Goal: Task Accomplishment & Management: Complete application form

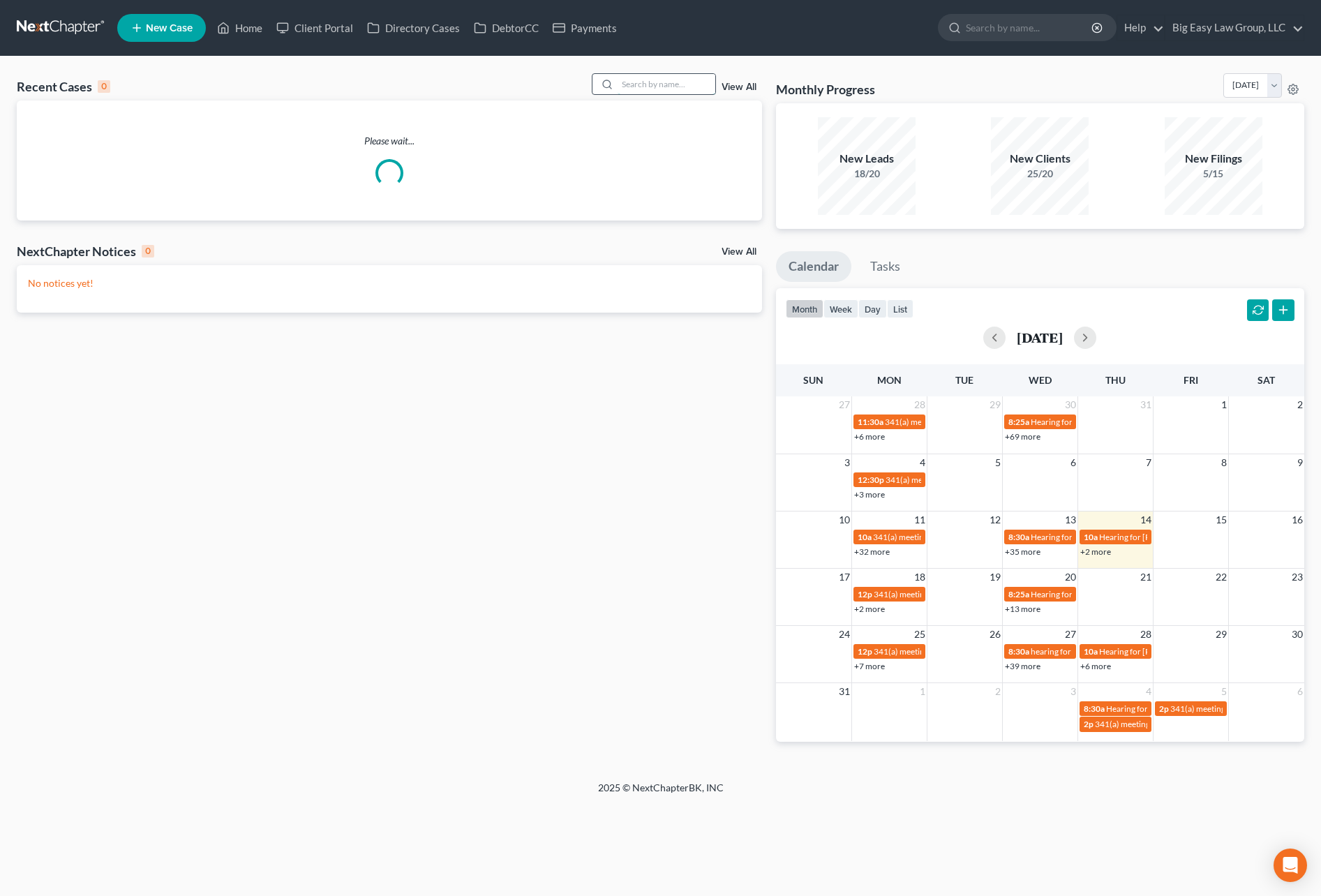
click at [669, 85] on input "search" at bounding box center [666, 84] width 97 height 20
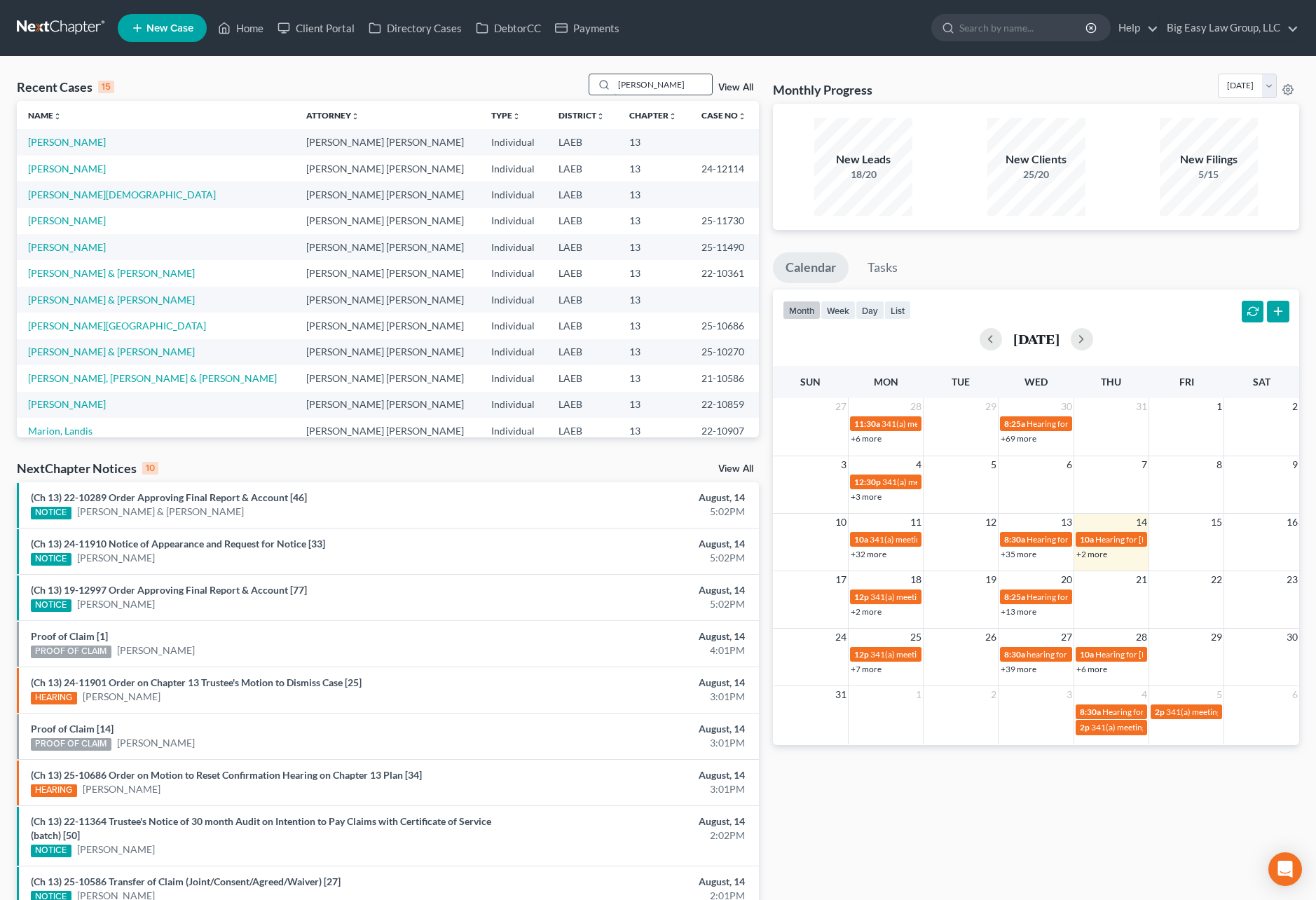
type input "roussel"
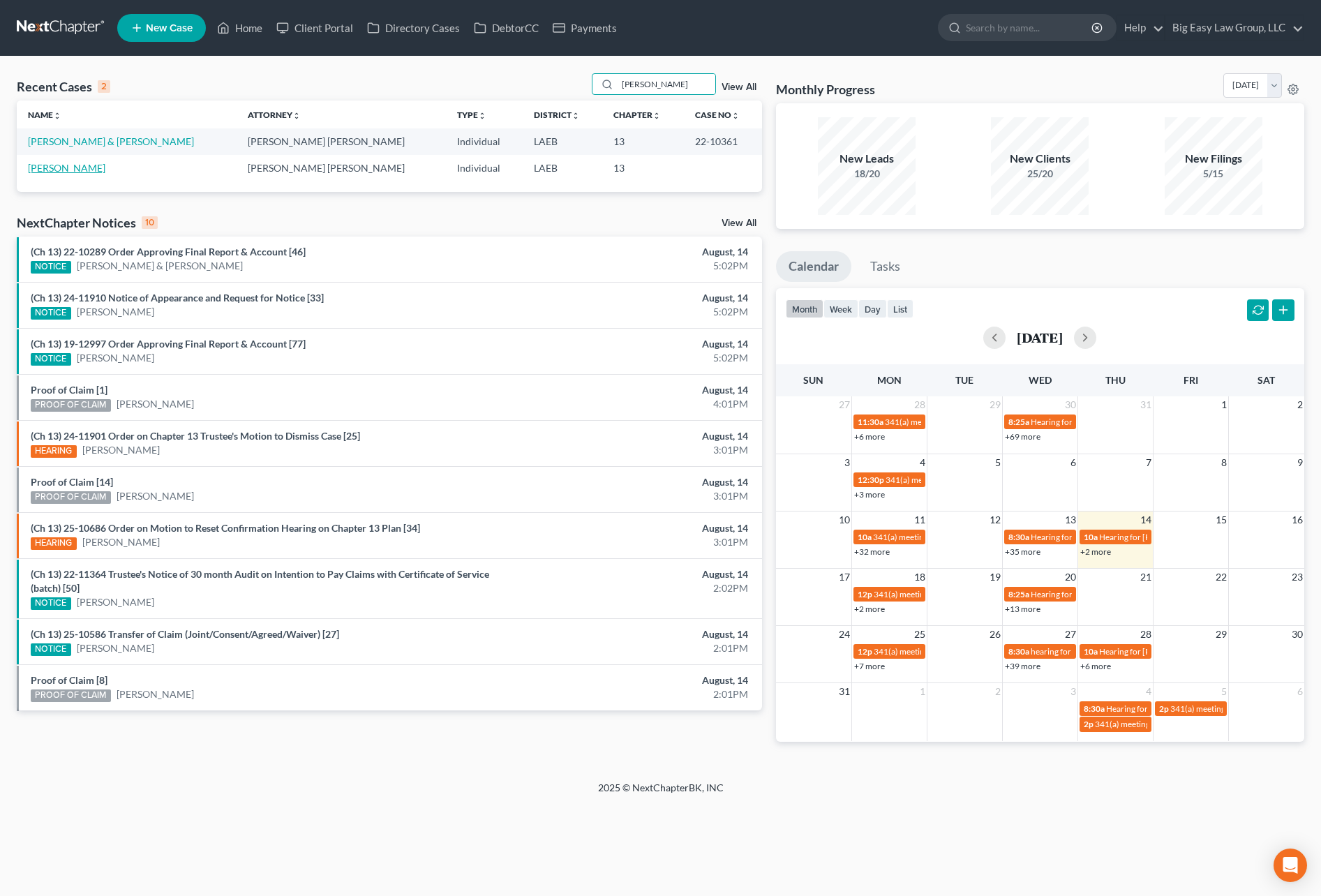
click at [83, 166] on link "[PERSON_NAME]" at bounding box center [67, 168] width 77 height 12
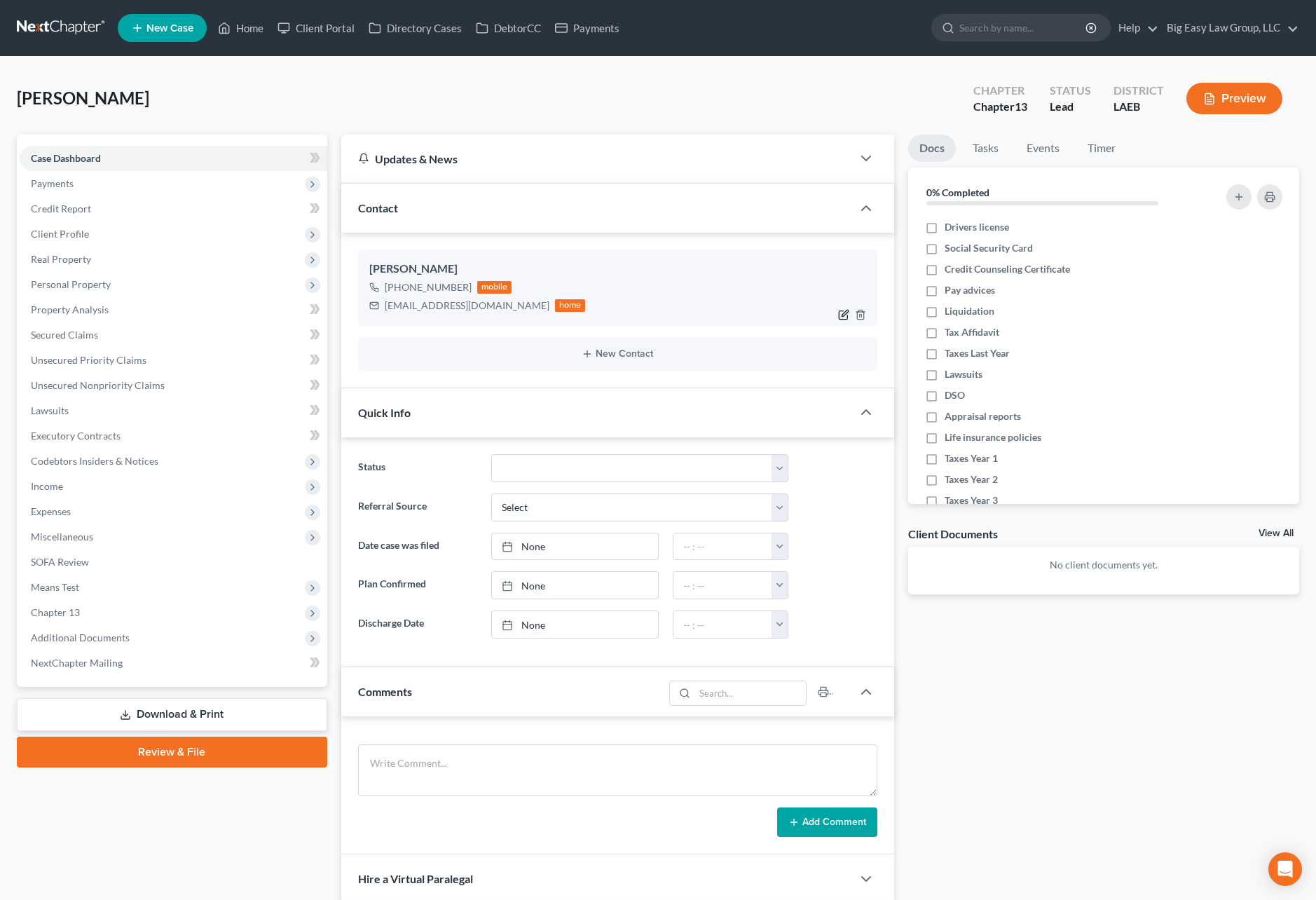
click at [844, 317] on icon "button" at bounding box center [843, 314] width 11 height 11
select select "0"
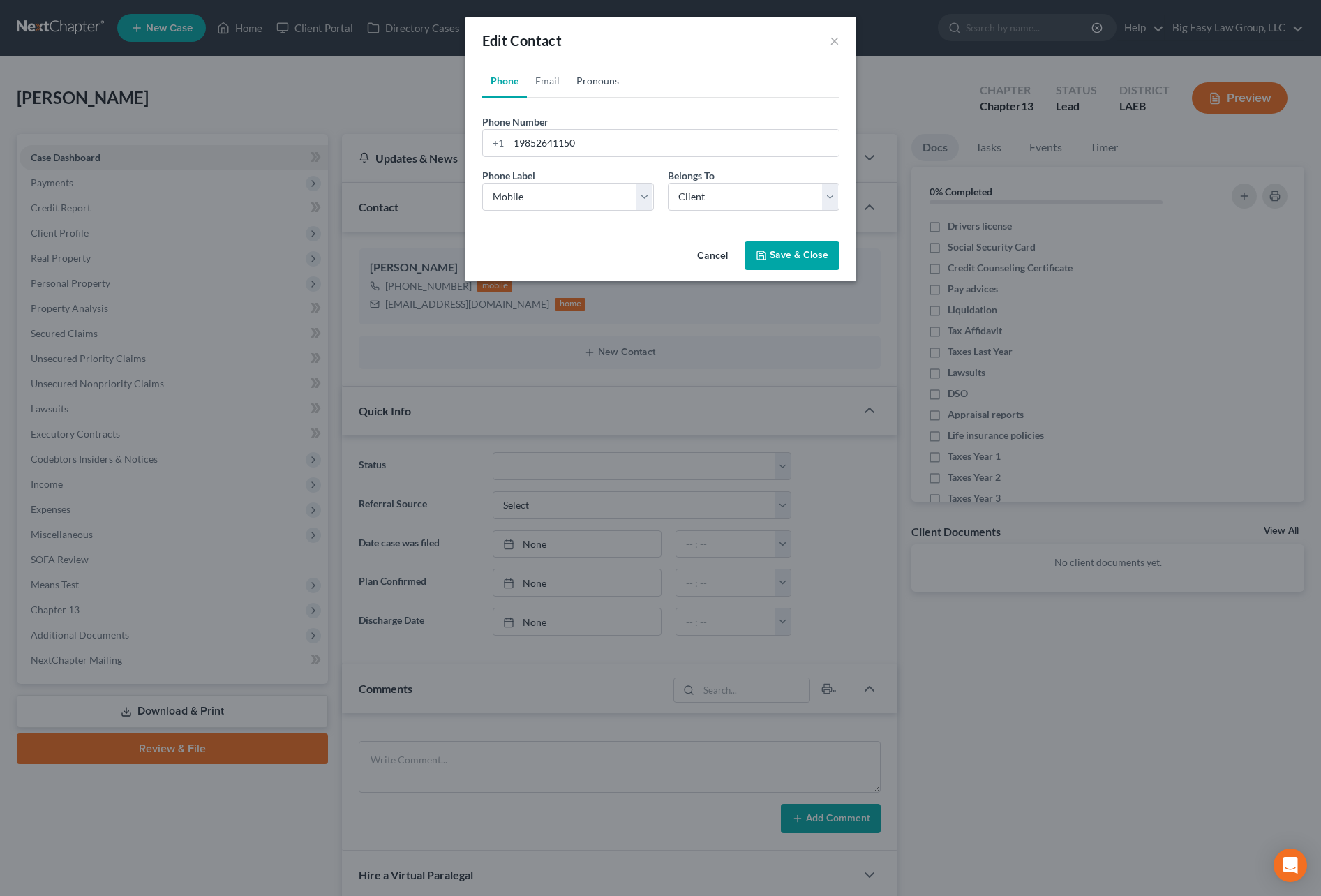
click at [582, 68] on link "Pronouns" at bounding box center [598, 80] width 59 height 33
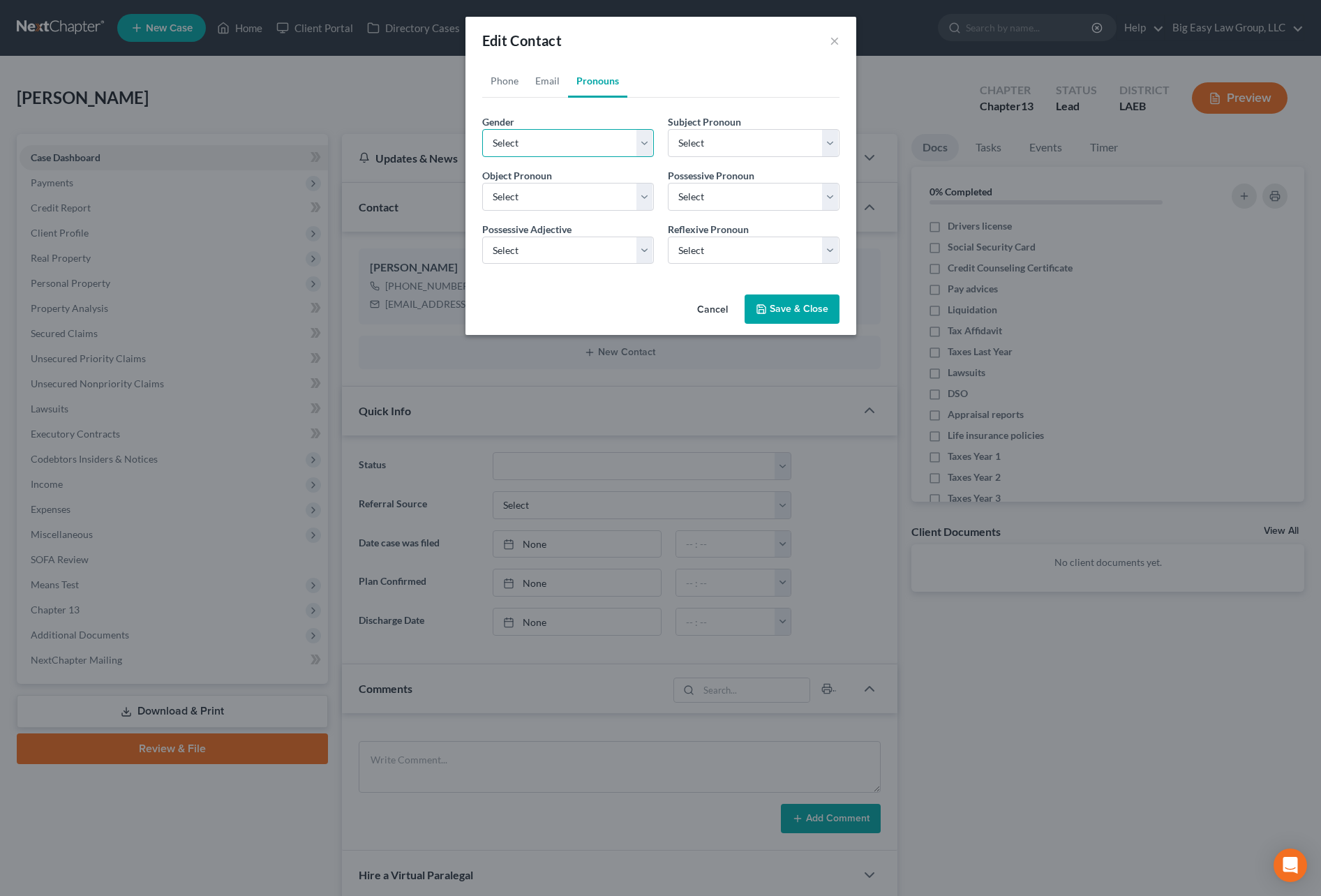
click at [571, 132] on select "Select Male Female Non Binary More Than One Person" at bounding box center [568, 143] width 172 height 28
select select "0"
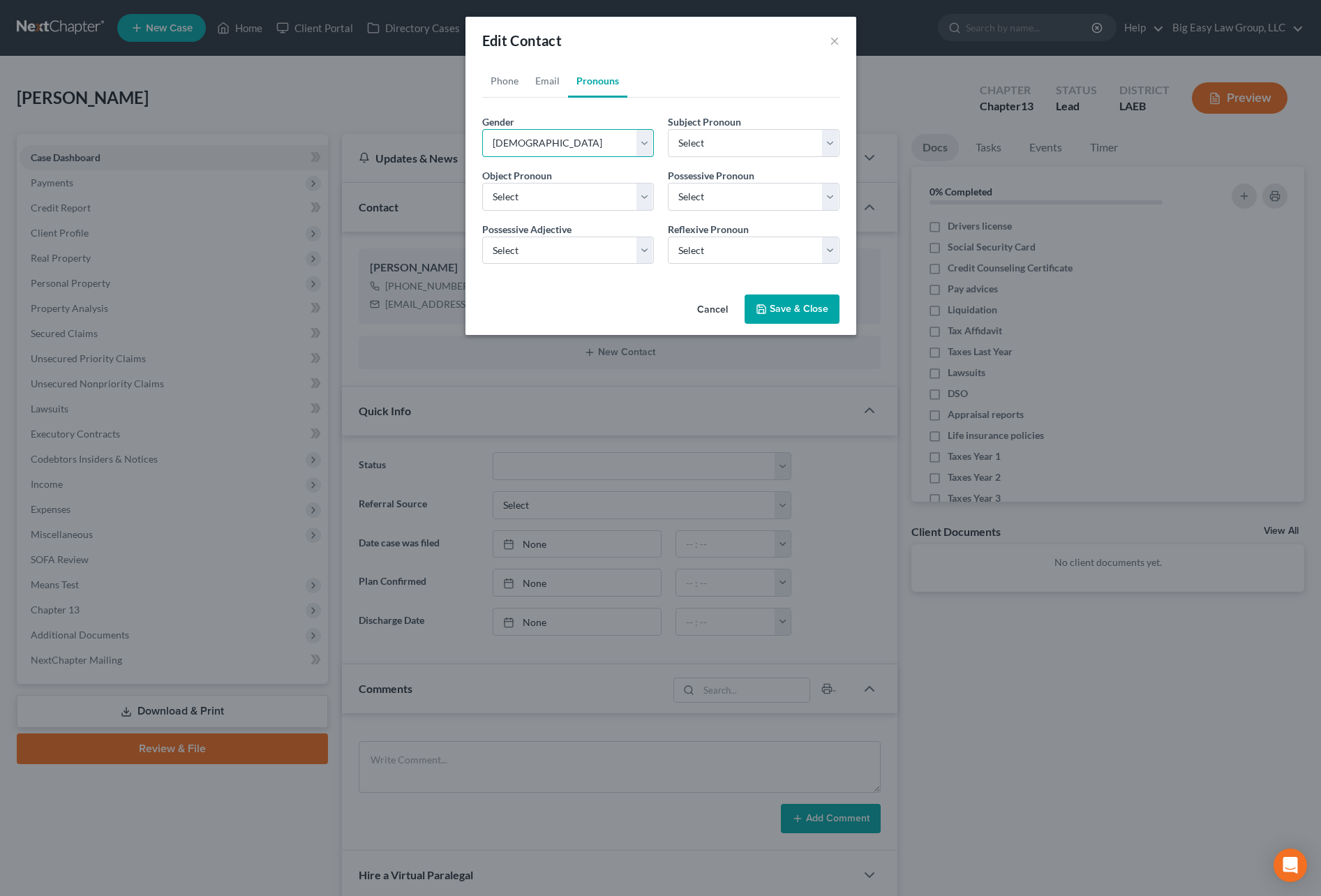
select select "0"
click at [761, 305] on icon "button" at bounding box center [761, 309] width 11 height 11
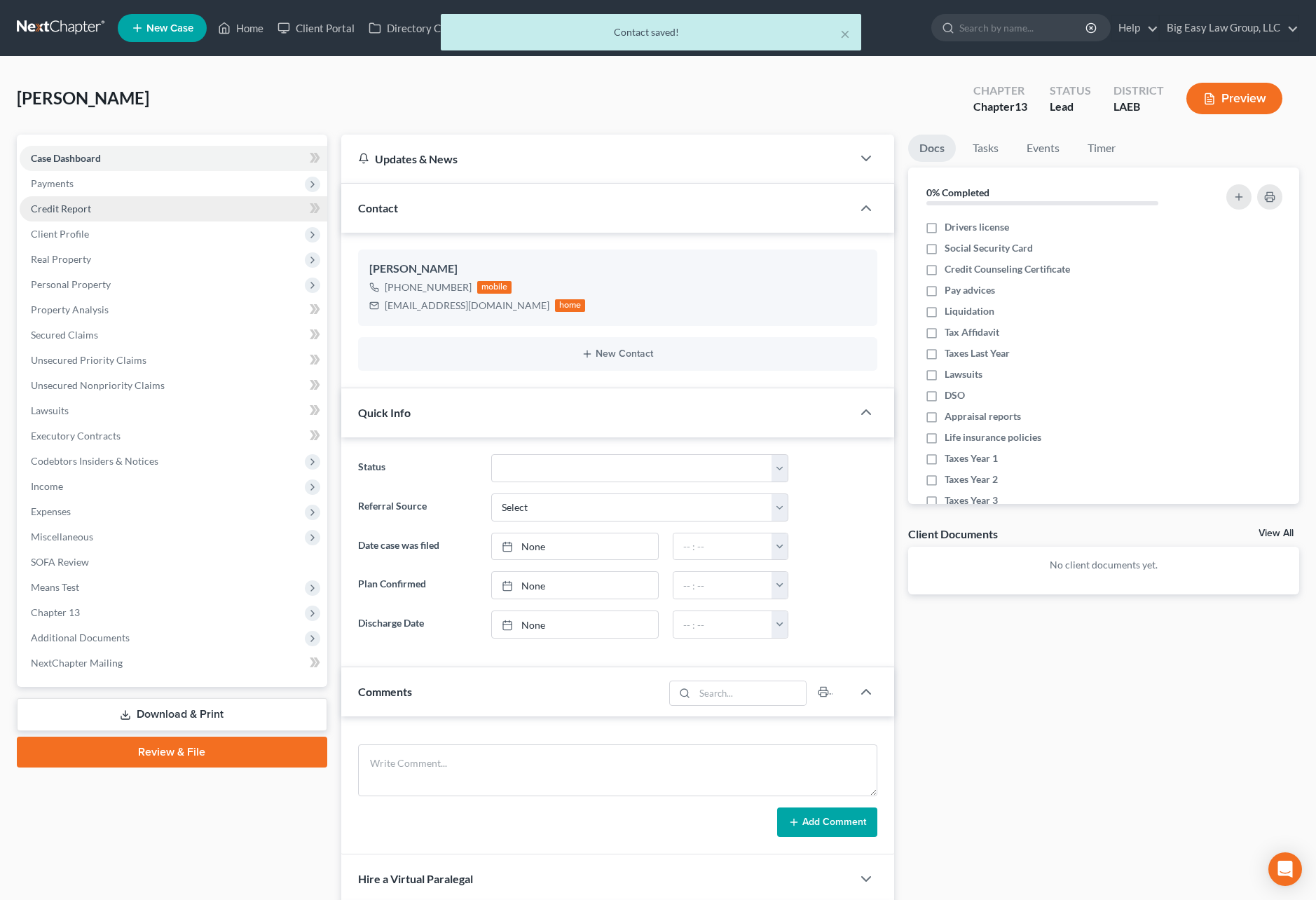
click at [125, 206] on link "Credit Report" at bounding box center [173, 209] width 307 height 25
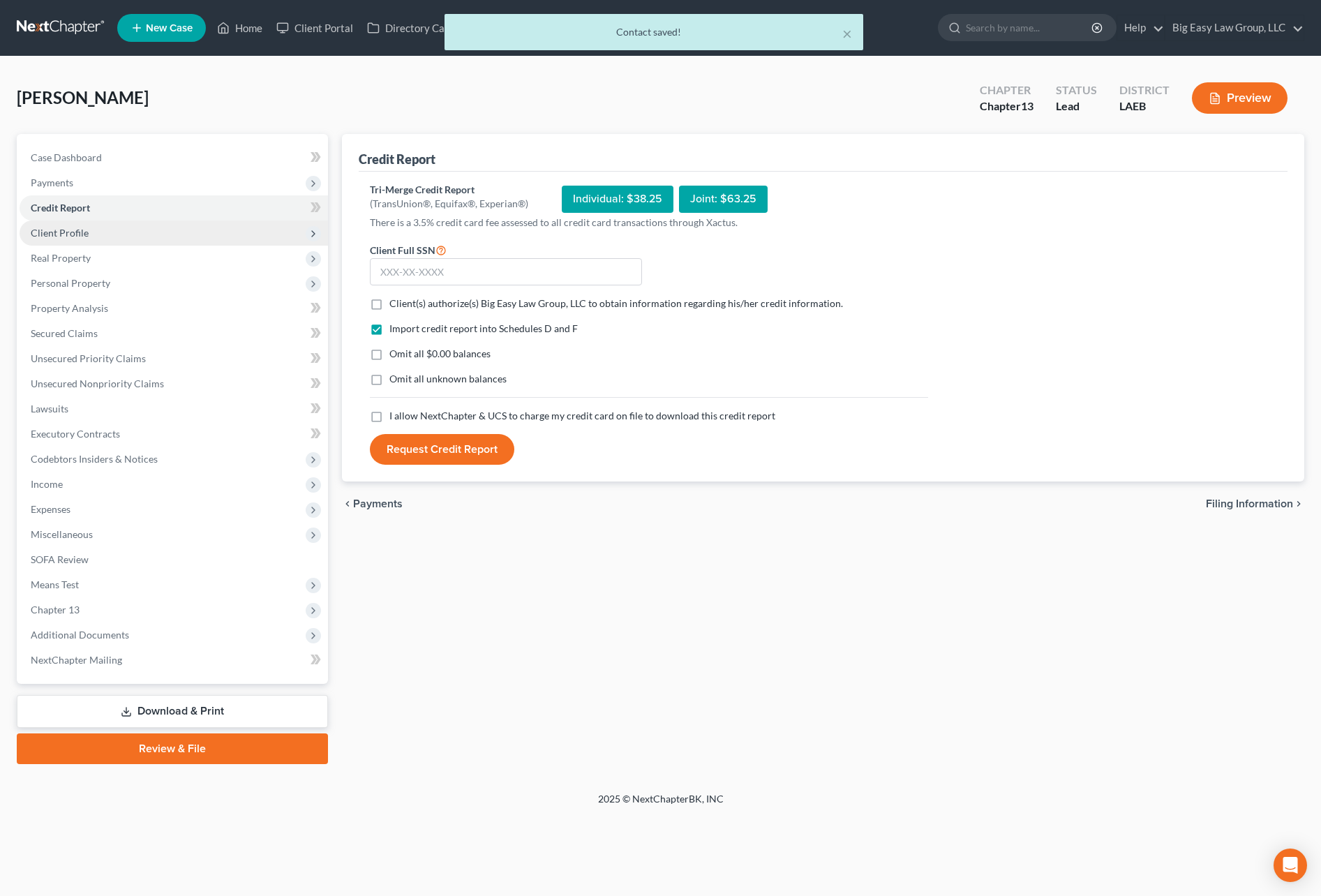
click at [122, 236] on span "Client Profile" at bounding box center [173, 233] width 308 height 25
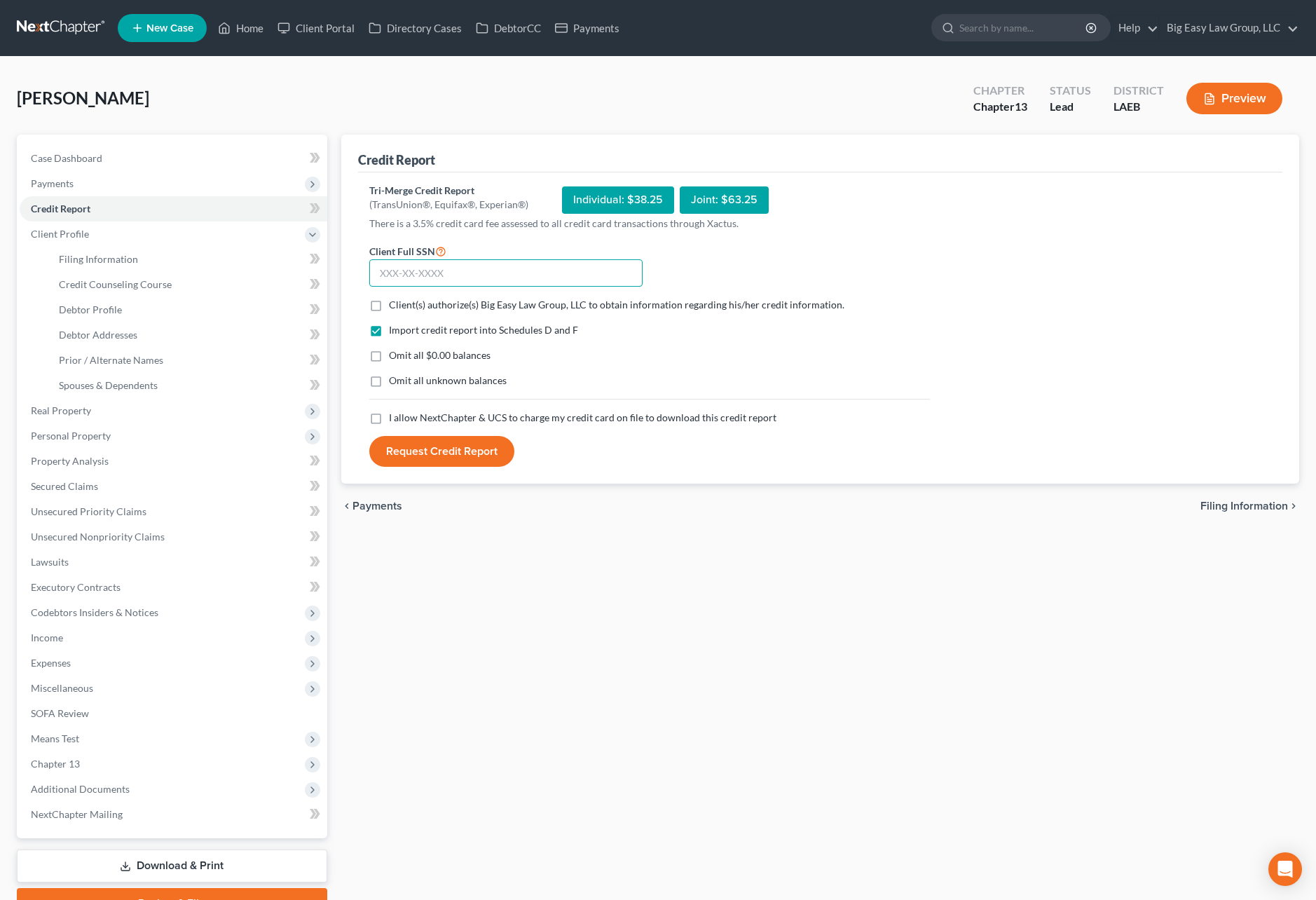
click at [471, 273] on input "text" at bounding box center [506, 274] width 273 height 28
type input "391-92-2832"
click at [389, 310] on label "Client(s) authorize(s) Big Easy Law Group, LLC to obtain information regarding …" at bounding box center [616, 304] width 455 height 14
click at [395, 307] on input "Client(s) authorize(s) Big Easy Law Group, LLC to obtain information regarding …" at bounding box center [399, 302] width 9 height 9
checkbox input "true"
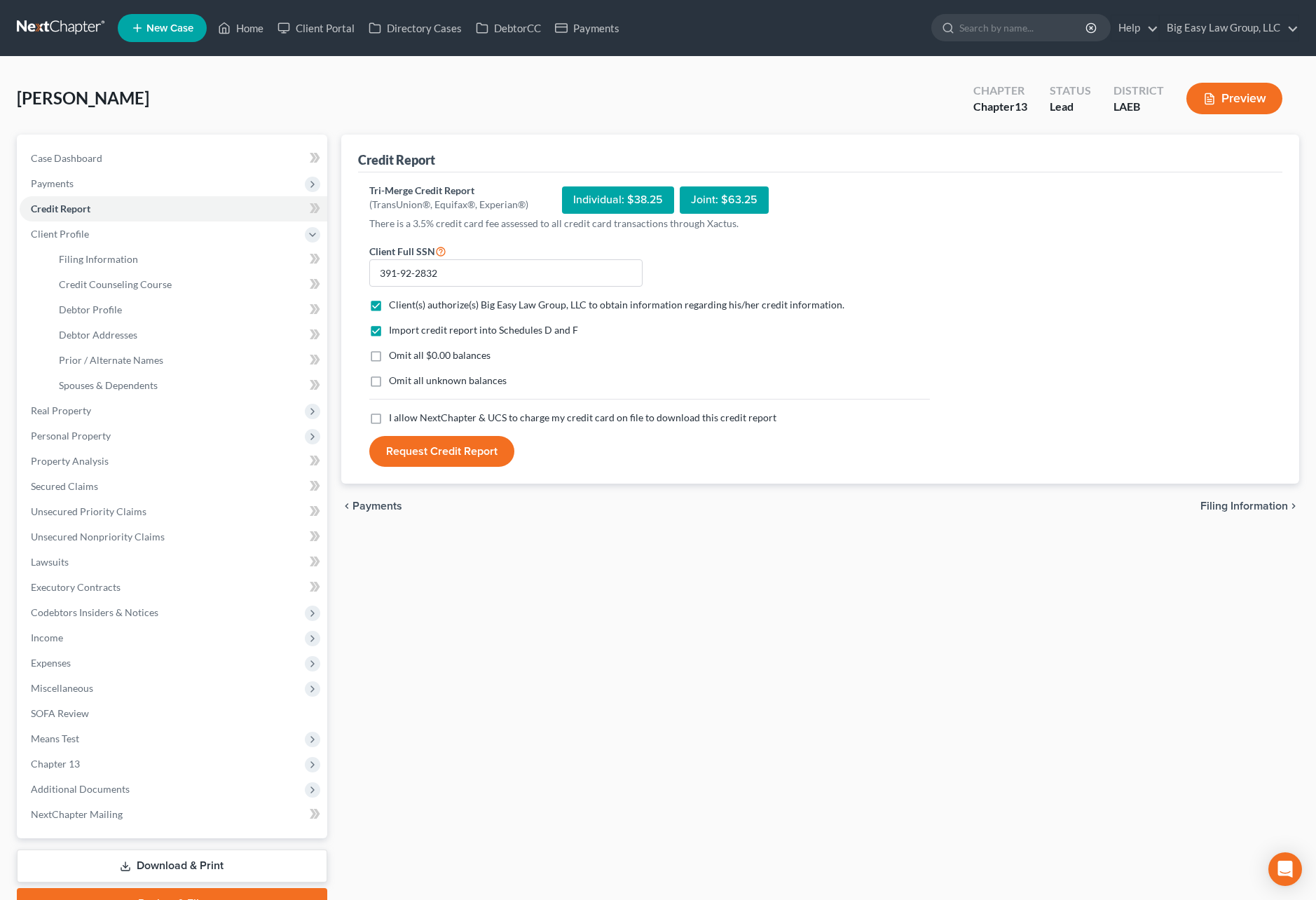
click at [389, 362] on label "Omit all $0.00 balances" at bounding box center [439, 355] width 101 height 14
click at [395, 357] on input "Omit all $0.00 balances" at bounding box center [399, 353] width 9 height 9
checkbox input "true"
click at [389, 381] on label "Omit all unknown balances" at bounding box center [448, 381] width 118 height 14
click at [395, 381] on input "Omit all unknown balances" at bounding box center [399, 378] width 9 height 9
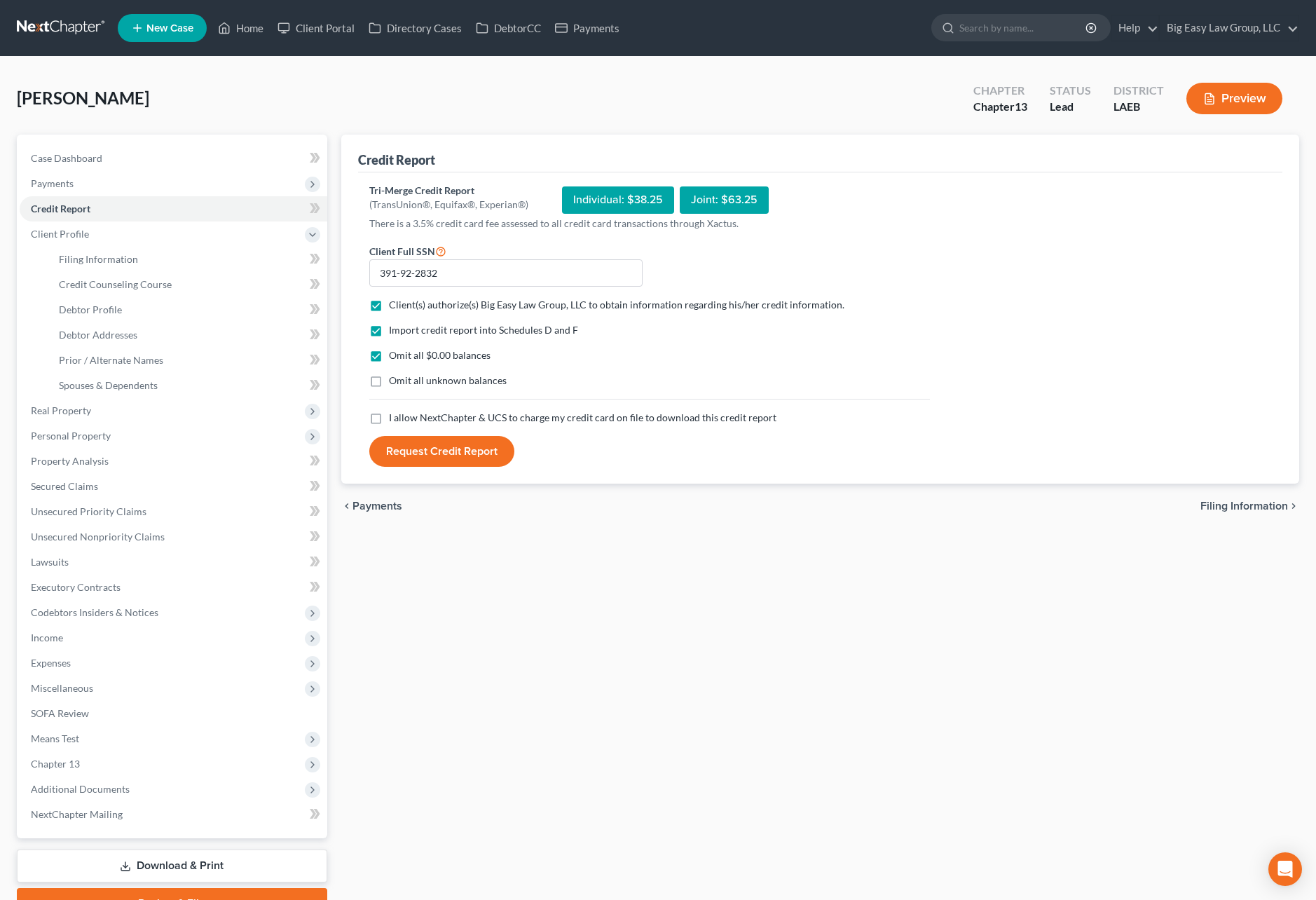
checkbox input "true"
click at [389, 417] on label "I allow NextChapter & UCS to charge my credit card on file to download this cre…" at bounding box center [582, 417] width 387 height 14
click at [395, 417] on input "I allow NextChapter & UCS to charge my credit card on file to download this cre…" at bounding box center [399, 415] width 9 height 9
checkbox input "true"
click at [423, 460] on button "Request Credit Report" at bounding box center [442, 451] width 145 height 31
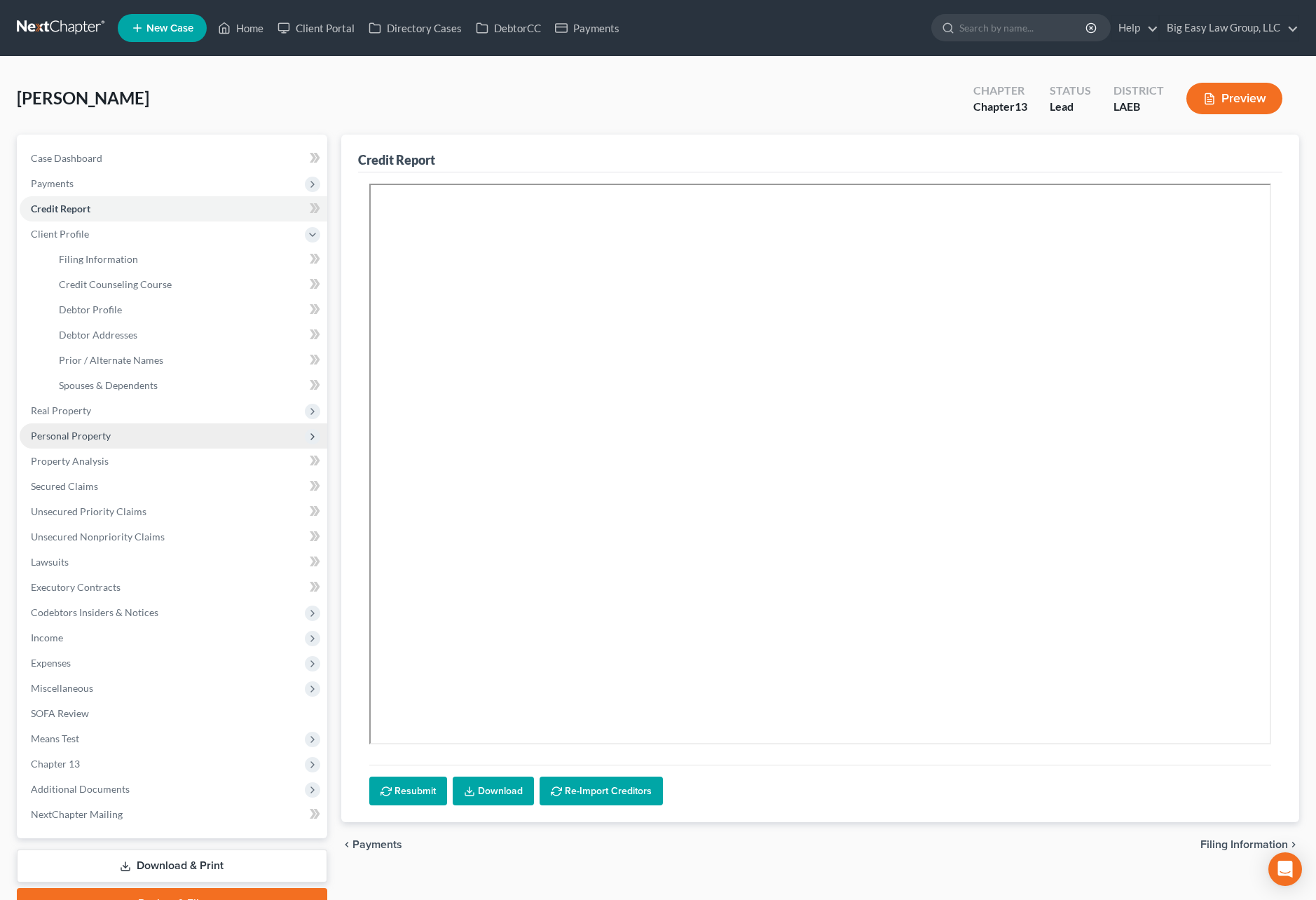
click at [124, 436] on span "Personal Property" at bounding box center [173, 436] width 307 height 25
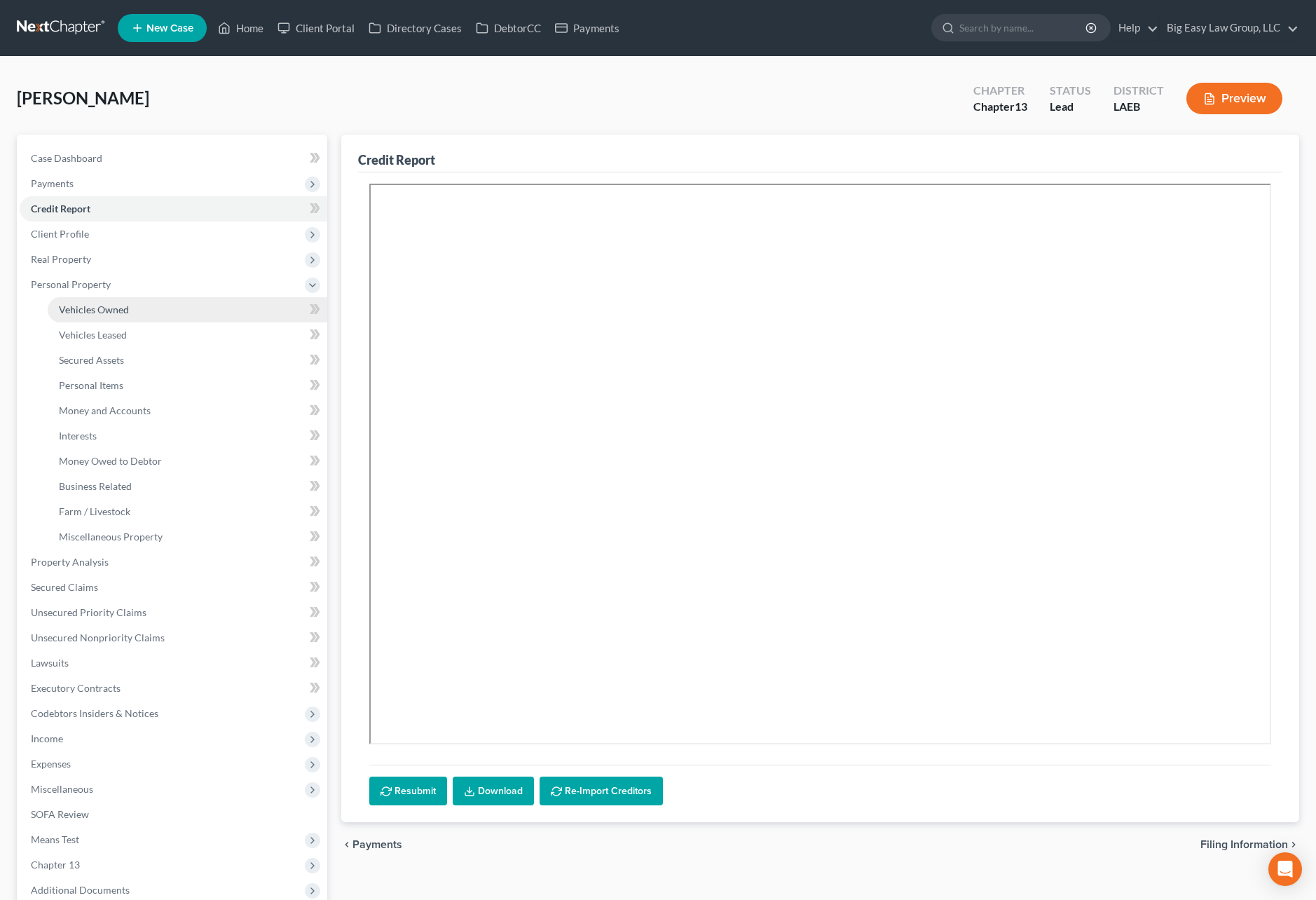
click at [131, 308] on link "Vehicles Owned" at bounding box center [187, 310] width 280 height 25
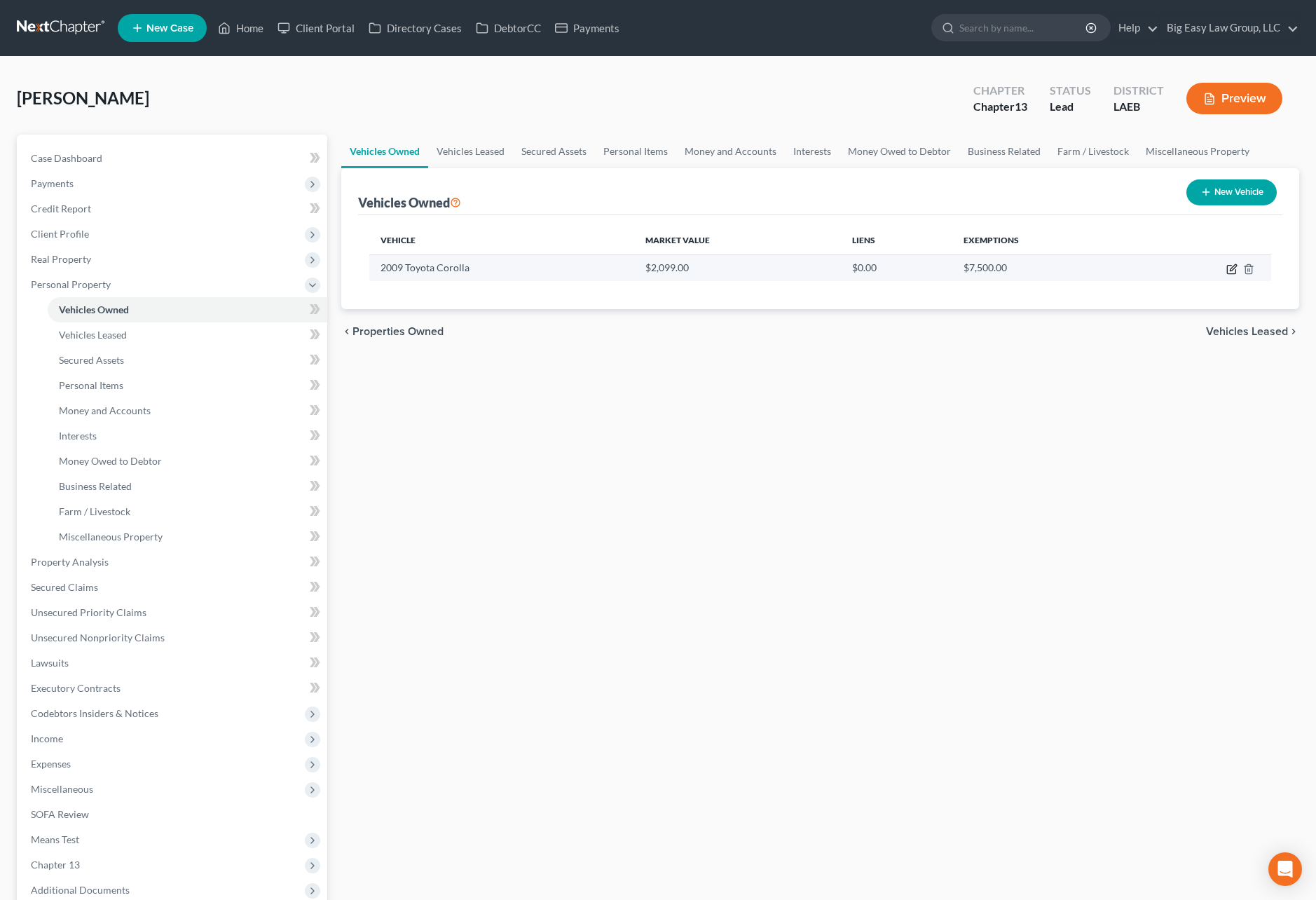
click at [1229, 268] on icon "button" at bounding box center [1232, 269] width 11 height 11
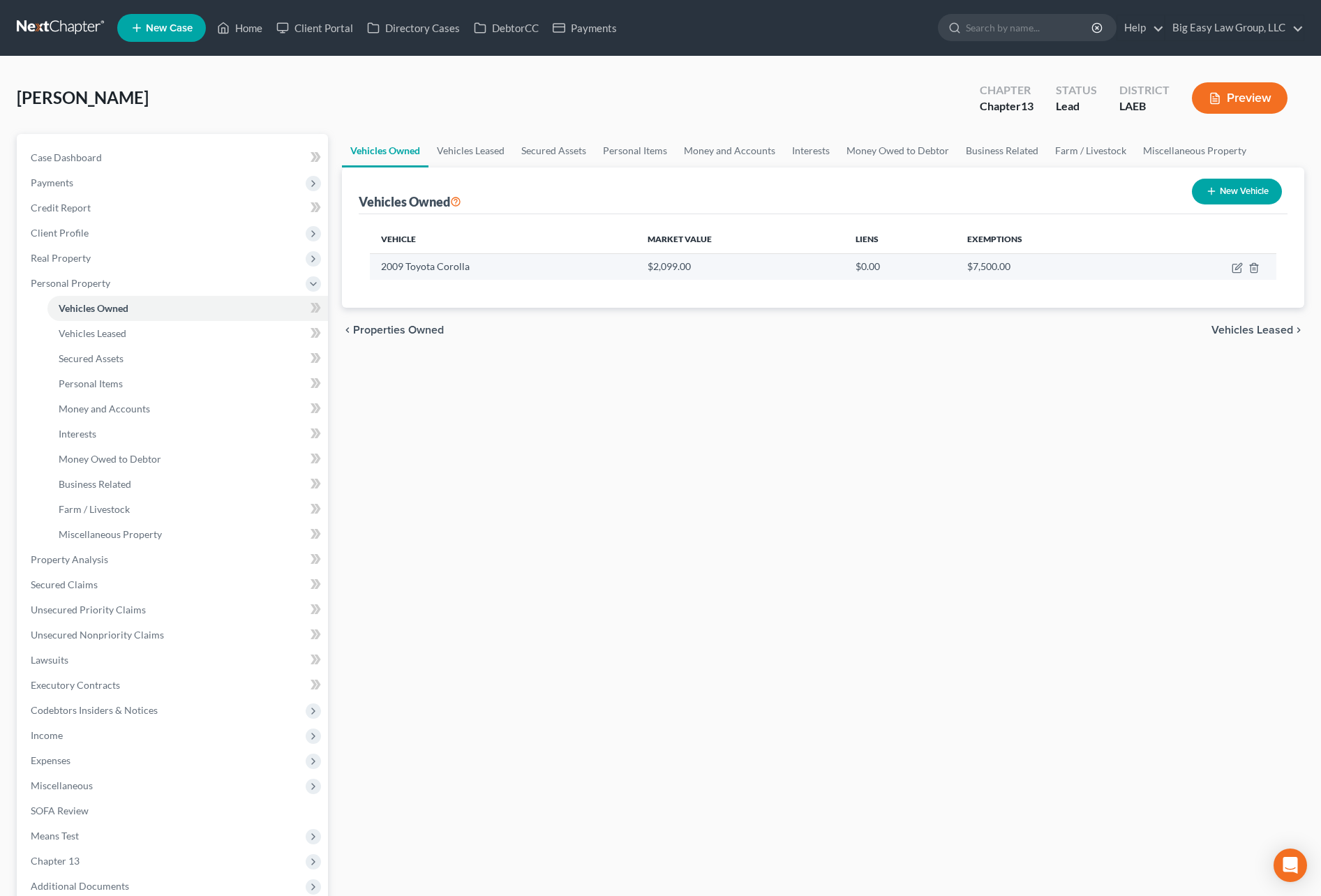
select select "0"
select select "17"
select select "3"
select select "0"
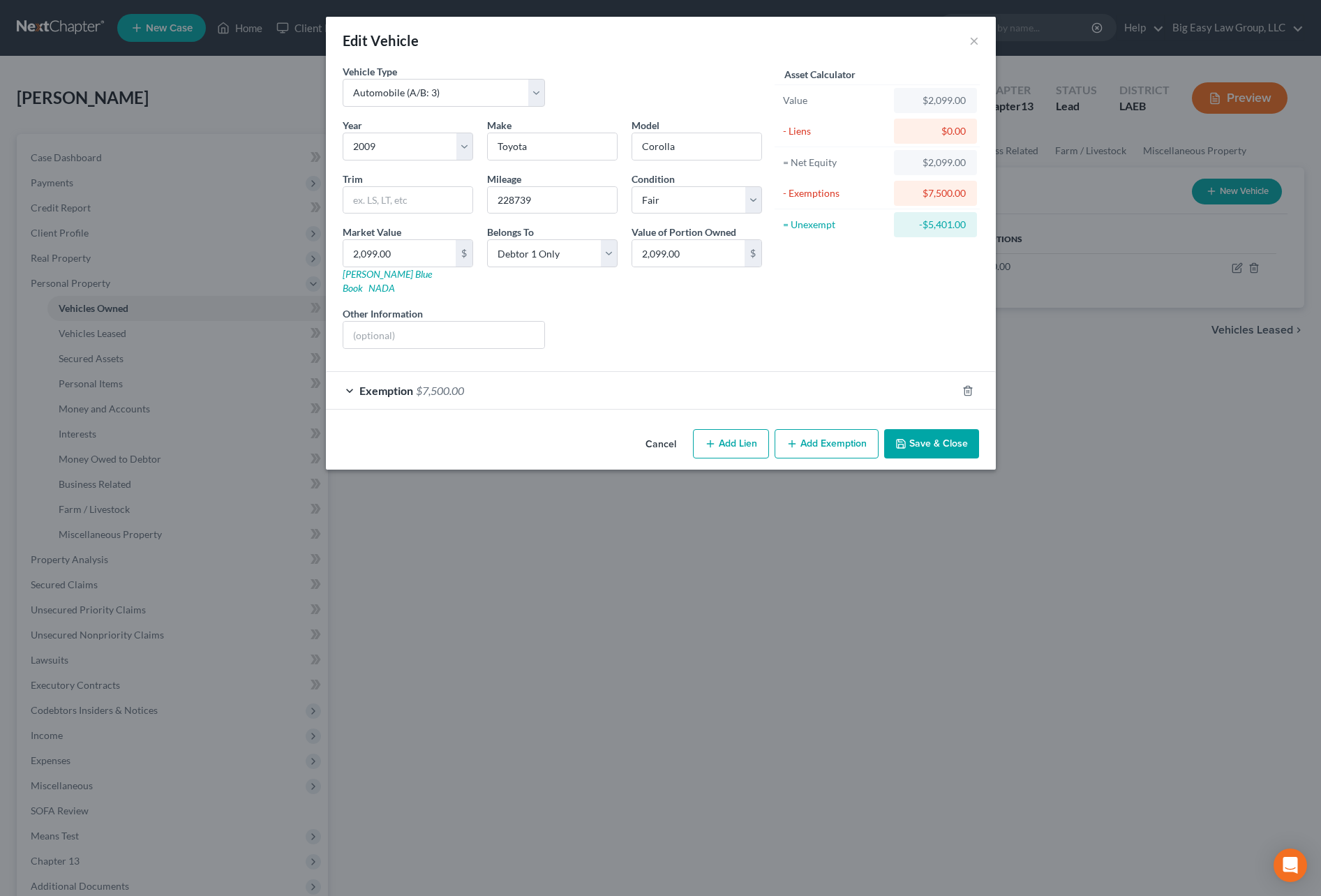
drag, startPoint x: 948, startPoint y: 429, endPoint x: 1012, endPoint y: 438, distance: 64.6
click at [948, 429] on button "Save & Close" at bounding box center [932, 444] width 95 height 29
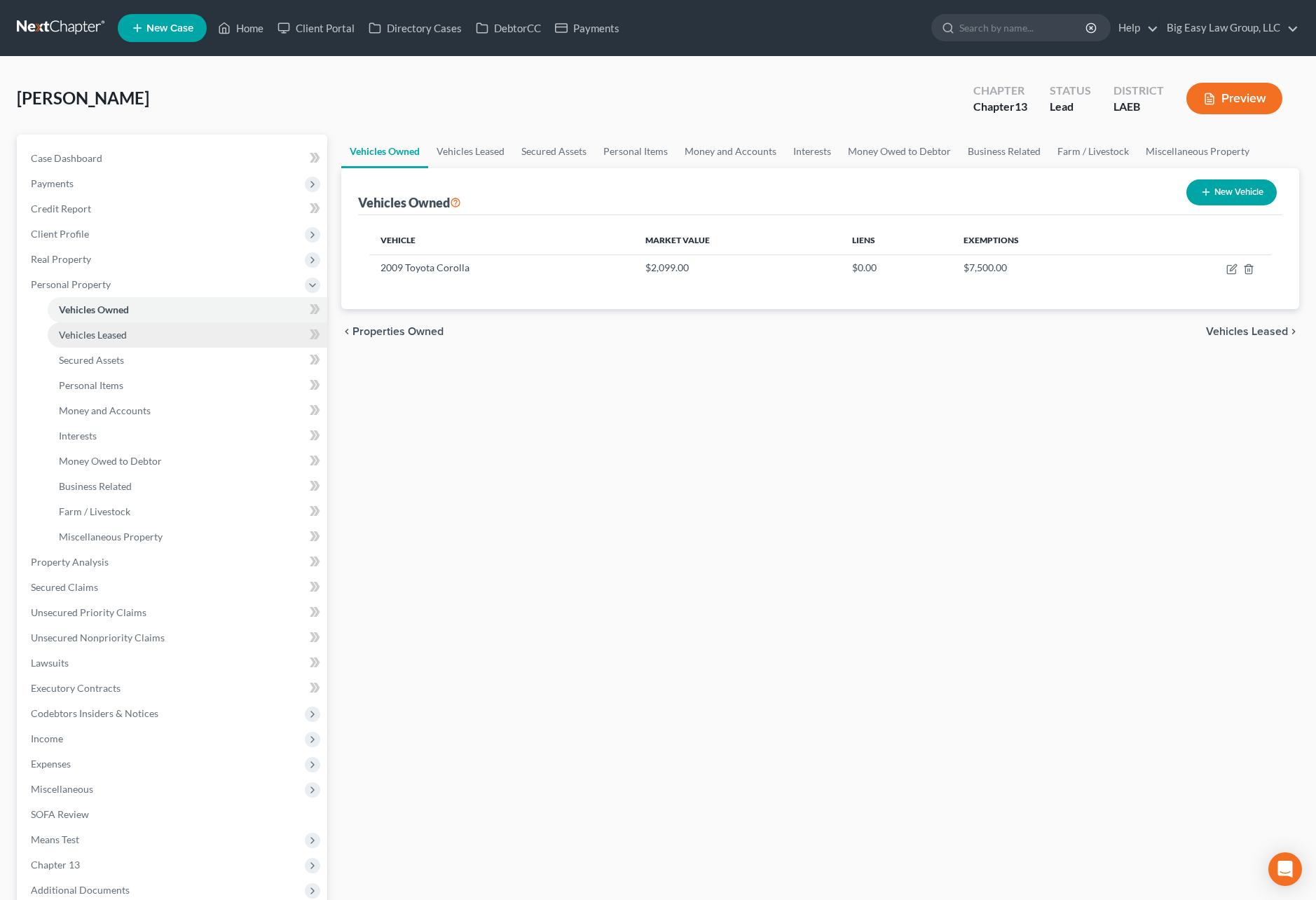
click at [115, 332] on span "Vehicles Leased" at bounding box center [93, 334] width 68 height 12
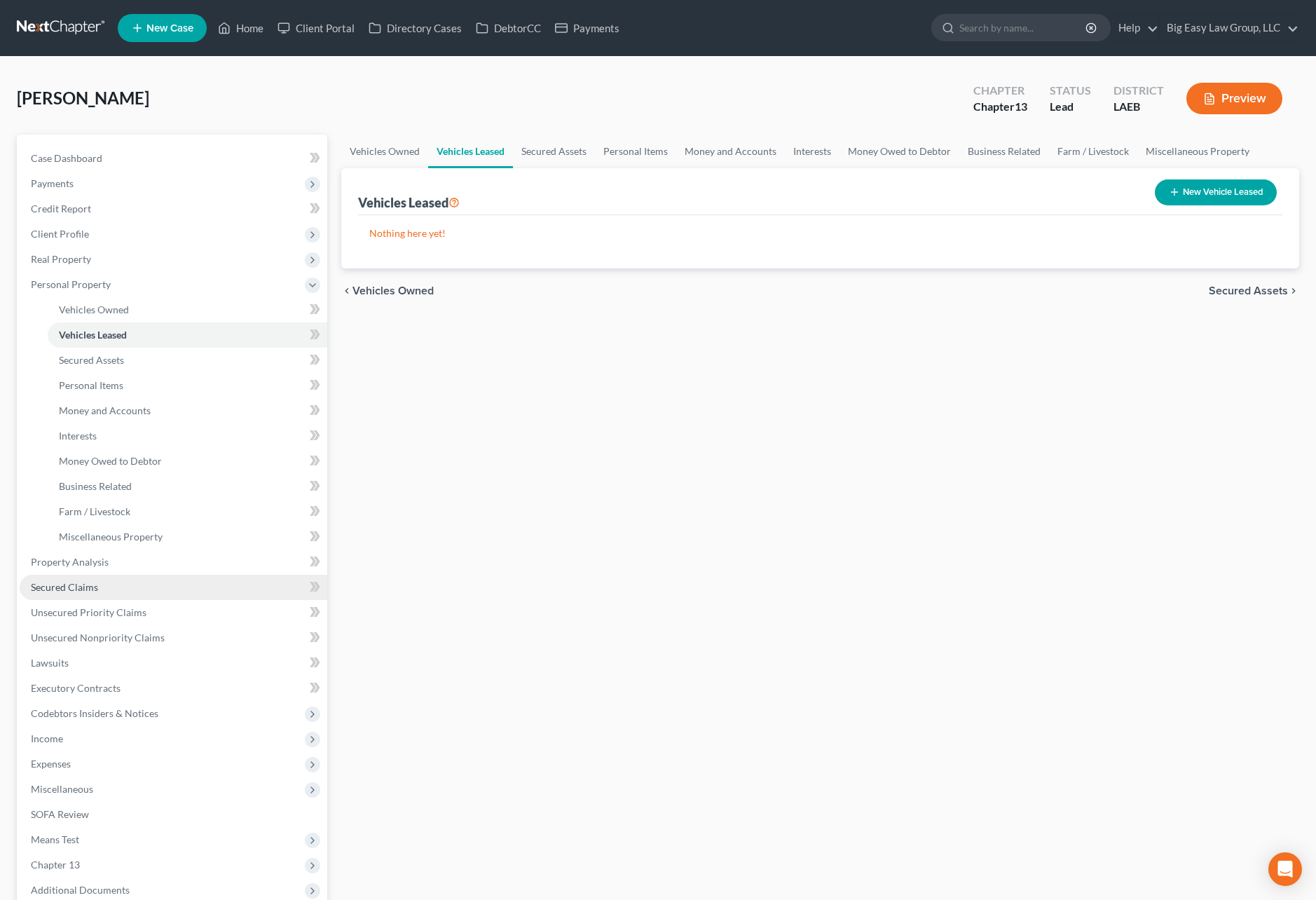
click at [167, 581] on link "Secured Claims" at bounding box center [173, 587] width 307 height 25
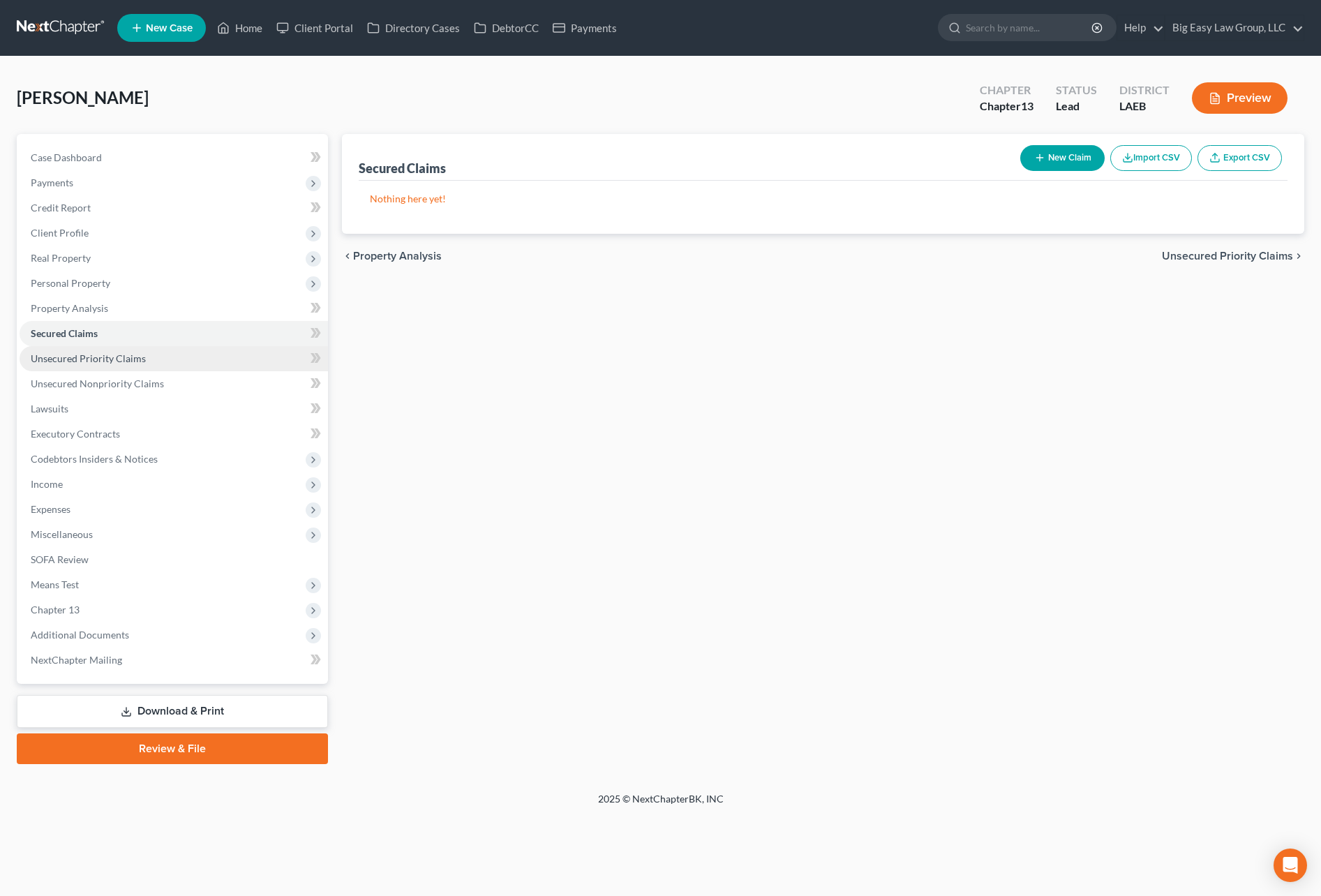
click at [226, 359] on link "Unsecured Priority Claims" at bounding box center [173, 359] width 308 height 25
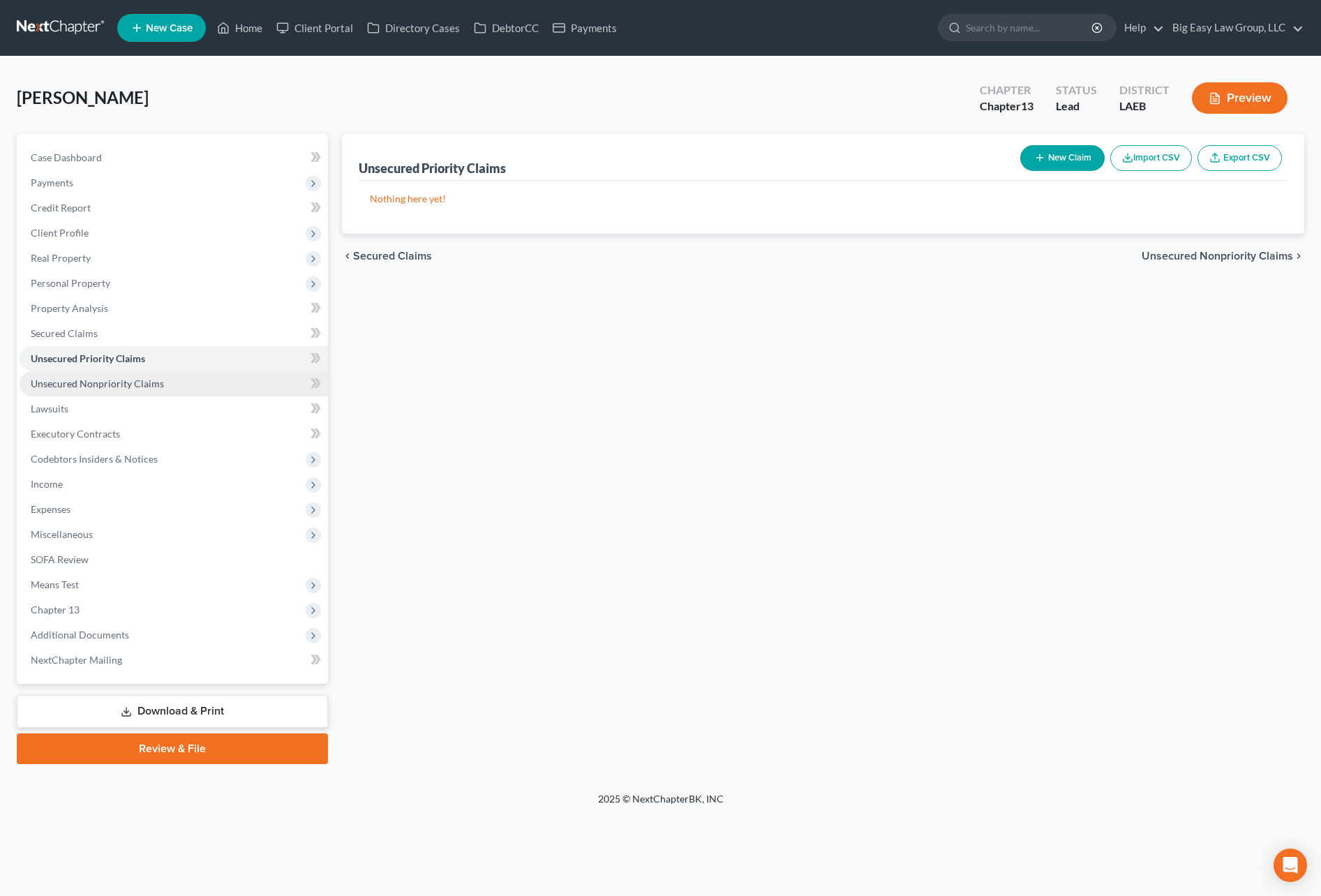
click at [223, 374] on link "Unsecured Nonpriority Claims" at bounding box center [173, 384] width 308 height 25
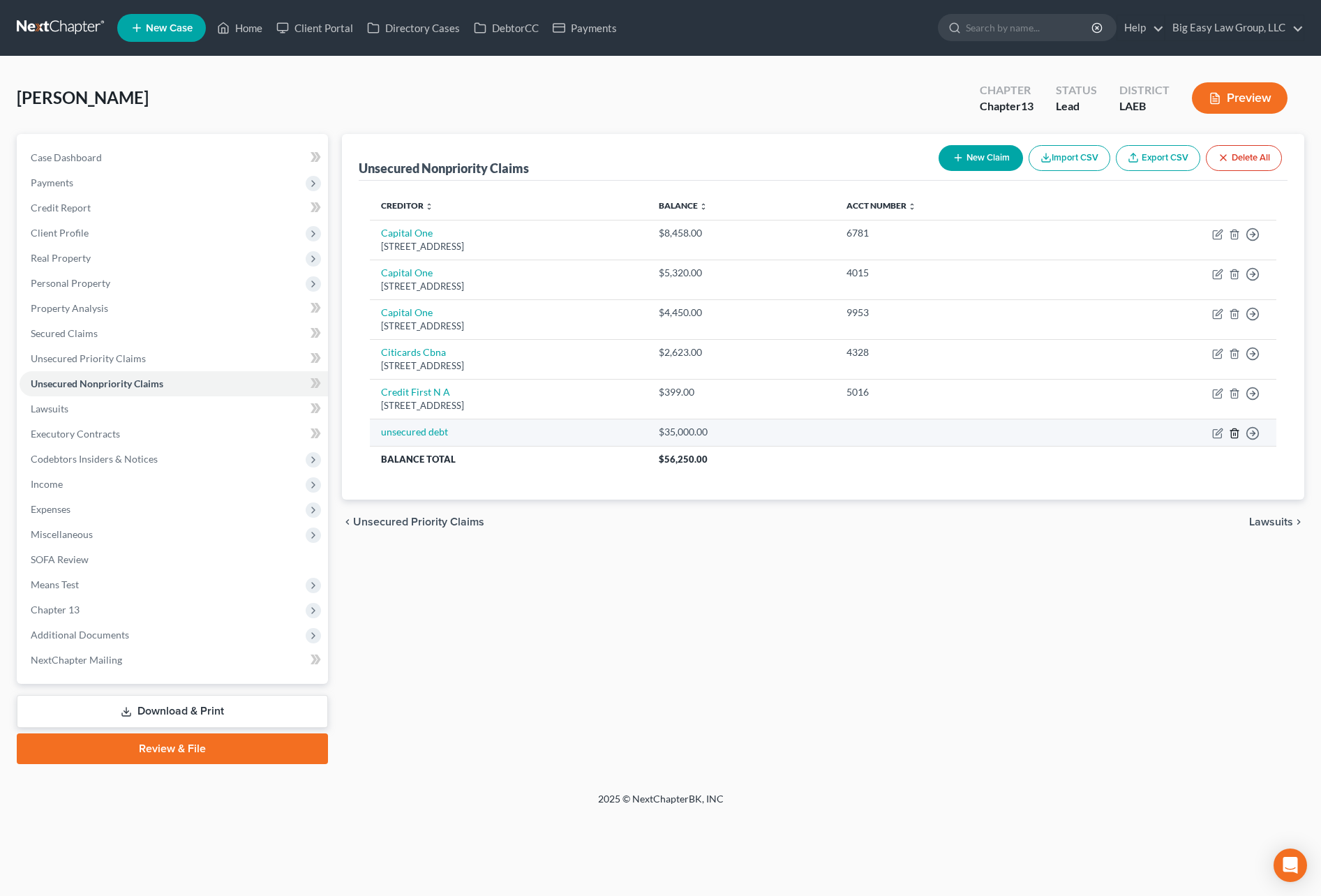
click at [1233, 431] on icon "button" at bounding box center [1234, 433] width 11 height 11
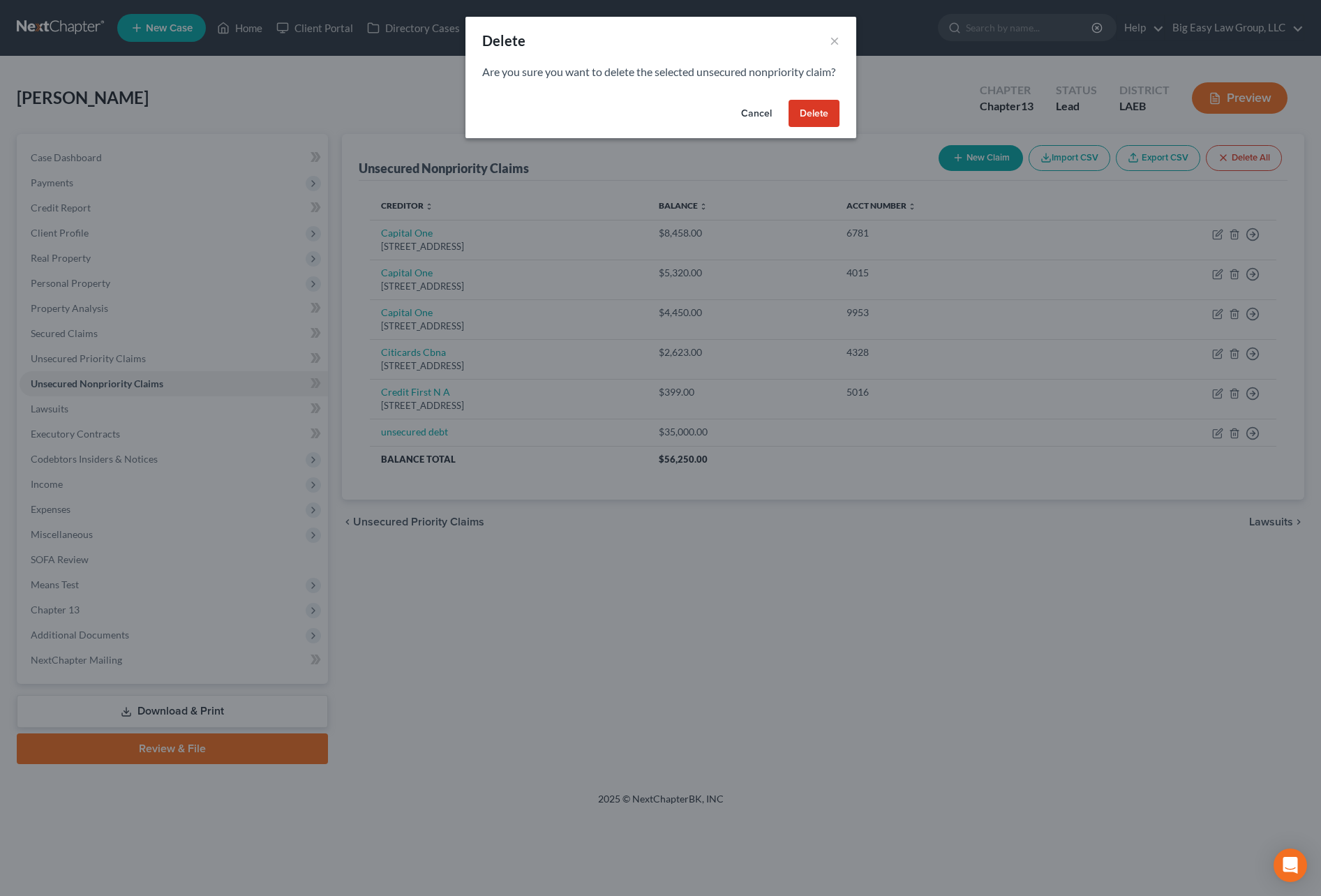
click at [815, 128] on button "Delete" at bounding box center [814, 114] width 51 height 28
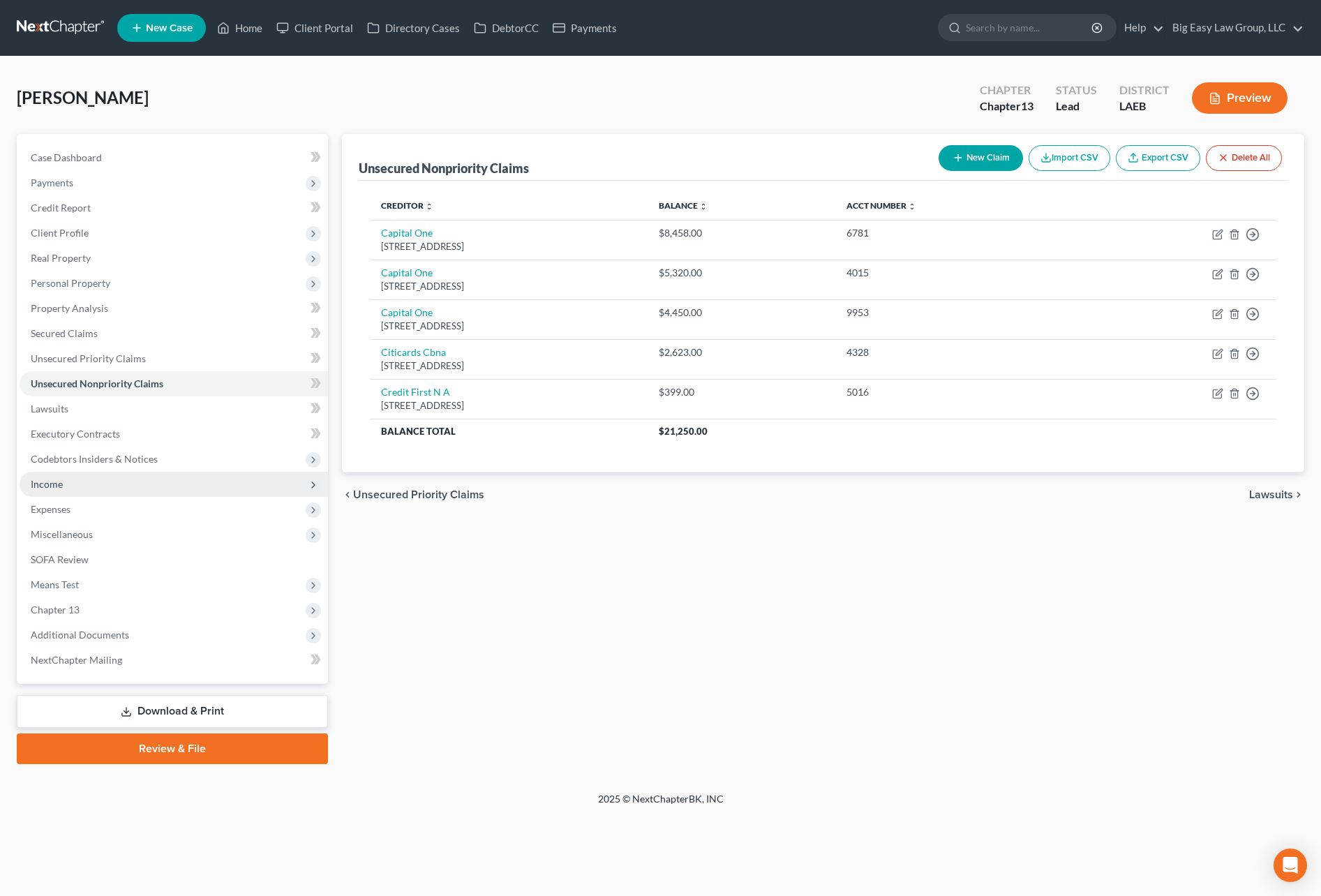
click at [259, 493] on span "Income" at bounding box center [173, 484] width 308 height 25
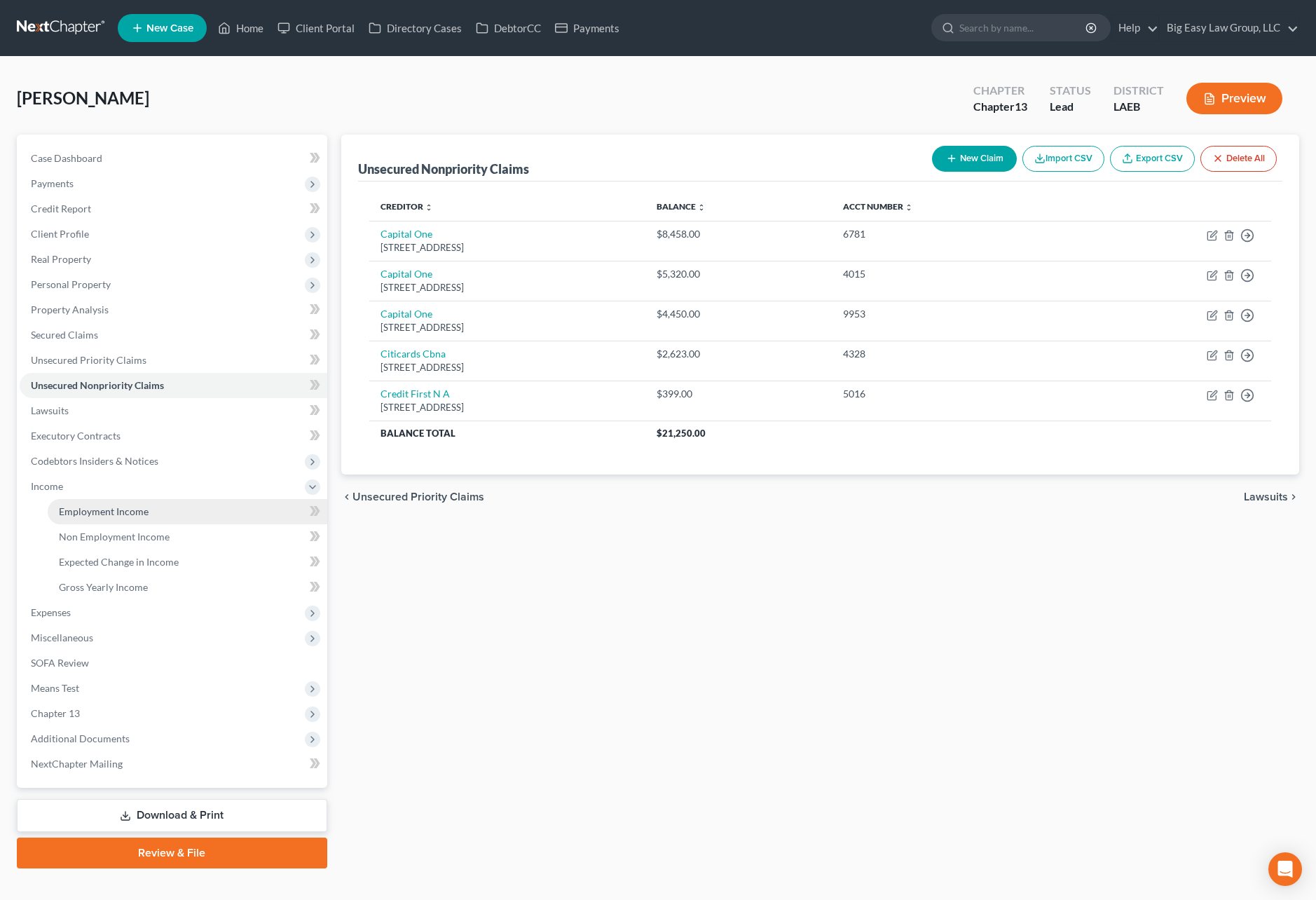
click at [256, 505] on link "Employment Income" at bounding box center [187, 512] width 280 height 25
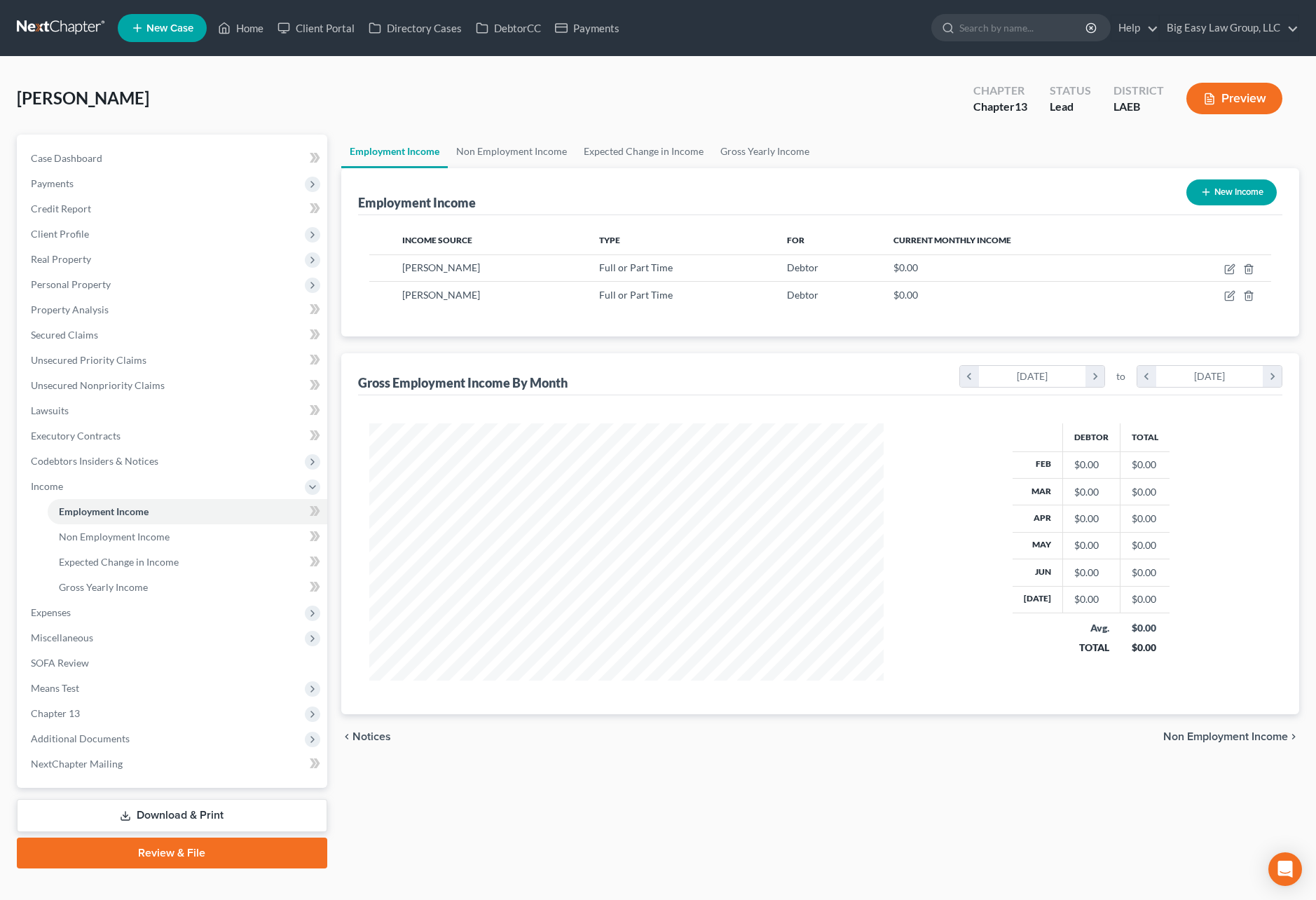
scroll to position [257, 543]
click at [129, 605] on span "Expenses" at bounding box center [173, 613] width 307 height 25
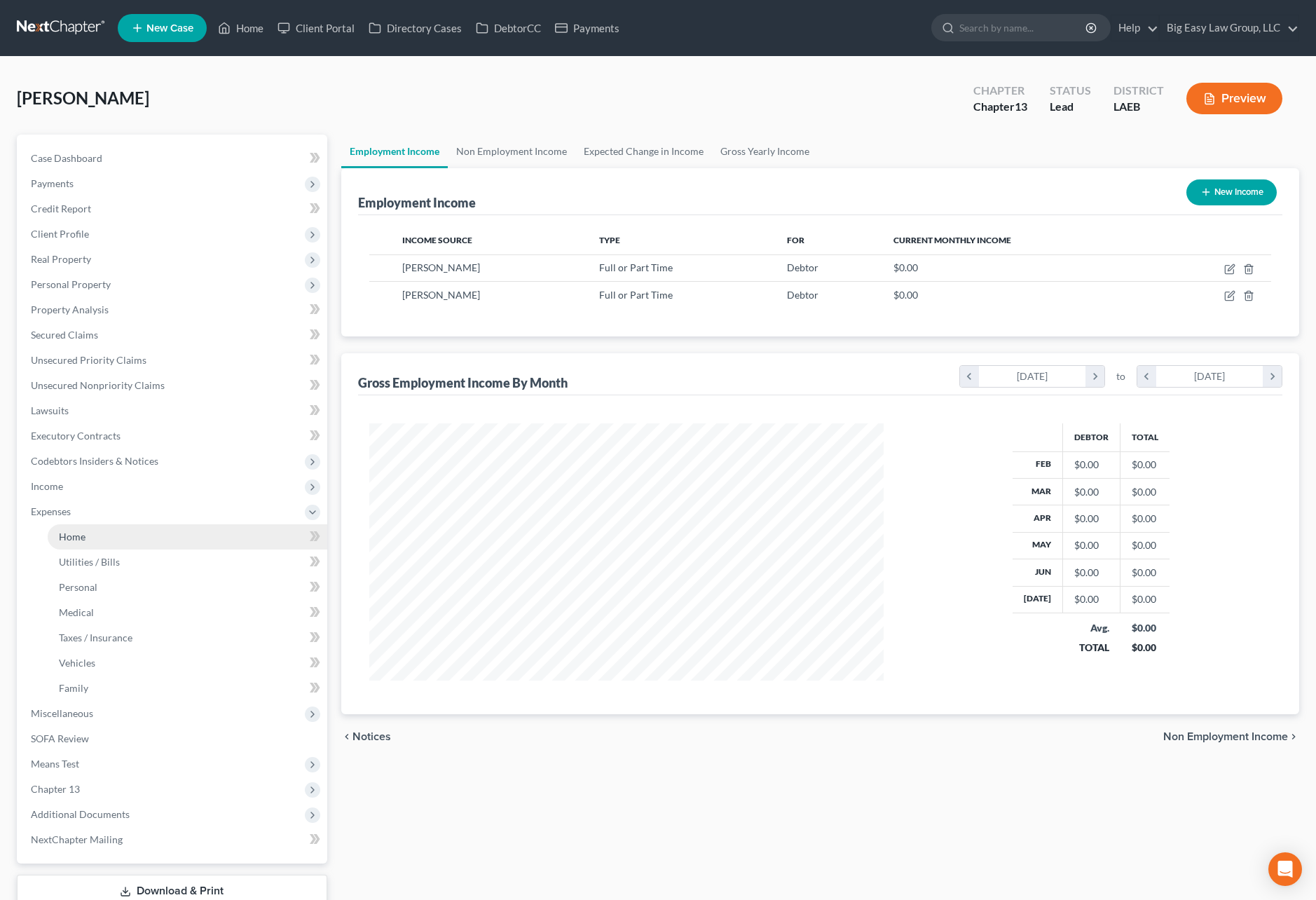
click at [138, 538] on link "Home" at bounding box center [187, 537] width 280 height 25
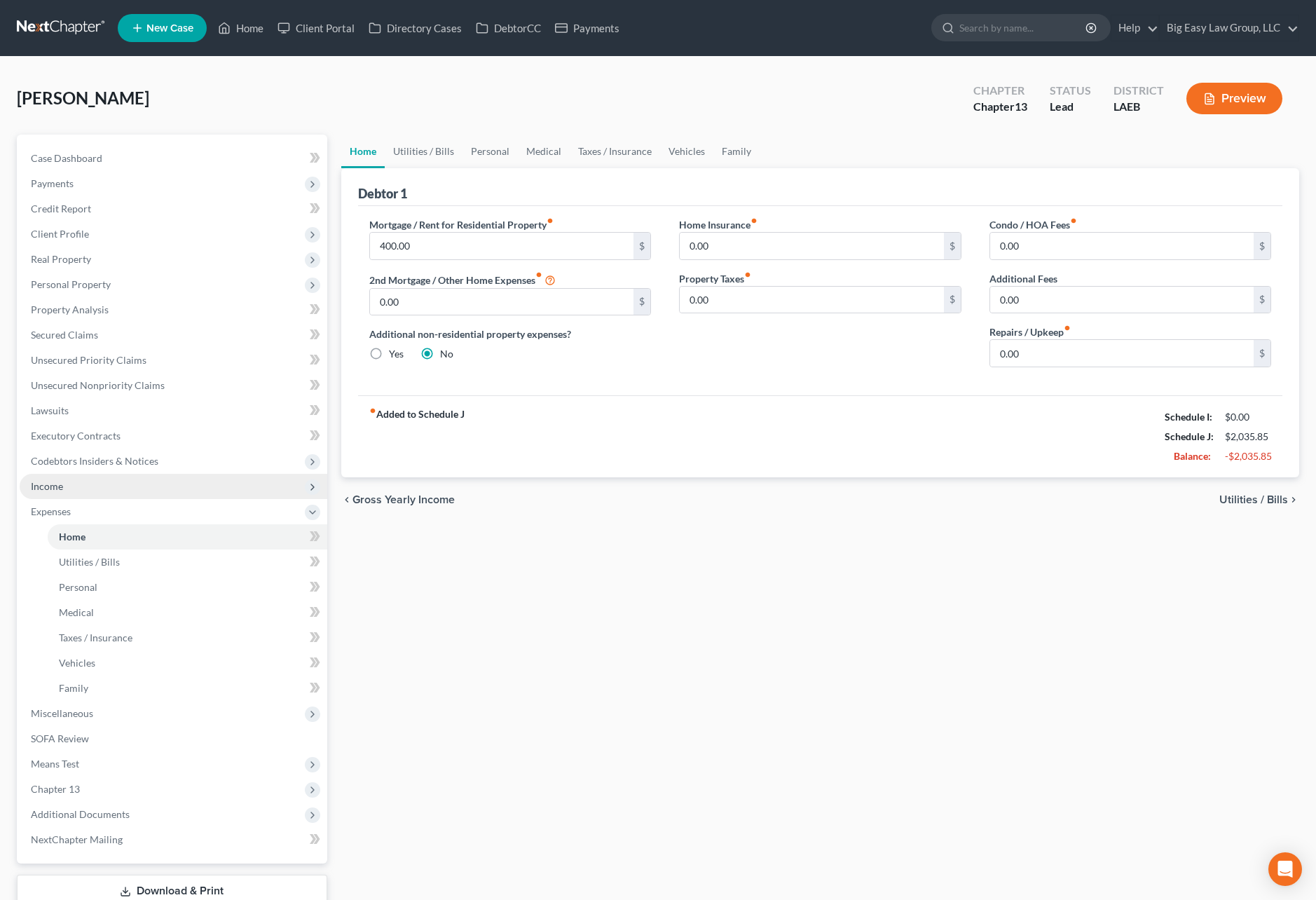
click at [37, 486] on span "Income" at bounding box center [46, 486] width 32 height 12
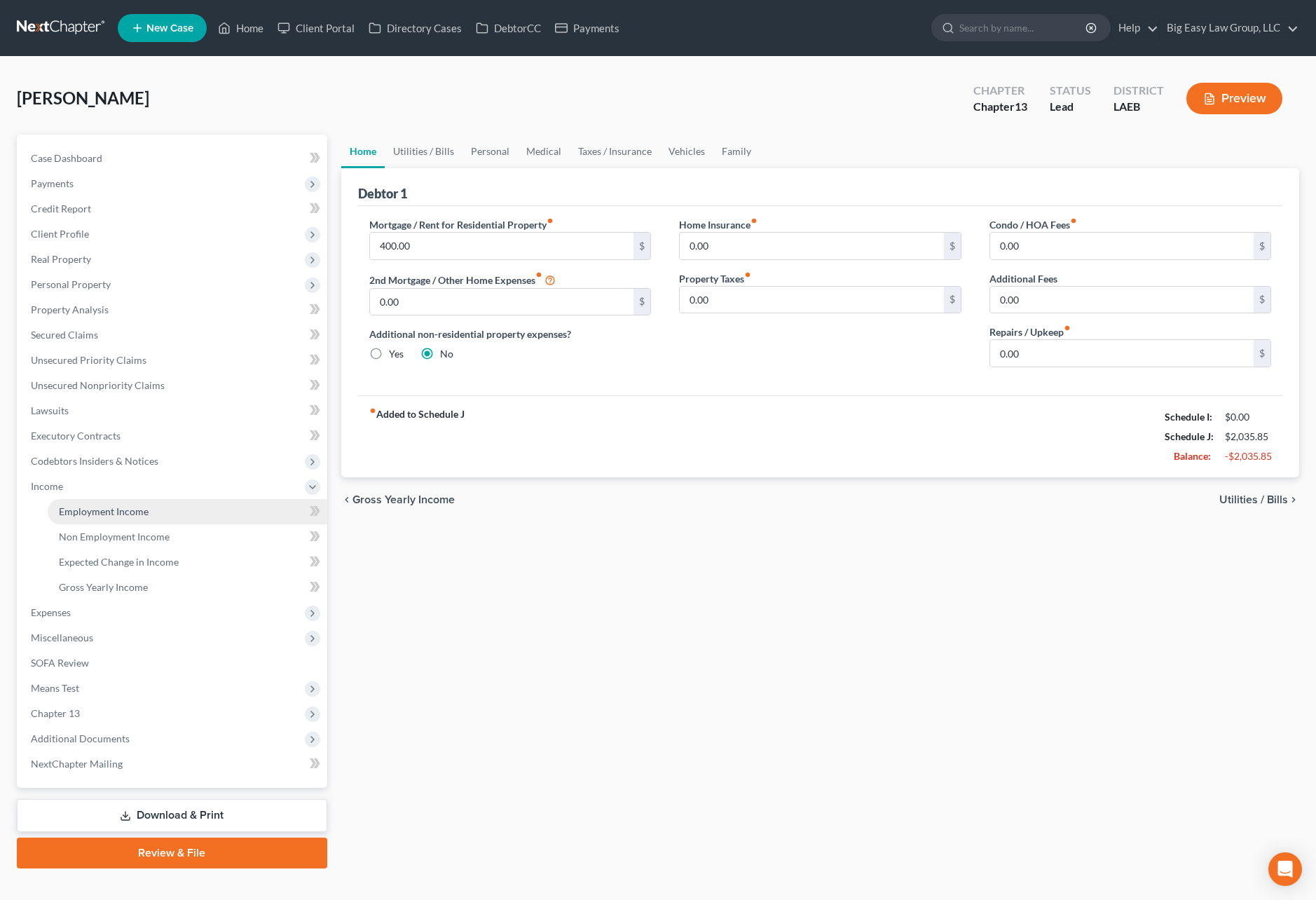
click at [220, 501] on link "Employment Income" at bounding box center [187, 512] width 280 height 25
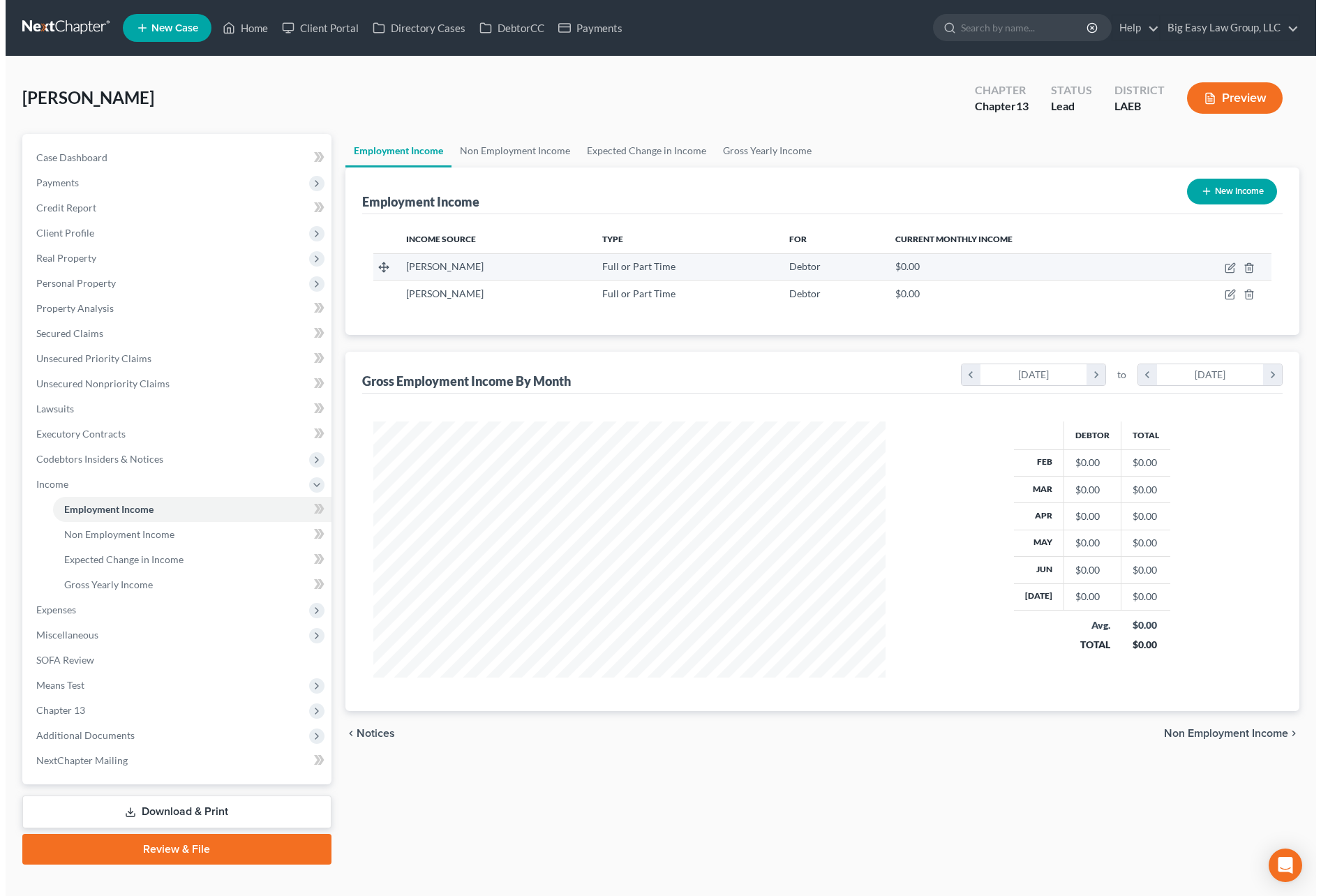
scroll to position [256, 541]
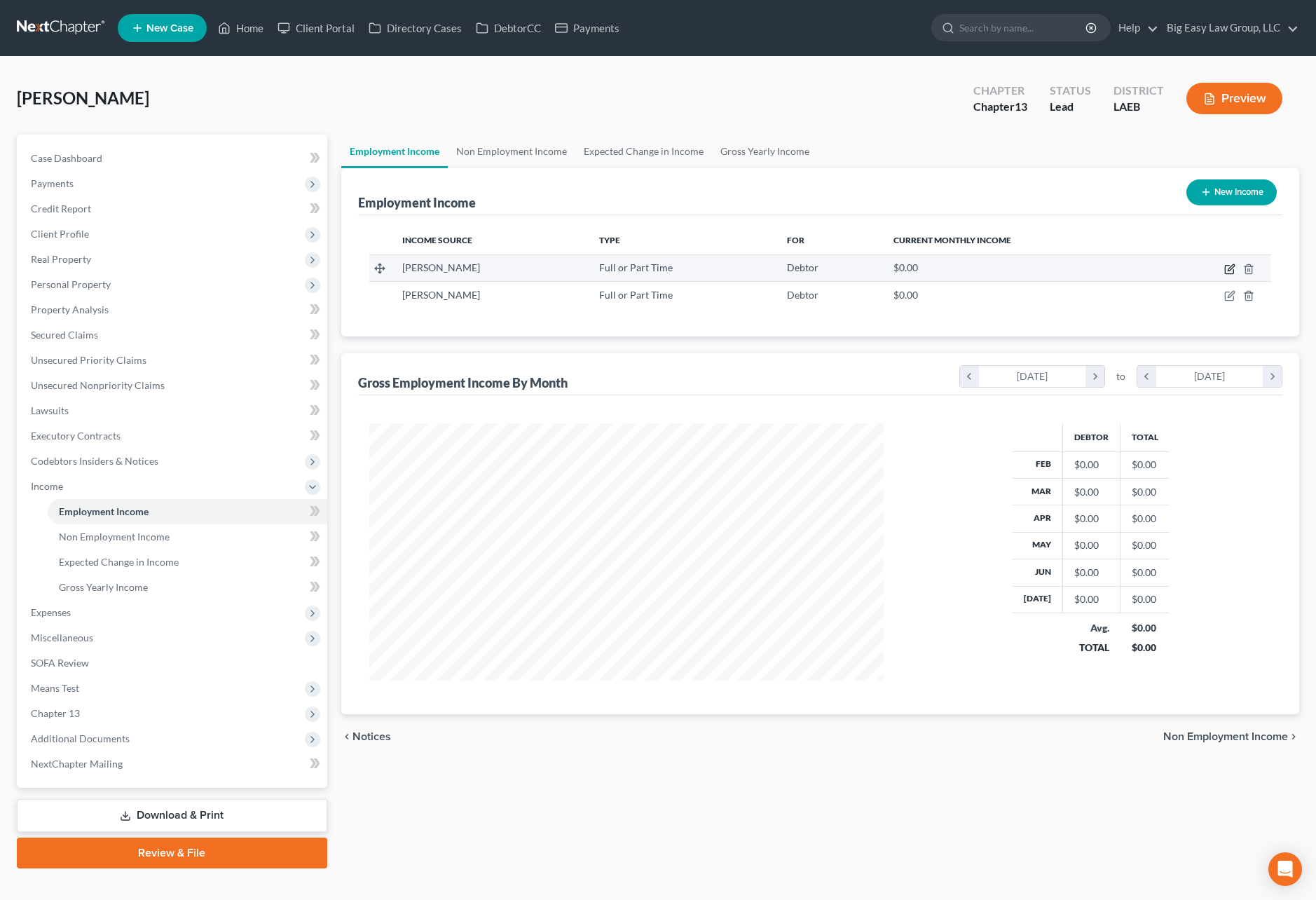
click at [1231, 263] on icon "button" at bounding box center [1229, 269] width 11 height 11
select select "0"
select select "9"
select select "3"
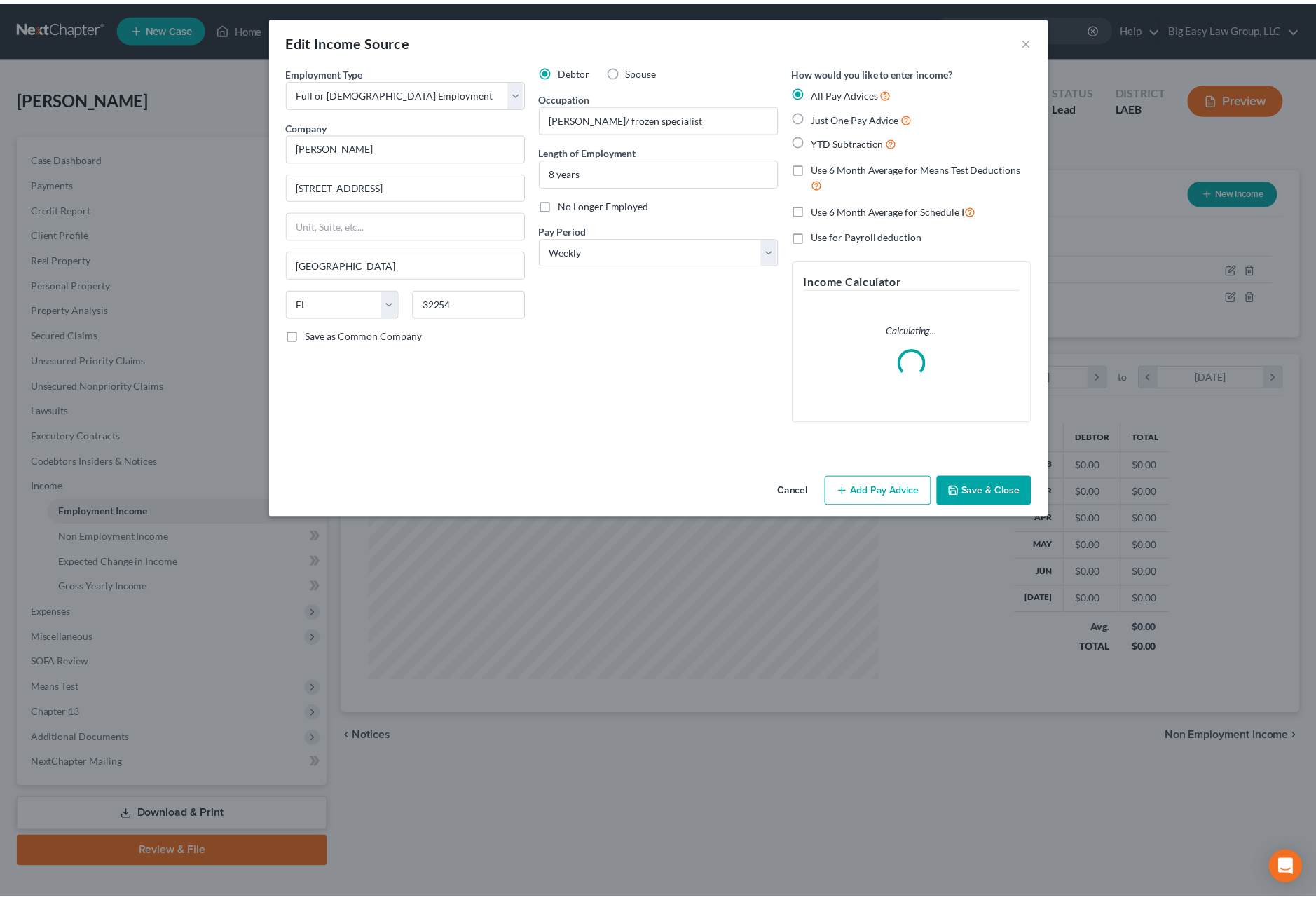
scroll to position [260, 548]
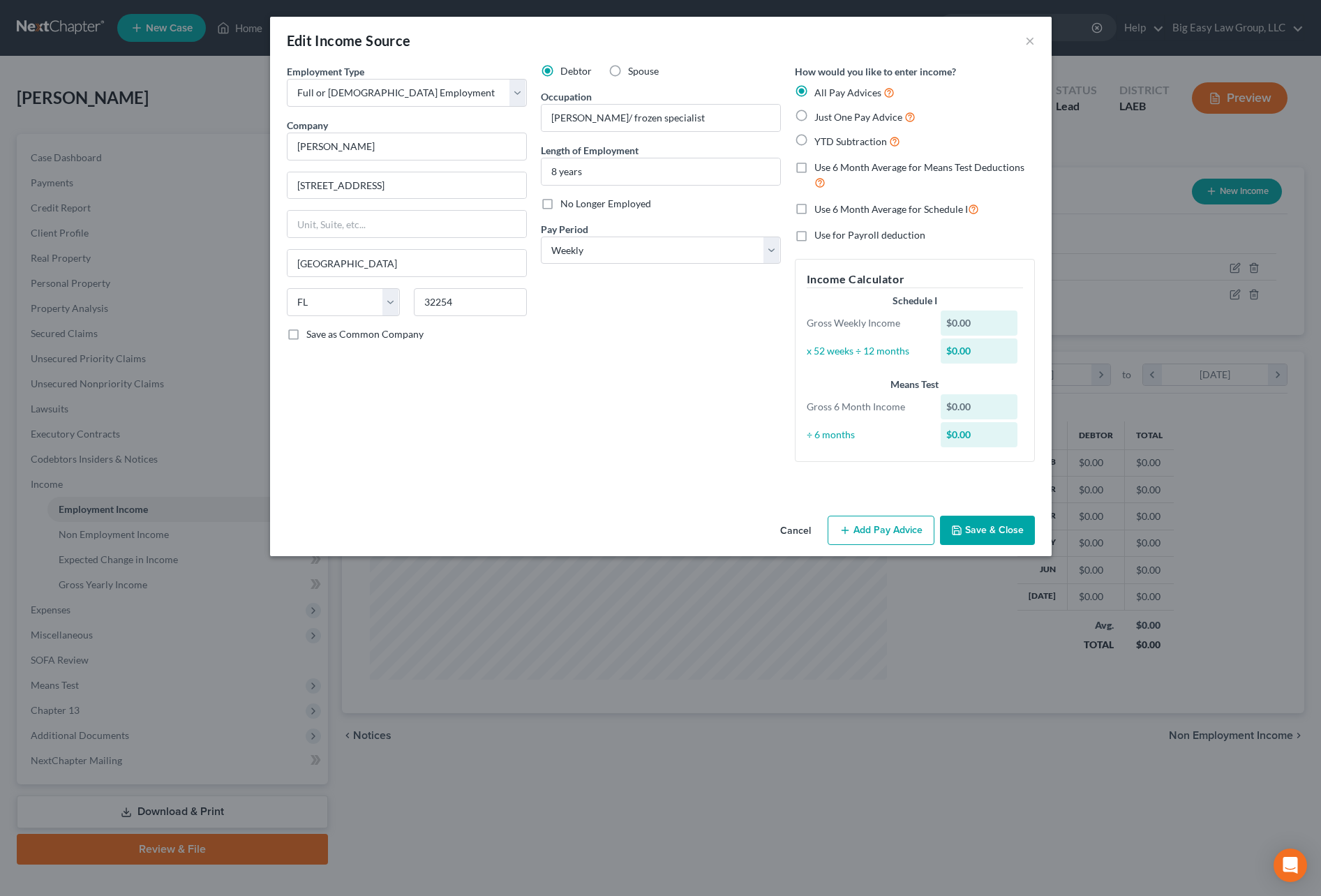
drag, startPoint x: 1004, startPoint y: 517, endPoint x: 1061, endPoint y: 423, distance: 109.9
click at [1004, 516] on button "Save & Close" at bounding box center [987, 530] width 95 height 29
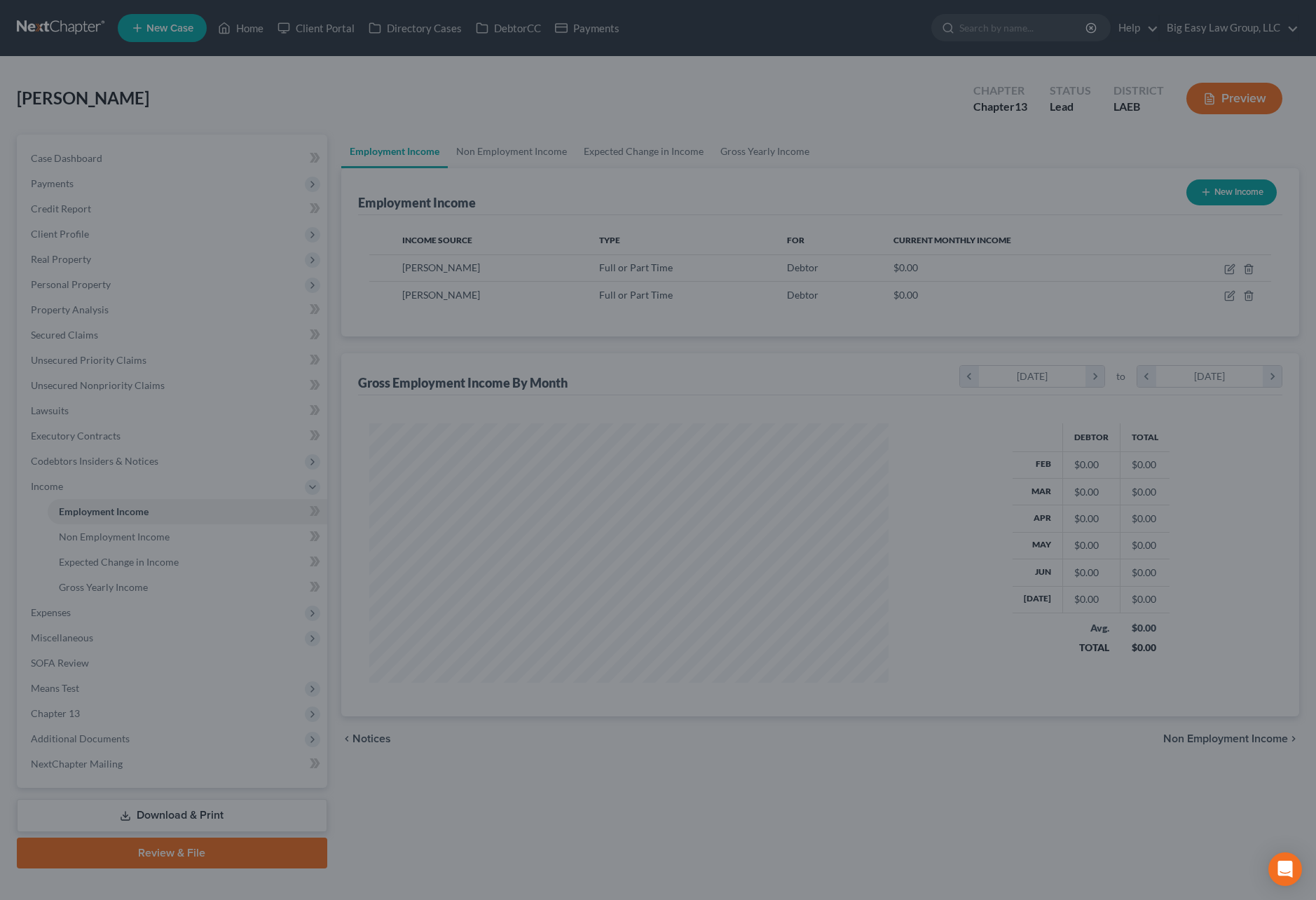
scroll to position [257, 543]
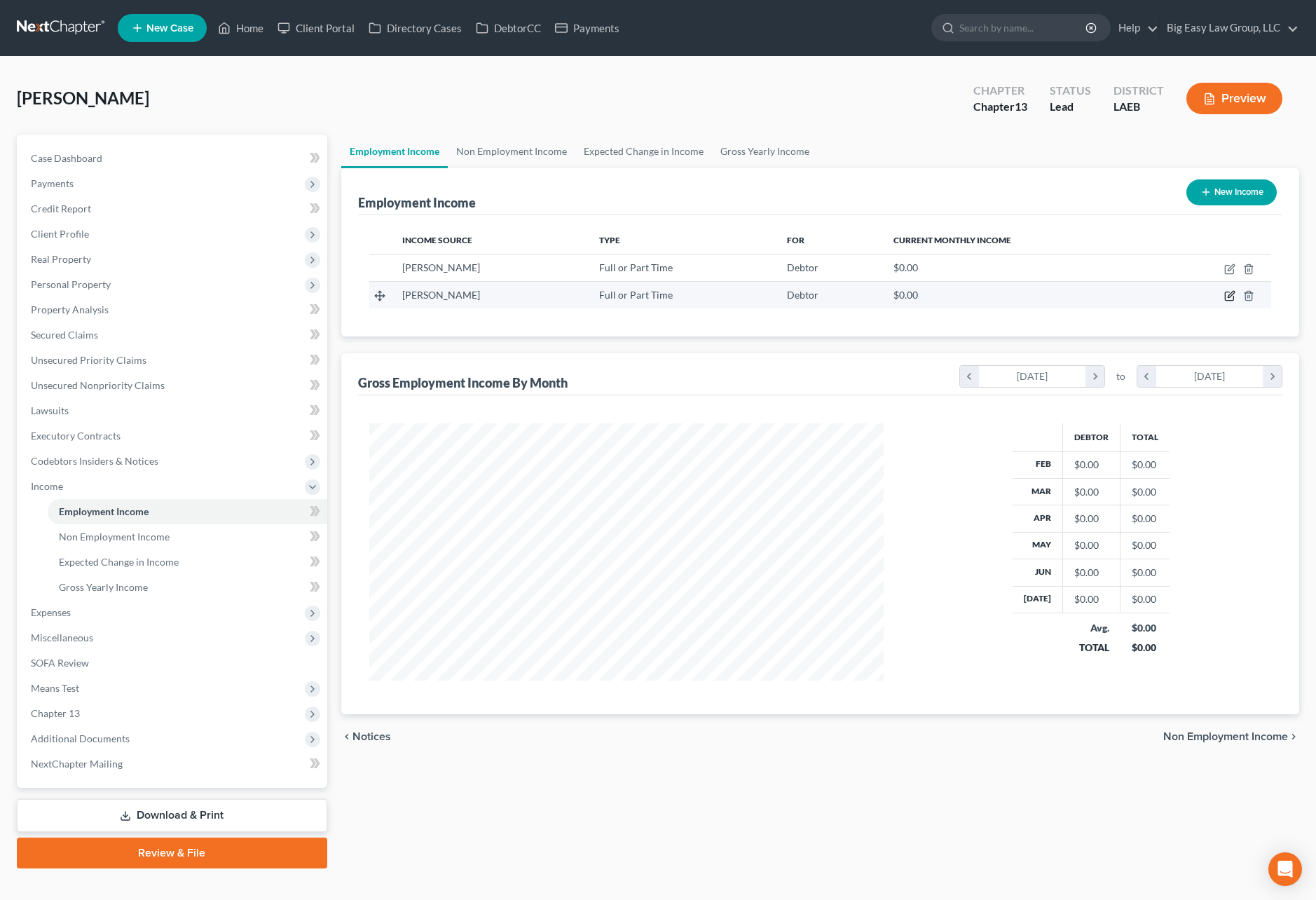
click at [1229, 294] on icon "button" at bounding box center [1231, 295] width 6 height 6
select select "0"
select select "9"
select select "3"
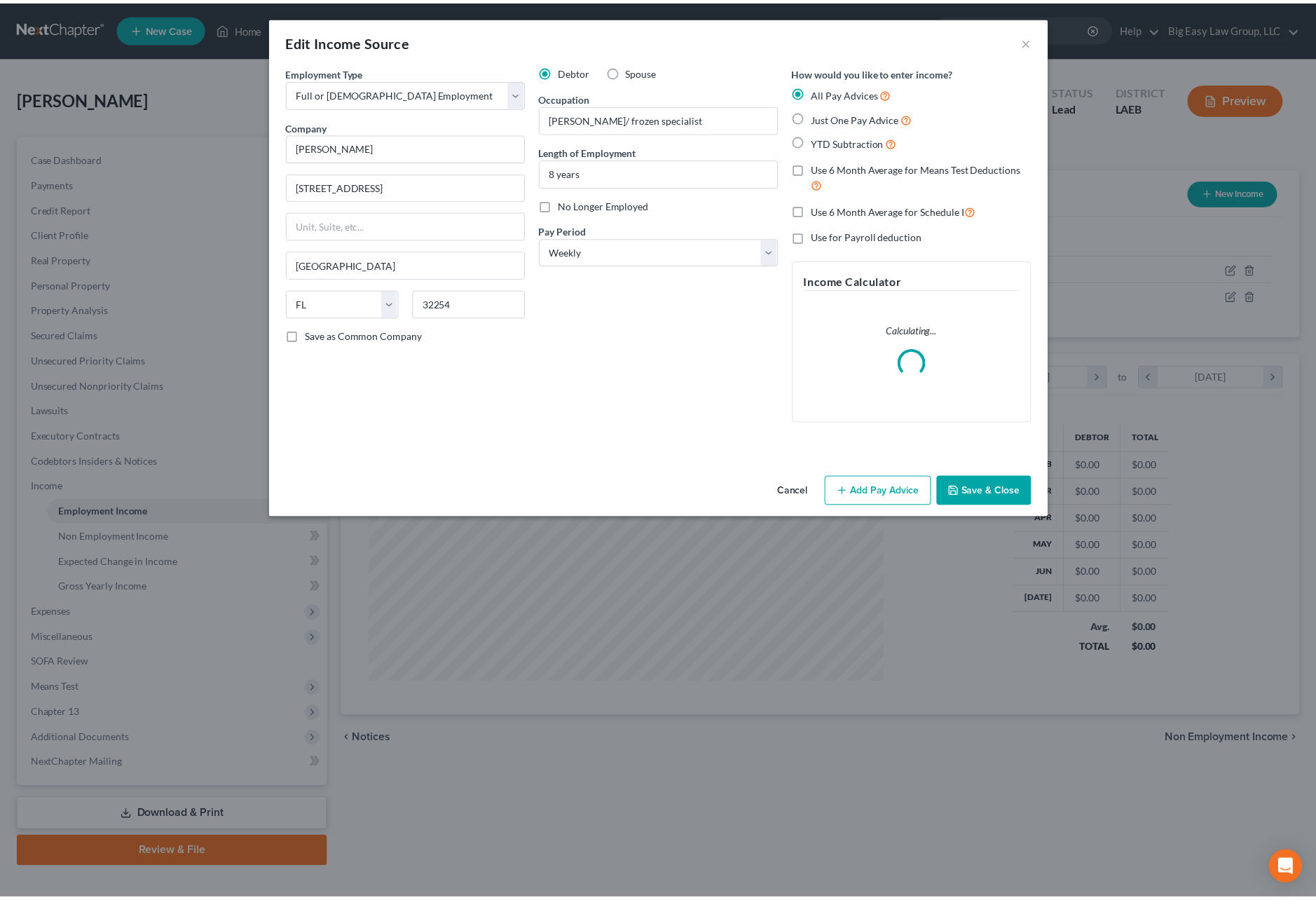
scroll to position [260, 548]
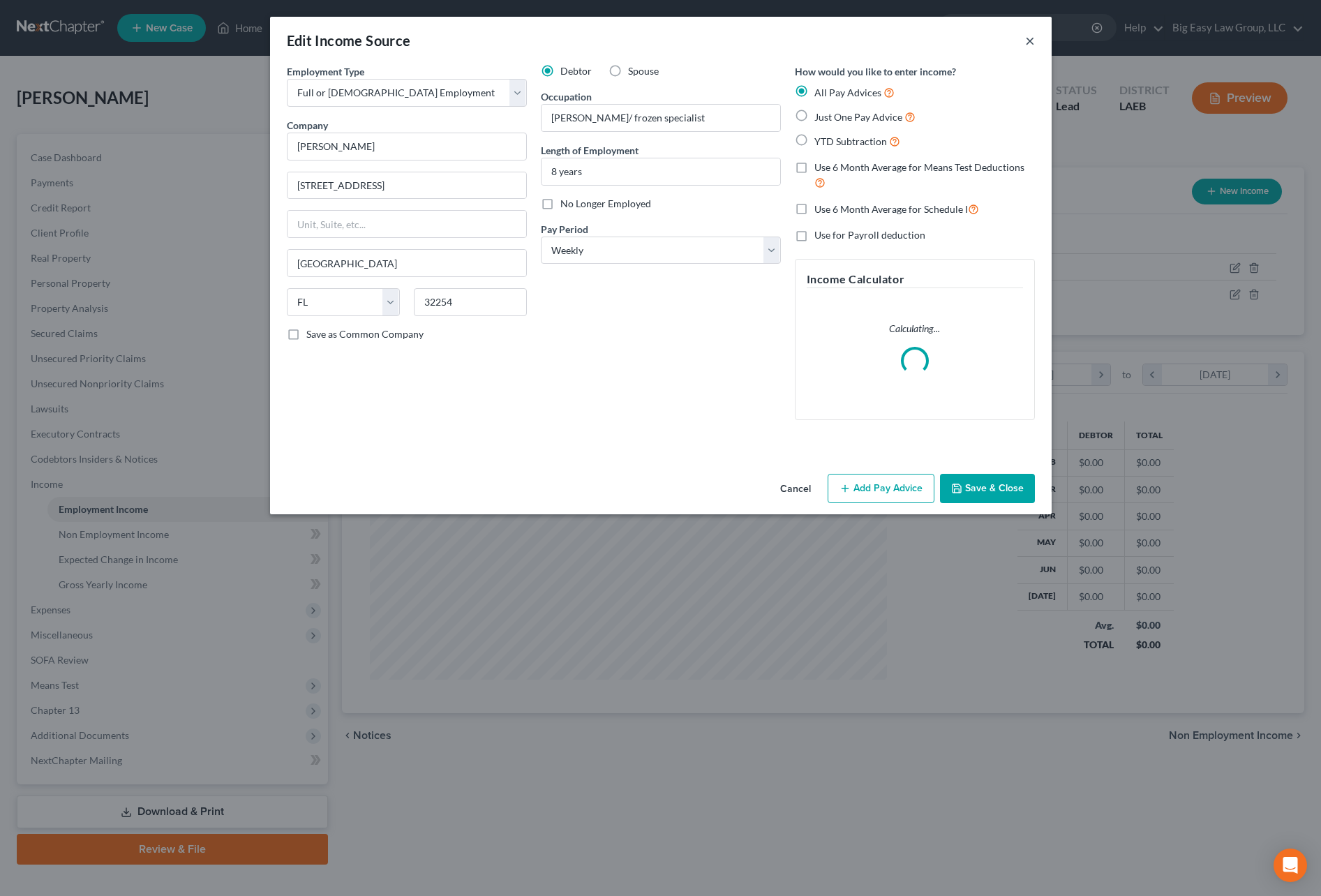
click at [1026, 39] on button "×" at bounding box center [1030, 40] width 10 height 17
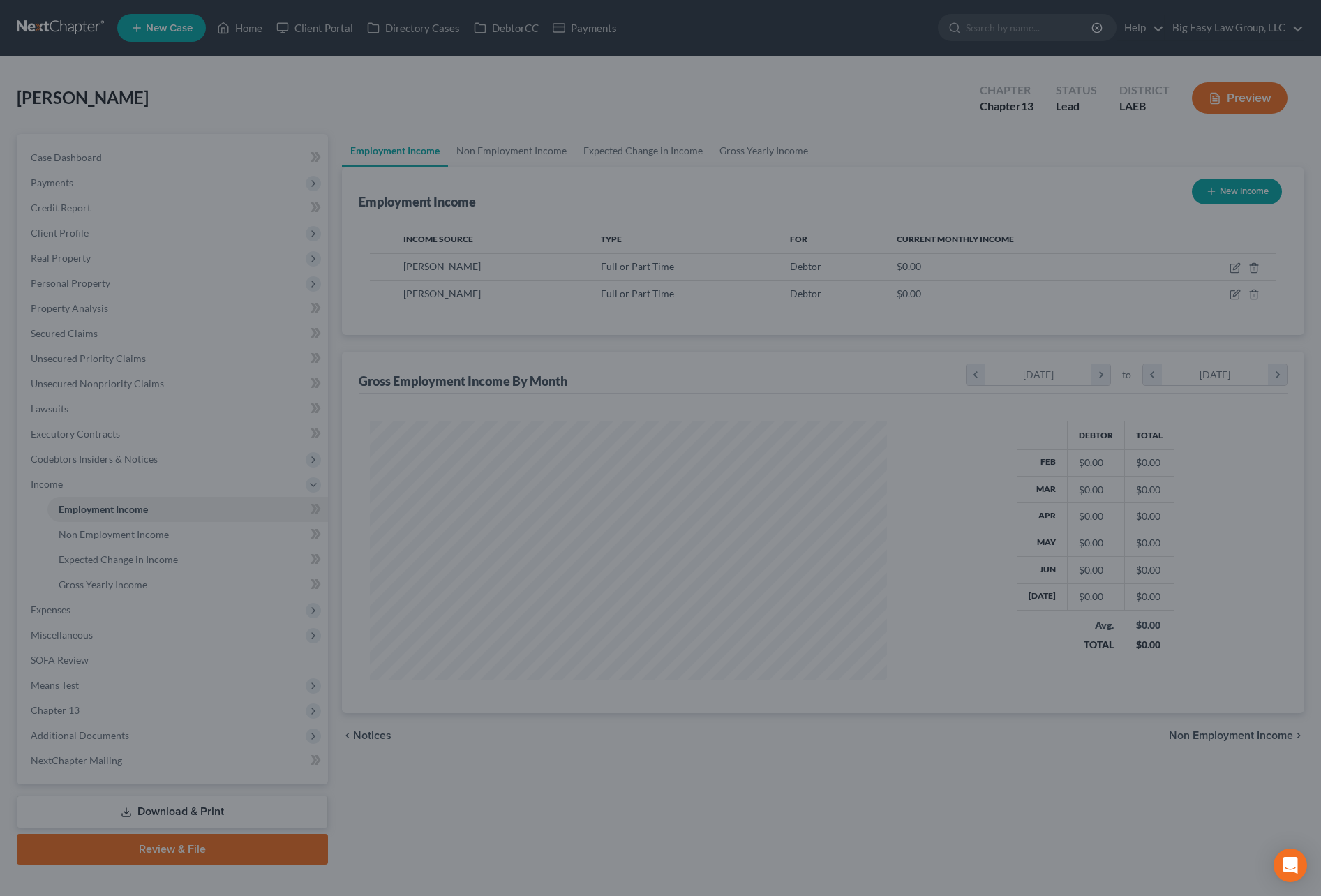
scroll to position [697540, 697273]
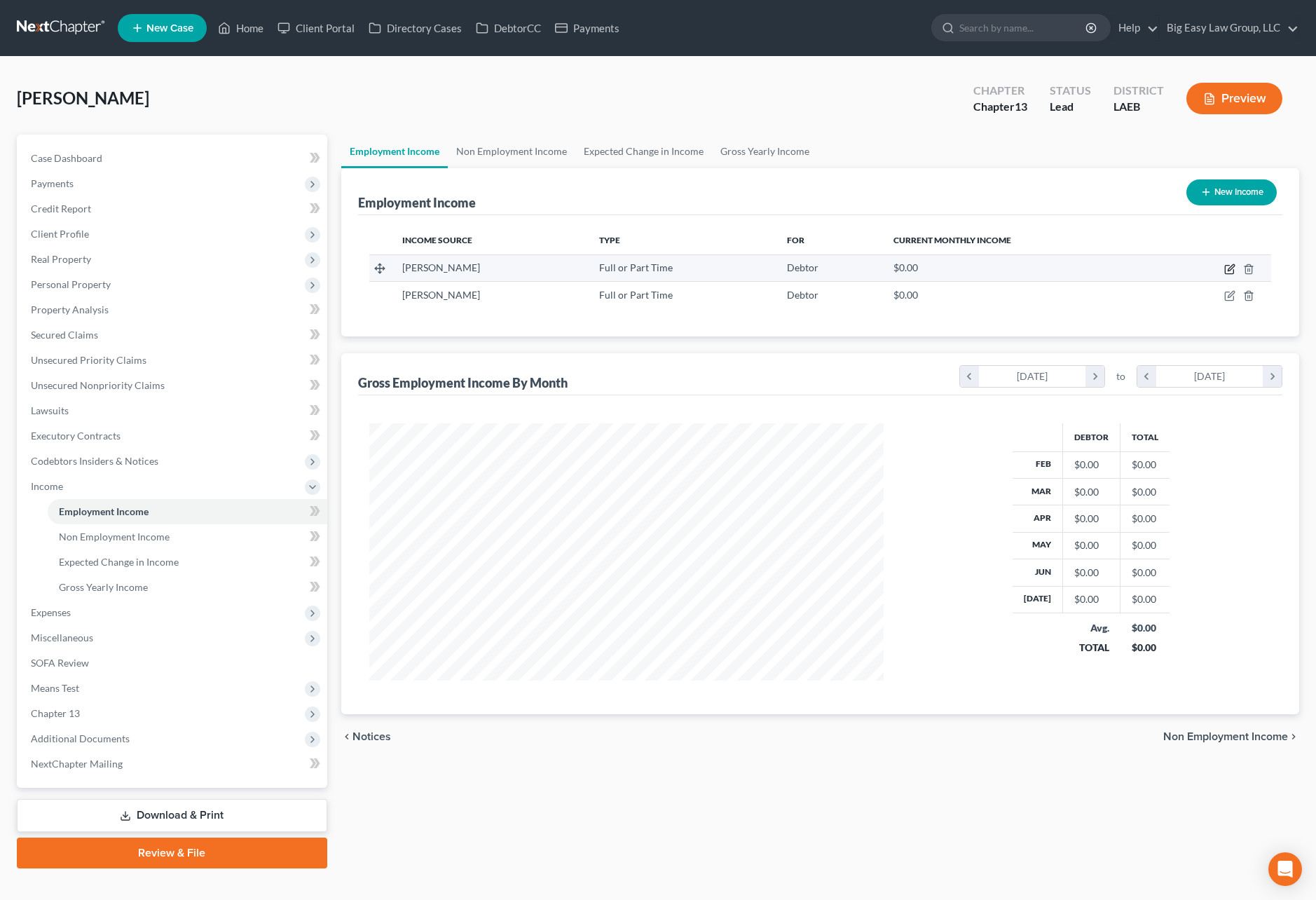
click at [1229, 267] on icon "button" at bounding box center [1229, 269] width 11 height 11
select select "0"
select select "9"
select select "3"
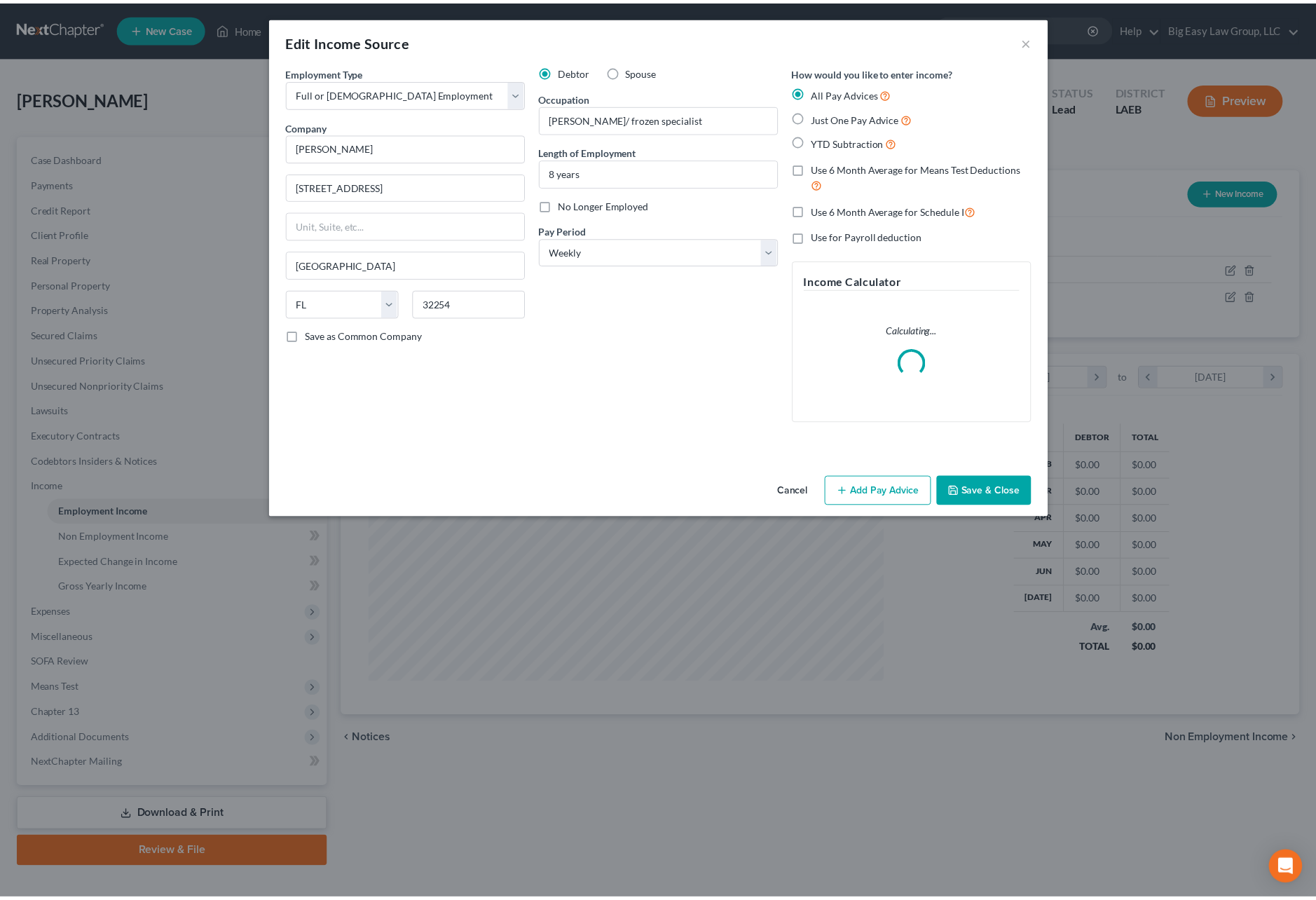
scroll to position [260, 548]
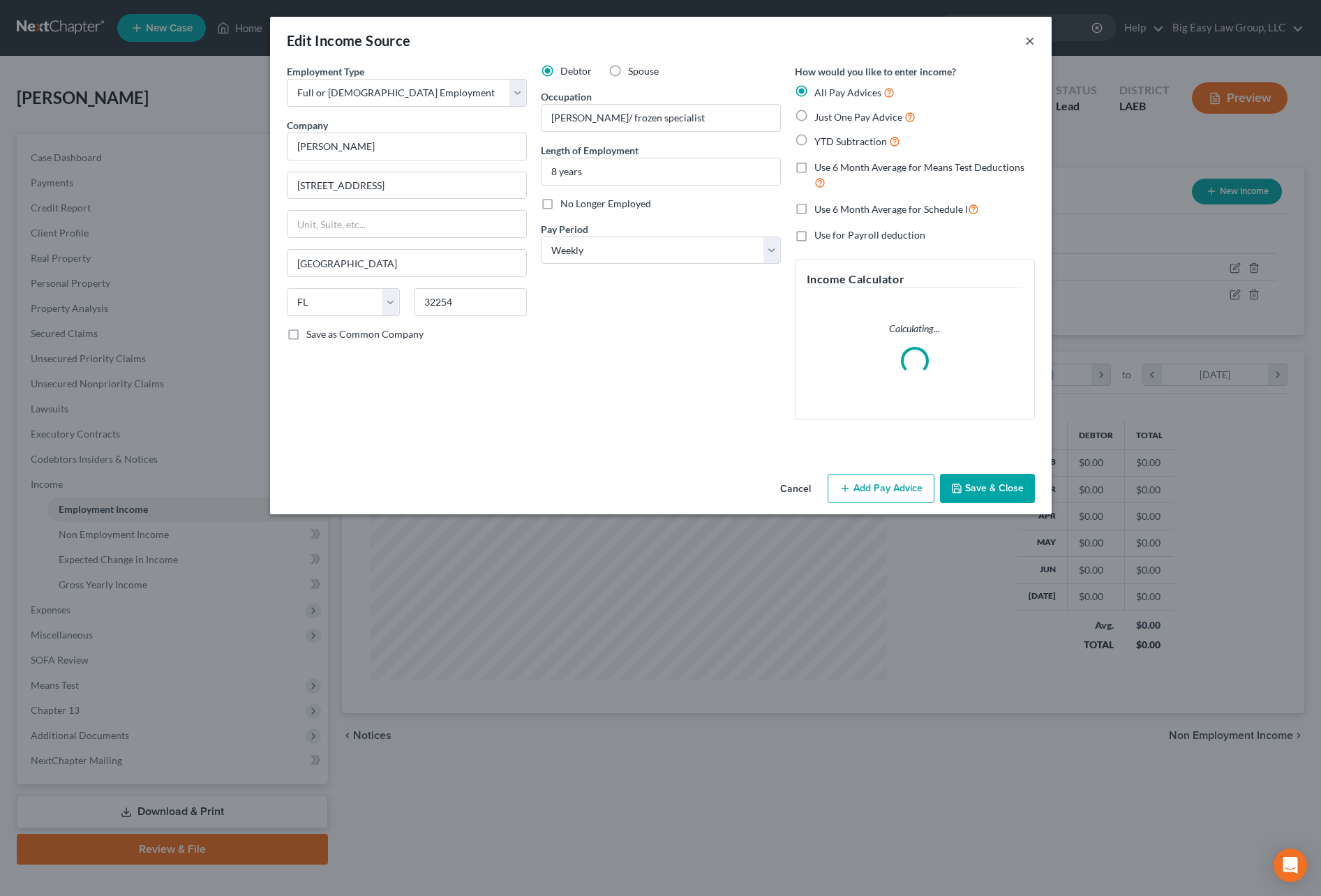
click at [1028, 39] on button "×" at bounding box center [1030, 40] width 10 height 17
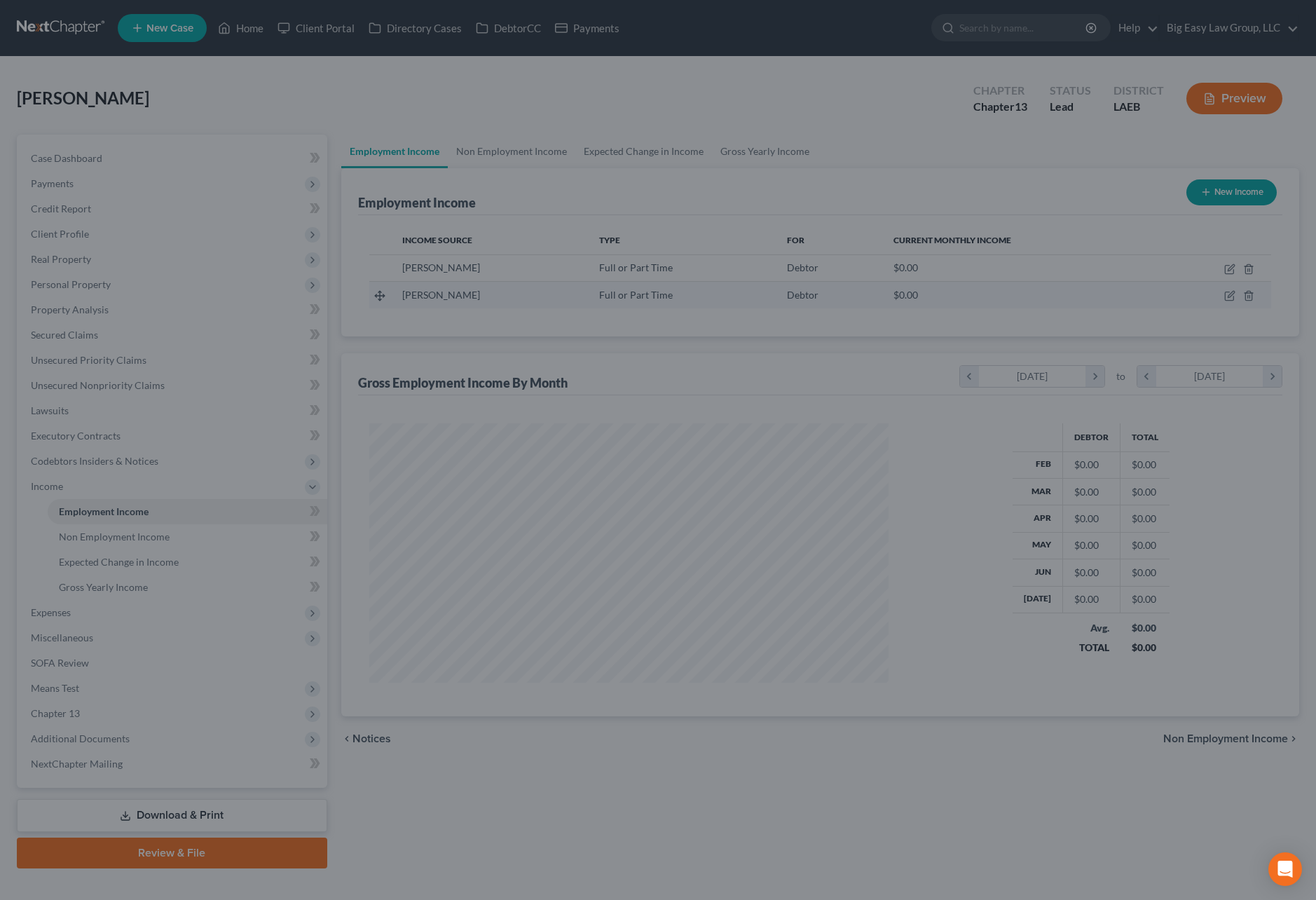
scroll to position [700654, 700147]
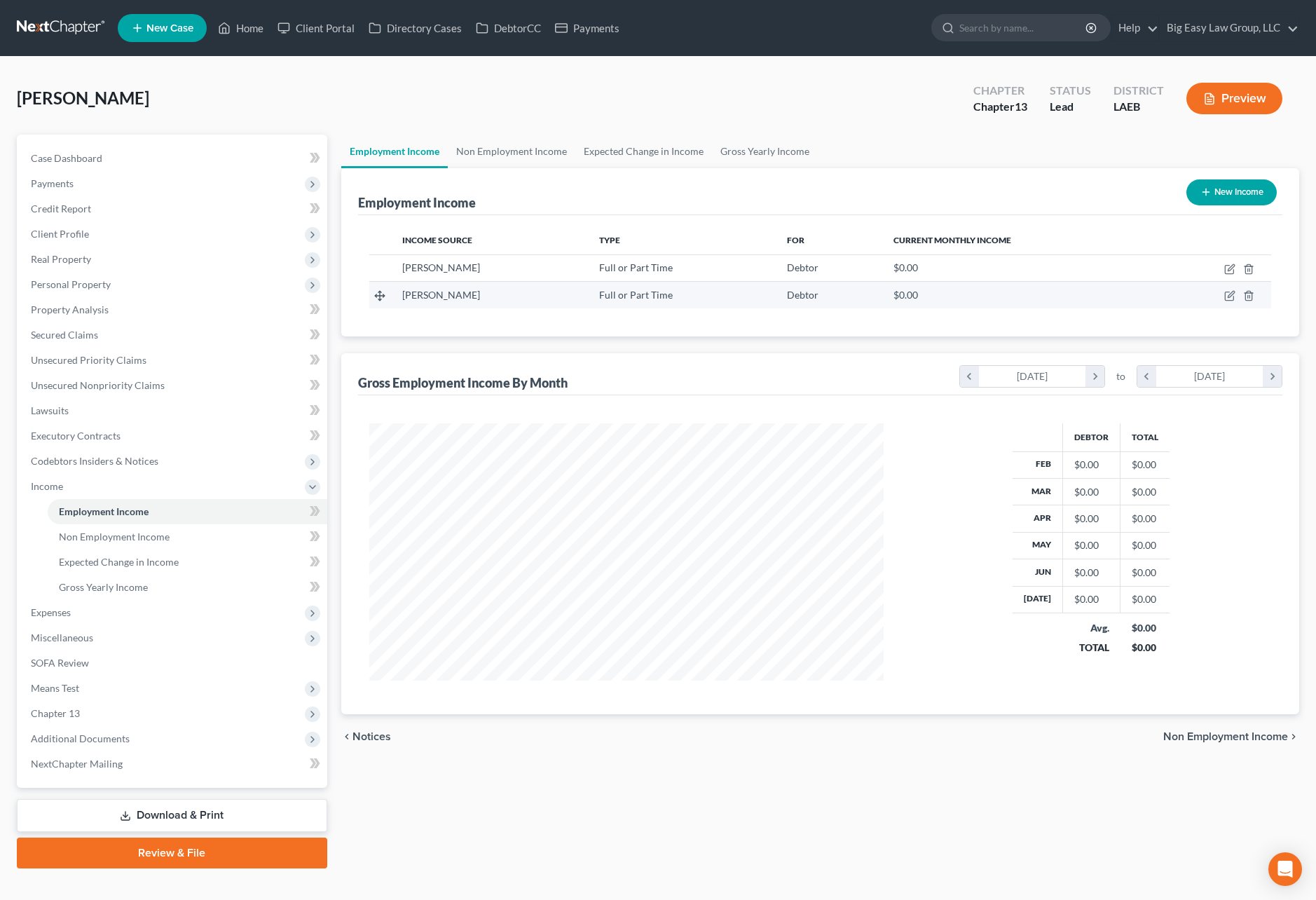
click at [1253, 303] on td at bounding box center [1214, 296] width 114 height 27
click at [1244, 293] on polyline "button" at bounding box center [1248, 293] width 8 height 0
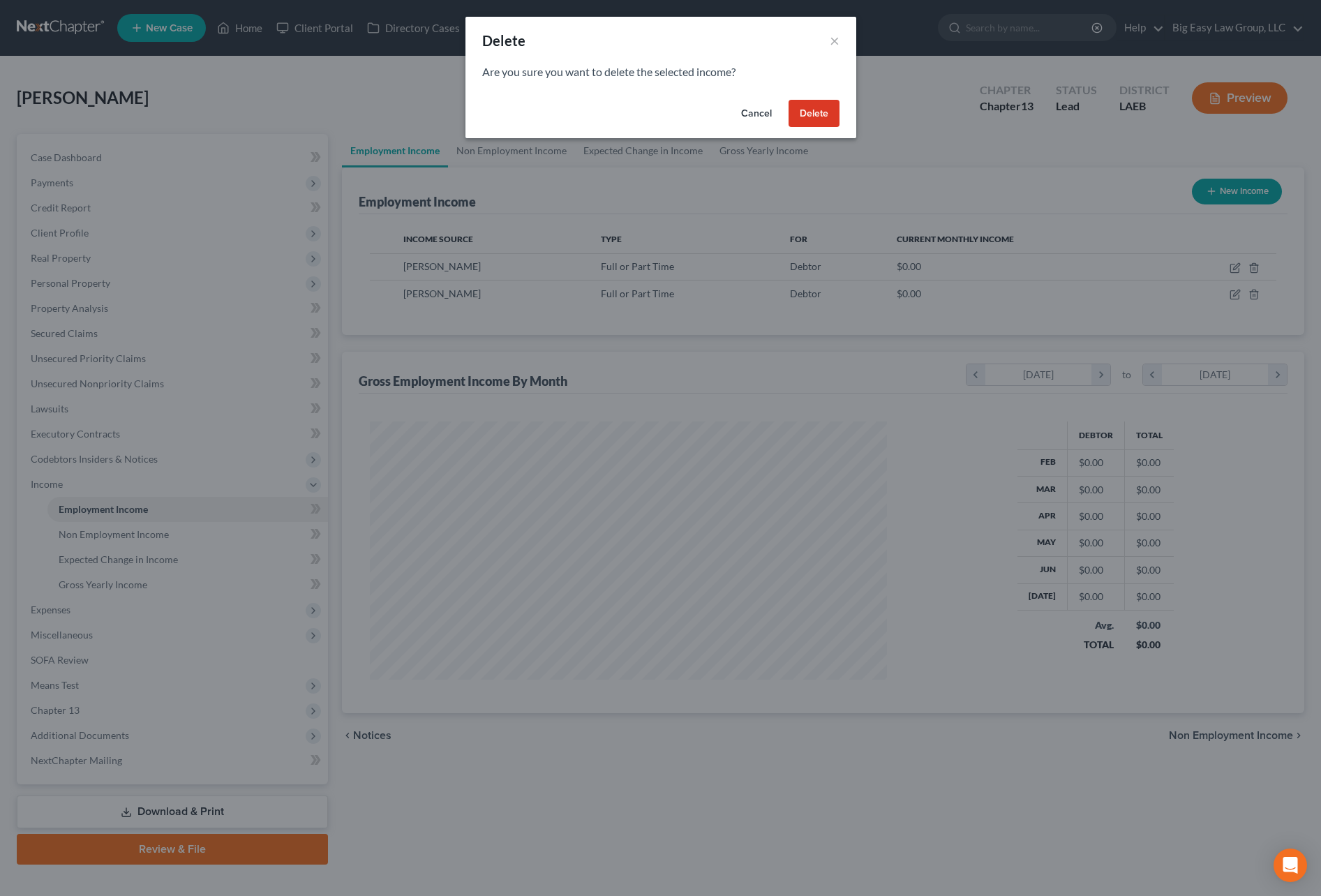
click at [814, 105] on button "Delete" at bounding box center [814, 114] width 51 height 28
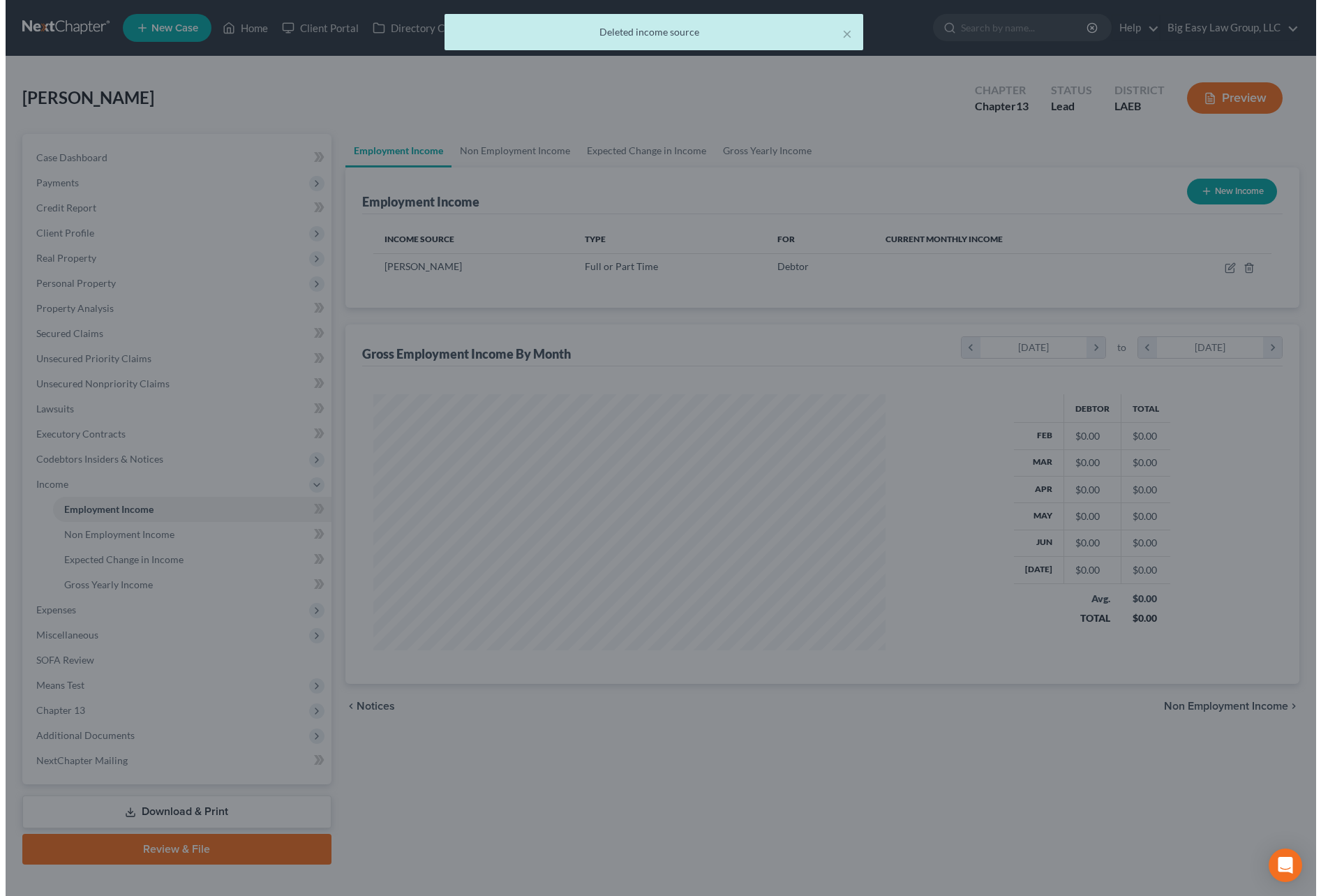
scroll to position [697540, 697273]
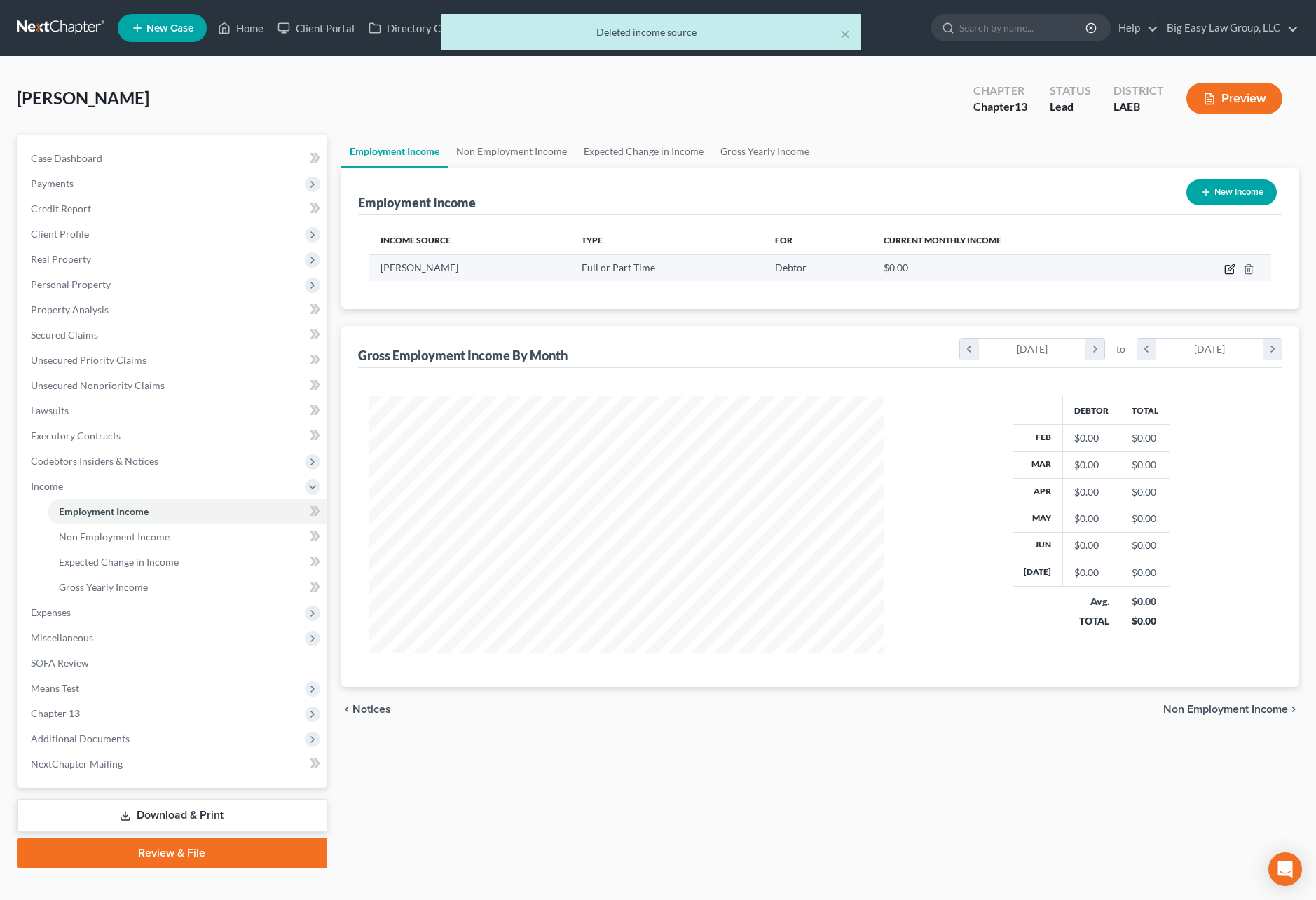
click at [1225, 266] on icon "button" at bounding box center [1229, 269] width 8 height 8
select select "0"
select select "9"
select select "3"
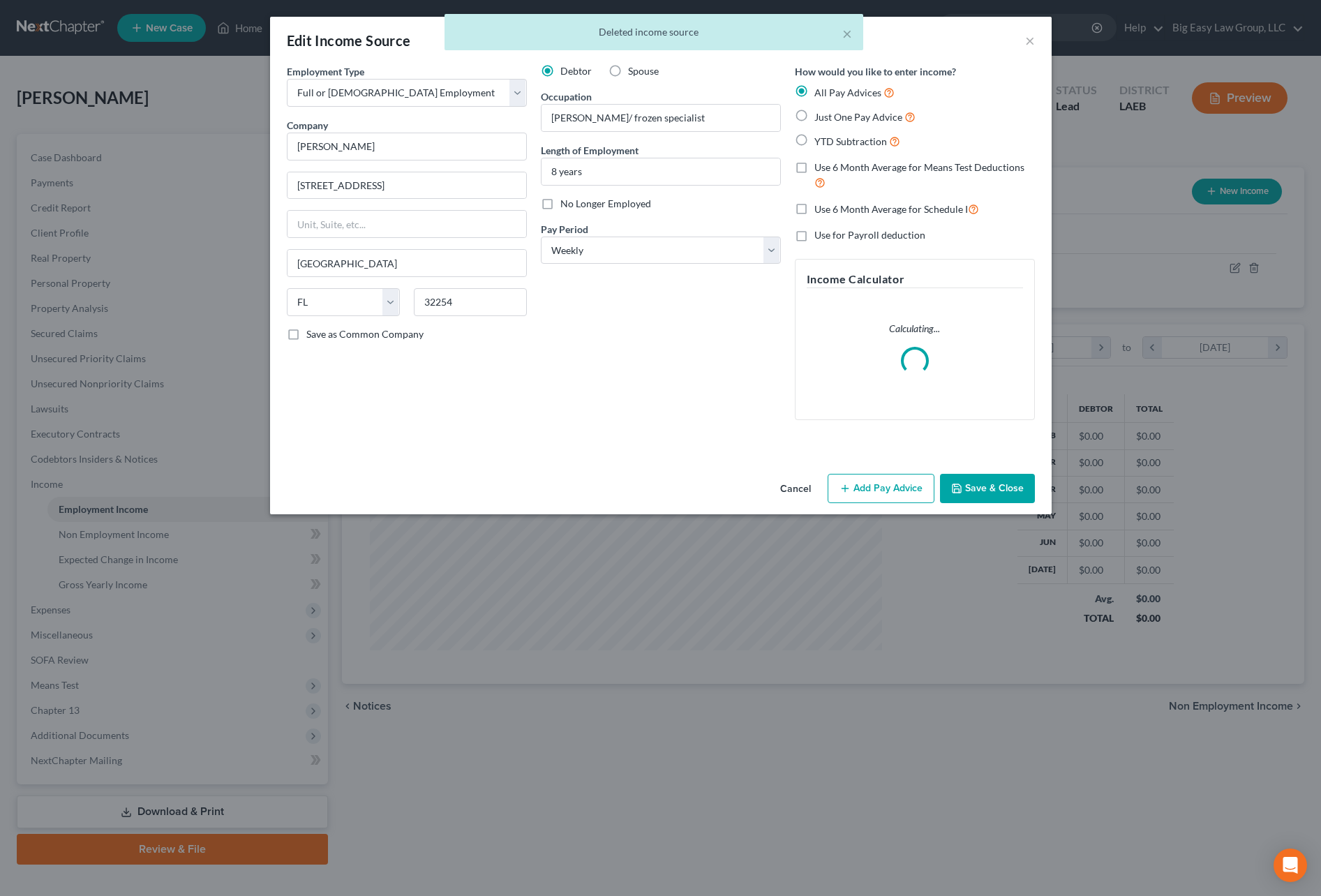
scroll to position [259, 545]
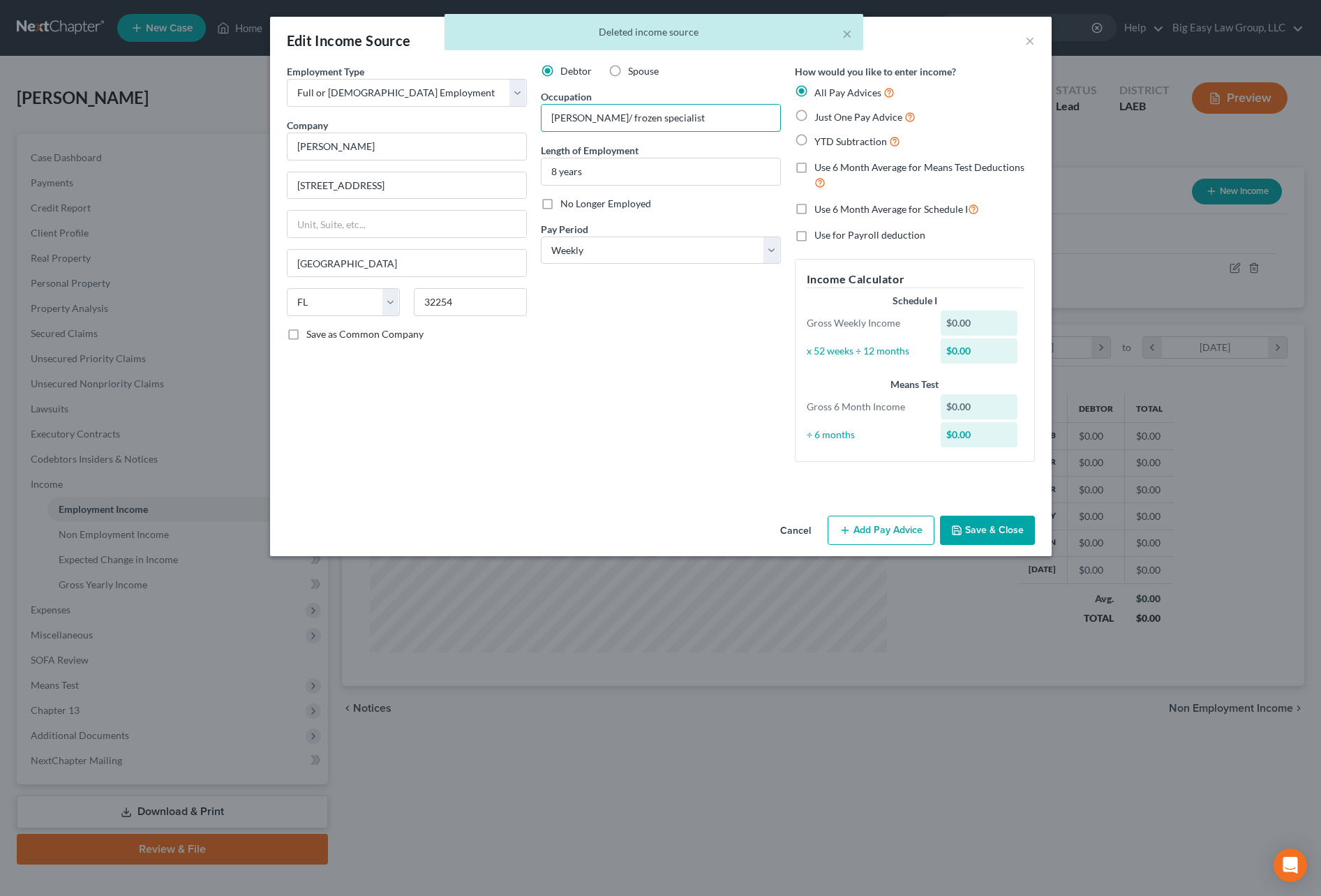
drag, startPoint x: 569, startPoint y: 115, endPoint x: 605, endPoint y: 143, distance: 45.6
click at [569, 116] on input "daury/ frozen specialist" at bounding box center [660, 118] width 238 height 27
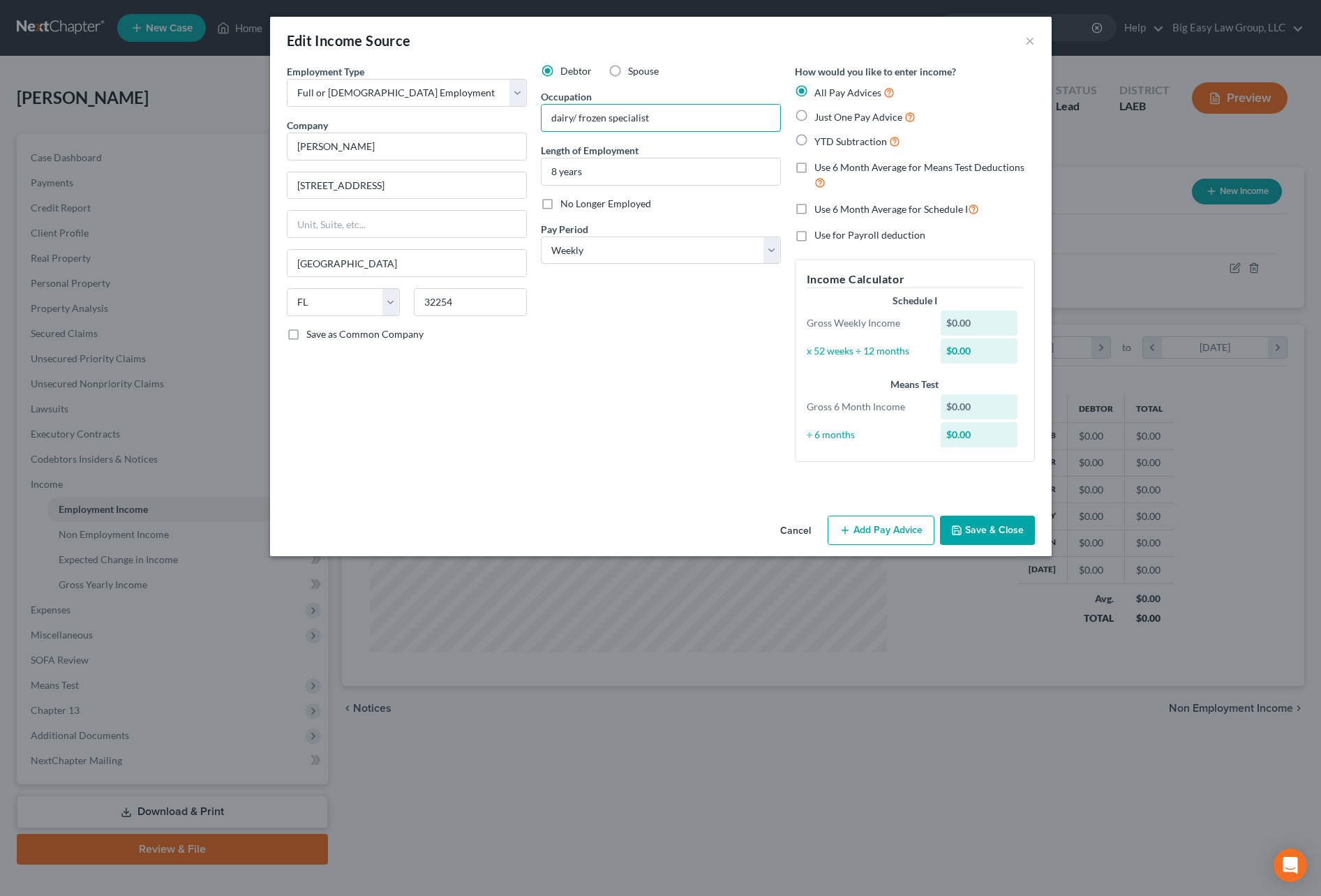
type input "dairy/ frozen specialist"
drag, startPoint x: 804, startPoint y: 137, endPoint x: 804, endPoint y: 158, distance: 21.0
click at [814, 137] on label "YTD Subtraction" at bounding box center [857, 141] width 86 height 16
click at [820, 137] on input "YTD Subtraction" at bounding box center [825, 137] width 9 height 9
radio input "true"
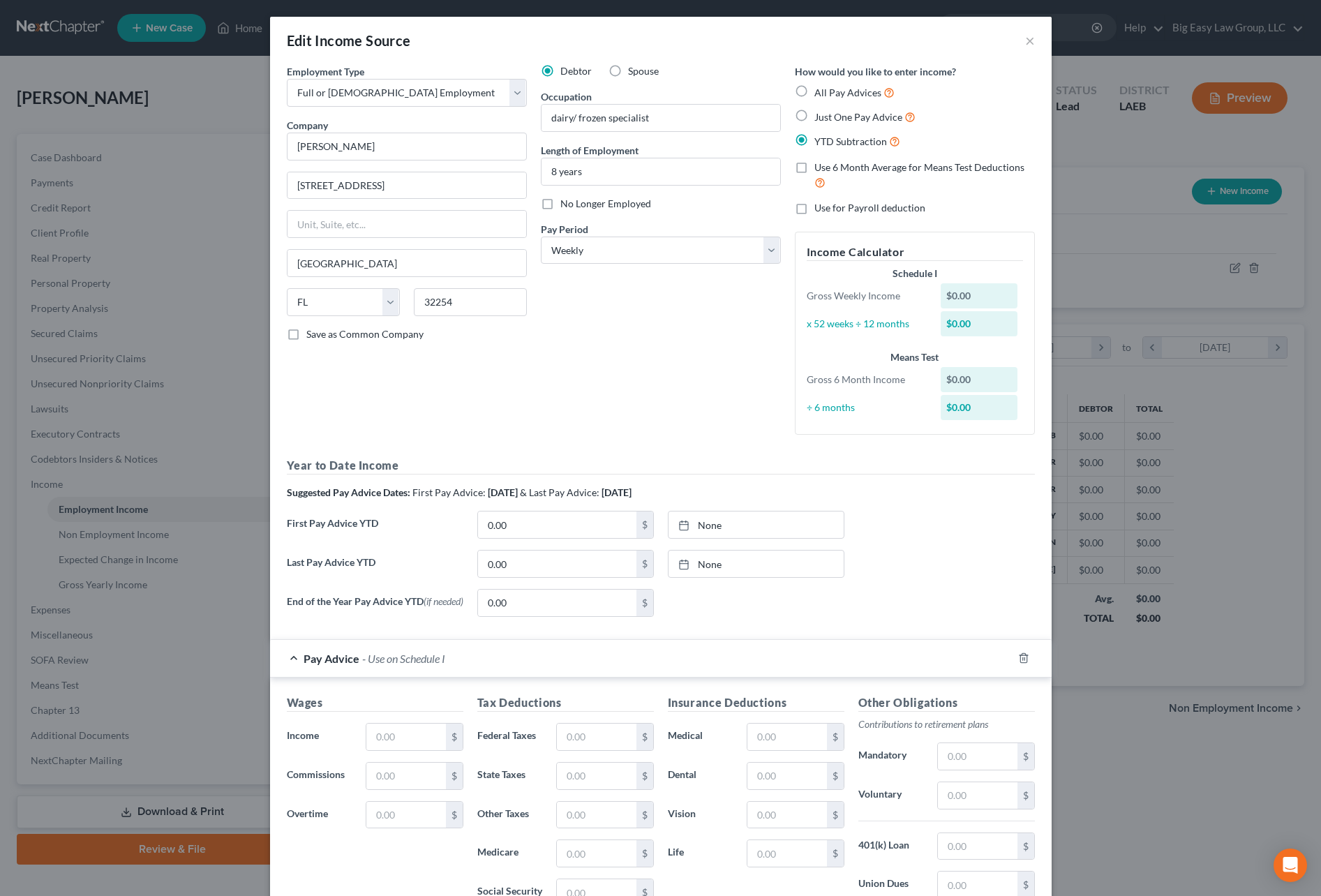
click at [814, 162] on label "Use 6 Month Average for Means Test Deductions" at bounding box center [924, 175] width 221 height 30
click at [820, 162] on input "Use 6 Month Average for Means Test Deductions" at bounding box center [825, 165] width 9 height 9
checkbox input "true"
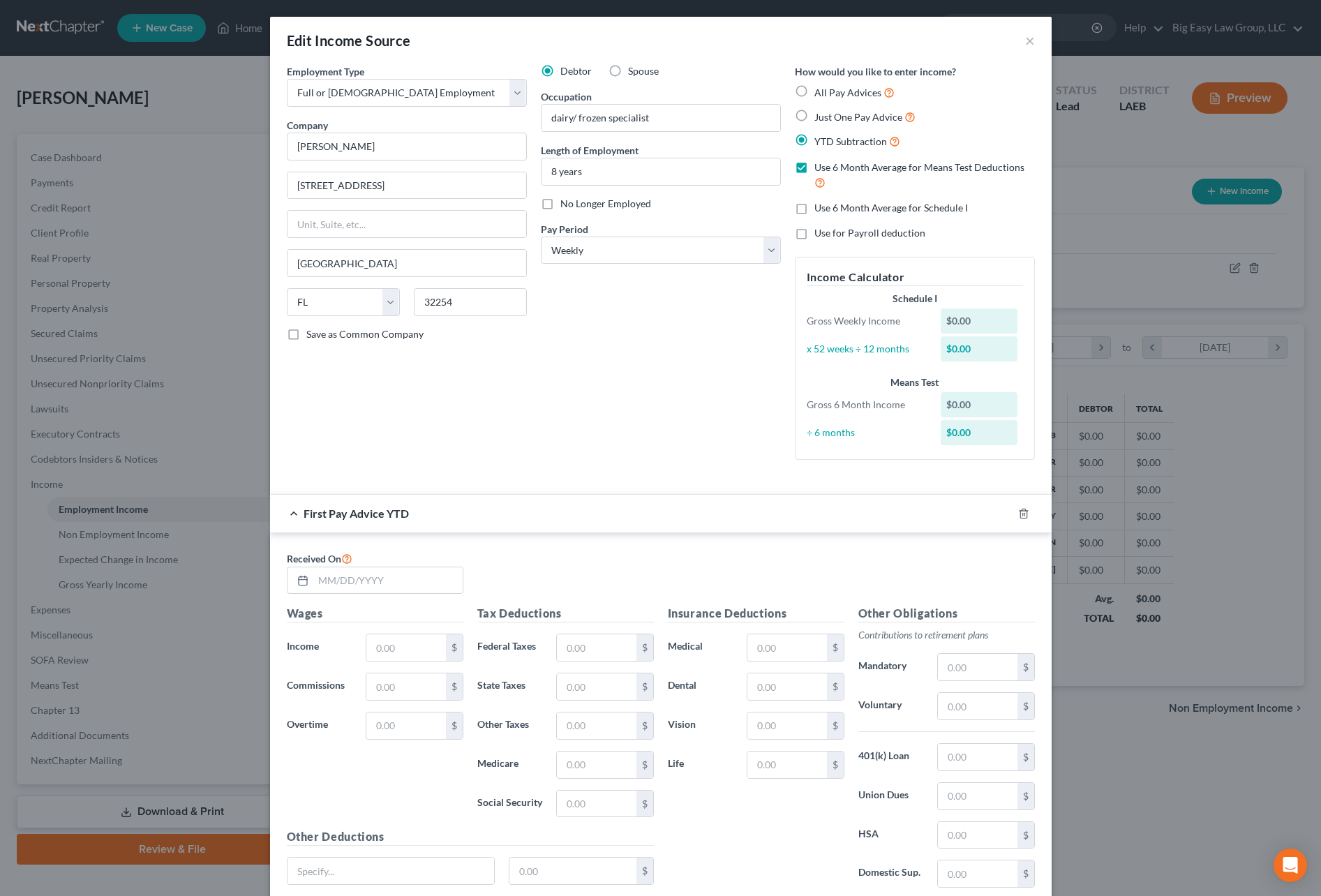
click at [814, 210] on label "Use 6 Month Average for Schedule I" at bounding box center [891, 207] width 154 height 14
click at [820, 210] on input "Use 6 Month Average for Schedule I" at bounding box center [825, 205] width 9 height 9
checkbox input "true"
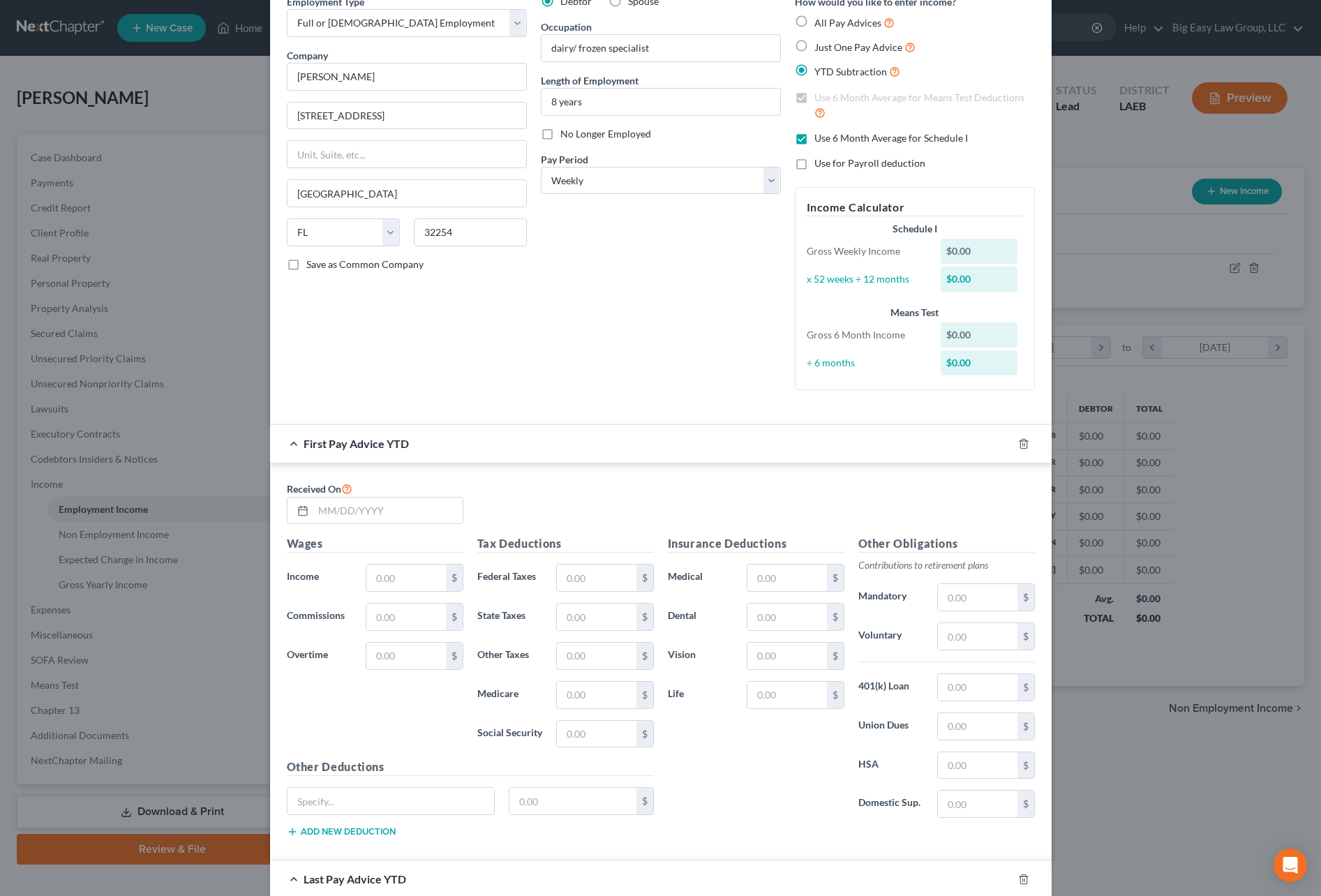
scroll to position [265, 0]
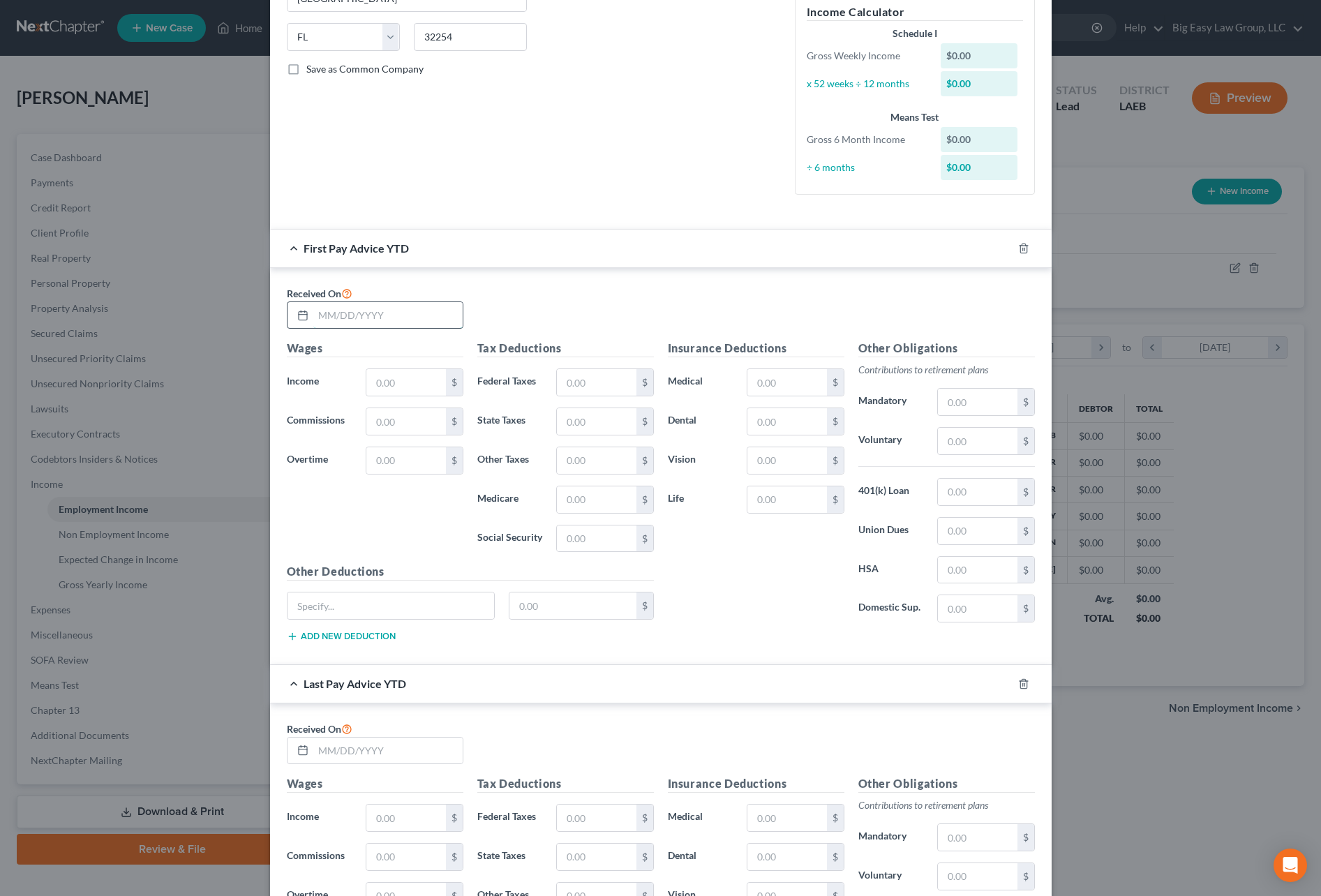
click at [408, 309] on input "text" at bounding box center [388, 316] width 149 height 27
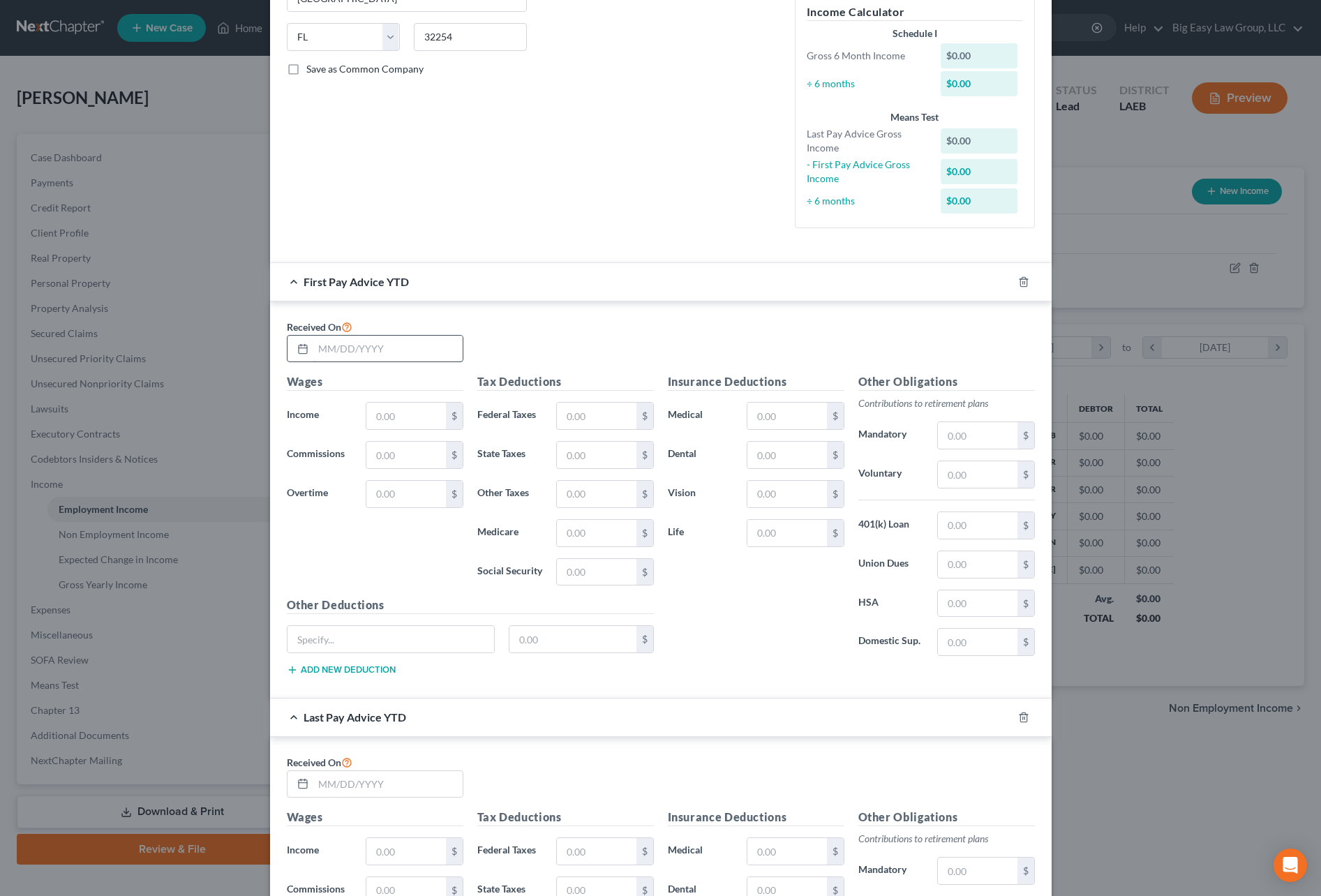
drag, startPoint x: 325, startPoint y: 351, endPoint x: 337, endPoint y: 349, distance: 12.2
click at [325, 351] on input "text" at bounding box center [388, 349] width 149 height 27
type input "01/28/2025"
drag, startPoint x: 401, startPoint y: 414, endPoint x: 484, endPoint y: 408, distance: 83.2
click at [401, 414] on input "text" at bounding box center [406, 416] width 79 height 27
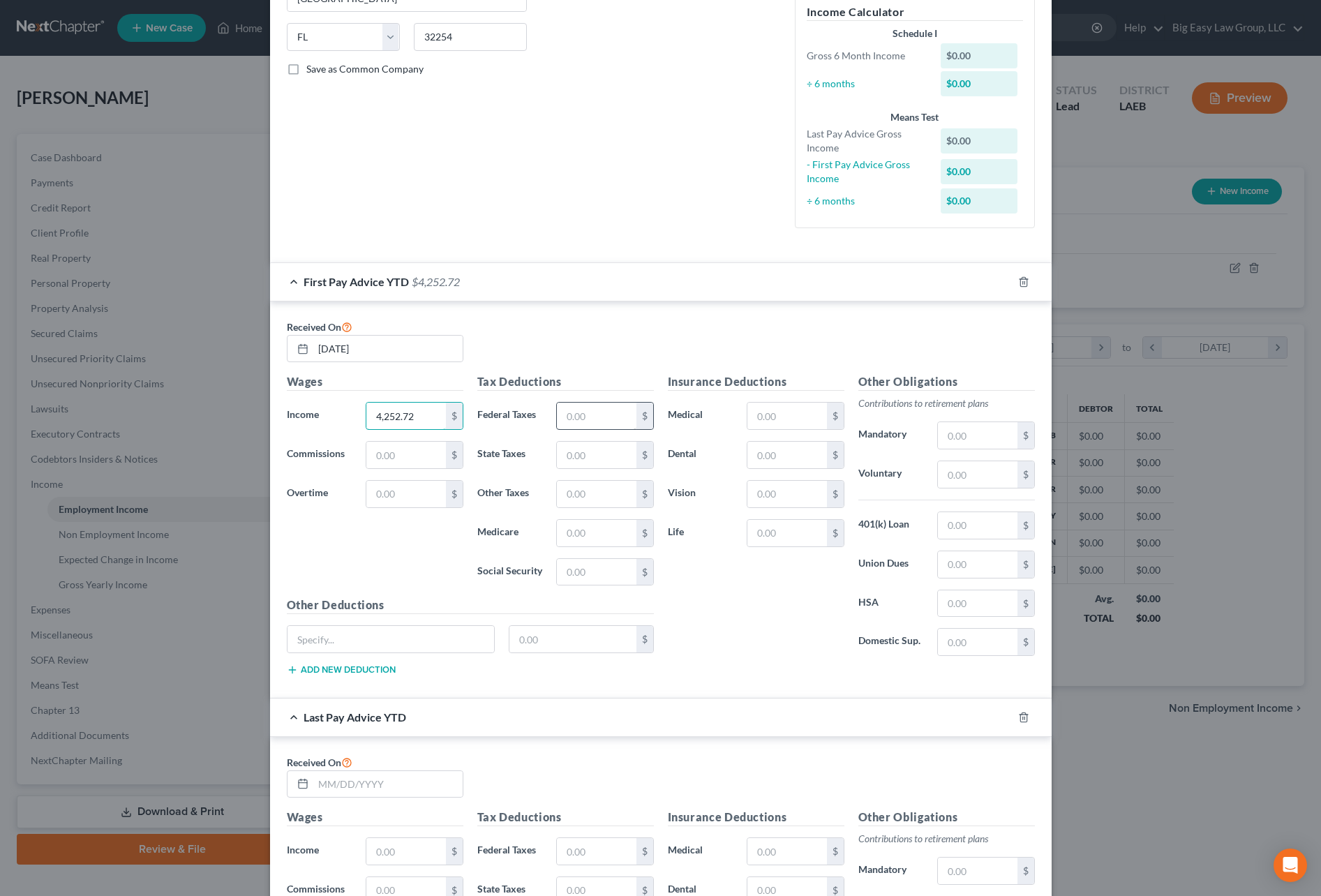
type input "4,252.72"
click at [564, 418] on input "text" at bounding box center [596, 416] width 79 height 27
type input "151.09"
click at [765, 463] on input "text" at bounding box center [787, 455] width 79 height 27
type input "29.80"
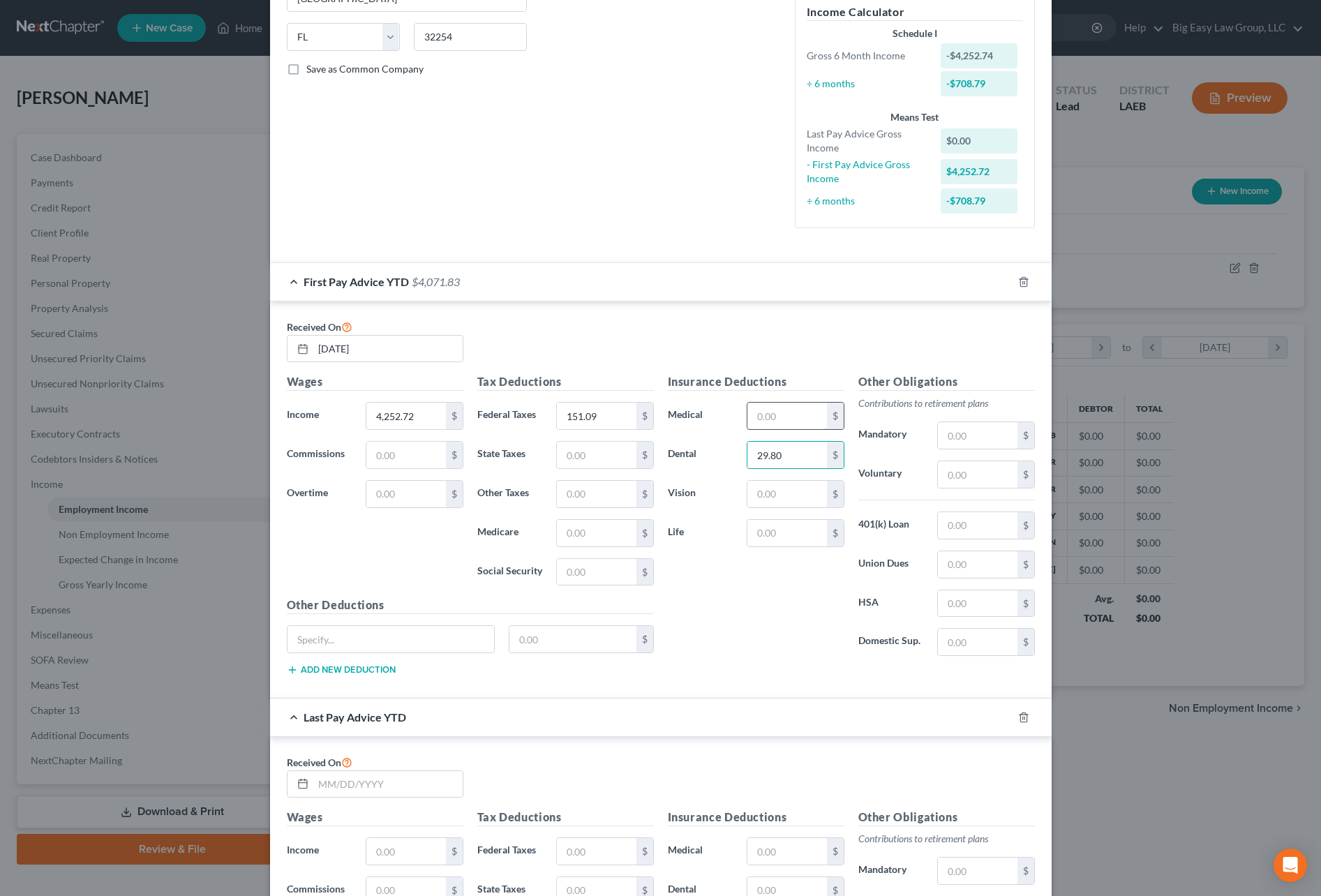
click at [751, 415] on input "text" at bounding box center [787, 416] width 79 height 27
type input "140.00"
click at [958, 441] on input "text" at bounding box center [977, 435] width 79 height 27
click at [943, 464] on input "text" at bounding box center [977, 475] width 79 height 27
type input "349.17"
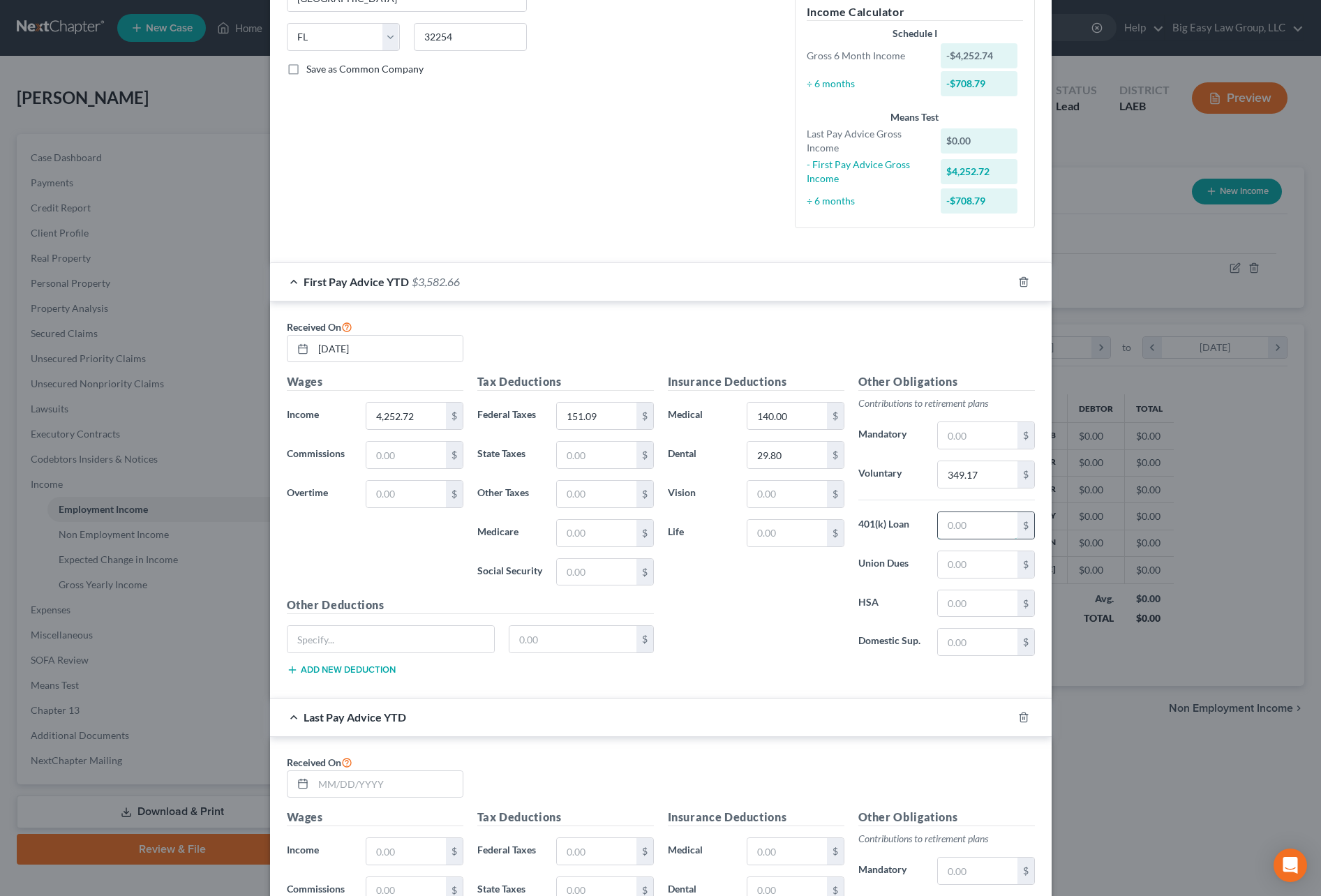
click at [952, 524] on input "text" at bounding box center [977, 525] width 79 height 27
type input "272.44"
click at [792, 534] on input "text" at bounding box center [787, 533] width 79 height 27
click at [453, 639] on input "text" at bounding box center [391, 639] width 207 height 27
type input "computer purchasing"
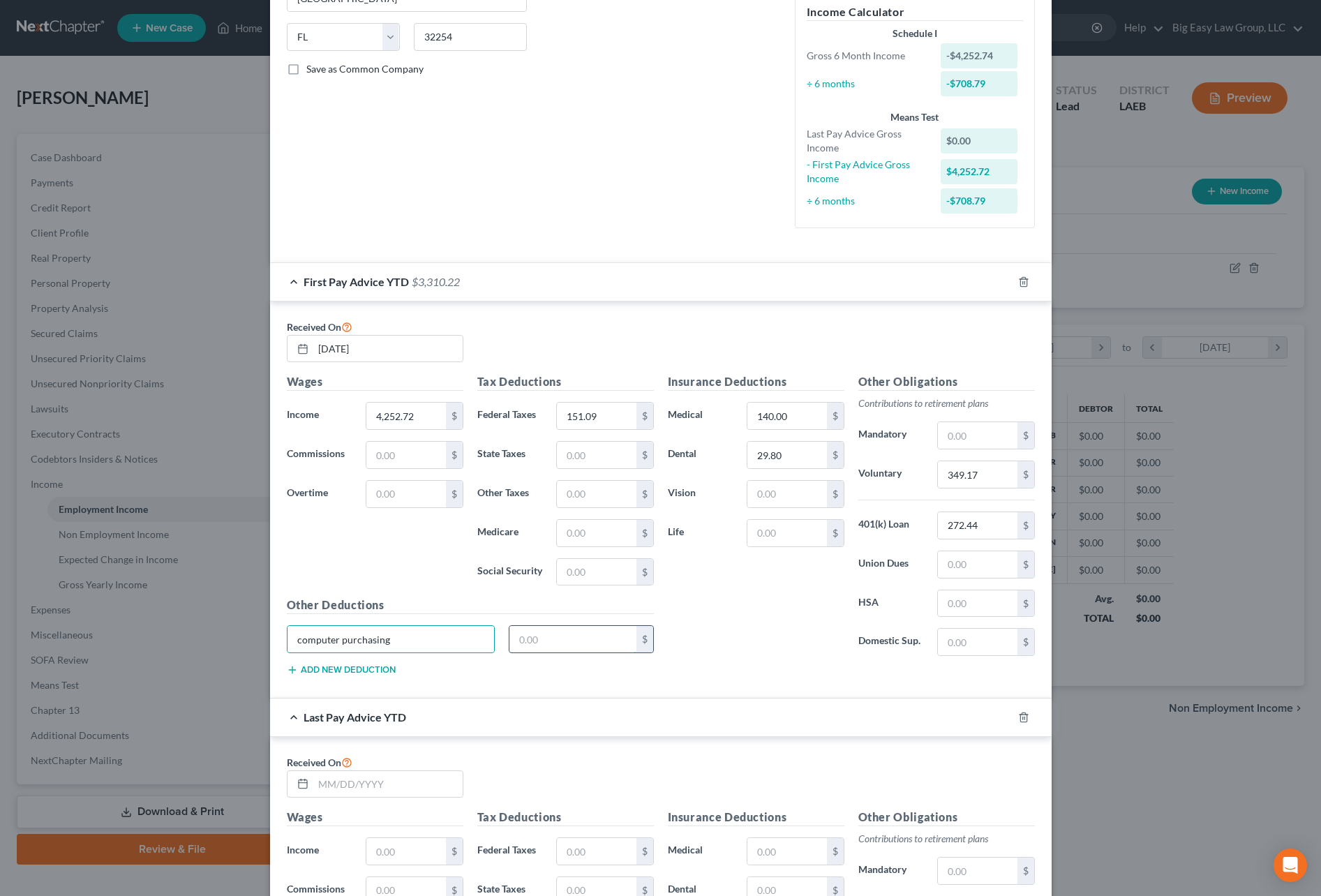
click at [614, 640] on input "text" at bounding box center [573, 639] width 127 height 27
type input "413.34"
click at [786, 530] on input "text" at bounding box center [787, 533] width 79 height 27
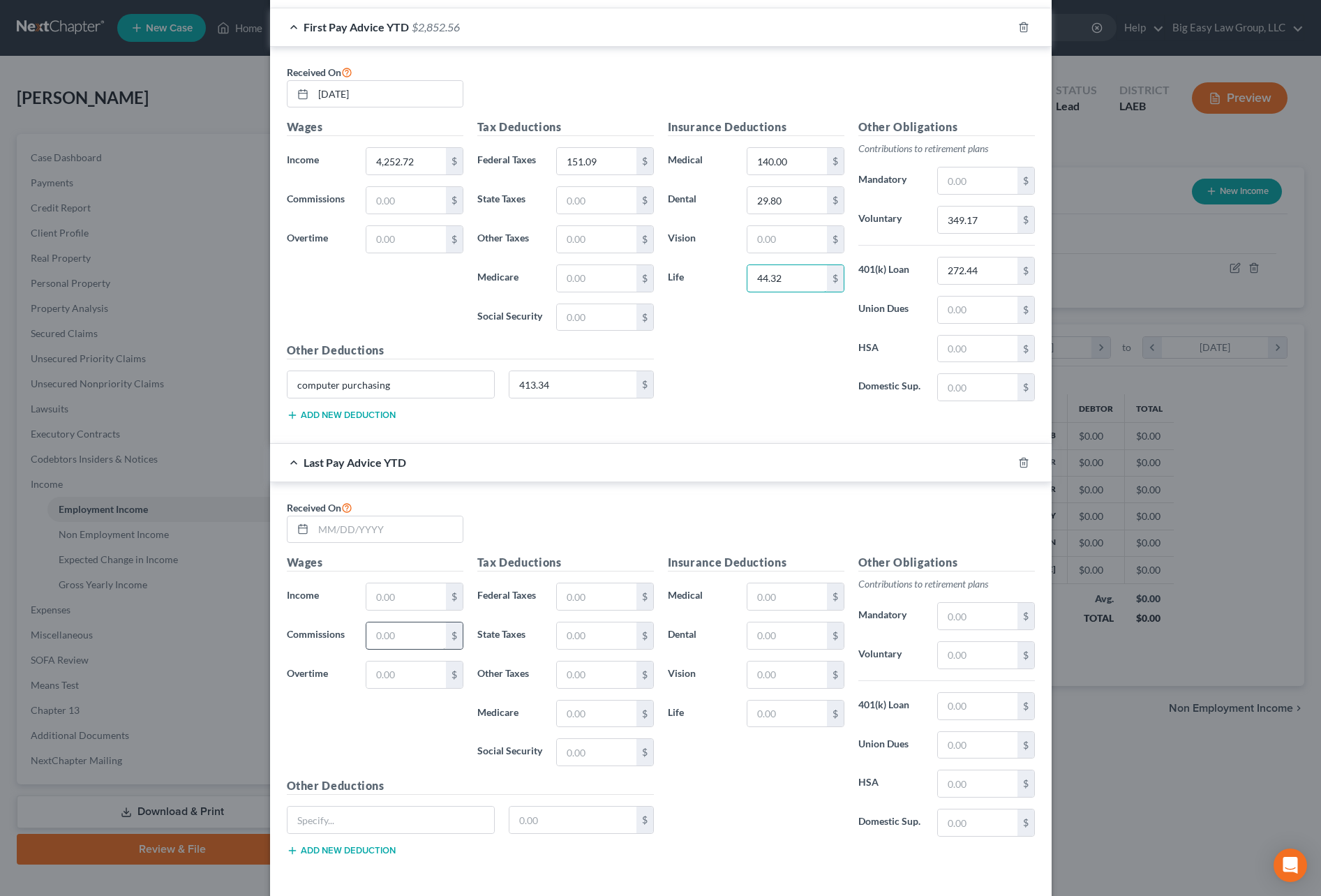
scroll to position [580, 0]
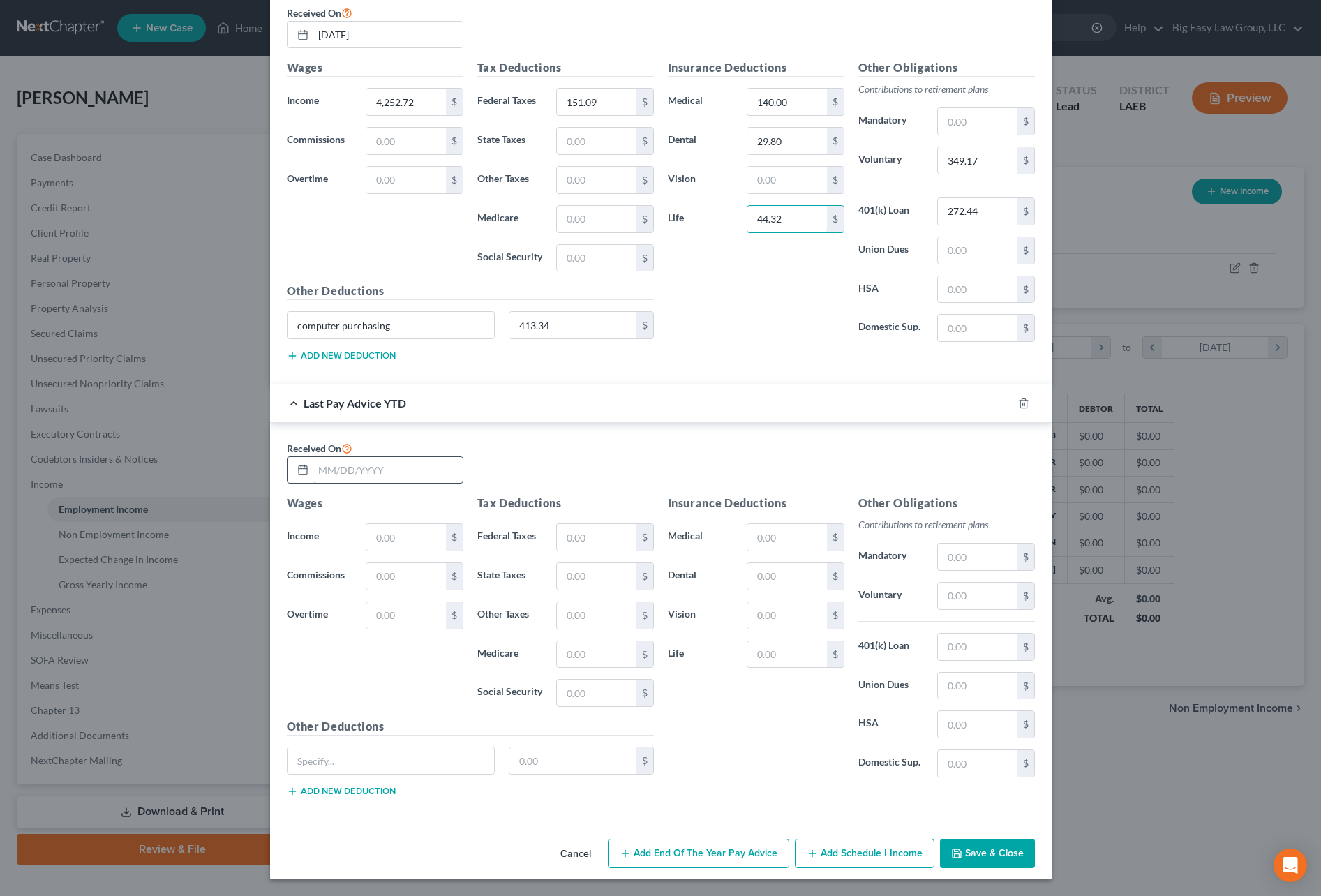
type input "44.32"
click at [408, 469] on input "text" at bounding box center [388, 470] width 149 height 27
type input "07/29/2025"
click at [412, 526] on input "text" at bounding box center [406, 537] width 79 height 27
type input "29,397.52"
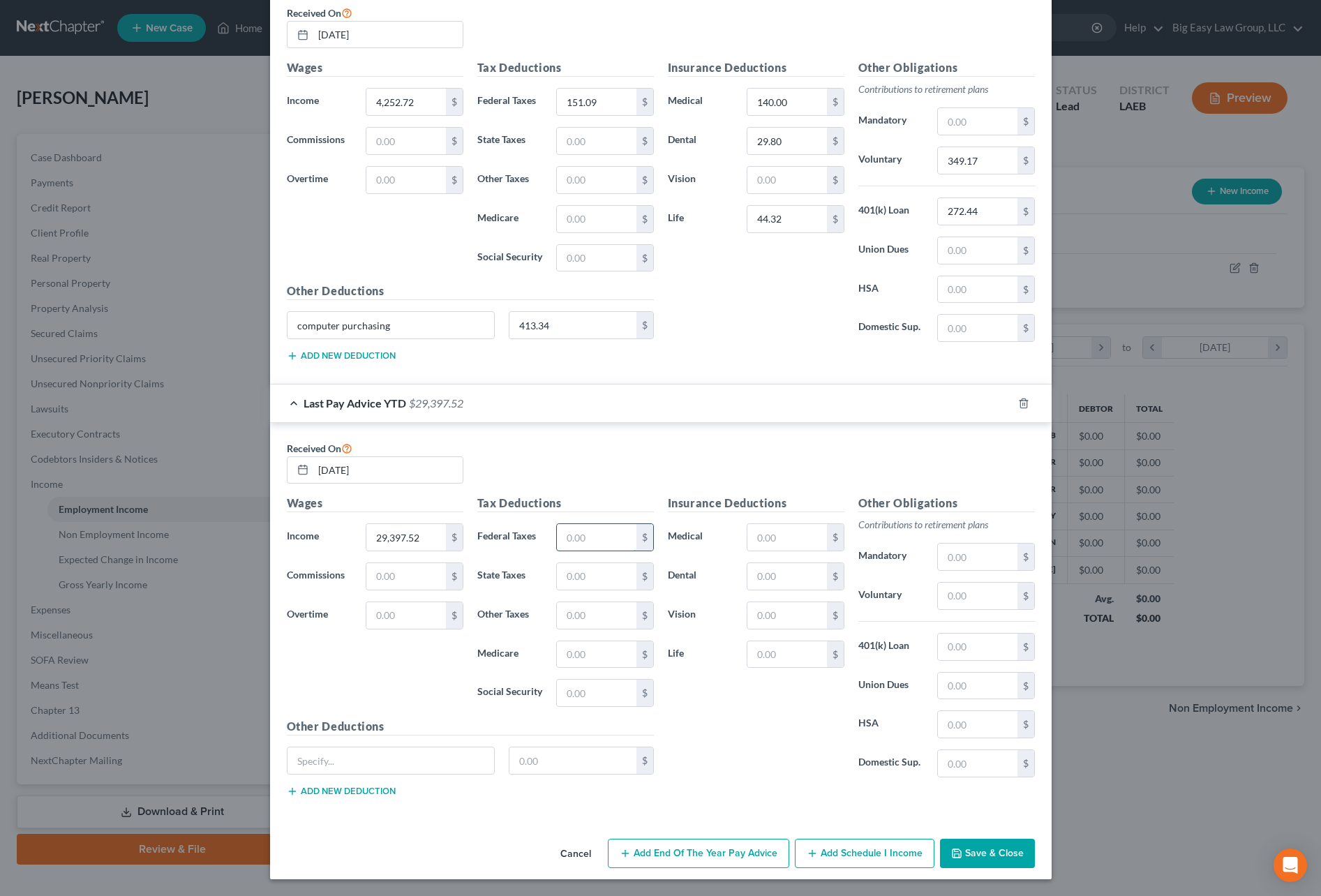
click at [578, 536] on input "text" at bounding box center [596, 537] width 79 height 27
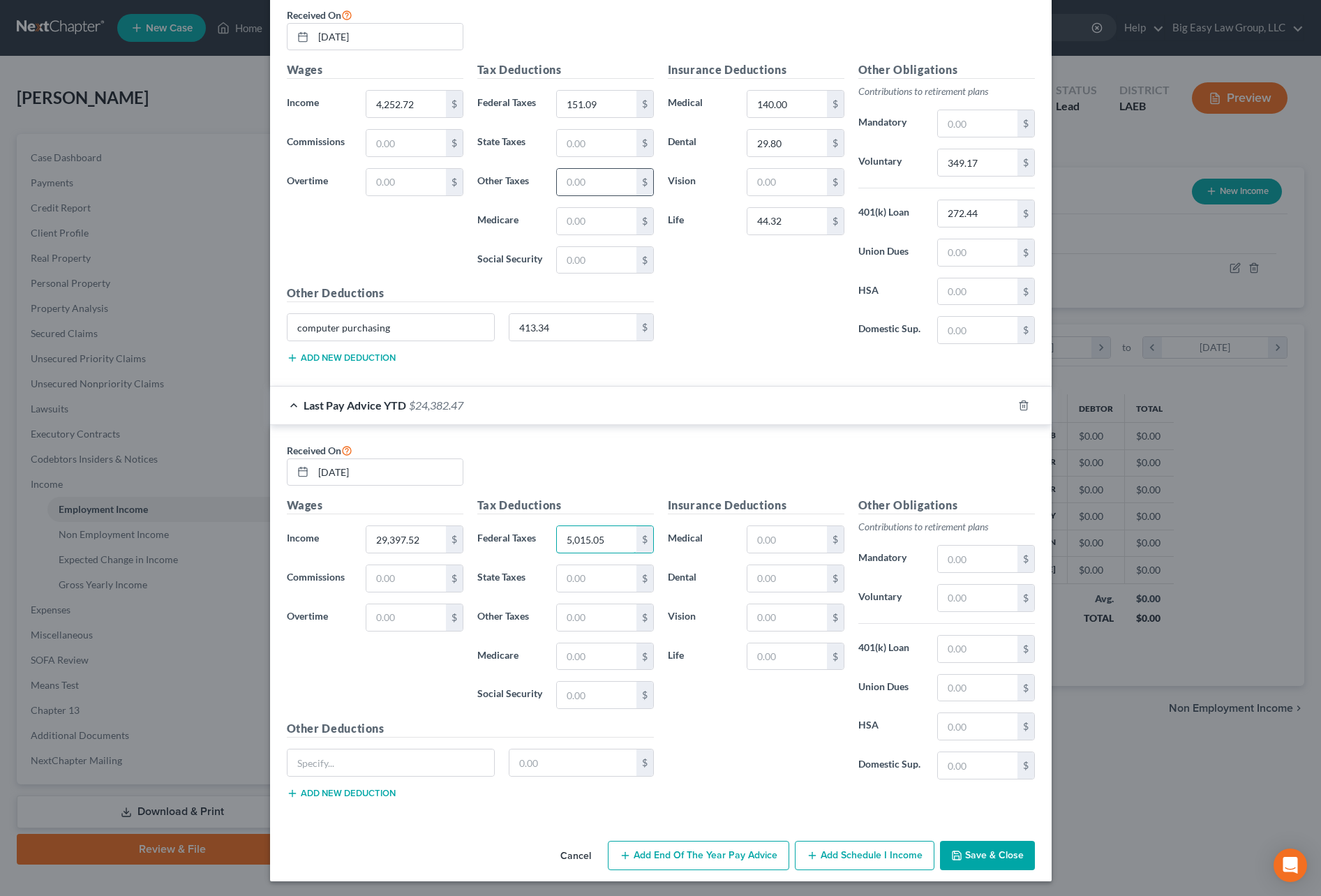
scroll to position [577, 0]
type input "5,015.05"
click at [595, 100] on input "151.09" at bounding box center [596, 105] width 79 height 27
type input "755.39"
drag, startPoint x: 969, startPoint y: 678, endPoint x: 964, endPoint y: 661, distance: 17.7
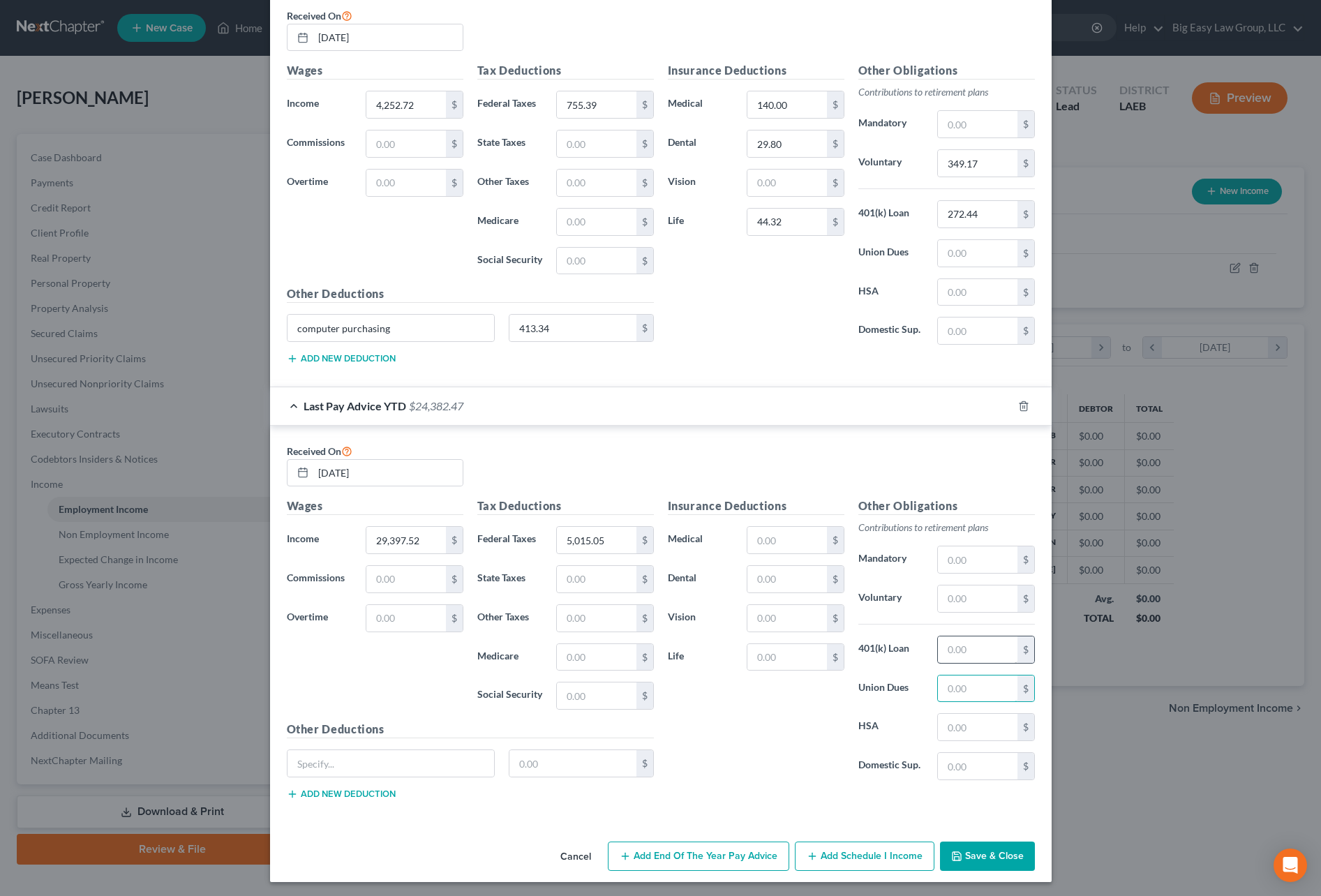
click at [969, 678] on input "text" at bounding box center [977, 689] width 79 height 27
click at [964, 660] on input "text" at bounding box center [977, 650] width 79 height 27
type input "2,043.30"
click at [439, 764] on input "text" at bounding box center [391, 764] width 207 height 27
type input "computer purchasing"
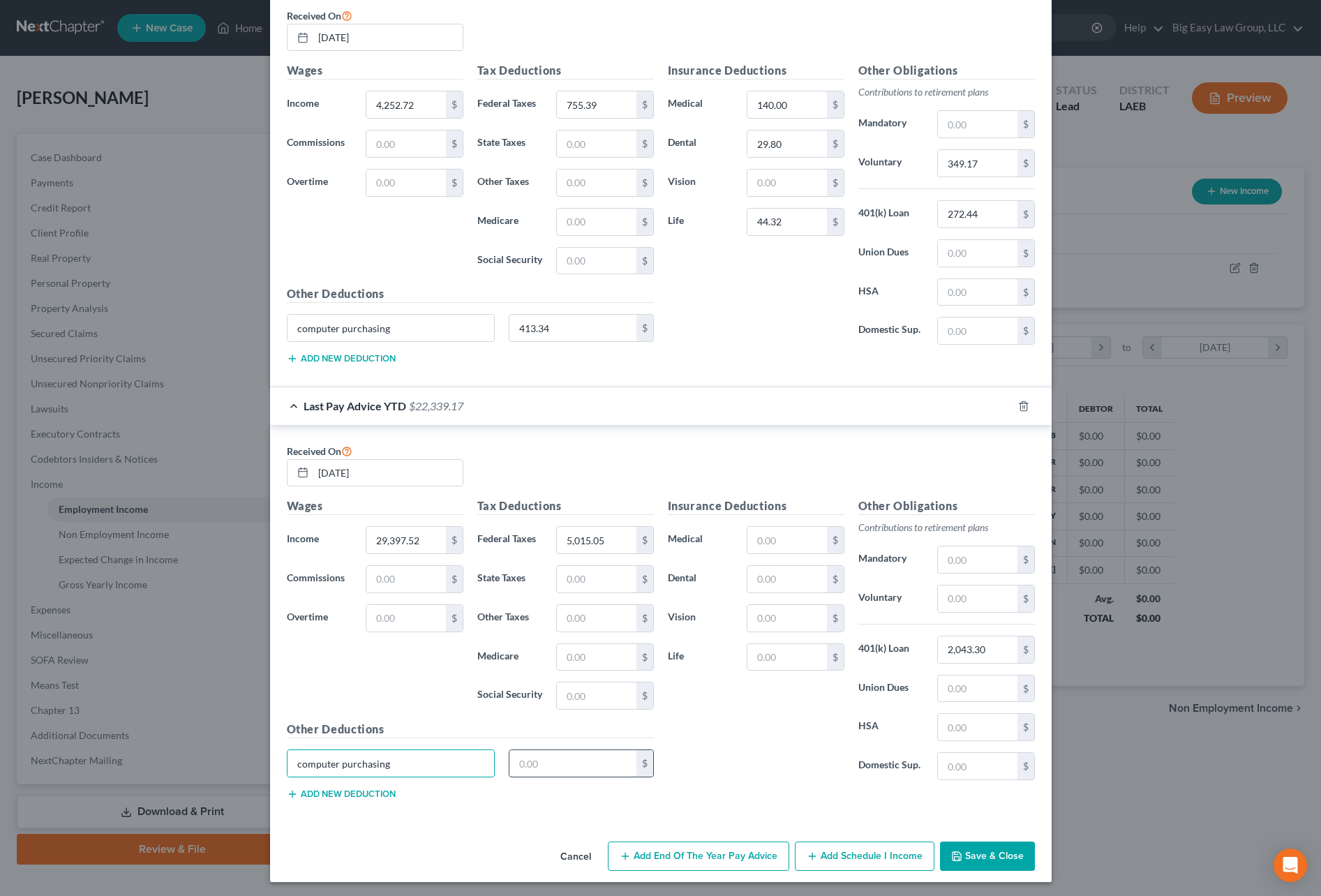
click at [582, 764] on input "text" at bounding box center [573, 764] width 127 height 27
type input "2,475.56"
click at [584, 587] on input "text" at bounding box center [596, 580] width 79 height 27
click at [798, 539] on input "text" at bounding box center [787, 540] width 79 height 27
click at [759, 586] on input "text" at bounding box center [787, 580] width 79 height 27
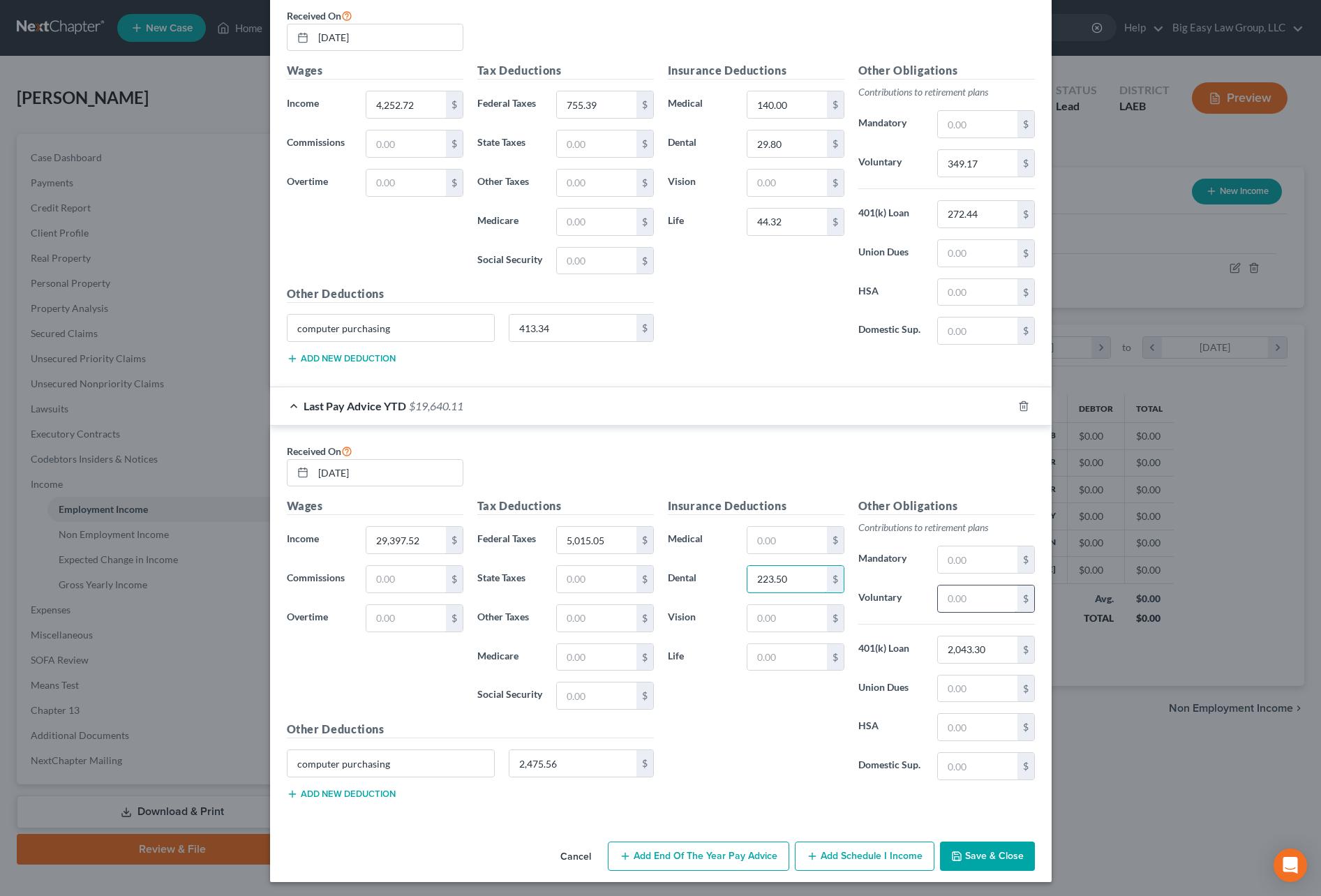
type input "223.50"
click at [982, 588] on input "text" at bounding box center [977, 599] width 79 height 27
type input "2,612.23"
click at [776, 534] on input "text" at bounding box center [787, 540] width 79 height 27
type input "1,050"
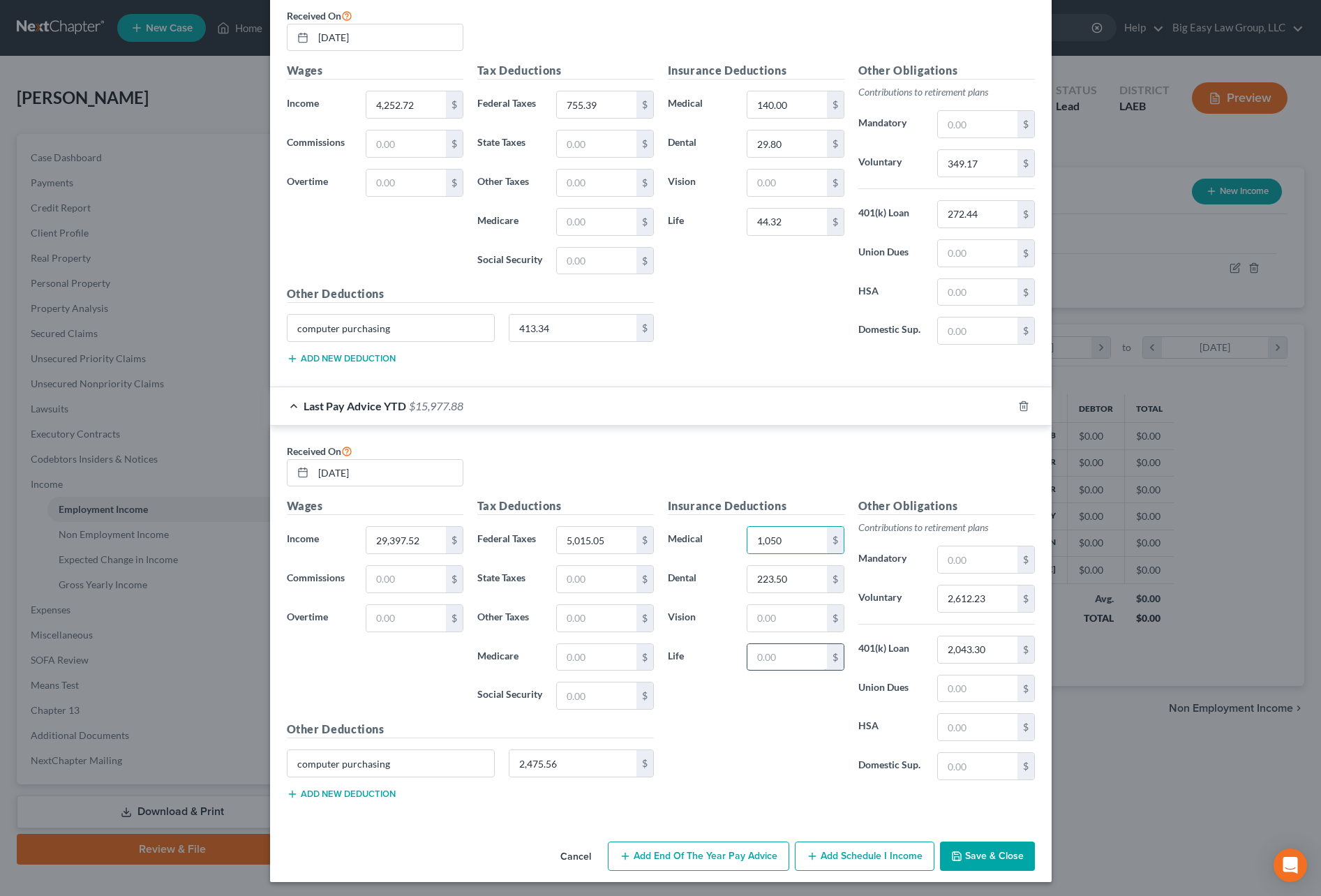
click at [807, 655] on input "text" at bounding box center [787, 658] width 79 height 27
type input "333.96"
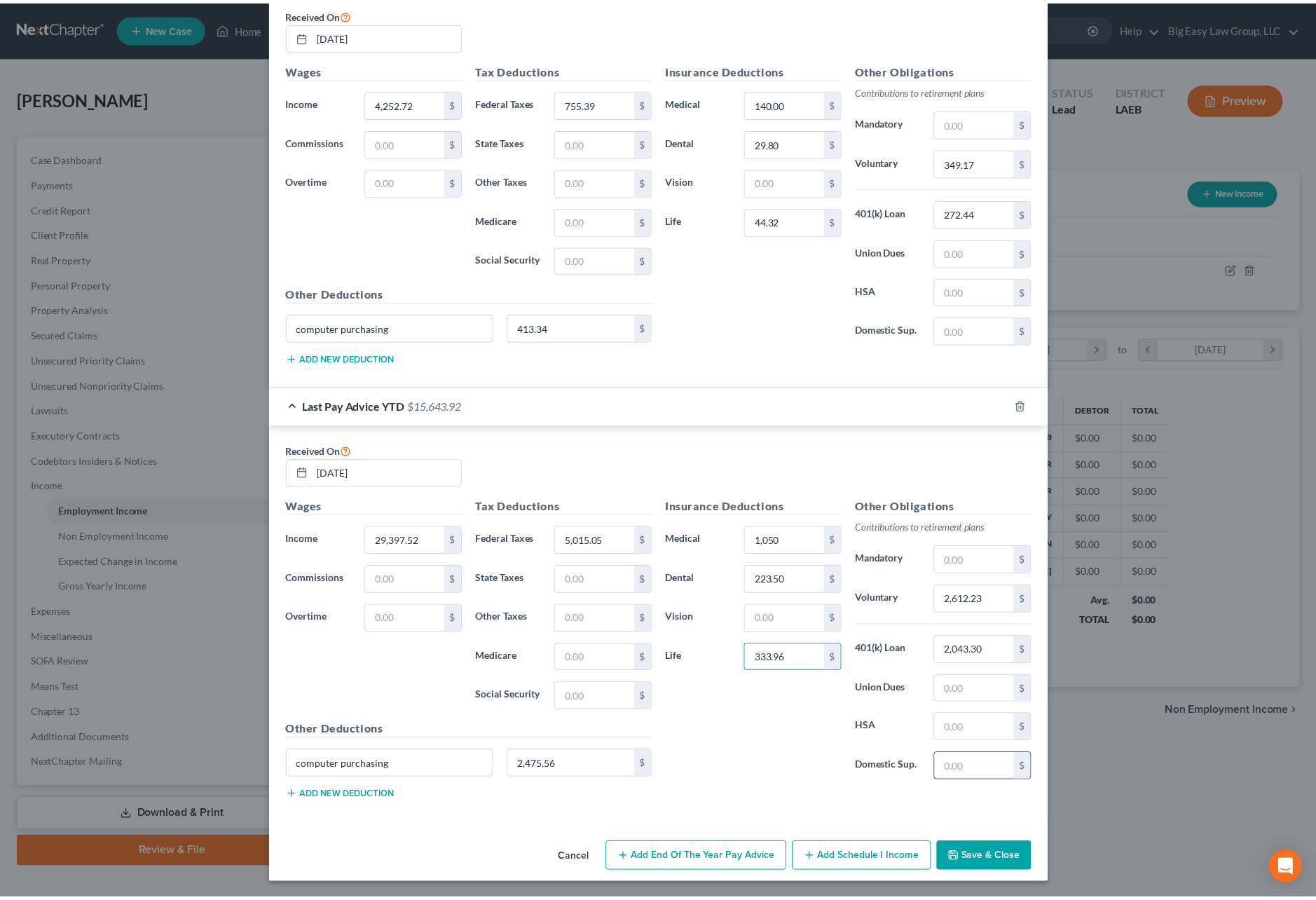
scroll to position [582, 0]
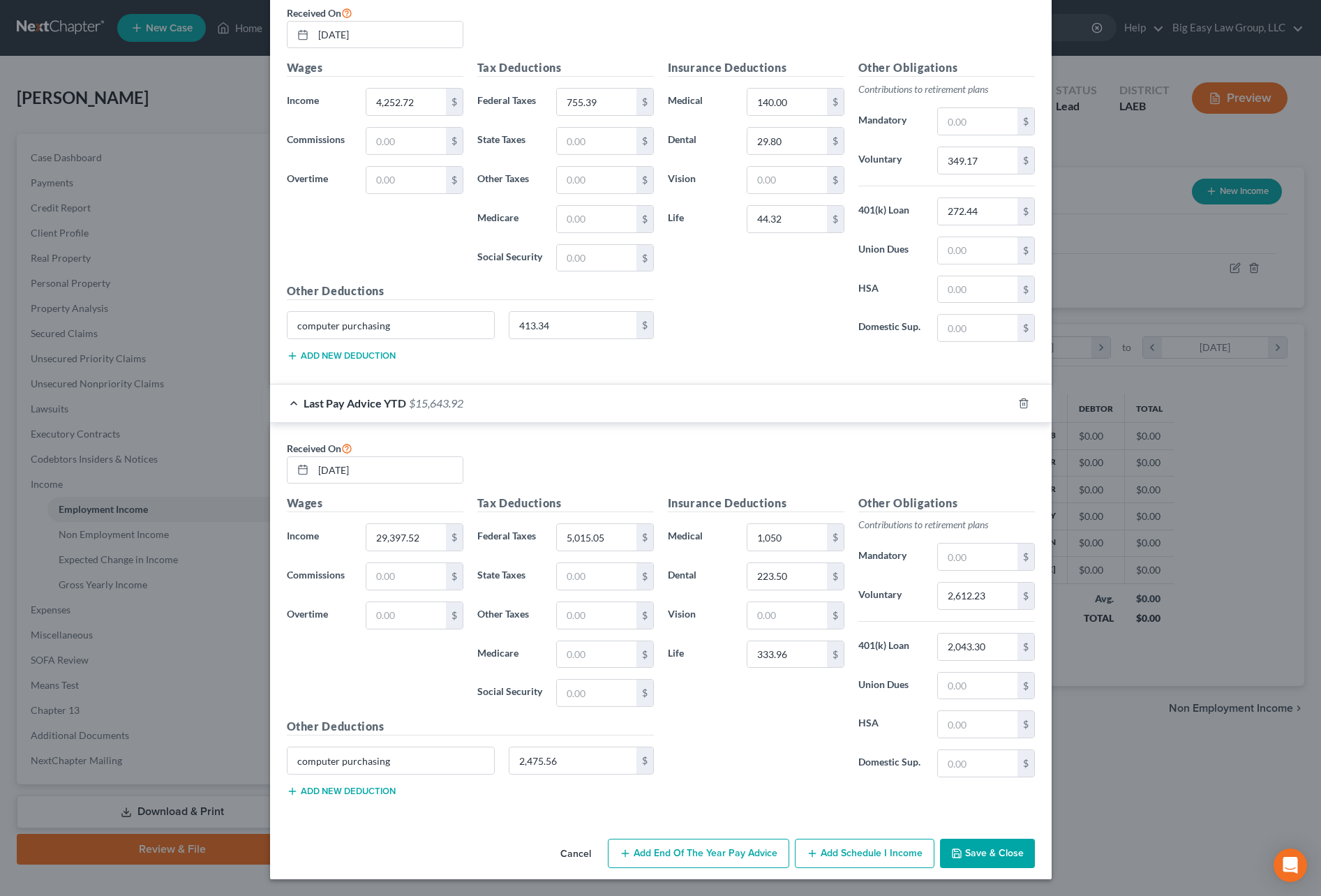
drag, startPoint x: 969, startPoint y: 844, endPoint x: 993, endPoint y: 834, distance: 26.0
click at [969, 844] on button "Save & Close" at bounding box center [987, 853] width 95 height 29
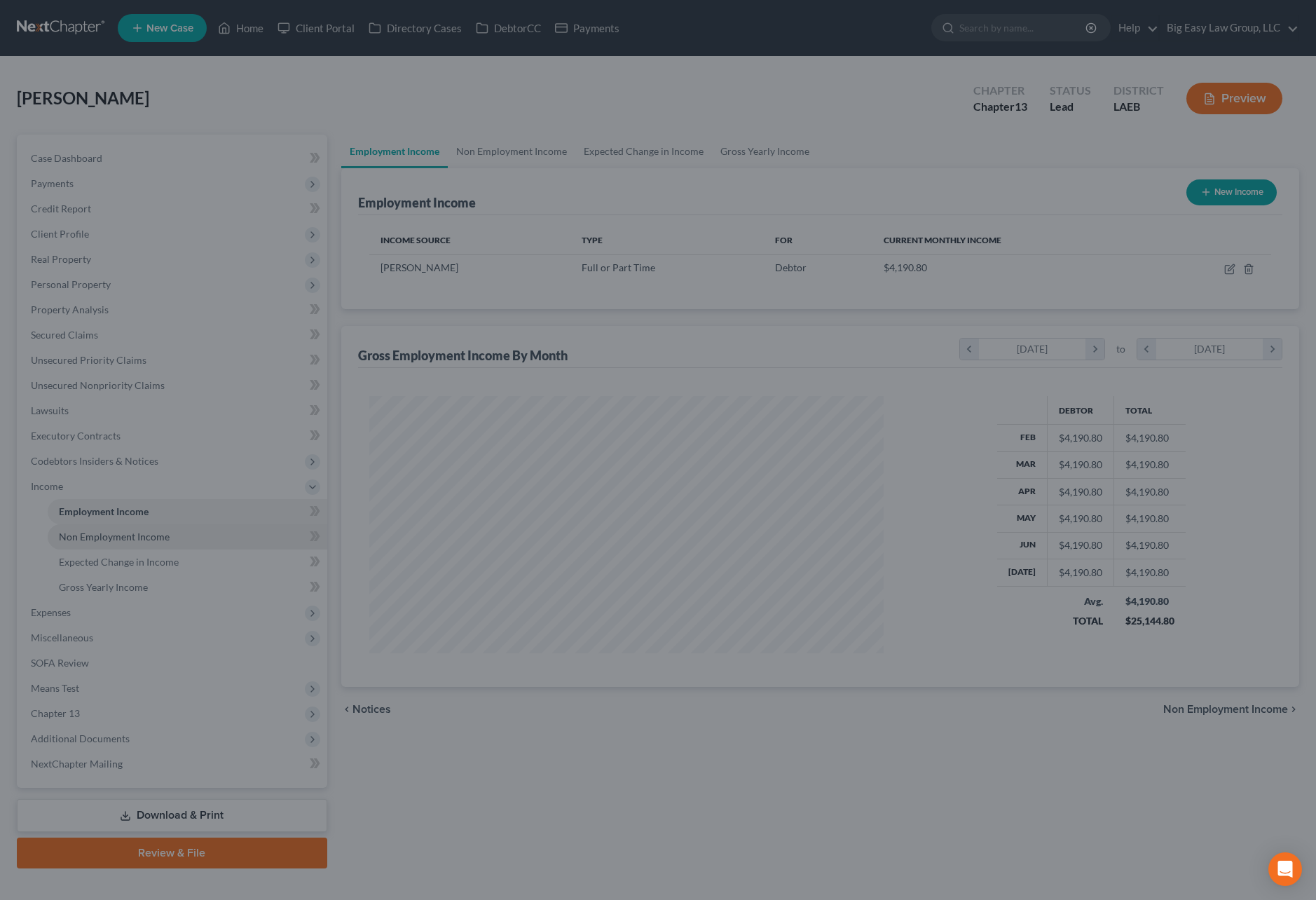
scroll to position [700654, 700147]
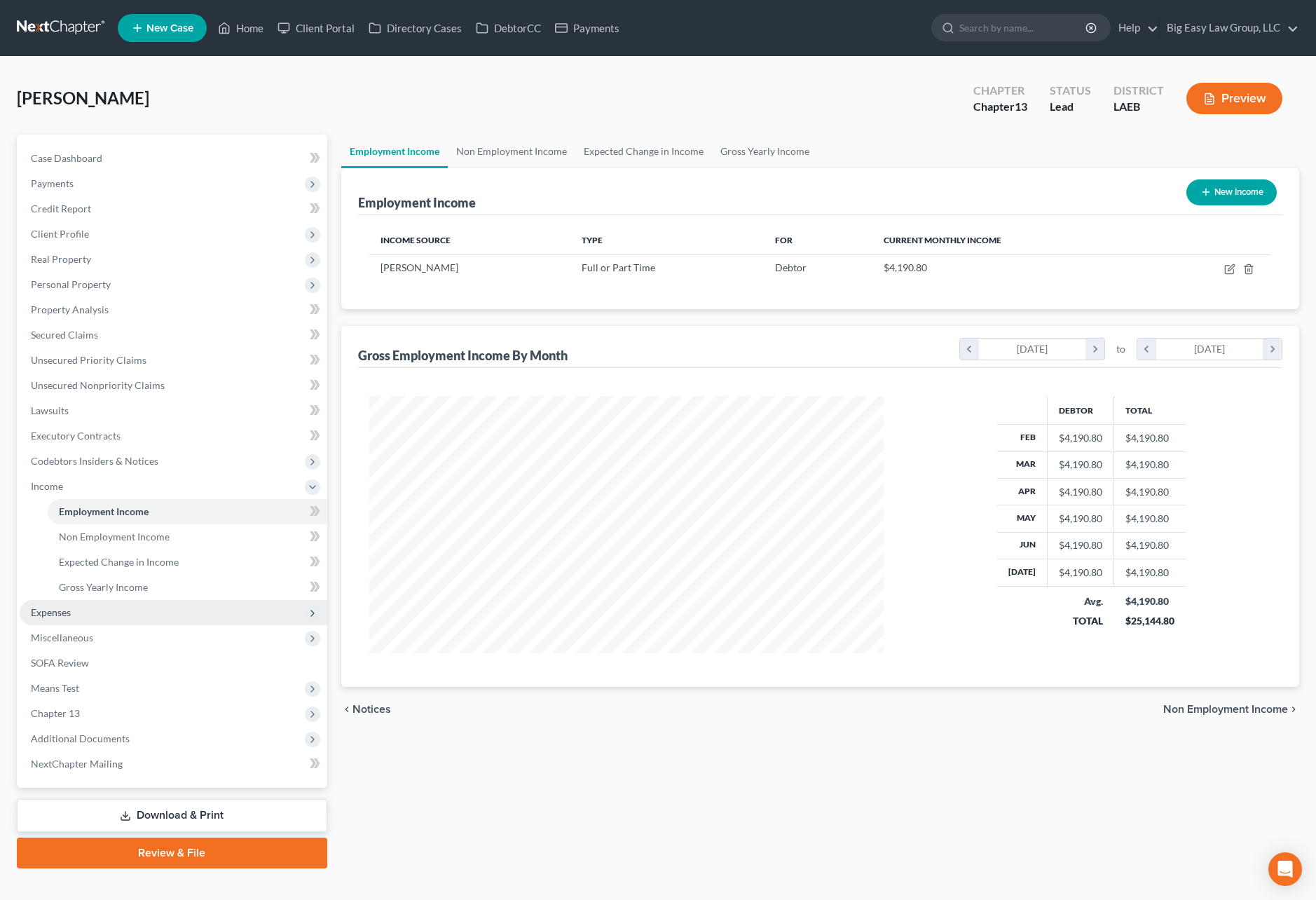
click at [158, 613] on span "Expenses" at bounding box center [173, 613] width 307 height 25
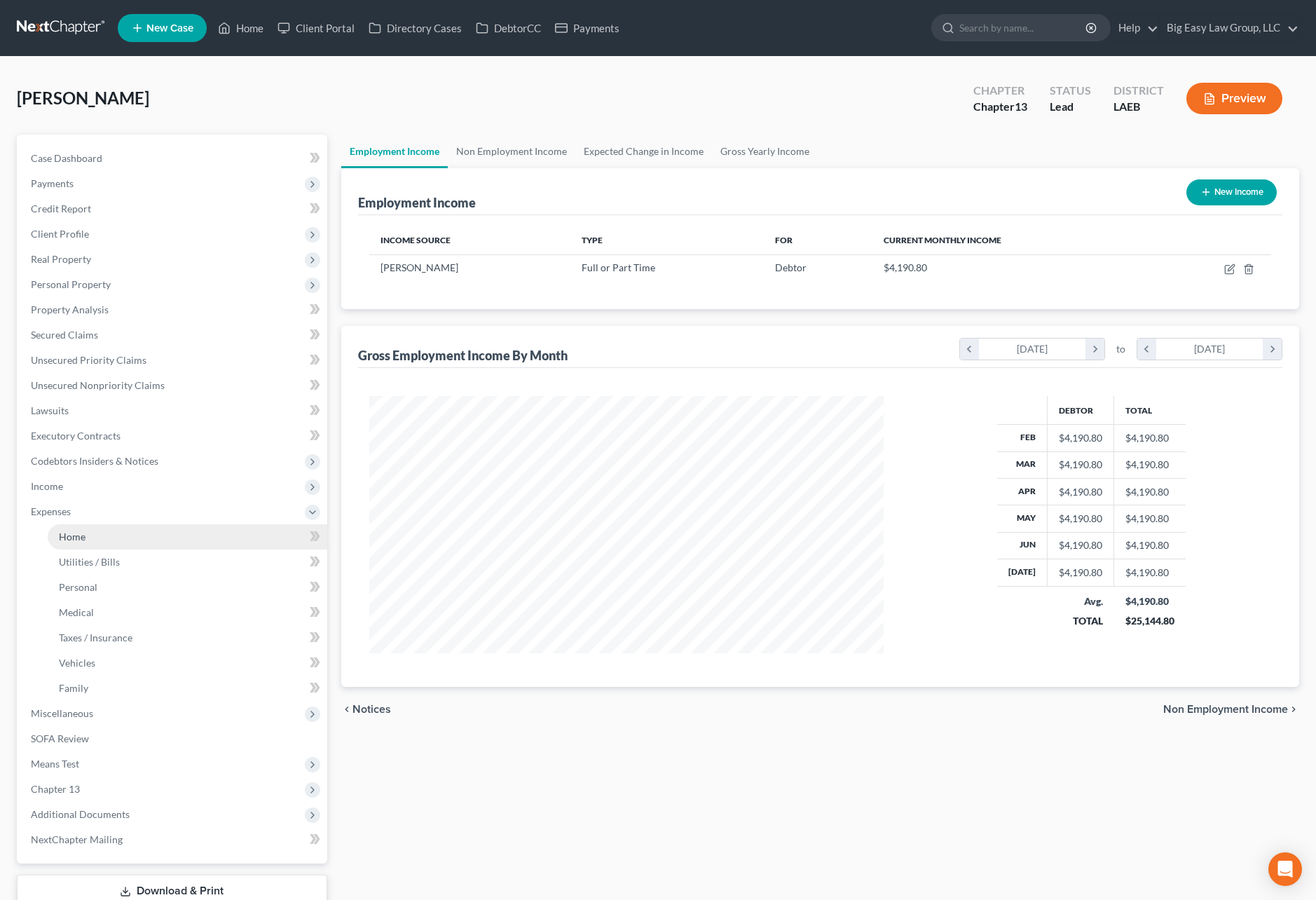
click at [145, 540] on link "Home" at bounding box center [187, 537] width 280 height 25
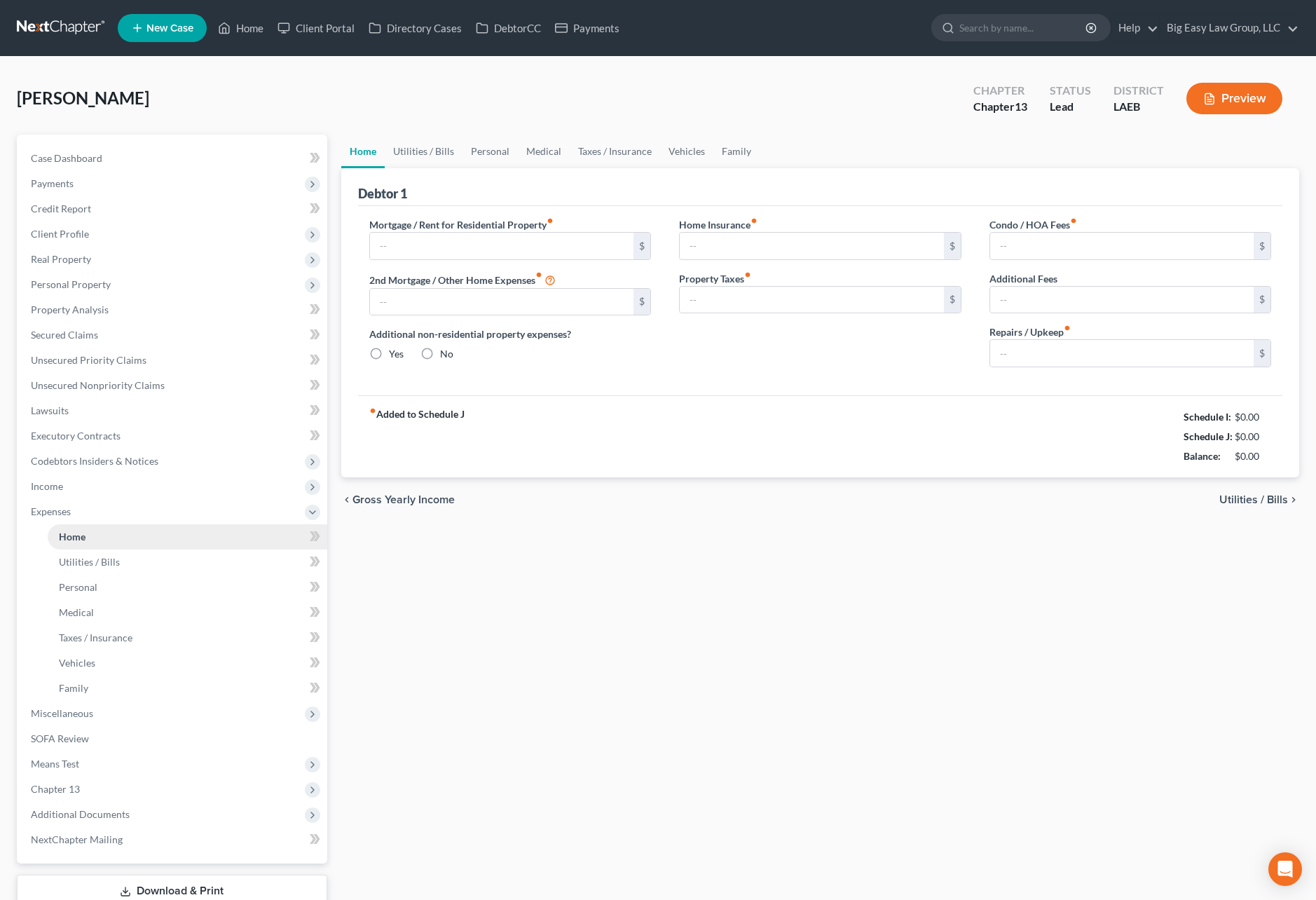
type input "400.00"
type input "0.00"
radio input "true"
type input "0.00"
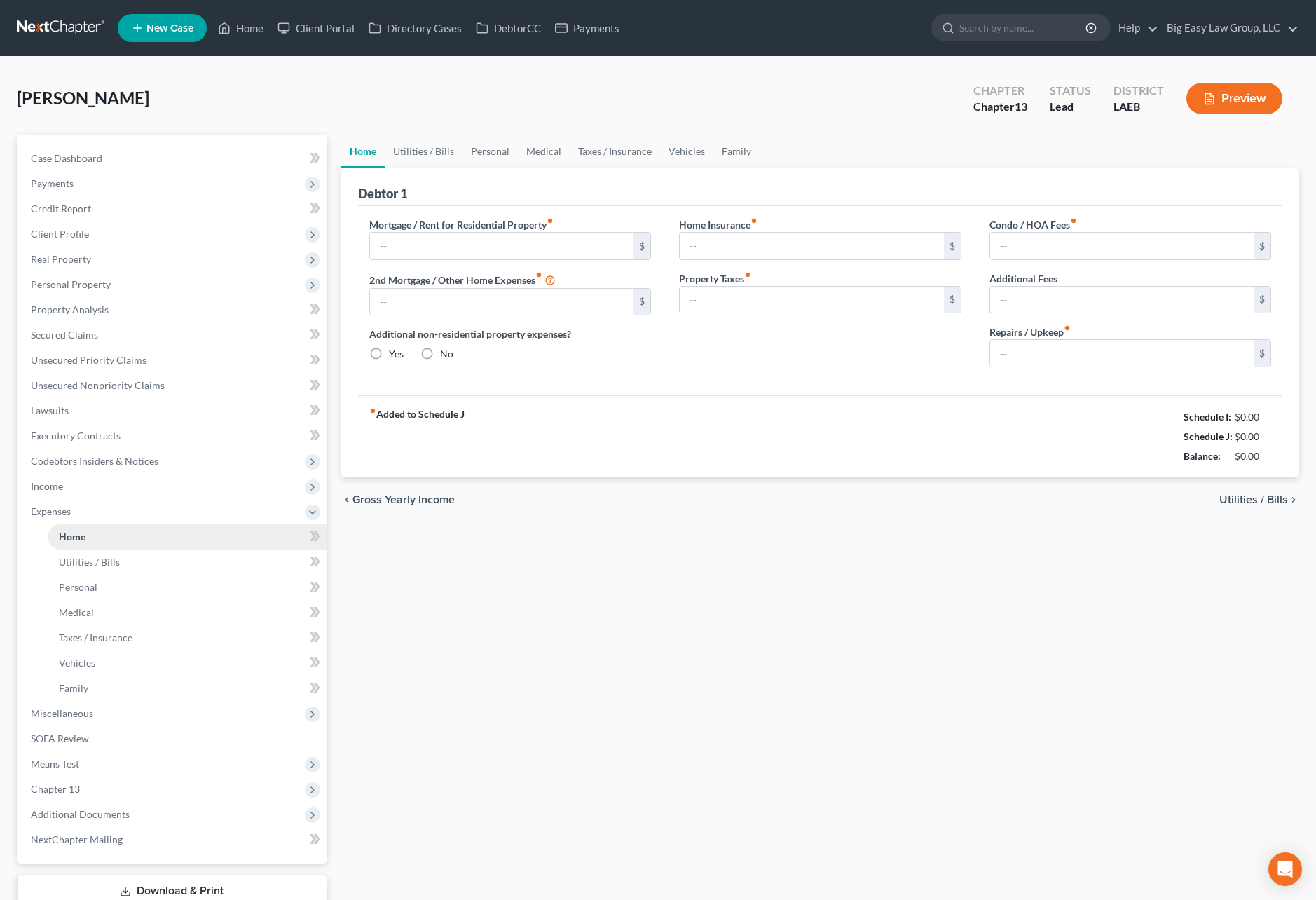
type input "0.00"
click at [1205, 100] on icon "button" at bounding box center [1209, 99] width 13 height 13
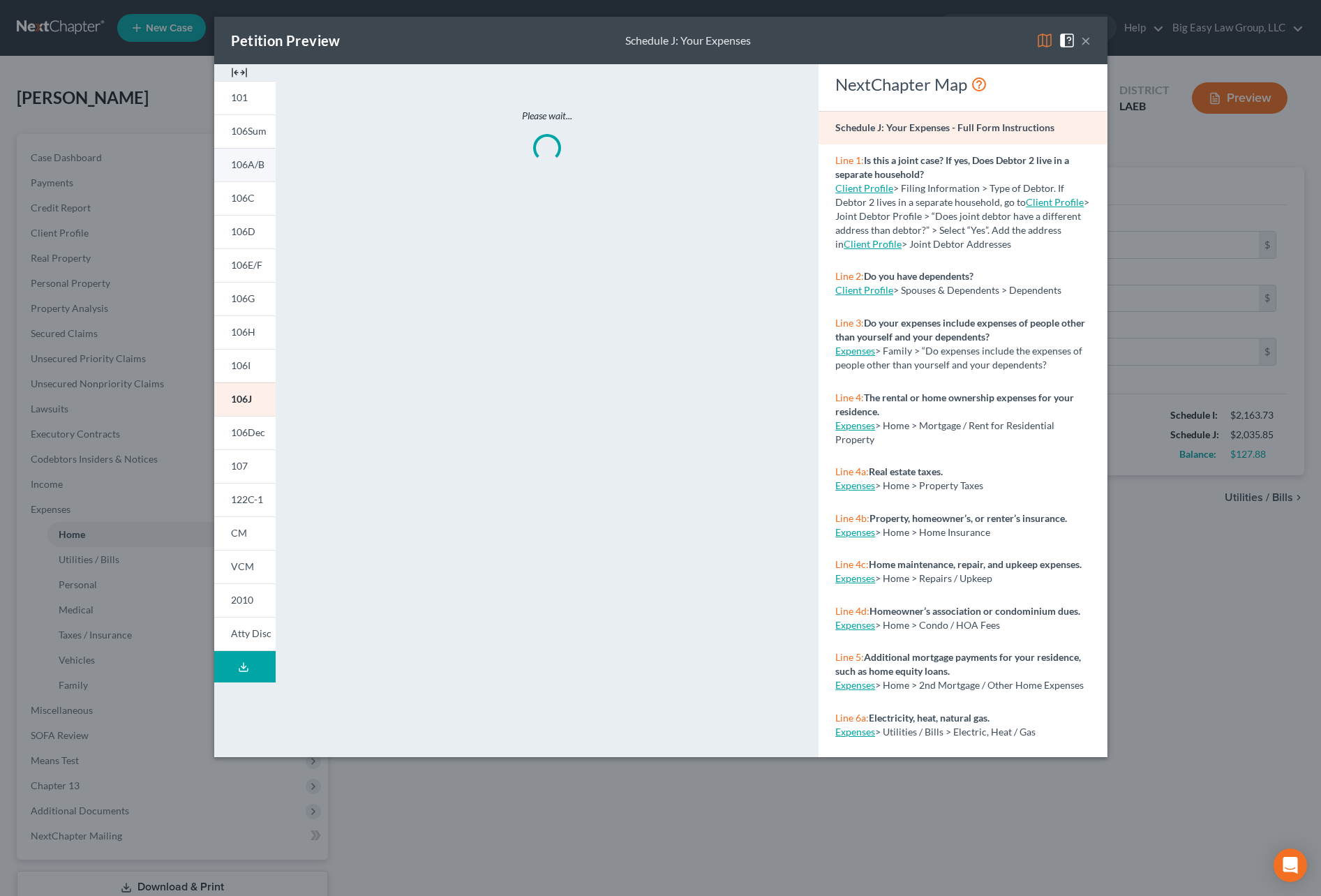
click at [259, 166] on span "106A/B" at bounding box center [247, 164] width 33 height 12
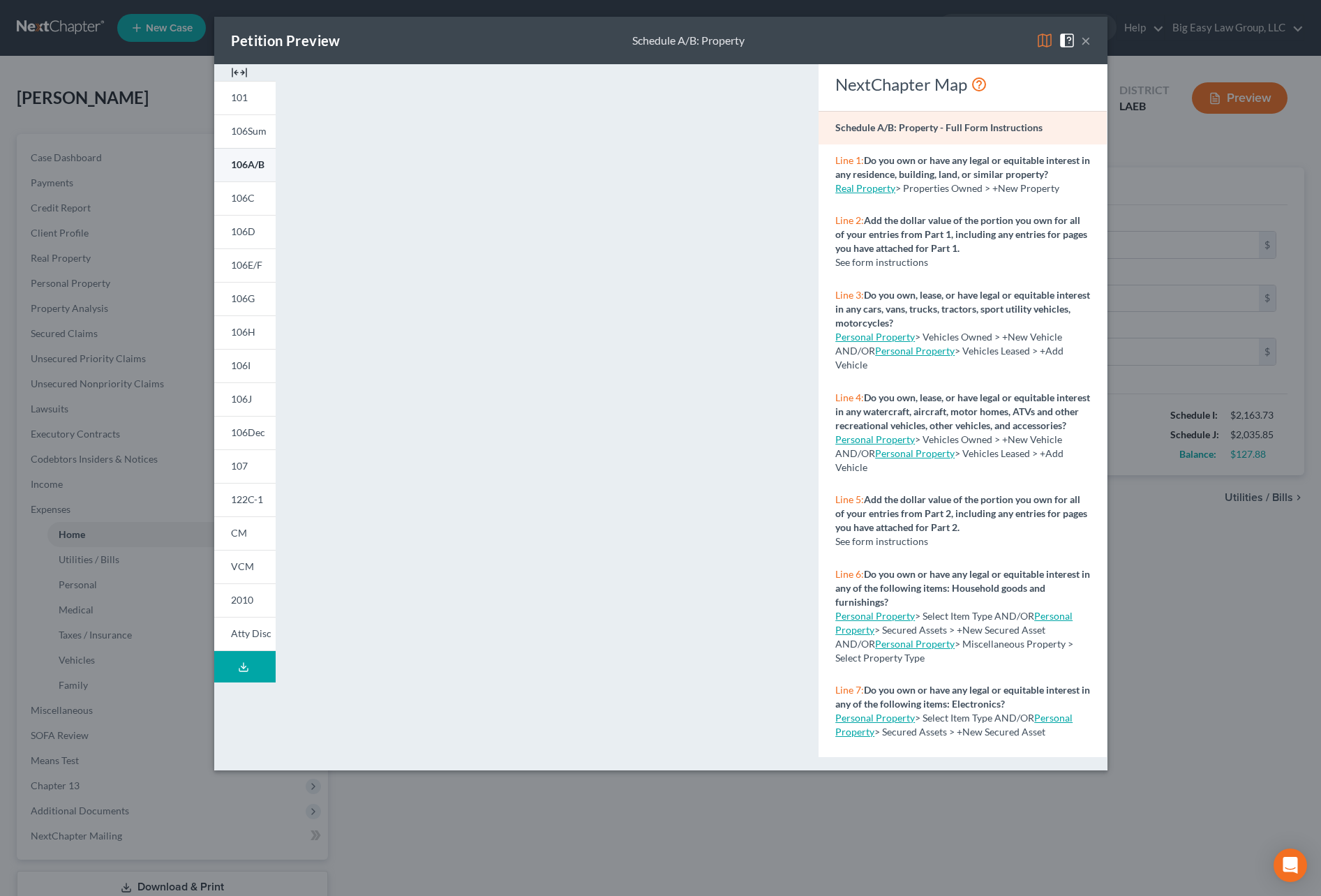
click at [228, 169] on link "106A/B" at bounding box center [244, 164] width 62 height 33
click at [1083, 40] on button "×" at bounding box center [1085, 40] width 10 height 17
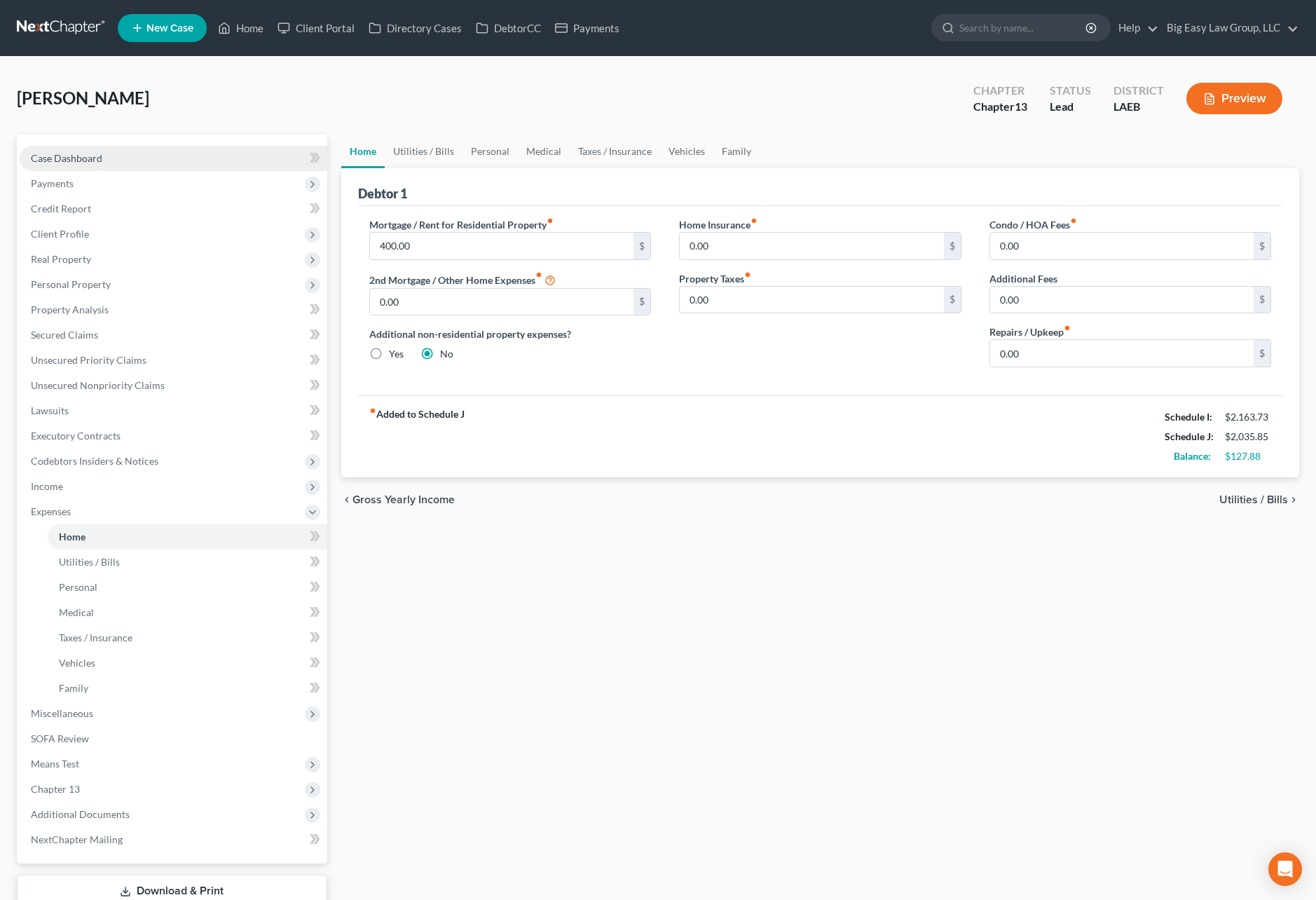
click at [236, 162] on link "Case Dashboard" at bounding box center [173, 158] width 307 height 25
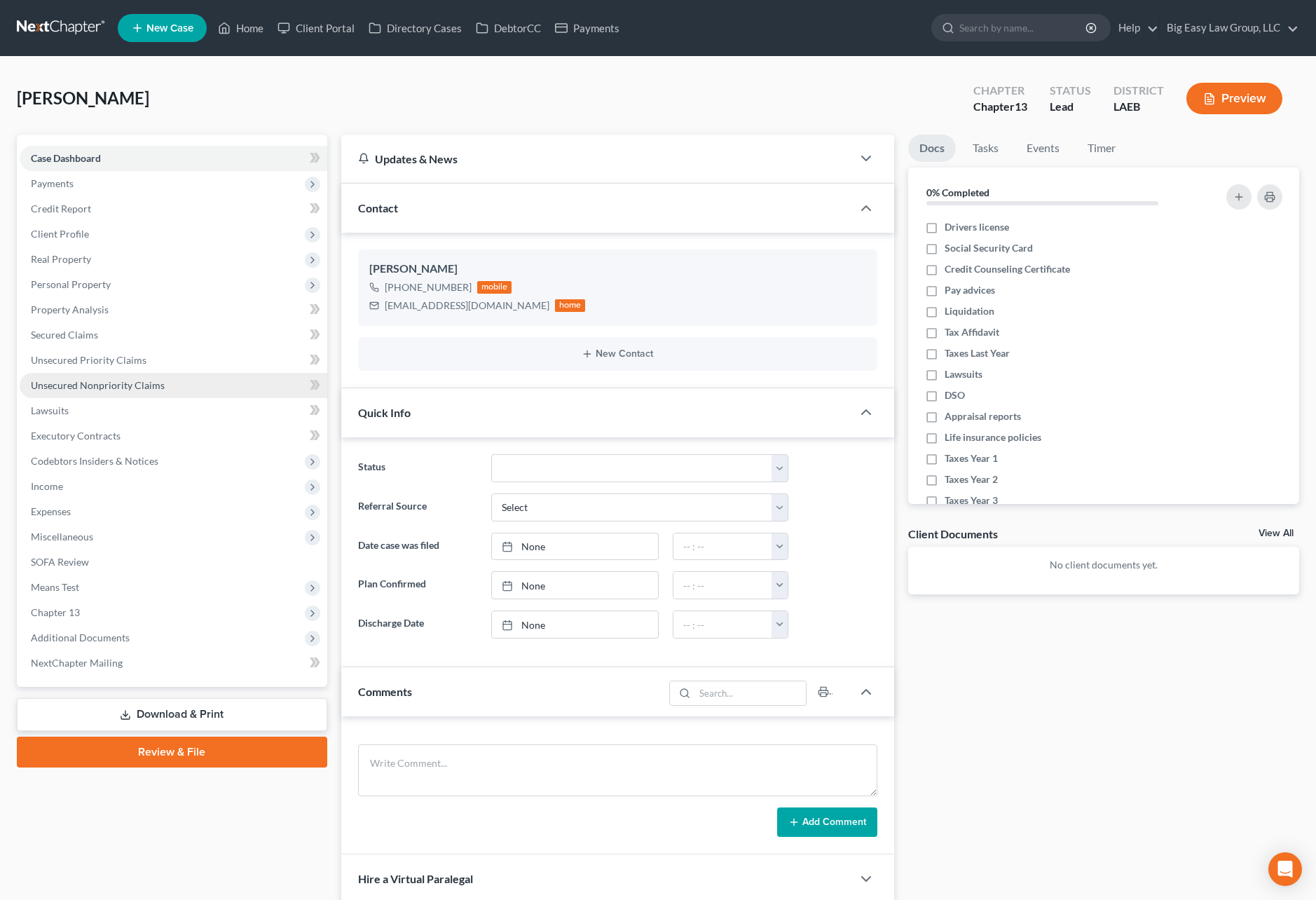
click at [256, 388] on link "Unsecured Nonpriority Claims" at bounding box center [173, 386] width 307 height 25
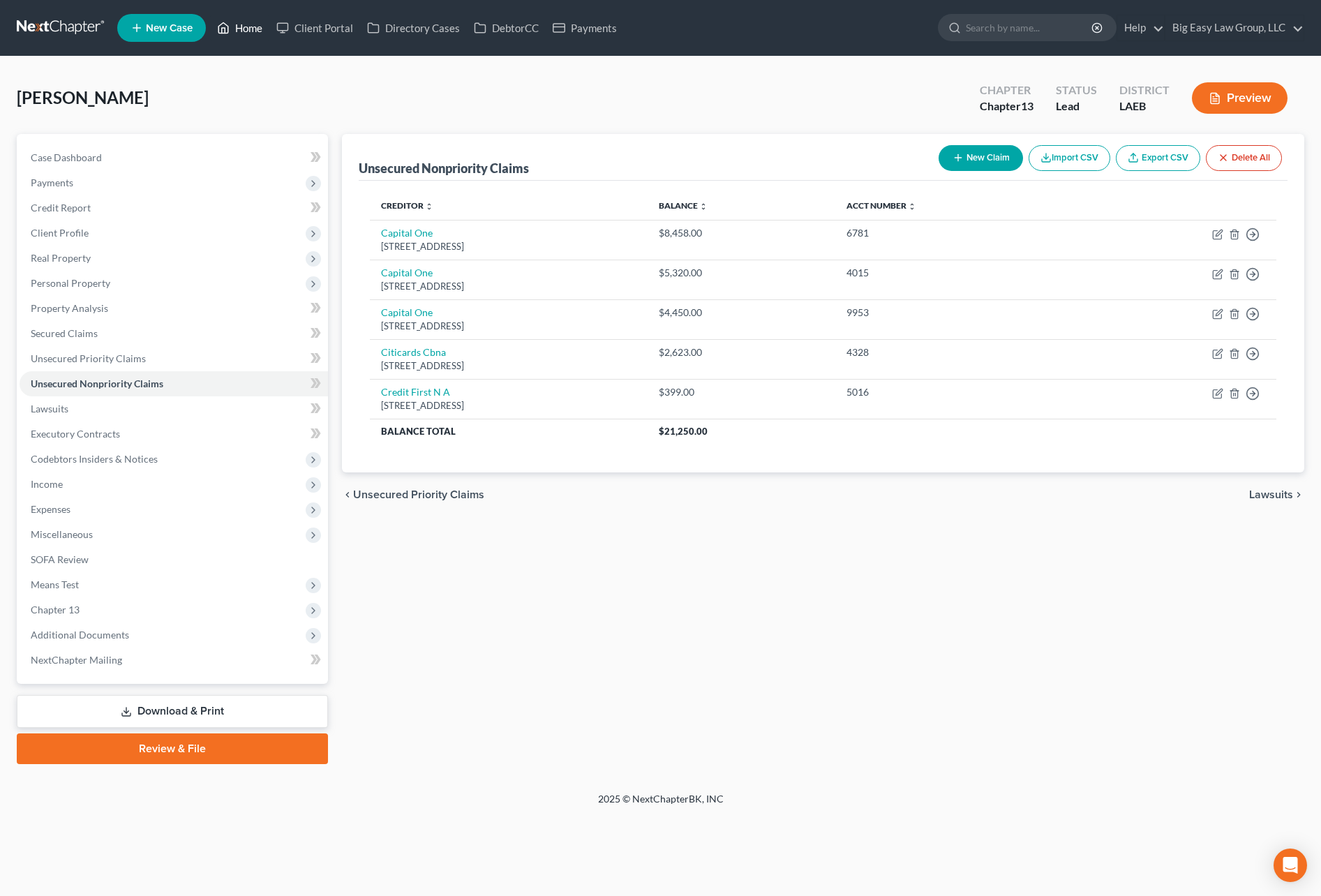
click at [253, 16] on link "Home" at bounding box center [240, 28] width 59 height 25
drag, startPoint x: 251, startPoint y: 27, endPoint x: 264, endPoint y: 26, distance: 13.0
click at [251, 26] on link "Home" at bounding box center [240, 28] width 59 height 25
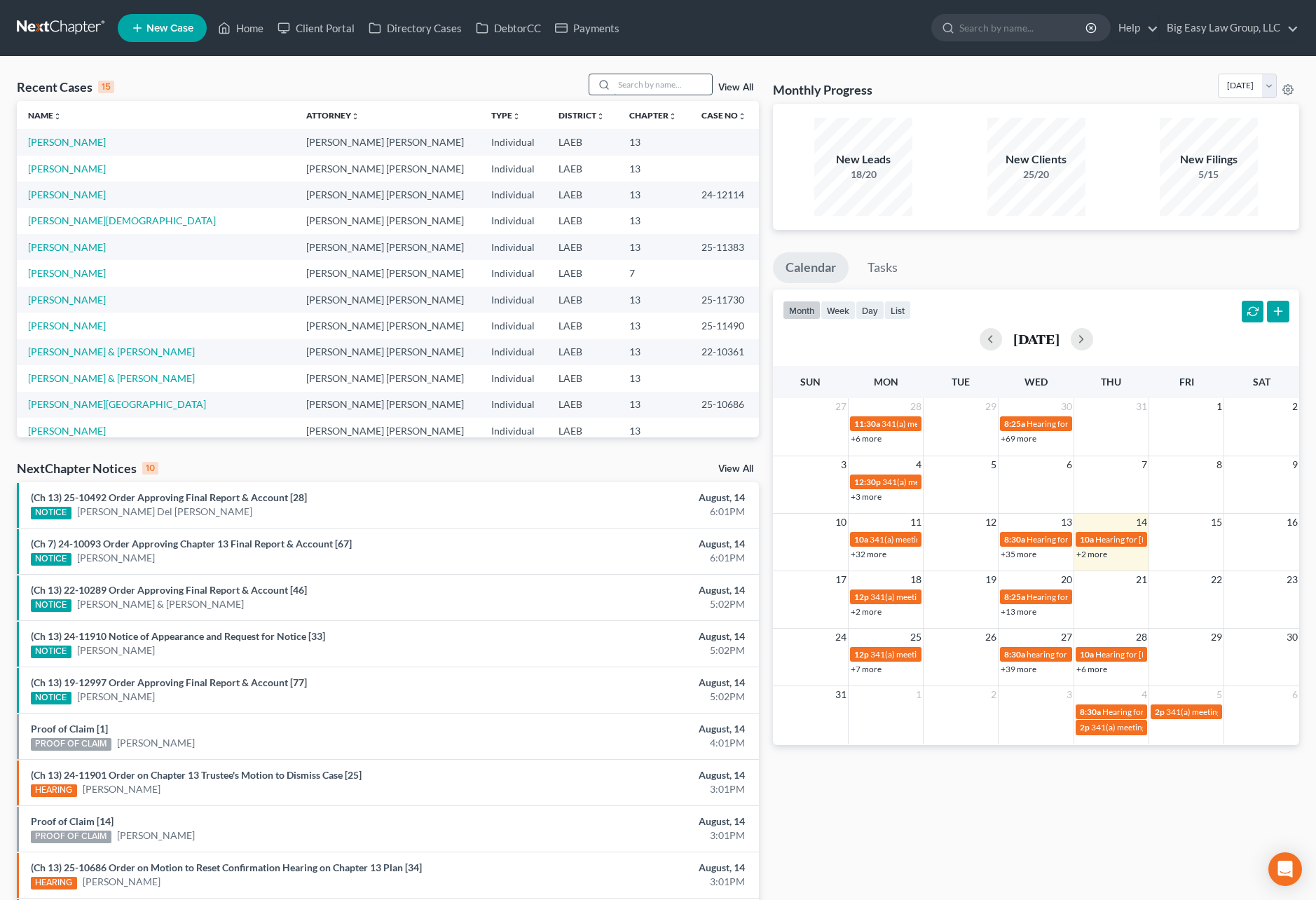
click at [642, 84] on input "search" at bounding box center [662, 84] width 98 height 20
type input "guidry"
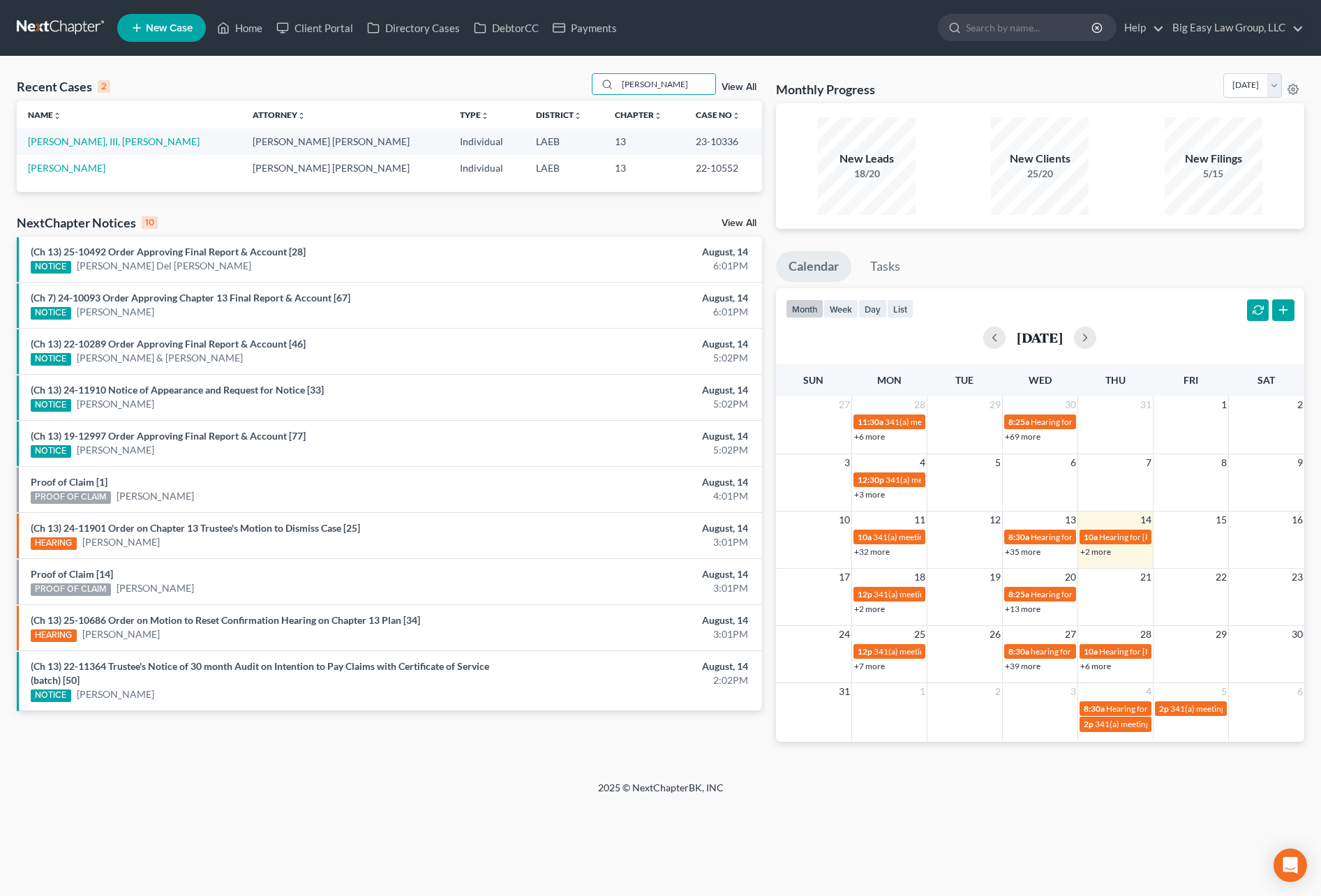
drag, startPoint x: 667, startPoint y: 82, endPoint x: 520, endPoint y: 58, distance: 148.9
click at [544, 63] on div "Recent Cases 2 guidry View All Name unfold_more expand_more expand_less Attorne…" at bounding box center [660, 418] width 1321 height 724
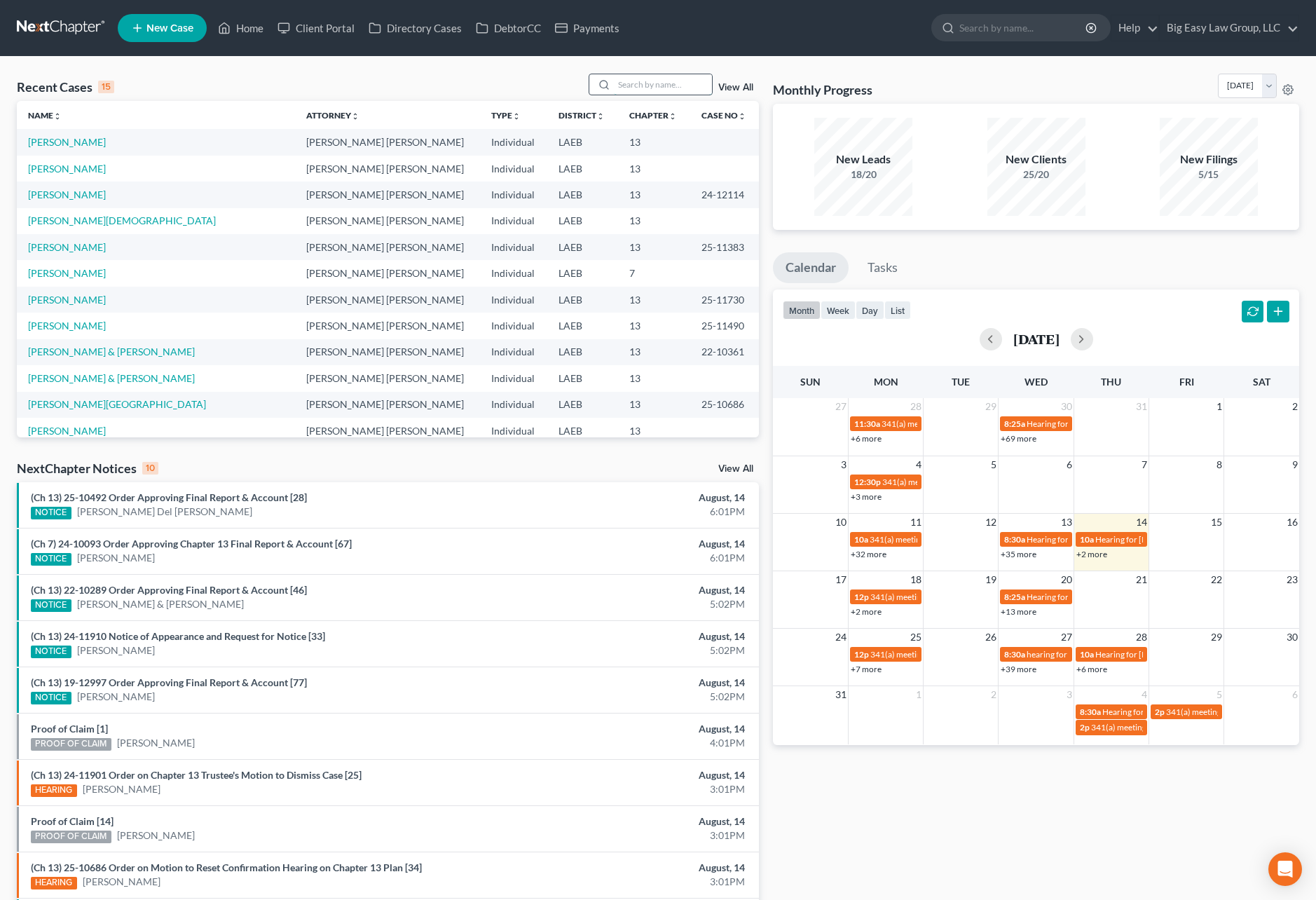
click at [647, 84] on input "search" at bounding box center [662, 84] width 98 height 20
type input "myers"
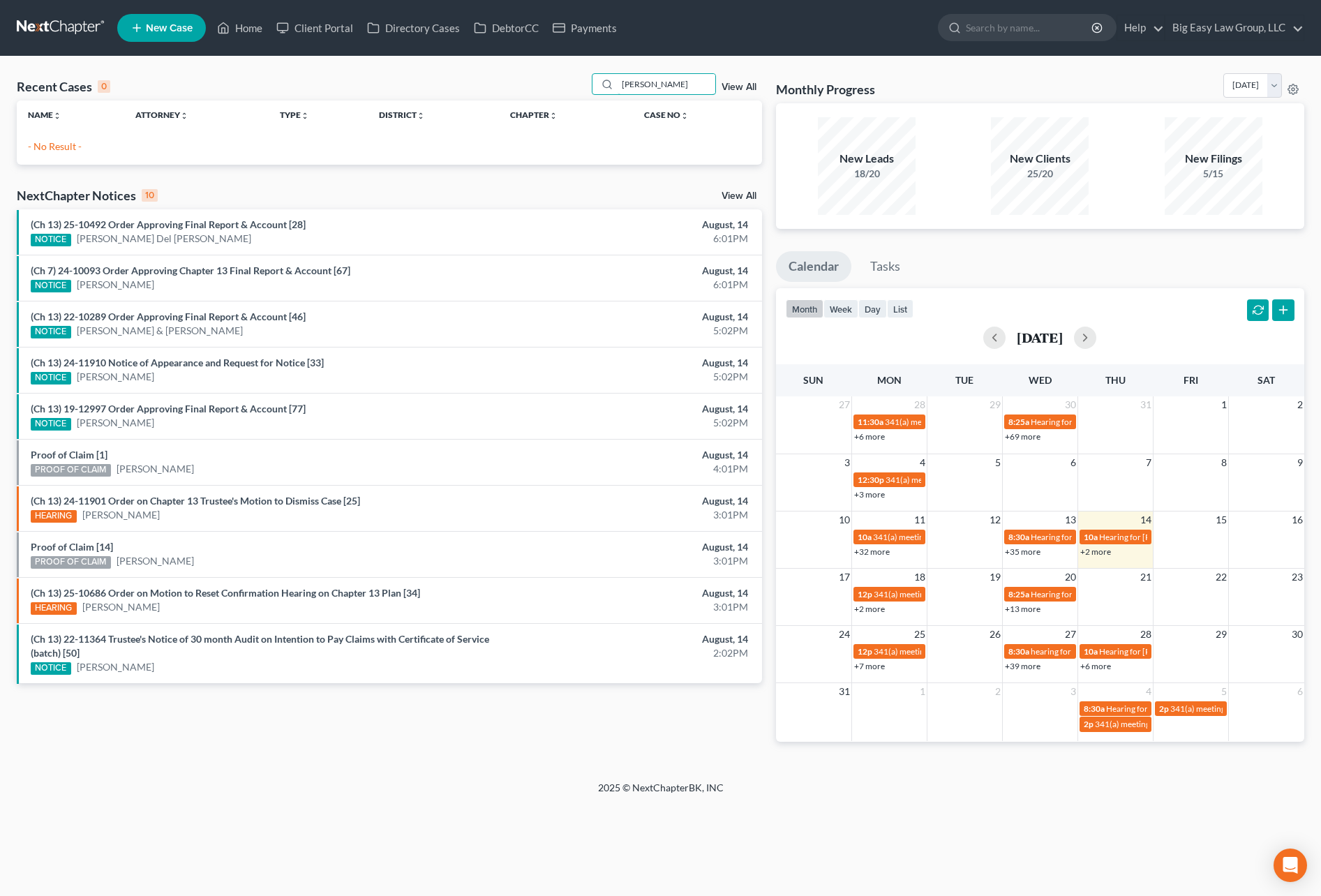
drag, startPoint x: 661, startPoint y: 84, endPoint x: 375, endPoint y: 0, distance: 298.1
click at [444, 21] on div "Home New Case Client Portal Directory Cases DebtorCC Payments Big Easy Law Grou…" at bounding box center [660, 448] width 1321 height 896
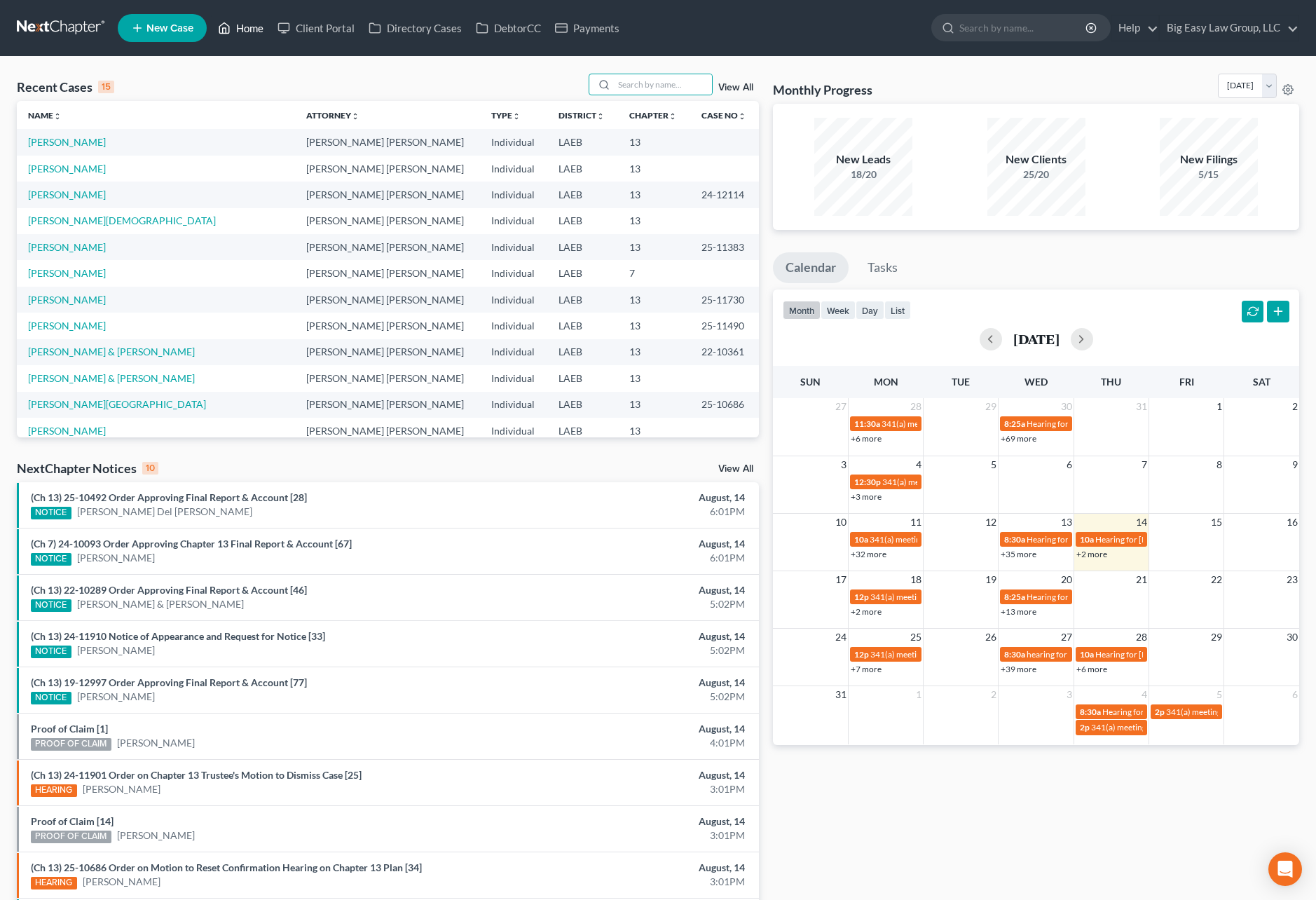
drag, startPoint x: 250, startPoint y: 25, endPoint x: 239, endPoint y: 21, distance: 11.7
click at [250, 24] on link "Home" at bounding box center [241, 28] width 60 height 25
click at [744, 86] on link "View All" at bounding box center [736, 87] width 35 height 10
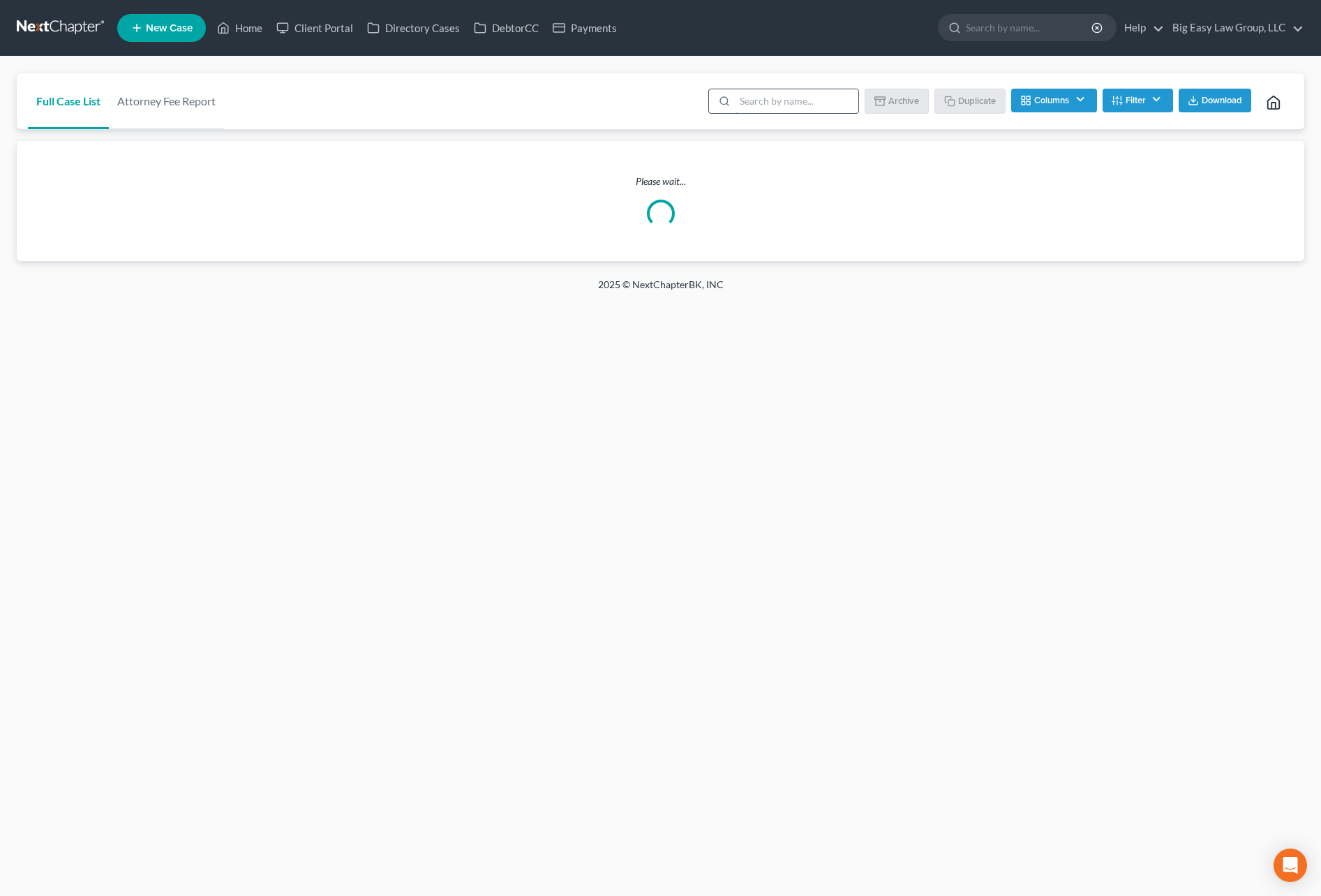
click at [752, 105] on input "search" at bounding box center [796, 101] width 123 height 24
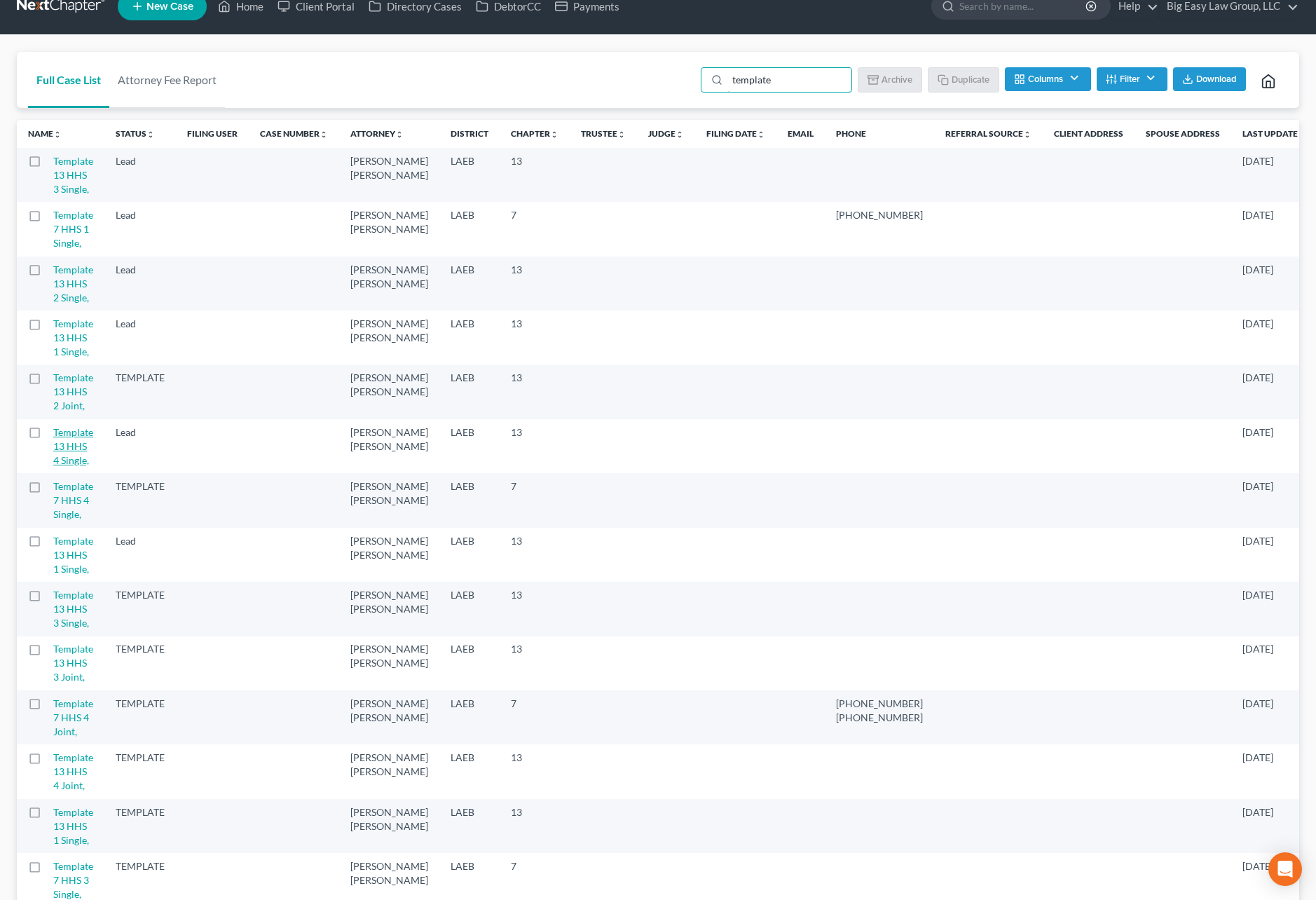
scroll to position [22, 0]
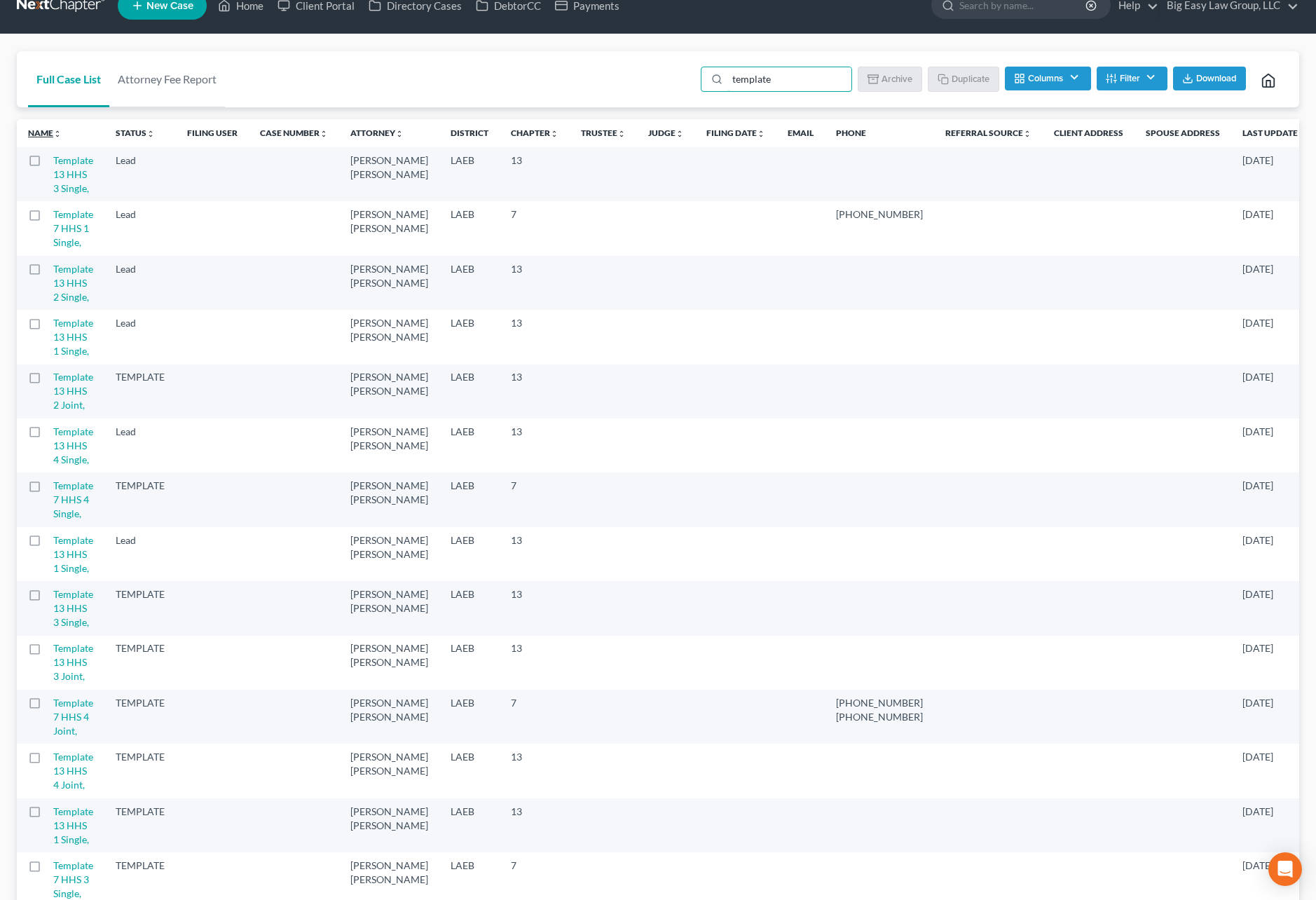
click at [54, 135] on icon "unfold_more" at bounding box center [57, 134] width 8 height 8
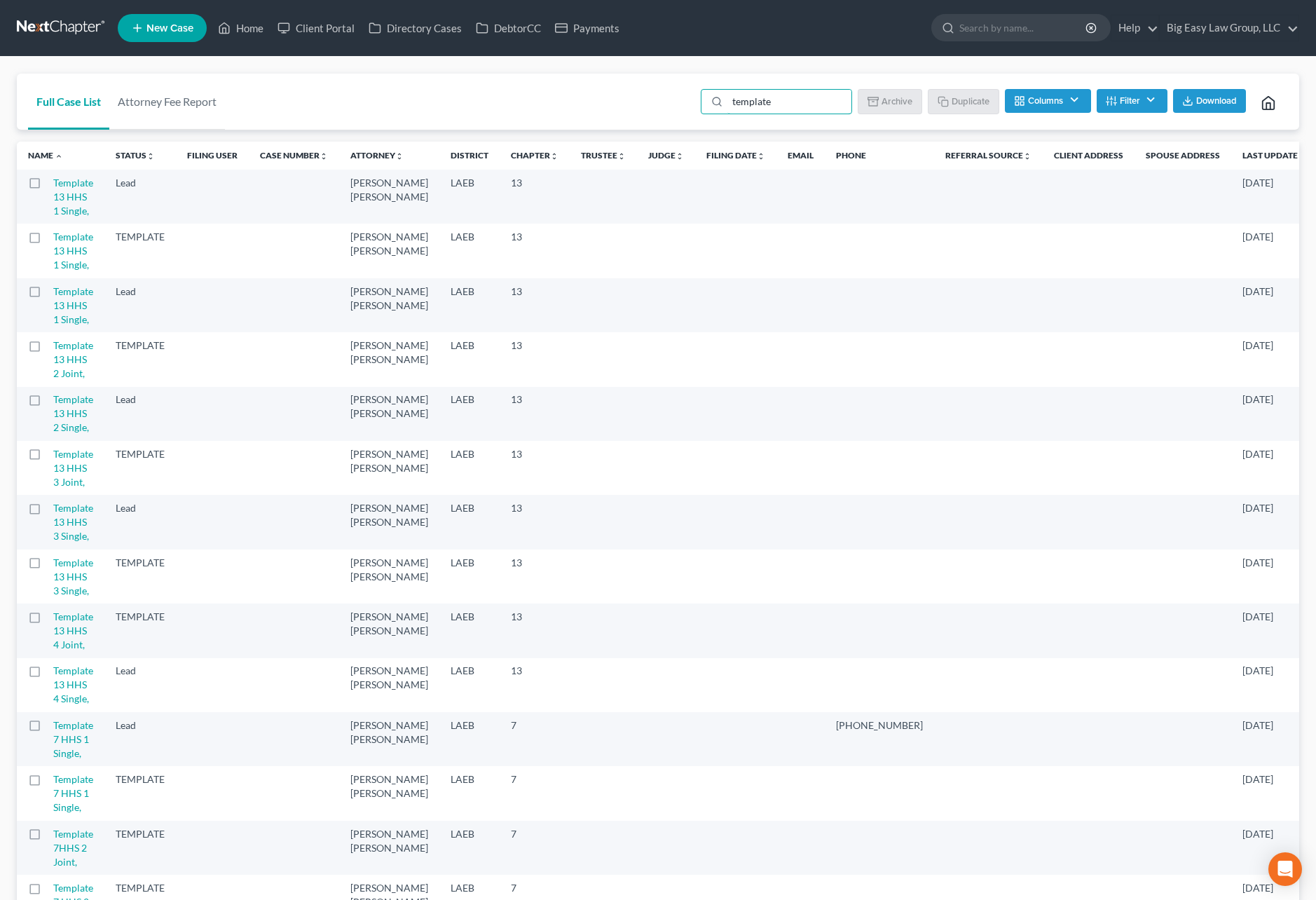
click at [48, 403] on label at bounding box center [48, 403] width 0 height 0
type input "template"
click at [53, 399] on input "checkbox" at bounding box center [57, 397] width 9 height 9
click at [949, 99] on button "Duplicate" at bounding box center [964, 101] width 70 height 24
checkbox input "false"
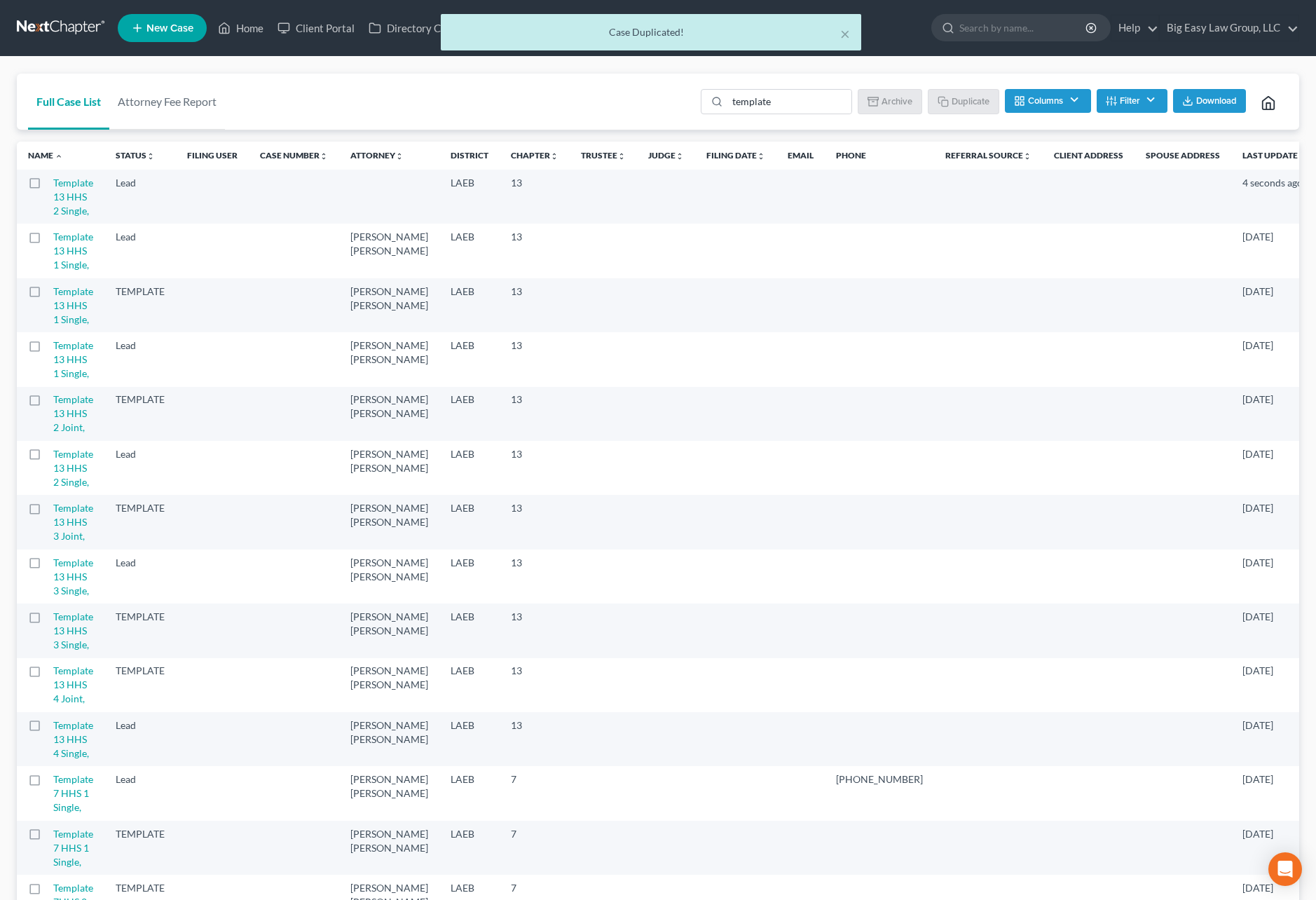
click at [67, 190] on td "Template 13 HHS 2 Single," at bounding box center [78, 196] width 51 height 54
click at [67, 187] on link "Template 13 HHS 2 Single," at bounding box center [73, 197] width 40 height 40
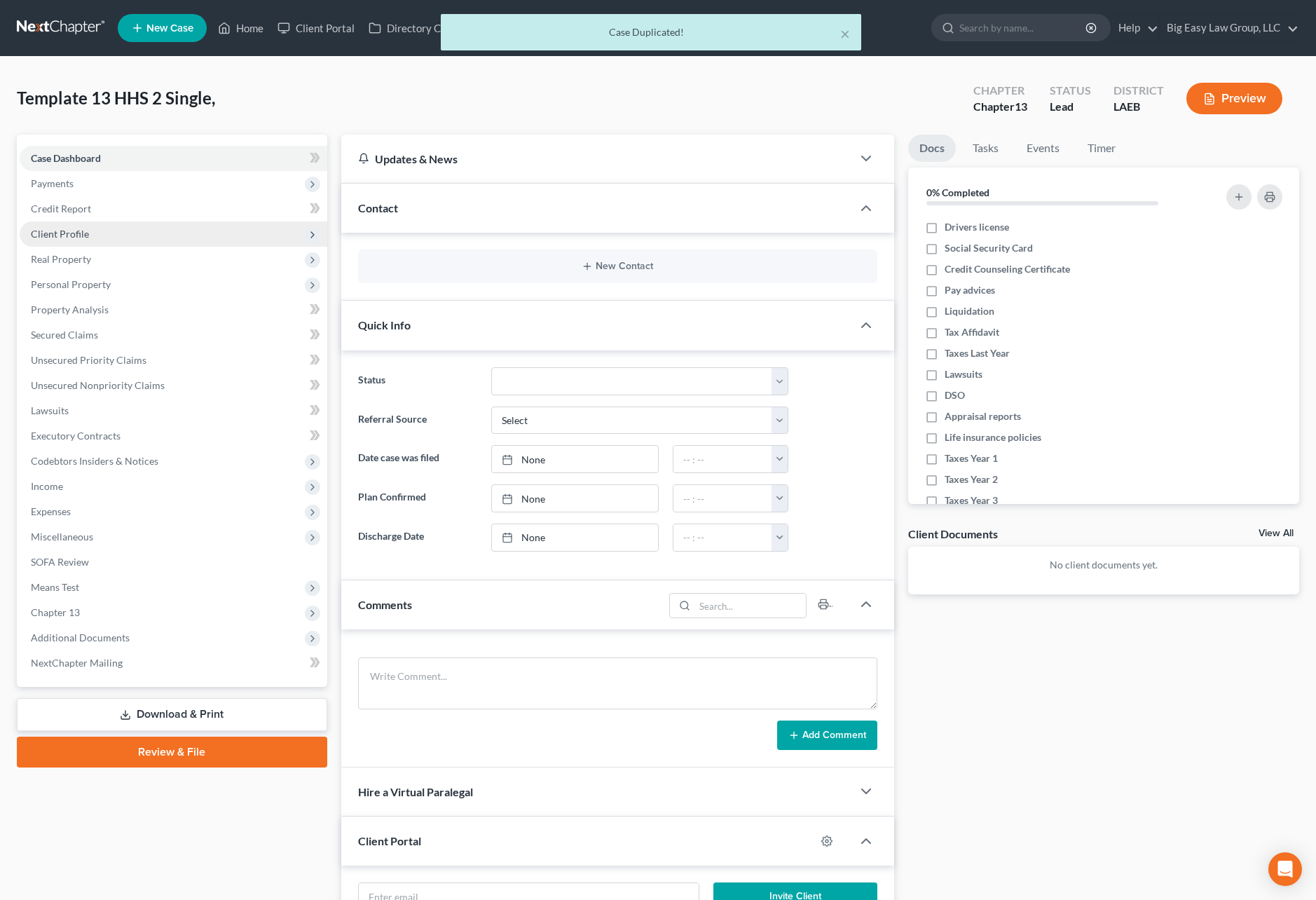
drag, startPoint x: 90, startPoint y: 230, endPoint x: 110, endPoint y: 230, distance: 20.0
click at [91, 230] on span "Client Profile" at bounding box center [173, 234] width 307 height 25
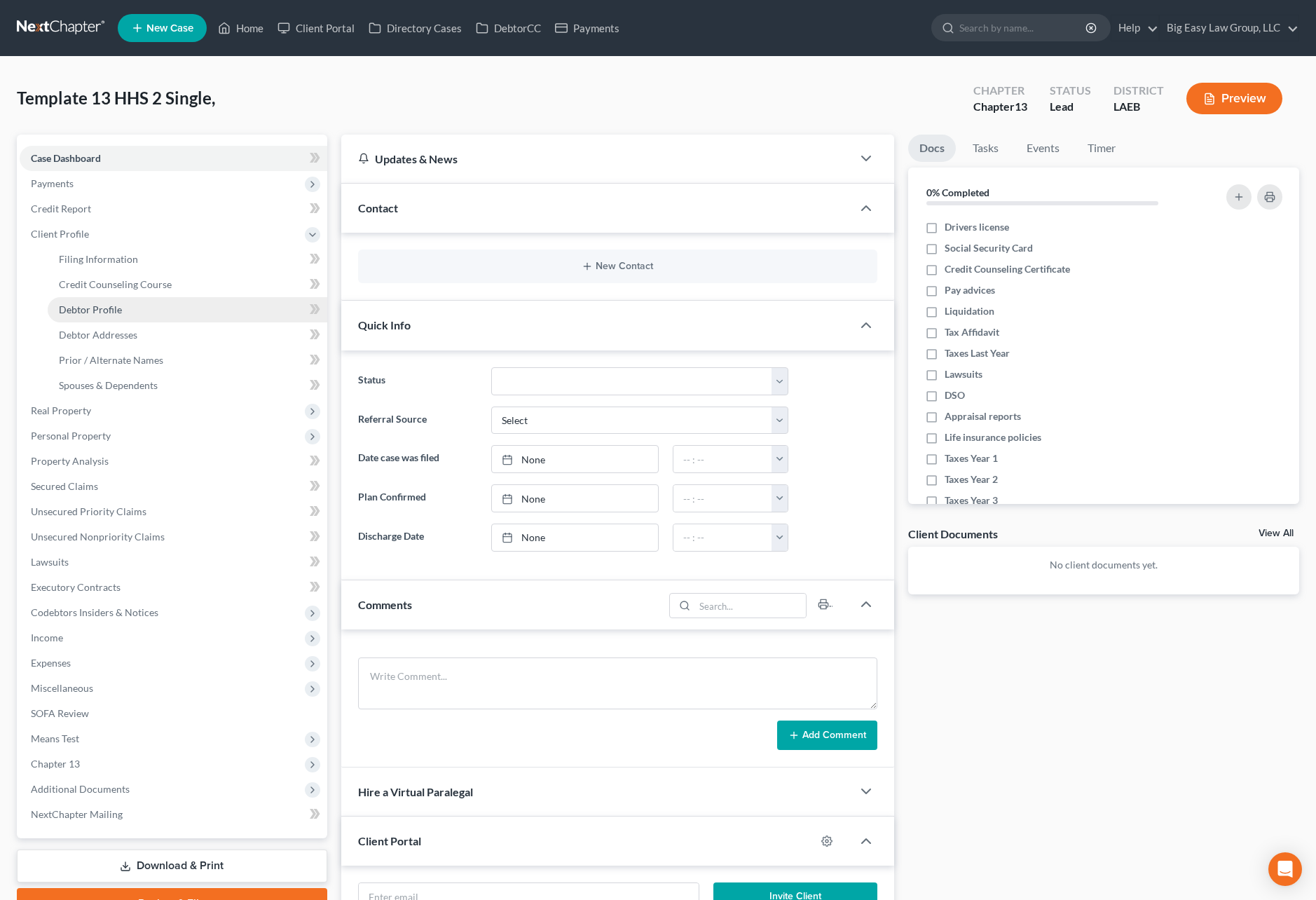
click at [140, 310] on link "Debtor Profile" at bounding box center [187, 310] width 280 height 25
select select "1"
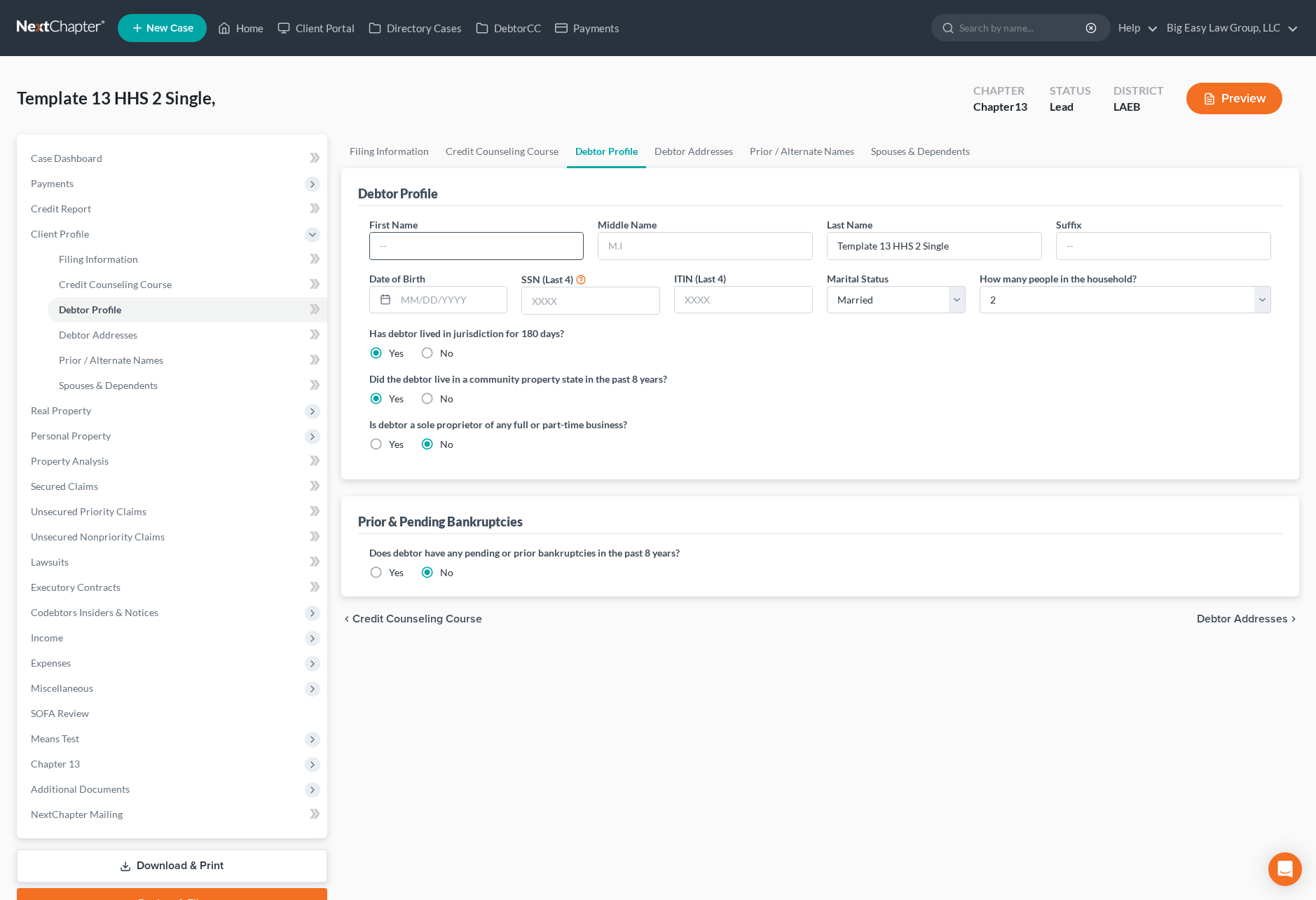
click at [491, 255] on input "text" at bounding box center [477, 246] width 213 height 27
type input "Celeste"
type input "Myers"
click at [449, 300] on input "text" at bounding box center [451, 300] width 111 height 27
click at [548, 304] on input "text" at bounding box center [591, 301] width 137 height 27
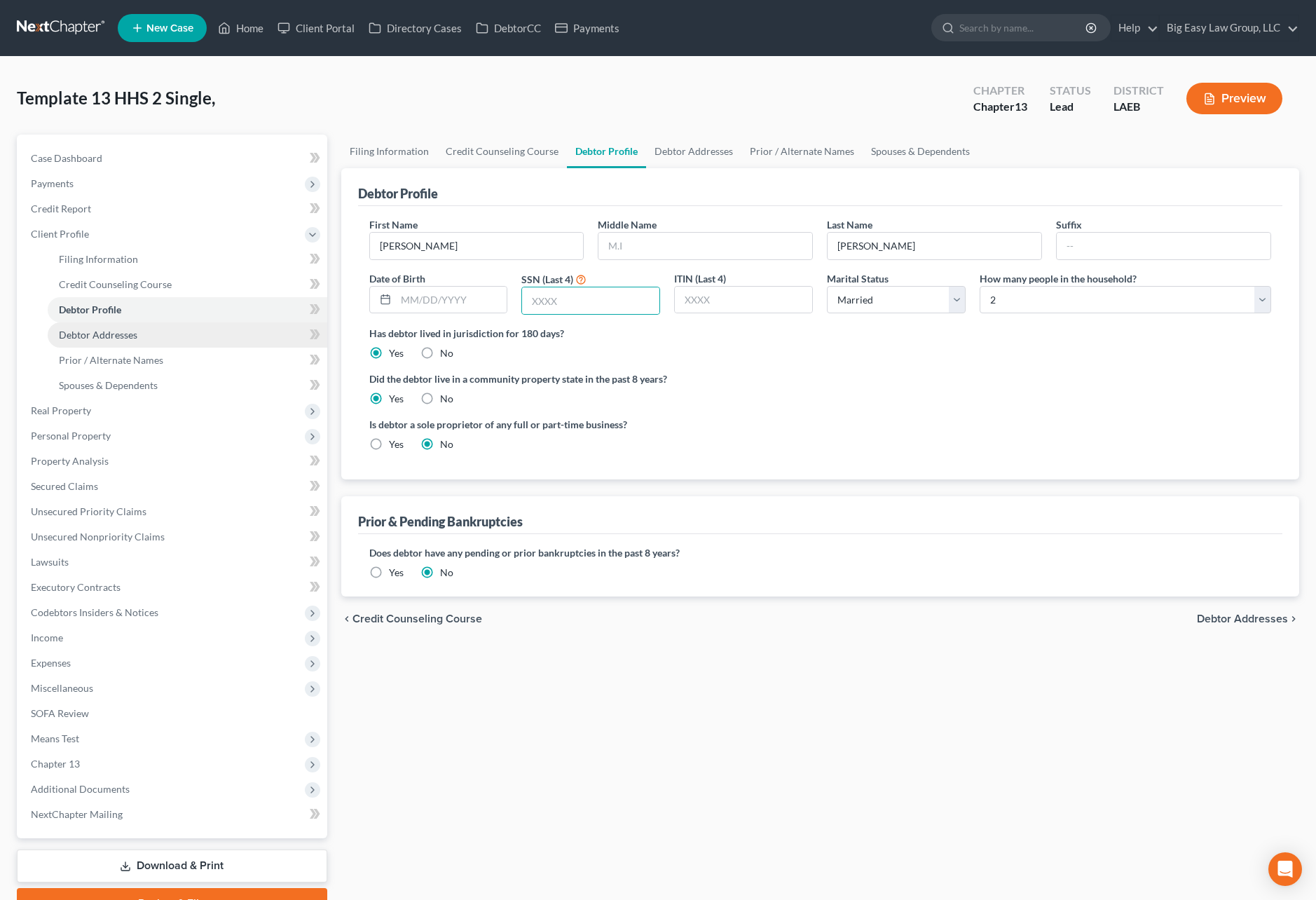
click at [187, 343] on link "Debtor Addresses" at bounding box center [187, 335] width 280 height 25
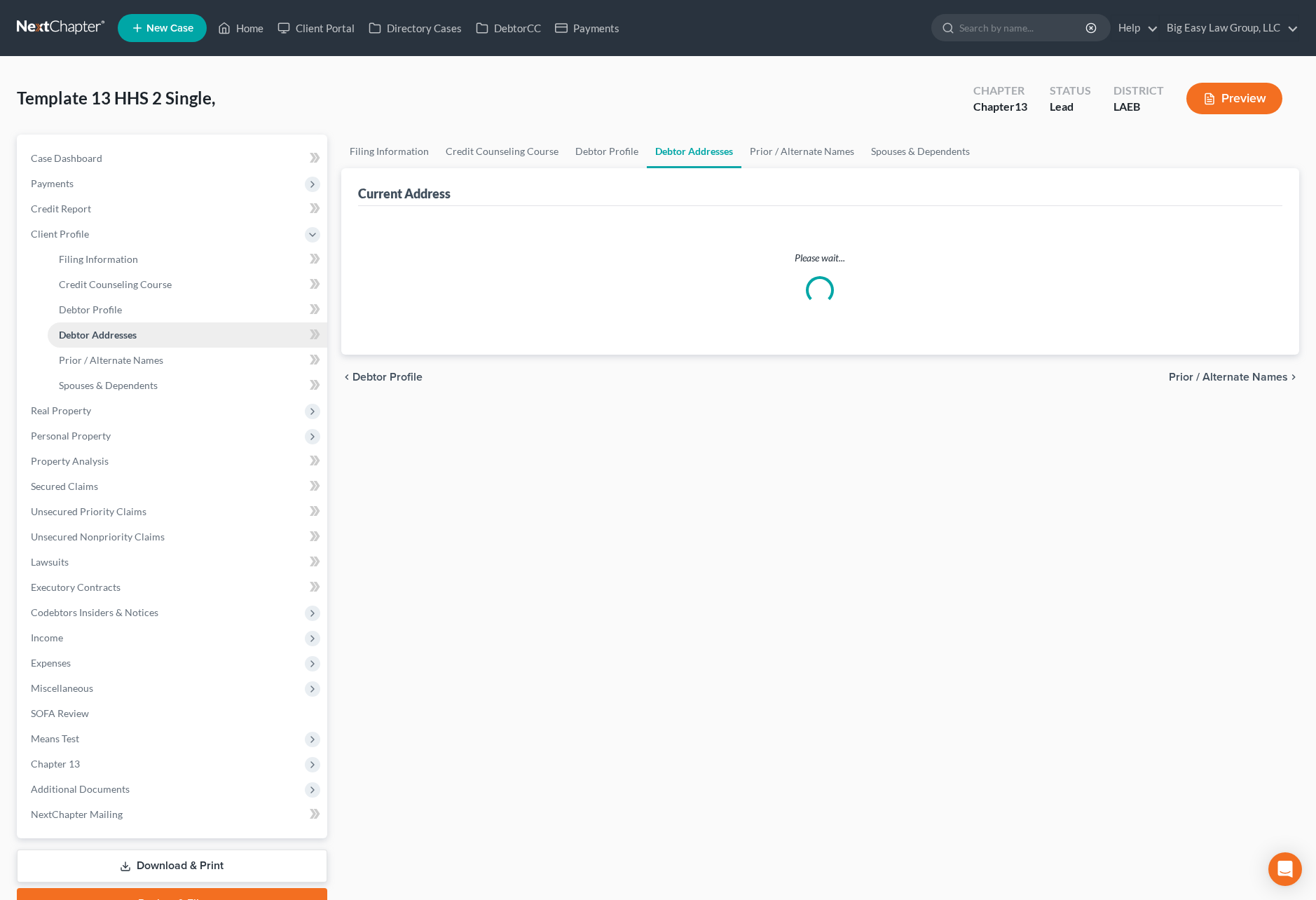
select select "0"
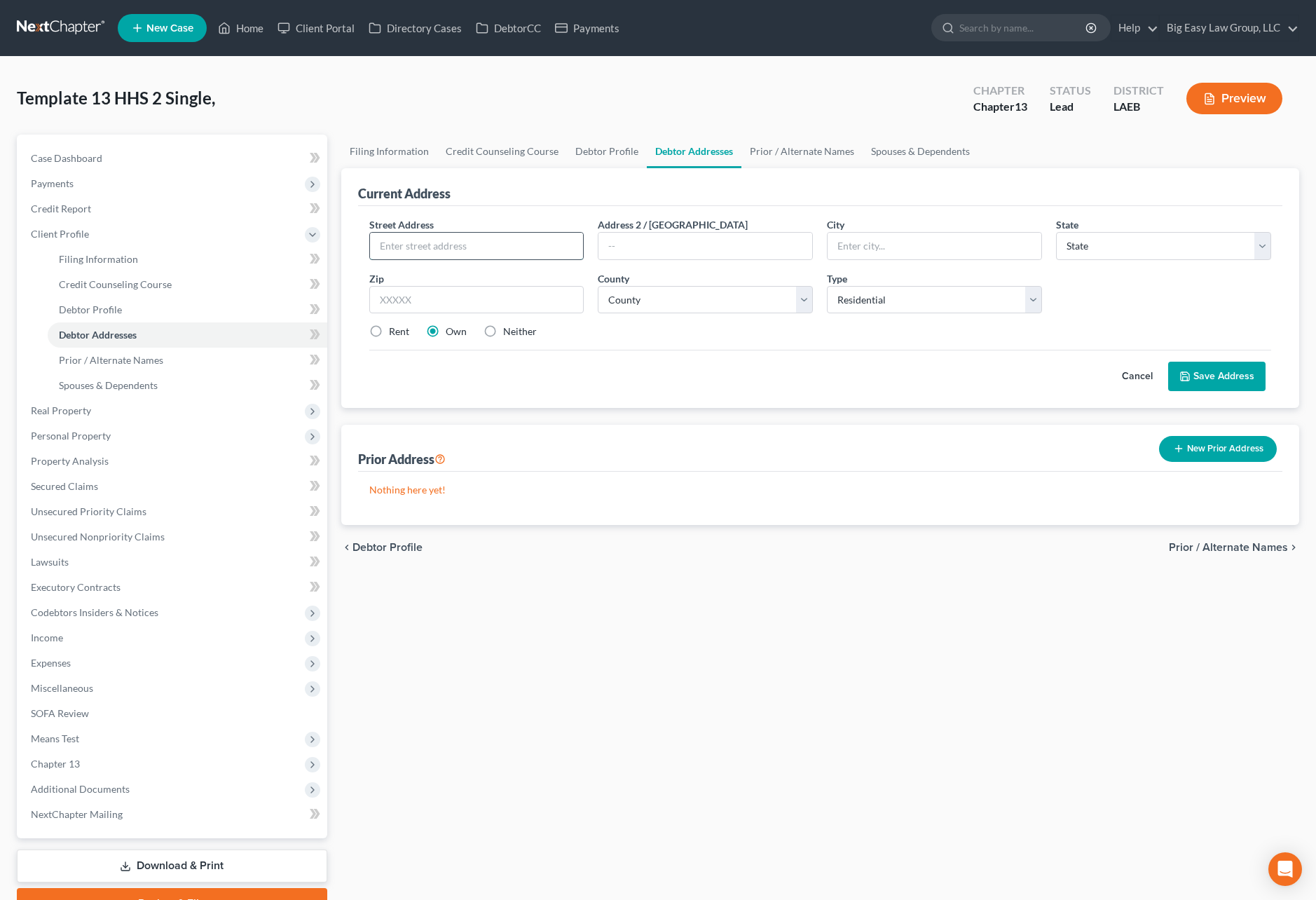
click at [457, 247] on input "text" at bounding box center [477, 246] width 213 height 27
type input "2814 S Johnson"
type input "70125"
type input "New Orleans"
select select "19"
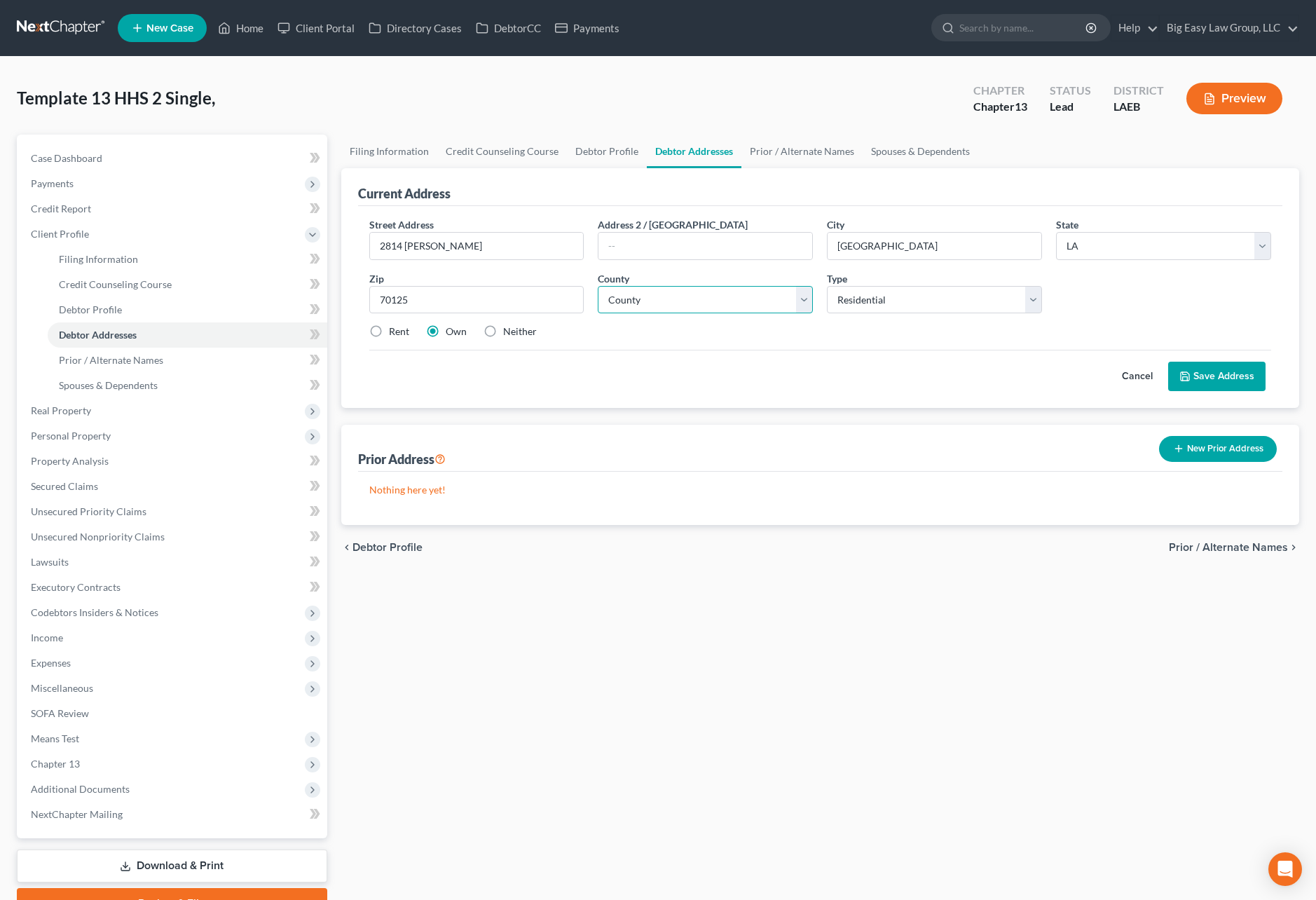
click at [661, 304] on select "County" at bounding box center [705, 300] width 215 height 28
select select "35"
click at [389, 330] on label "Rent" at bounding box center [398, 331] width 20 height 14
click at [395, 330] on input "Rent" at bounding box center [399, 329] width 9 height 9
radio input "true"
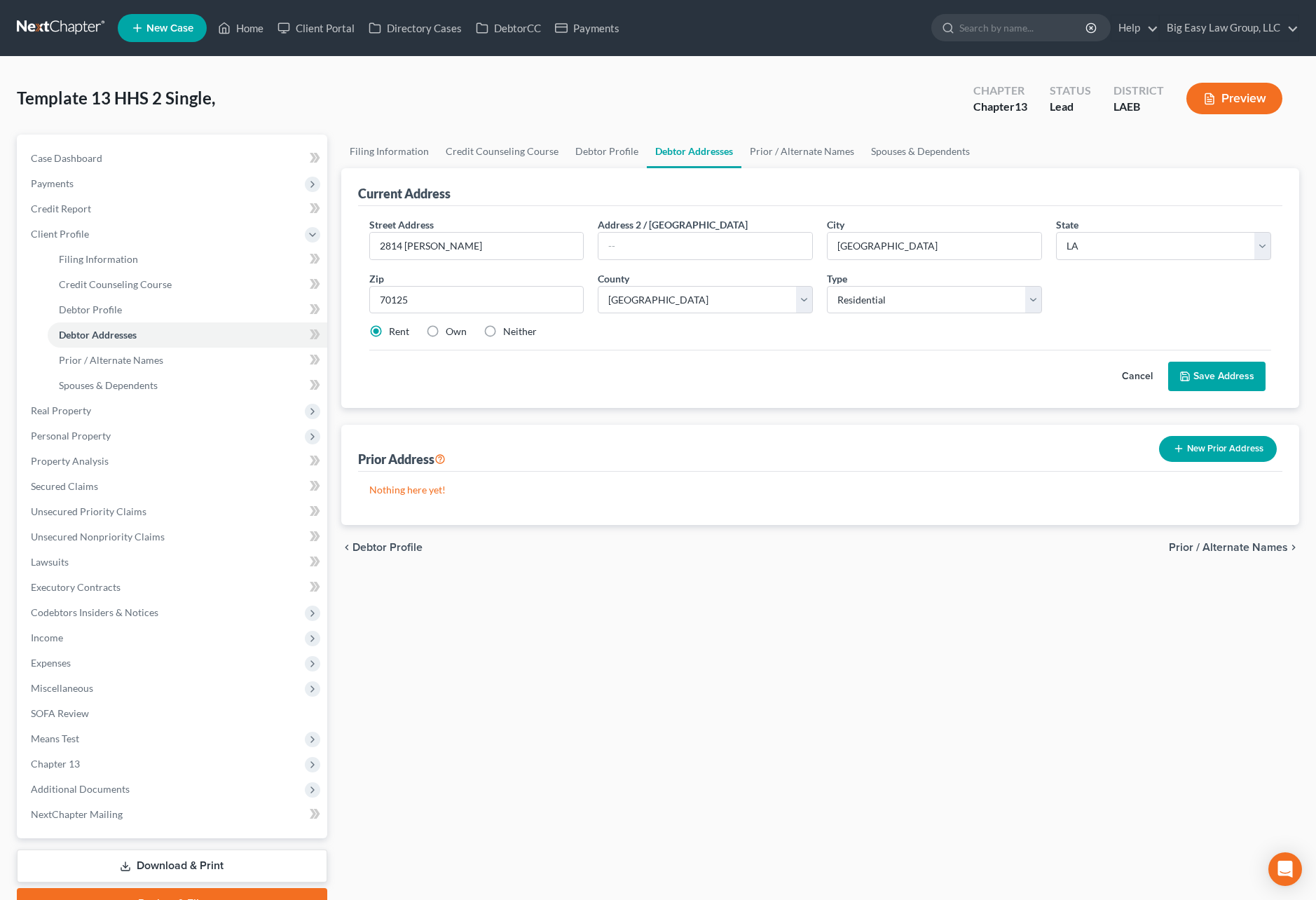
drag, startPoint x: 1223, startPoint y: 383, endPoint x: 1208, endPoint y: 381, distance: 15.1
click at [1223, 382] on button "Save Address" at bounding box center [1217, 376] width 98 height 29
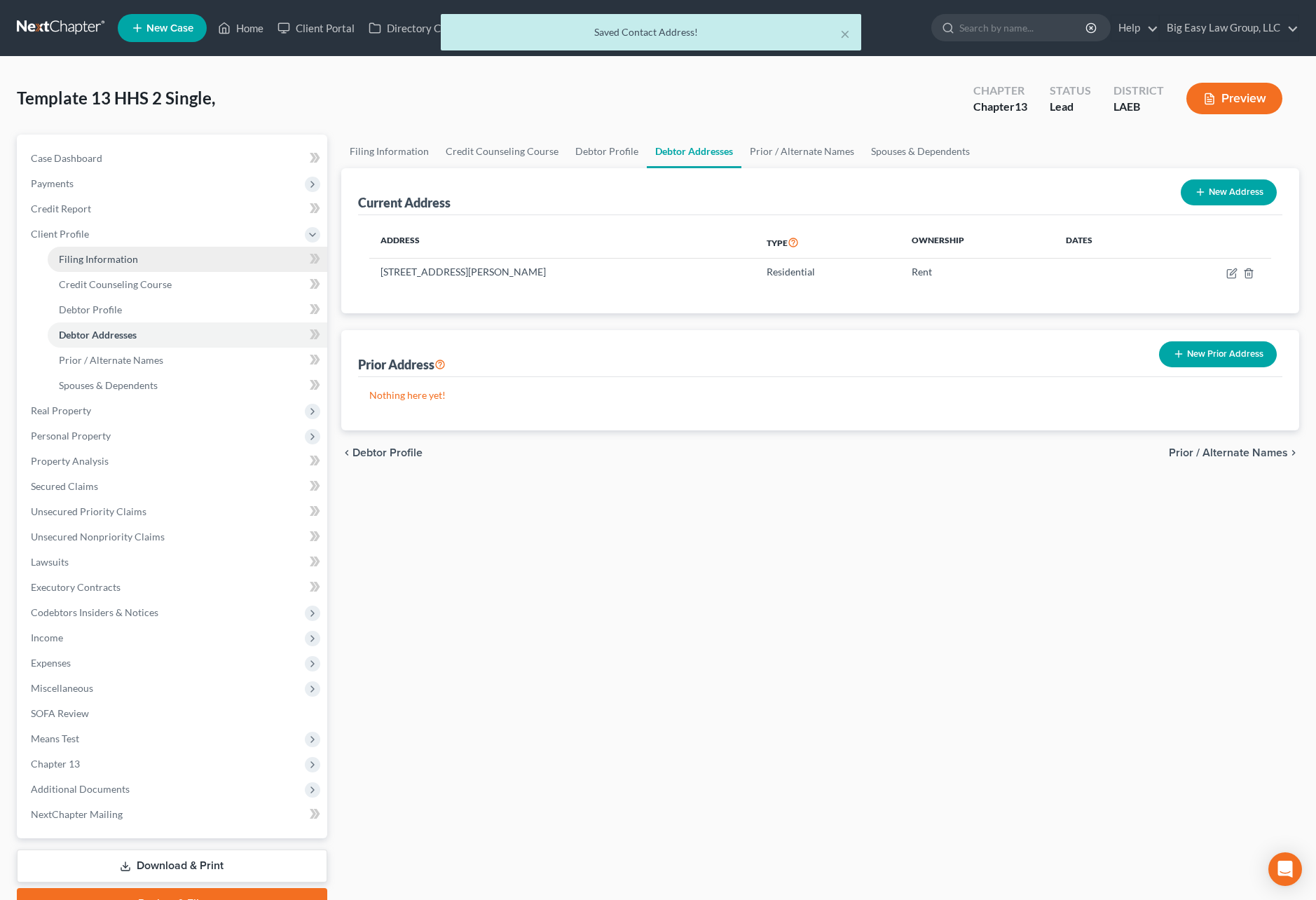
click at [152, 263] on link "Filing Information" at bounding box center [187, 260] width 280 height 25
select select "1"
select select "0"
select select "3"
select select "34"
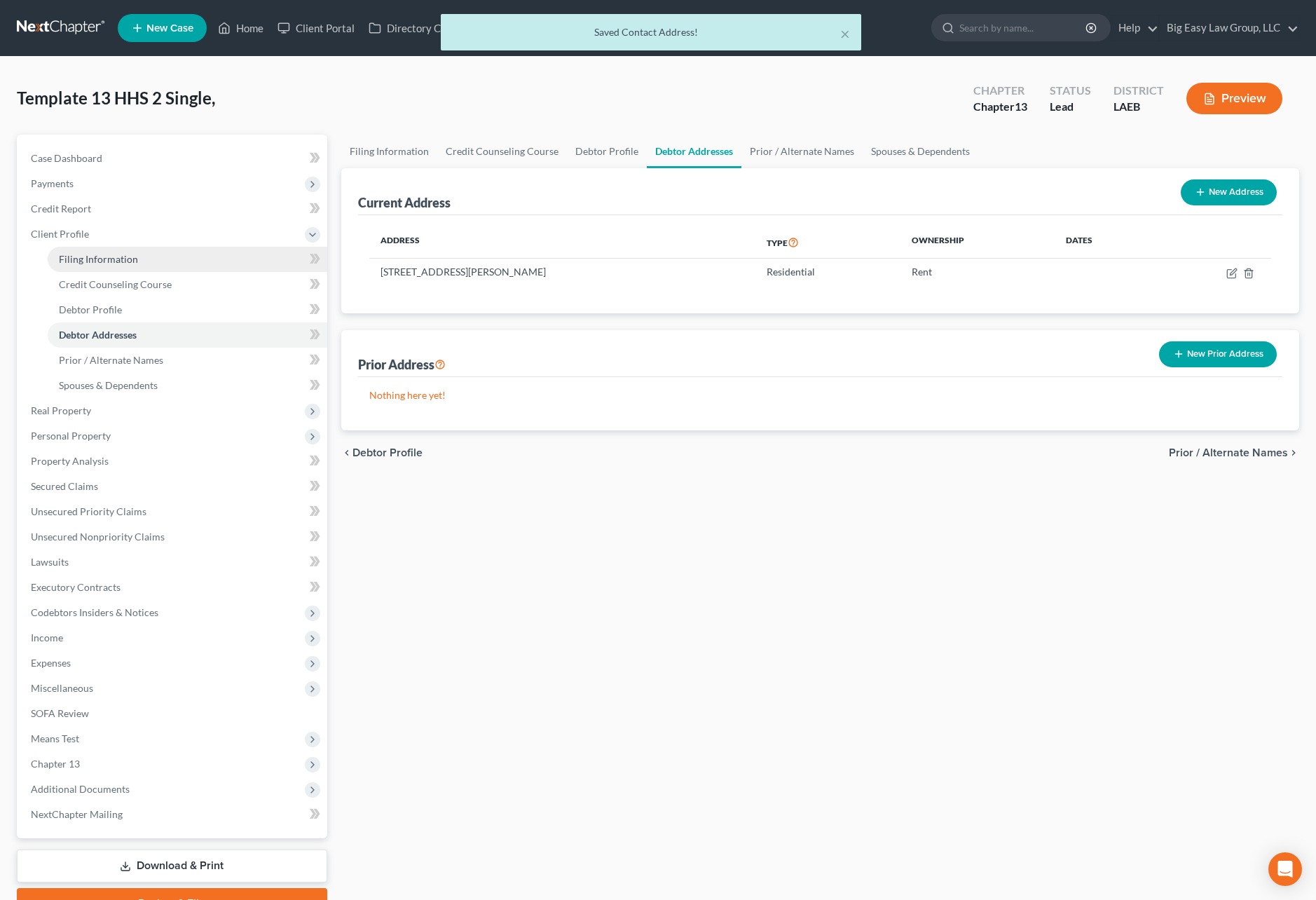
select select "0"
select select "19"
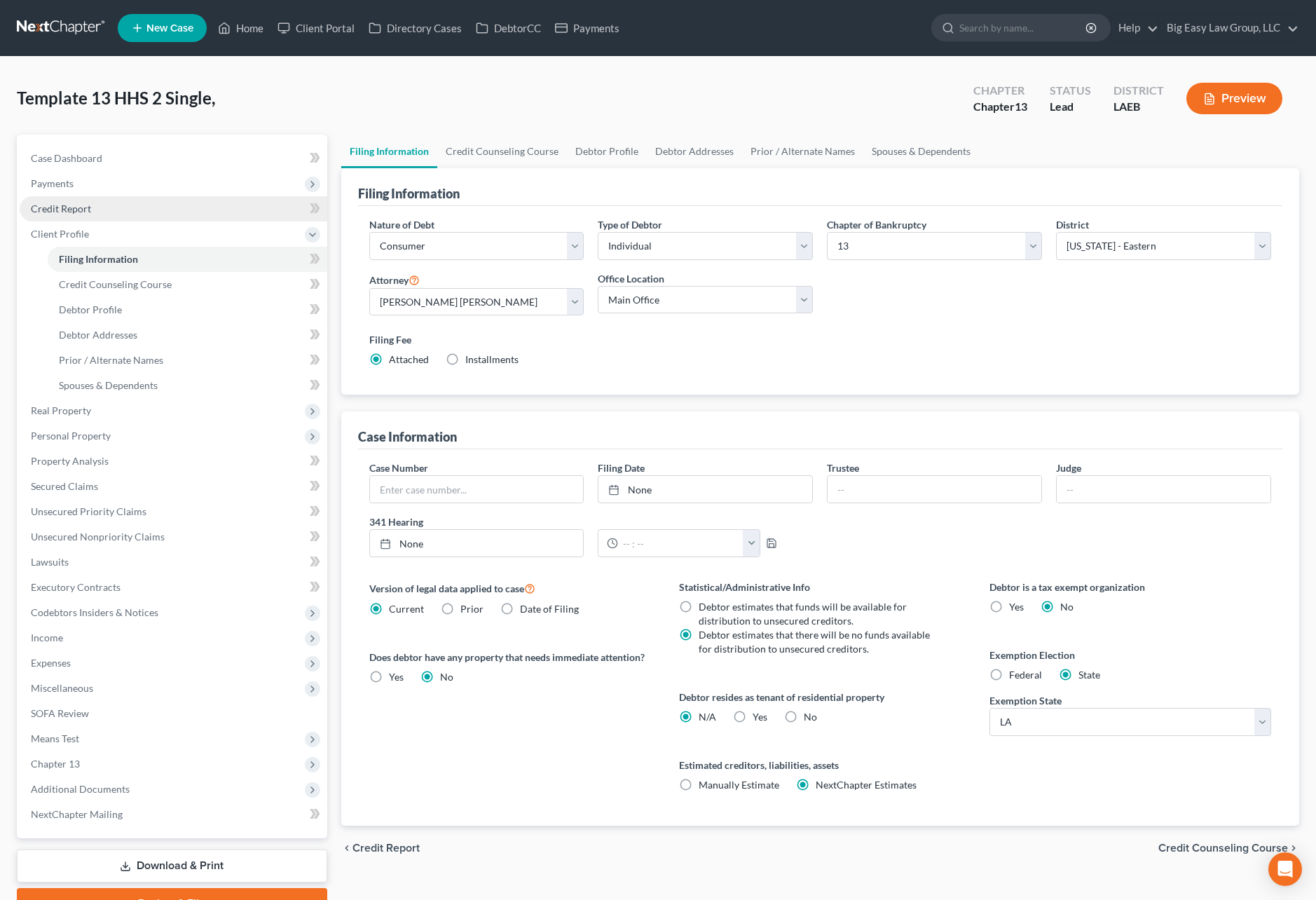
click at [201, 219] on link "Credit Report" at bounding box center [173, 209] width 307 height 25
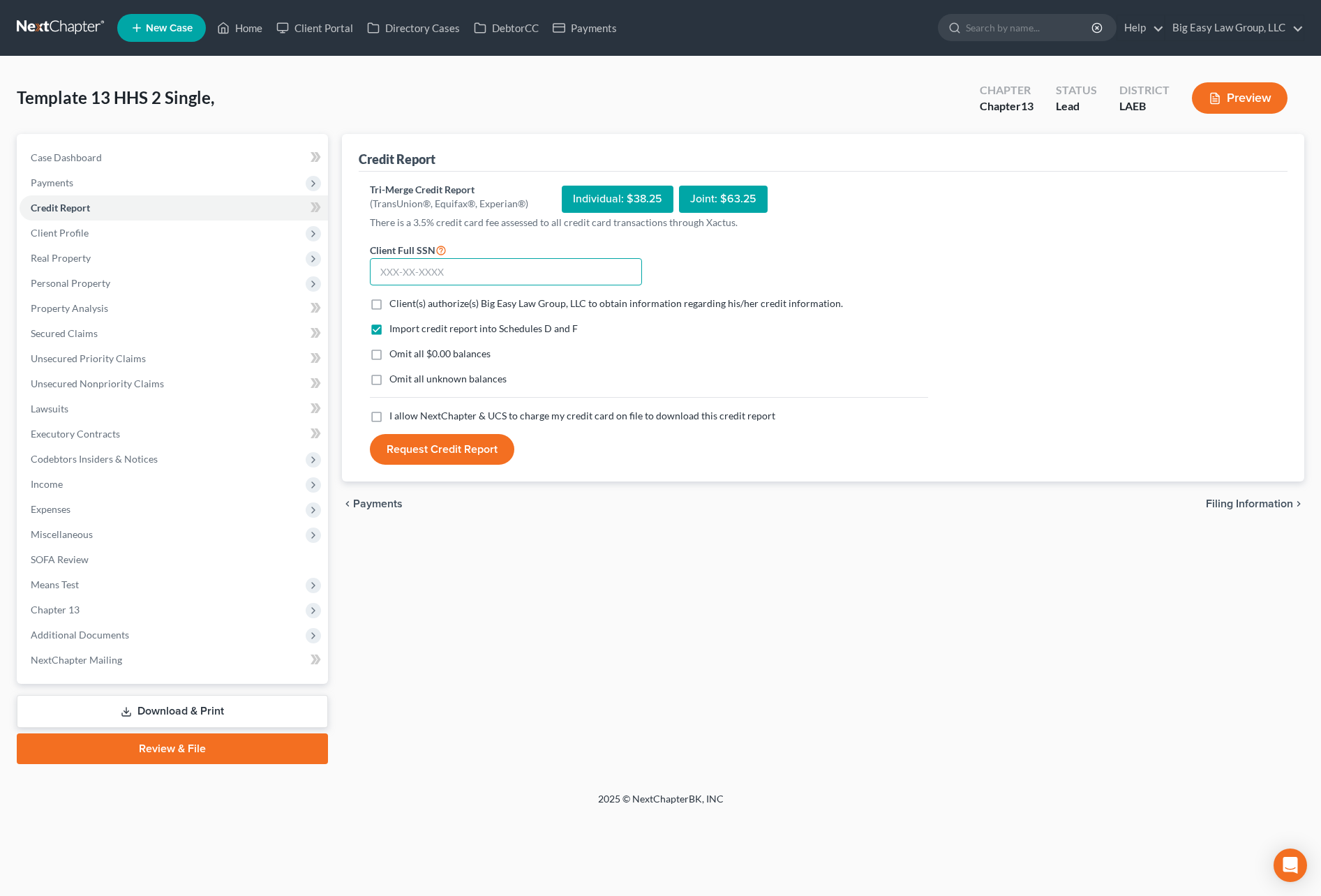
click at [396, 270] on input "text" at bounding box center [506, 273] width 272 height 28
type input "438-73-1180"
click at [389, 300] on label "Client(s) authorize(s) Big Easy Law Group, LLC to obtain information regarding …" at bounding box center [616, 303] width 453 height 14
click at [395, 300] on input "Client(s) authorize(s) Big Easy Law Group, LLC to obtain information regarding …" at bounding box center [400, 301] width 9 height 9
checkbox input "true"
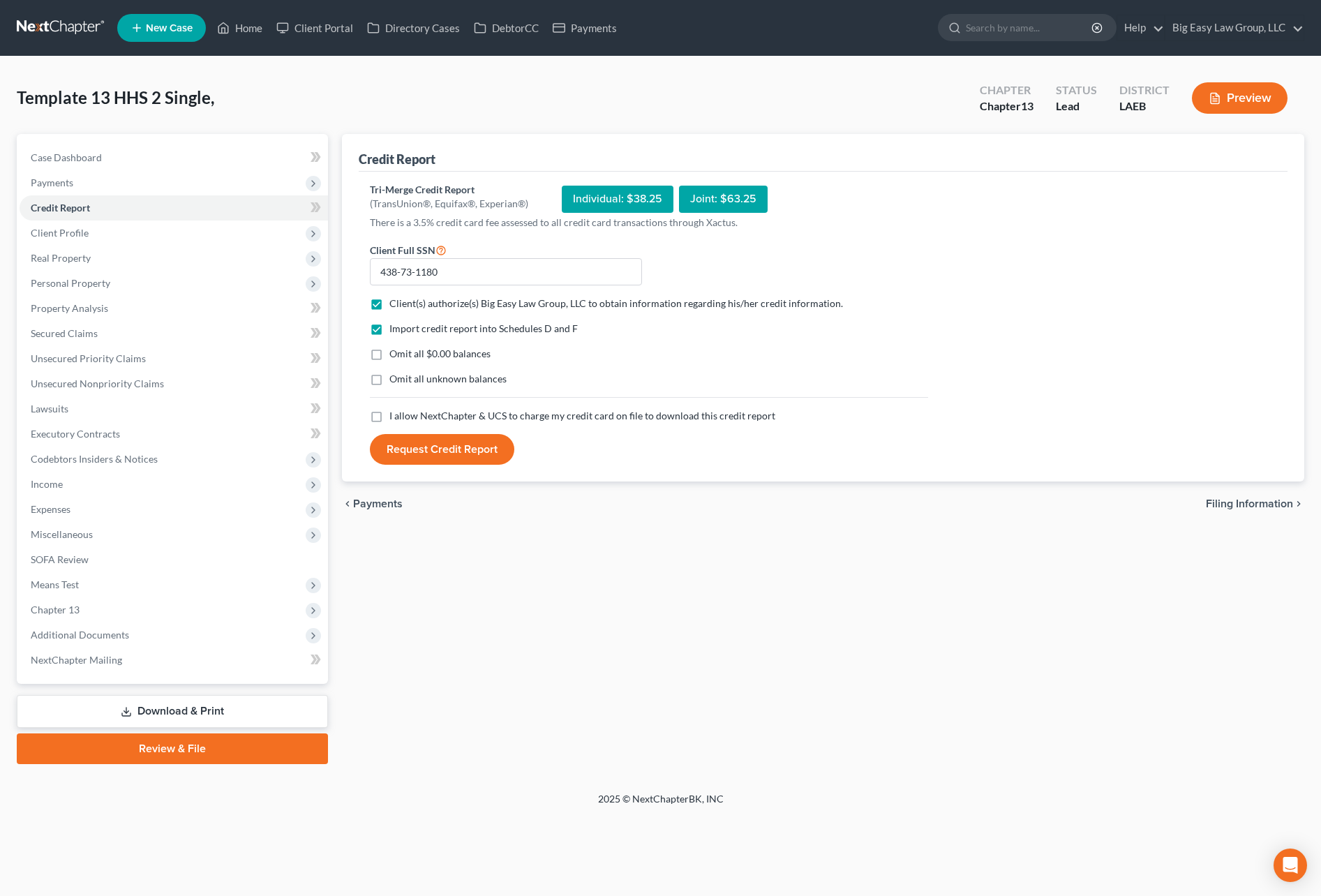
drag, startPoint x: 380, startPoint y: 356, endPoint x: 377, endPoint y: 375, distance: 19.2
click at [389, 357] on label "Omit all $0.00 balances" at bounding box center [440, 354] width 101 height 14
click at [395, 356] on input "Omit all $0.00 balances" at bounding box center [400, 351] width 9 height 9
checkbox input "true"
click at [389, 377] on label "Omit all unknown balances" at bounding box center [448, 379] width 117 height 14
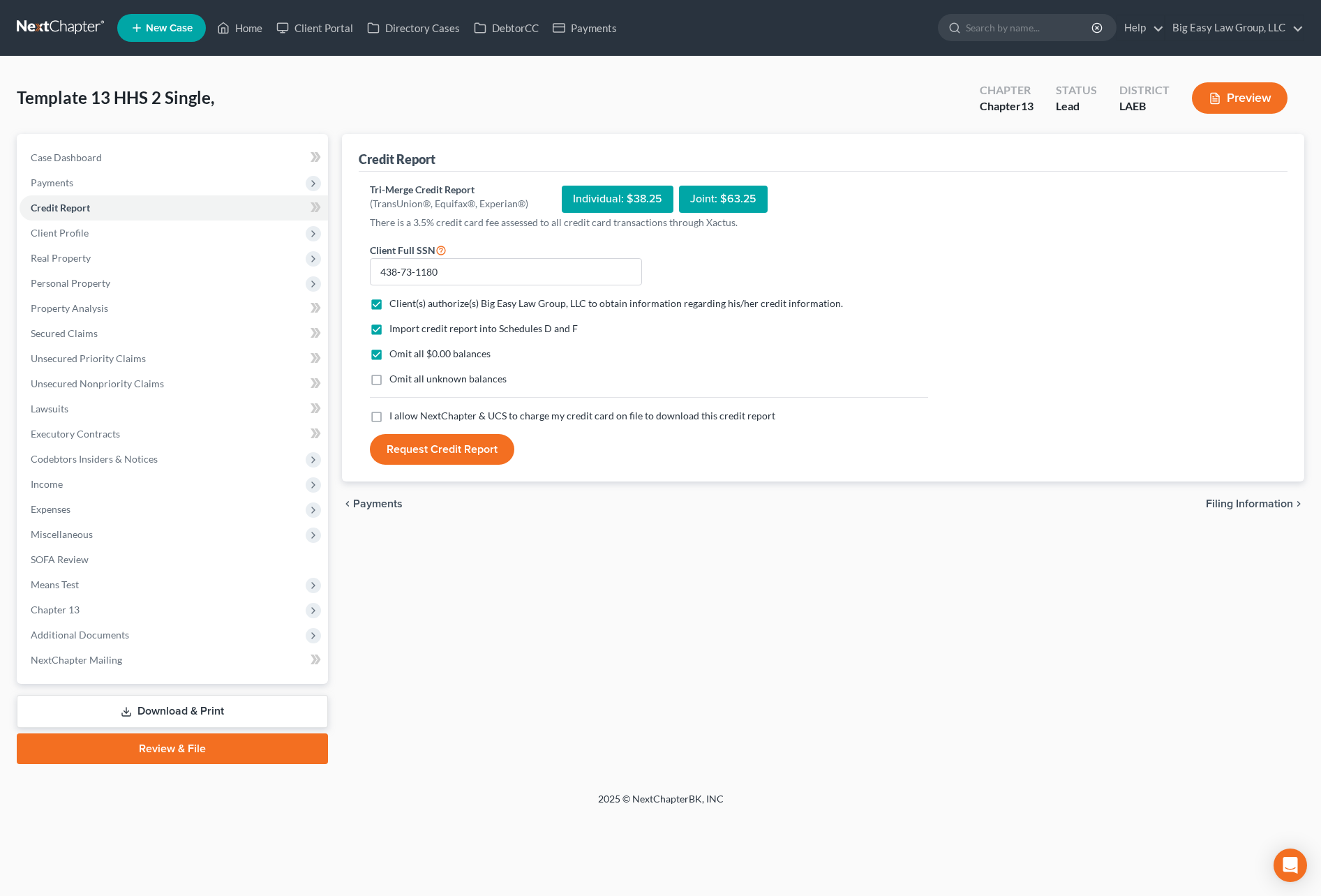
click at [395, 377] on input "Omit all unknown balances" at bounding box center [400, 377] width 9 height 9
checkbox input "true"
drag, startPoint x: 374, startPoint y: 414, endPoint x: 396, endPoint y: 442, distance: 35.6
click at [389, 414] on label "I allow NextChapter & UCS to charge my credit card on file to download this cre…" at bounding box center [582, 415] width 386 height 14
click at [395, 414] on input "I allow NextChapter & UCS to charge my credit card on file to download this cre…" at bounding box center [400, 413] width 9 height 9
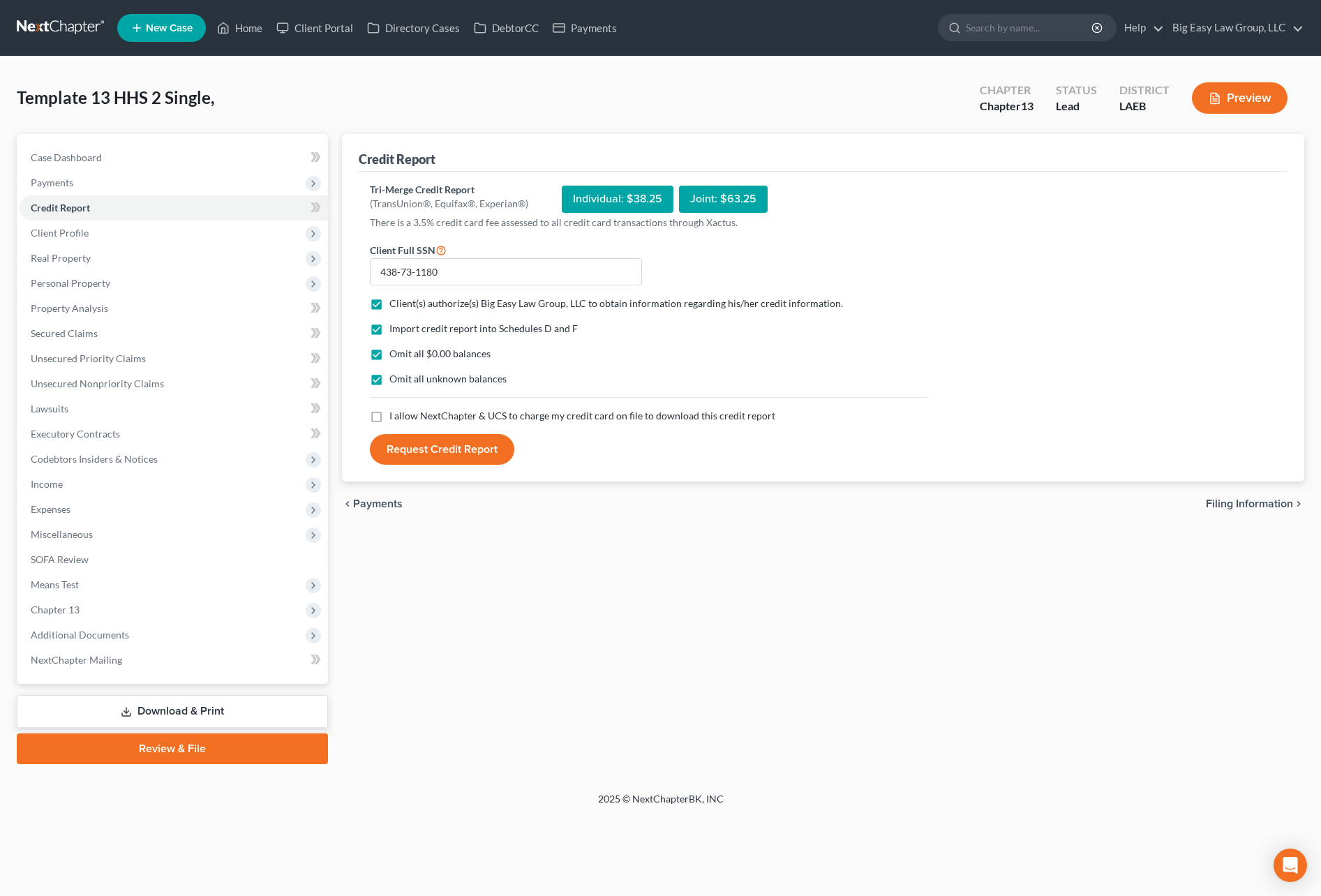
checkbox input "true"
click at [415, 458] on button "Request Credit Report" at bounding box center [442, 449] width 144 height 30
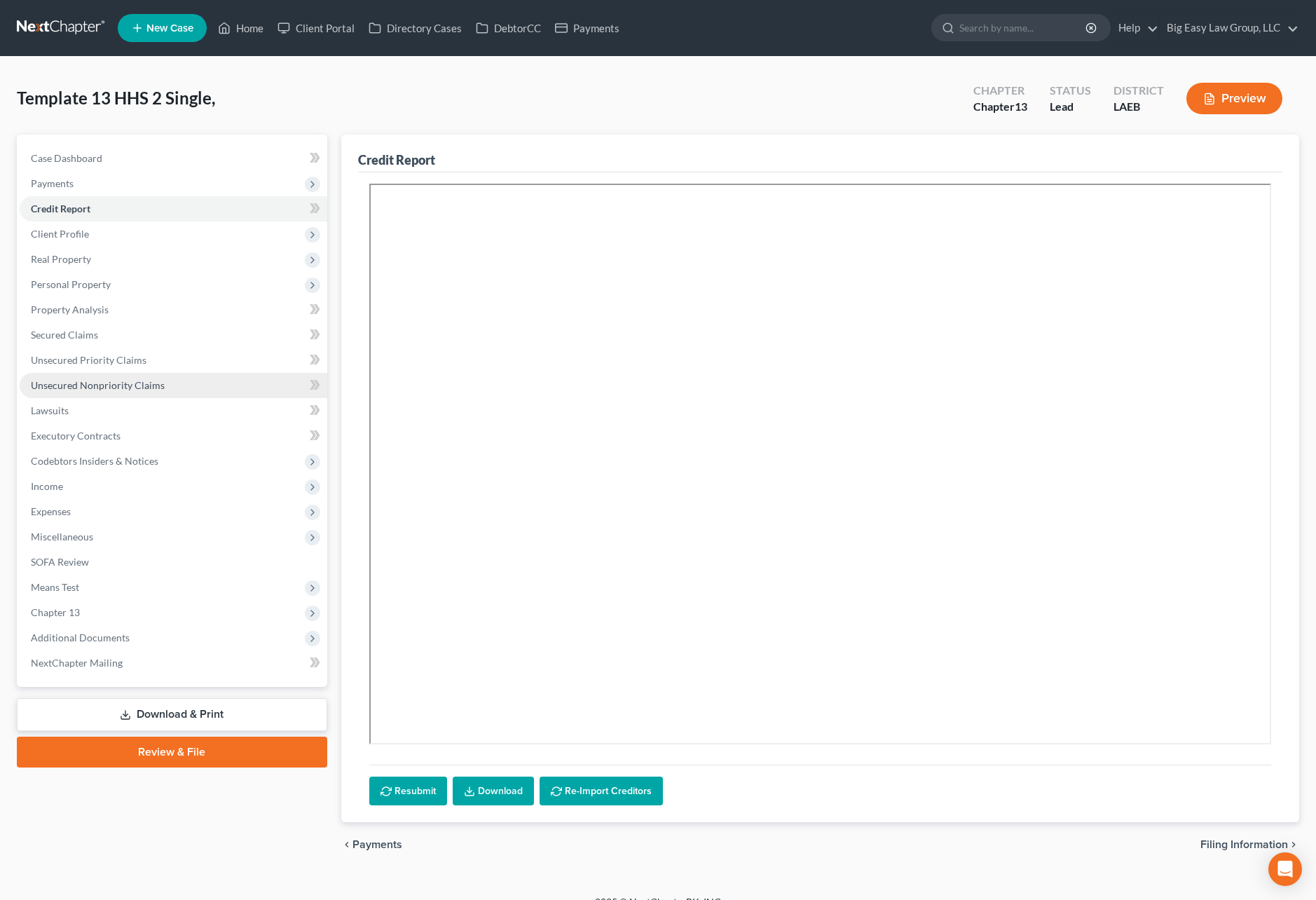
click at [239, 379] on link "Unsecured Nonpriority Claims" at bounding box center [173, 386] width 307 height 25
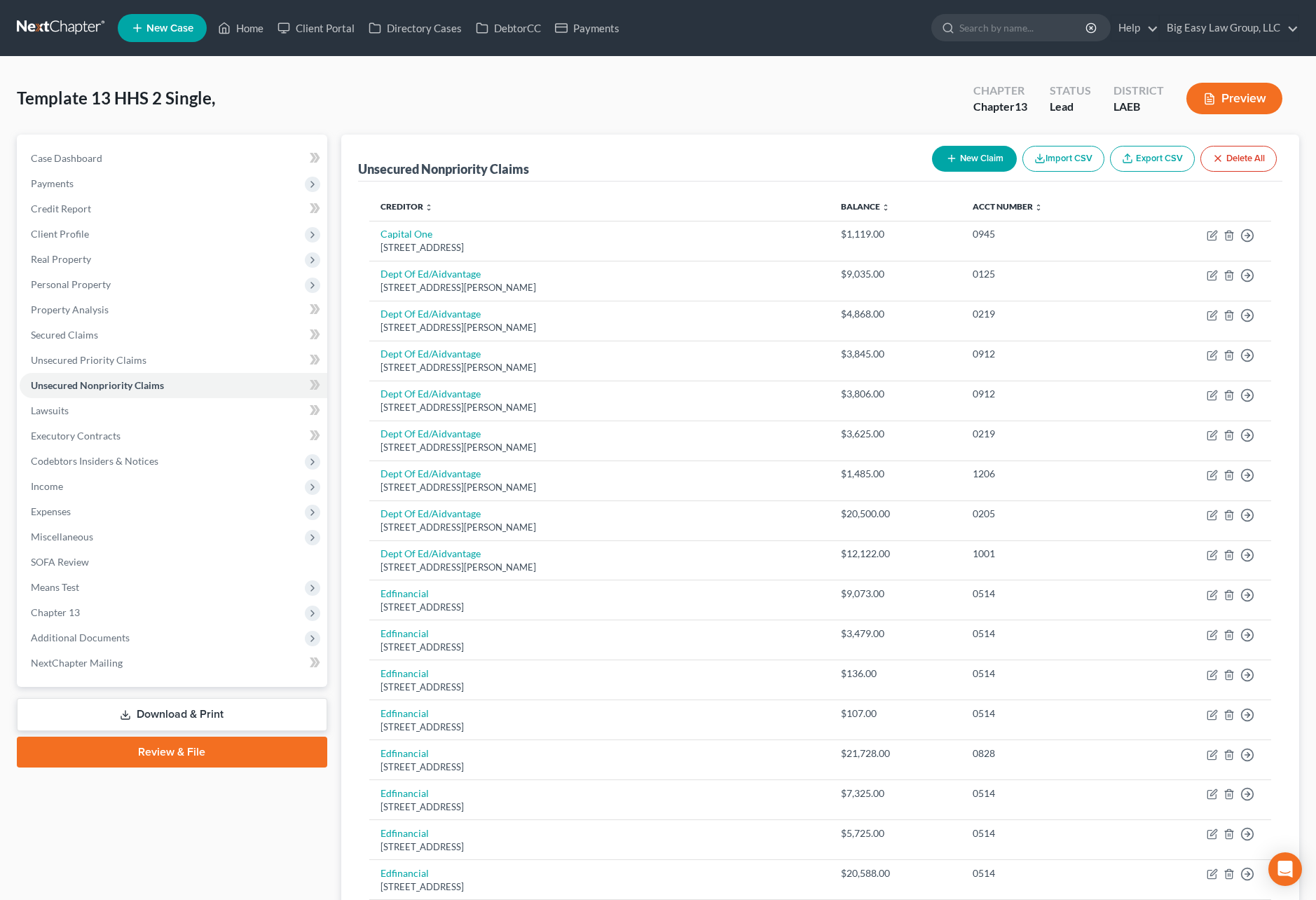
click at [1227, 98] on button "Preview" at bounding box center [1234, 99] width 96 height 31
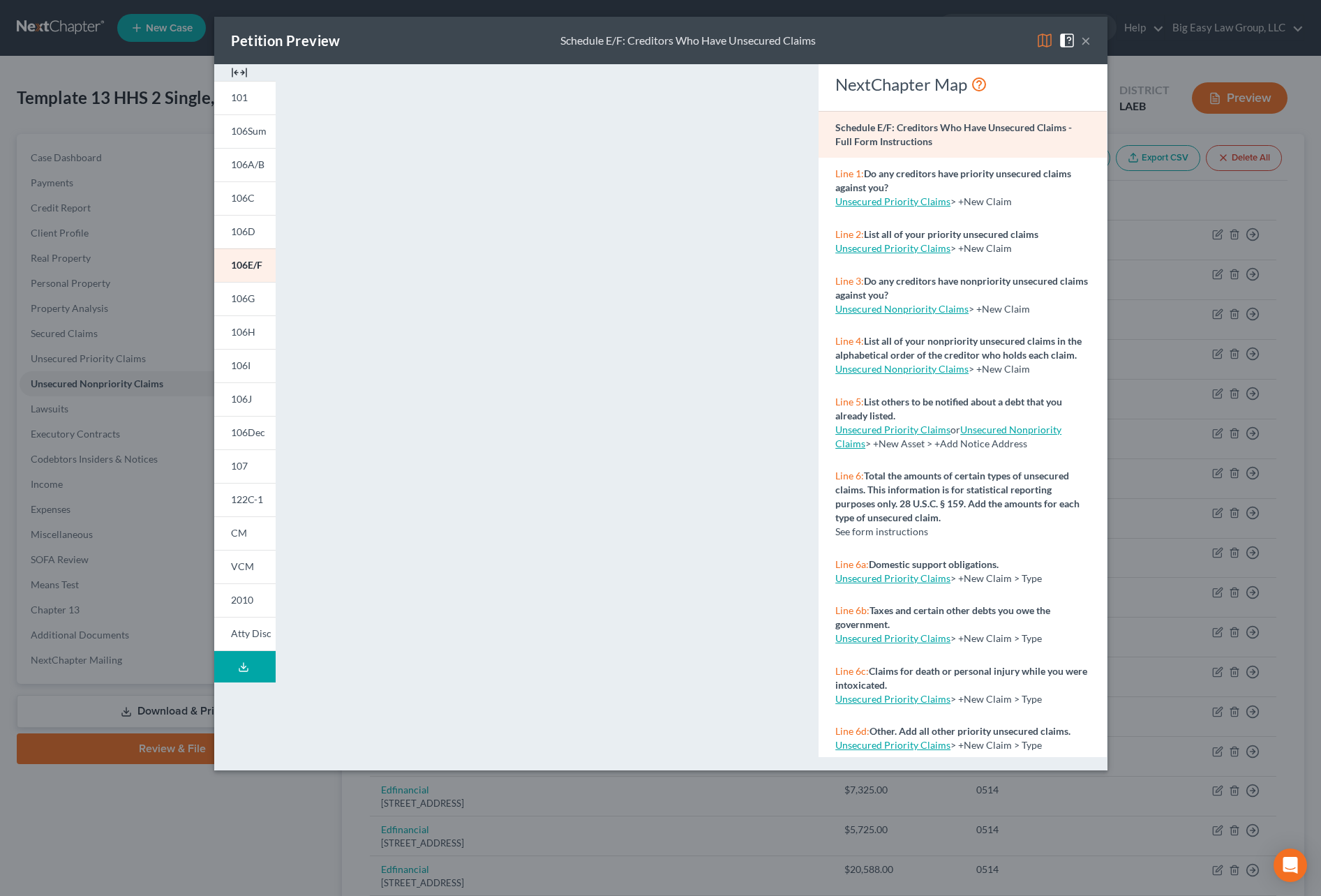
drag, startPoint x: 1085, startPoint y: 38, endPoint x: 1036, endPoint y: 33, distance: 49.3
click at [1084, 38] on button "×" at bounding box center [1085, 40] width 10 height 17
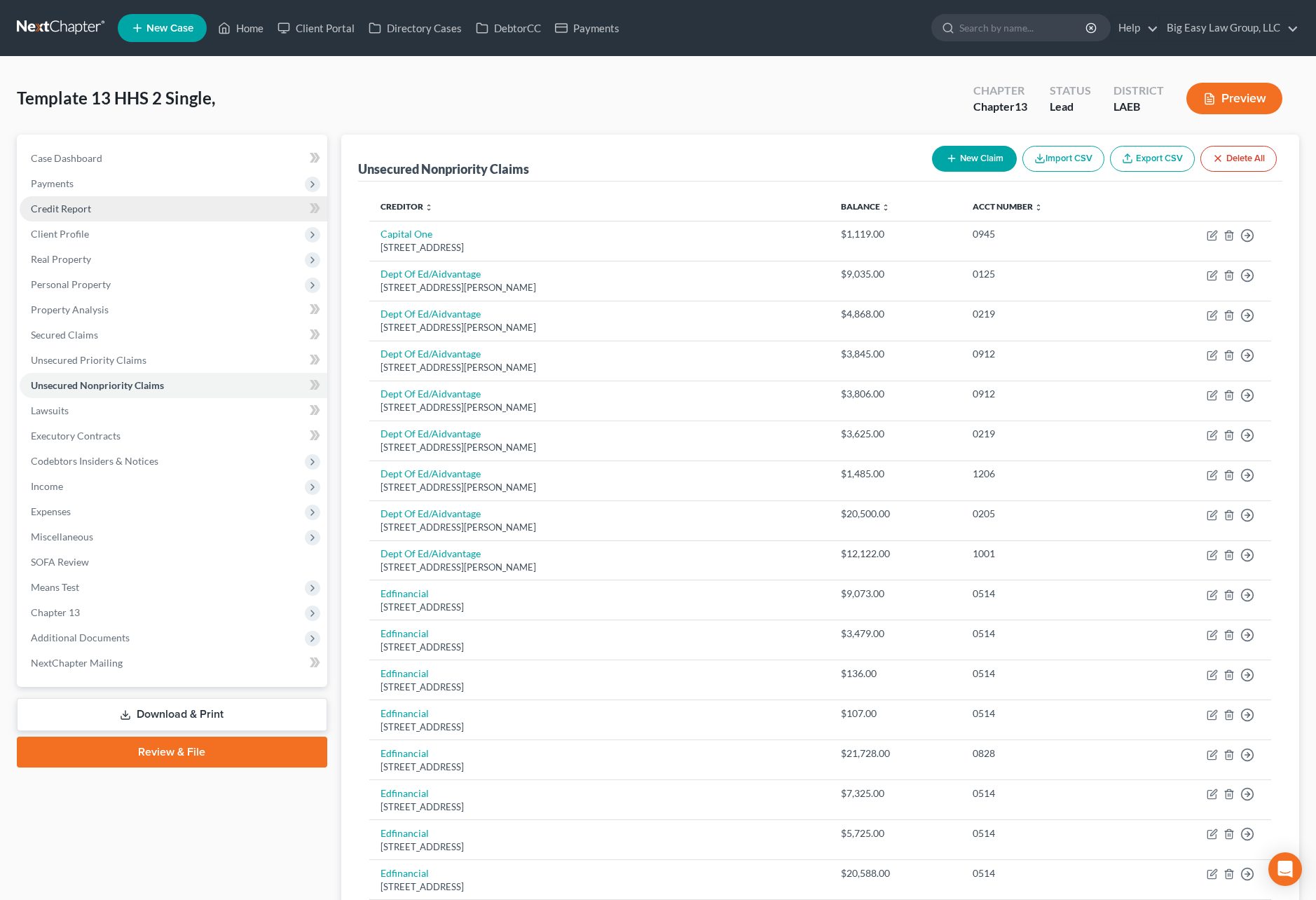
drag, startPoint x: 168, startPoint y: 220, endPoint x: 178, endPoint y: 219, distance: 10.0
click at [168, 220] on link "Credit Report" at bounding box center [173, 209] width 307 height 25
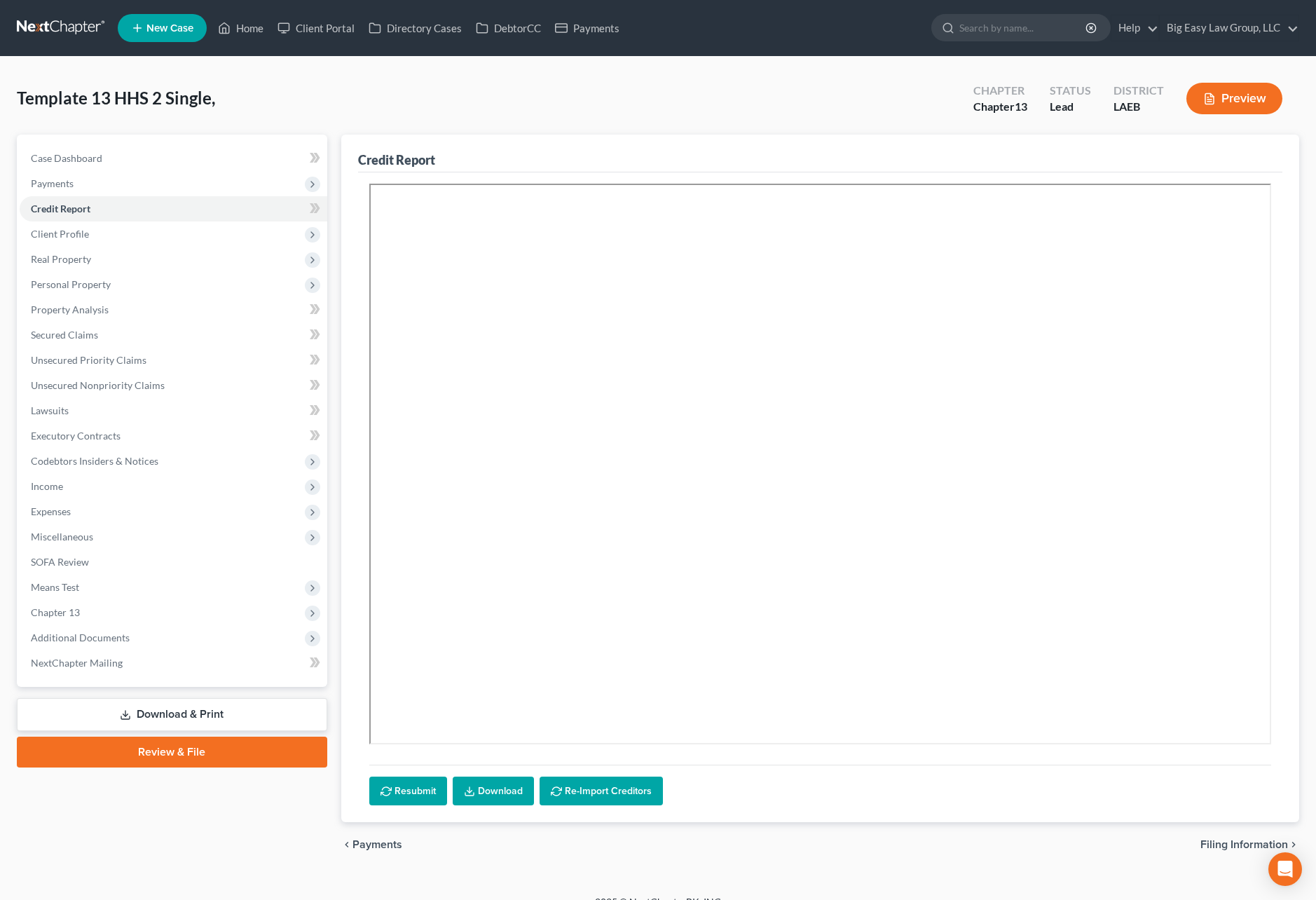
click at [348, 140] on div "Credit Report Resubmit Download Re-Import Creditors" at bounding box center [820, 478] width 959 height 688
click at [489, 104] on div "Template 13 HHS 2 Single, Upgraded Chapter Chapter 13 Status Lead District LAEB…" at bounding box center [658, 104] width 1282 height 61
drag, startPoint x: 245, startPoint y: 24, endPoint x: 276, endPoint y: 25, distance: 31.0
click at [245, 24] on link "Home" at bounding box center [241, 28] width 60 height 25
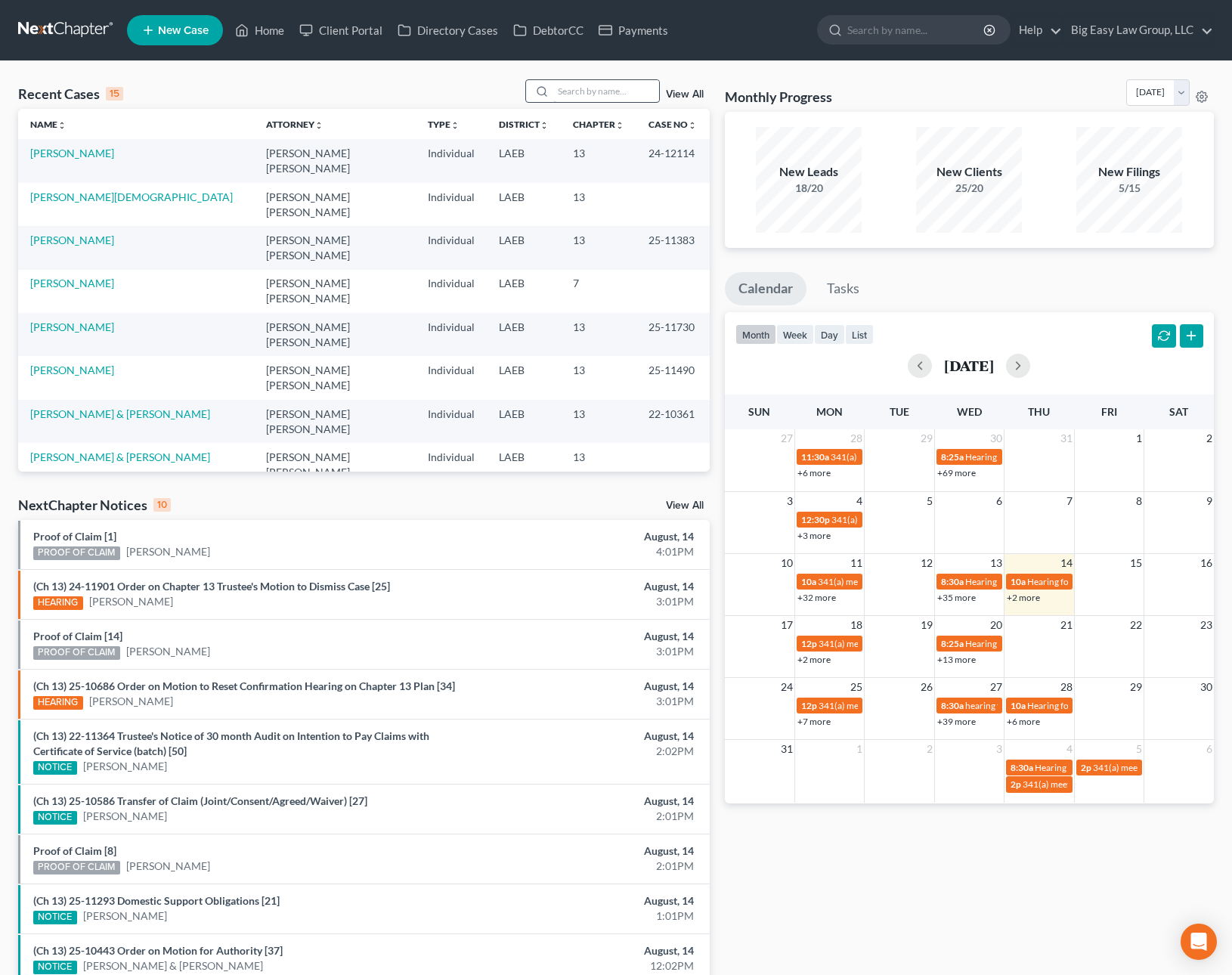
click at [616, 89] on input "search" at bounding box center [606, 91] width 105 height 22
type input "template"
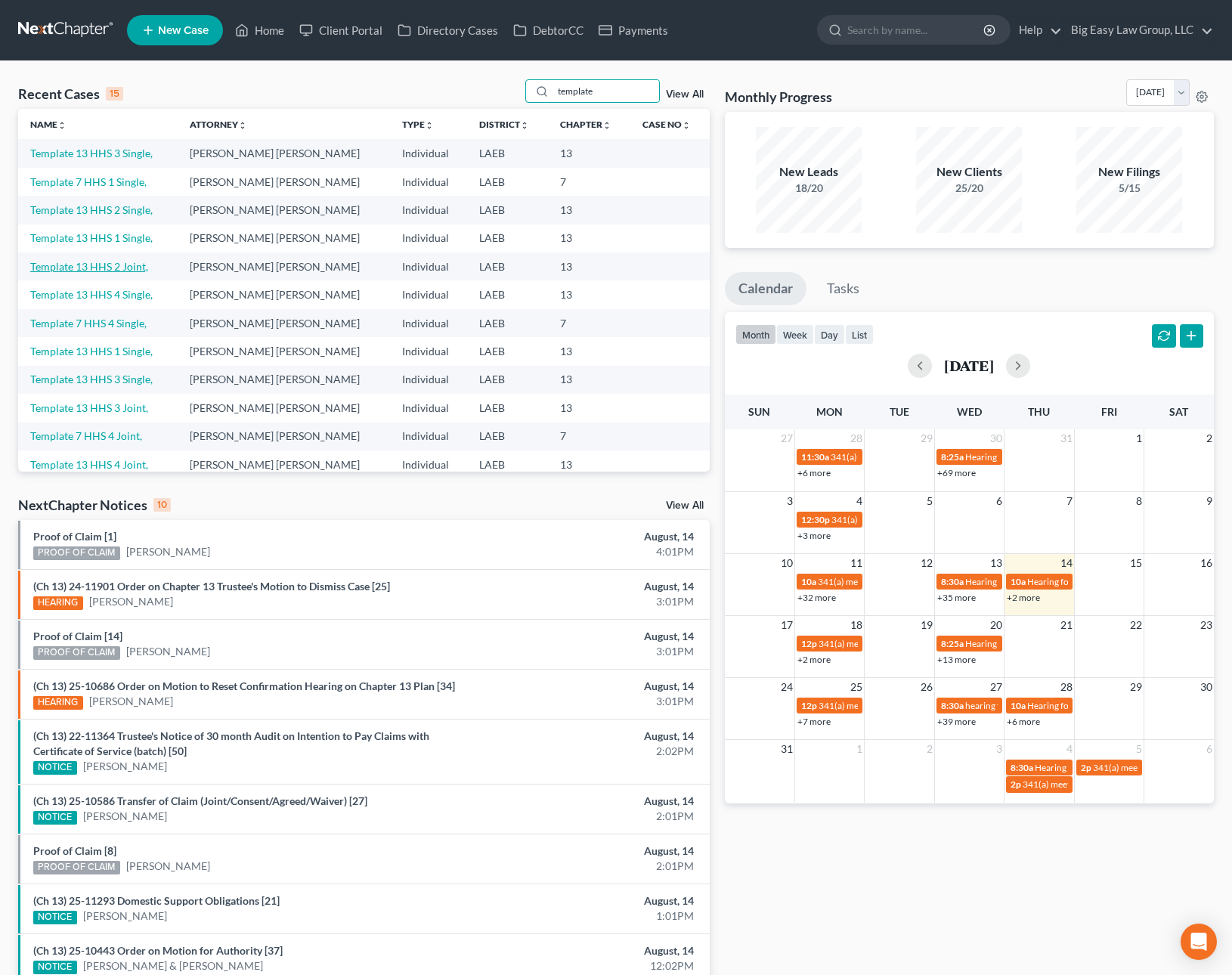
click at [130, 266] on link "Template 13 HHS 2 Joint," at bounding box center [89, 266] width 118 height 13
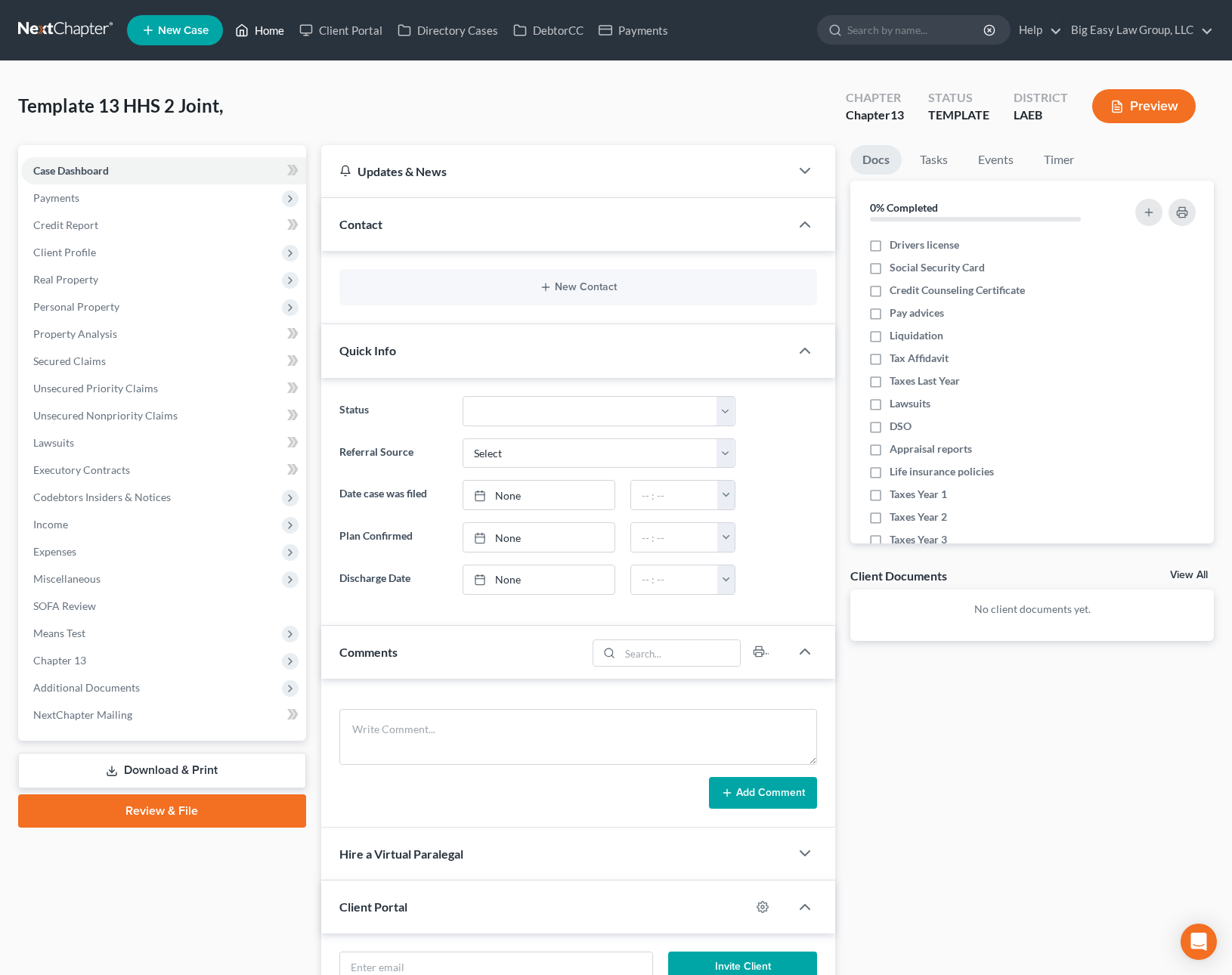
drag, startPoint x: 252, startPoint y: 30, endPoint x: 265, endPoint y: 31, distance: 13.0
click at [252, 30] on link "Home" at bounding box center [260, 31] width 64 height 27
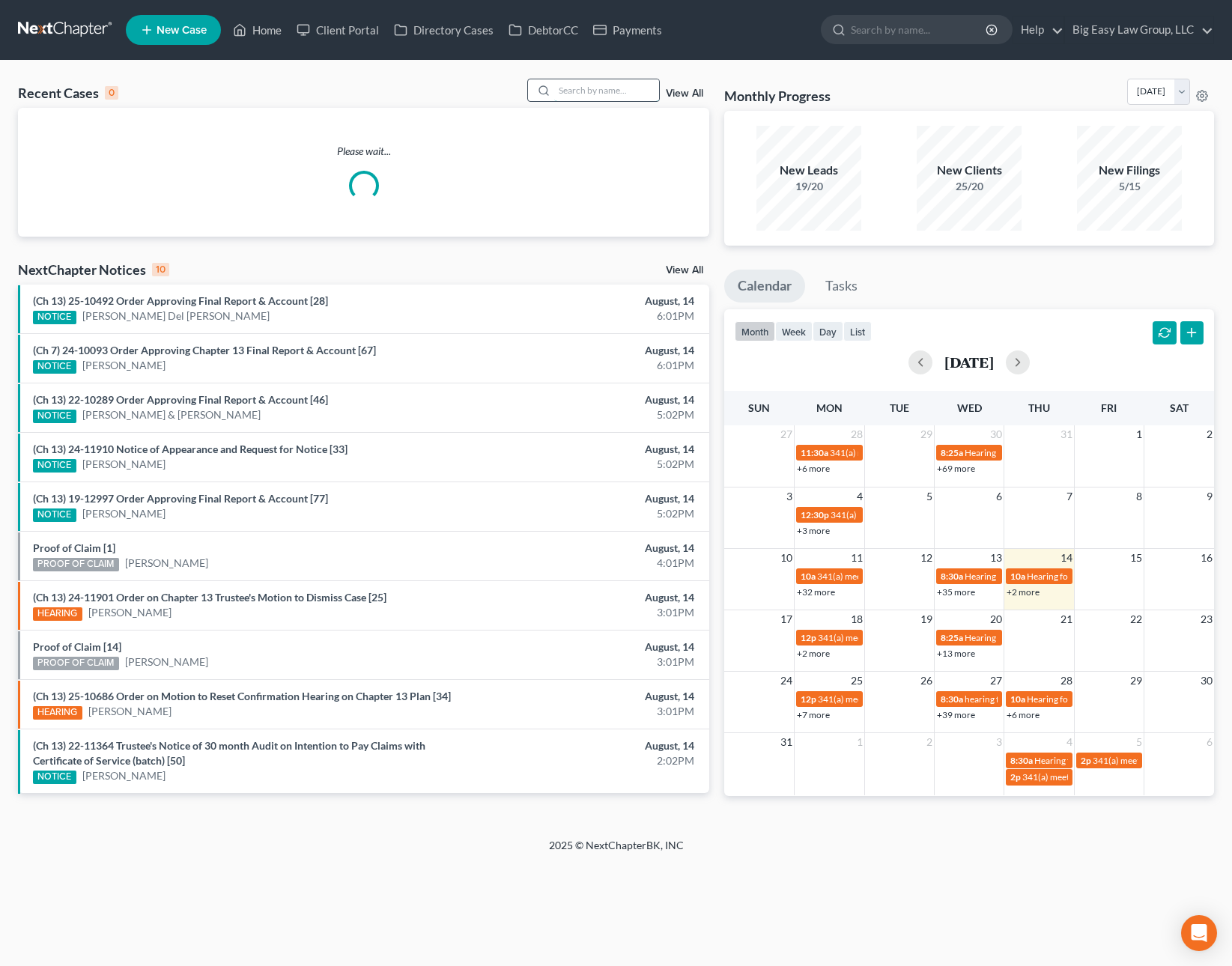
click at [592, 92] on input "search" at bounding box center [606, 90] width 104 height 22
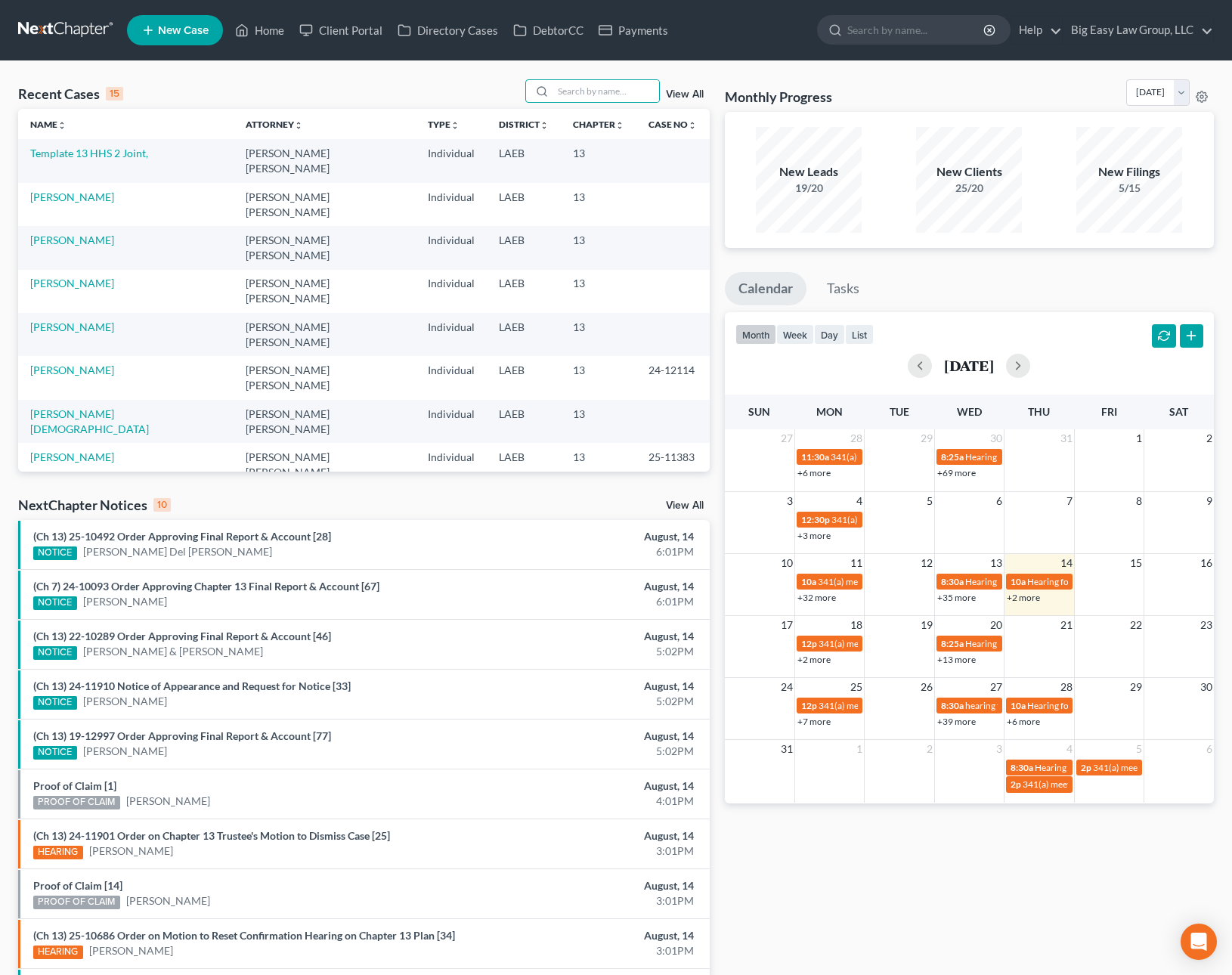
click at [674, 97] on link "View All" at bounding box center [684, 94] width 38 height 10
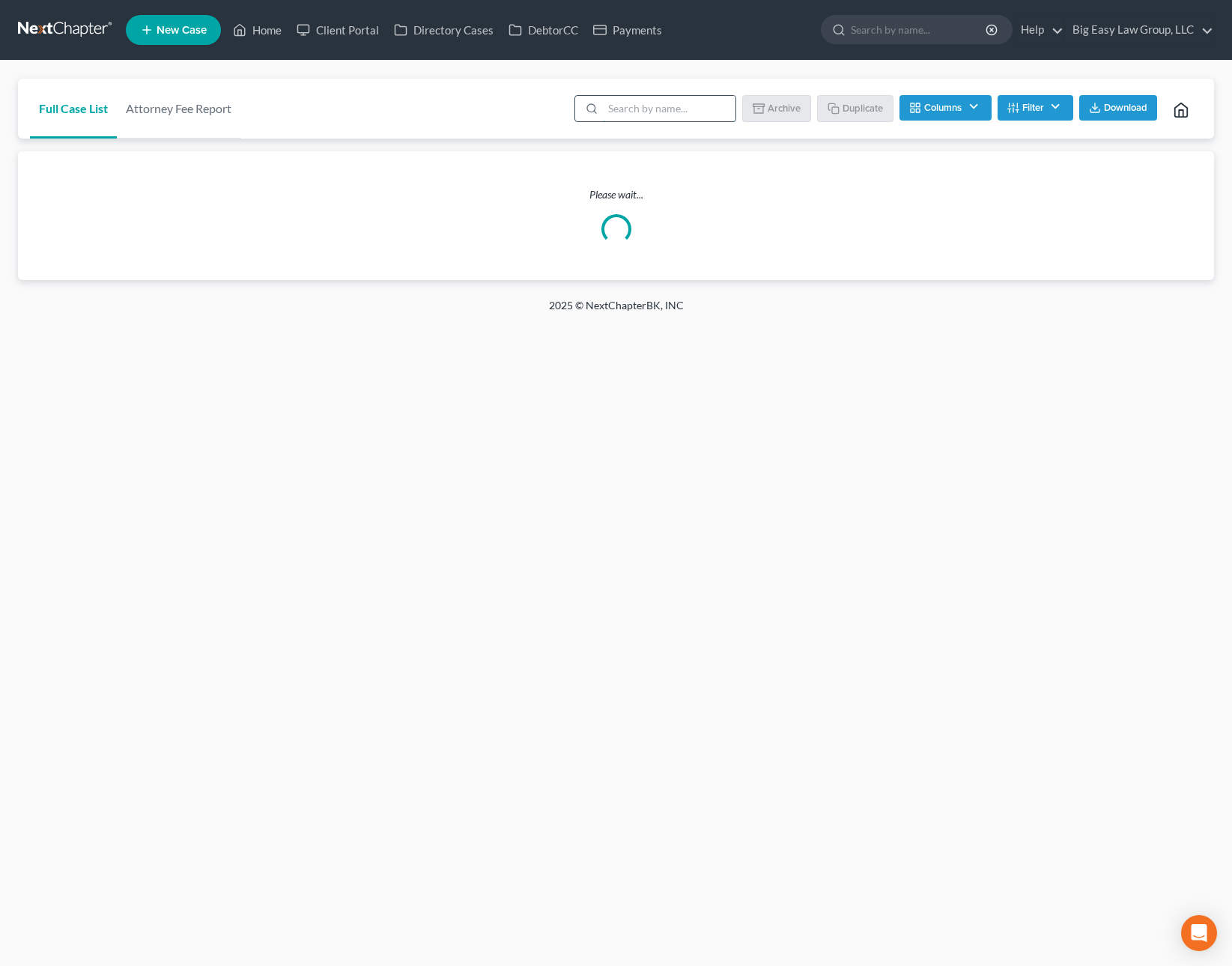
click at [622, 101] on input "search" at bounding box center [669, 108] width 132 height 26
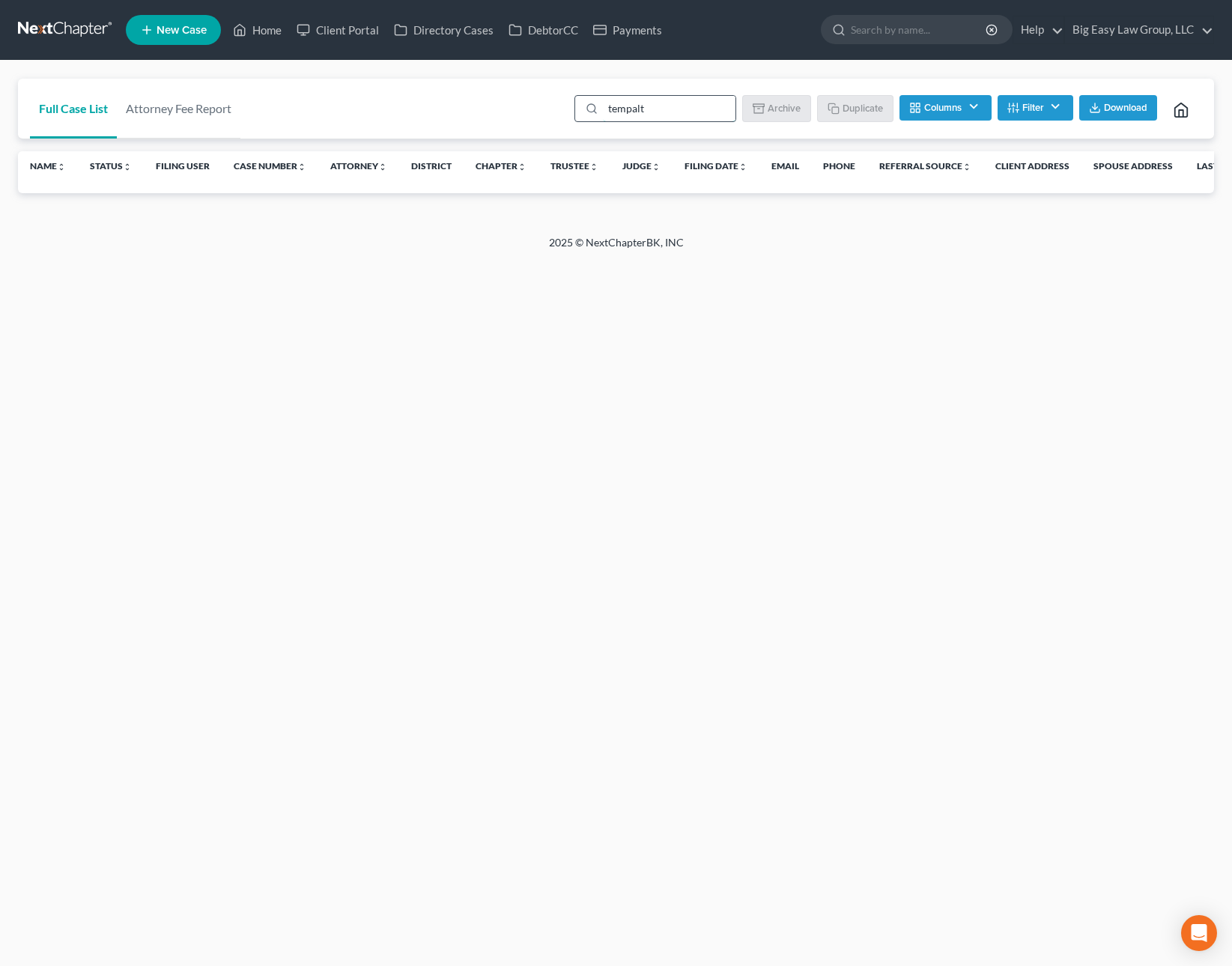
click at [668, 112] on input "tempalt" at bounding box center [669, 108] width 132 height 26
type input "template"
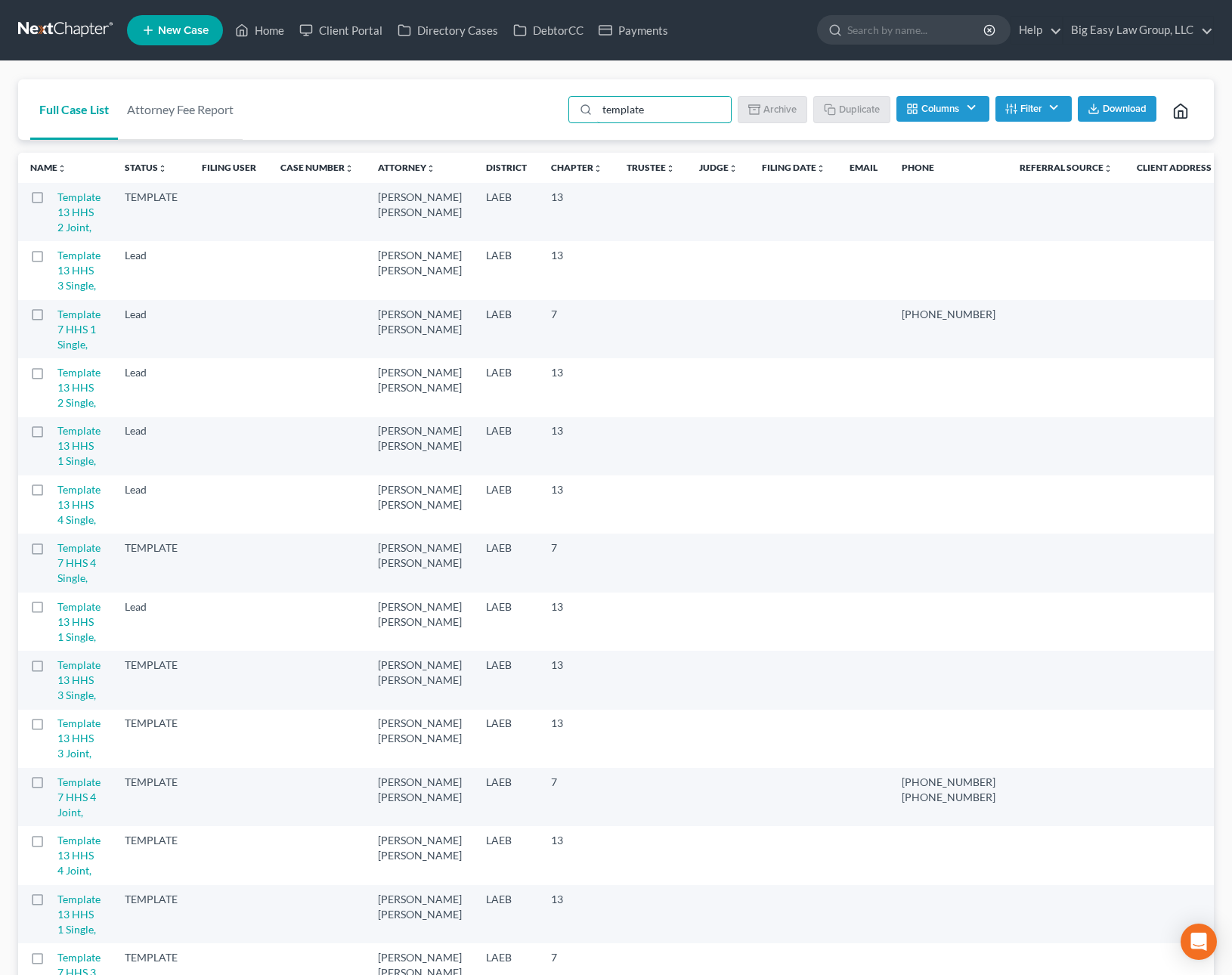
click at [52, 201] on label at bounding box center [52, 201] width 0 height 0
click at [57, 200] on input "checkbox" at bounding box center [62, 195] width 10 height 10
click at [846, 110] on button "Duplicate" at bounding box center [852, 109] width 76 height 26
checkbox input "false"
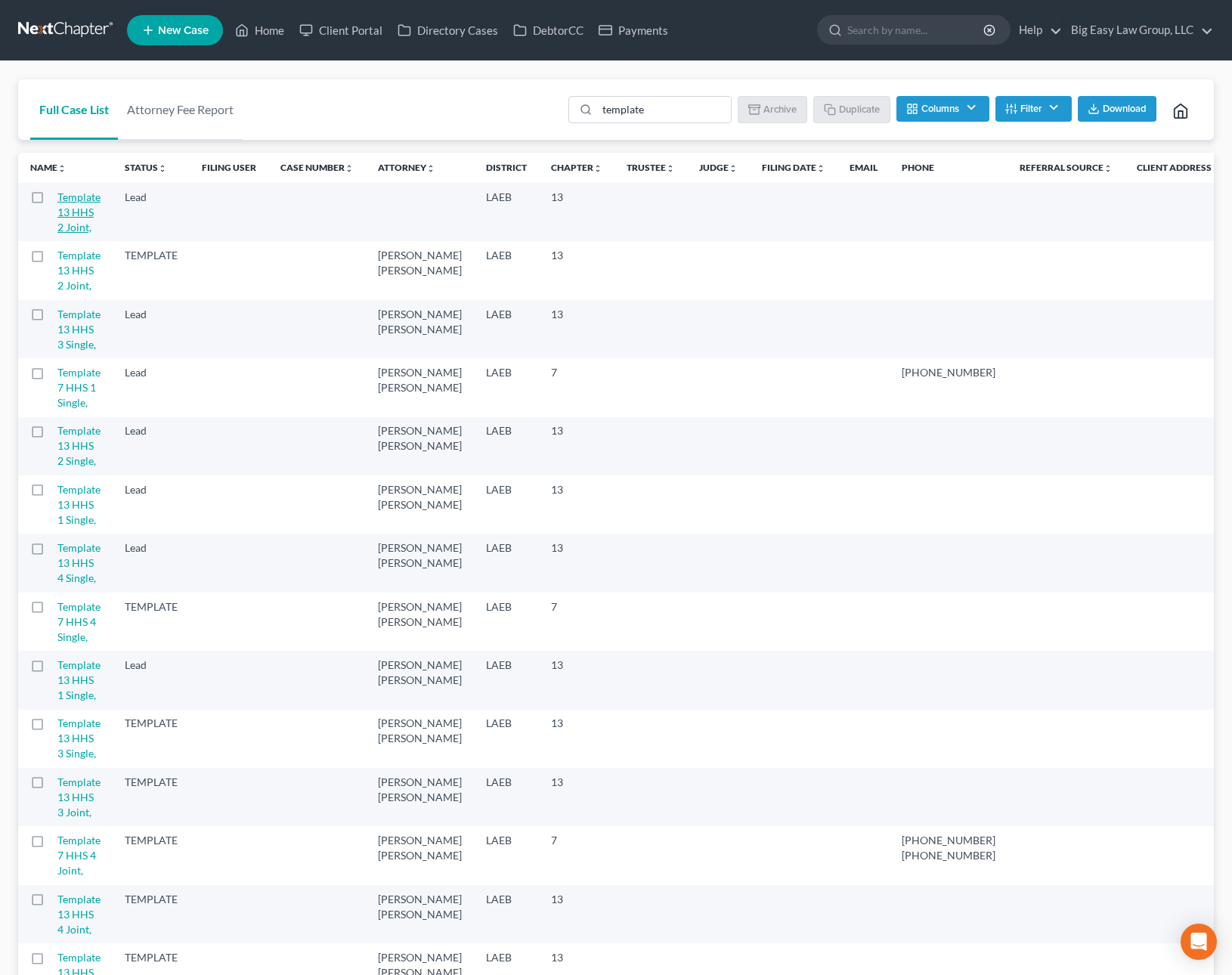
click at [78, 198] on link "Template 13 HHS 2 Joint," at bounding box center [79, 212] width 43 height 43
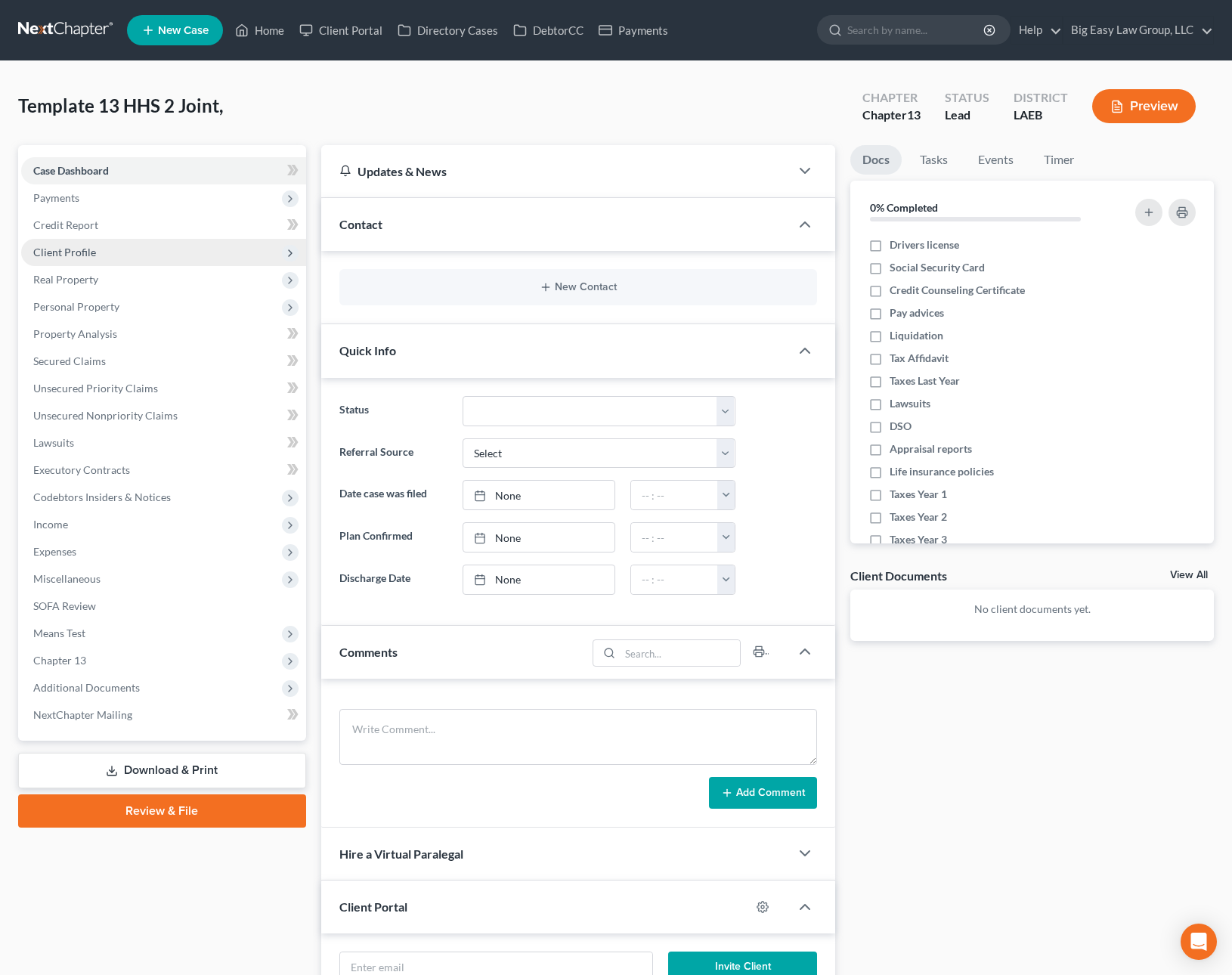
click at [75, 246] on span "Client Profile" at bounding box center [64, 252] width 63 height 13
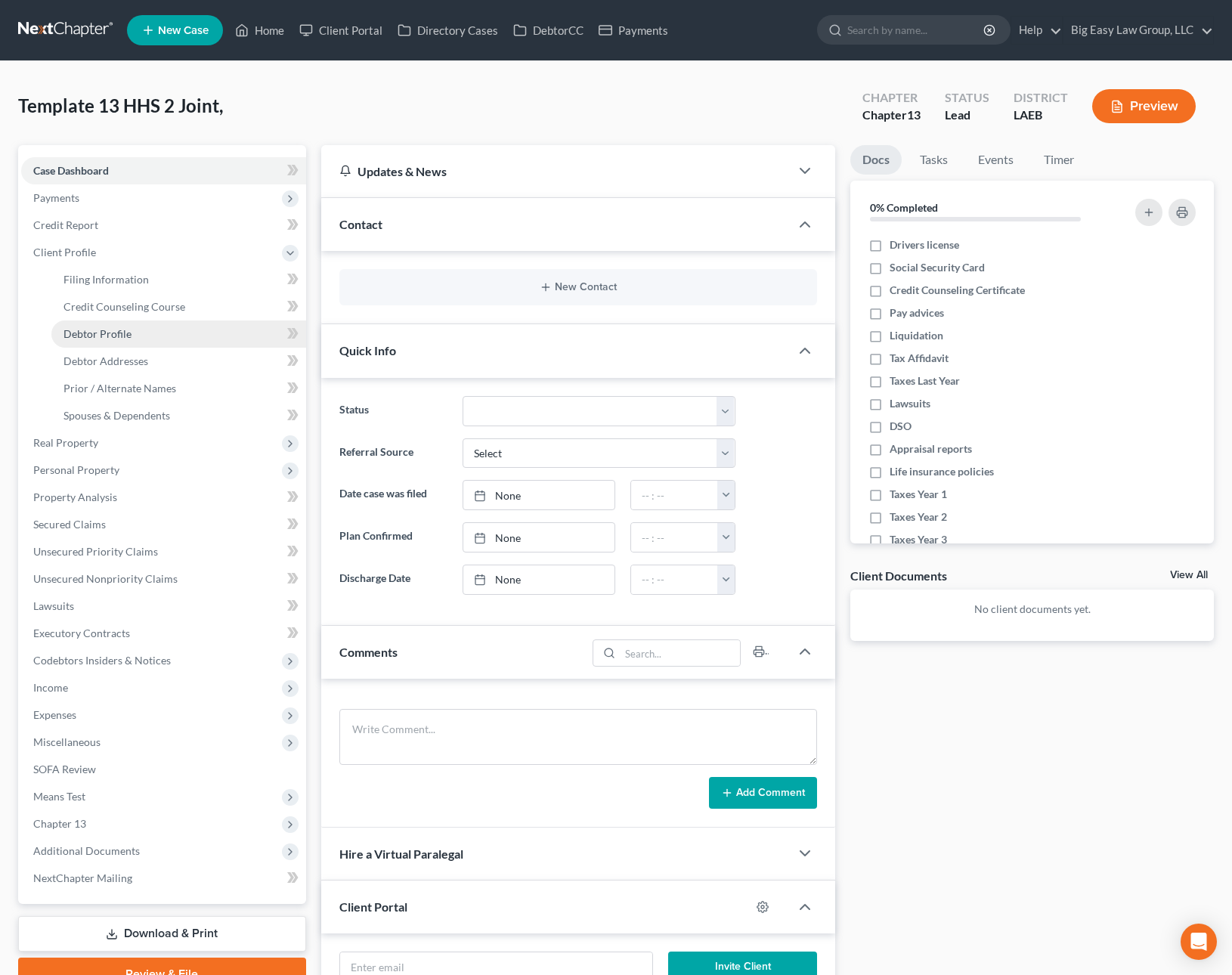
click at [130, 327] on link "Debtor Profile" at bounding box center [179, 334] width 255 height 27
select select "1"
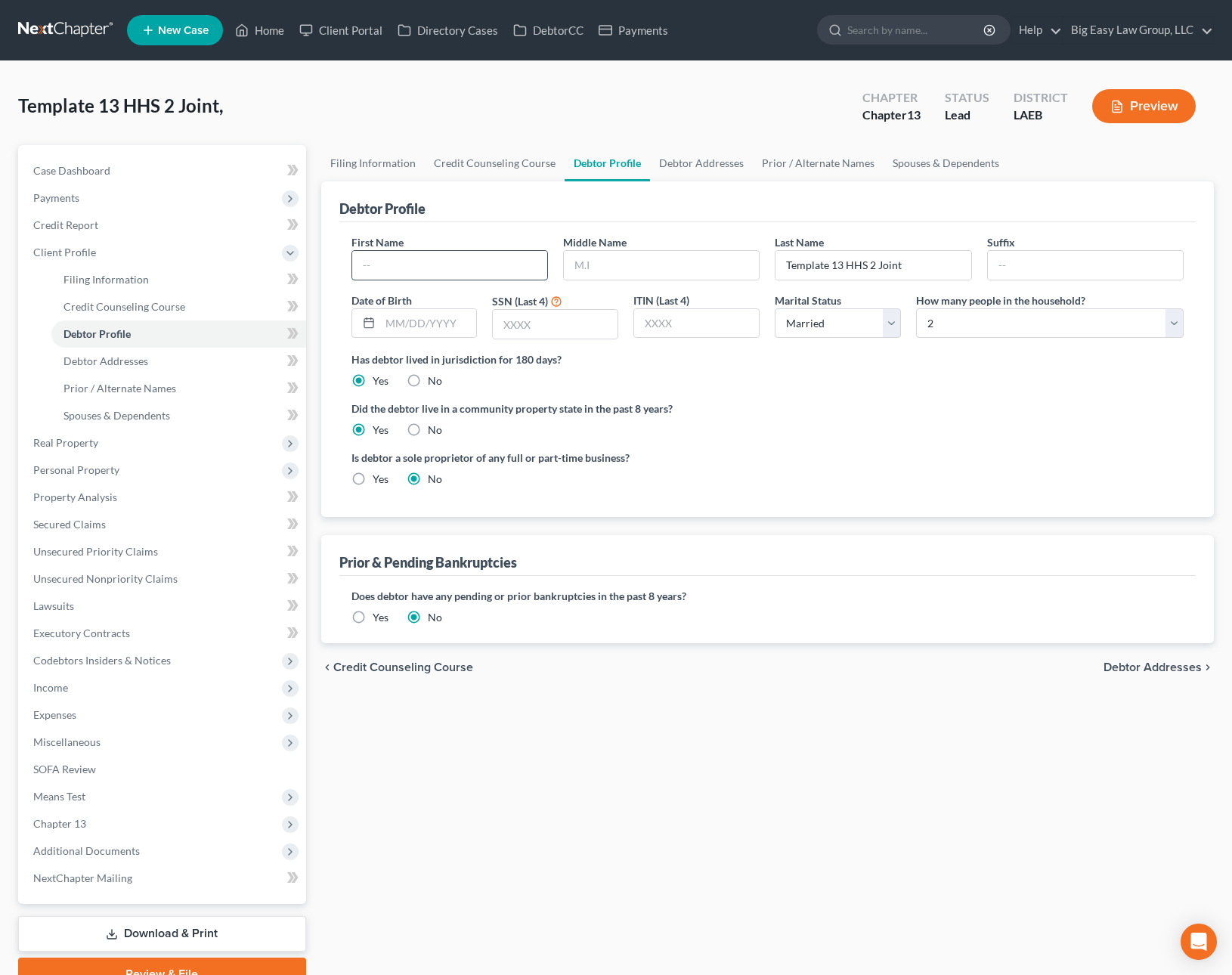
click at [399, 272] on input "text" at bounding box center [450, 265] width 195 height 29
type input "Kenneth"
type input "Guidry"
click at [161, 358] on link "Debtor Addresses" at bounding box center [179, 361] width 255 height 27
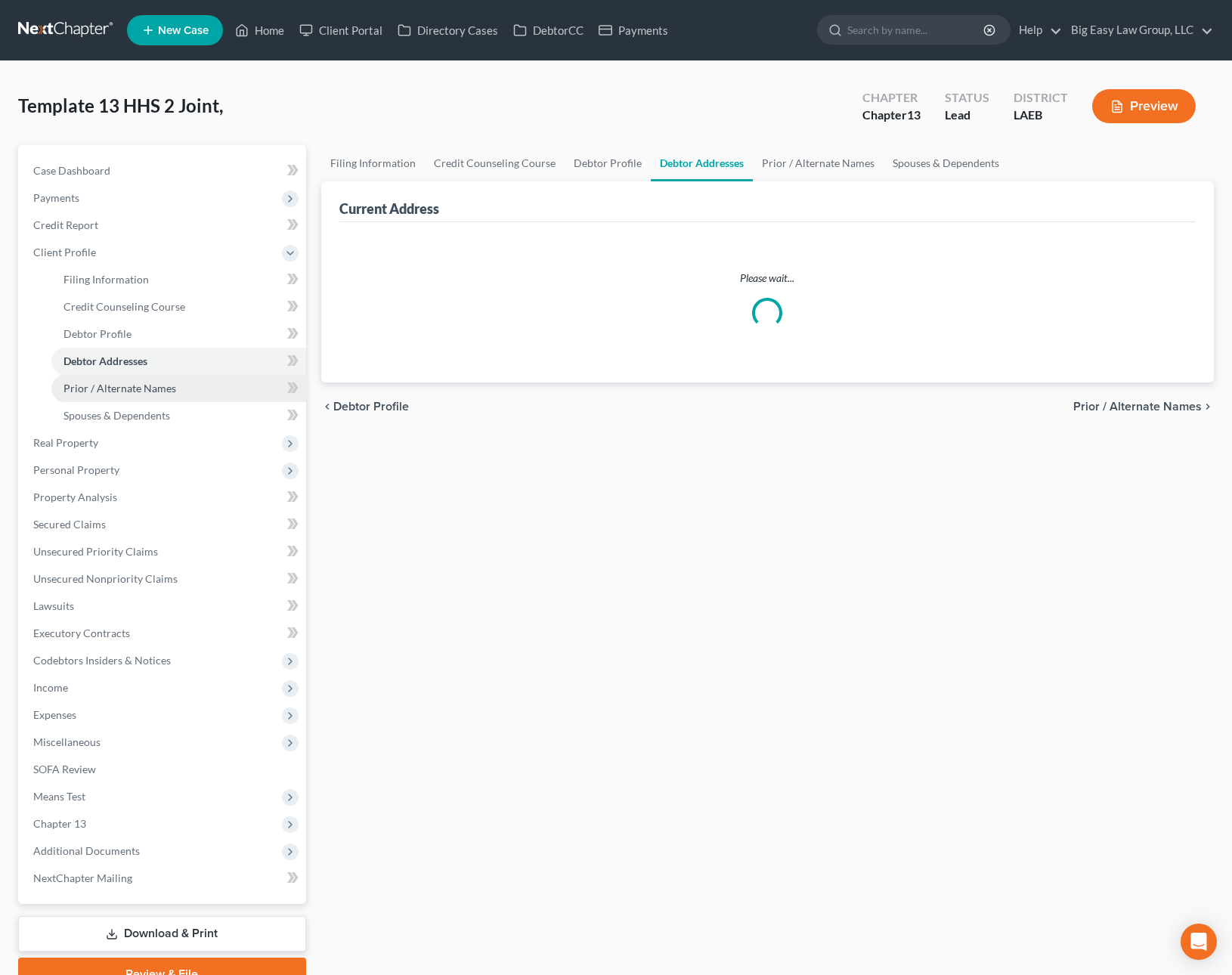
select select "0"
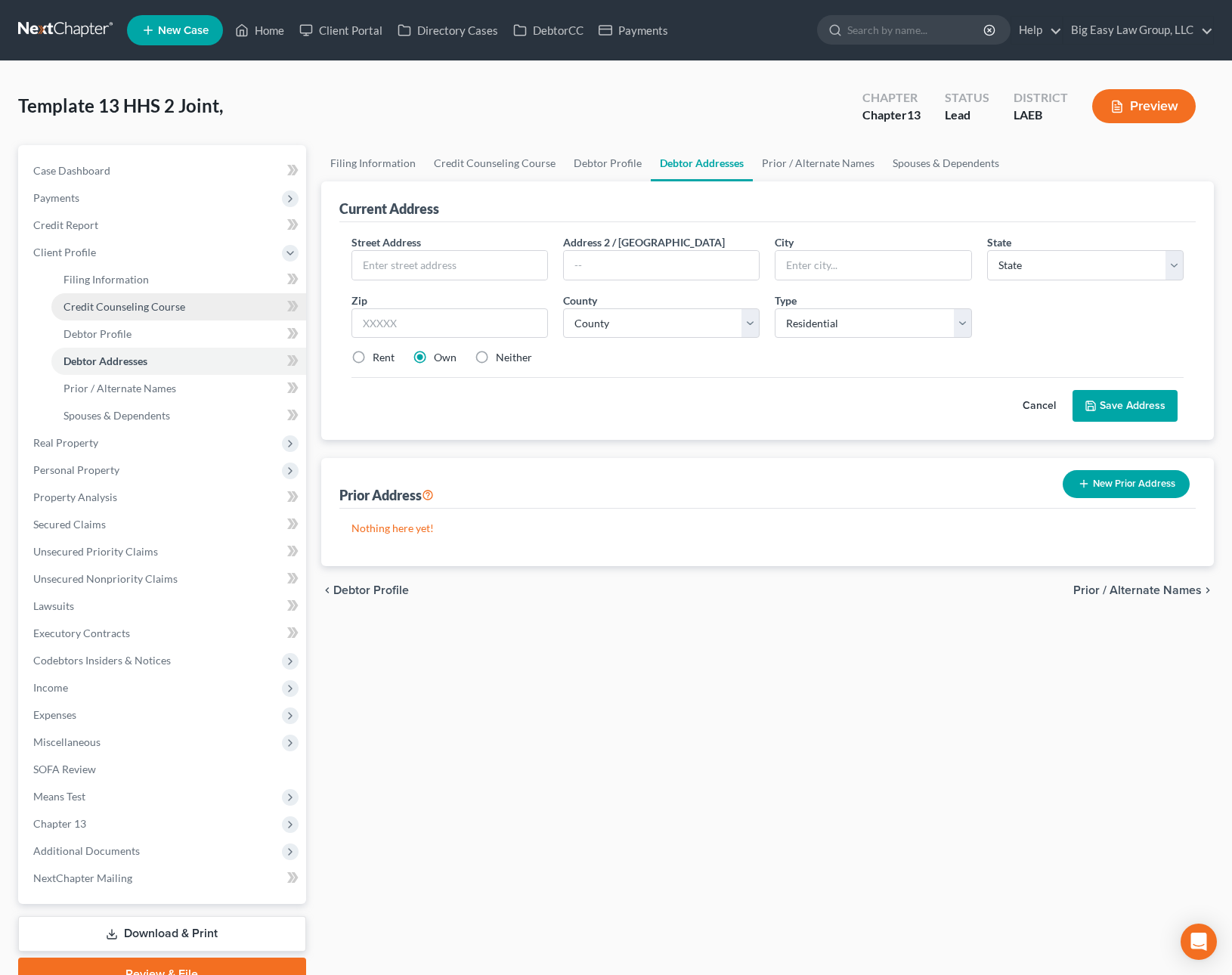
drag, startPoint x: 146, startPoint y: 305, endPoint x: 143, endPoint y: 293, distance: 12.4
click at [146, 305] on span "Credit Counseling Course" at bounding box center [124, 306] width 122 height 13
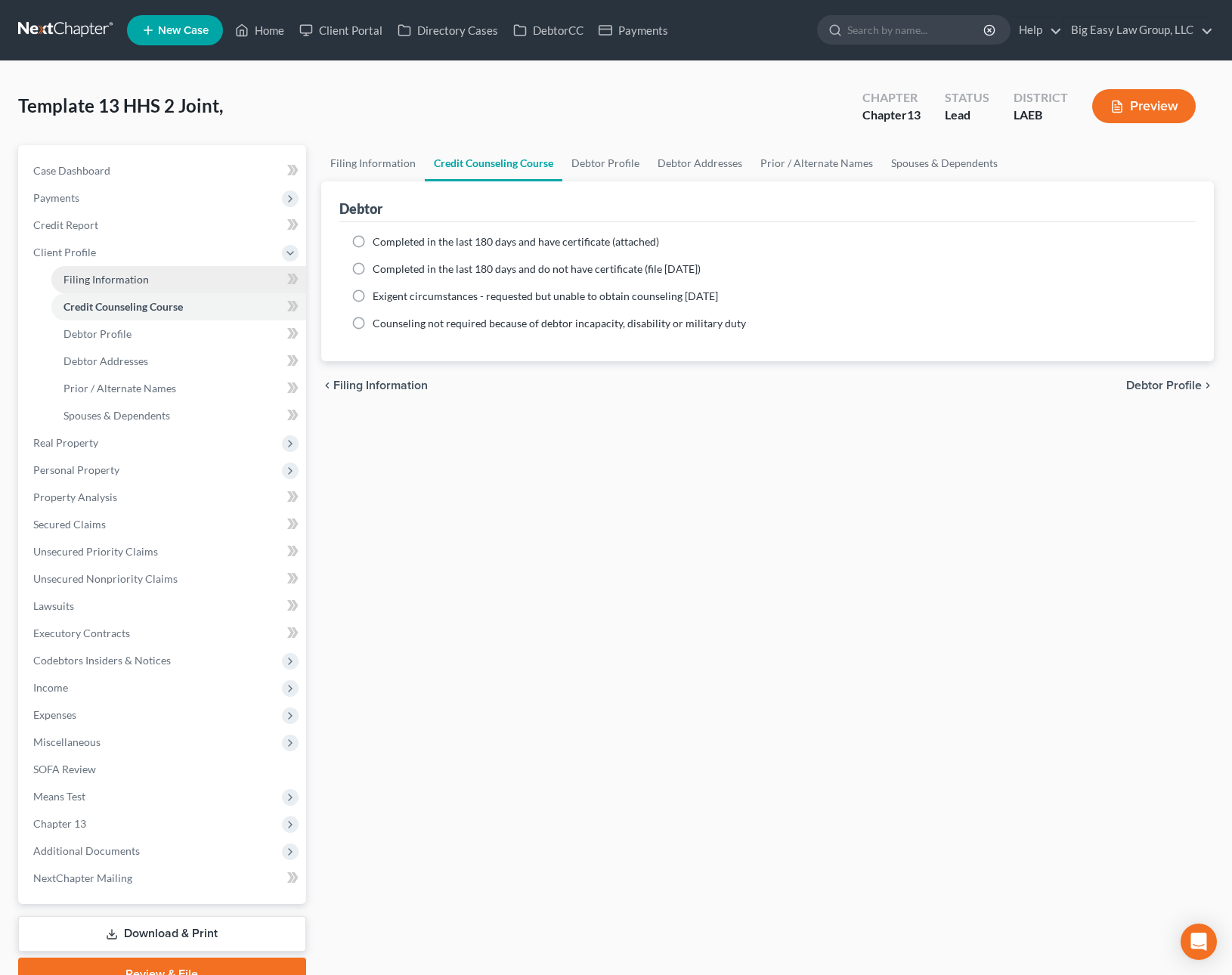
click at [143, 285] on span "Filing Information" at bounding box center [106, 279] width 85 height 13
select select "1"
select select "0"
select select "3"
select select "34"
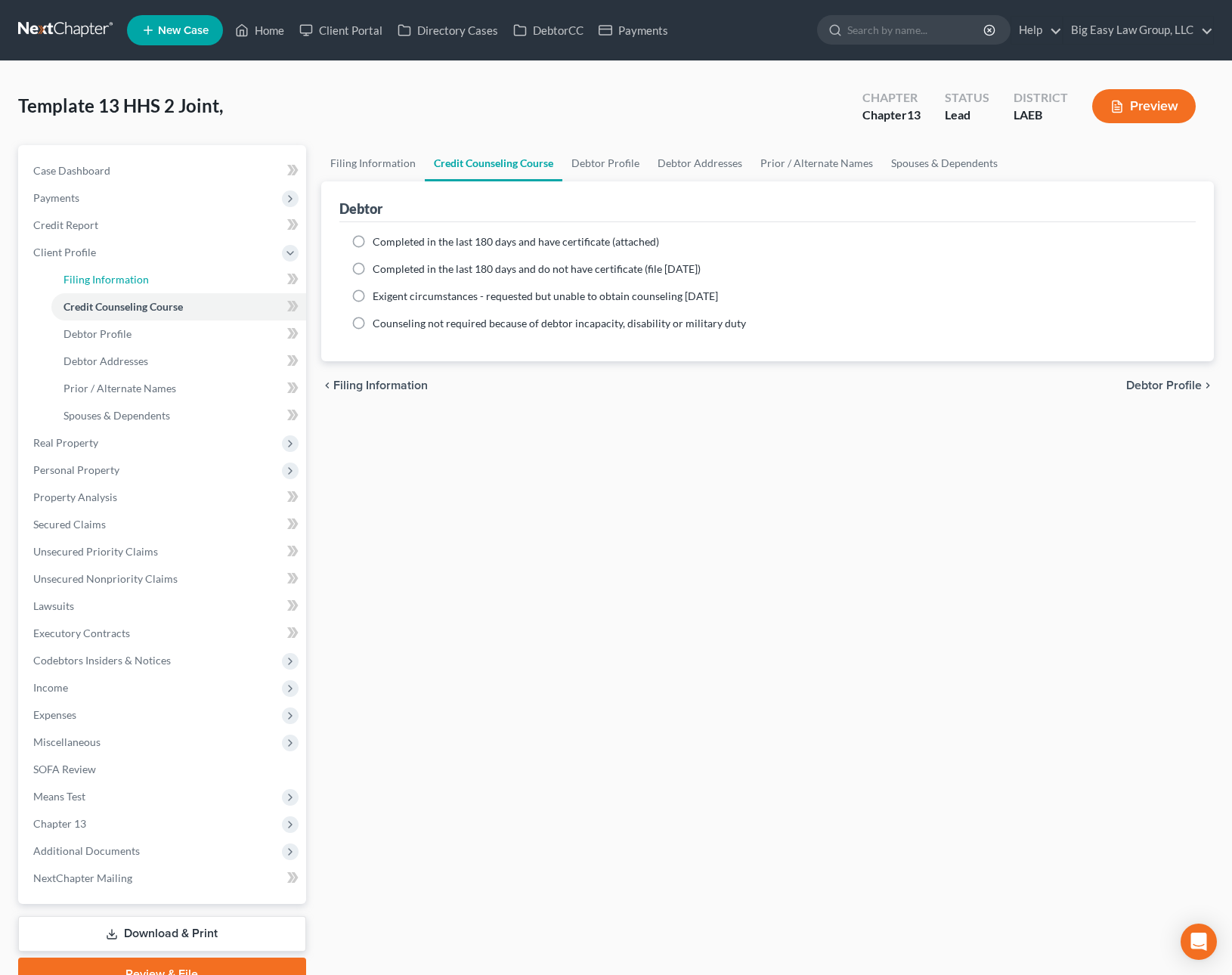
select select "0"
select select "19"
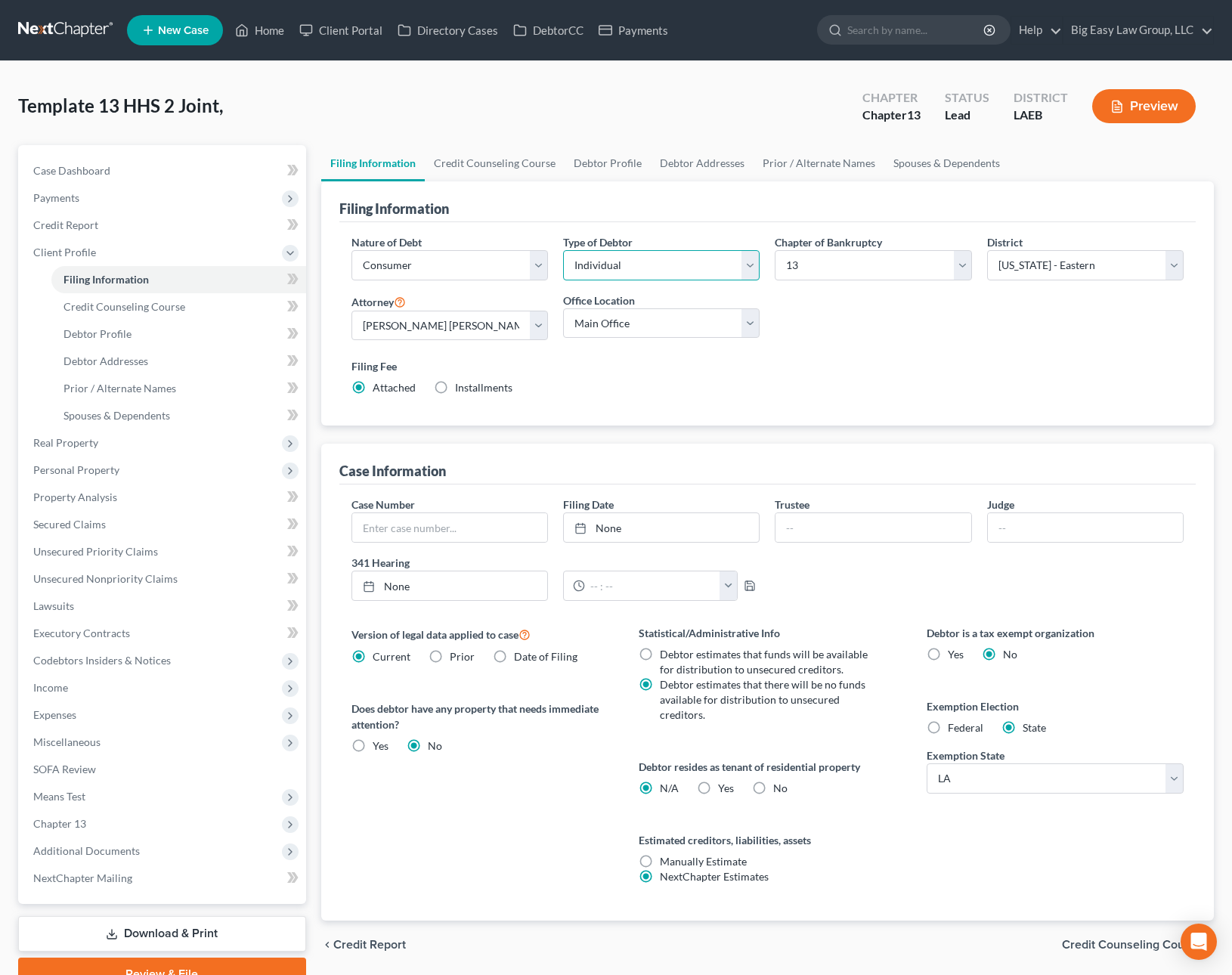
click at [677, 257] on select "Select Individual Joint" at bounding box center [661, 265] width 196 height 31
select select "1"
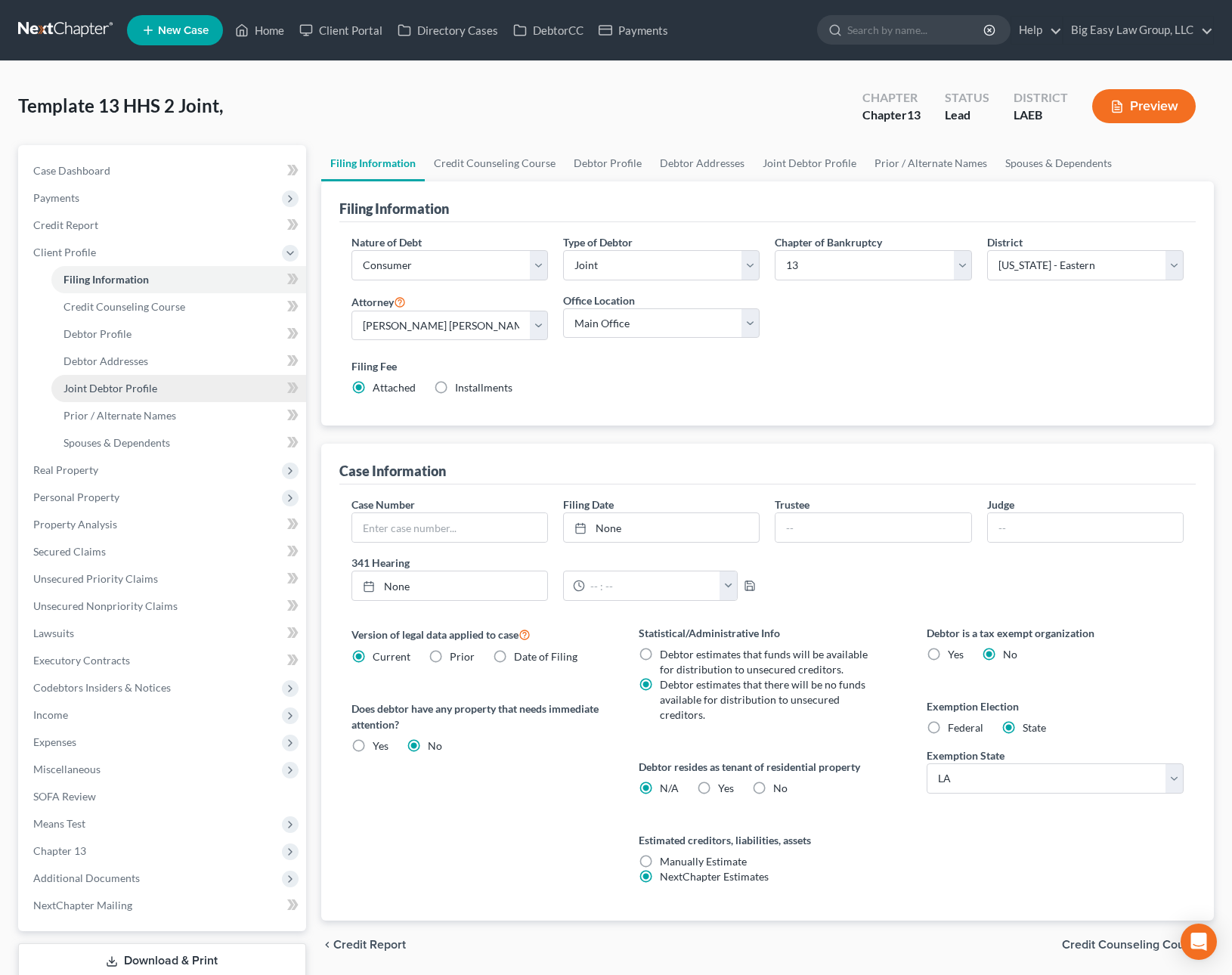
click at [154, 385] on span "Joint Debtor Profile" at bounding box center [110, 388] width 93 height 13
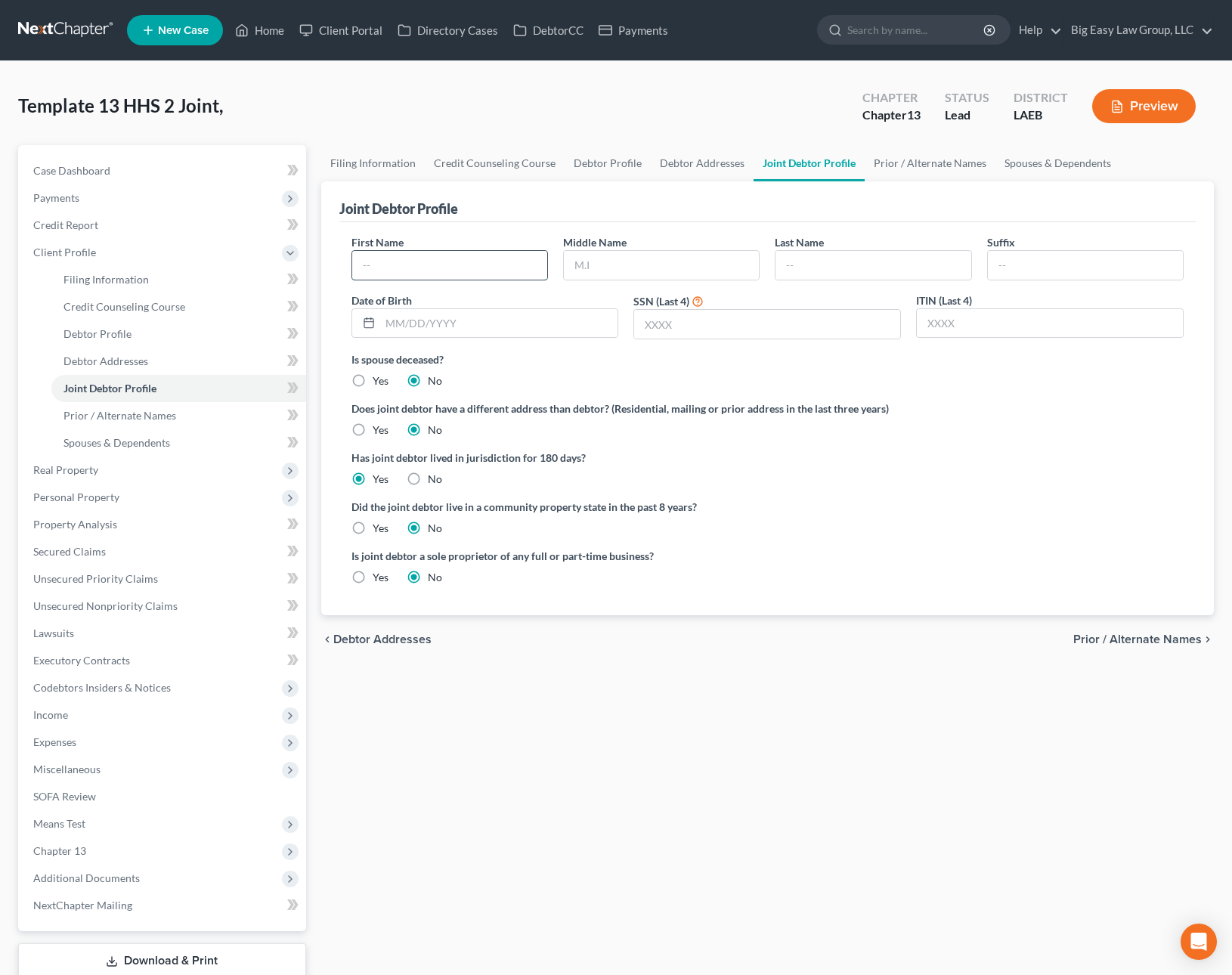
click at [439, 263] on input "text" at bounding box center [450, 265] width 195 height 29
type input "Jodie"
type input "Guidry"
click at [166, 354] on link "Debtor Addresses" at bounding box center [179, 361] width 255 height 27
select select "0"
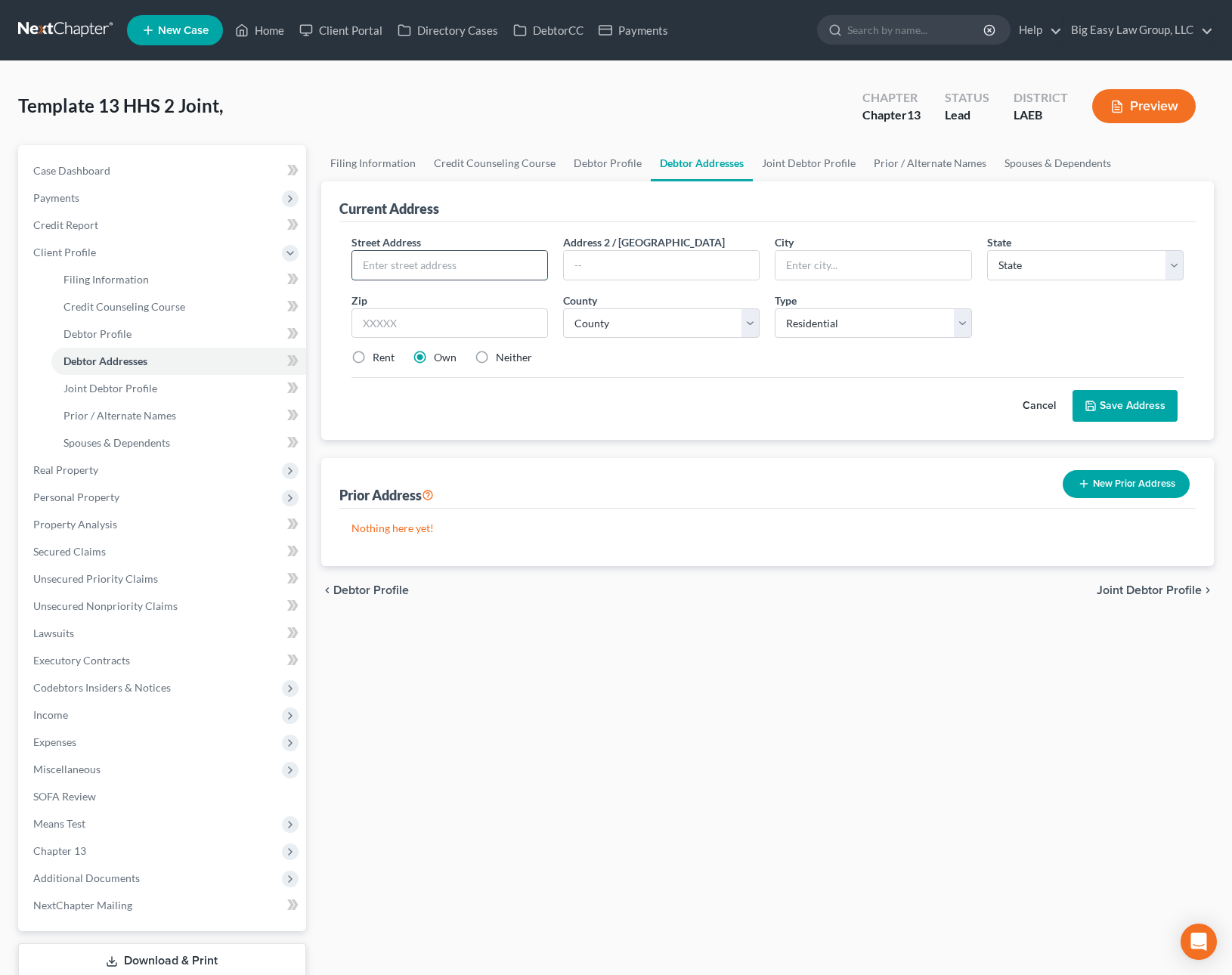
click at [434, 267] on input "text" at bounding box center [450, 265] width 195 height 29
type input "1406 N Turnbull Dr"
click at [474, 325] on input "text" at bounding box center [450, 323] width 196 height 31
type input "70001"
click at [682, 314] on select "County" at bounding box center [661, 323] width 196 height 31
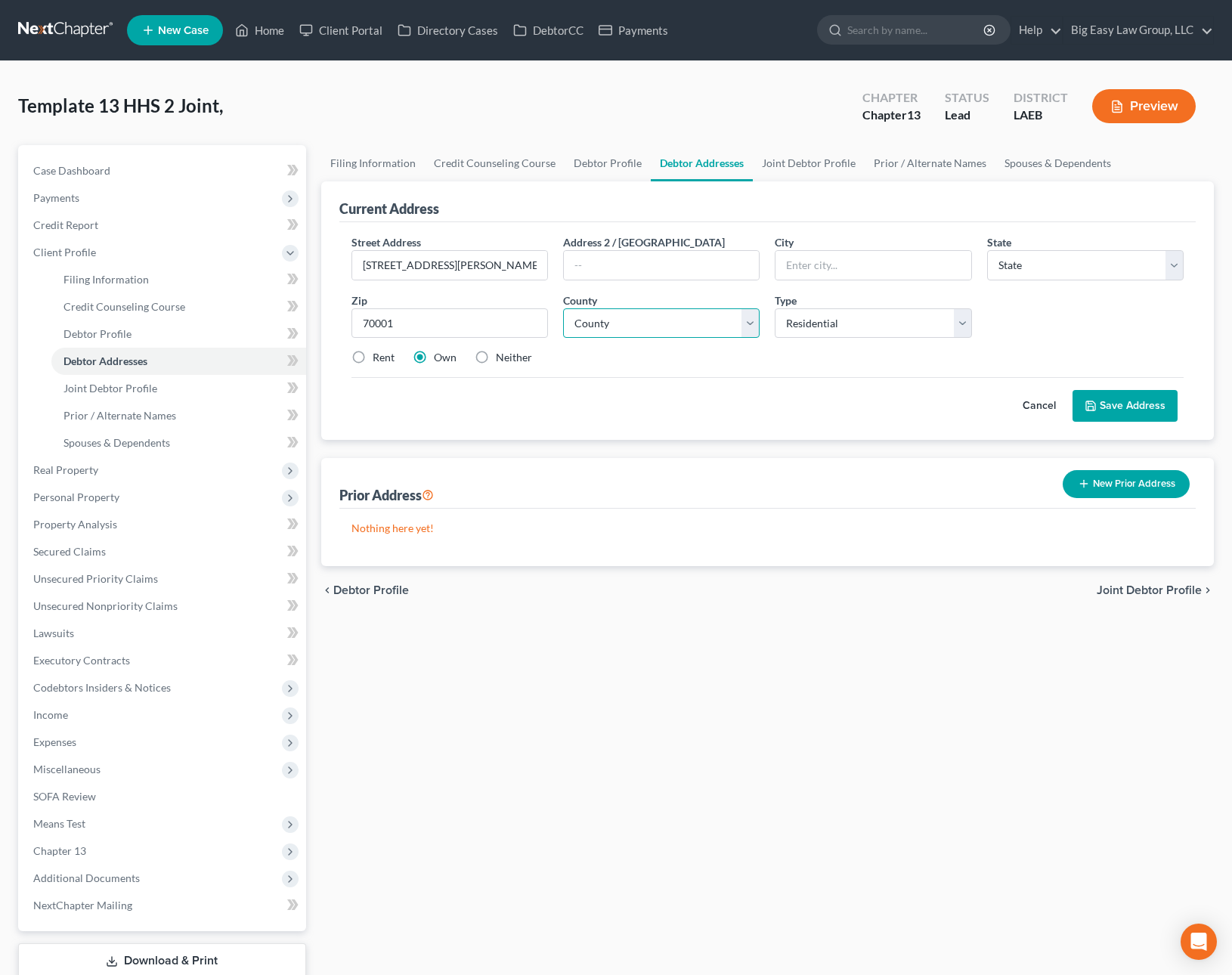
type input "Metairie"
select select "19"
click at [745, 316] on select "County Acadia Allen Ascension Assumption Avoyelles Beauregard Bienville Bossier…" at bounding box center [661, 323] width 196 height 31
select select "25"
click at [1086, 401] on icon at bounding box center [1090, 405] width 12 height 12
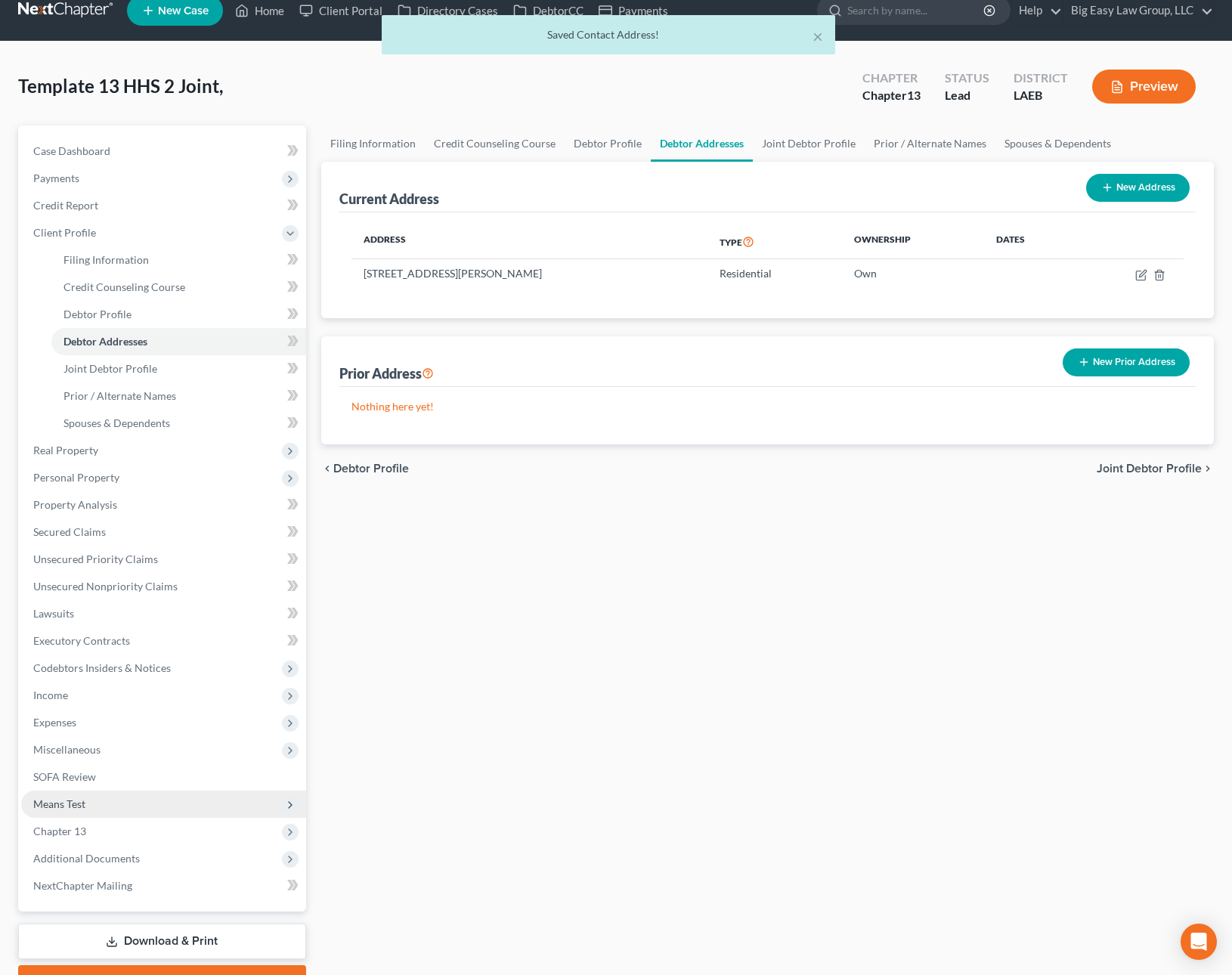
click at [178, 811] on span "Means Test" at bounding box center [163, 804] width 285 height 27
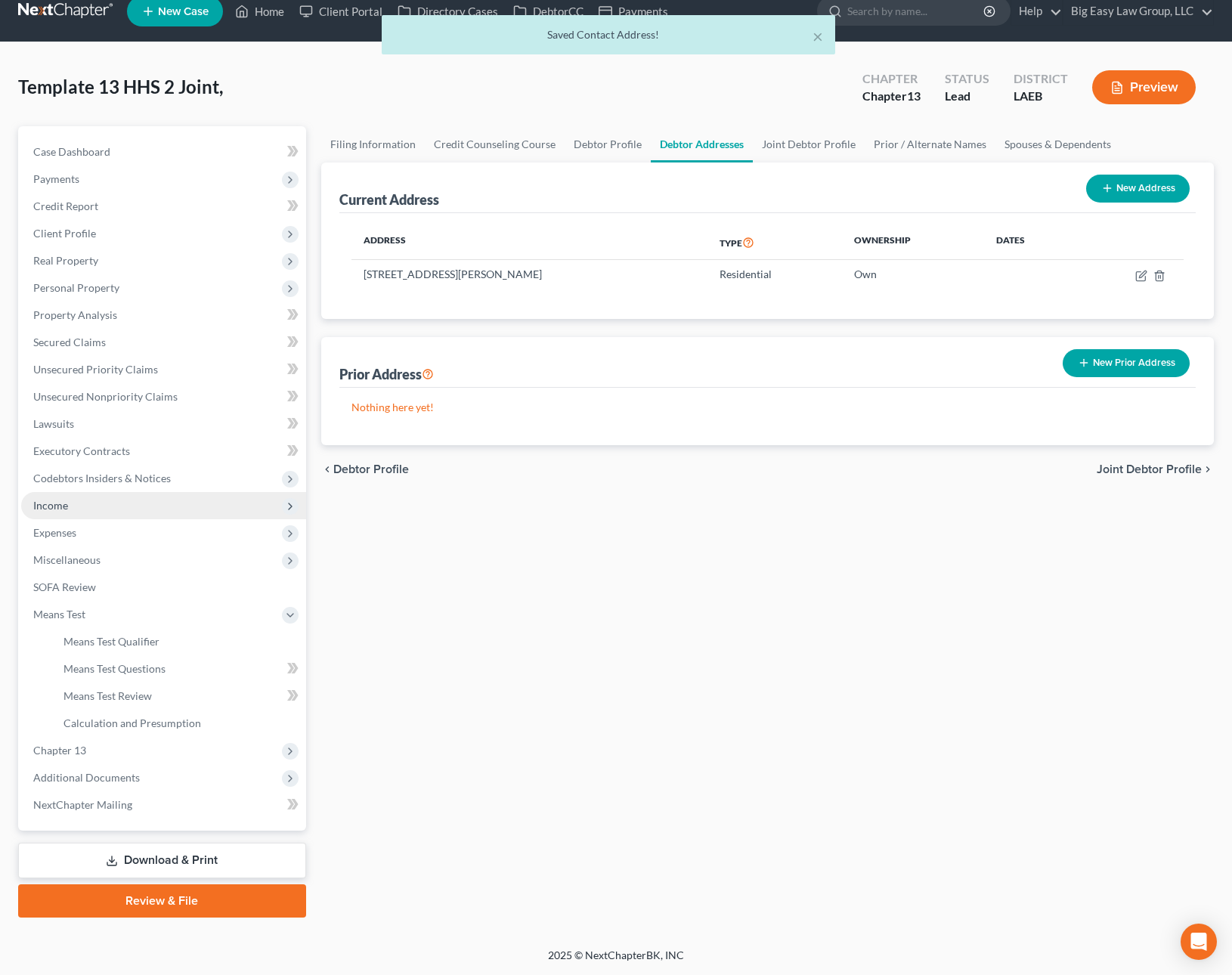
click at [151, 512] on span "Income" at bounding box center [163, 505] width 285 height 27
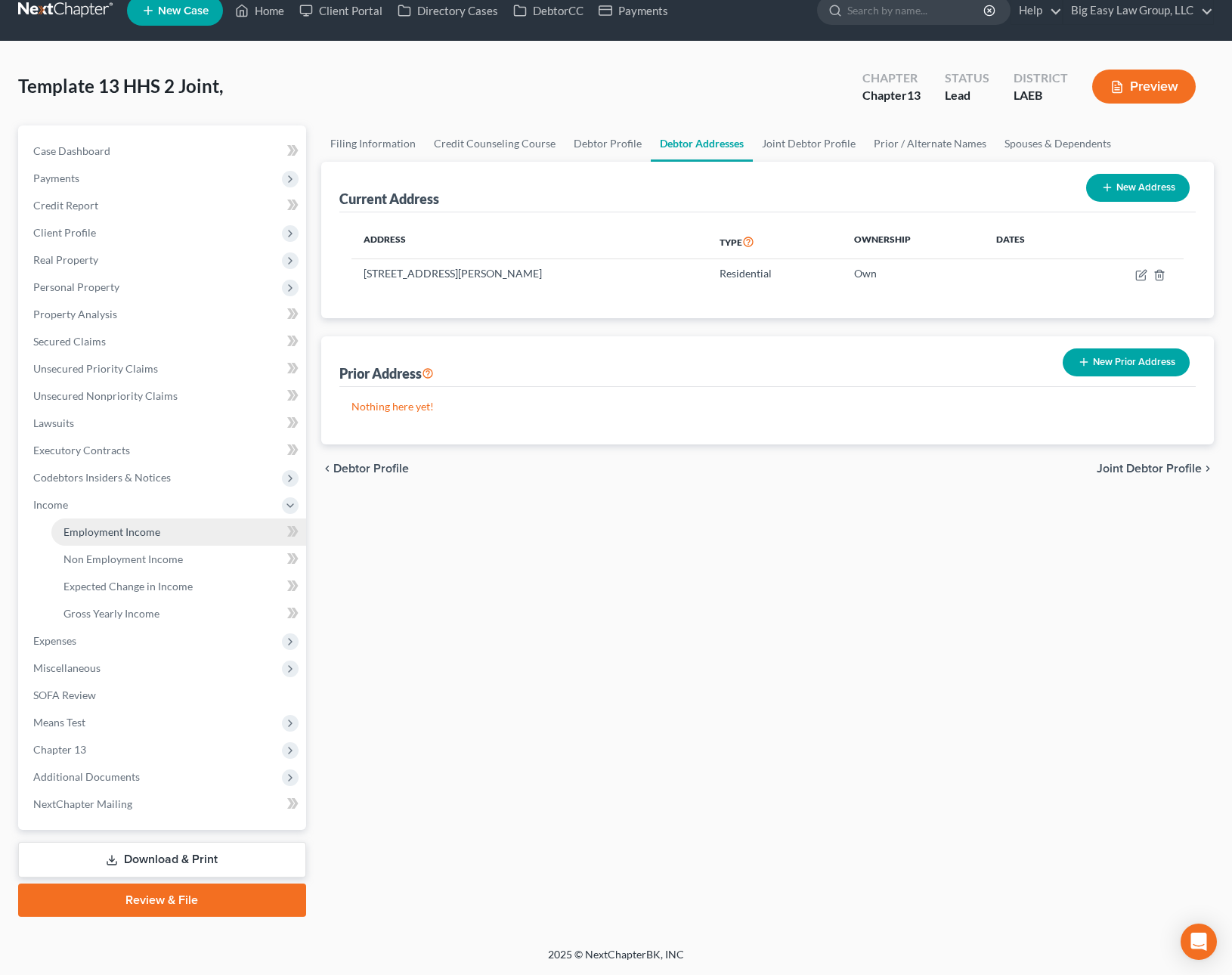
scroll to position [19, 0]
click at [175, 527] on link "Employment Income" at bounding box center [179, 533] width 255 height 27
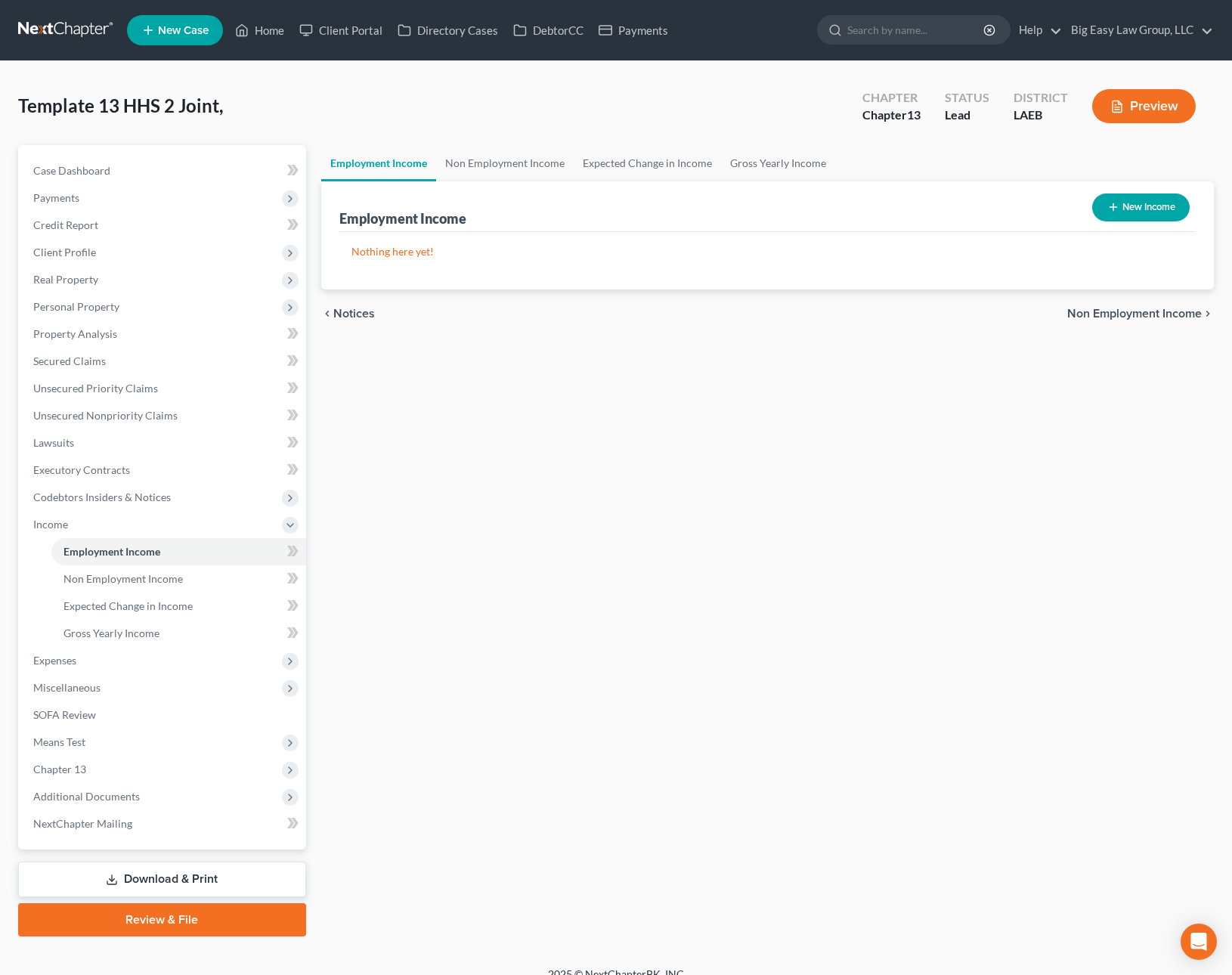
click at [1132, 199] on button "New Income" at bounding box center [1140, 207] width 97 height 28
select select "0"
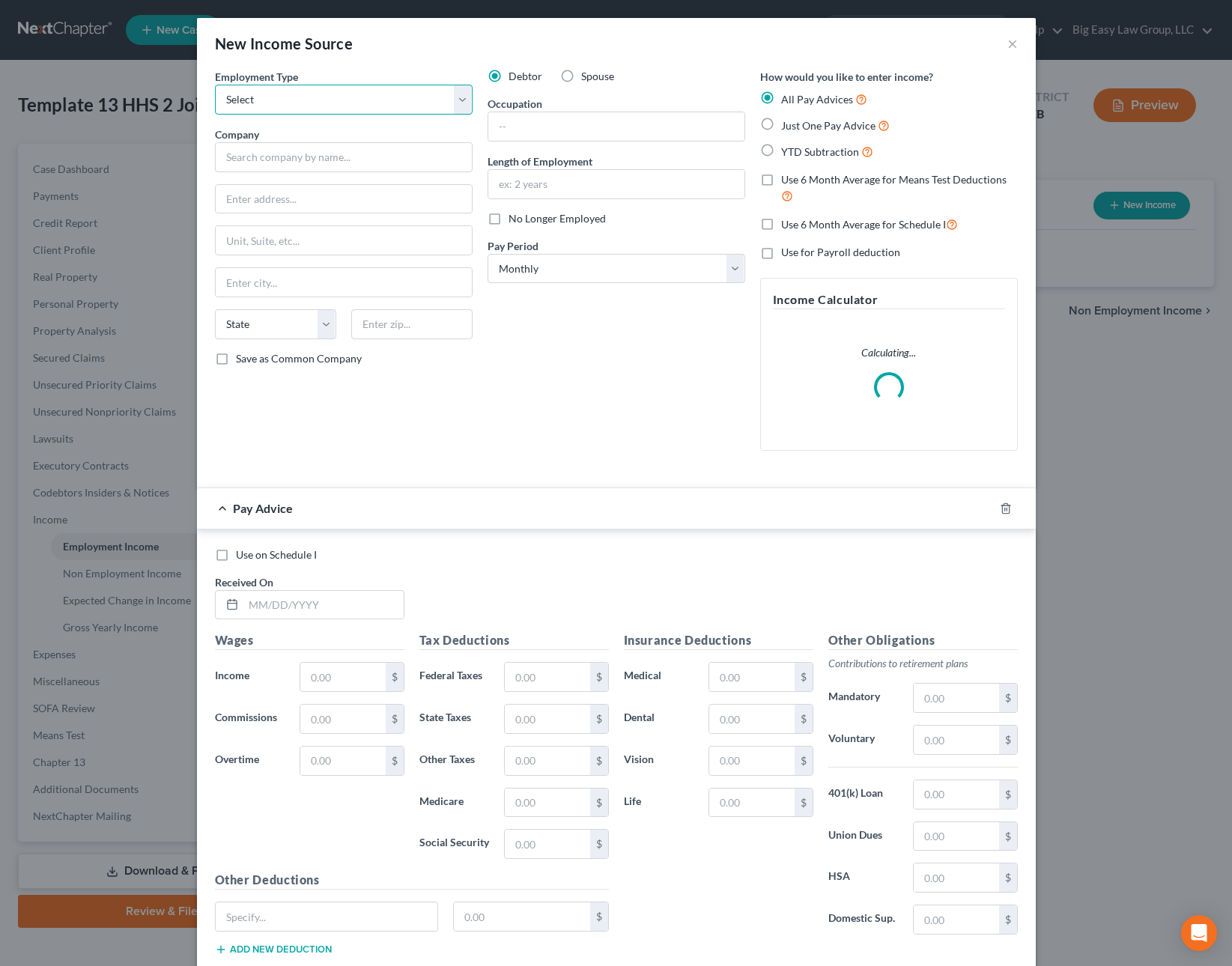
click at [370, 99] on select "Select Full or [DEMOGRAPHIC_DATA] Employment Self Employment" at bounding box center [344, 100] width 258 height 30
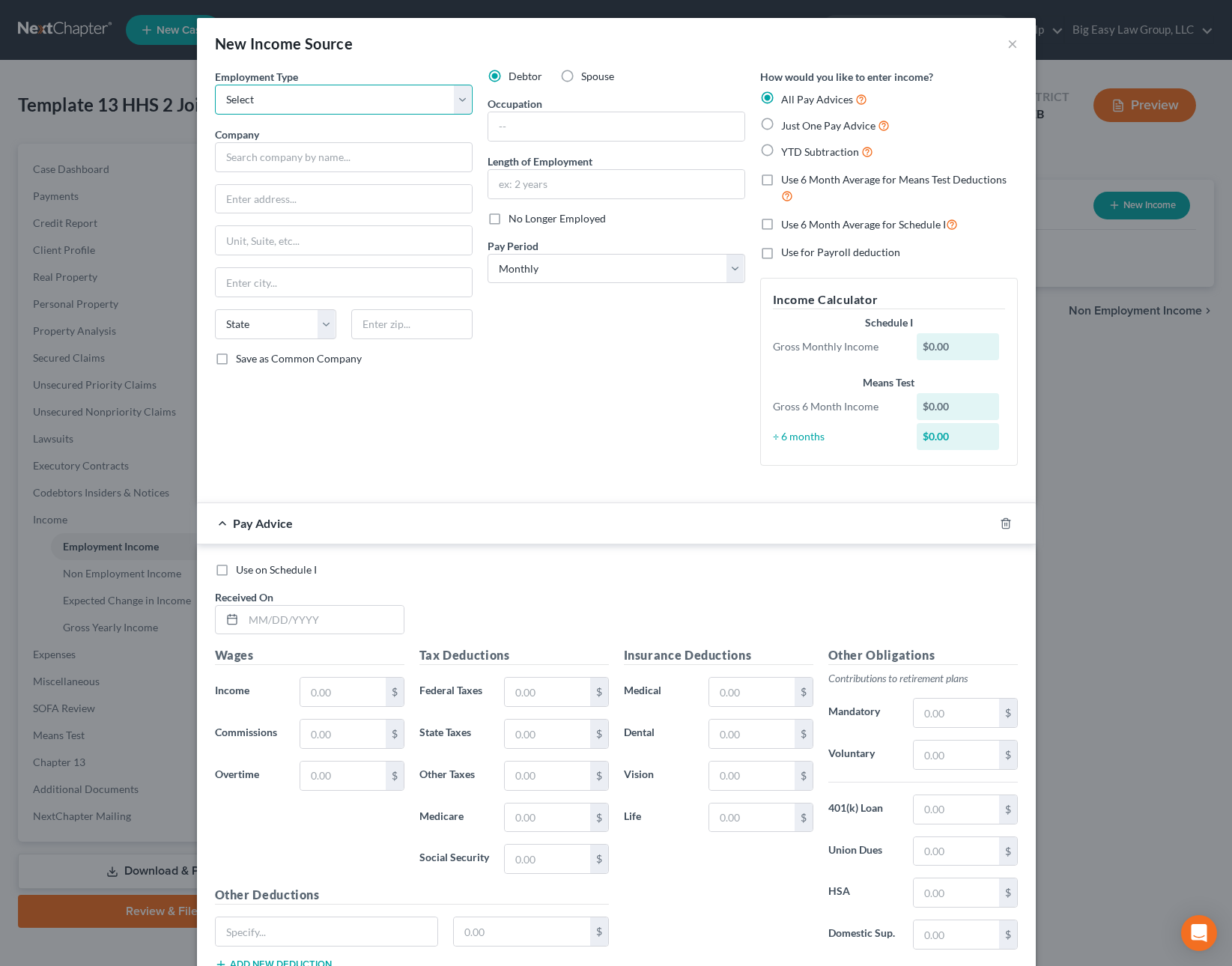
select select "0"
click at [345, 157] on input "text" at bounding box center [344, 157] width 258 height 30
type input "Laitram"
click at [553, 124] on input "text" at bounding box center [616, 127] width 256 height 29
click at [781, 151] on label "YTD Subtraction" at bounding box center [828, 151] width 92 height 18
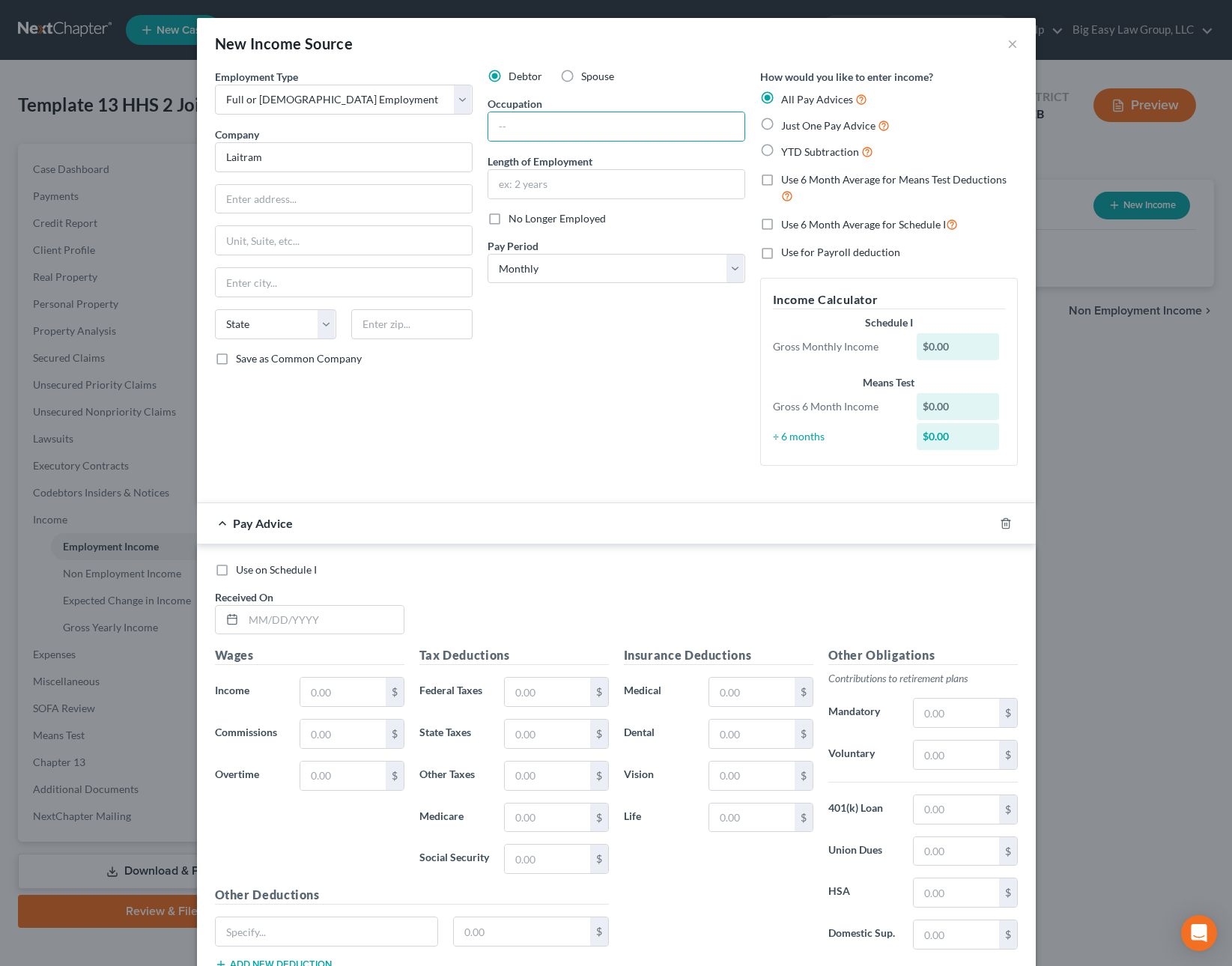
click at [787, 151] on input "YTD Subtraction" at bounding box center [792, 147] width 10 height 10
radio input "true"
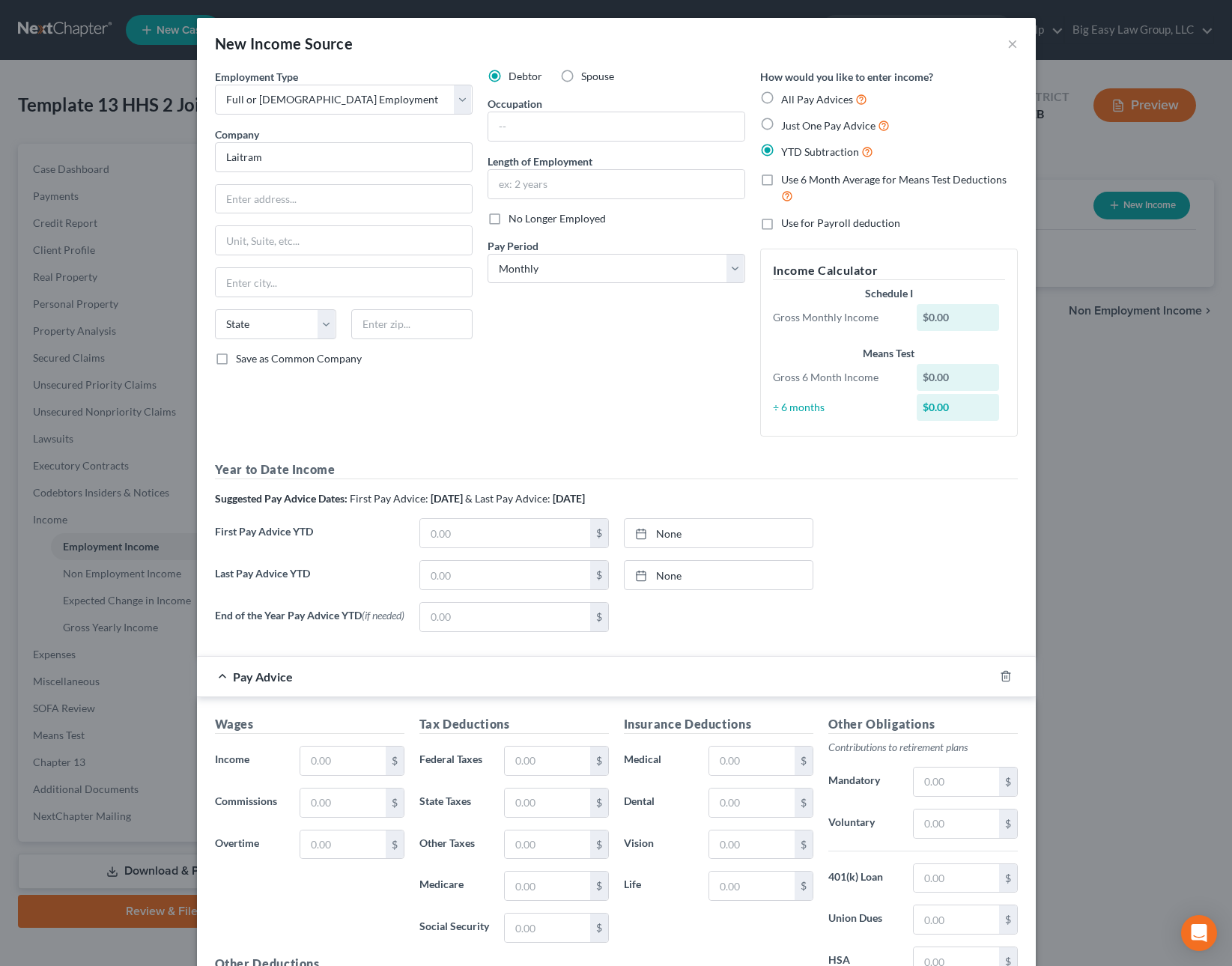
click at [781, 175] on label "Use 6 Month Average for Means Test Deductions" at bounding box center [899, 188] width 237 height 32
click at [787, 175] on input "Use 6 Month Average for Means Test Deductions" at bounding box center [792, 177] width 10 height 10
checkbox input "true"
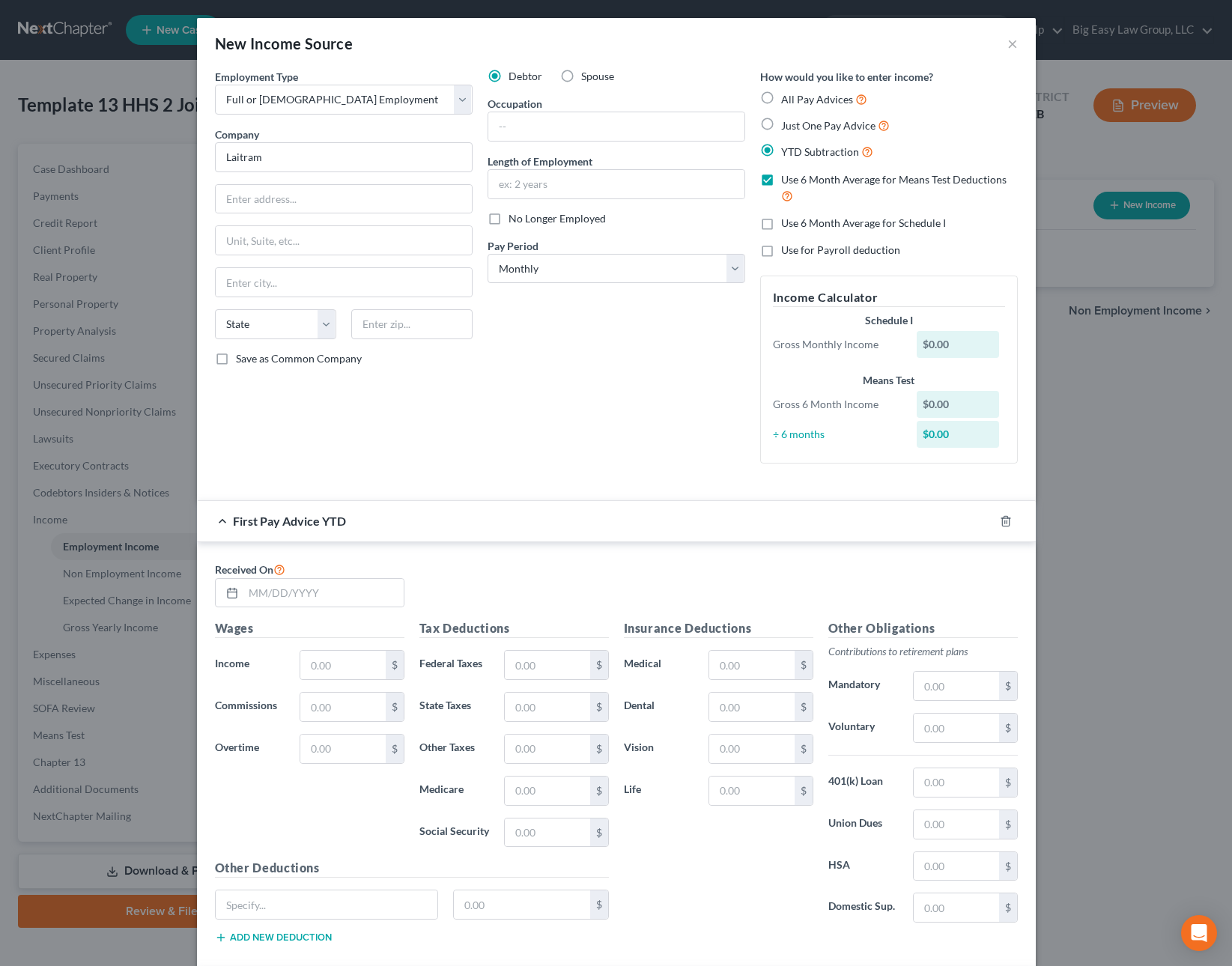
drag, startPoint x: 770, startPoint y: 226, endPoint x: 762, endPoint y: 222, distance: 8.9
click at [781, 225] on label "Use 6 Month Average for Schedule I" at bounding box center [864, 222] width 165 height 15
click at [781, 227] on label "Use 6 Month Average for Schedule I" at bounding box center [864, 222] width 165 height 15
click at [787, 226] on input "Use 6 Month Average for Schedule I" at bounding box center [792, 220] width 10 height 10
checkbox input "true"
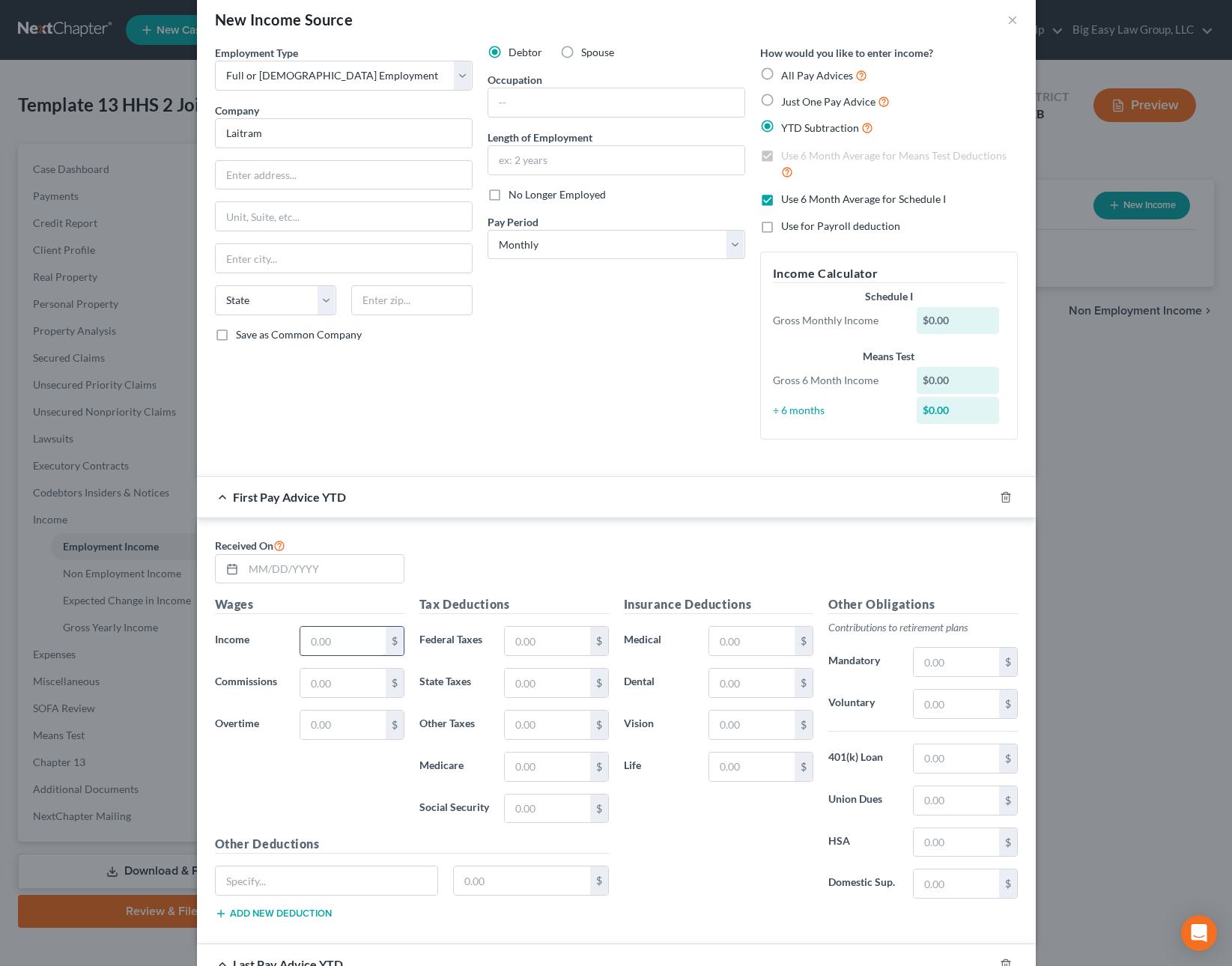
scroll to position [116, 0]
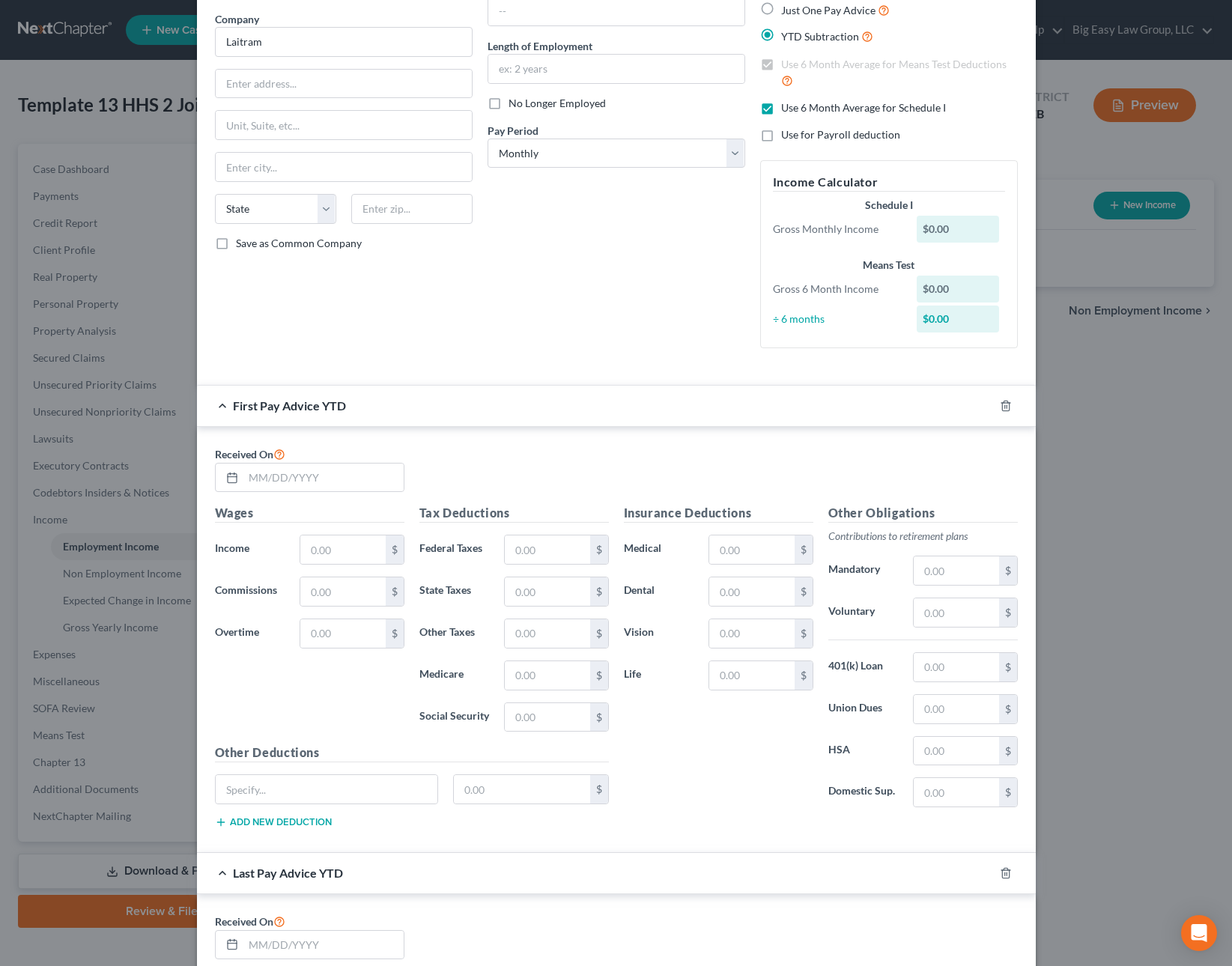
click at [326, 494] on div "Received On" at bounding box center [616, 474] width 818 height 60
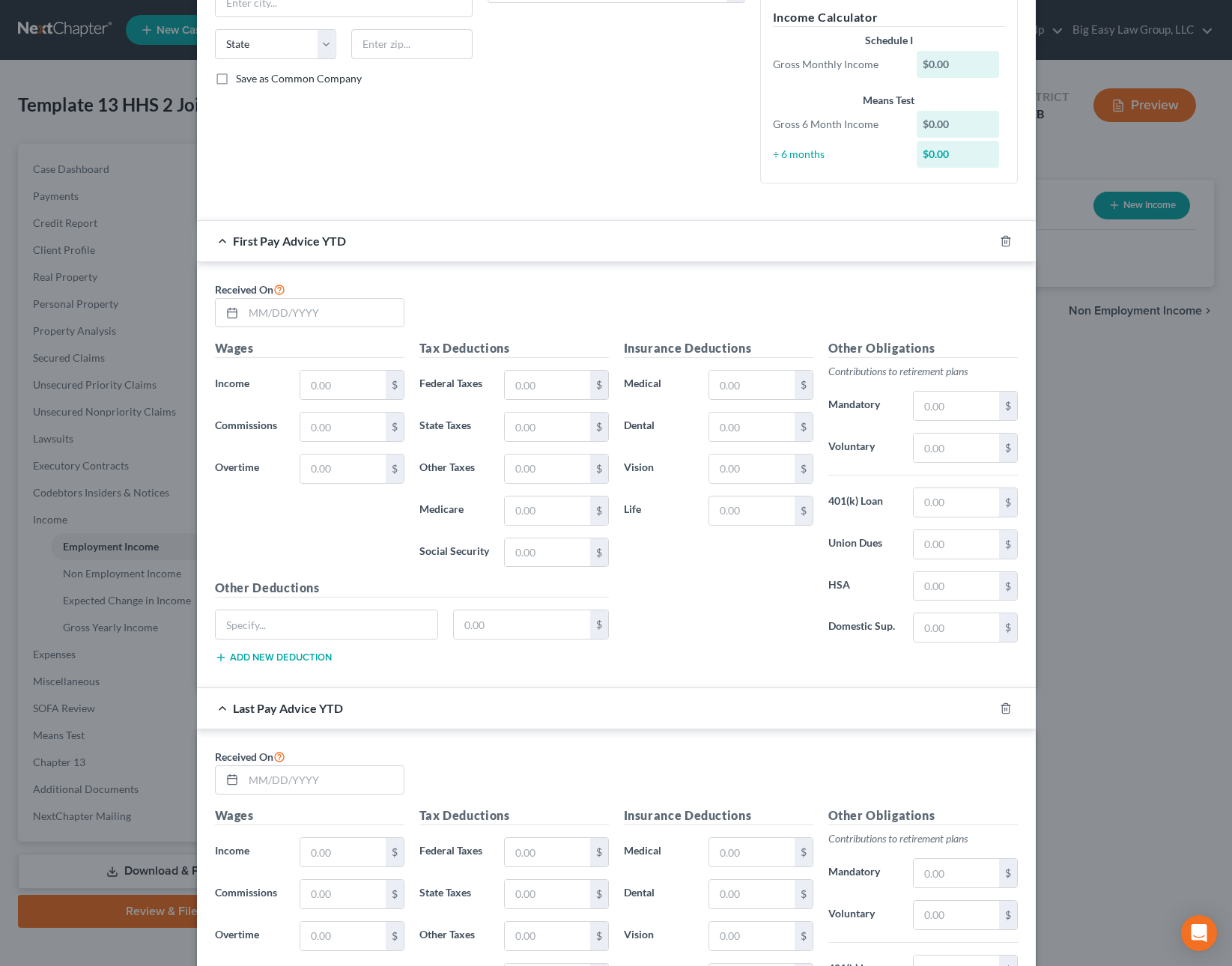
scroll to position [551, 0]
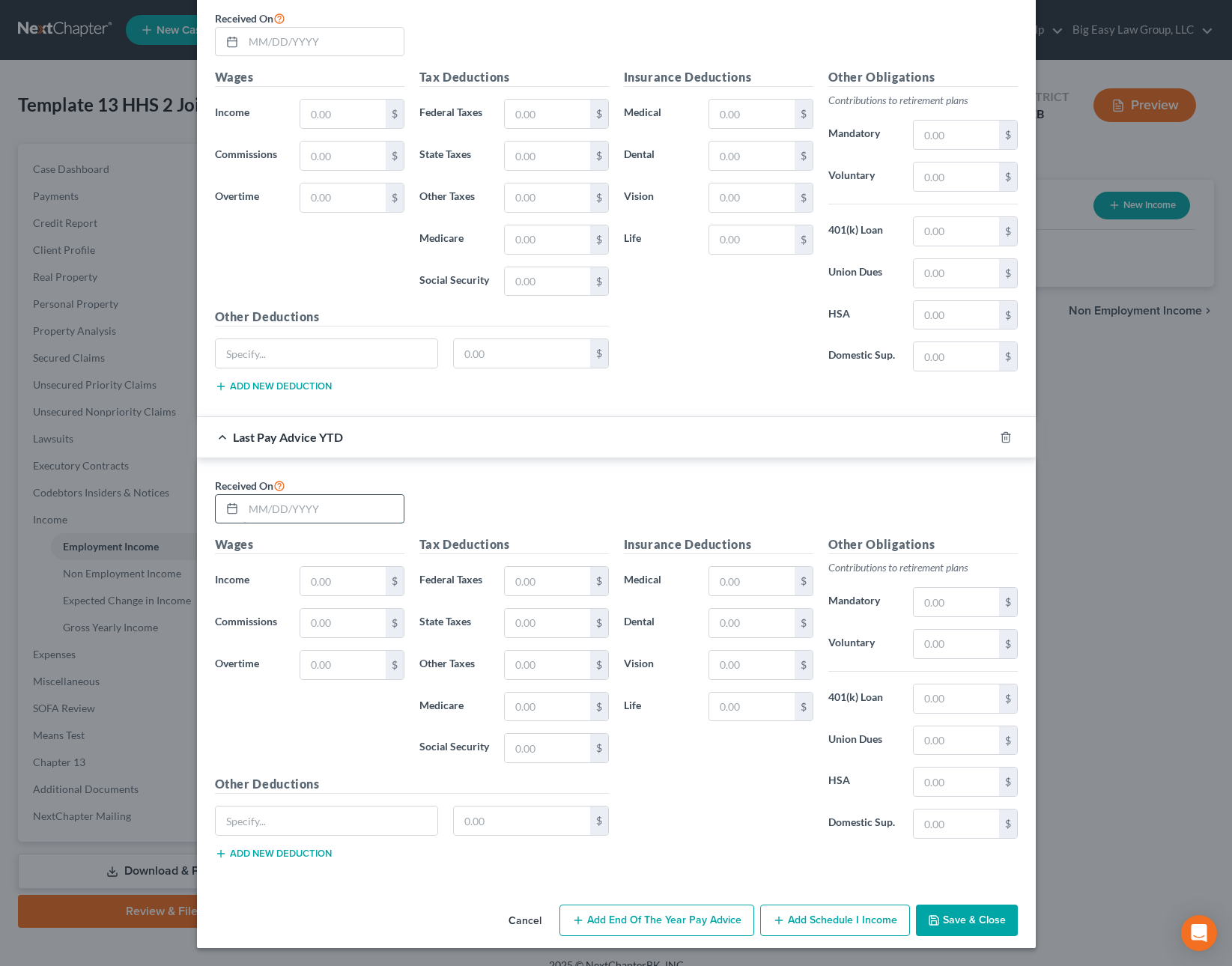
click at [326, 515] on input "text" at bounding box center [323, 509] width 160 height 29
type input "07/25/2025"
click at [337, 575] on input "text" at bounding box center [343, 581] width 85 height 29
type input "42,652.07"
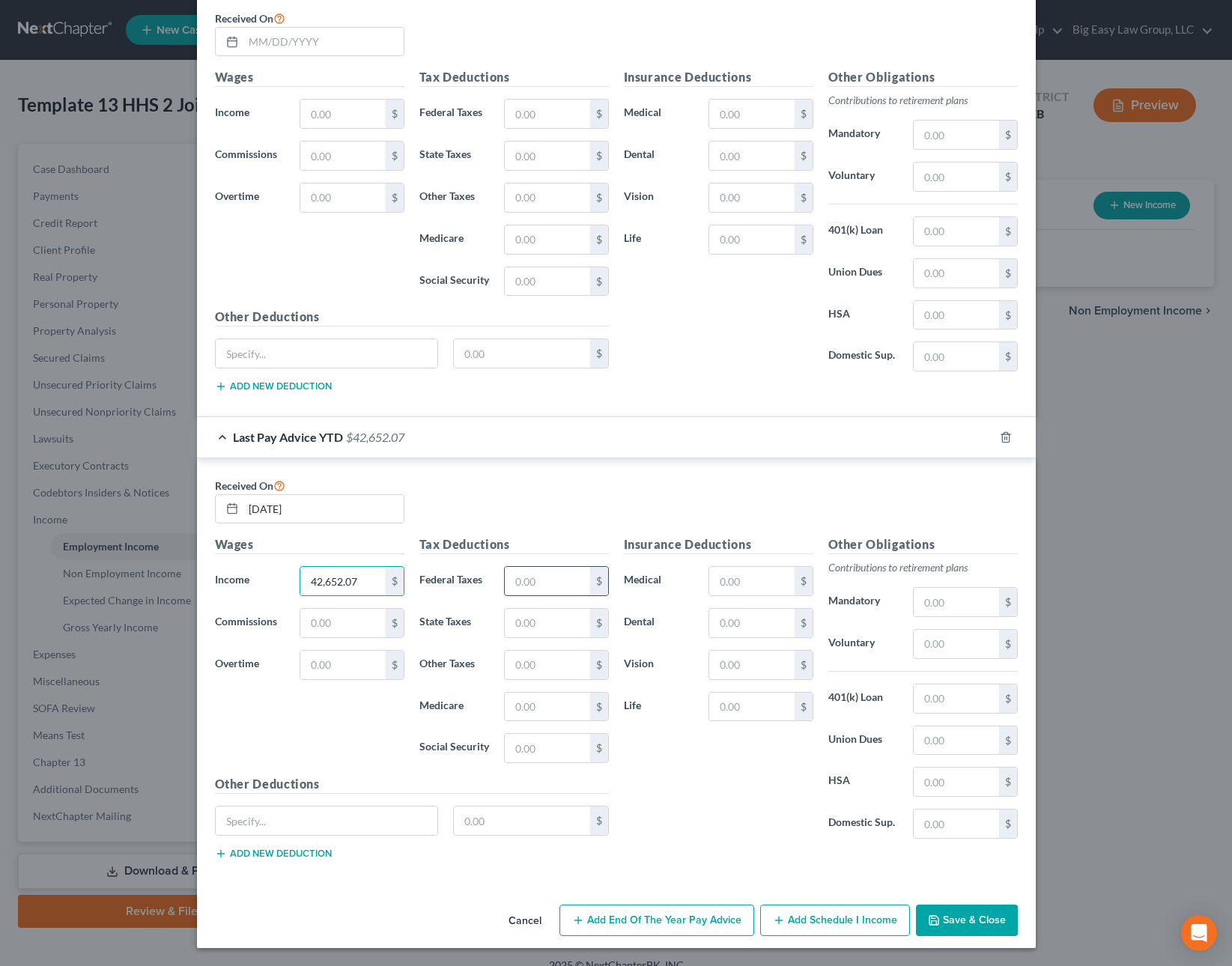
click at [528, 583] on input "text" at bounding box center [547, 581] width 85 height 29
click at [545, 578] on input "text" at bounding box center [547, 581] width 85 height 29
type input "3,087.38"
click at [533, 628] on input "text" at bounding box center [547, 623] width 85 height 29
type input "724.56"
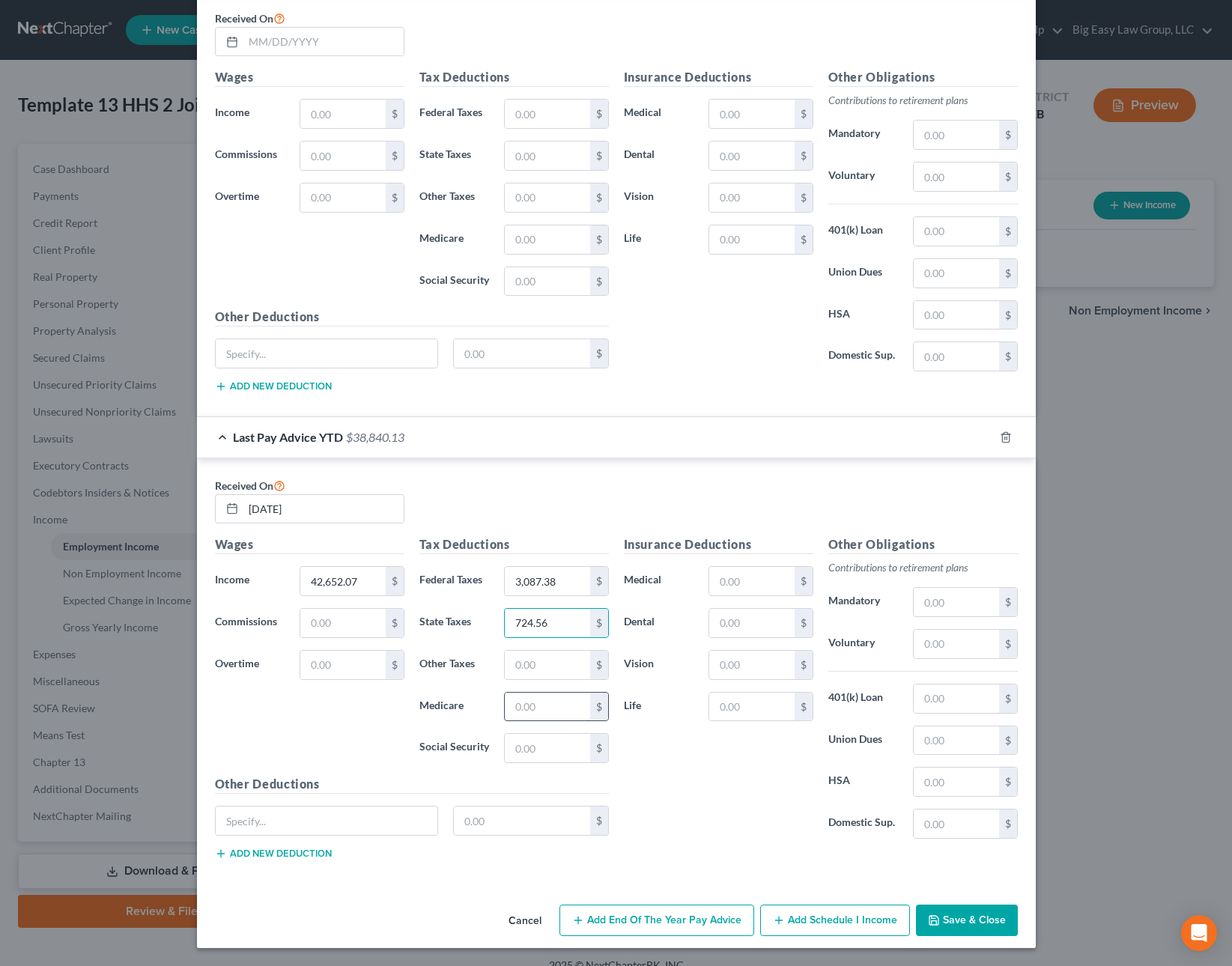
click at [560, 714] on input "text" at bounding box center [547, 707] width 85 height 29
type input "606.93"
click at [514, 745] on input "text" at bounding box center [547, 748] width 85 height 29
type input "2,595.16"
click at [729, 582] on input "text" at bounding box center [751, 581] width 85 height 29
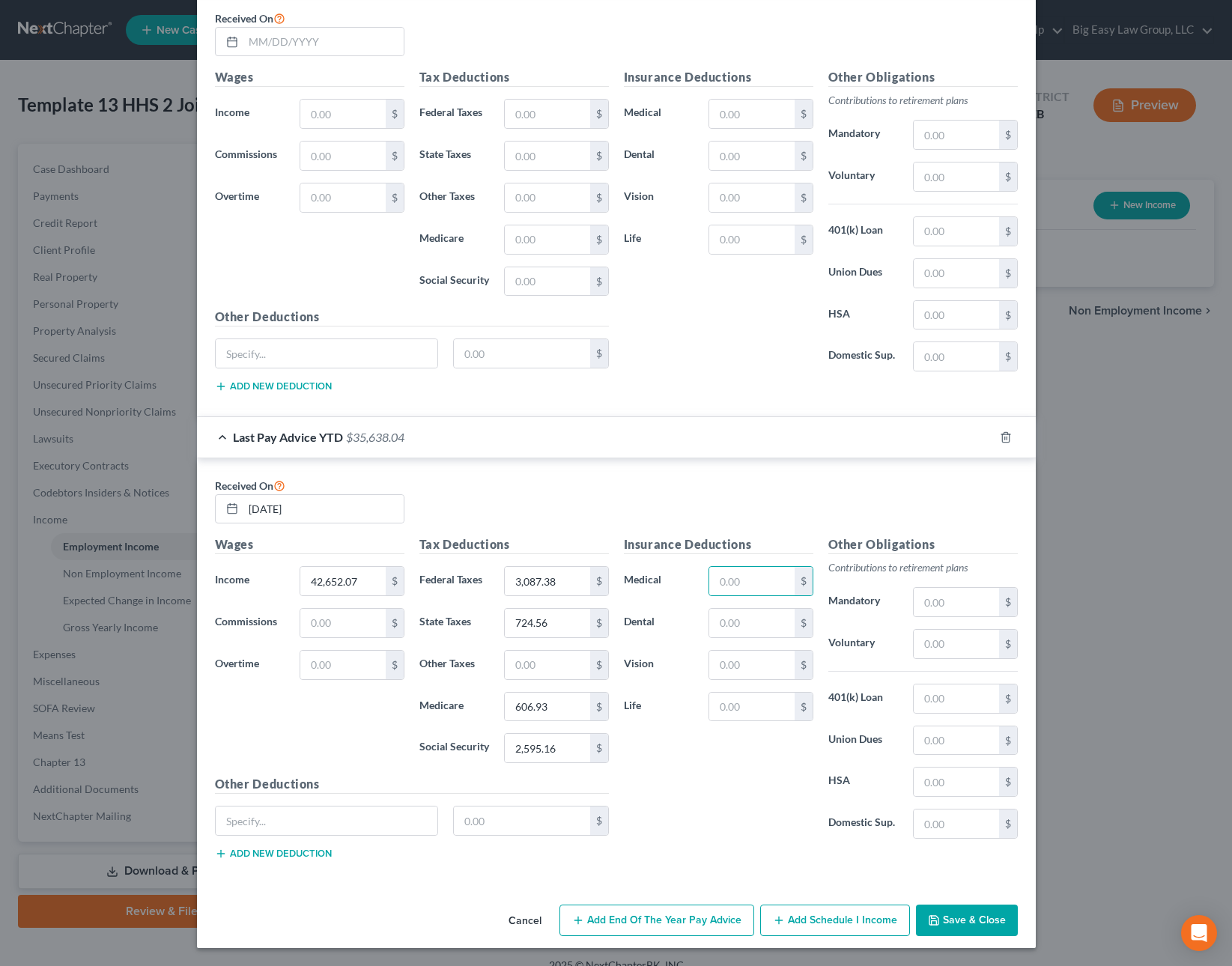
click at [916, 581] on div "Other Obligations Contributions to retirement plans Mandatory $ Voluntary $ 401…" at bounding box center [923, 693] width 204 height 315
click at [959, 645] on input "text" at bounding box center [956, 644] width 85 height 29
type input "1,164.93"
click at [745, 634] on input "text" at bounding box center [751, 623] width 85 height 29
type input "236.25"
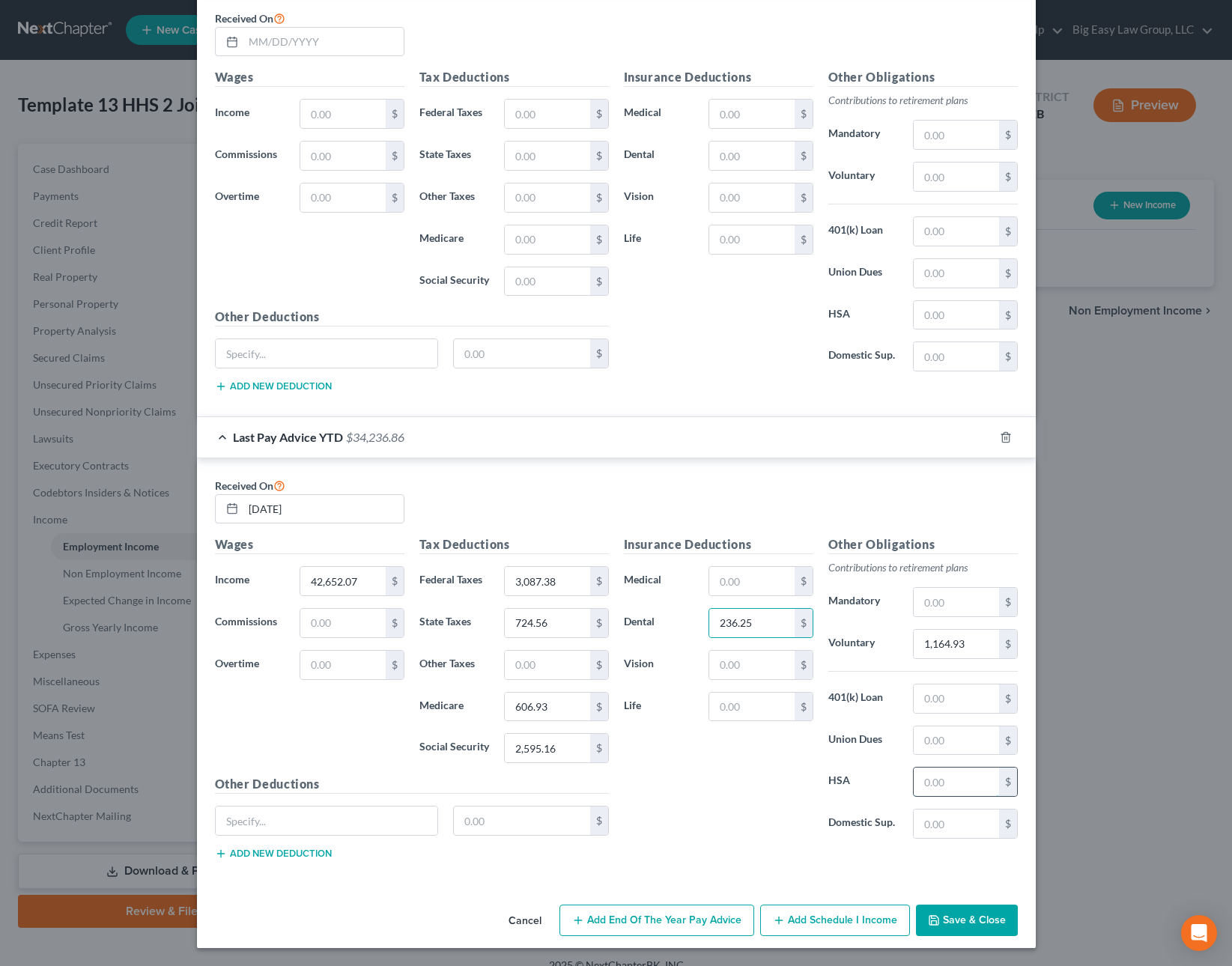
click at [959, 777] on input "text" at bounding box center [956, 782] width 85 height 29
type input "150"
click at [768, 581] on input "text" at bounding box center [751, 581] width 85 height 29
type input "623.10"
click at [926, 696] on input "text" at bounding box center [956, 698] width 85 height 29
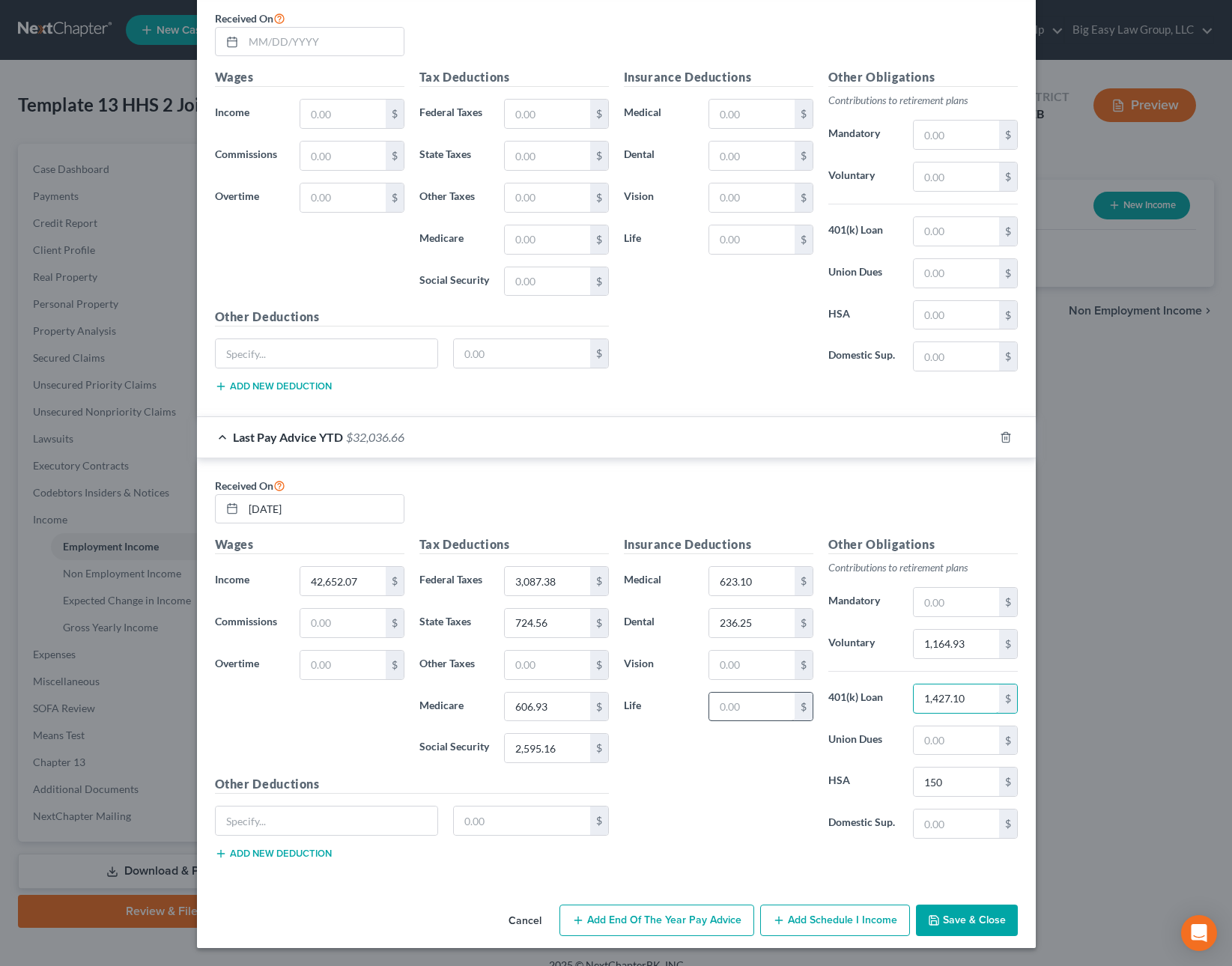
type input "1,427.10"
click at [772, 697] on input "text" at bounding box center [751, 707] width 85 height 29
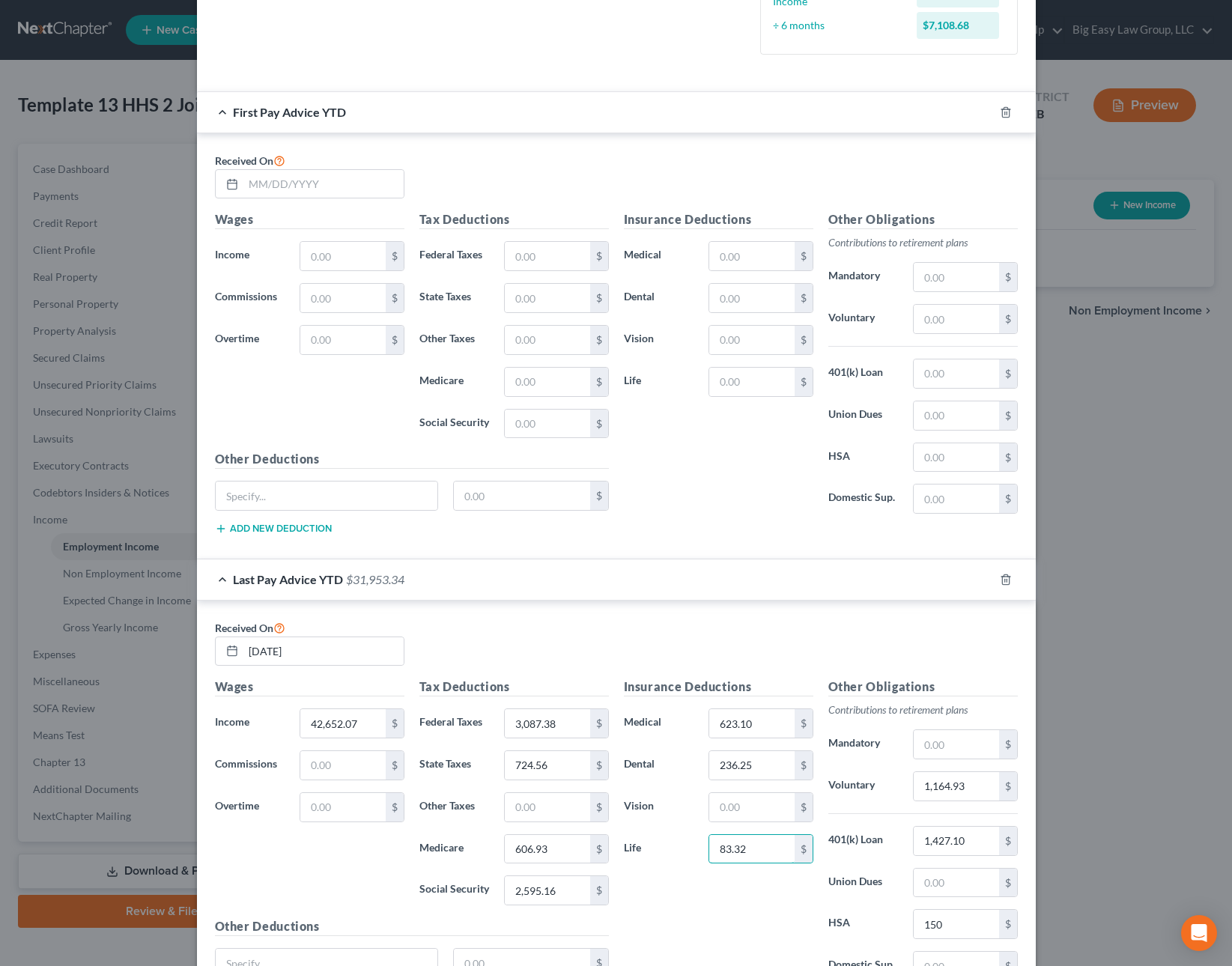
scroll to position [304, 0]
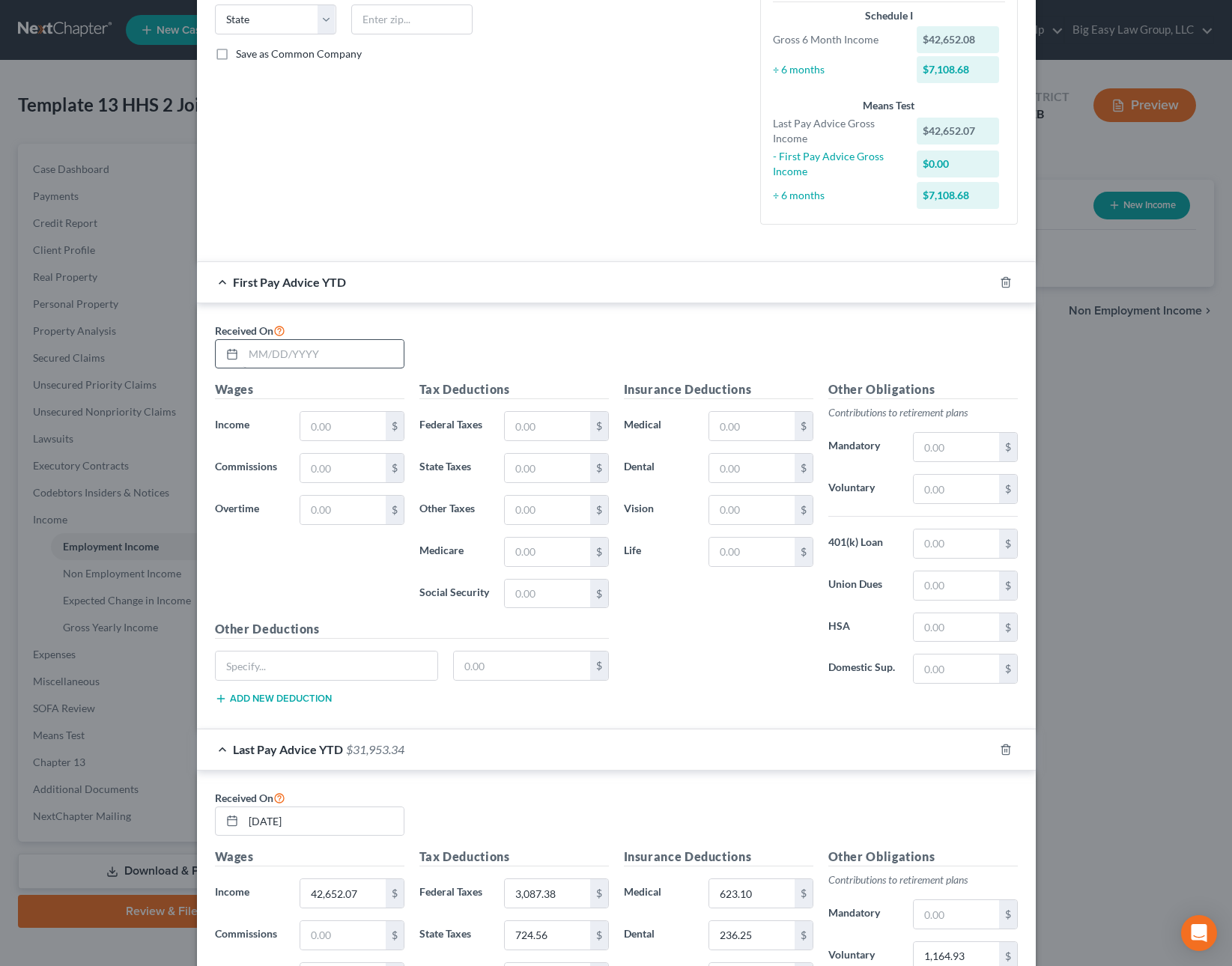
type input "83.32"
click at [328, 355] on input "text" at bounding box center [323, 354] width 160 height 29
type input "7"
type input "1/31/2025"
click at [352, 425] on input "text" at bounding box center [343, 426] width 85 height 29
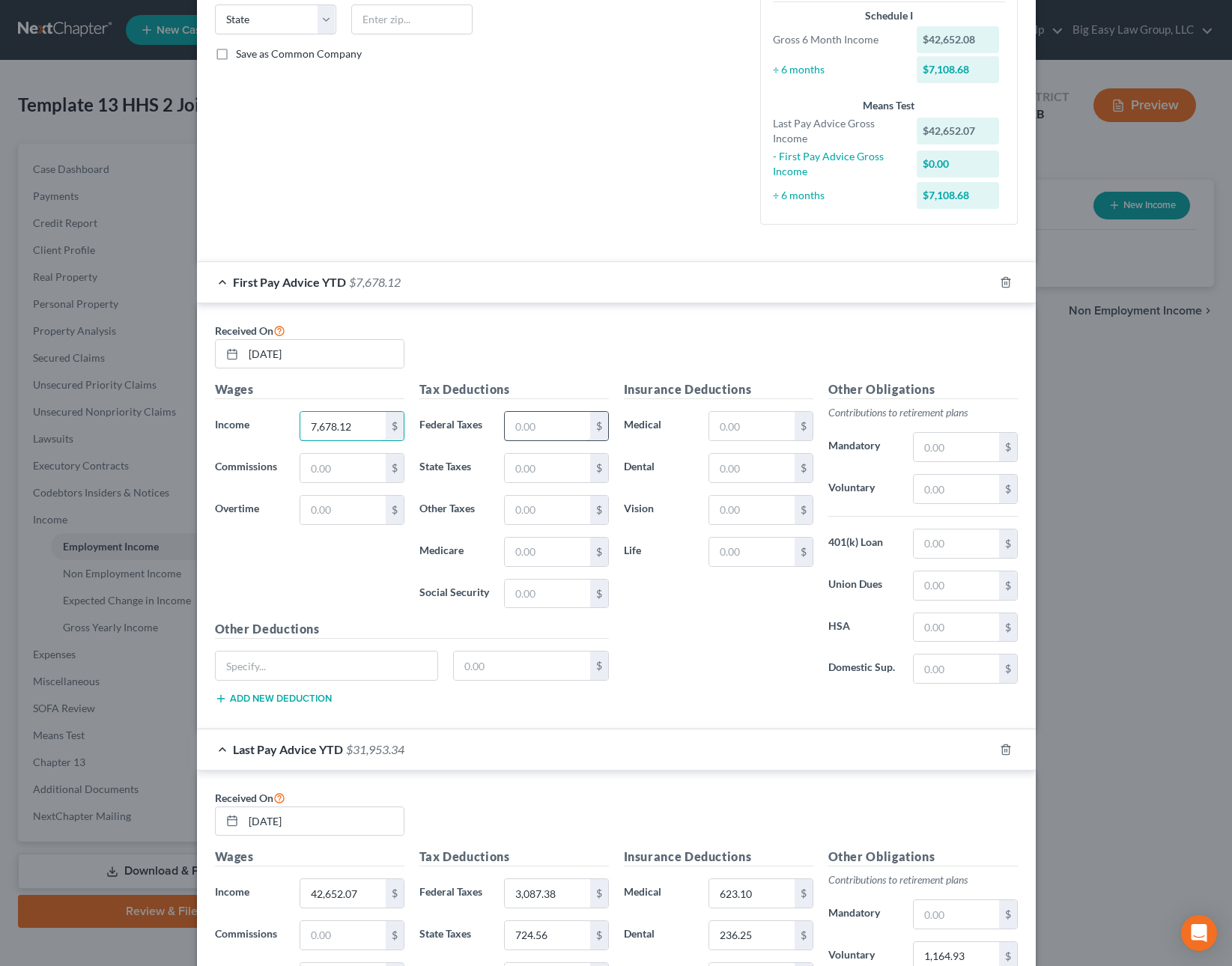
type input "7,678.12"
click at [548, 431] on input "text" at bounding box center [547, 426] width 85 height 29
type input "7"
type input "474.48"
click at [538, 460] on input "text" at bounding box center [547, 468] width 85 height 29
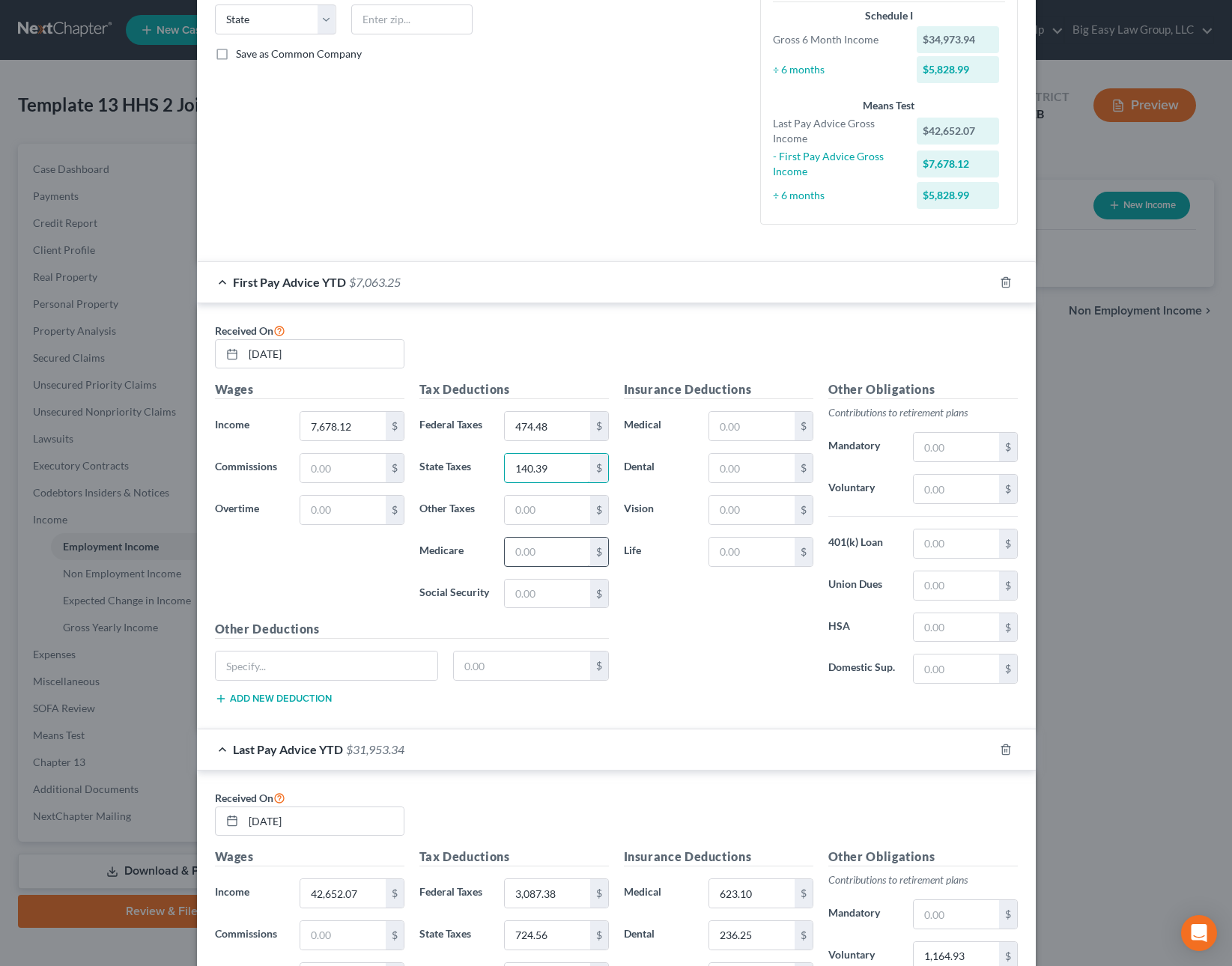
type input "140.39"
click at [541, 557] on input "text" at bounding box center [547, 552] width 85 height 29
type input "109"
click at [537, 587] on input "text" at bounding box center [547, 594] width 85 height 29
type input "466.08"
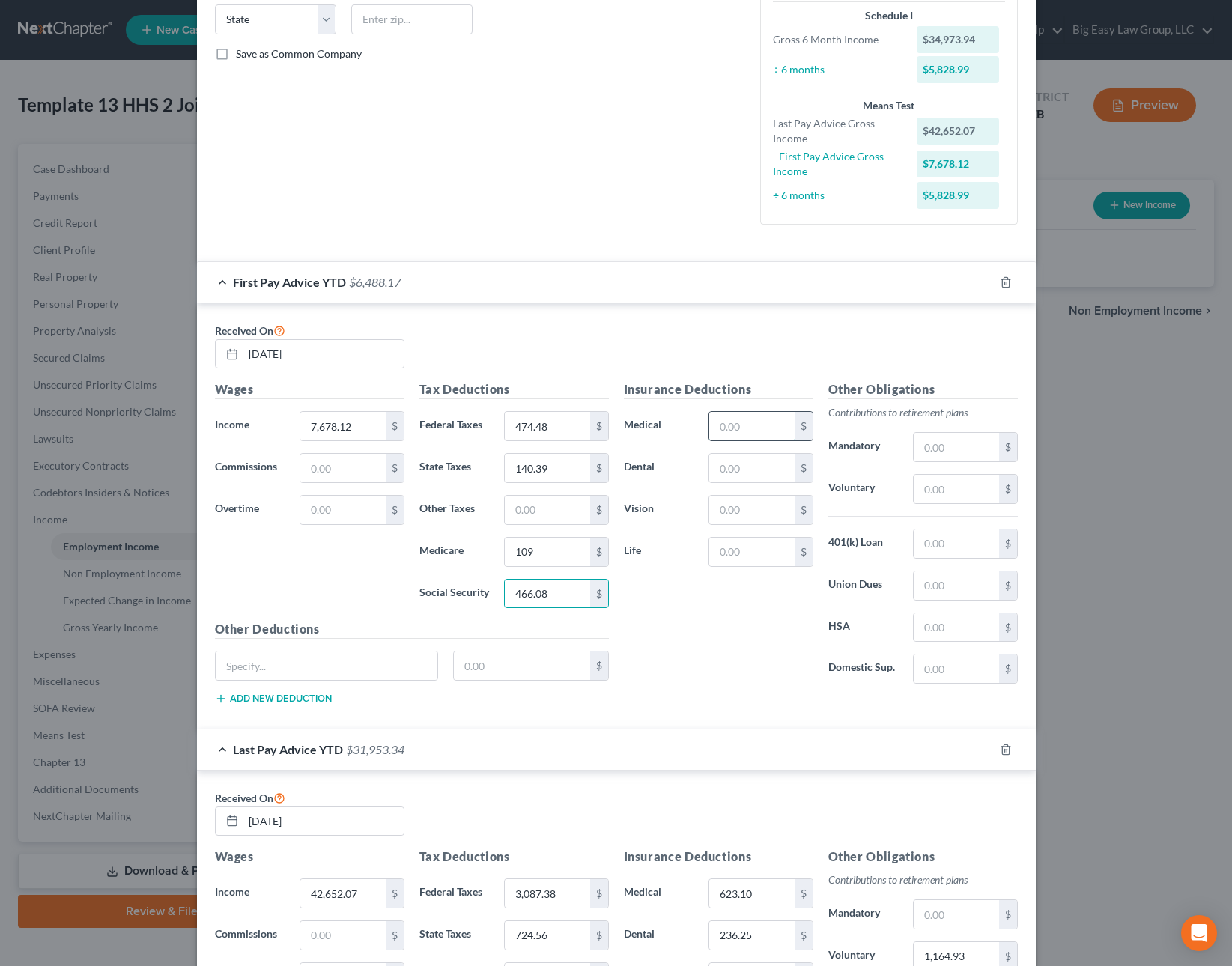
click at [752, 434] on input "text" at bounding box center [751, 426] width 85 height 29
click at [939, 473] on div "Other Obligations Contributions to retirement plans Mandatory $ Voluntary $ 401…" at bounding box center [923, 537] width 204 height 315
click at [953, 483] on input "text" at bounding box center [956, 489] width 85 height 29
type input "153.34"
click at [721, 467] on input "text" at bounding box center [751, 468] width 85 height 29
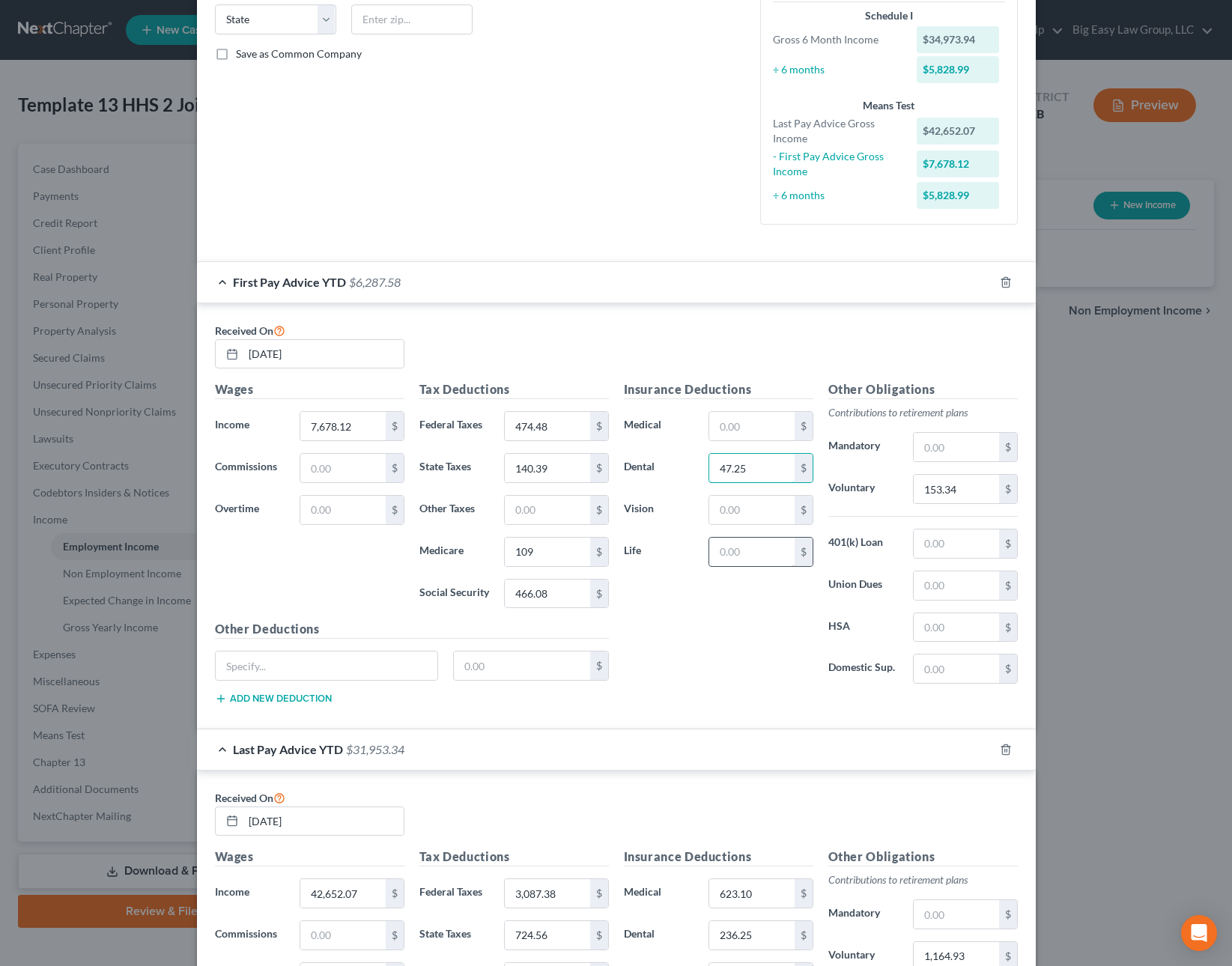
type input "47.25"
click at [742, 557] on input "text" at bounding box center [751, 552] width 85 height 29
type input "11.46"
click at [938, 631] on input "text" at bounding box center [956, 627] width 85 height 29
type input "30"
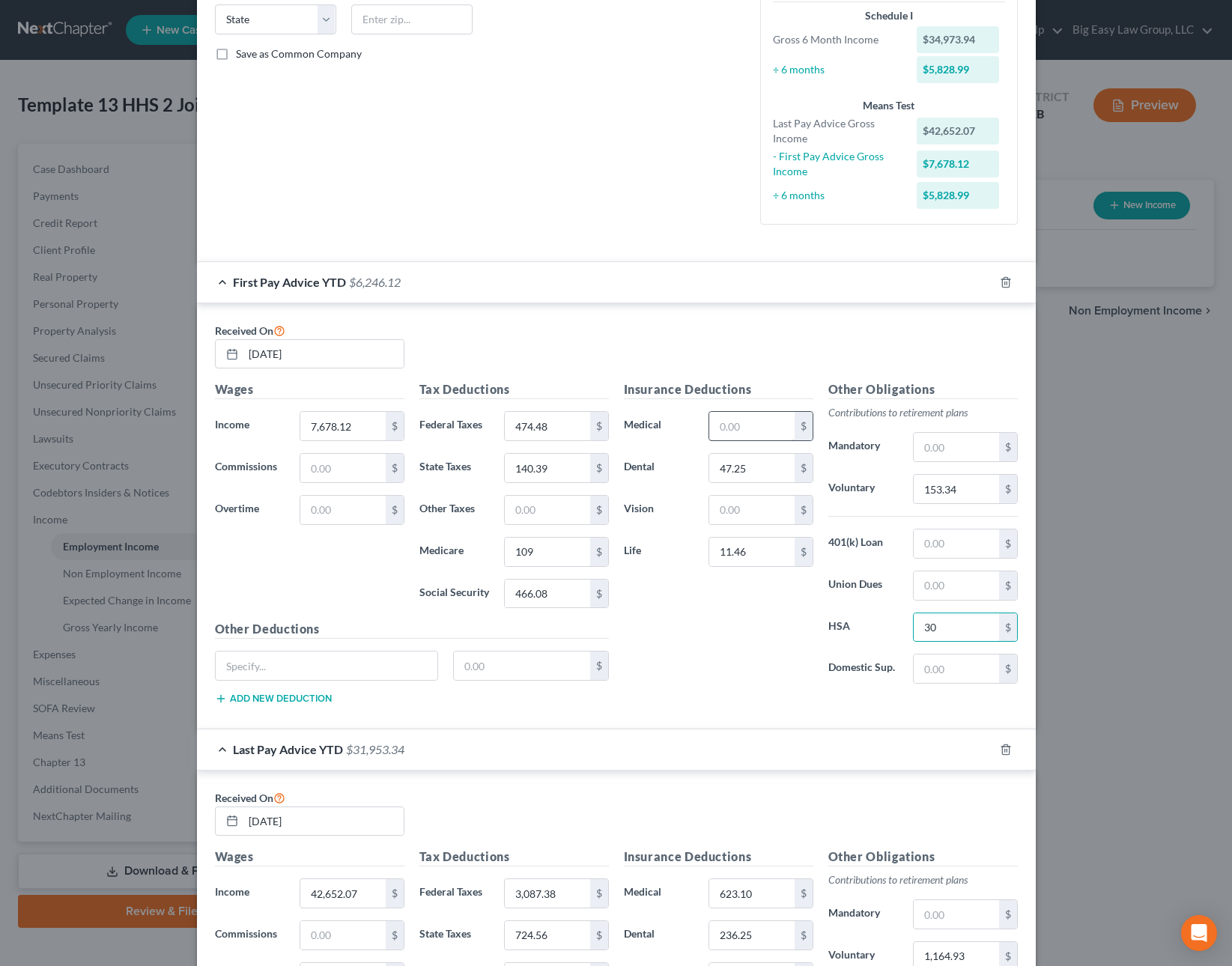
click at [740, 405] on div "Insurance Deductions Medical $ Dental 47.25 $ Vision $ Life 11.46 $" at bounding box center [718, 537] width 204 height 315
click at [740, 422] on input "text" at bounding box center [751, 426] width 85 height 29
type input "124.62"
click at [950, 540] on input "text" at bounding box center [956, 544] width 85 height 29
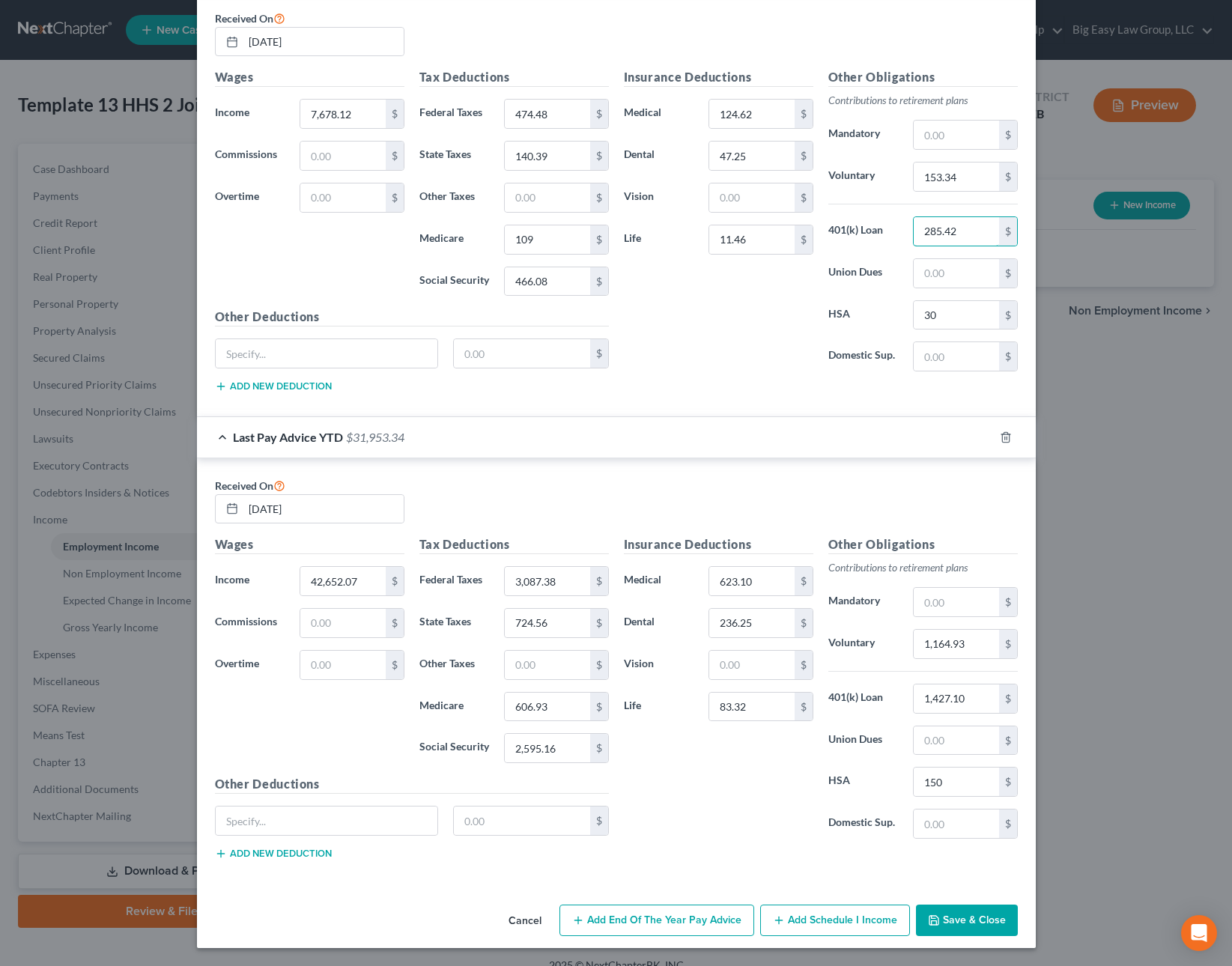
type input "285.42"
click at [979, 906] on button "Save & Close" at bounding box center [967, 920] width 102 height 31
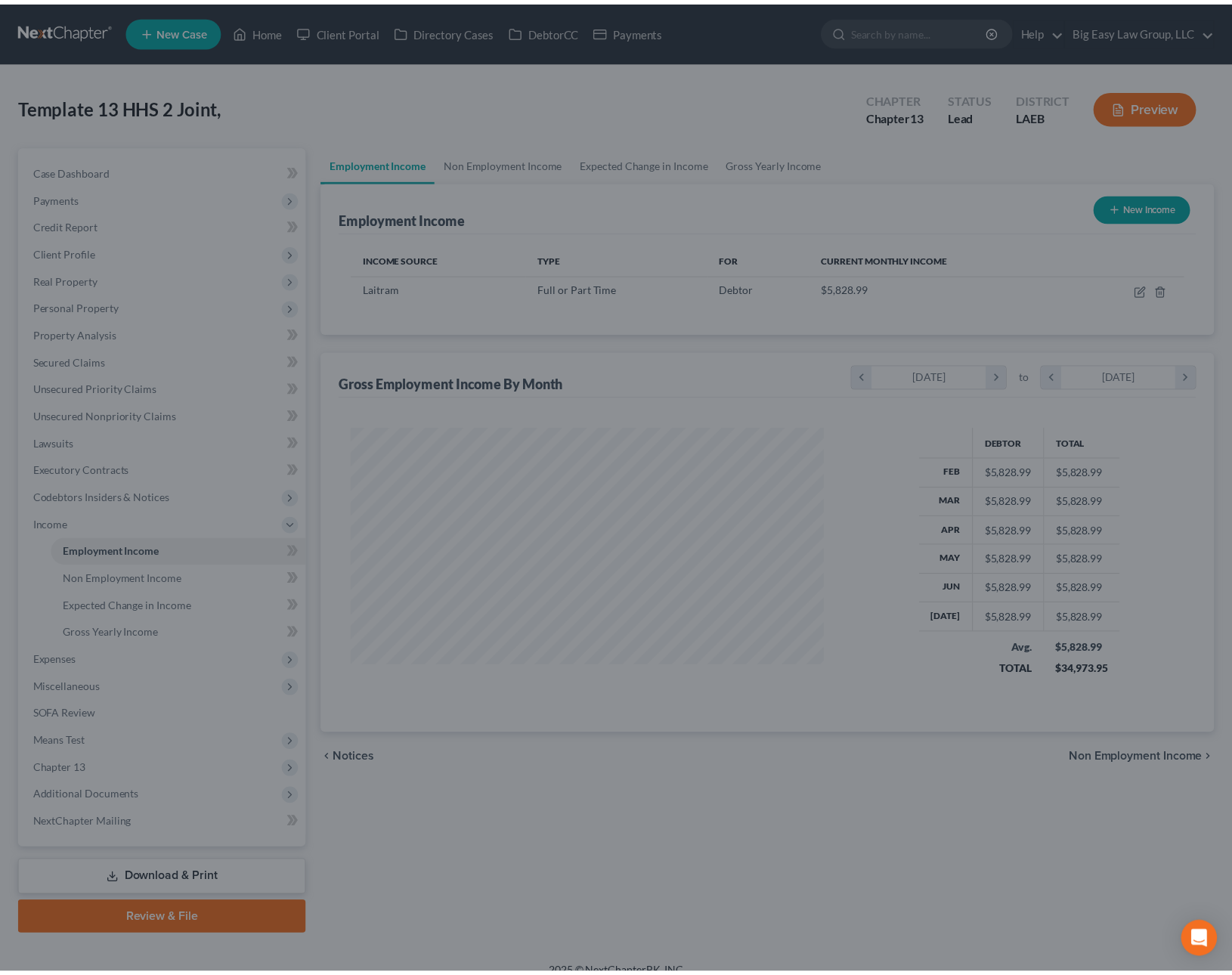
scroll to position [271, 504]
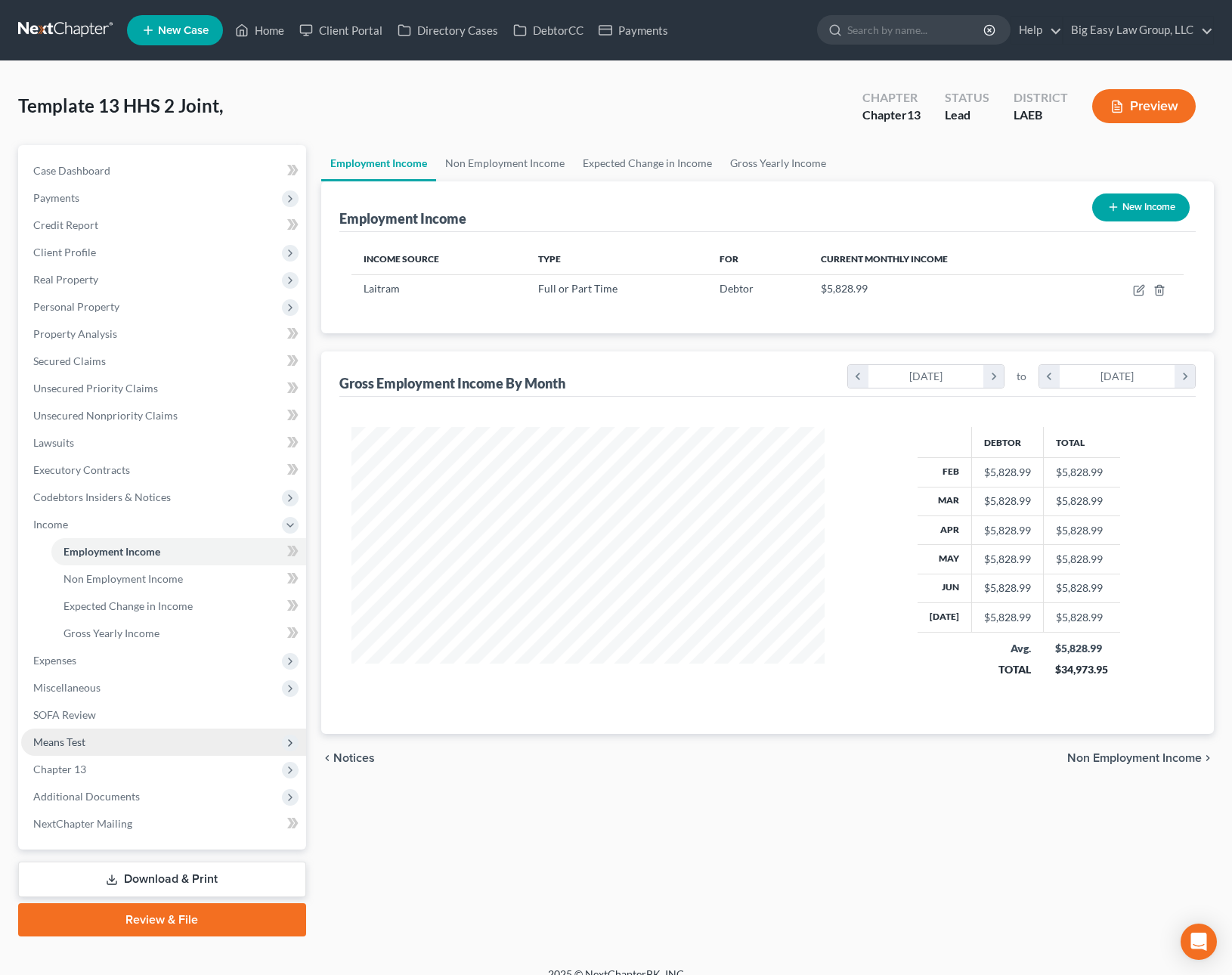
click at [199, 737] on span "Means Test" at bounding box center [163, 742] width 285 height 27
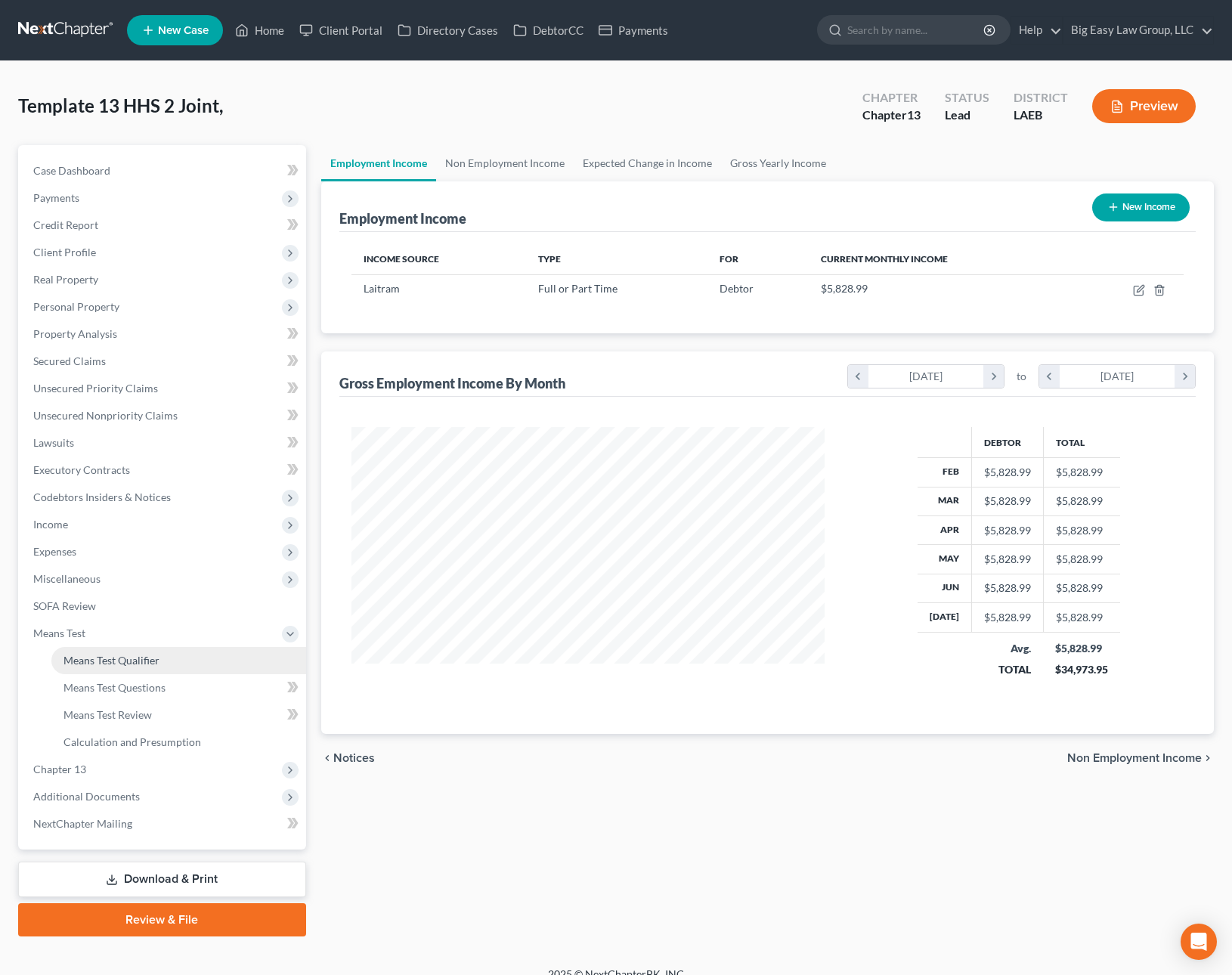
click at [177, 654] on link "Means Test Qualifier" at bounding box center [179, 660] width 255 height 27
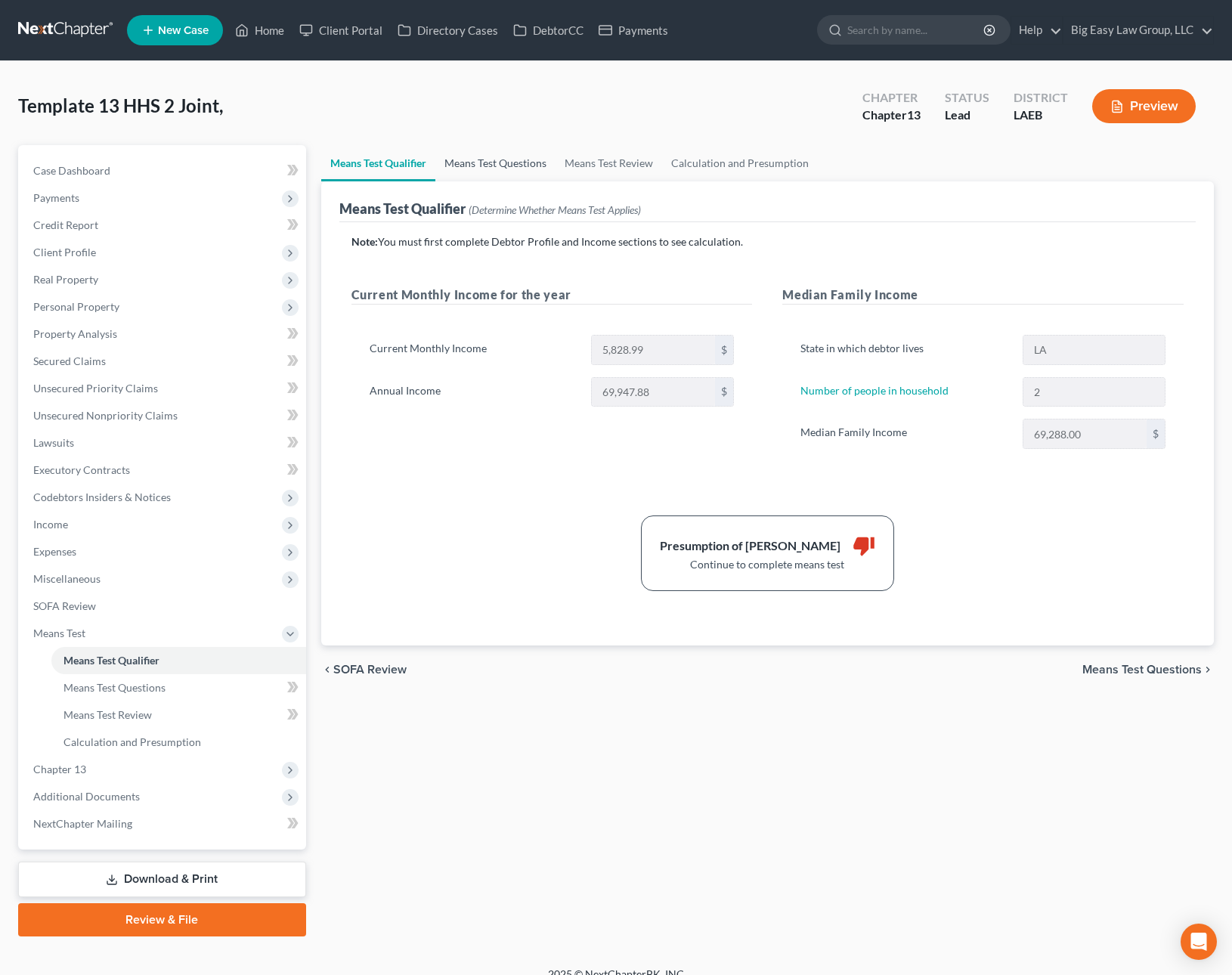
click at [495, 164] on link "Means Test Questions" at bounding box center [495, 162] width 120 height 36
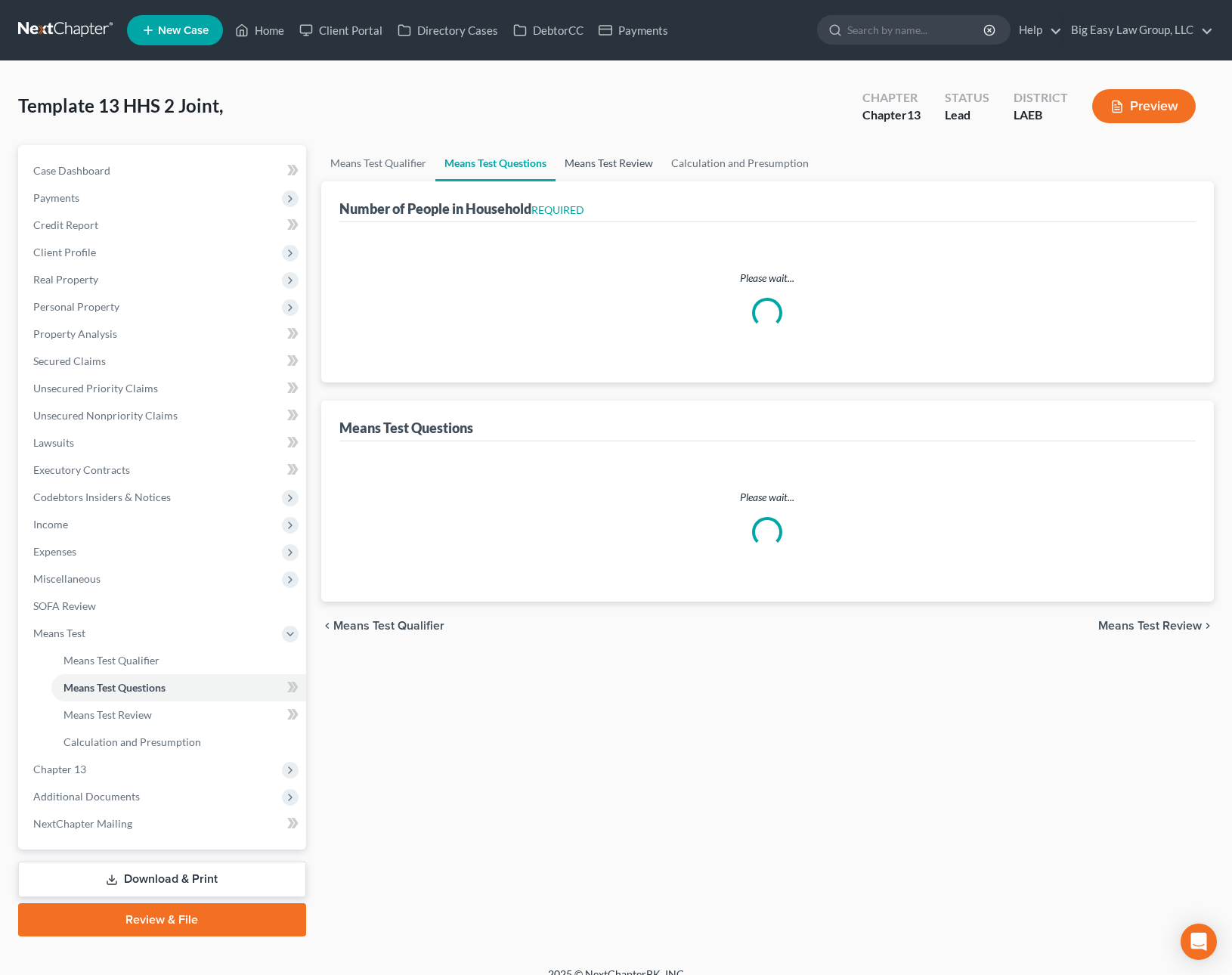
select select "0"
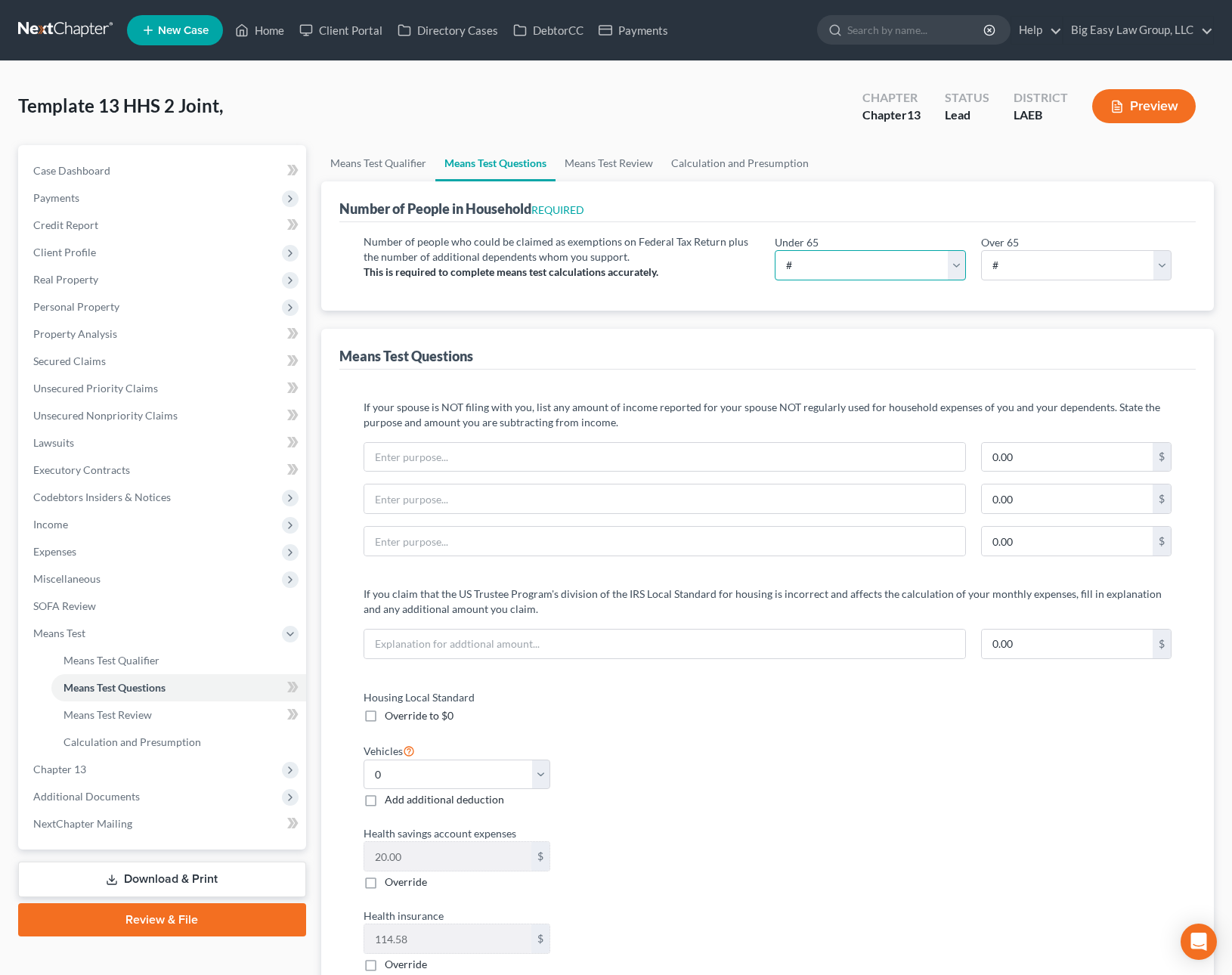
click at [835, 256] on select "# 0 1 2 3 4 5 6 7 8 9 10" at bounding box center [870, 265] width 191 height 31
select select "2"
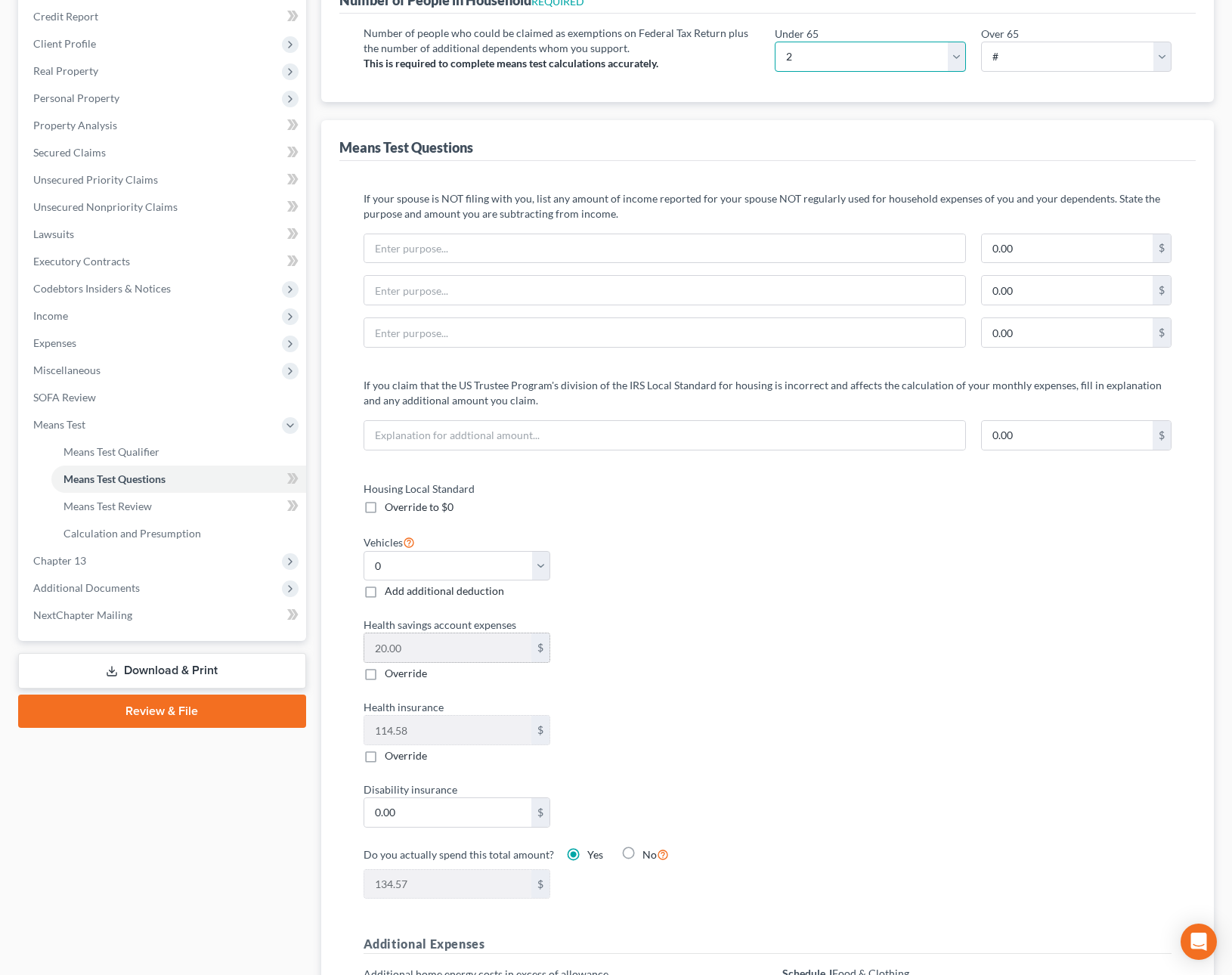
scroll to position [508, 0]
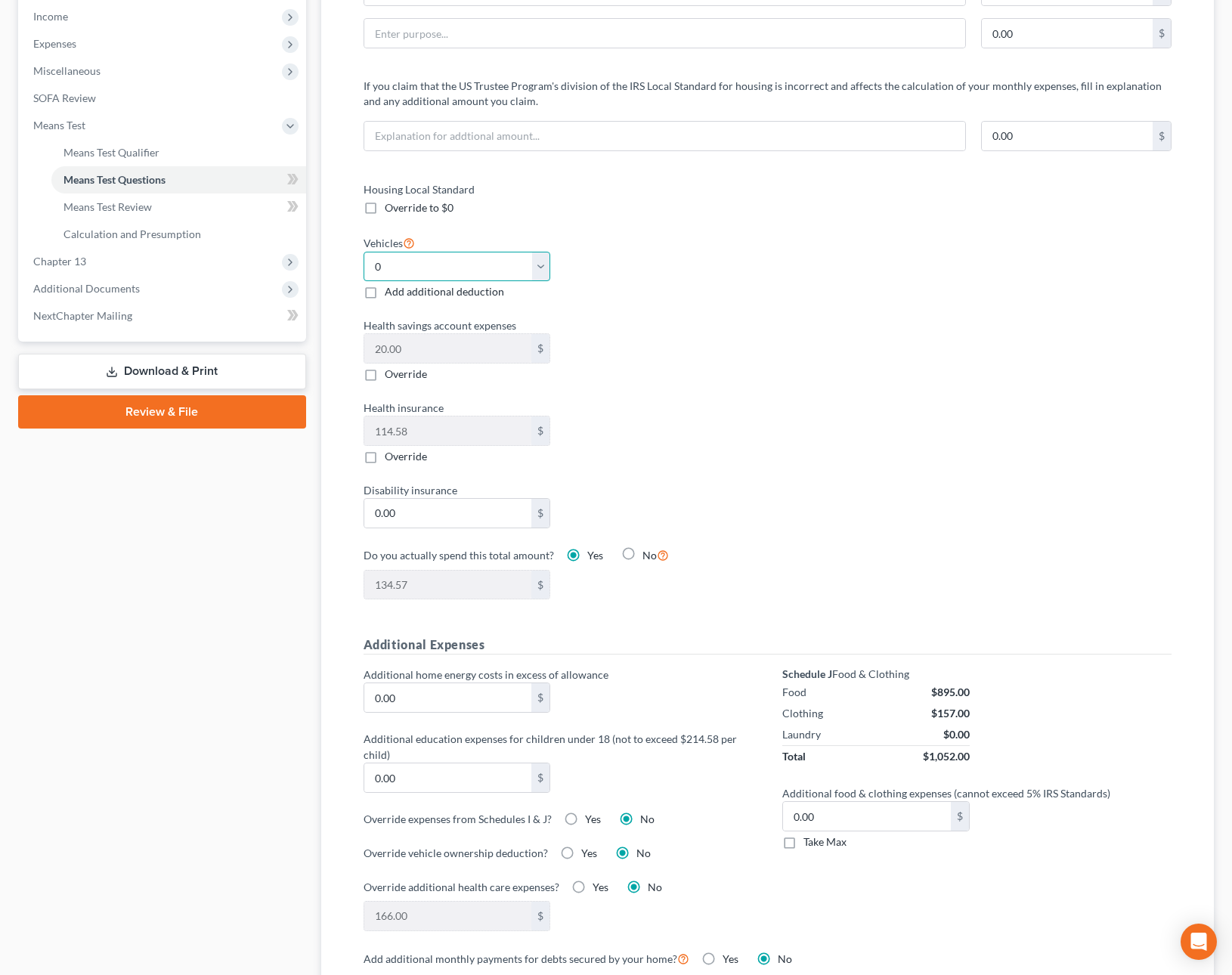
click at [525, 253] on select "Select 0 1 2 3 4 5" at bounding box center [457, 267] width 187 height 31
select select "1"
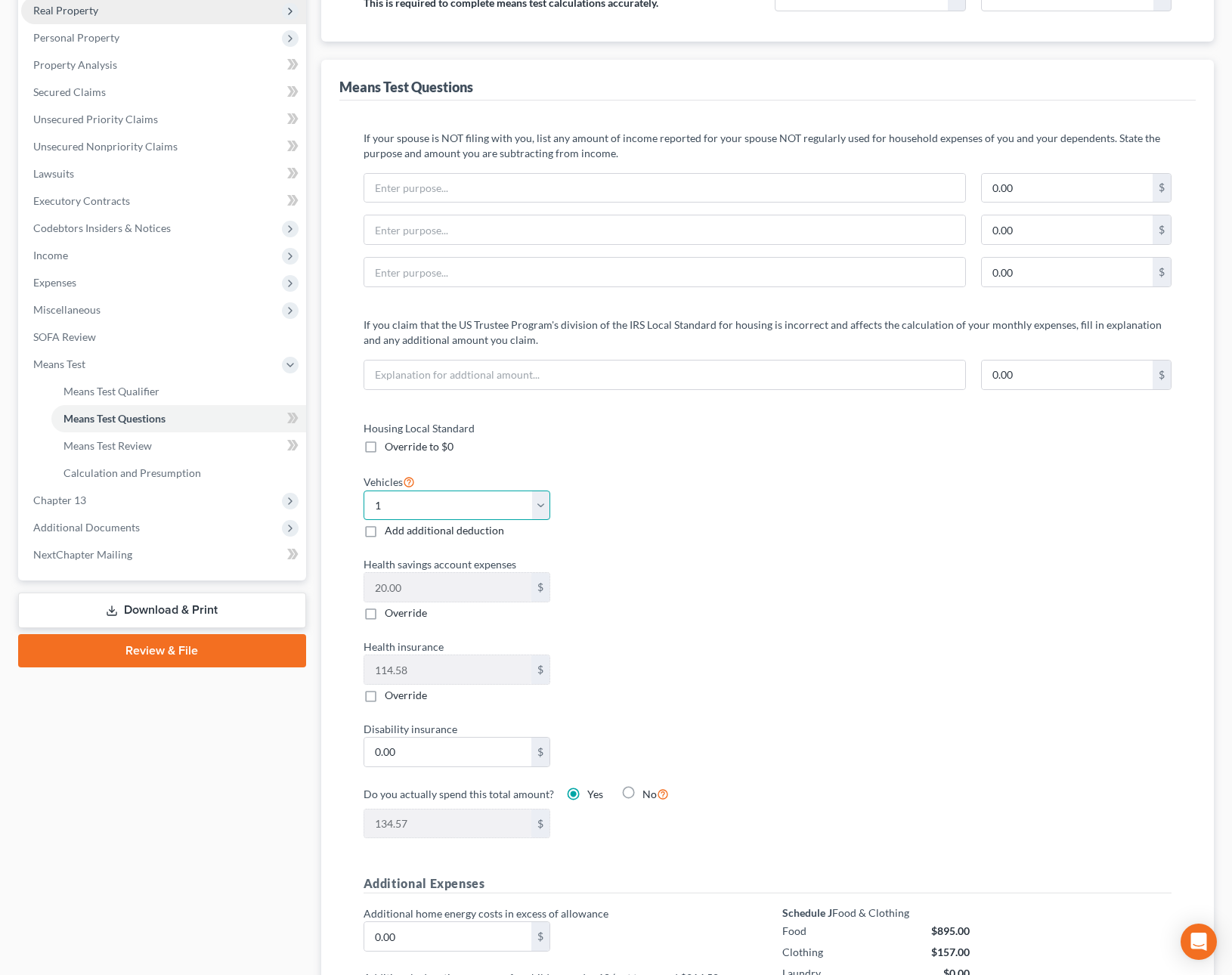
scroll to position [0, 0]
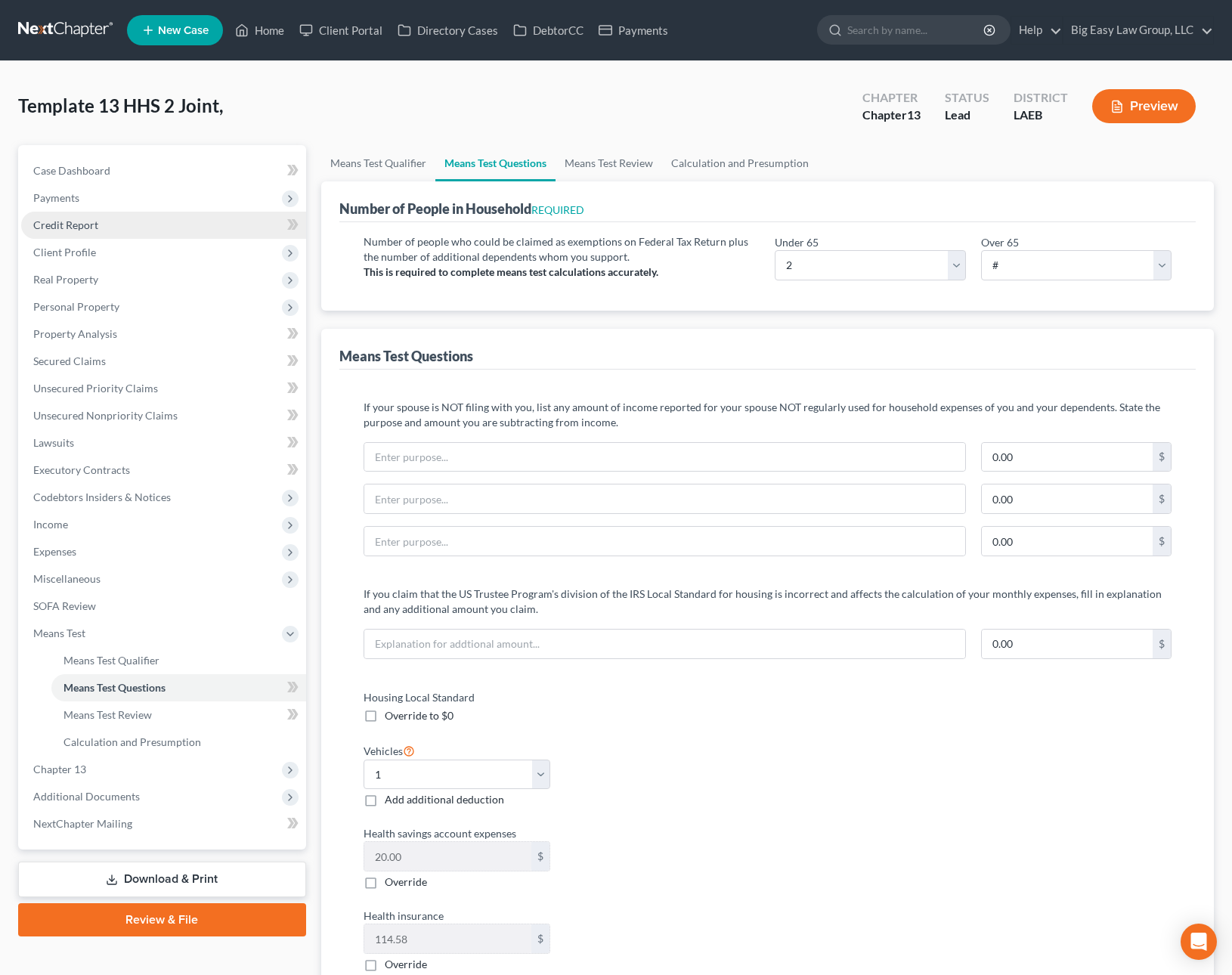
click at [163, 224] on link "Credit Report" at bounding box center [163, 225] width 285 height 27
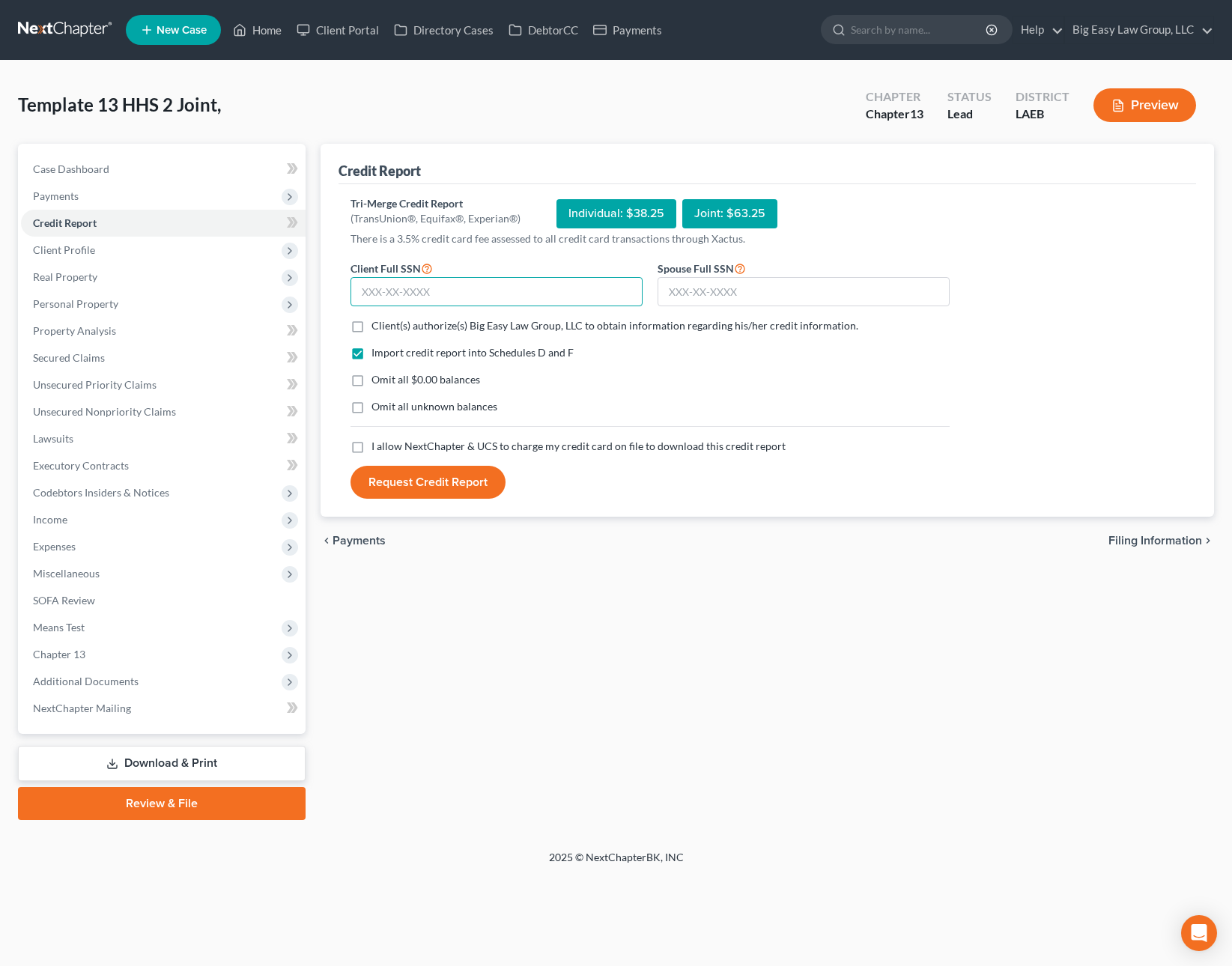
click at [503, 293] on input "text" at bounding box center [497, 293] width 292 height 30
type input "435-37-4255"
click at [693, 300] on input "text" at bounding box center [804, 293] width 292 height 30
type input "434-17-0017"
click at [372, 330] on label "Client(s) authorize(s) Big Easy Law Group, LLC to obtain information regarding …" at bounding box center [615, 325] width 486 height 15
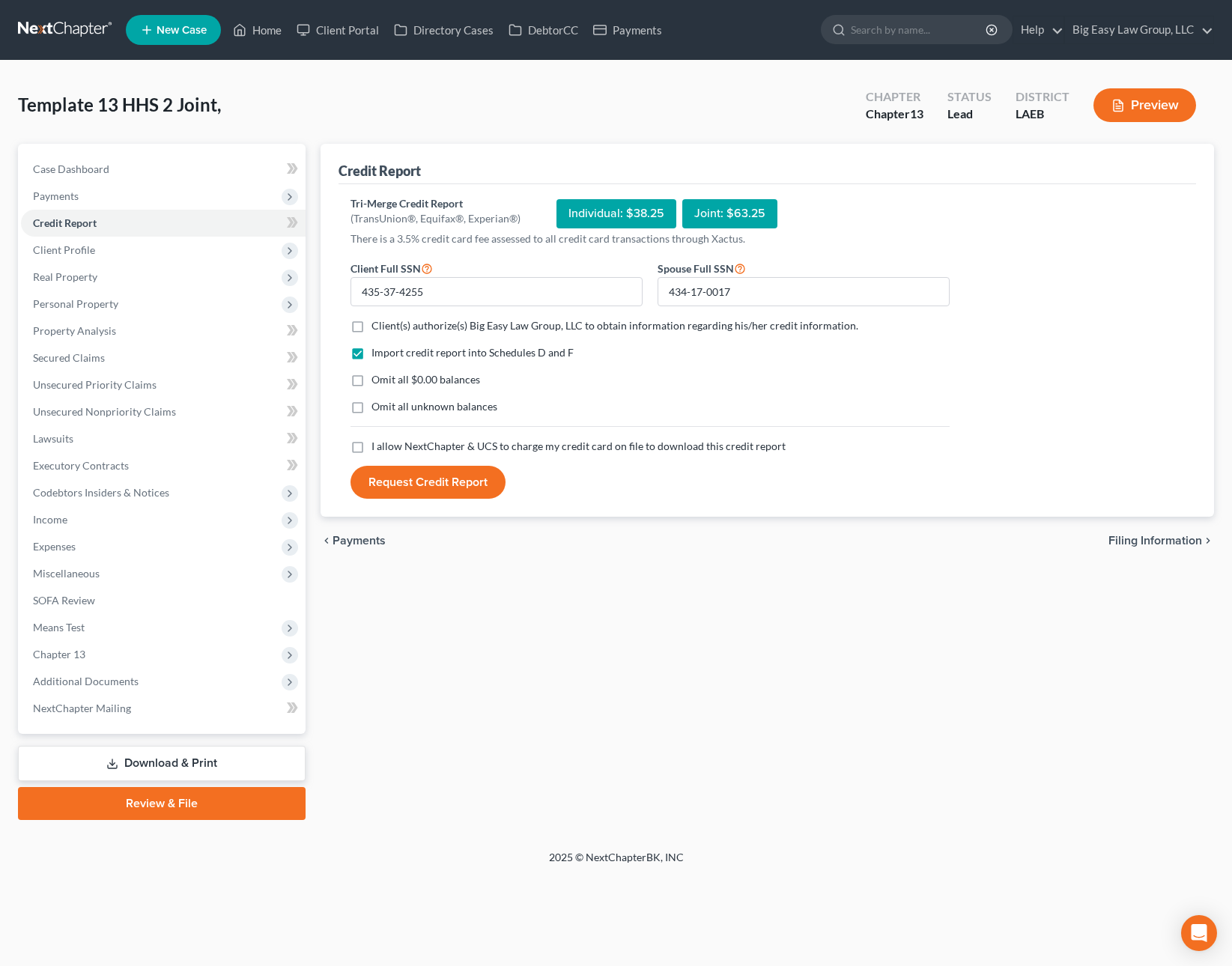
click at [377, 328] on input "Client(s) authorize(s) Big Easy Law Group, LLC to obtain information regarding …" at bounding box center [382, 323] width 10 height 10
checkbox input "true"
drag, startPoint x: 360, startPoint y: 359, endPoint x: 360, endPoint y: 387, distance: 28.0
click at [372, 360] on label "Import credit report into Schedules D and F" at bounding box center [473, 352] width 203 height 15
click at [377, 355] on input "Import credit report into Schedules D and F" at bounding box center [382, 350] width 10 height 10
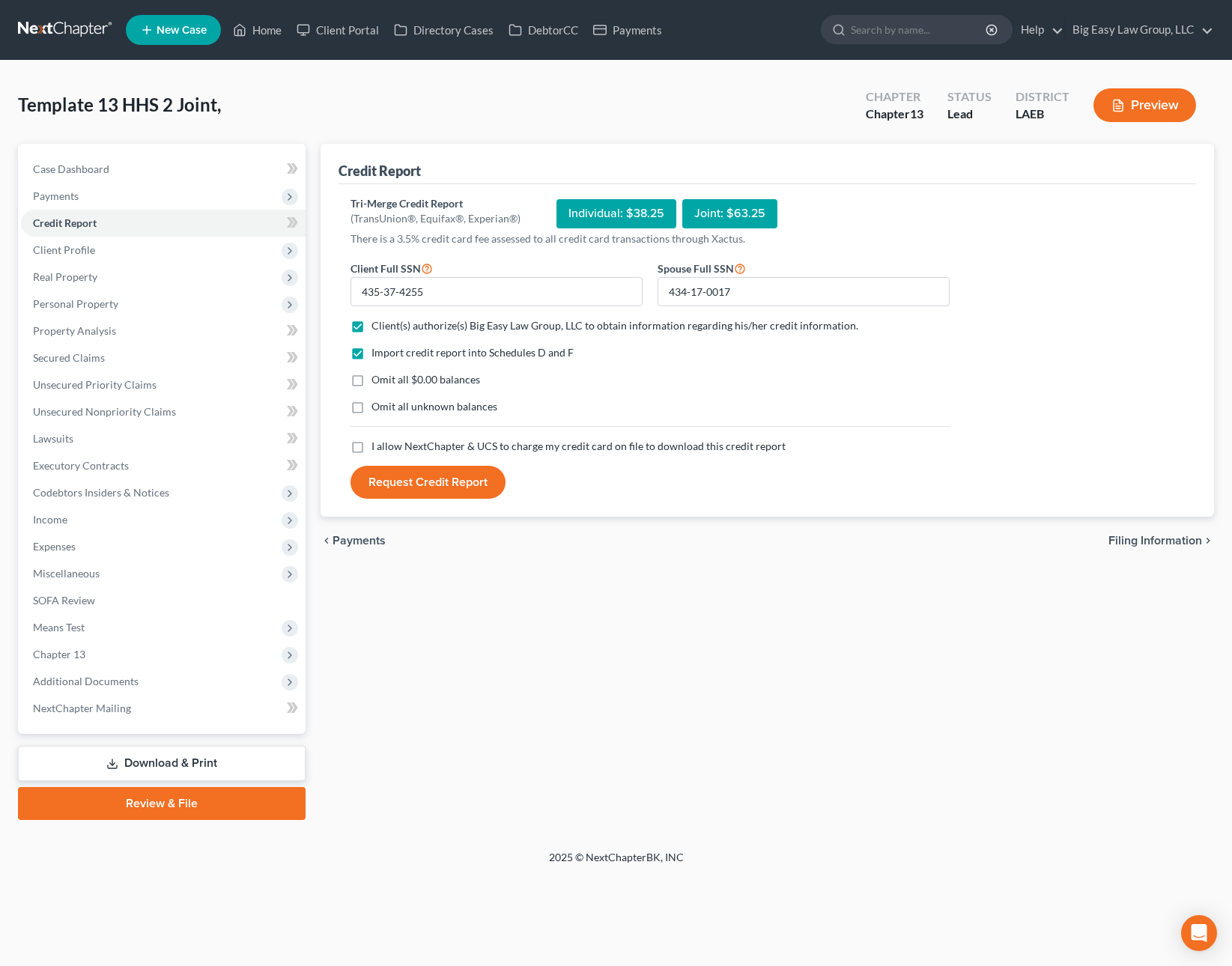
checkbox input "false"
drag, startPoint x: 357, startPoint y: 383, endPoint x: 353, endPoint y: 365, distance: 18.4
click at [372, 379] on label "Omit all $0.00 balances" at bounding box center [426, 379] width 108 height 15
click at [377, 379] on input "Omit all $0.00 balances" at bounding box center [382, 377] width 10 height 10
checkbox input "true"
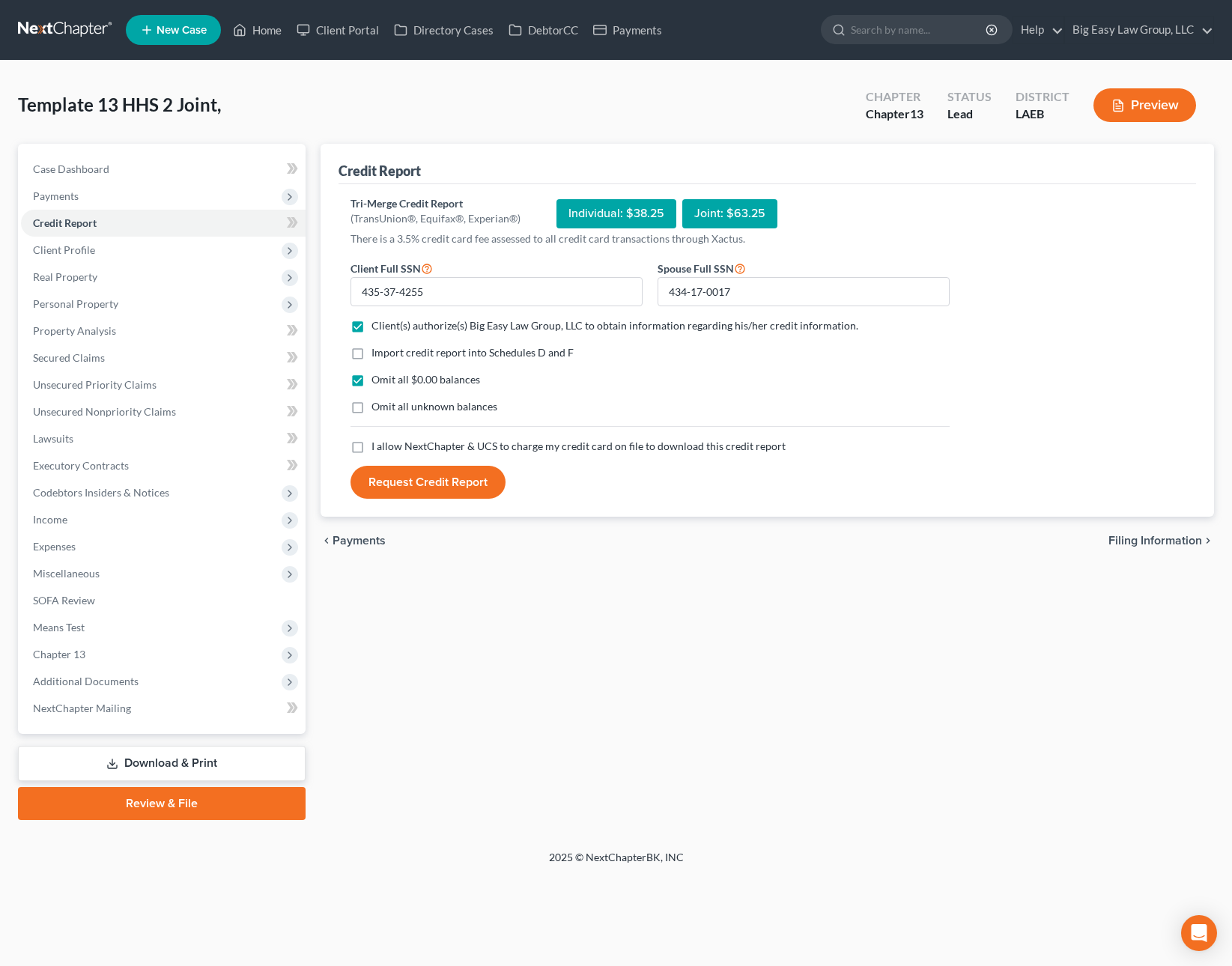
drag, startPoint x: 355, startPoint y: 355, endPoint x: 355, endPoint y: 411, distance: 56.0
click at [372, 355] on label "Import credit report into Schedules D and F" at bounding box center [473, 352] width 203 height 15
click at [377, 355] on input "Import credit report into Schedules D and F" at bounding box center [382, 350] width 10 height 10
checkbox input "true"
click at [372, 411] on label "Omit all unknown balances" at bounding box center [435, 406] width 126 height 15
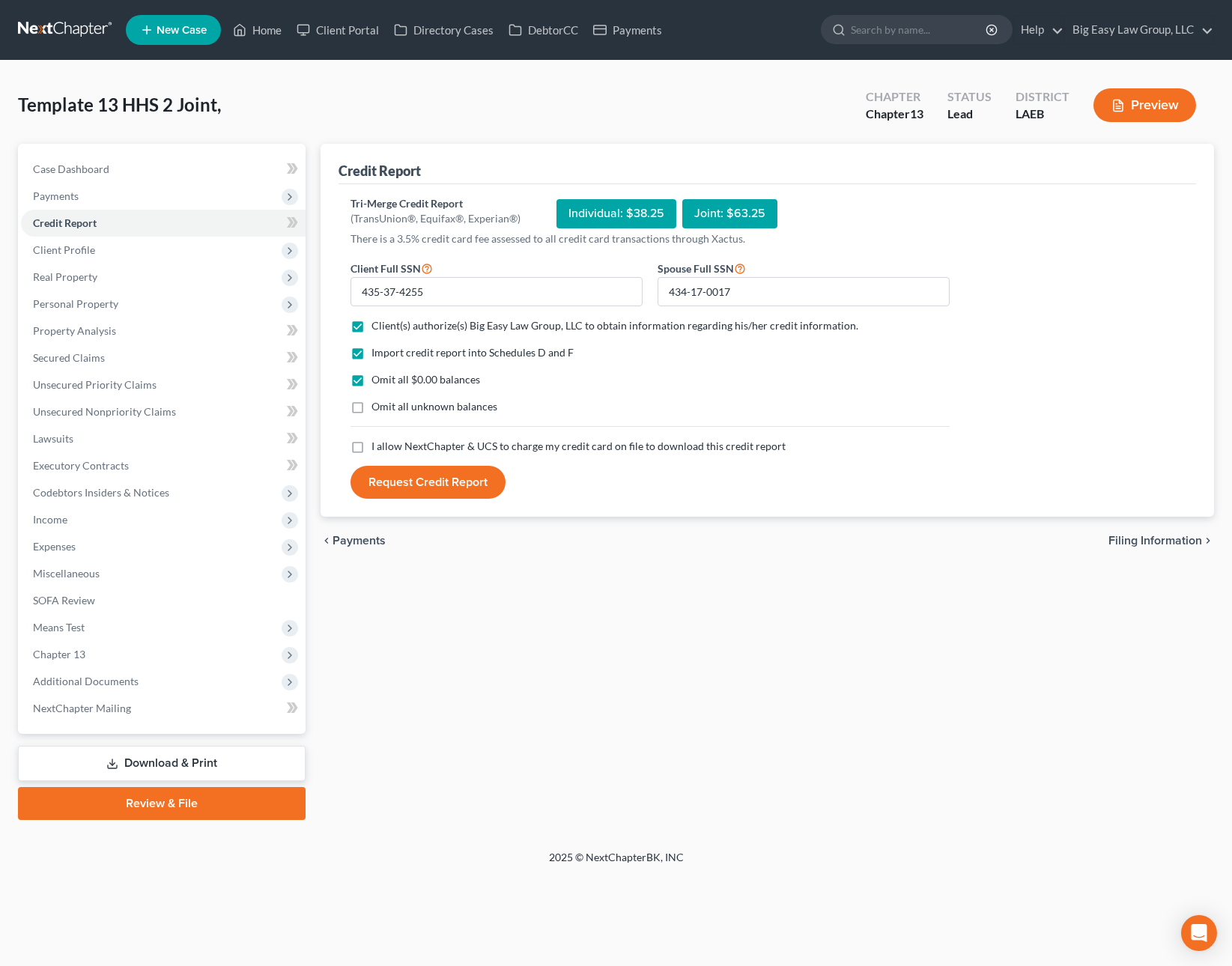
click at [377, 409] on input "Omit all unknown balances" at bounding box center [382, 404] width 10 height 10
checkbox input "true"
drag, startPoint x: 356, startPoint y: 447, endPoint x: 364, endPoint y: 460, distance: 15.3
click at [372, 447] on label "I allow NextChapter & UCS to charge my credit card on file to download this cre…" at bounding box center [578, 446] width 414 height 15
click at [377, 447] on input "I allow NextChapter & UCS to charge my credit card on file to download this cre…" at bounding box center [382, 443] width 10 height 10
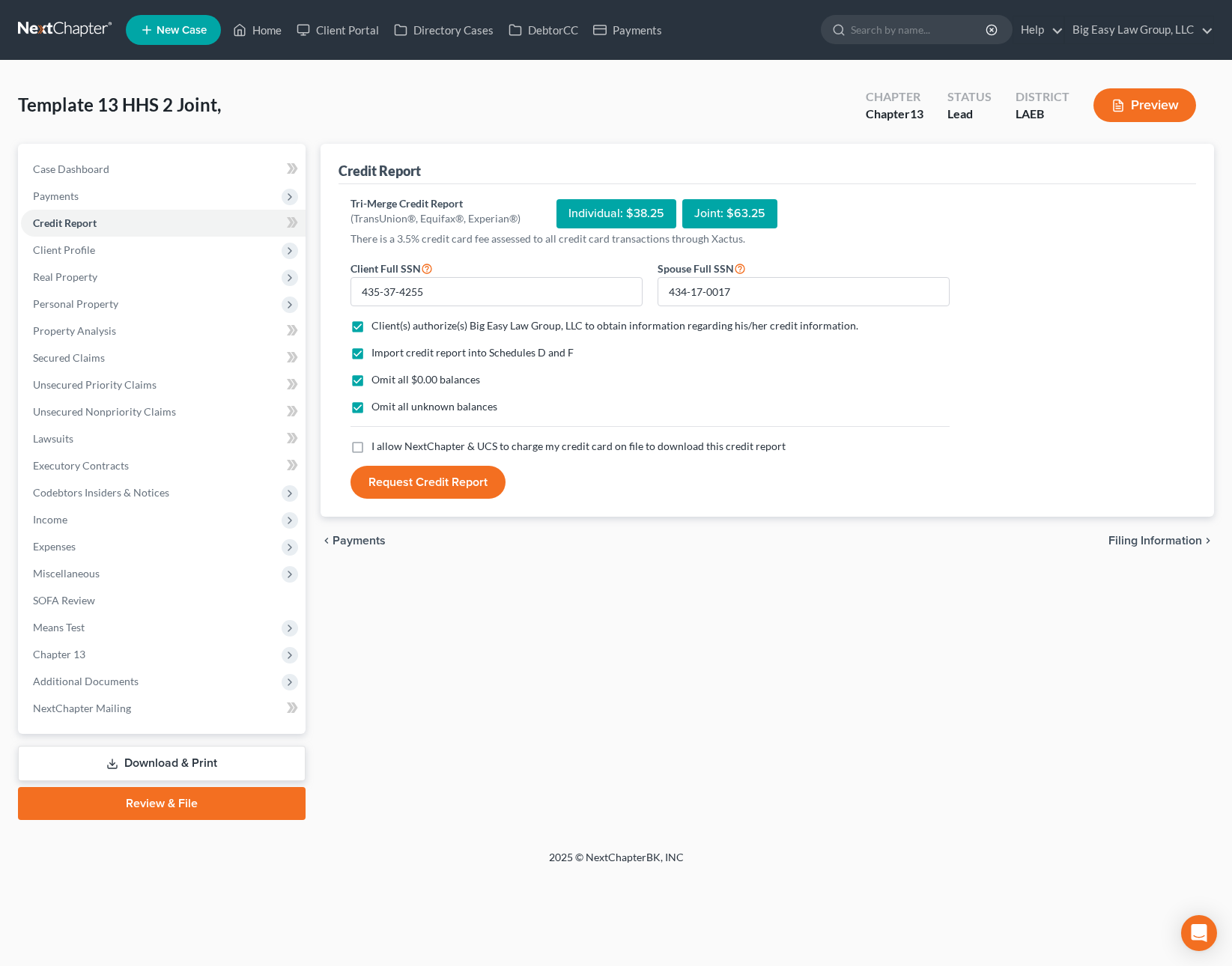
checkbox input "true"
click at [376, 475] on button "Request Credit Report" at bounding box center [428, 481] width 155 height 33
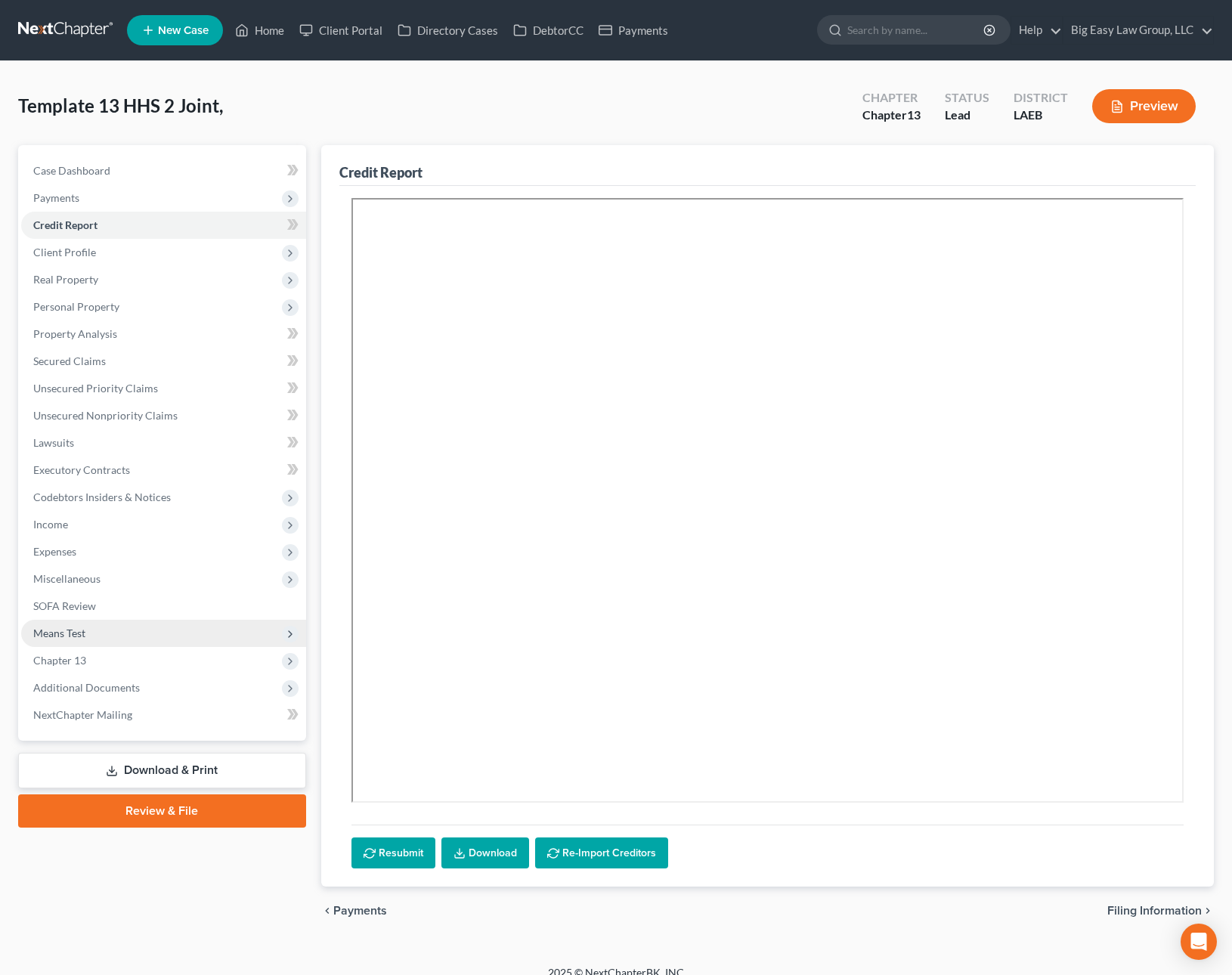
click at [182, 637] on span "Means Test" at bounding box center [163, 633] width 285 height 27
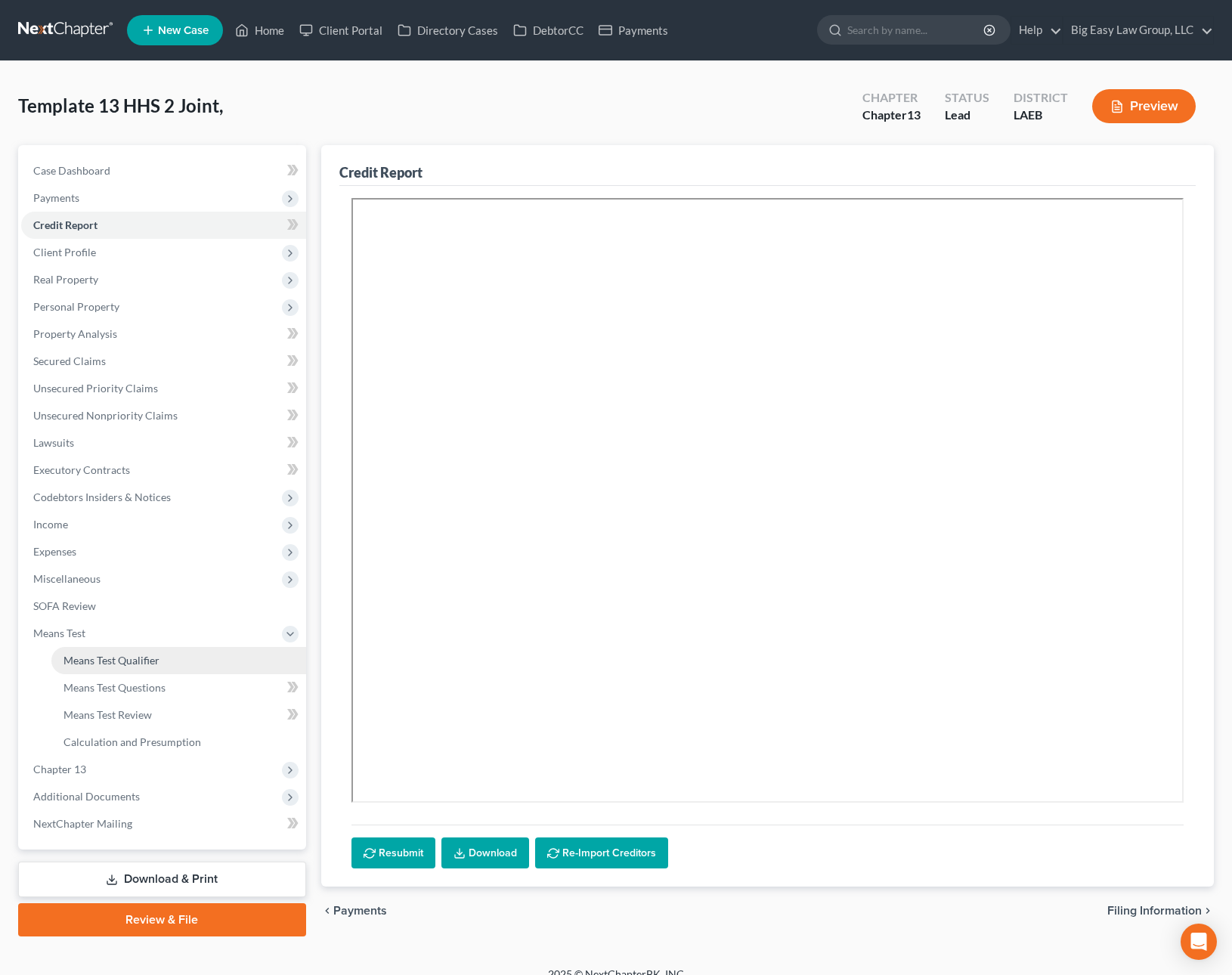
click at [188, 652] on link "Means Test Qualifier" at bounding box center [179, 660] width 255 height 27
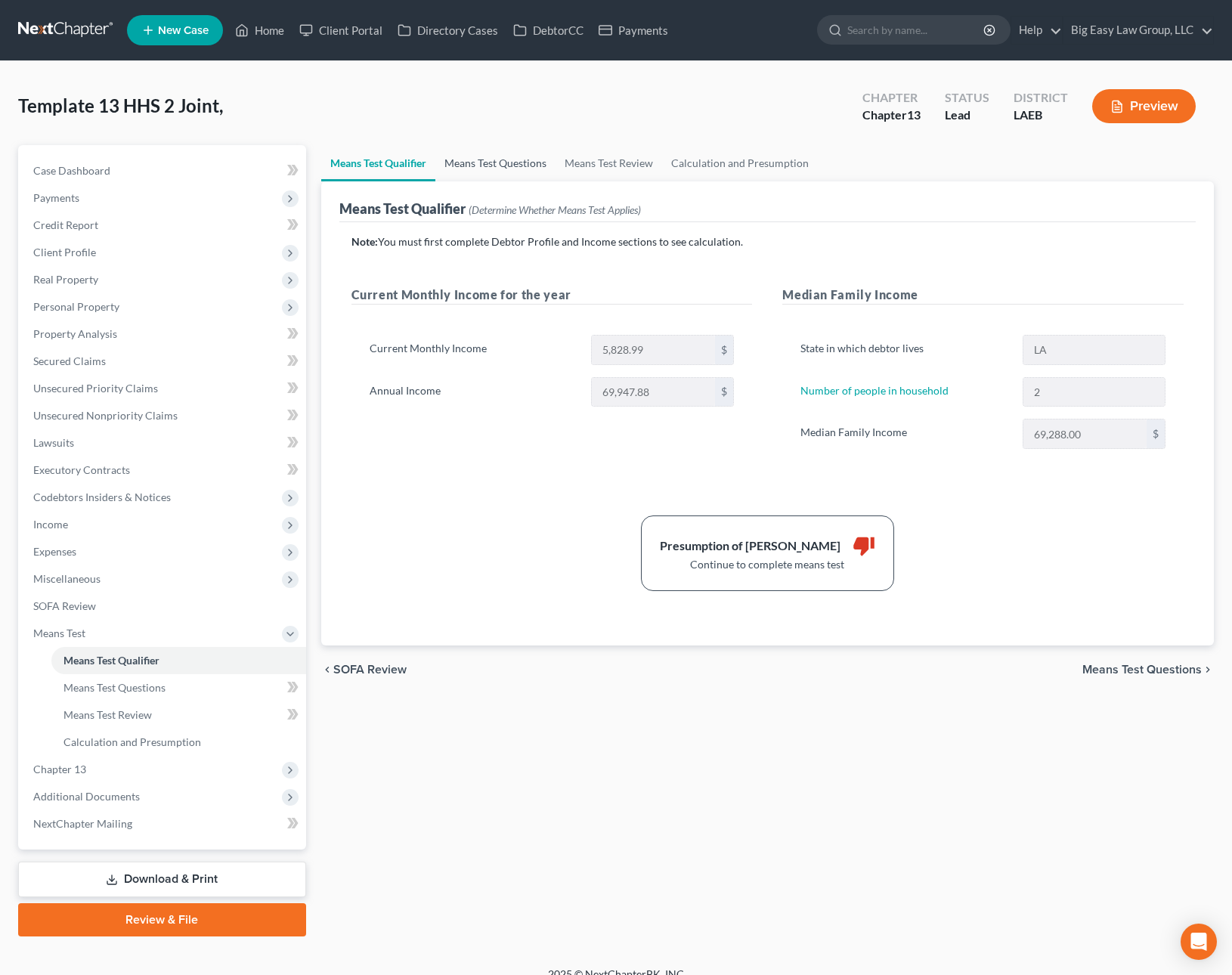
click at [488, 165] on link "Means Test Questions" at bounding box center [495, 162] width 120 height 36
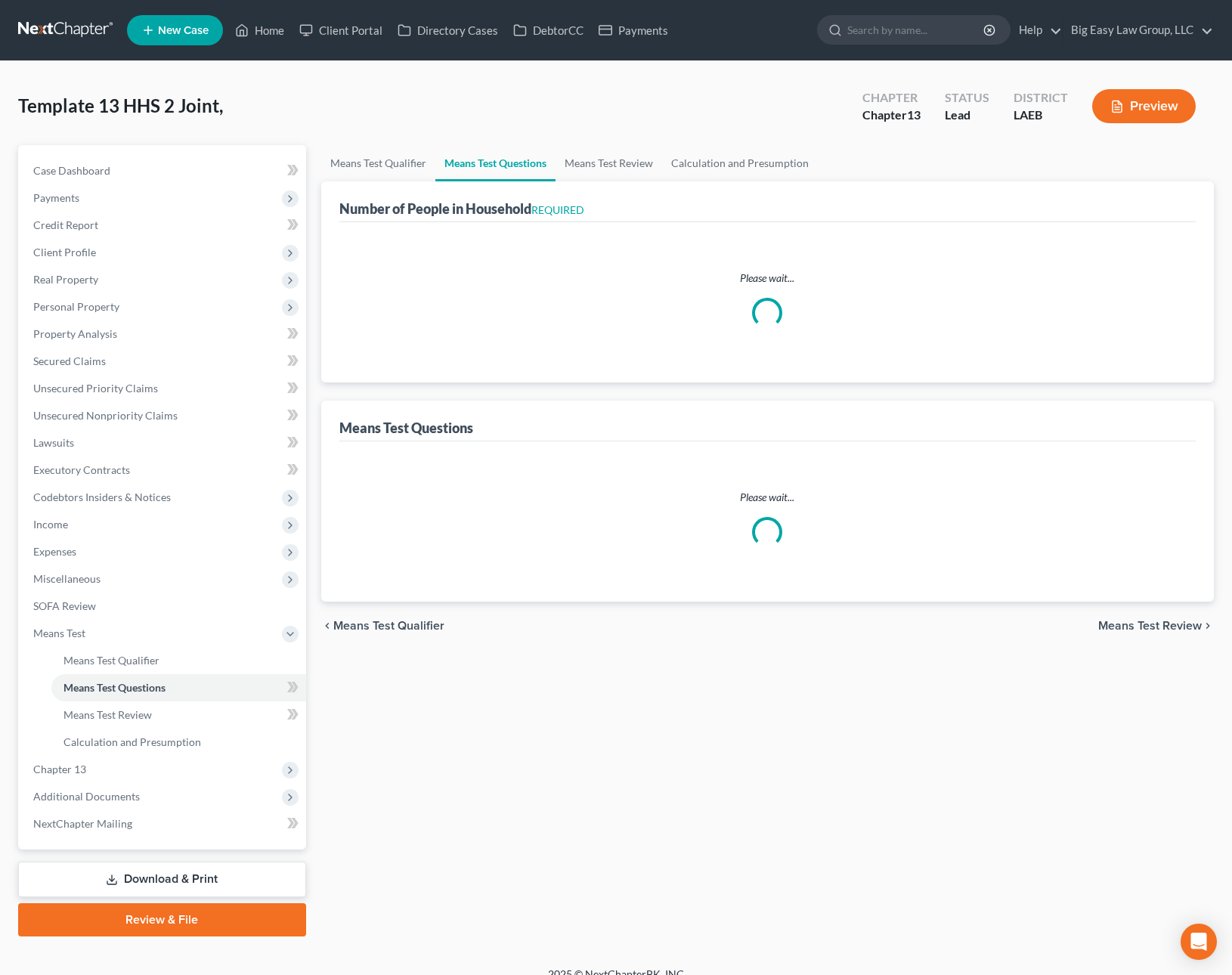
select select "2"
select select "1"
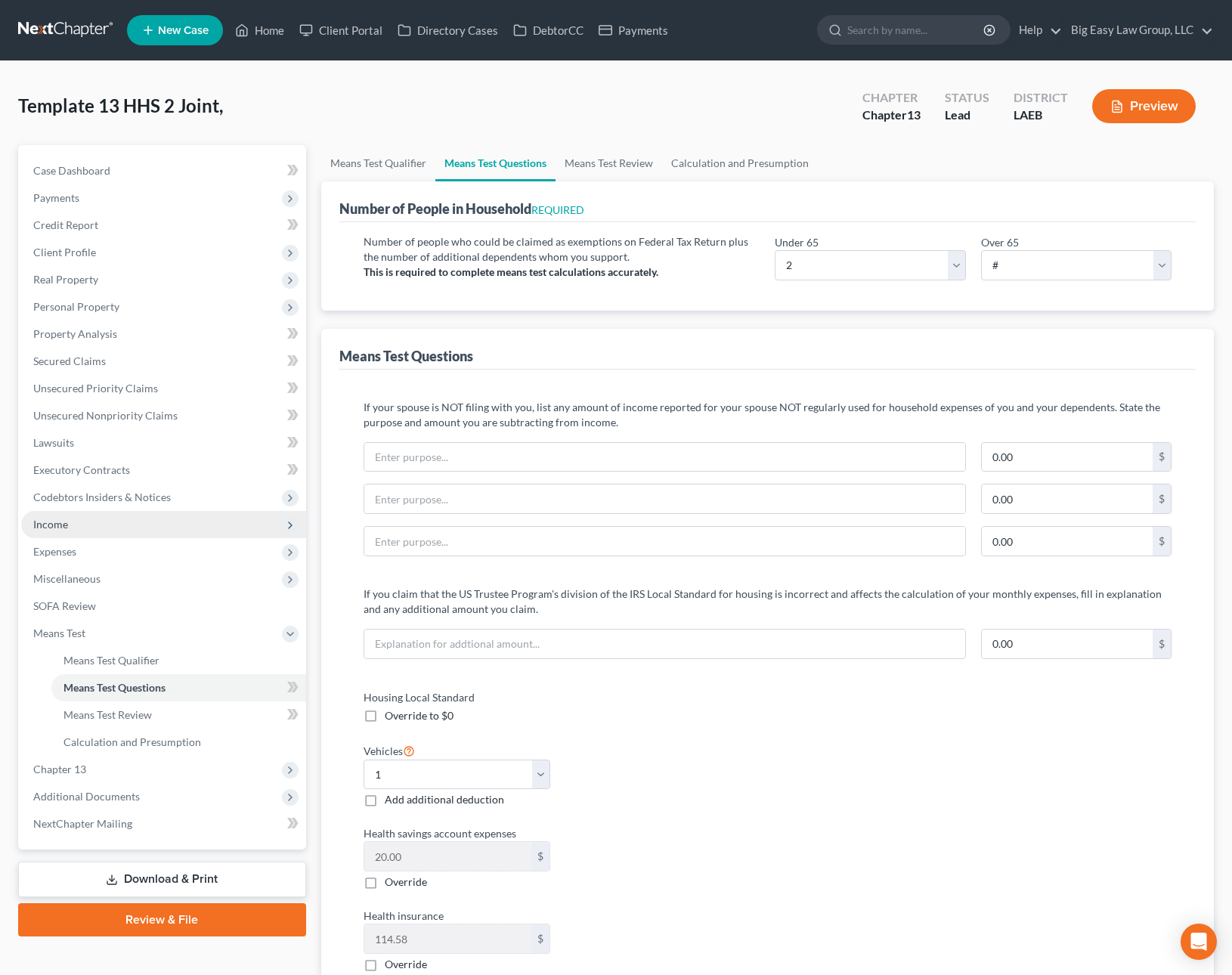
click at [134, 520] on span "Income" at bounding box center [163, 525] width 285 height 27
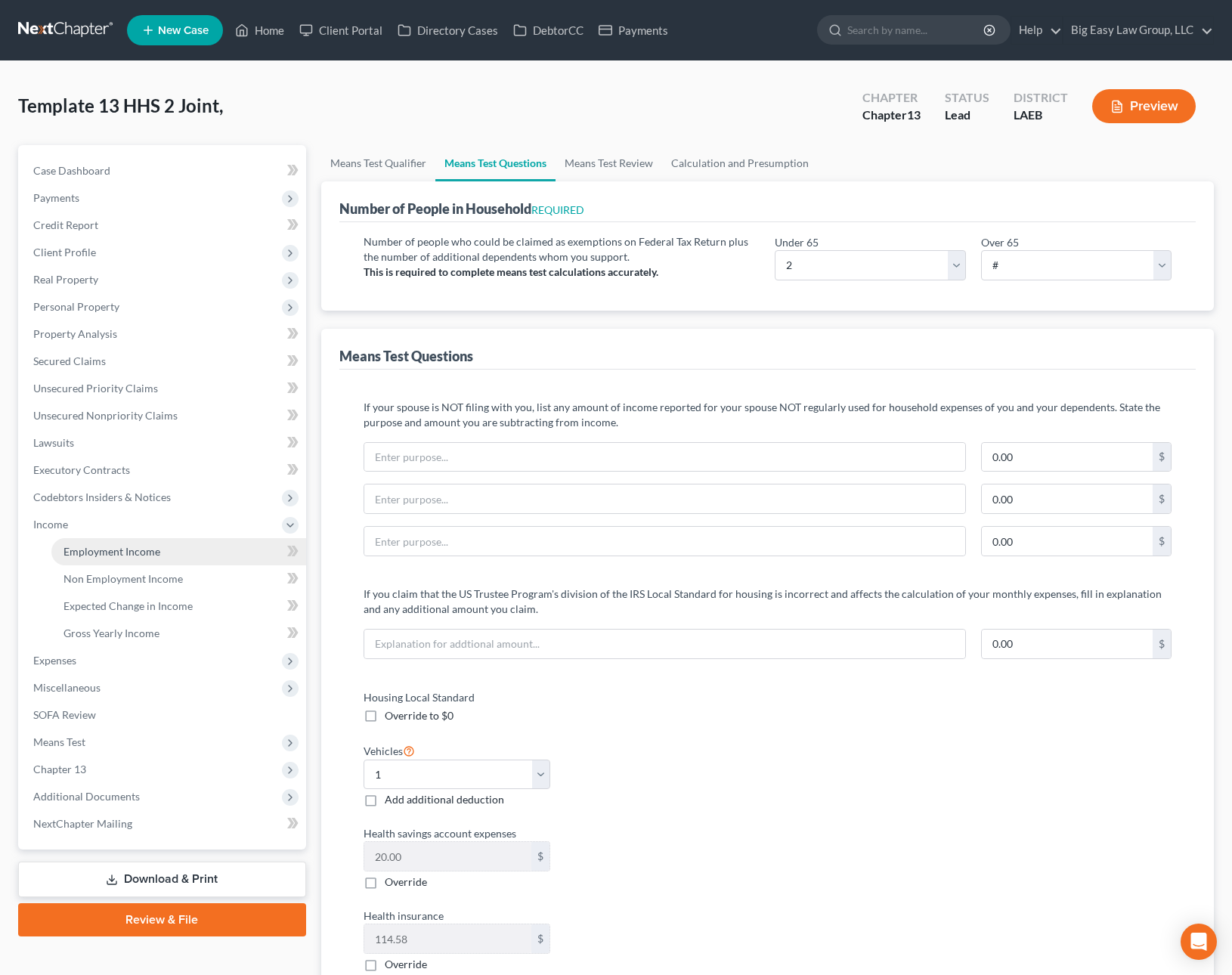
drag, startPoint x: 154, startPoint y: 549, endPoint x: 187, endPoint y: 540, distance: 34.2
click at [154, 549] on span "Employment Income" at bounding box center [112, 551] width 97 height 13
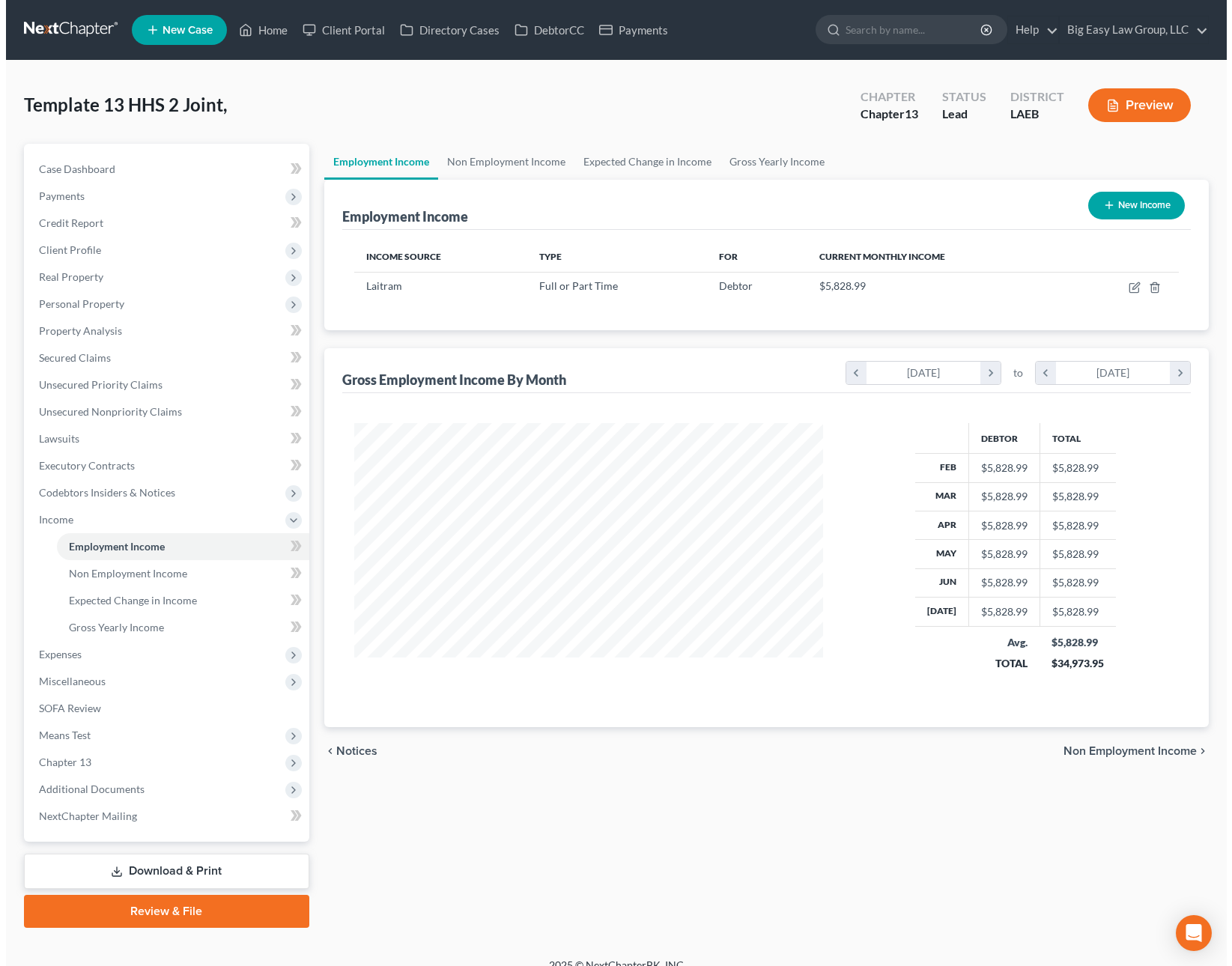
scroll to position [269, 499]
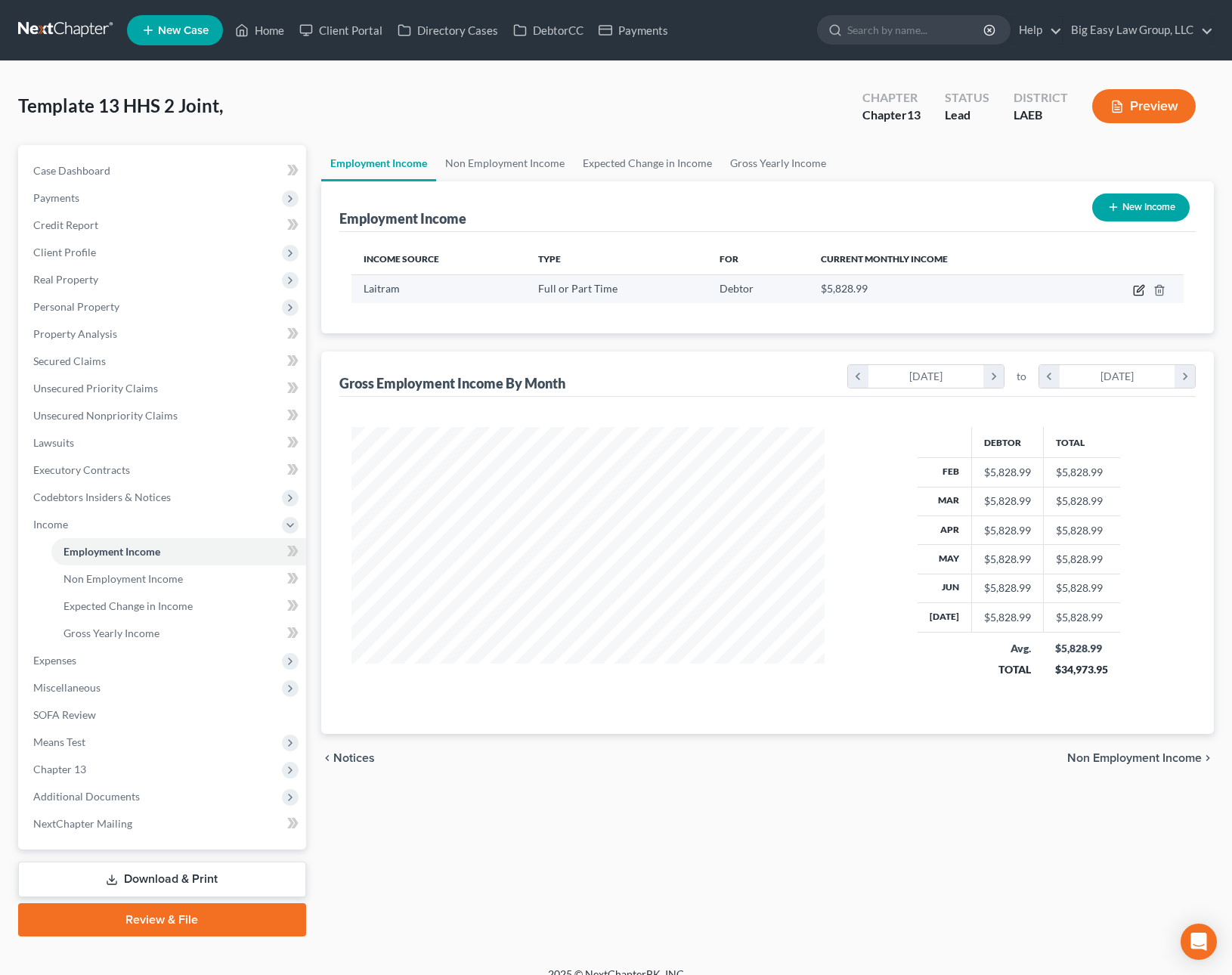
click at [1137, 286] on icon "button" at bounding box center [1138, 290] width 9 height 9
select select "0"
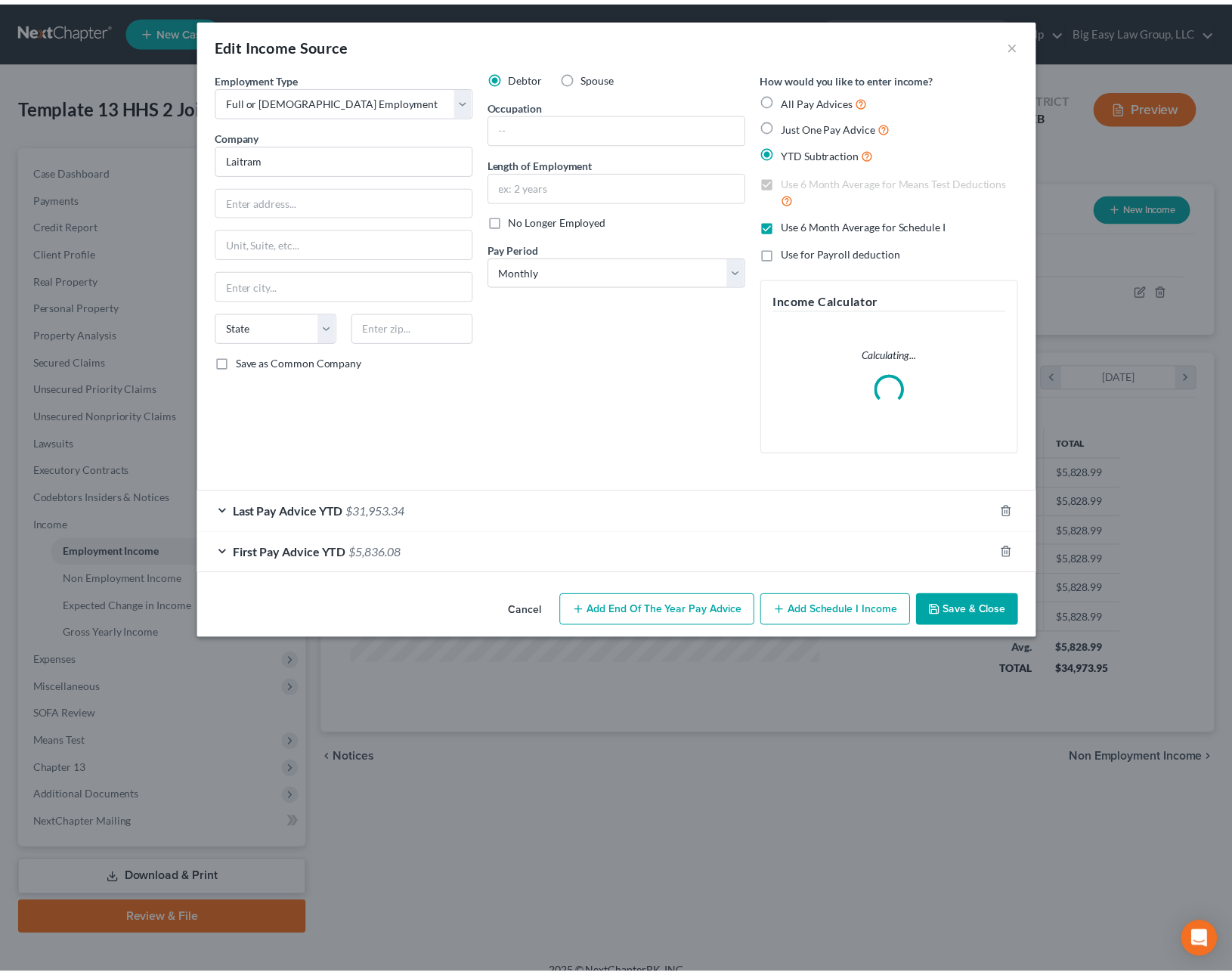
scroll to position [271, 509]
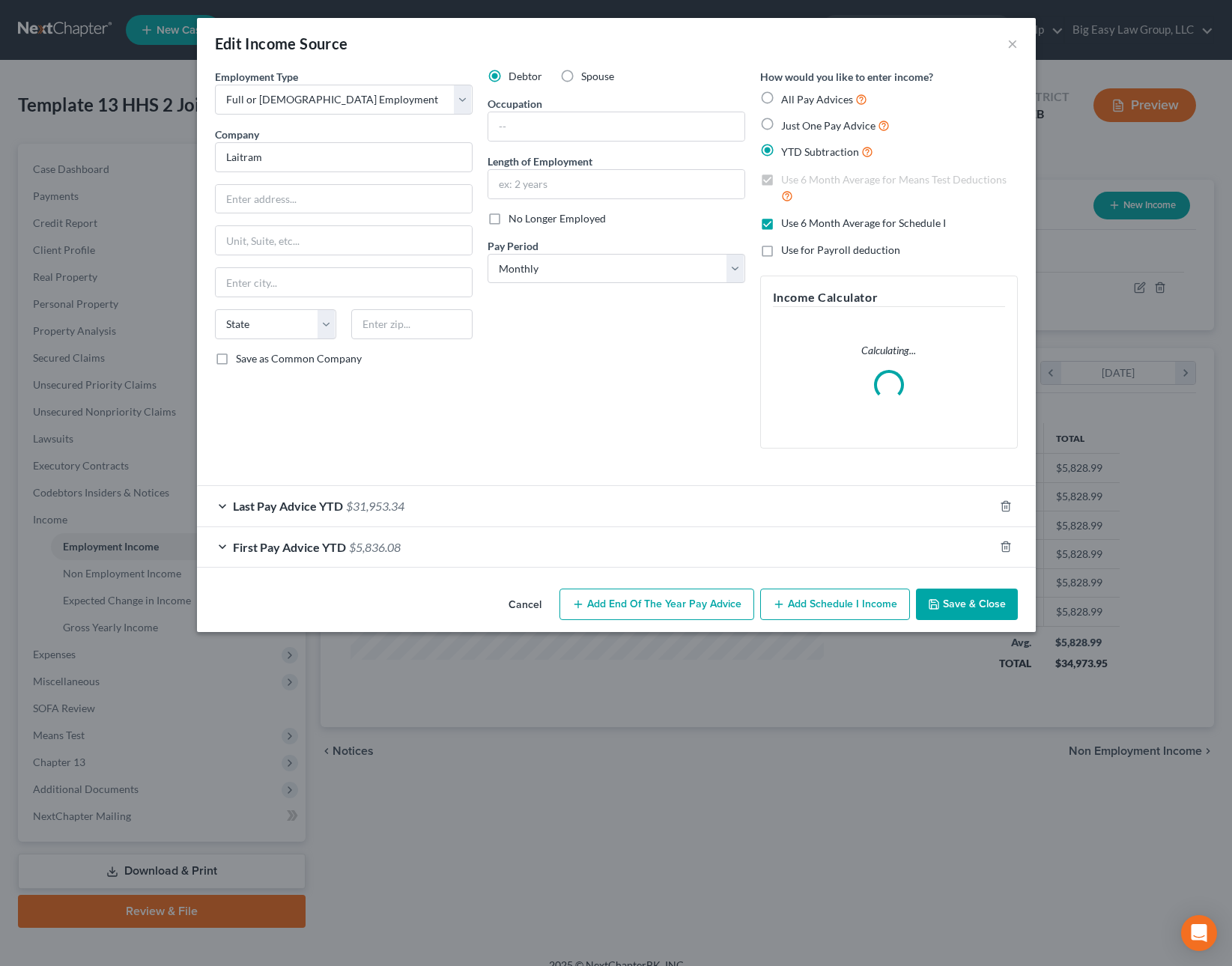
click at [955, 603] on button "Save & Close" at bounding box center [967, 603] width 102 height 31
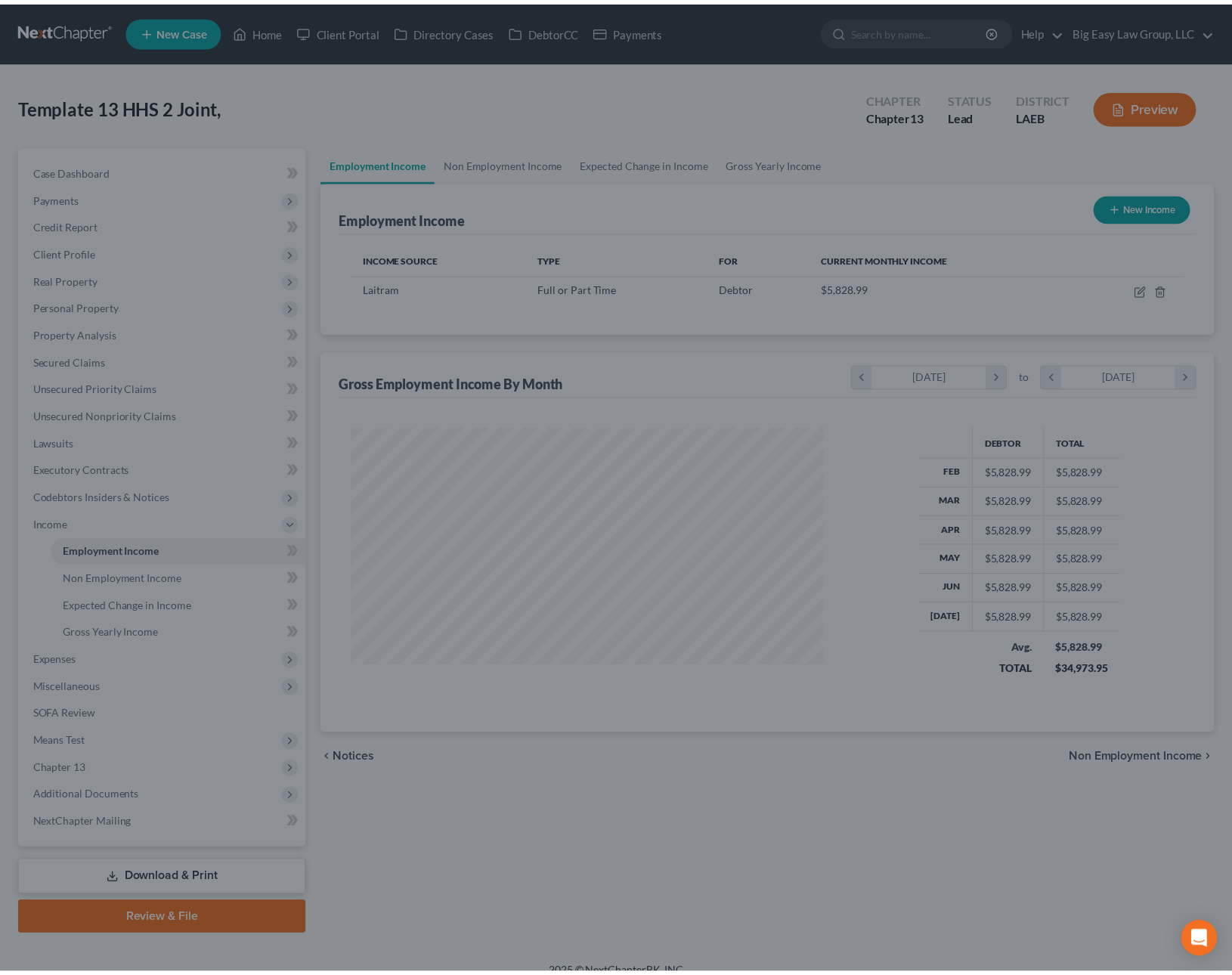
scroll to position [755292, 755292]
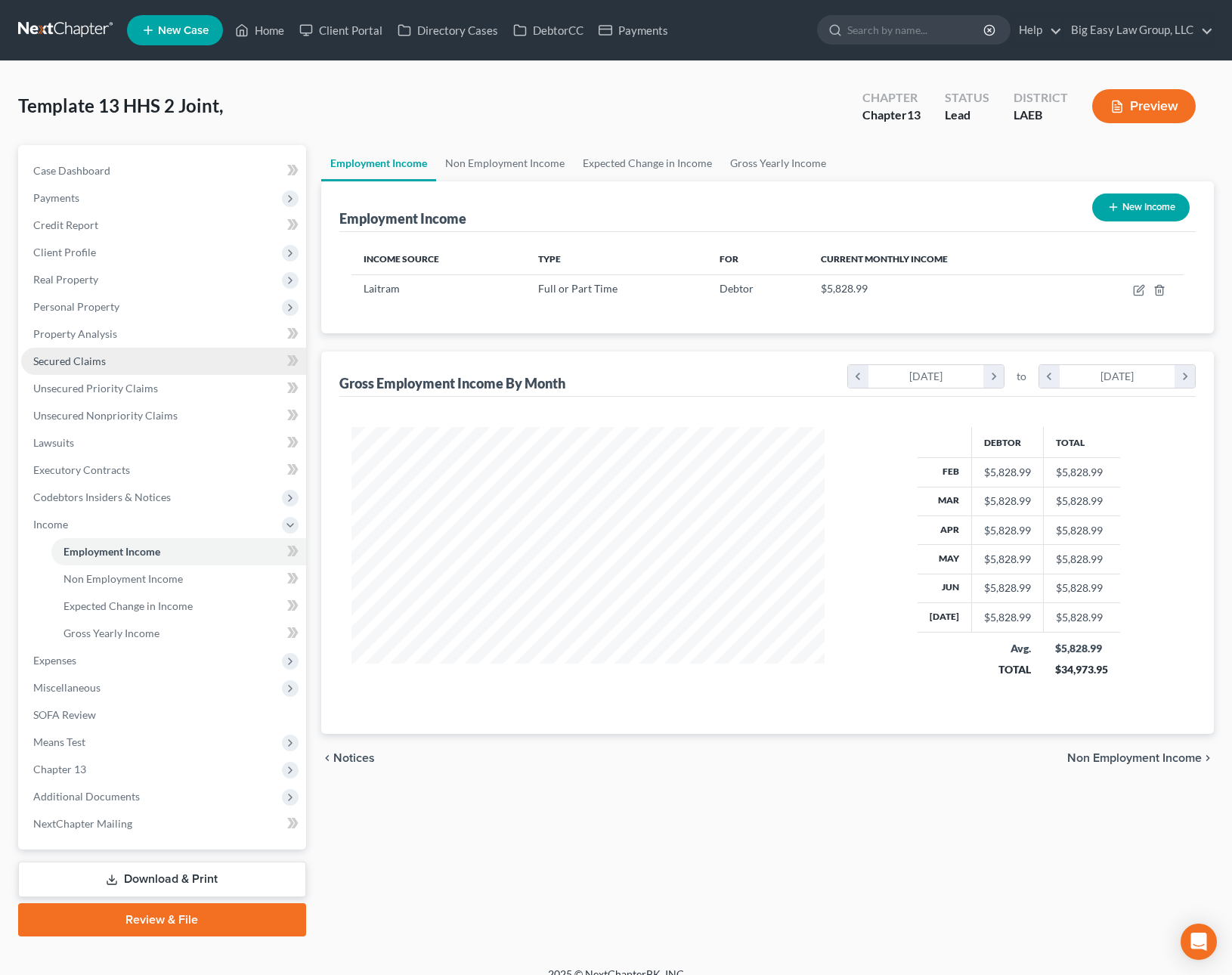
click at [126, 359] on link "Secured Claims" at bounding box center [163, 361] width 285 height 27
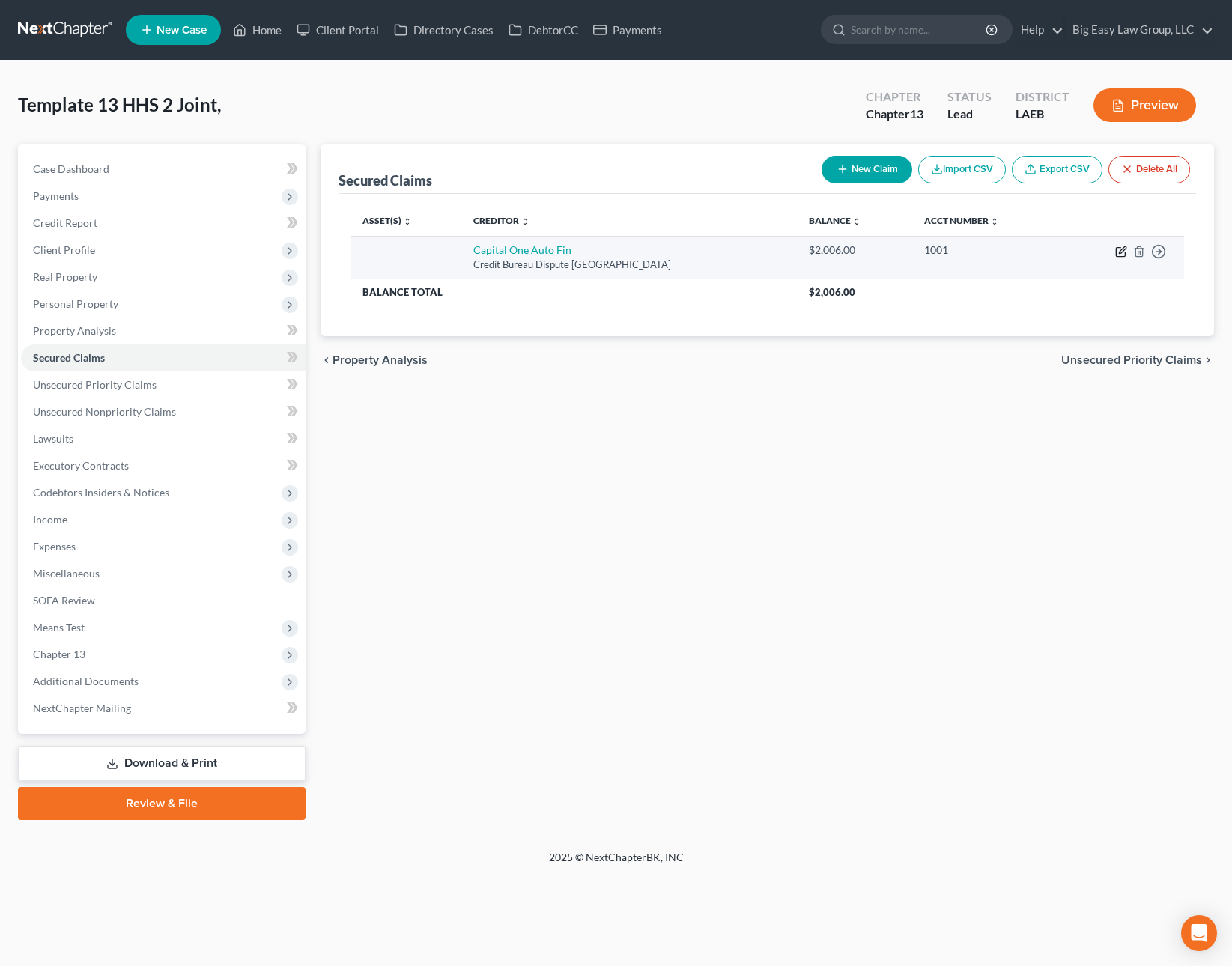
click at [1118, 253] on icon "button" at bounding box center [1121, 251] width 12 height 12
select select "45"
select select "2"
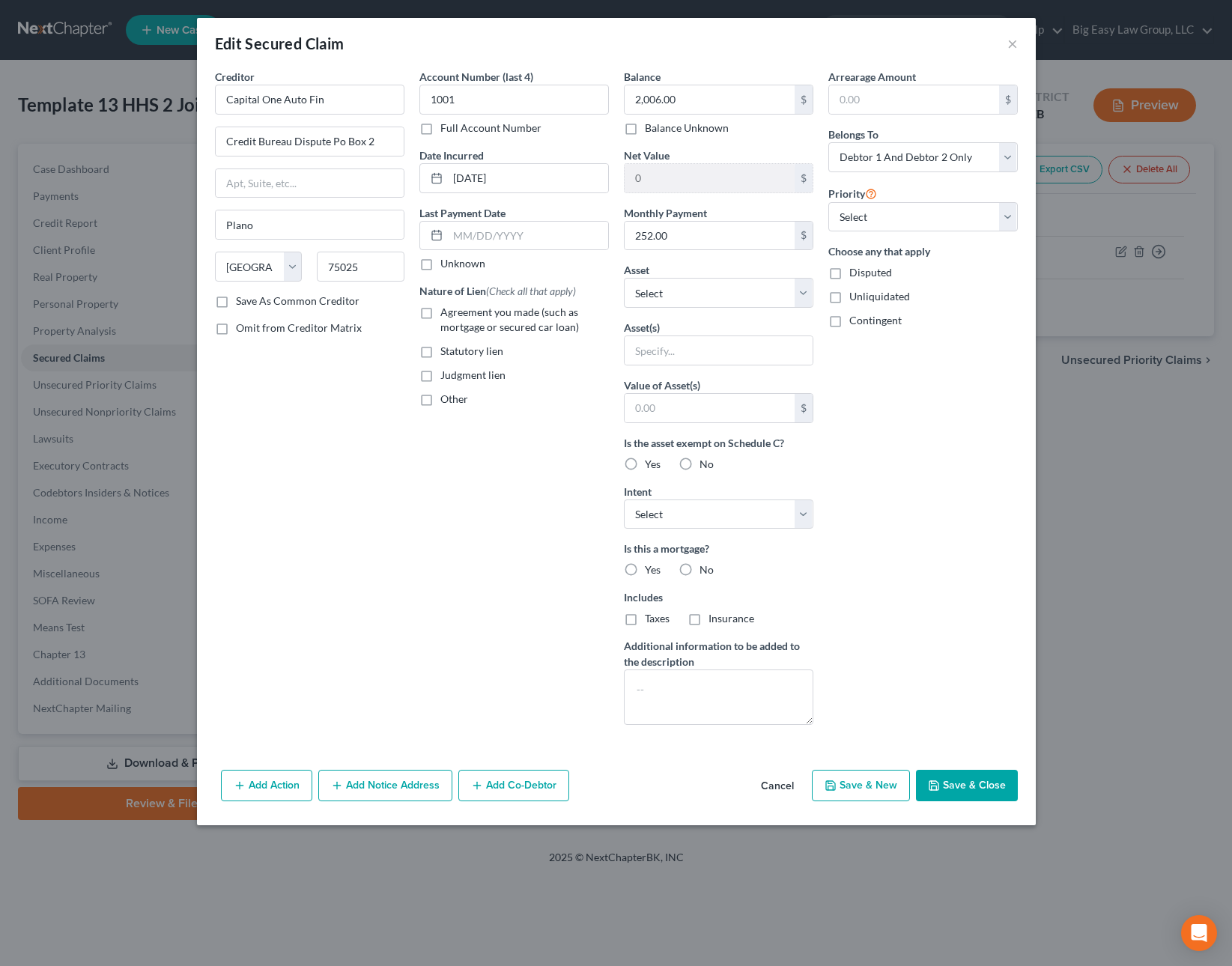
click at [440, 315] on label "Agreement you made (such as mortgage or secured car loan)" at bounding box center [524, 320] width 168 height 30
click at [447, 314] on input "Agreement you made (such as mortgage or secured car loan)" at bounding box center [451, 309] width 10 height 10
checkbox input "true"
drag, startPoint x: 709, startPoint y: 566, endPoint x: 678, endPoint y: 512, distance: 62.3
click at [709, 566] on span "No" at bounding box center [707, 569] width 14 height 13
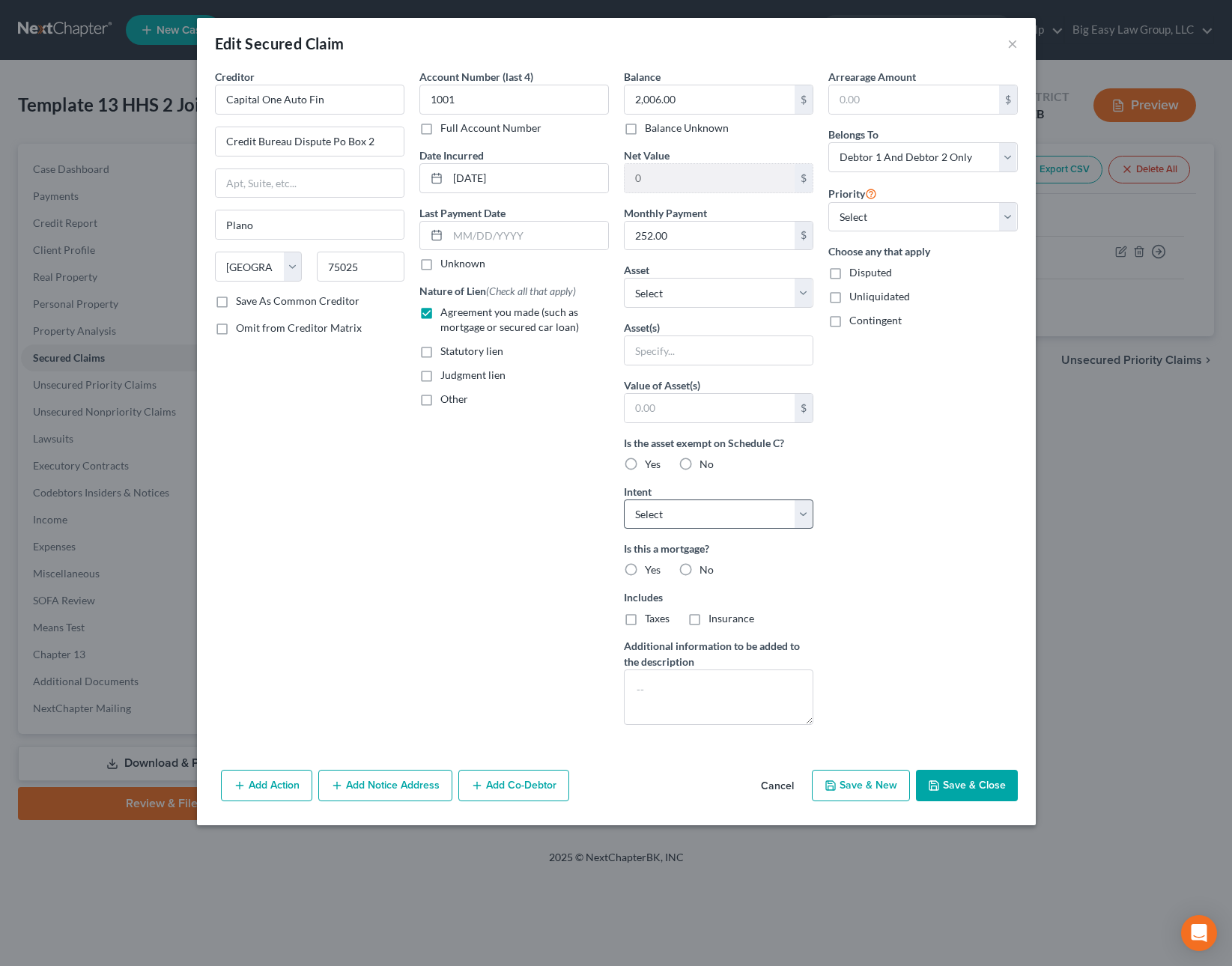
click at [709, 566] on input "No" at bounding box center [710, 567] width 10 height 10
radio input "true"
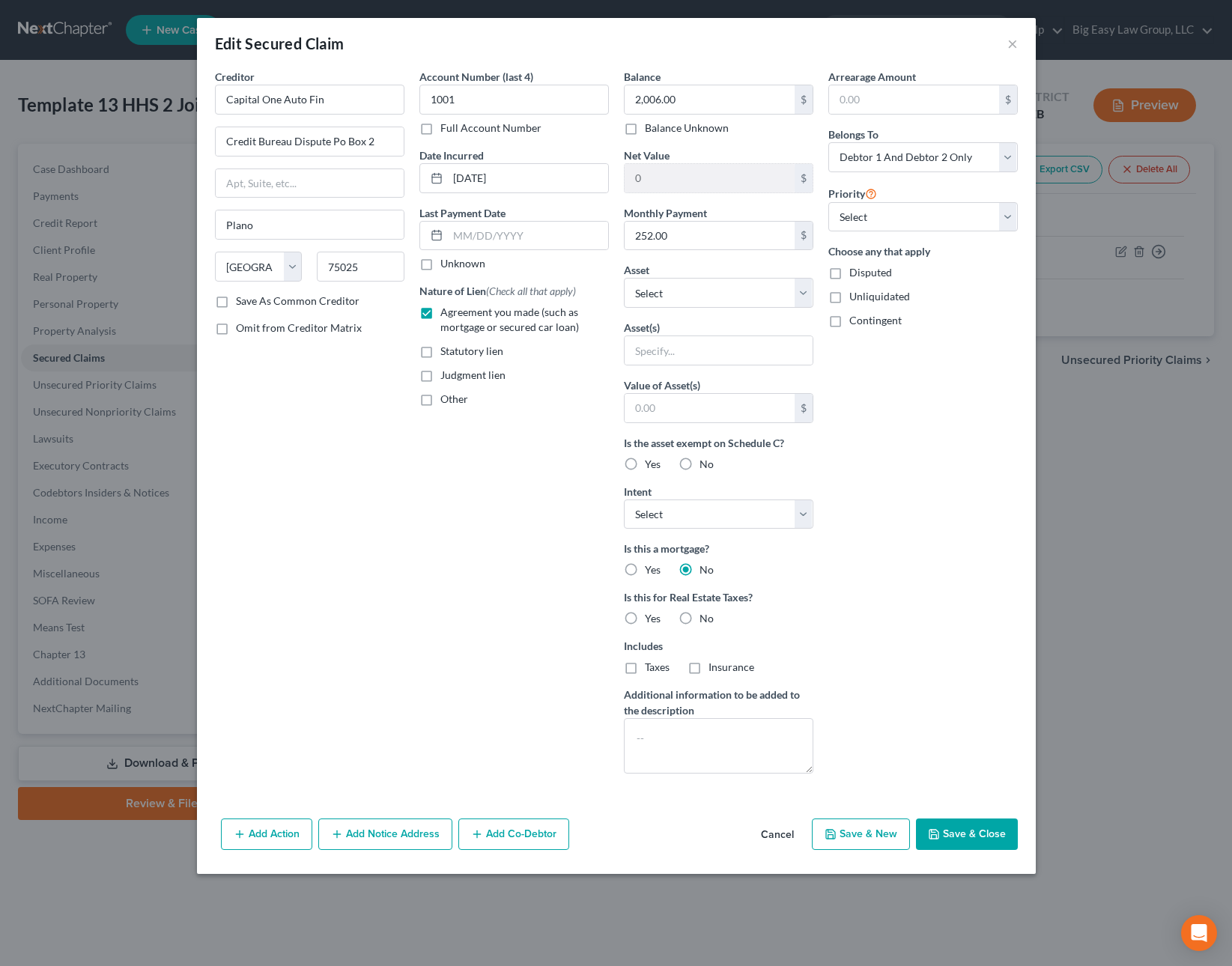
click at [651, 470] on label "Yes" at bounding box center [653, 464] width 16 height 15
click at [651, 466] on input "Yes" at bounding box center [655, 461] width 10 height 10
radio input "true"
drag, startPoint x: 691, startPoint y: 620, endPoint x: 705, endPoint y: 634, distance: 19.8
click at [699, 620] on label "No" at bounding box center [707, 618] width 14 height 15
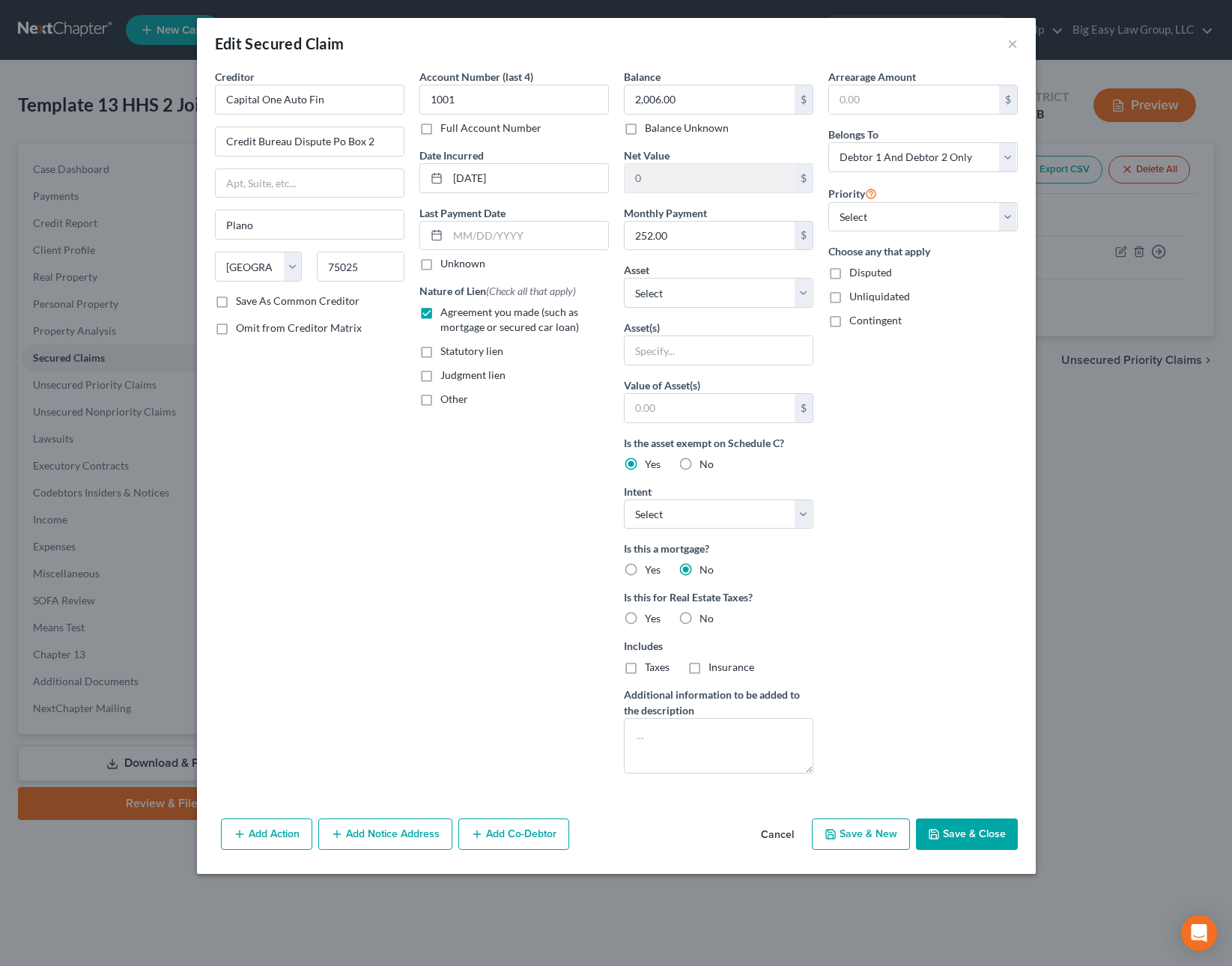
click at [706, 620] on input "No" at bounding box center [710, 615] width 10 height 10
radio input "true"
click at [919, 839] on button "Save & Close" at bounding box center [967, 834] width 102 height 31
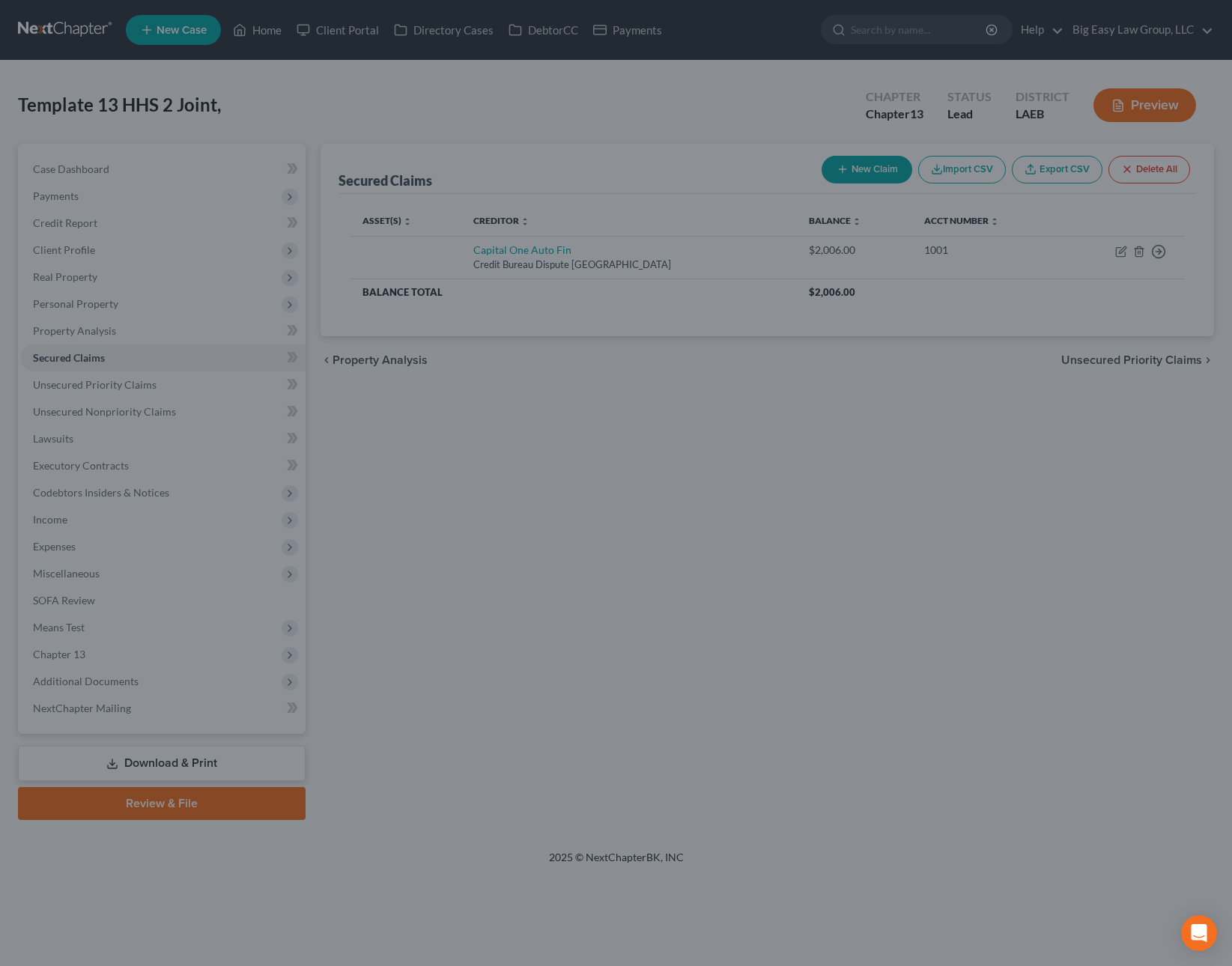
type input "0"
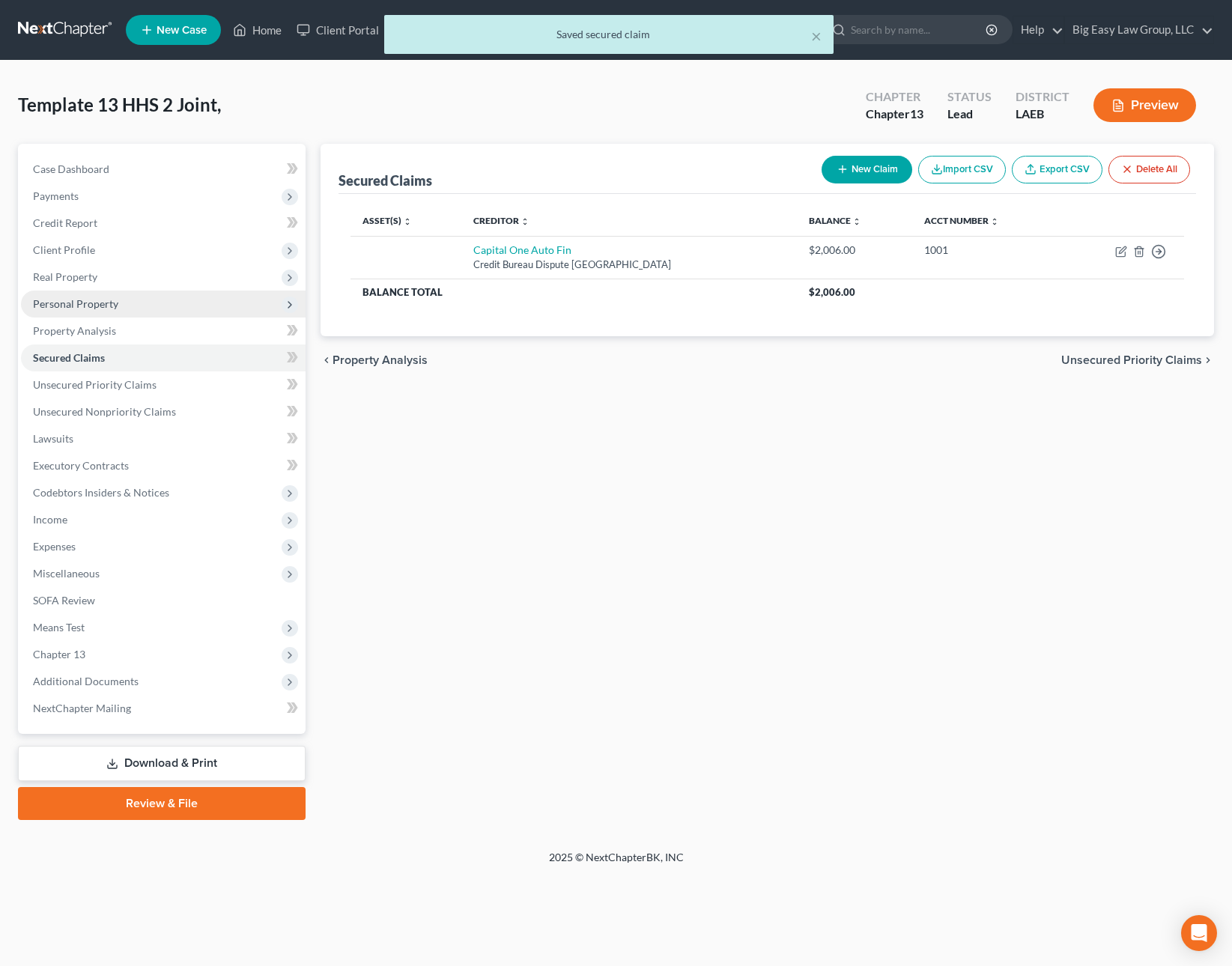
drag, startPoint x: 124, startPoint y: 303, endPoint x: 140, endPoint y: 301, distance: 16.1
click at [124, 303] on span "Personal Property" at bounding box center [163, 304] width 285 height 27
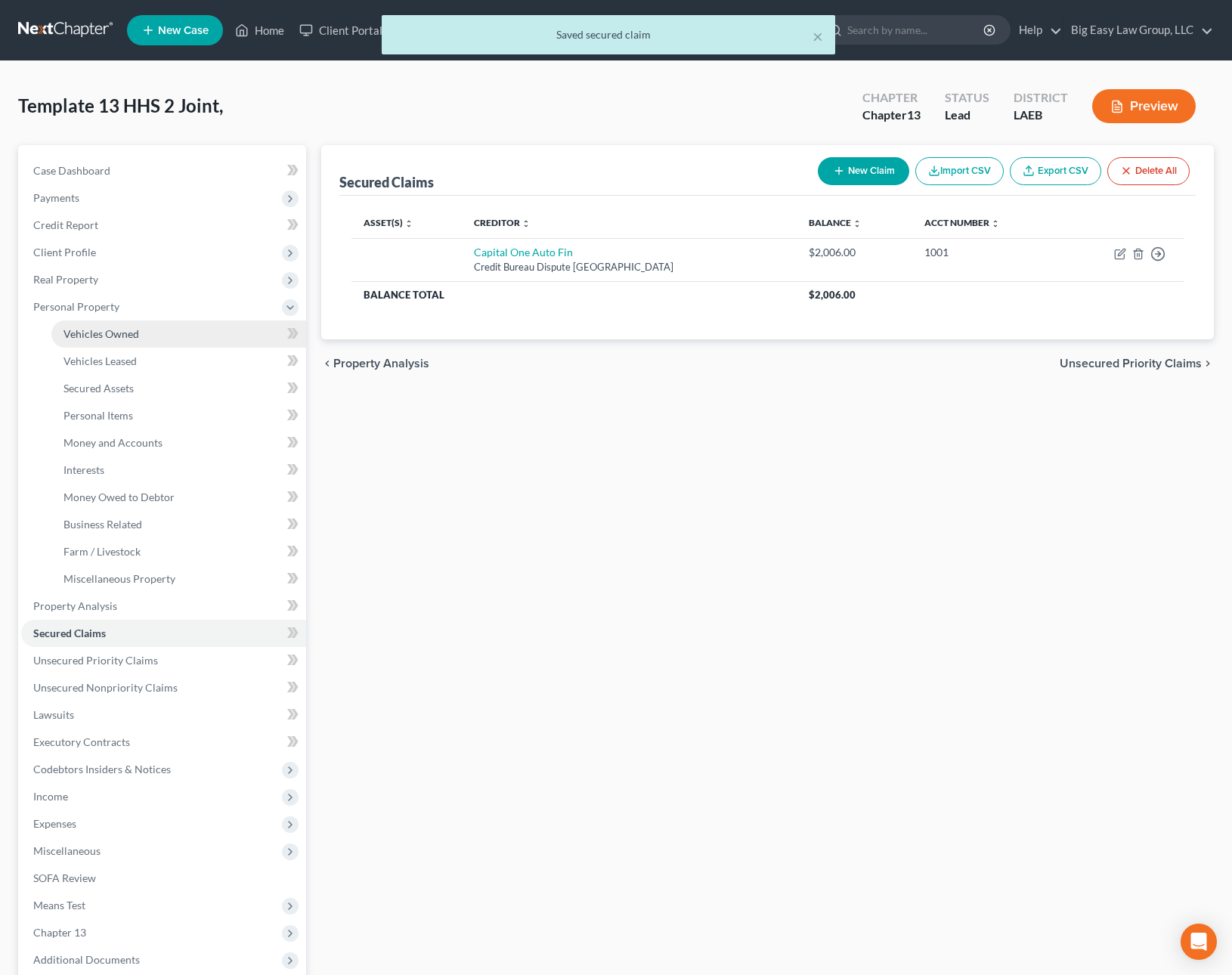
click at [192, 341] on link "Vehicles Owned" at bounding box center [179, 334] width 255 height 27
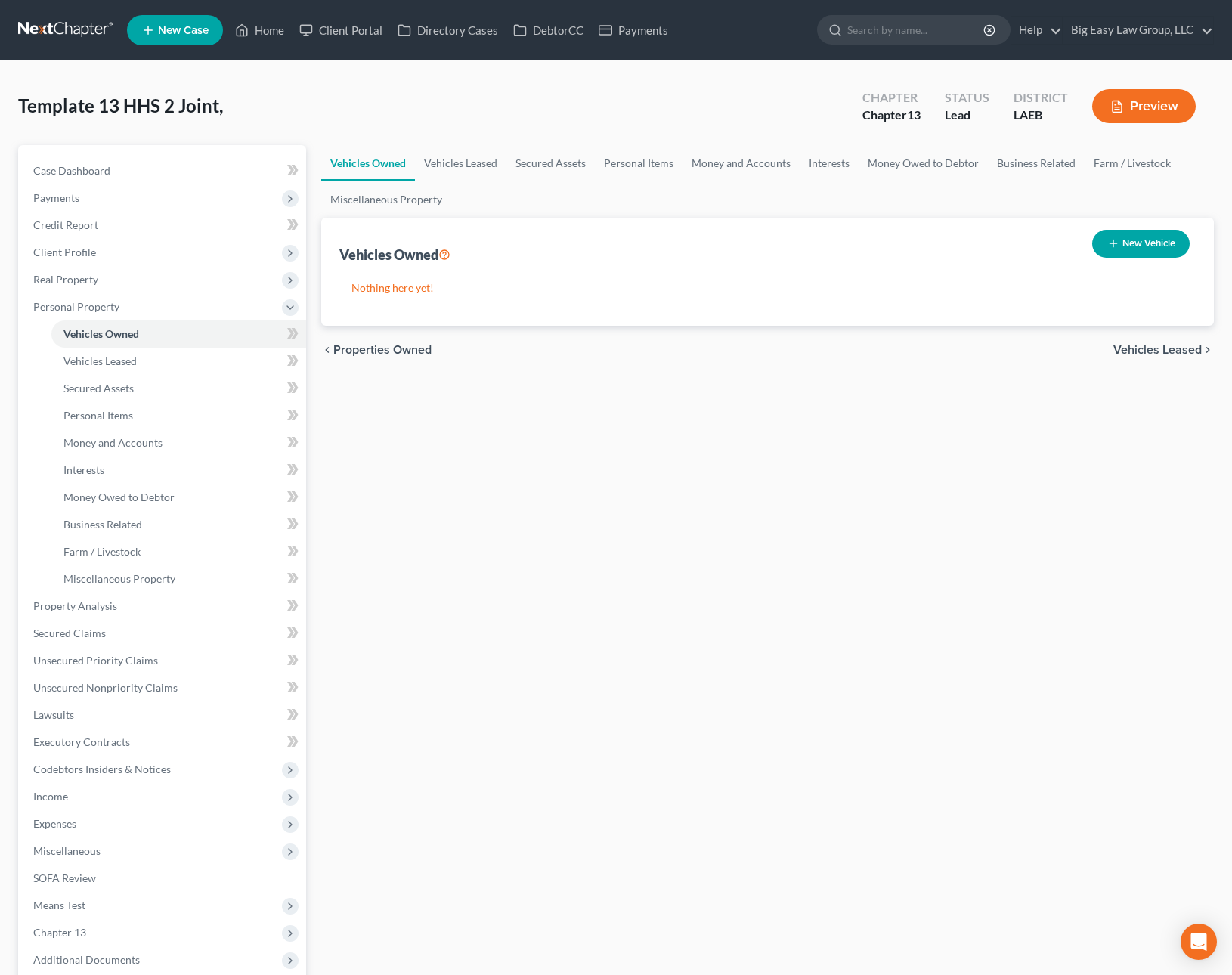
click at [1107, 251] on button "New Vehicle" at bounding box center [1140, 244] width 97 height 28
select select "0"
select select "2"
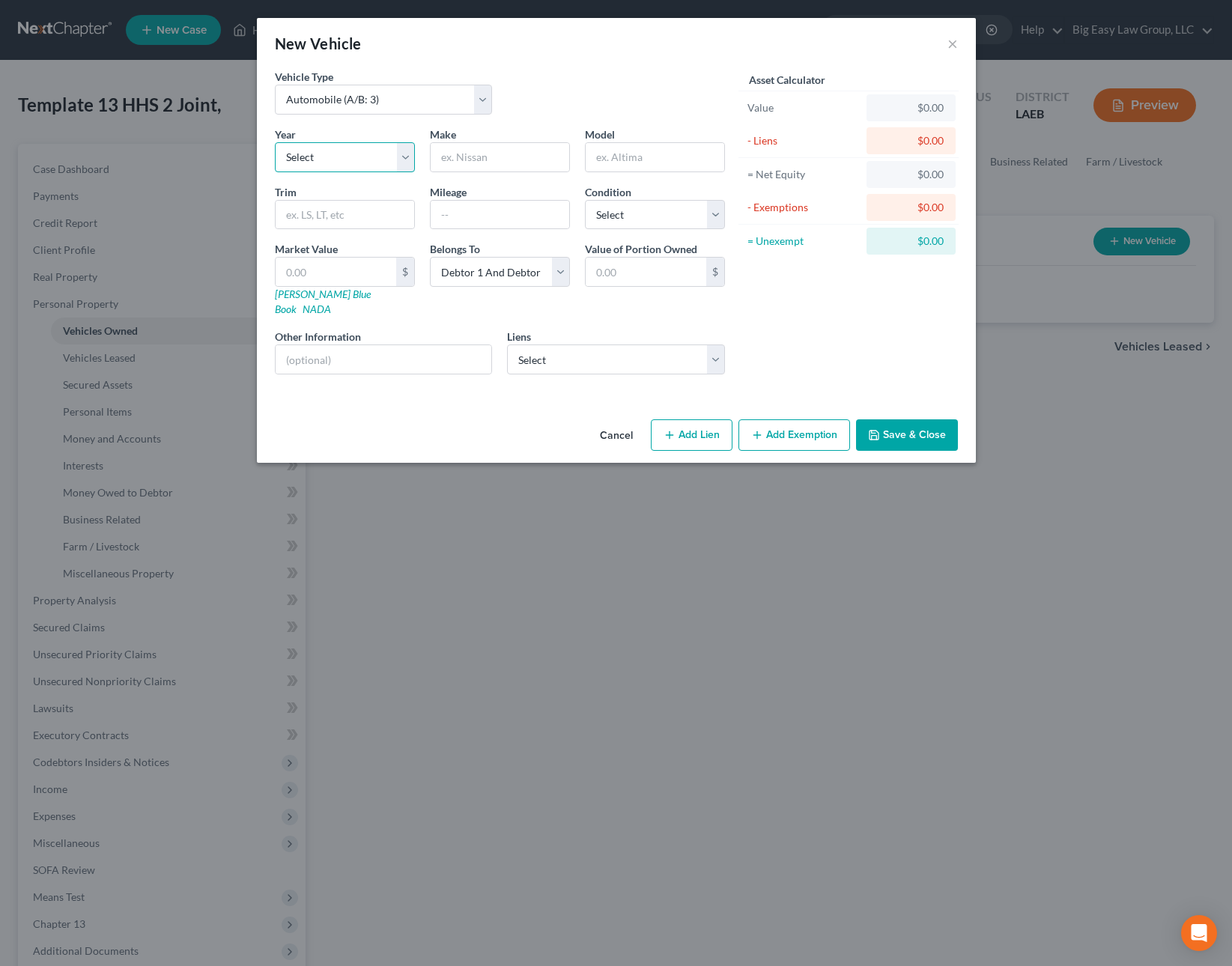
click at [344, 157] on select "Select 2026 2025 2024 2023 2022 2021 2020 2019 2018 2017 2016 2015 2014 2013 20…" at bounding box center [345, 157] width 140 height 30
select select "15"
click at [494, 159] on input "text" at bounding box center [500, 157] width 139 height 29
type input "GMC"
click at [668, 167] on input "text" at bounding box center [655, 157] width 139 height 29
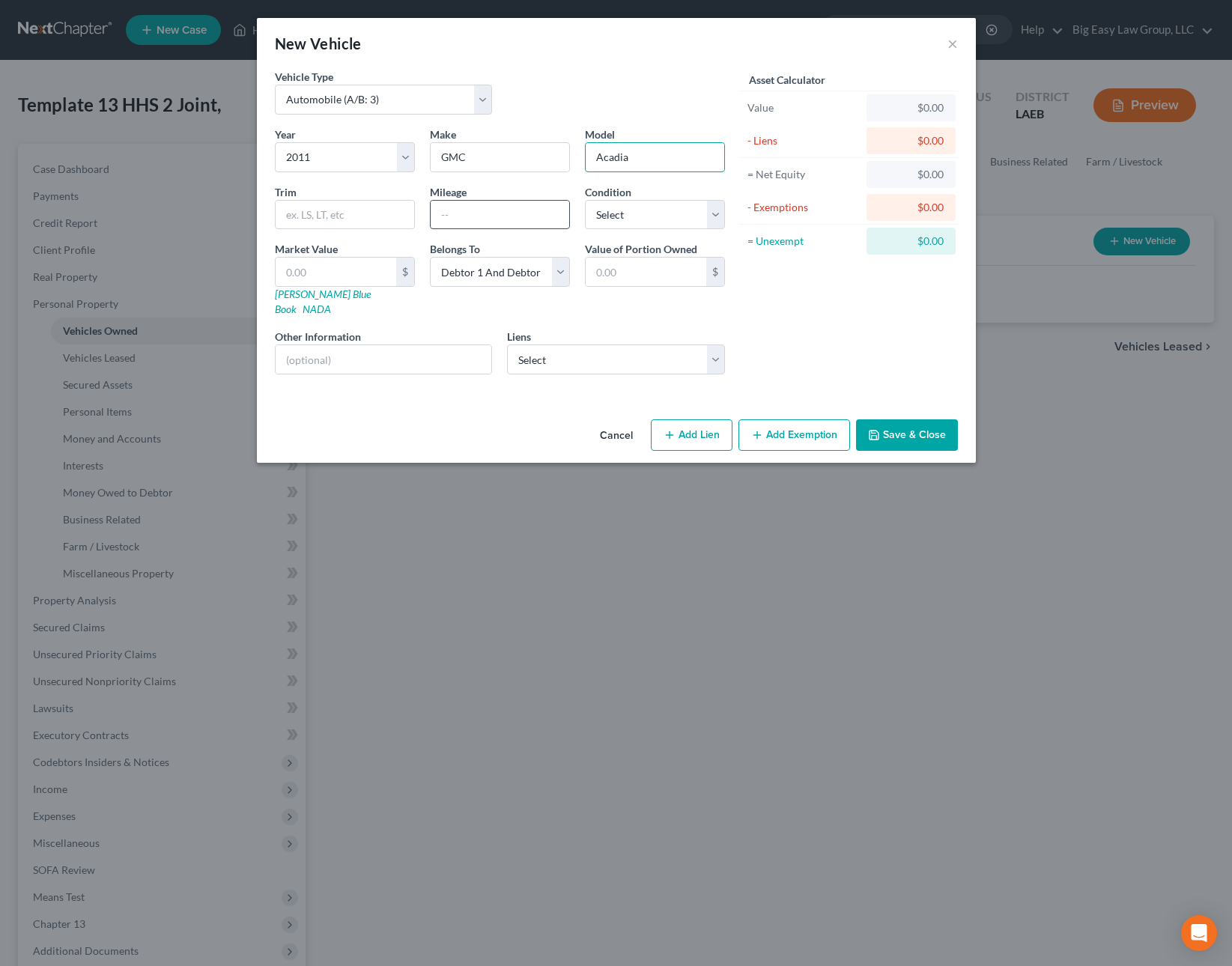
type input "Acadia"
click at [512, 209] on input "text" at bounding box center [500, 215] width 139 height 29
click at [461, 216] on input "131.350" at bounding box center [500, 215] width 139 height 29
type input "131,350"
click at [369, 264] on input "text" at bounding box center [336, 272] width 120 height 29
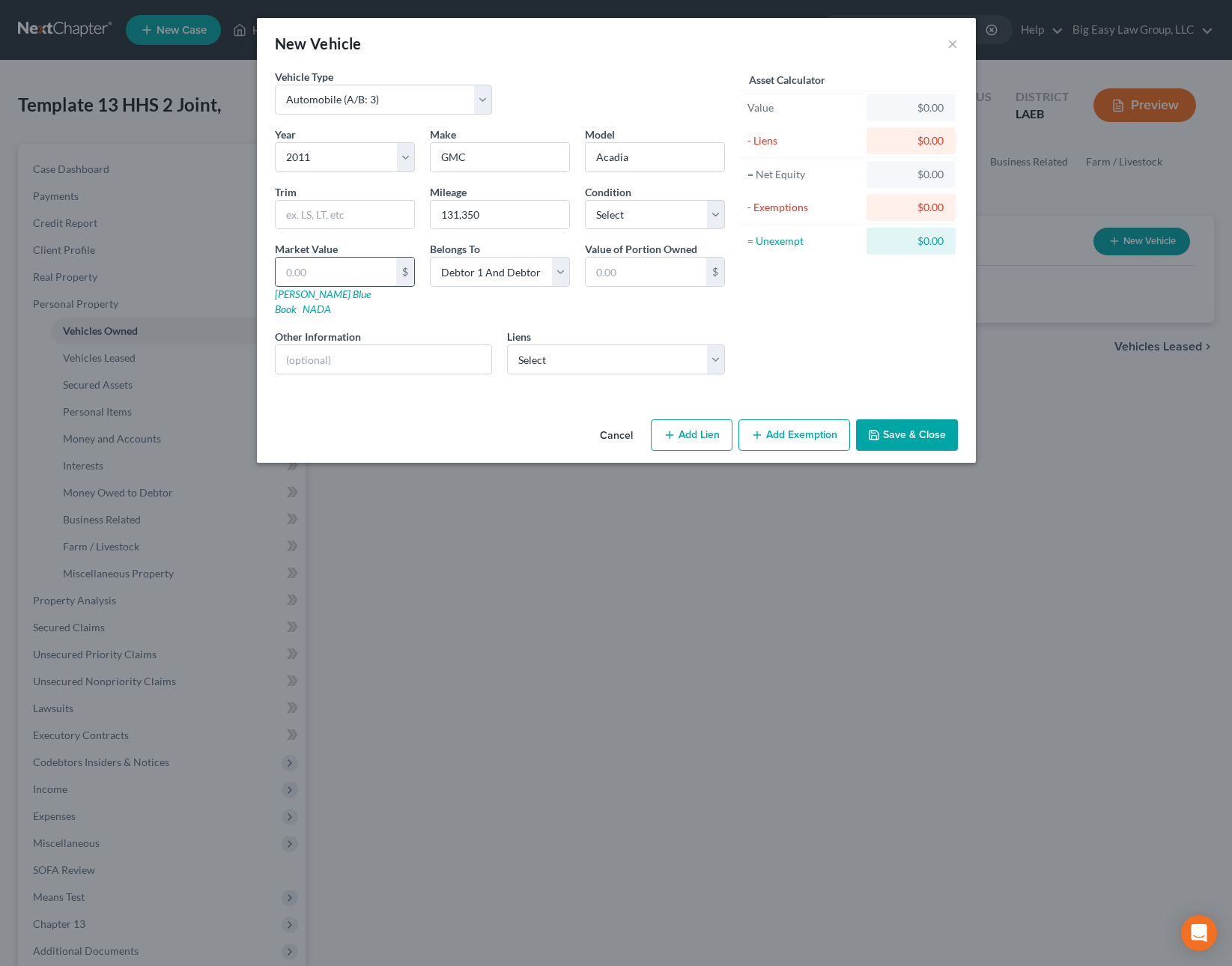
type input "3"
type input "3.00"
type input "30"
type input "30.00"
type input "300"
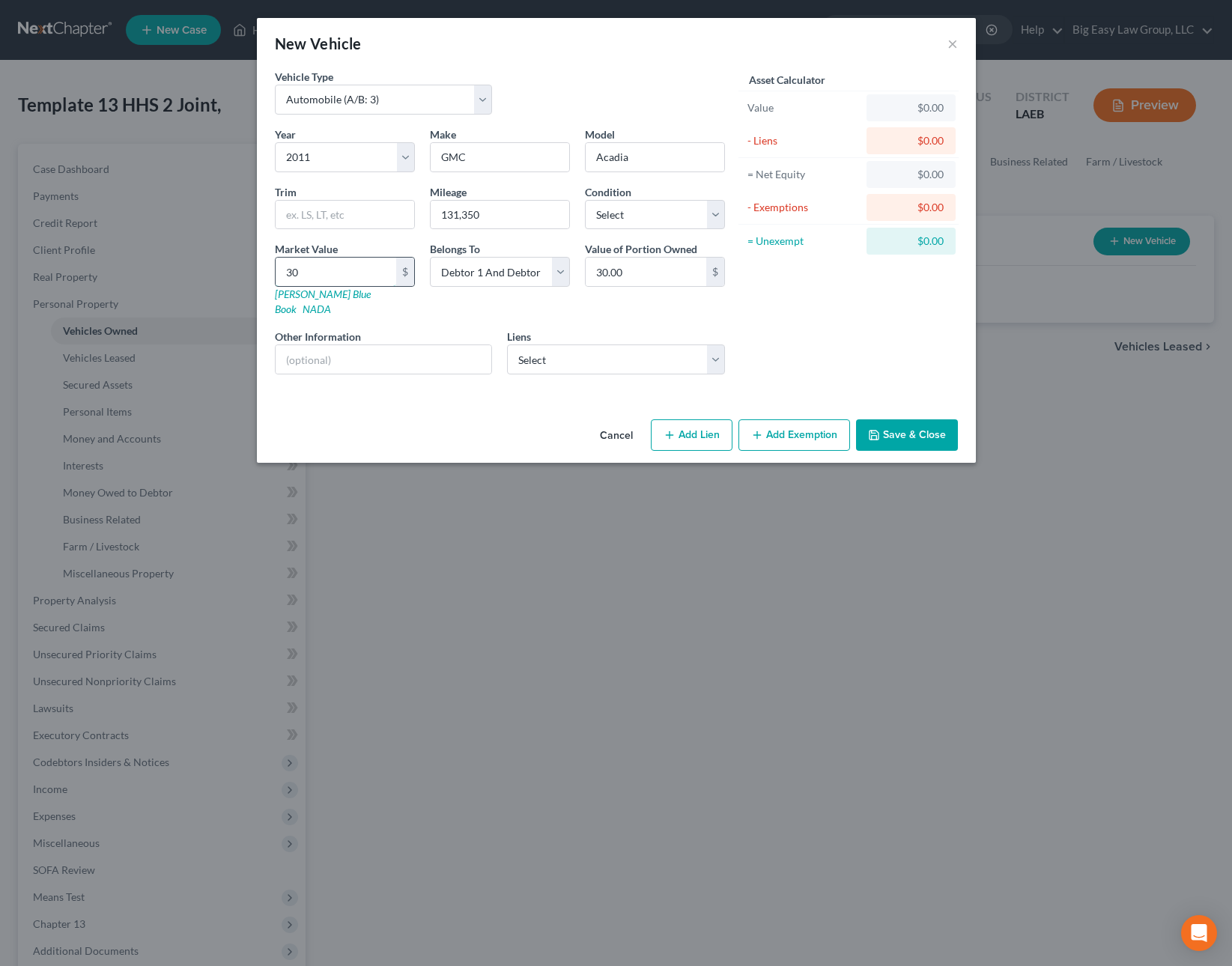
type input "300.00"
type input "3000"
type input "3,000.00"
drag, startPoint x: 391, startPoint y: 272, endPoint x: 223, endPoint y: 240, distance: 171.0
click at [223, 240] on div "New Vehicle × Vehicle Type Select Automobile (A/B: 3) Truck (A/B: 3) Trailer (A…" at bounding box center [616, 483] width 1232 height 966
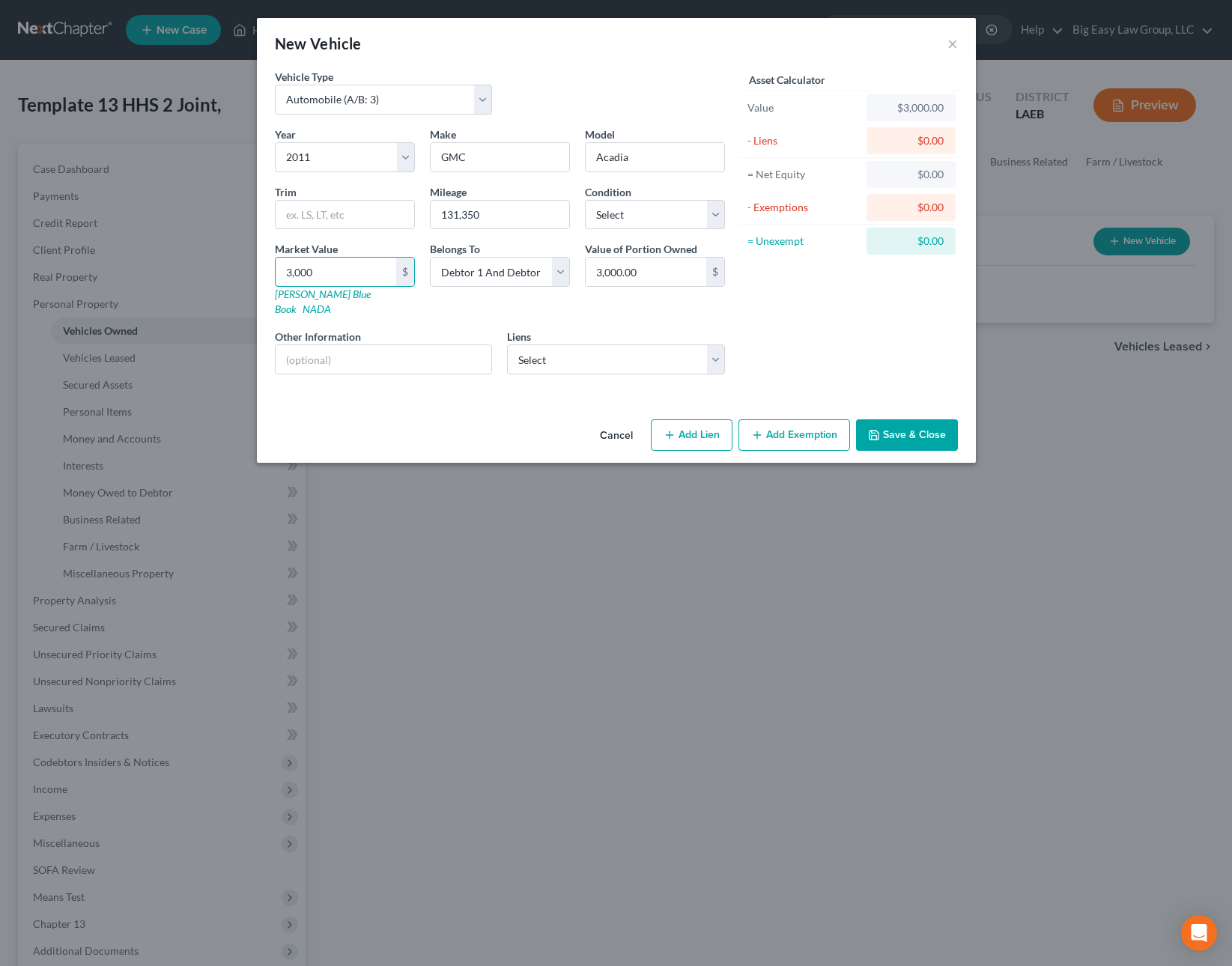
type input "2"
type input "2.00"
type input "25"
type input "25.00"
type input "250"
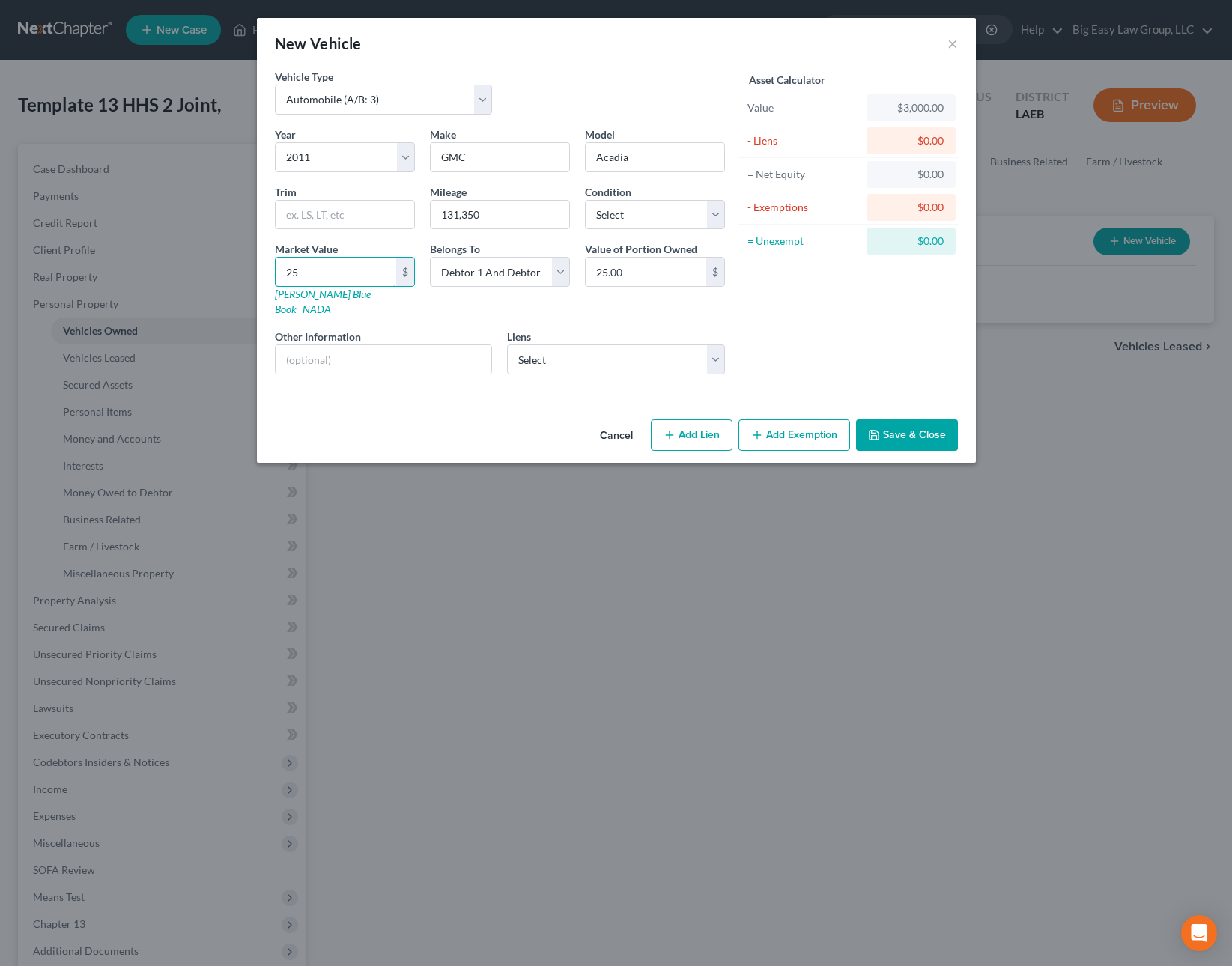
type input "250.00"
type input "2500"
type input "2,500.00"
type input "2,500"
click at [883, 419] on button "Save & Close" at bounding box center [907, 434] width 102 height 31
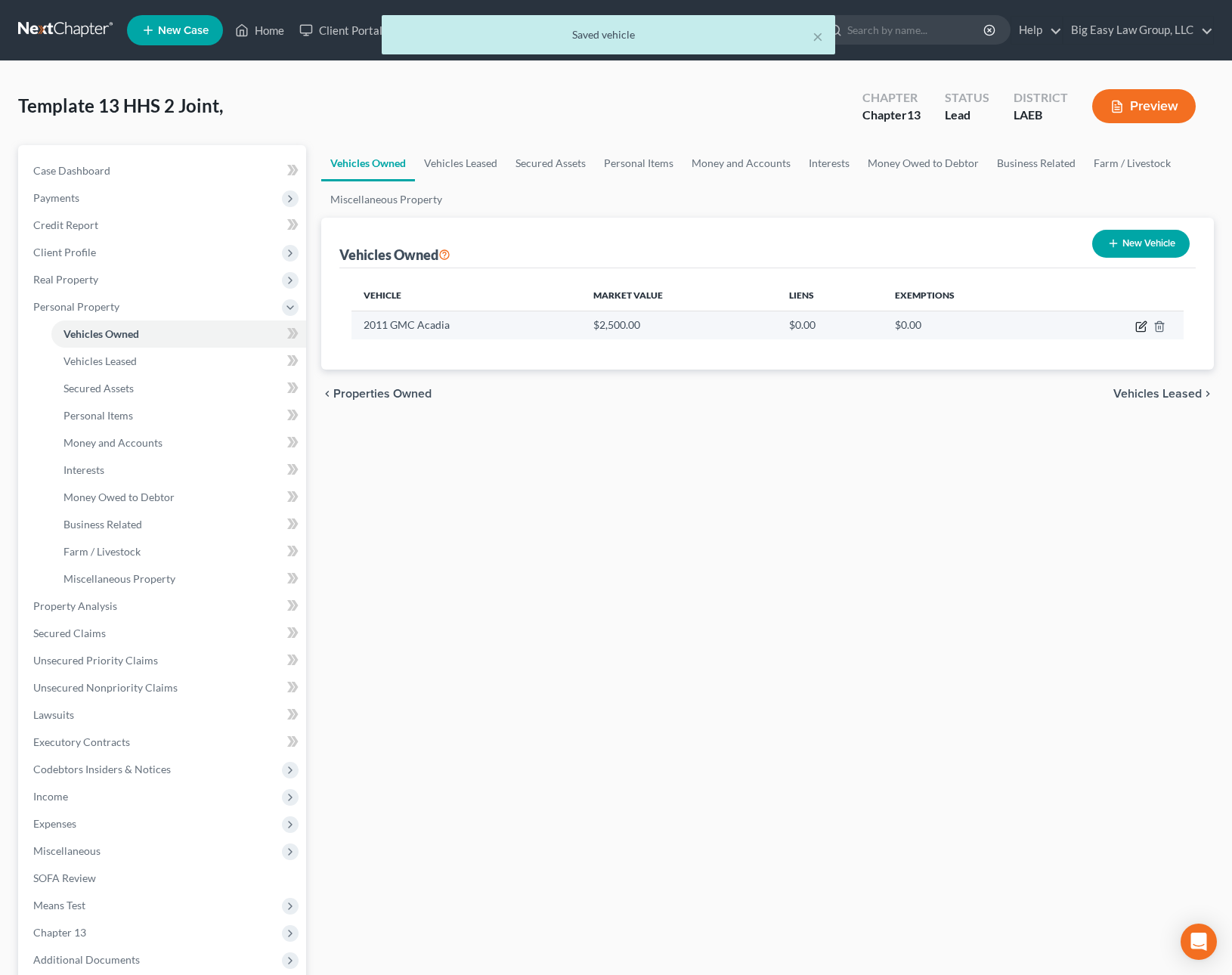
click at [1138, 326] on icon "button" at bounding box center [1141, 326] width 12 height 12
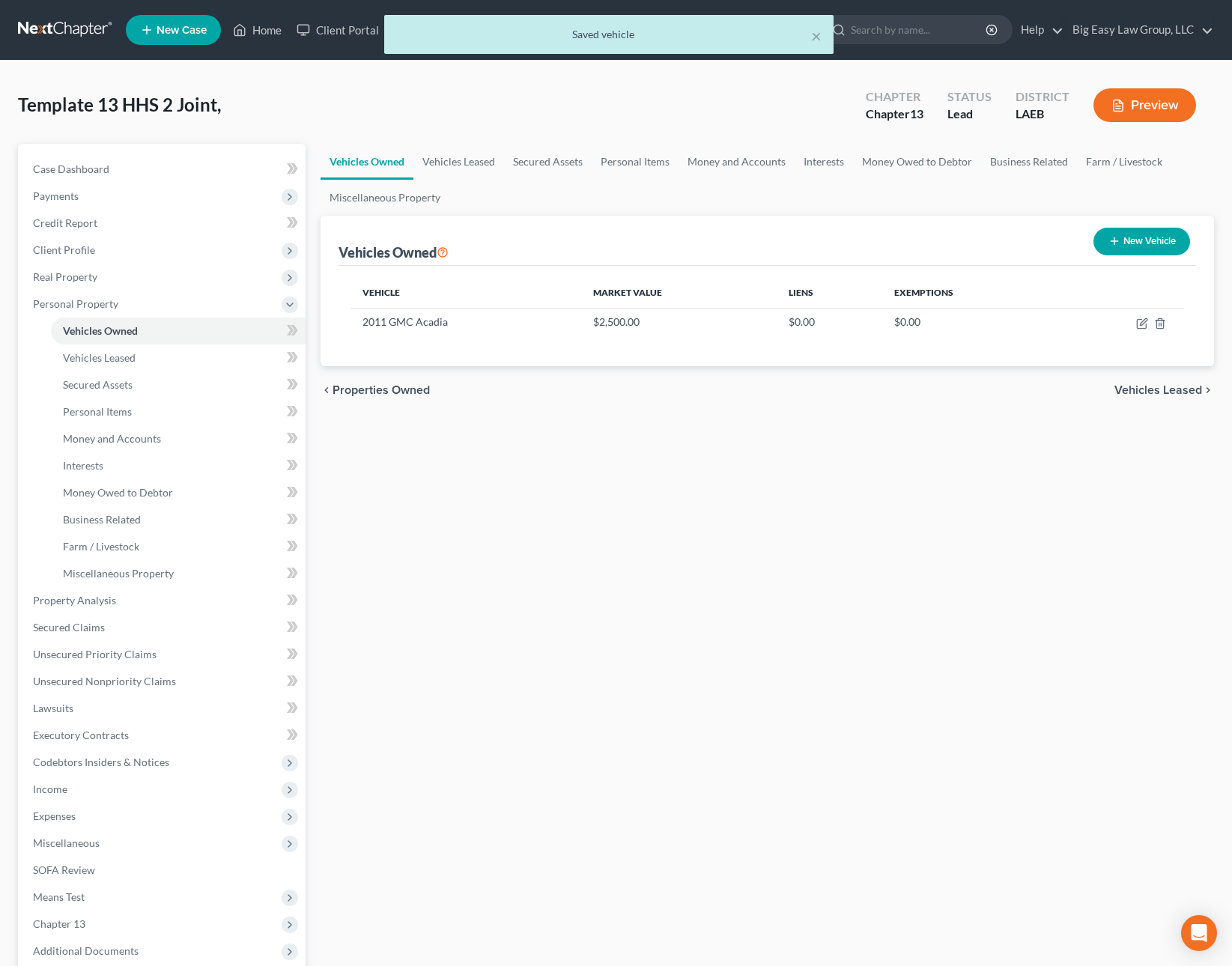
select select "0"
select select "15"
select select "2"
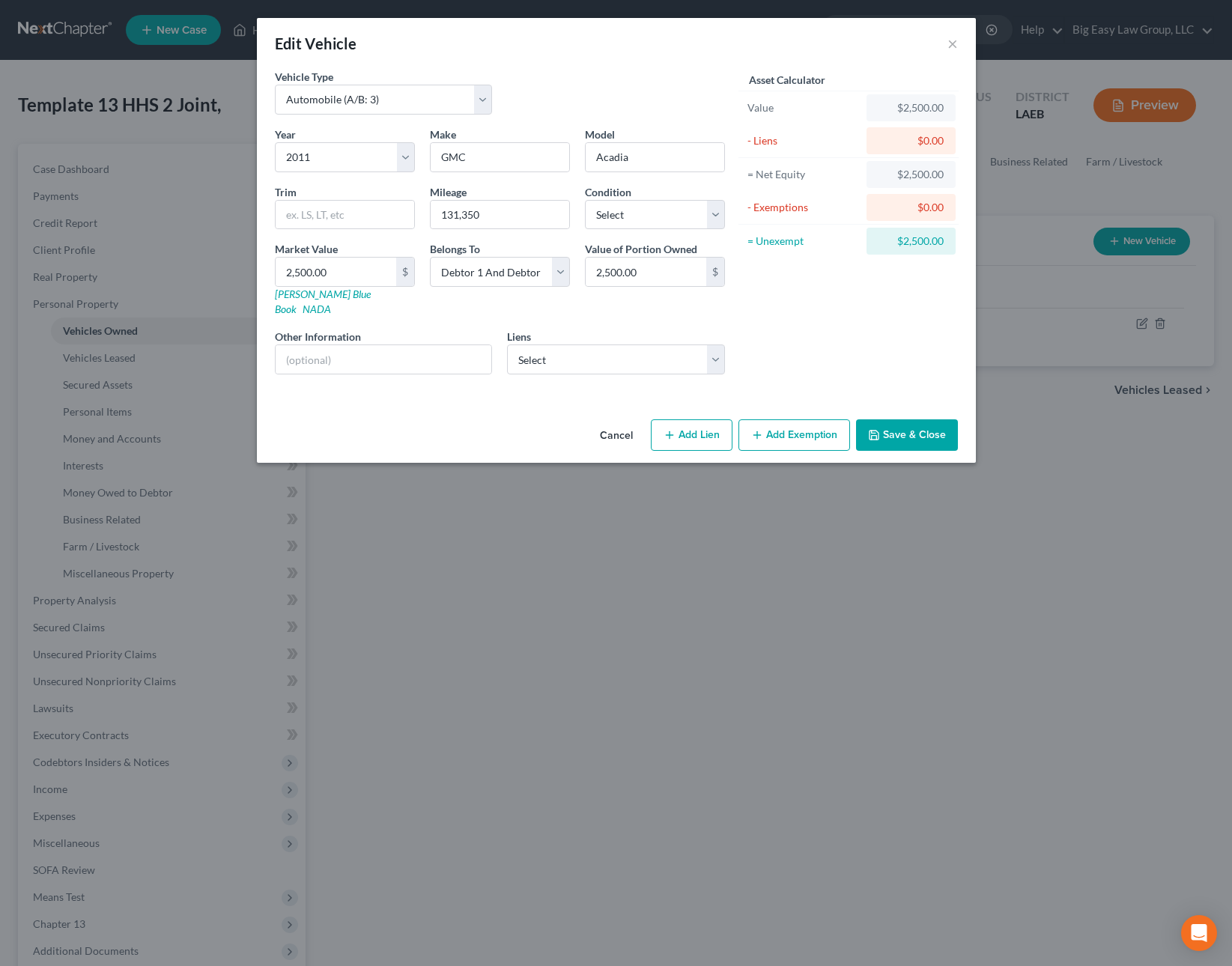
click at [698, 419] on button "Add Lien" at bounding box center [691, 434] width 81 height 31
select select "2"
select select "0"
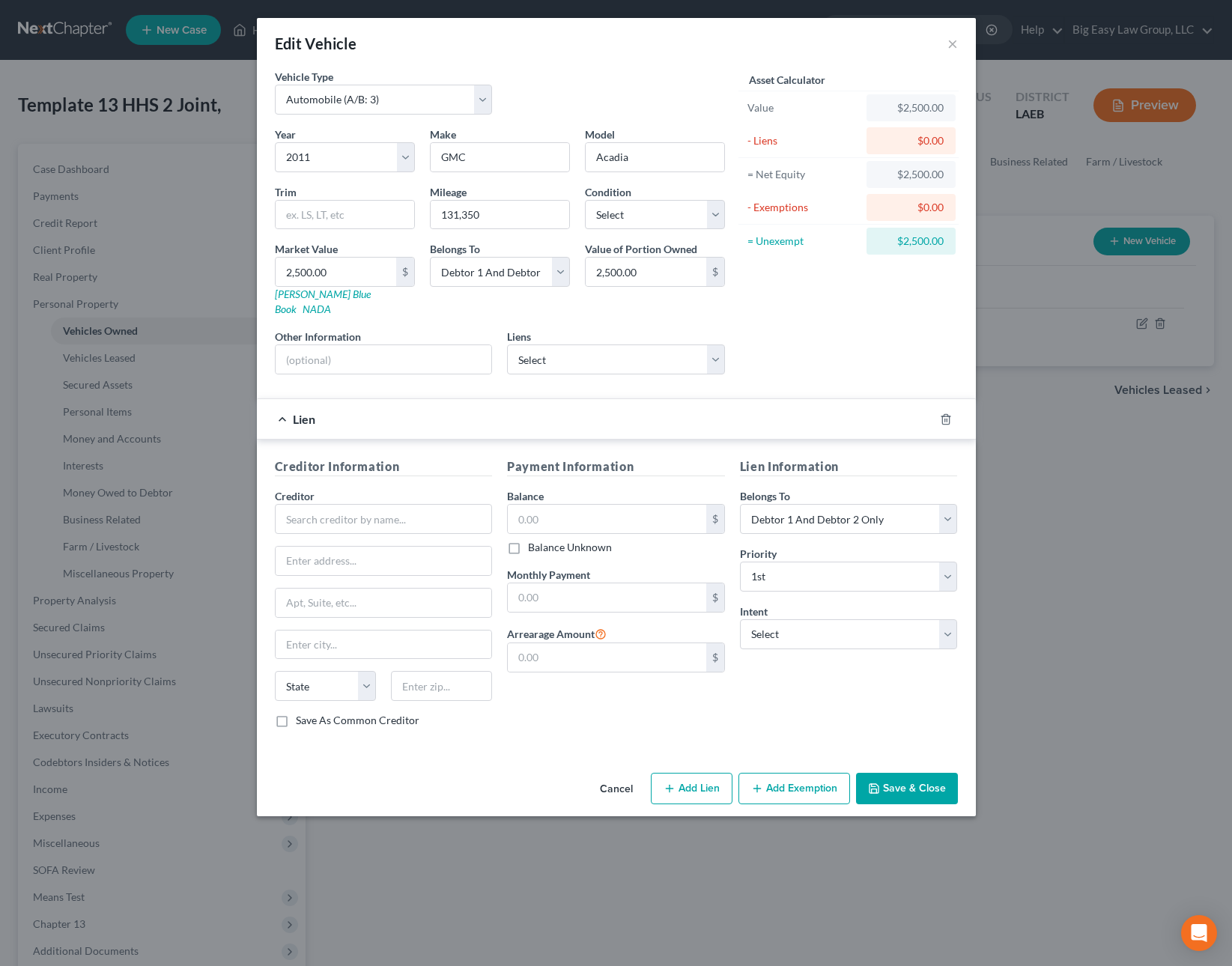
click at [931, 406] on div "Lien" at bounding box center [595, 419] width 677 height 40
drag, startPoint x: 947, startPoint y: 405, endPoint x: 939, endPoint y: 225, distance: 180.2
click at [947, 418] on line "button" at bounding box center [947, 420] width 0 height 3
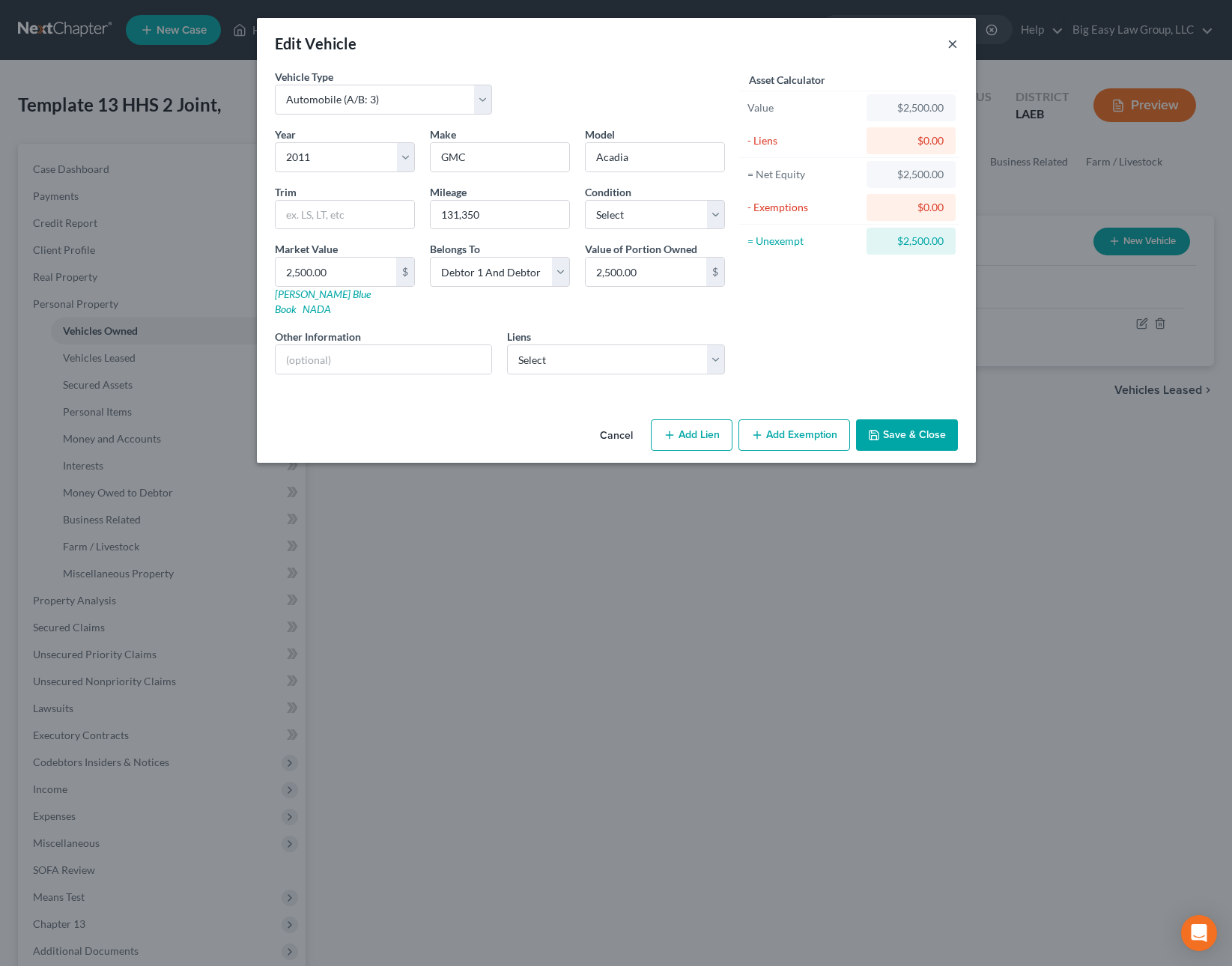
click at [950, 41] on button "×" at bounding box center [952, 43] width 10 height 18
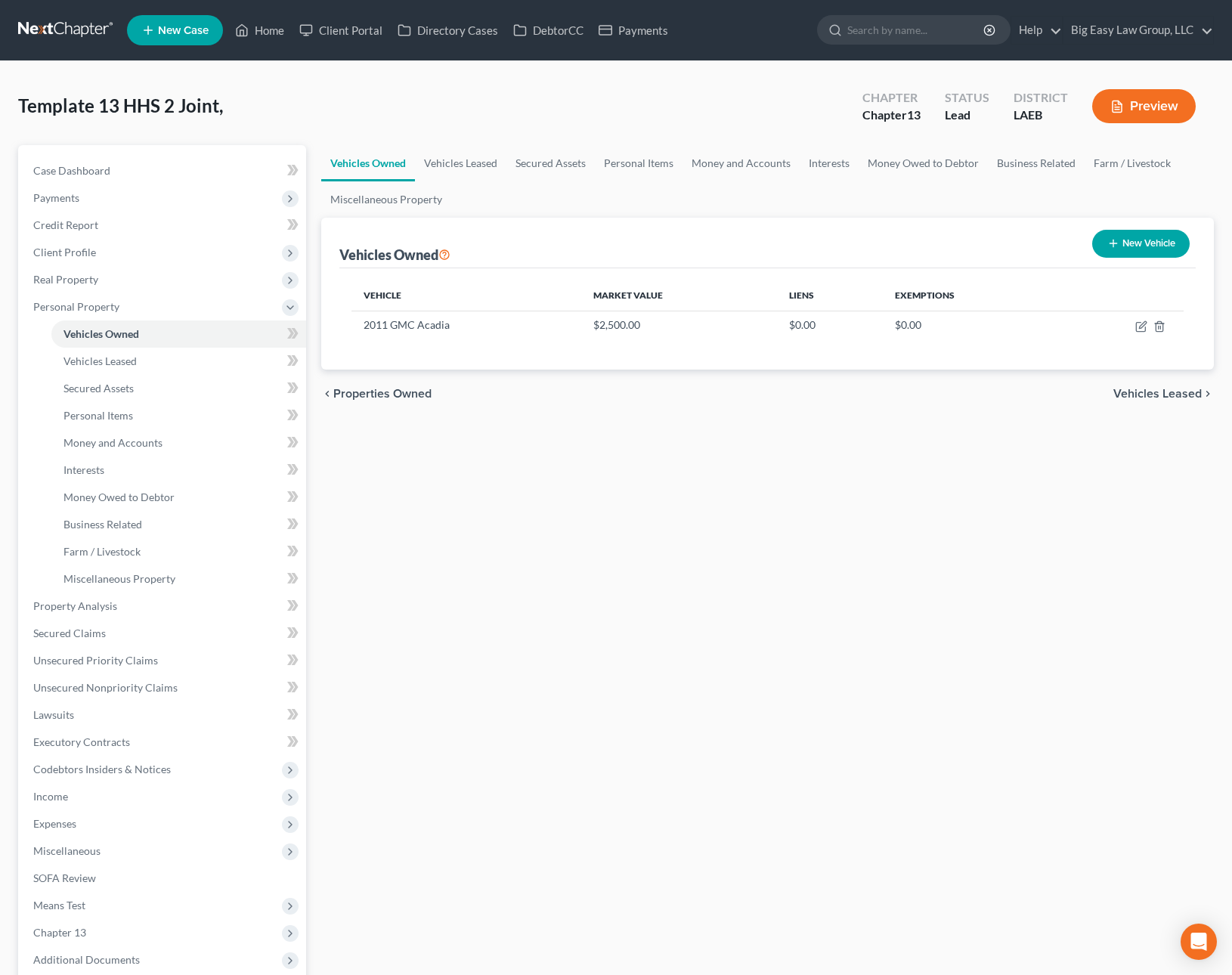
click at [1102, 249] on button "New Vehicle" at bounding box center [1140, 244] width 97 height 28
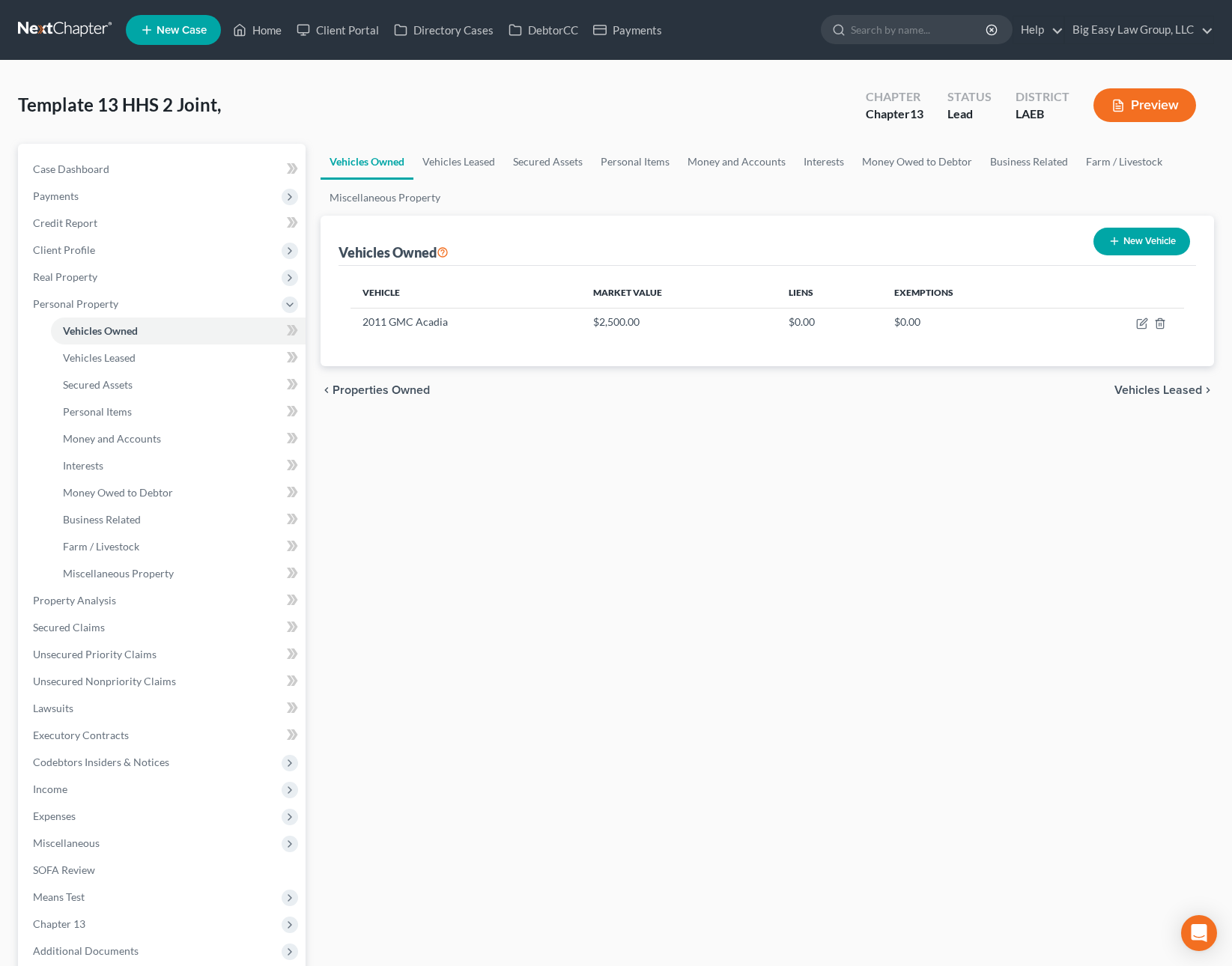
select select "0"
select select "2"
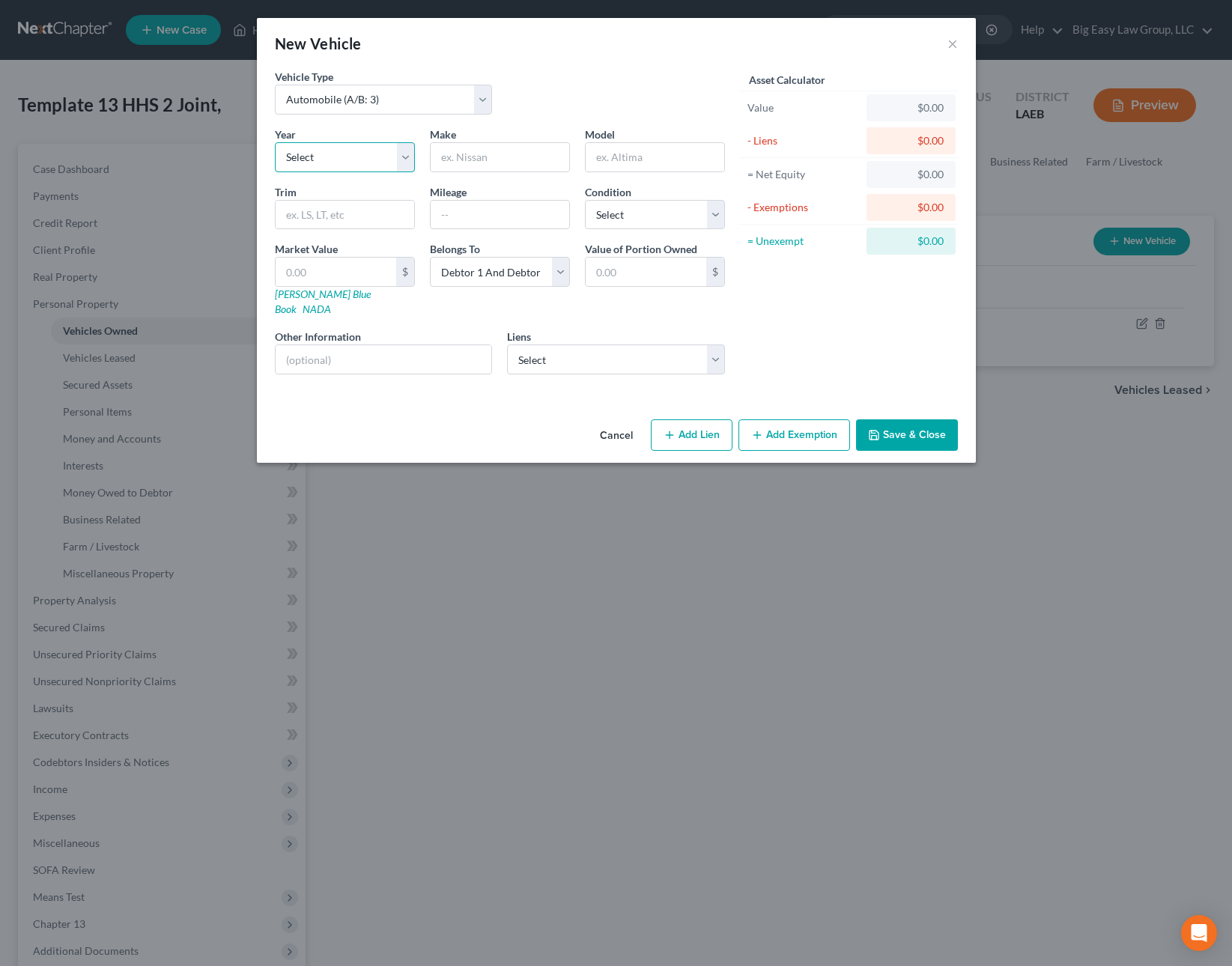
click at [324, 152] on select "Select 2026 2025 2024 2023 2022 2021 2020 2019 2018 2017 2016 2015 2014 2013 20…" at bounding box center [345, 157] width 140 height 30
select select "23"
click at [461, 167] on input "text" at bounding box center [500, 157] width 139 height 29
type input "Ford"
click at [628, 162] on input "text" at bounding box center [655, 157] width 139 height 29
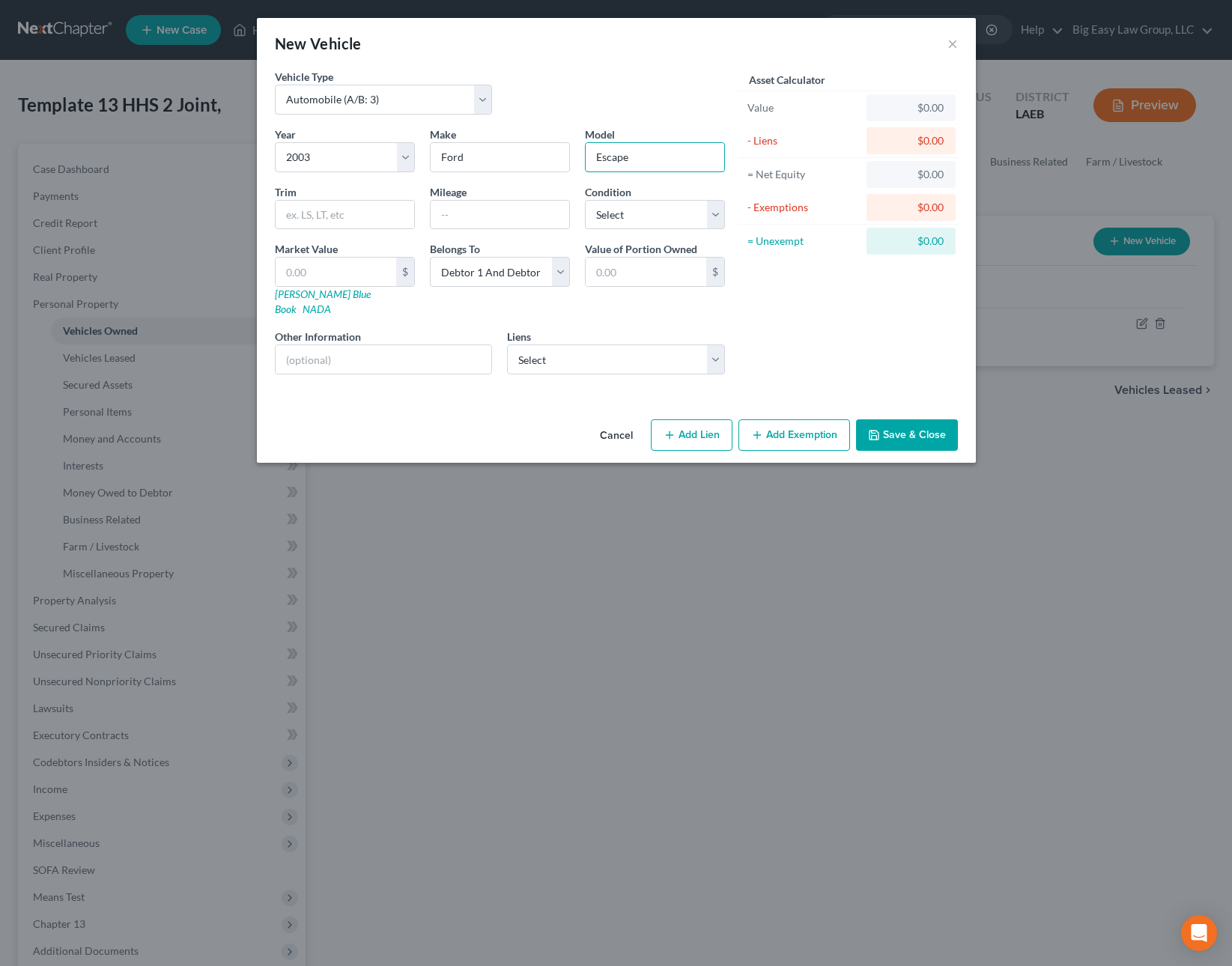
type input "Escape"
click at [549, 212] on input "text" at bounding box center [500, 215] width 139 height 29
click at [353, 265] on input "text" at bounding box center [336, 272] width 120 height 29
type input "5"
type input "5.00"
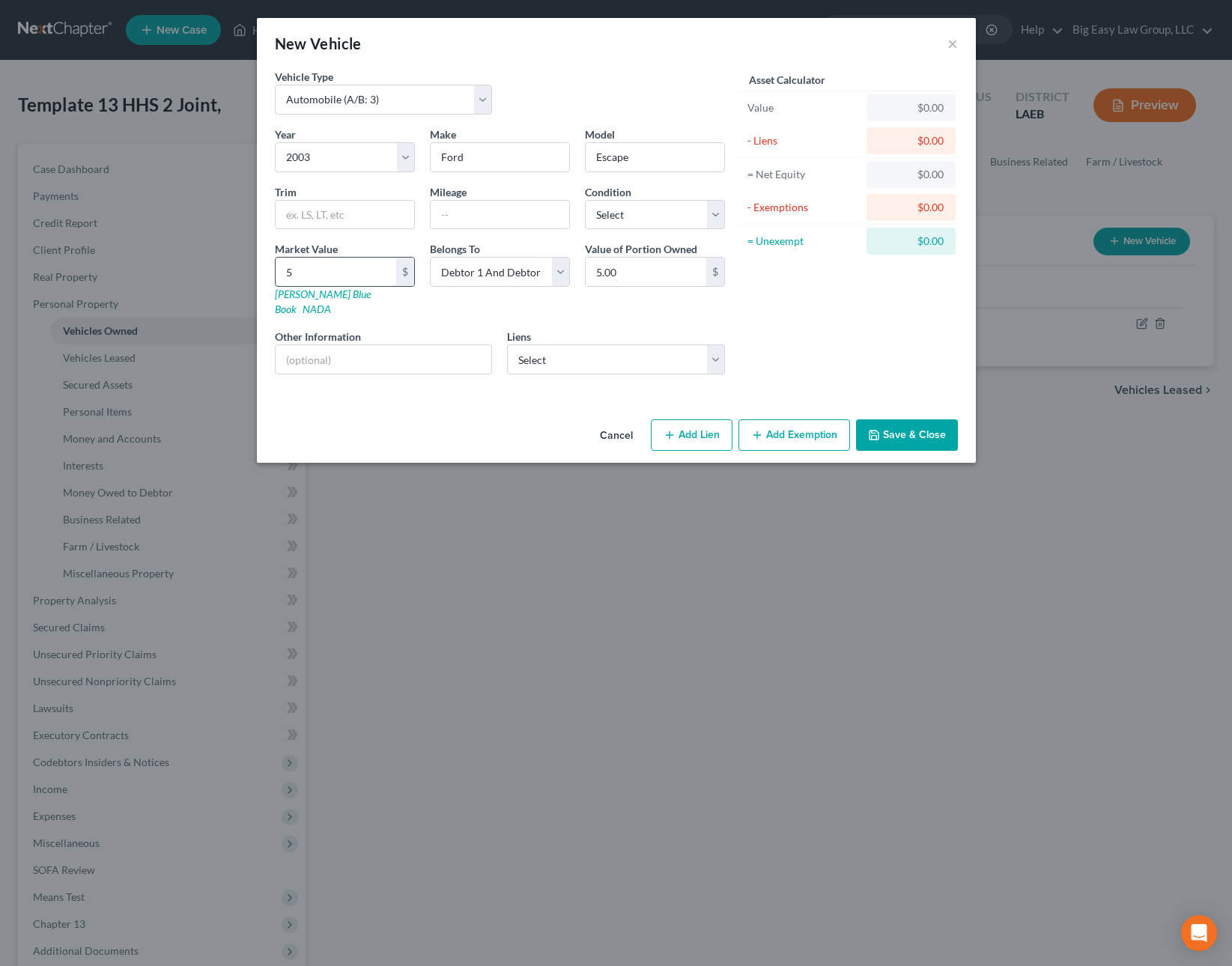
type input "50"
type input "50.00"
type input "500"
type input "500.00"
type input "500"
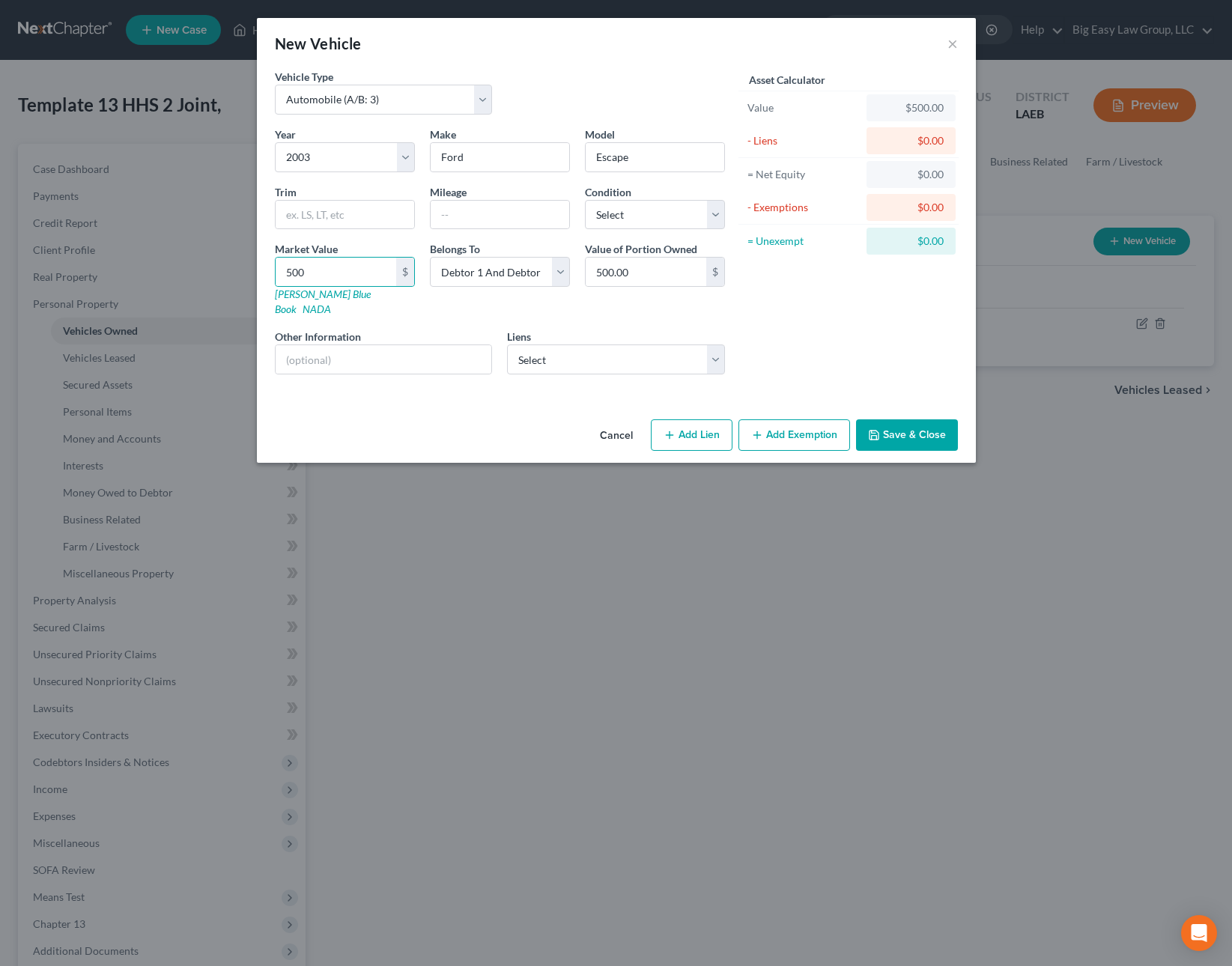
click at [923, 433] on button "Save & Close" at bounding box center [907, 434] width 102 height 31
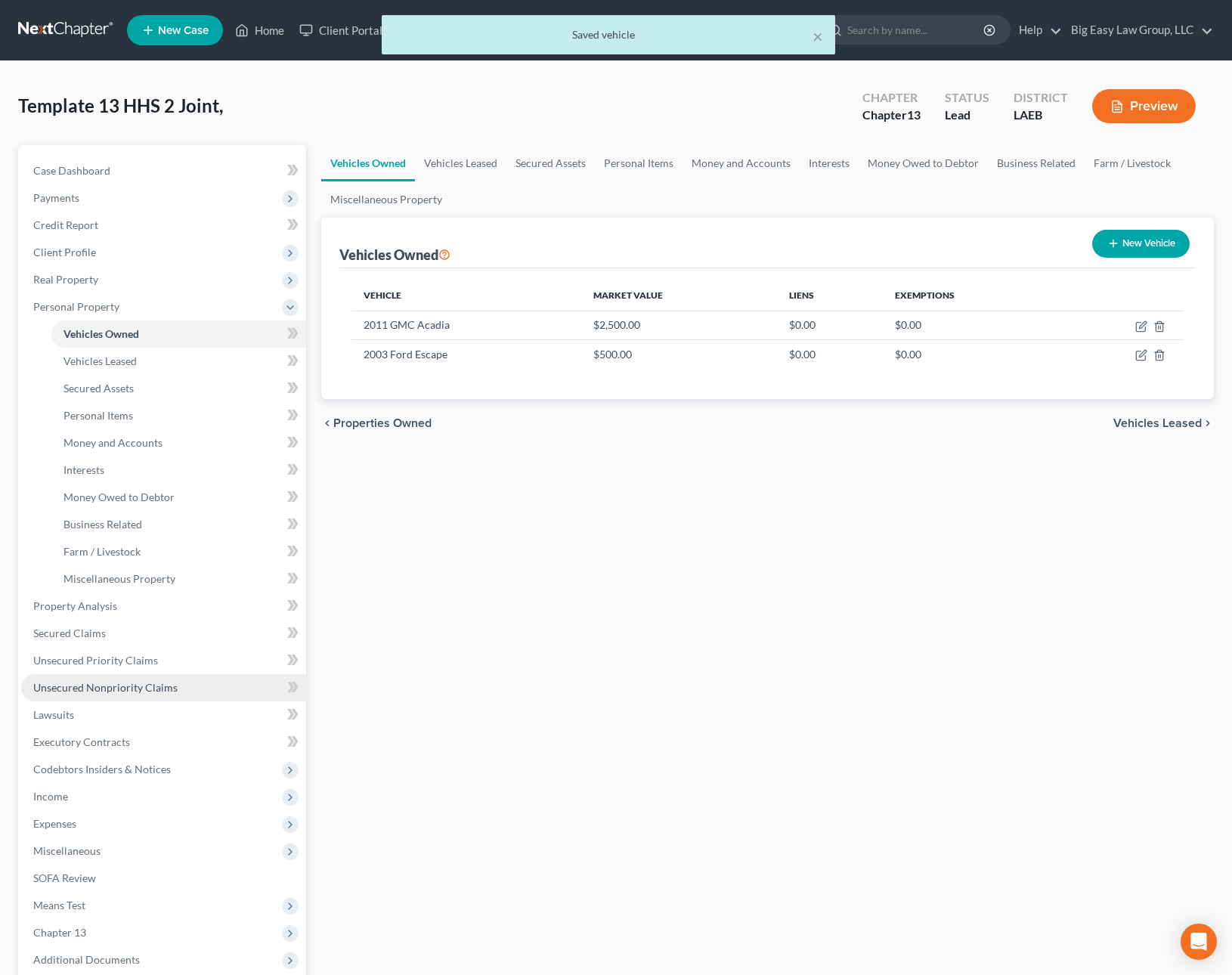
click at [217, 689] on link "Unsecured Nonpriority Claims" at bounding box center [163, 688] width 285 height 27
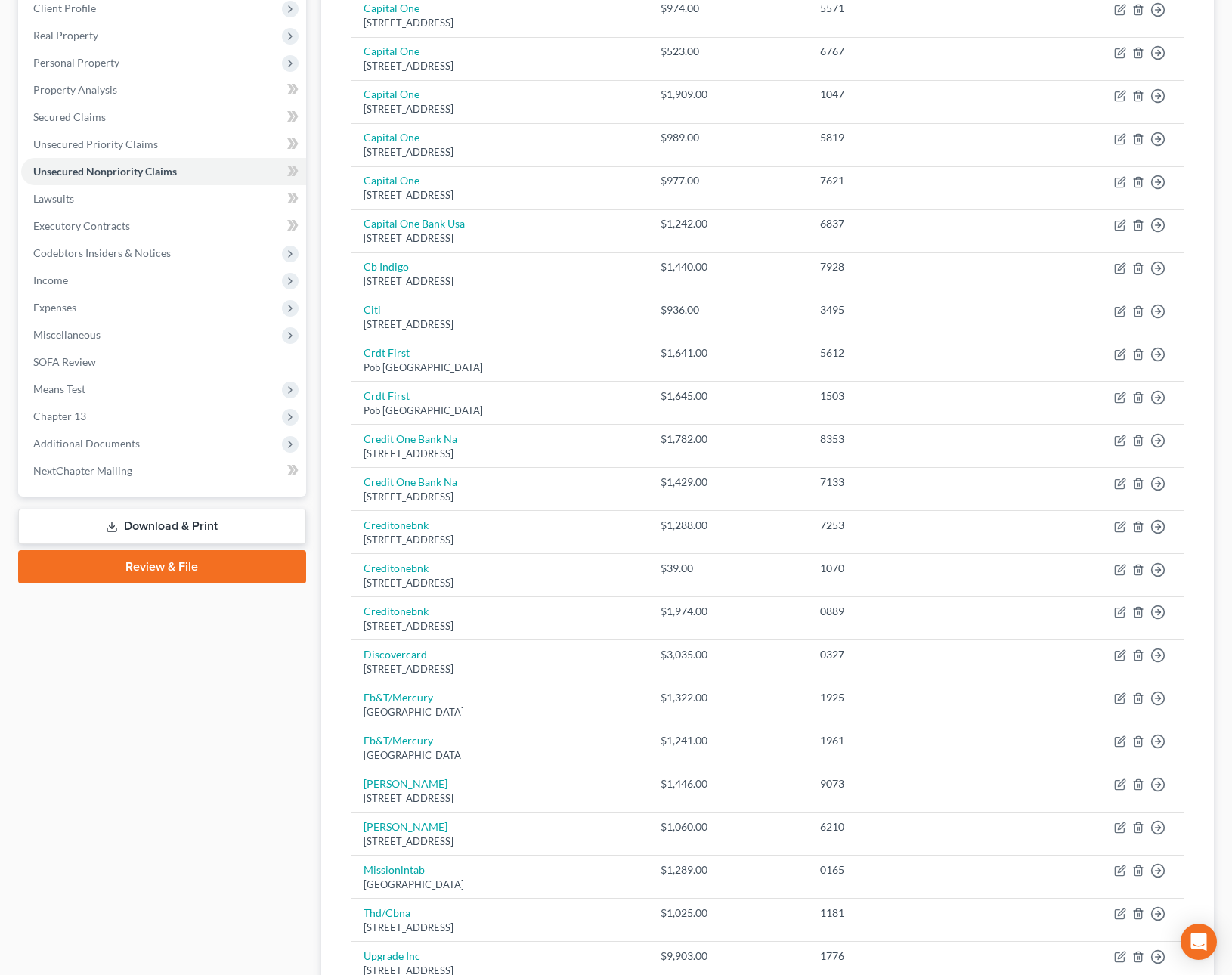
scroll to position [193, 0]
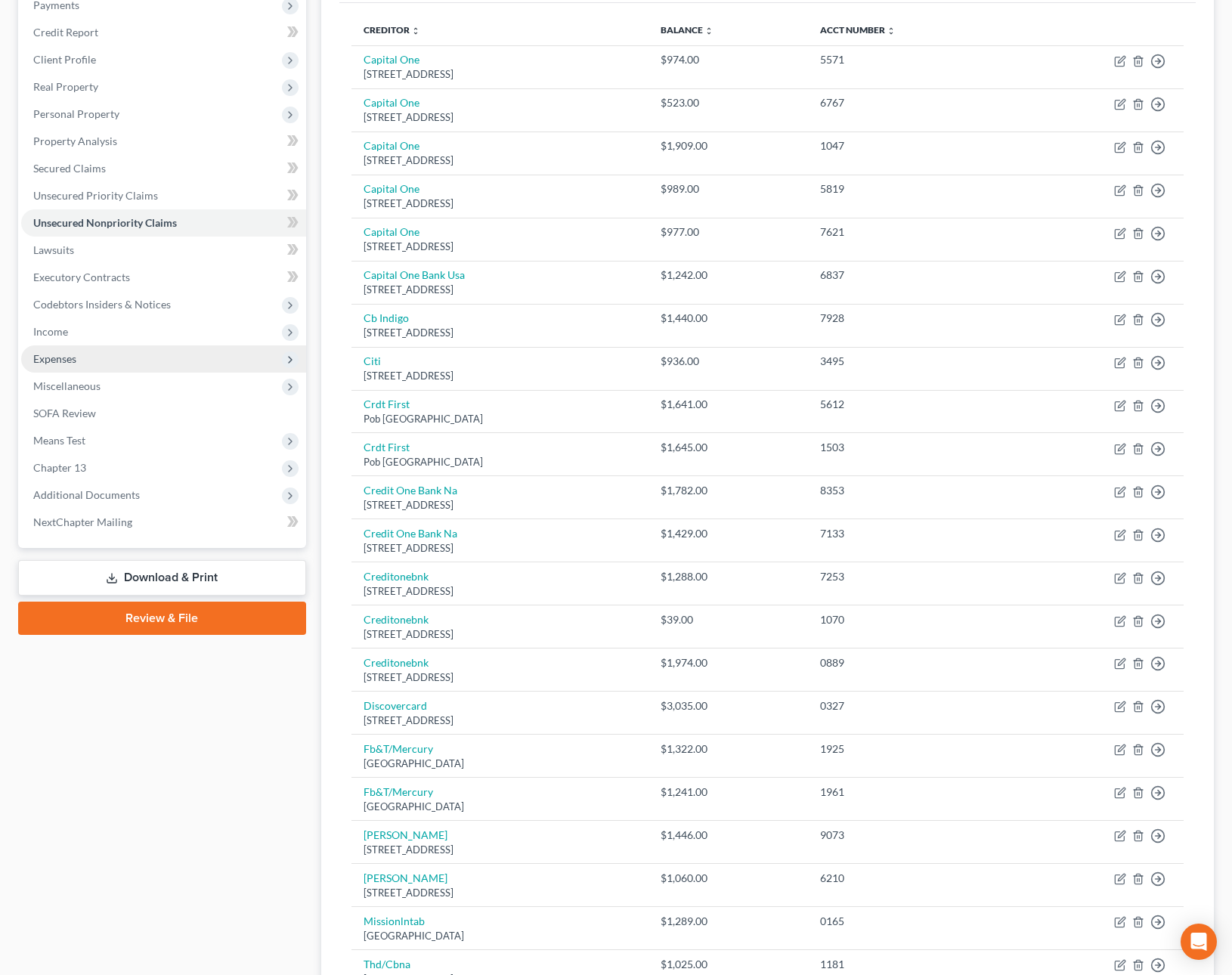
click at [171, 345] on span "Expenses" at bounding box center [163, 359] width 285 height 27
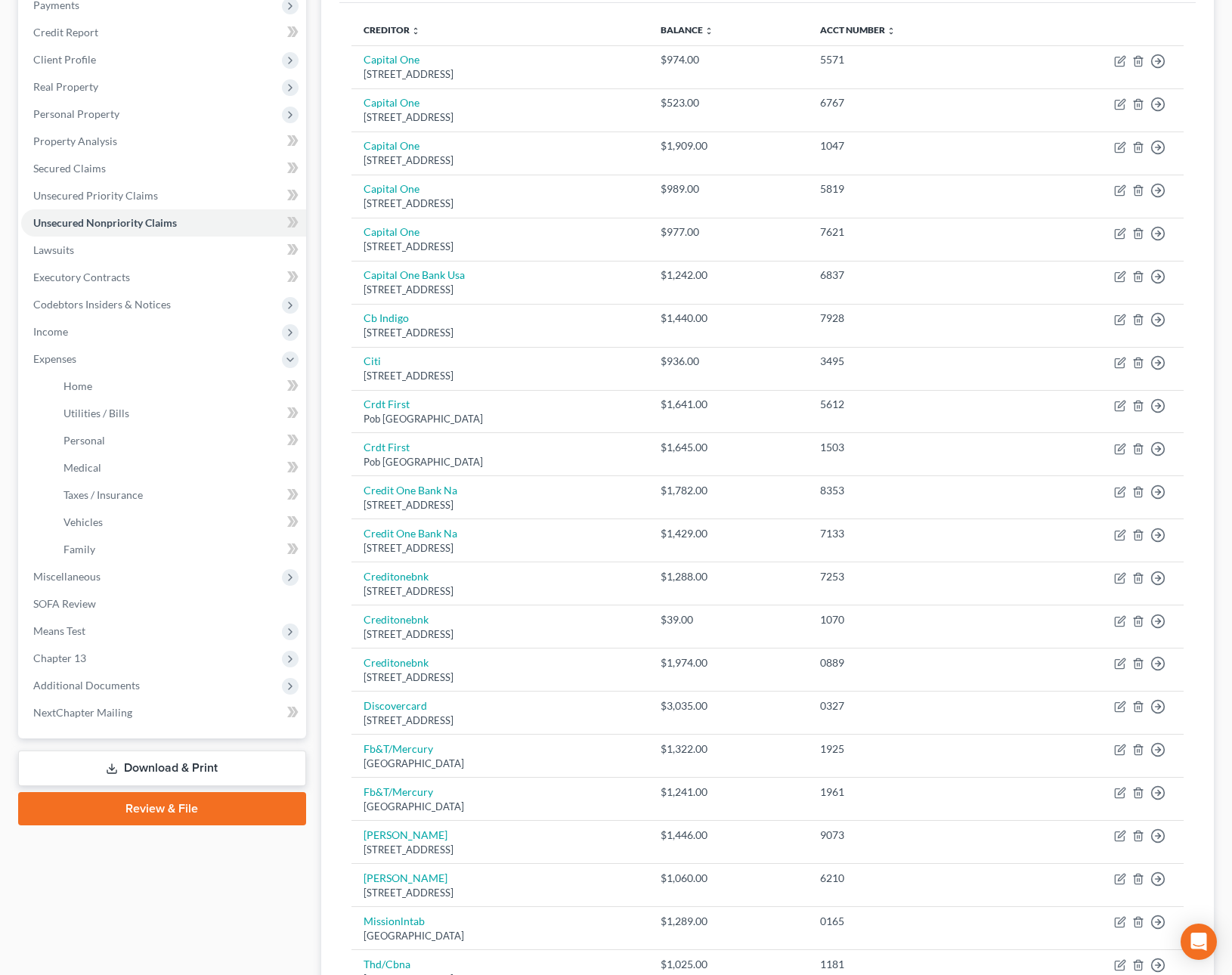
drag, startPoint x: 167, startPoint y: 336, endPoint x: 183, endPoint y: 349, distance: 20.6
click at [167, 335] on span "Income" at bounding box center [163, 331] width 285 height 27
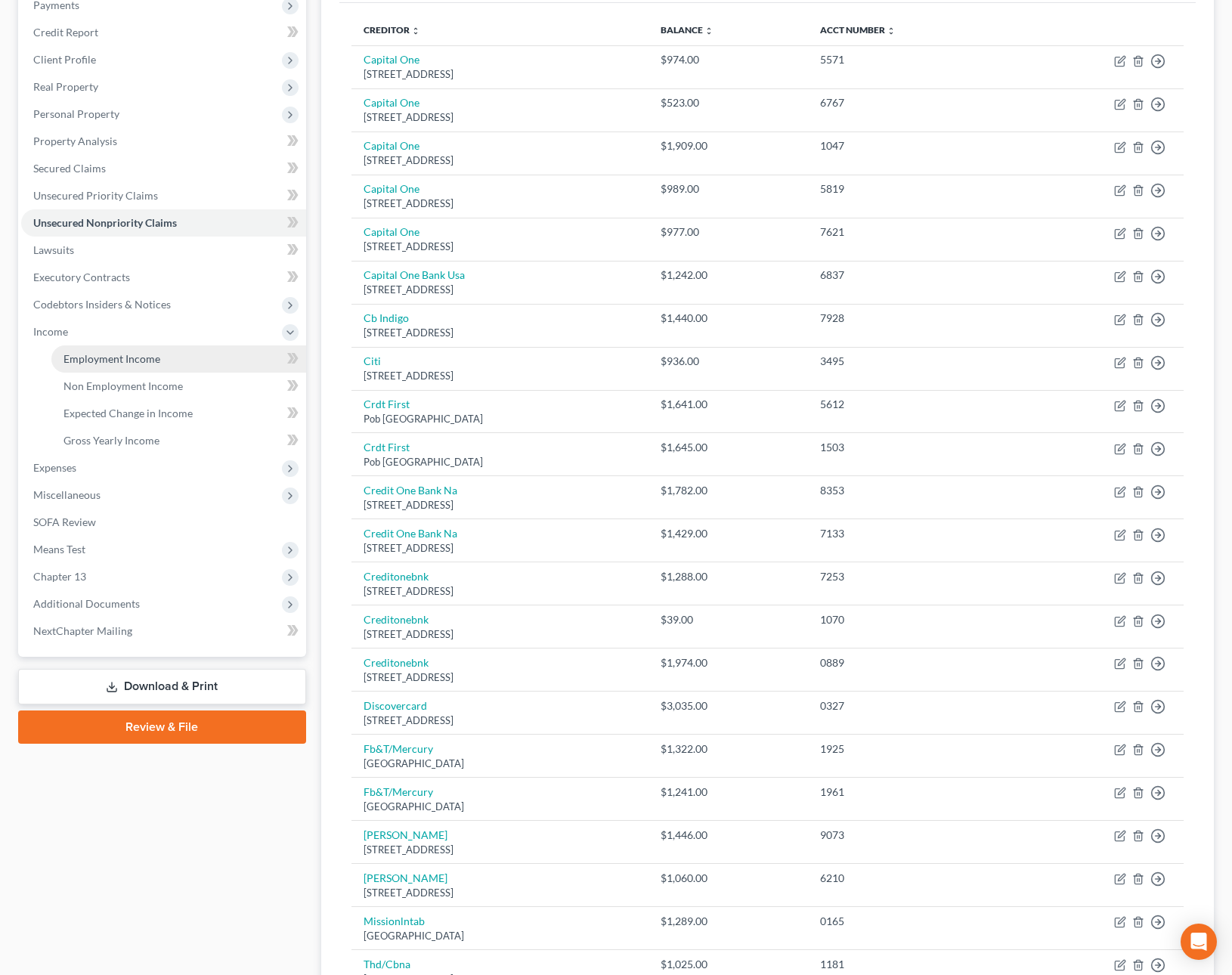
drag, startPoint x: 185, startPoint y: 352, endPoint x: 205, endPoint y: 344, distance: 21.5
click at [185, 351] on link "Employment Income" at bounding box center [179, 359] width 255 height 27
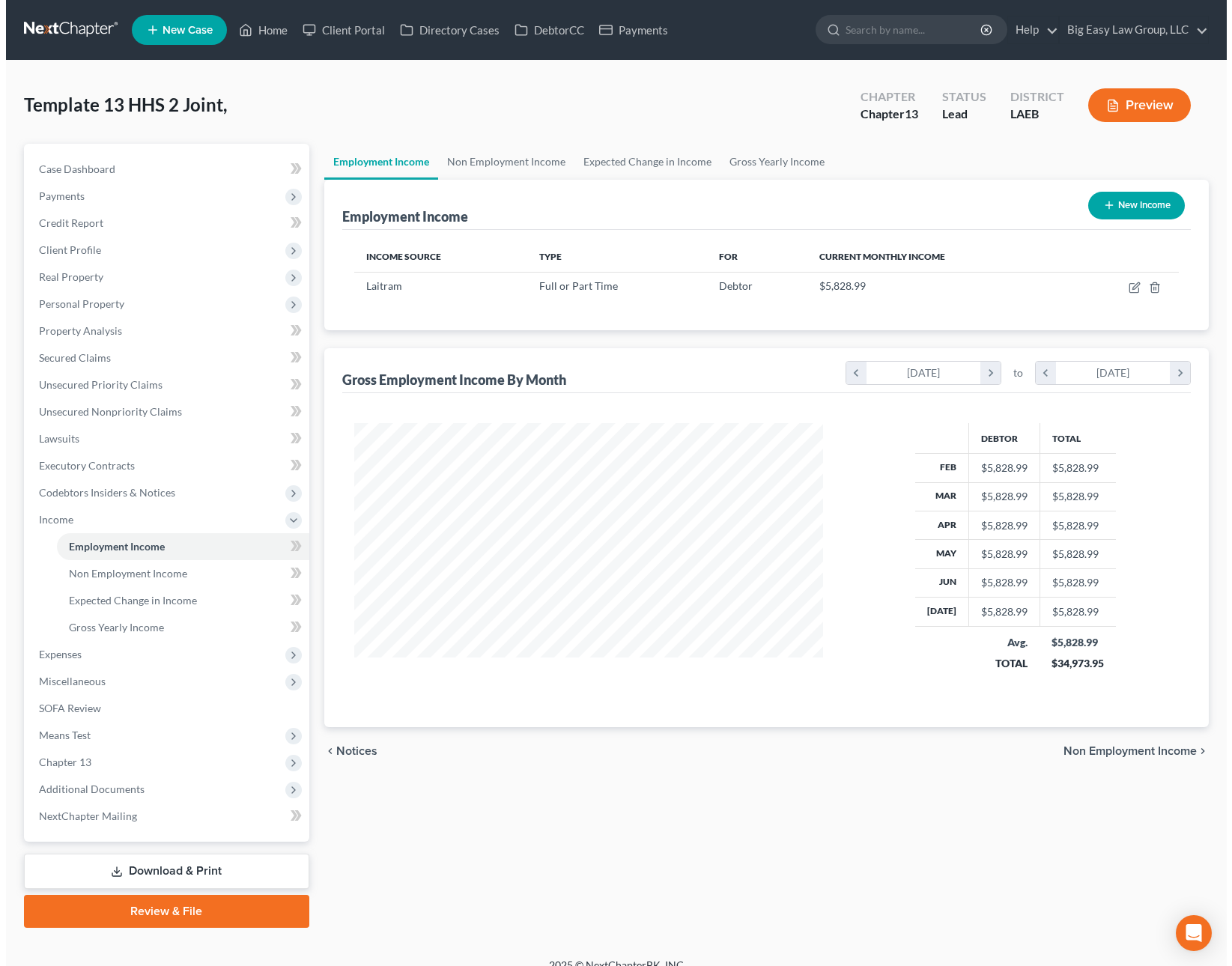
scroll to position [269, 499]
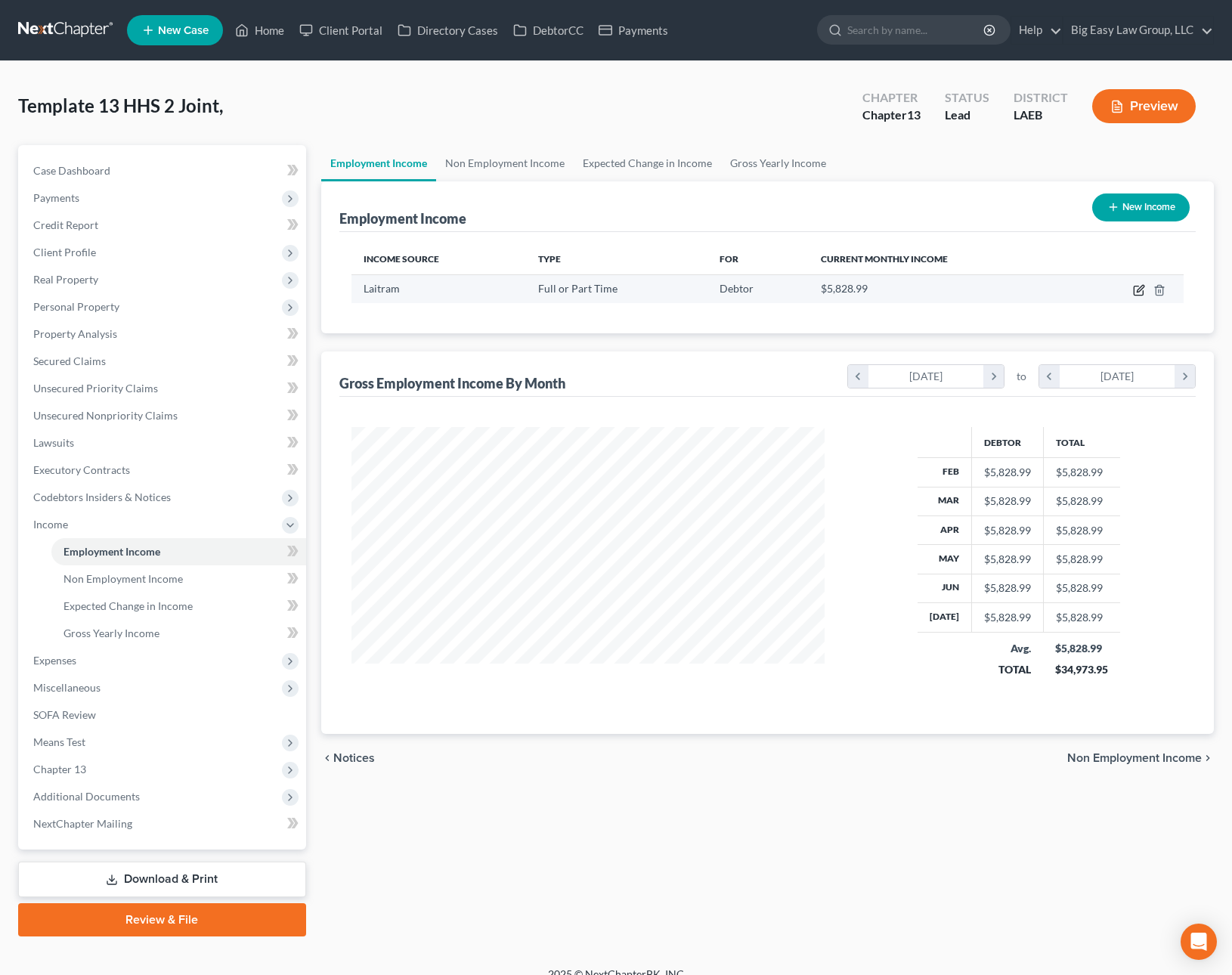
click at [1136, 292] on icon "button" at bounding box center [1139, 290] width 12 height 12
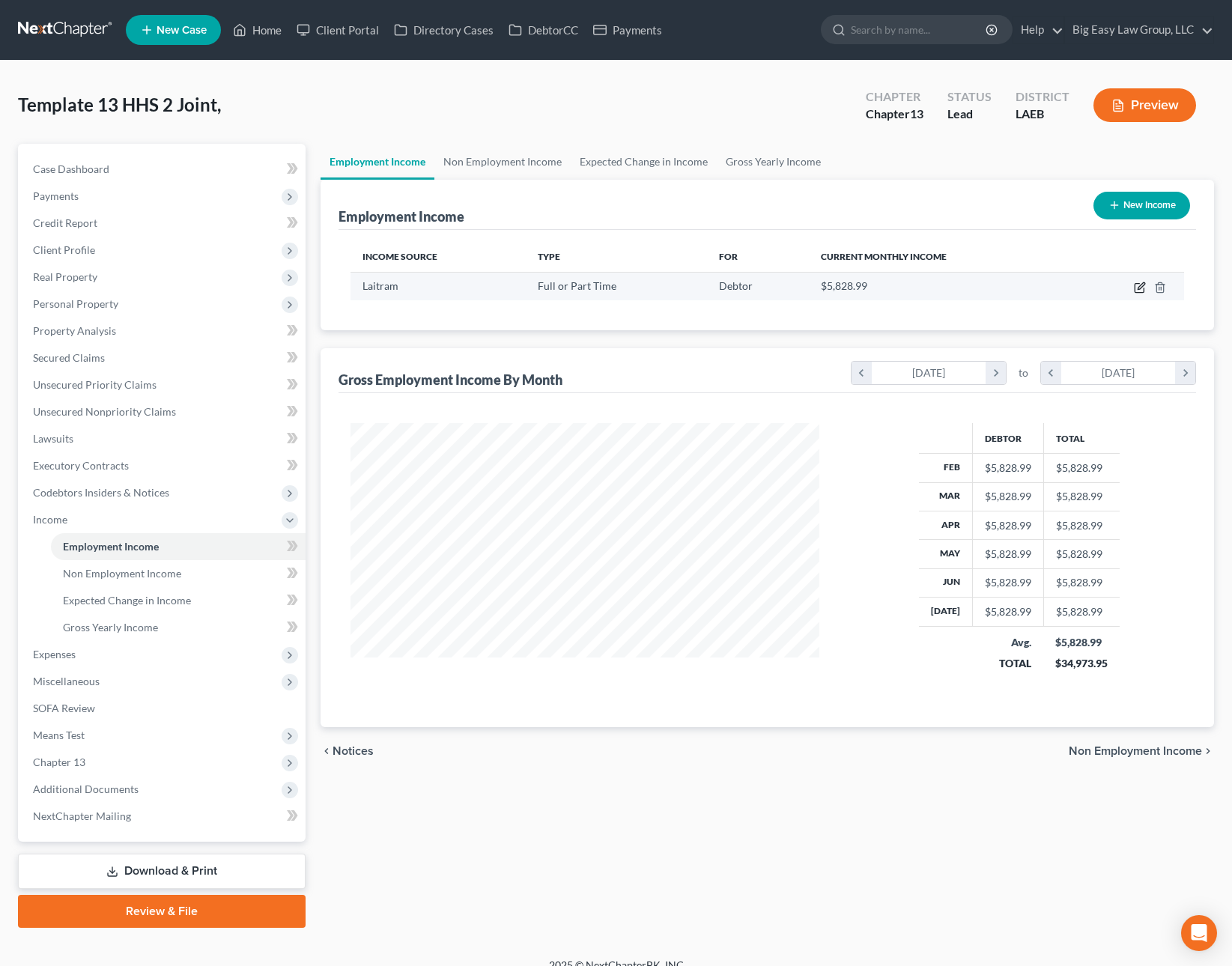
select select "0"
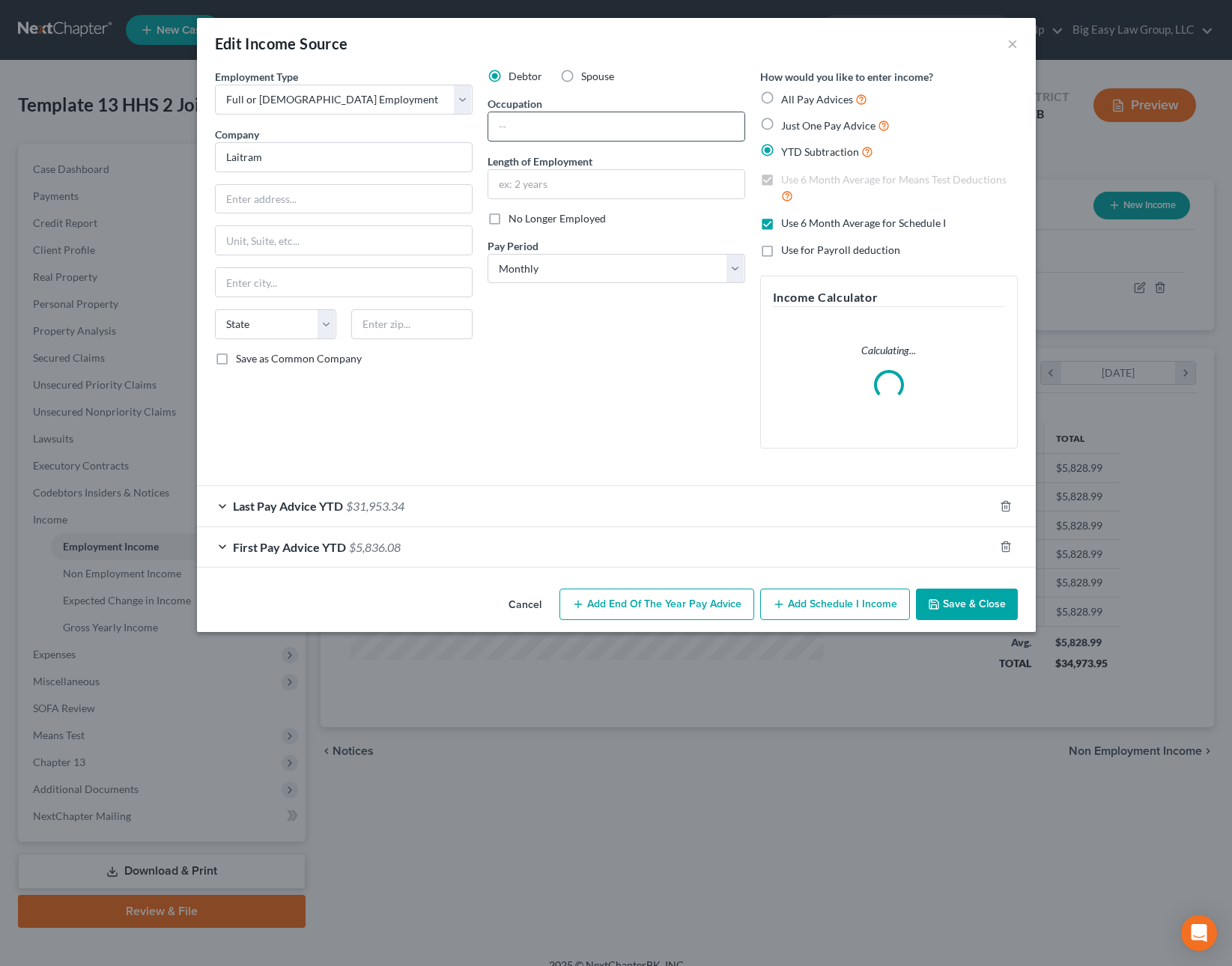
click at [585, 125] on input "text" at bounding box center [616, 127] width 256 height 29
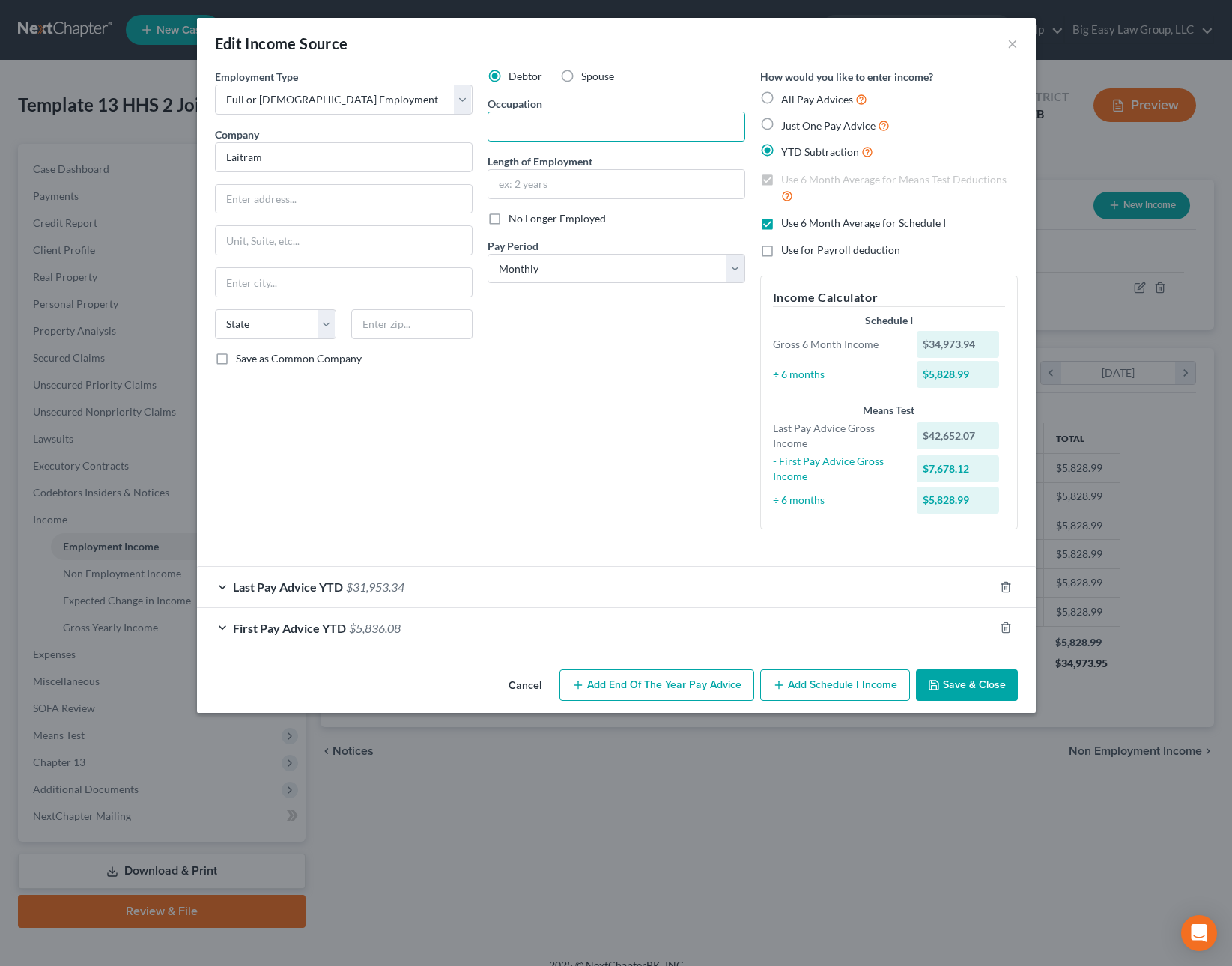
click at [599, 401] on div "Debtor Spouse Occupation Length of Employment No Longer Employed Pay Period * S…" at bounding box center [616, 304] width 273 height 473
click at [941, 696] on button "Save & Close" at bounding box center [967, 685] width 102 height 31
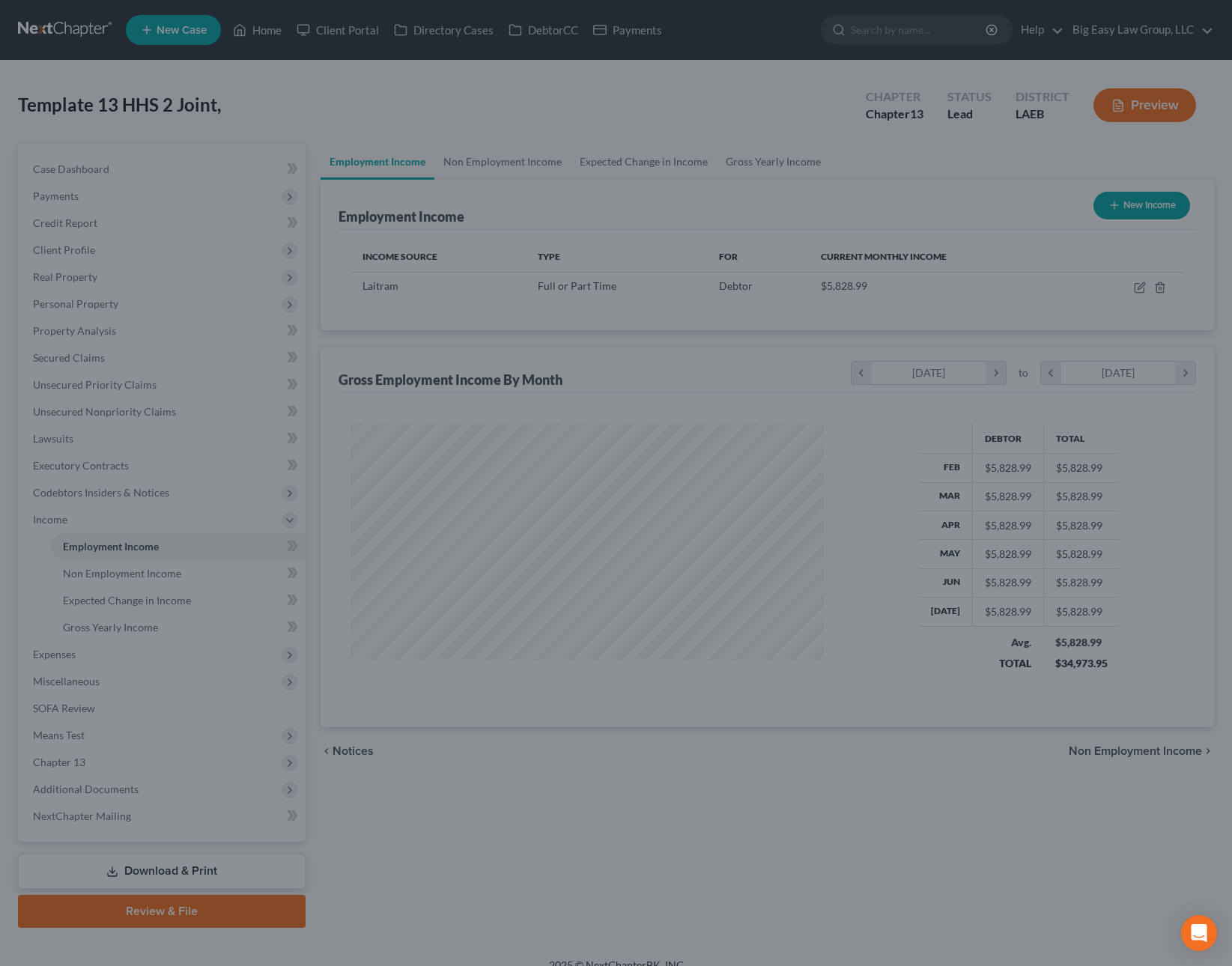
scroll to position [748320, 748448]
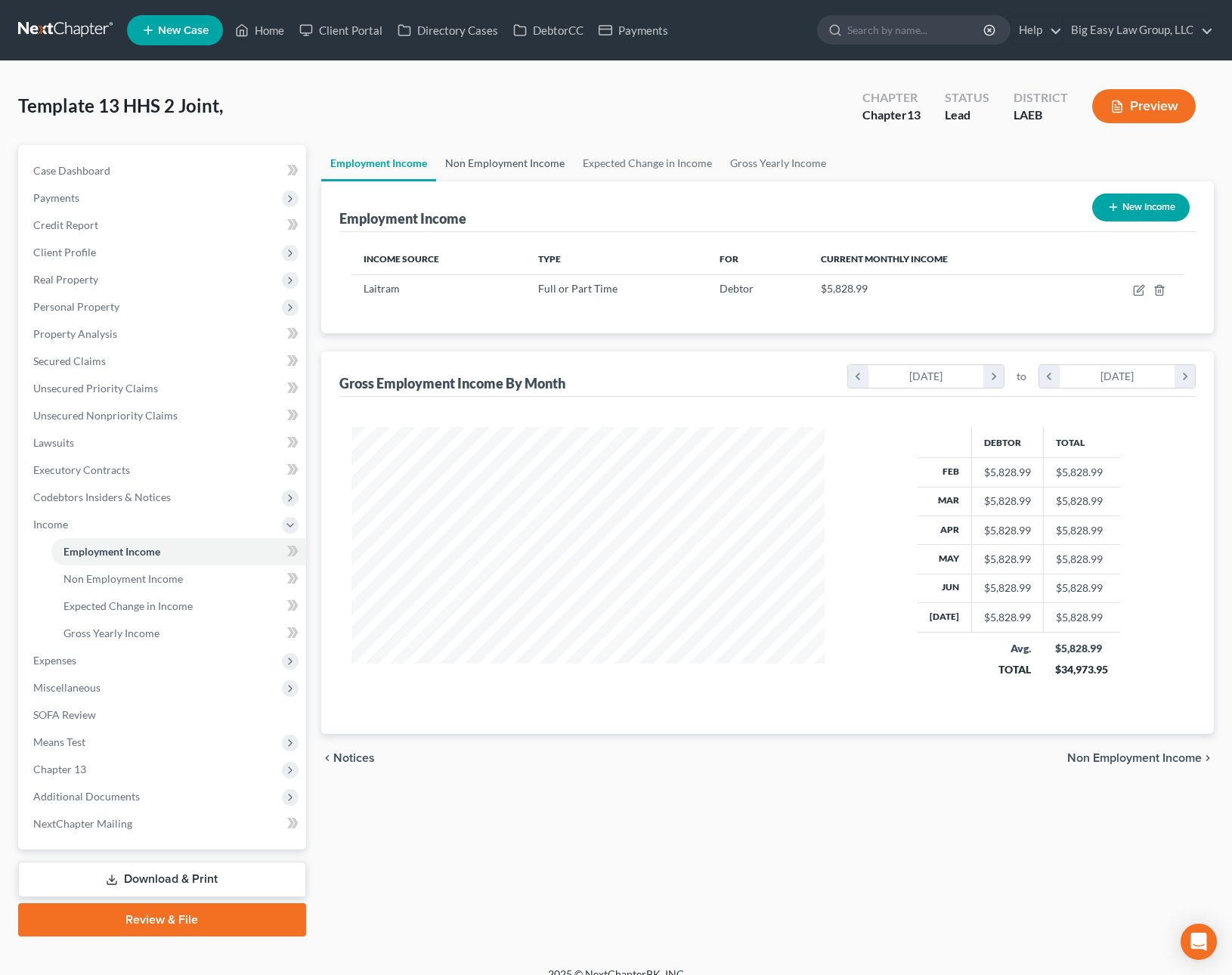
click at [471, 164] on link "Non Employment Income" at bounding box center [505, 162] width 138 height 36
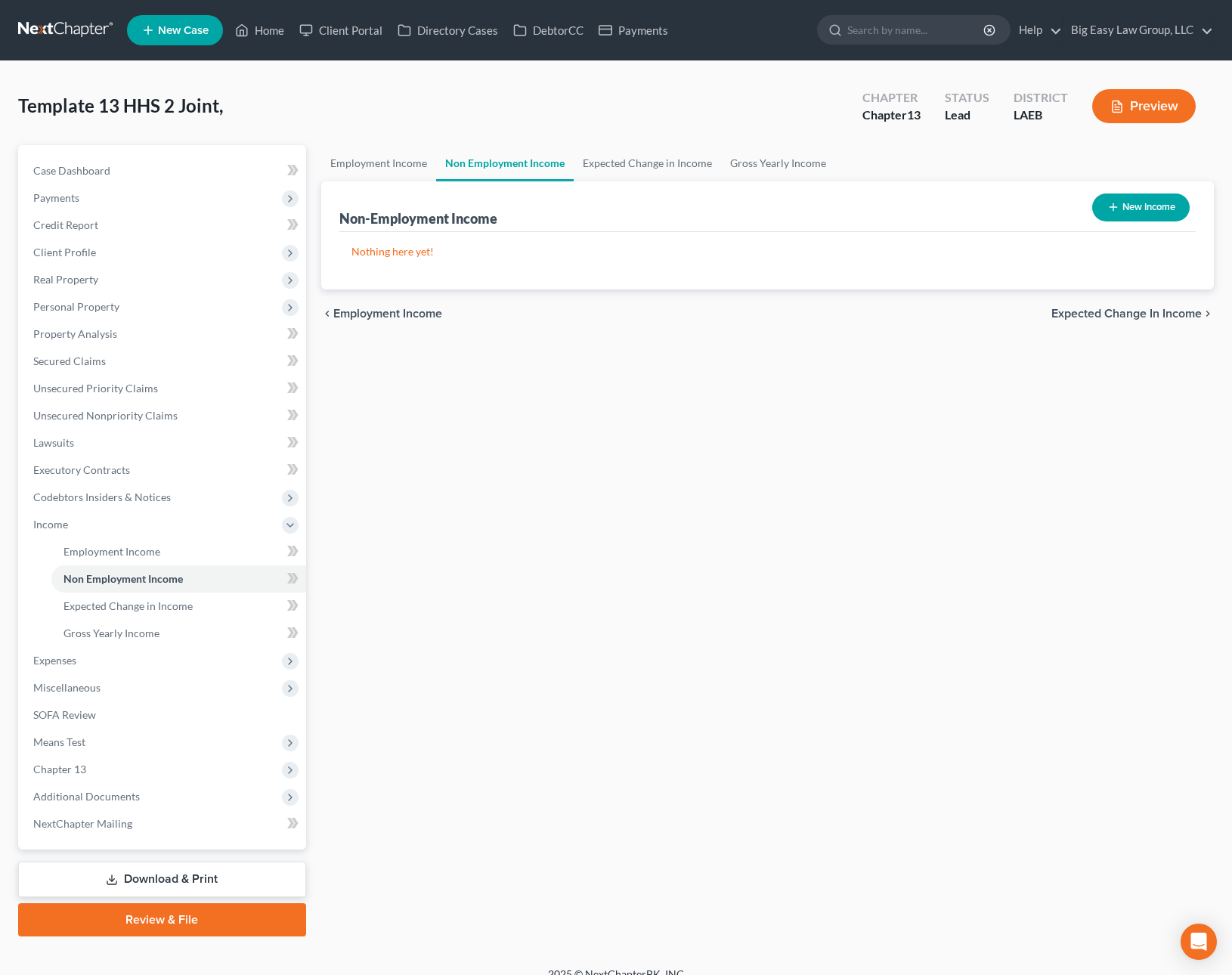
click at [1110, 205] on icon "button" at bounding box center [1113, 207] width 12 height 12
select select "0"
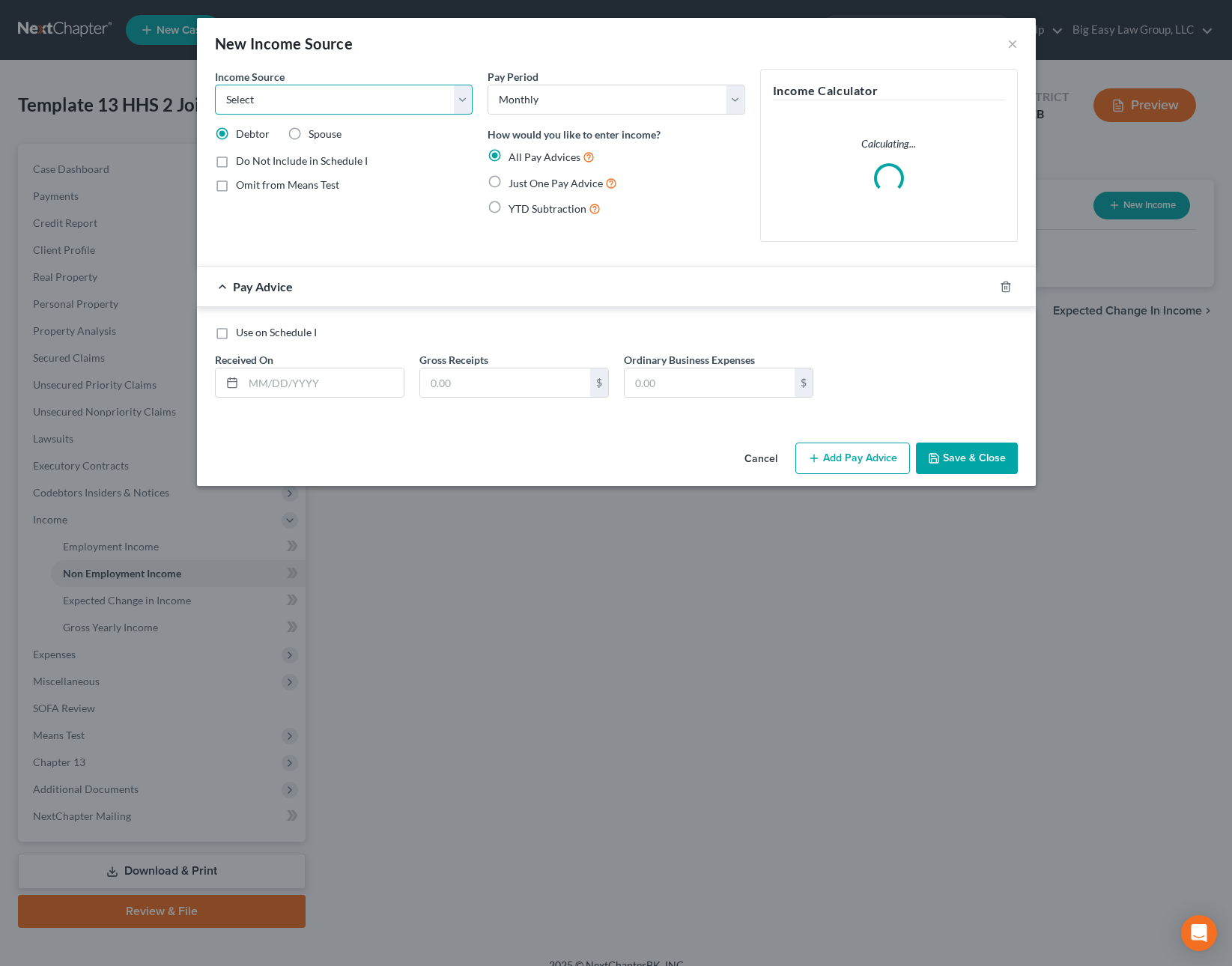
click at [278, 108] on select "Select Unemployment Disability (from employer) Pension Retirement Social Securi…" at bounding box center [344, 100] width 258 height 30
click at [313, 128] on span "Spouse" at bounding box center [325, 134] width 33 height 13
click at [314, 128] on input "Spouse" at bounding box center [319, 132] width 10 height 10
radio input "true"
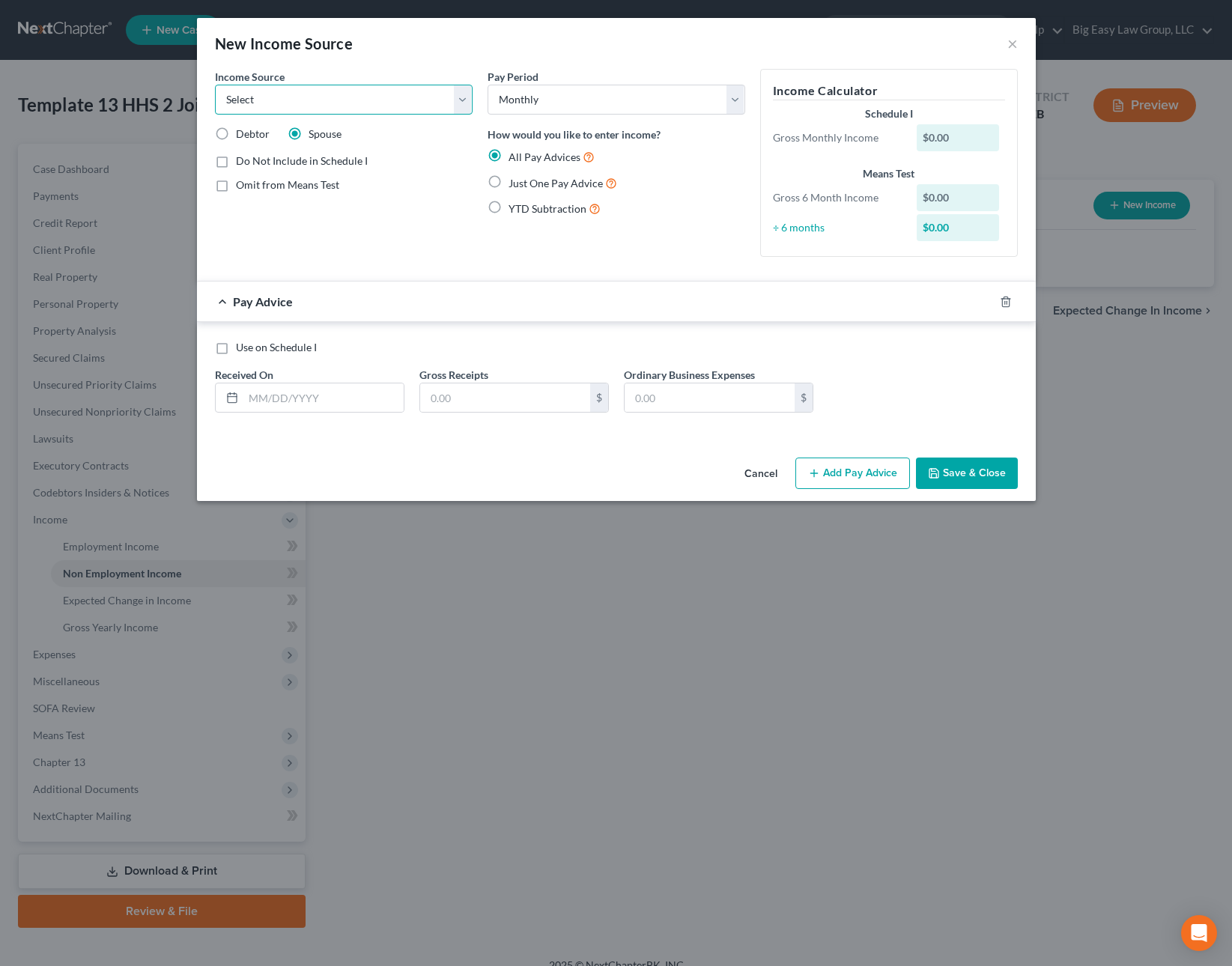
click at [289, 100] on select "Select Unemployment Disability (from employer) Pension Retirement Social Securi…" at bounding box center [344, 100] width 258 height 30
select select "4"
click at [236, 181] on label "Omit from Means Test" at bounding box center [288, 185] width 104 height 15
click at [242, 181] on input "Omit from Means Test" at bounding box center [246, 183] width 10 height 10
checkbox input "true"
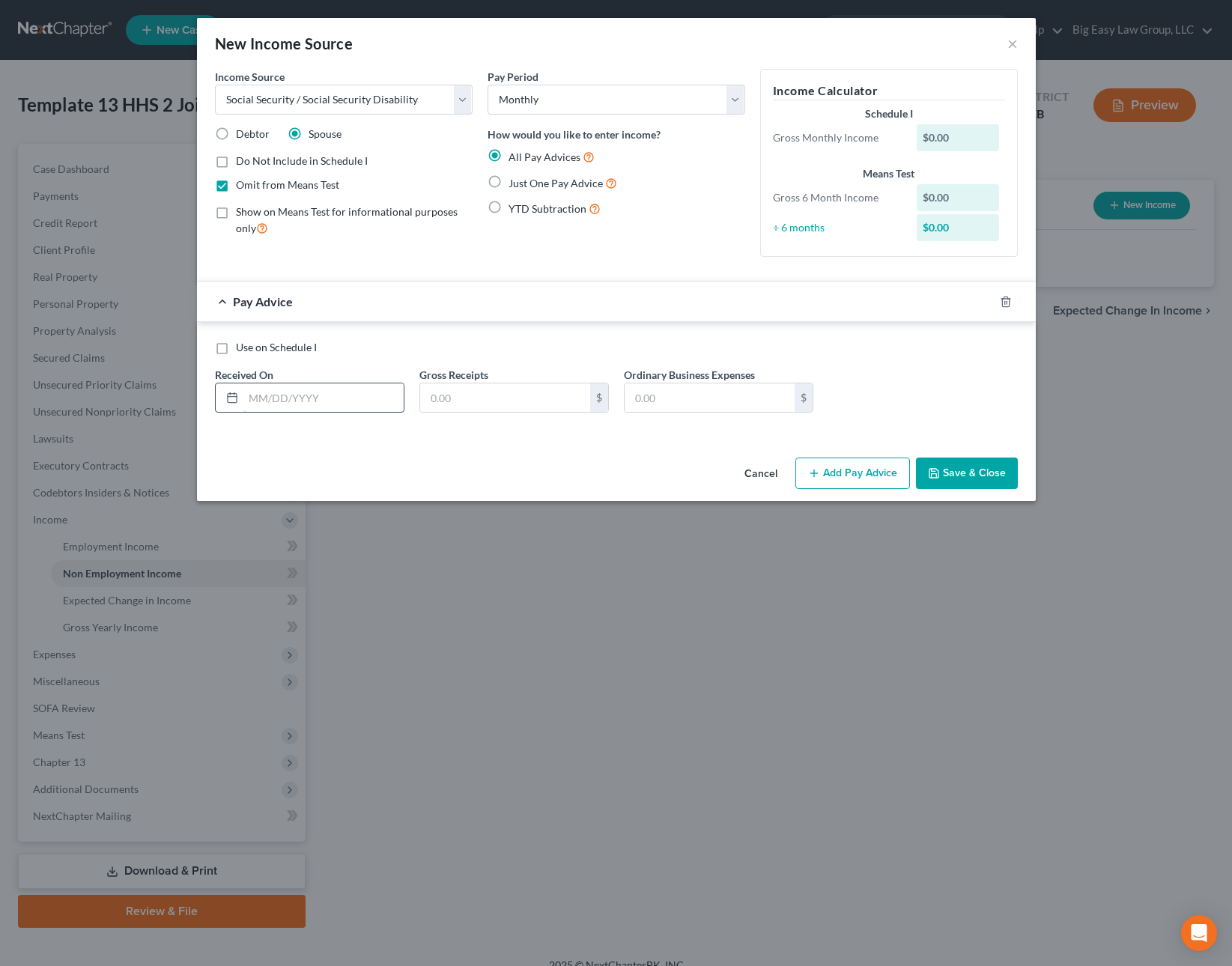
click at [351, 384] on input "text" at bounding box center [323, 398] width 160 height 29
type input "4"
type input "8/1/2025"
click at [449, 395] on input "text" at bounding box center [505, 398] width 170 height 29
type input "1,345"
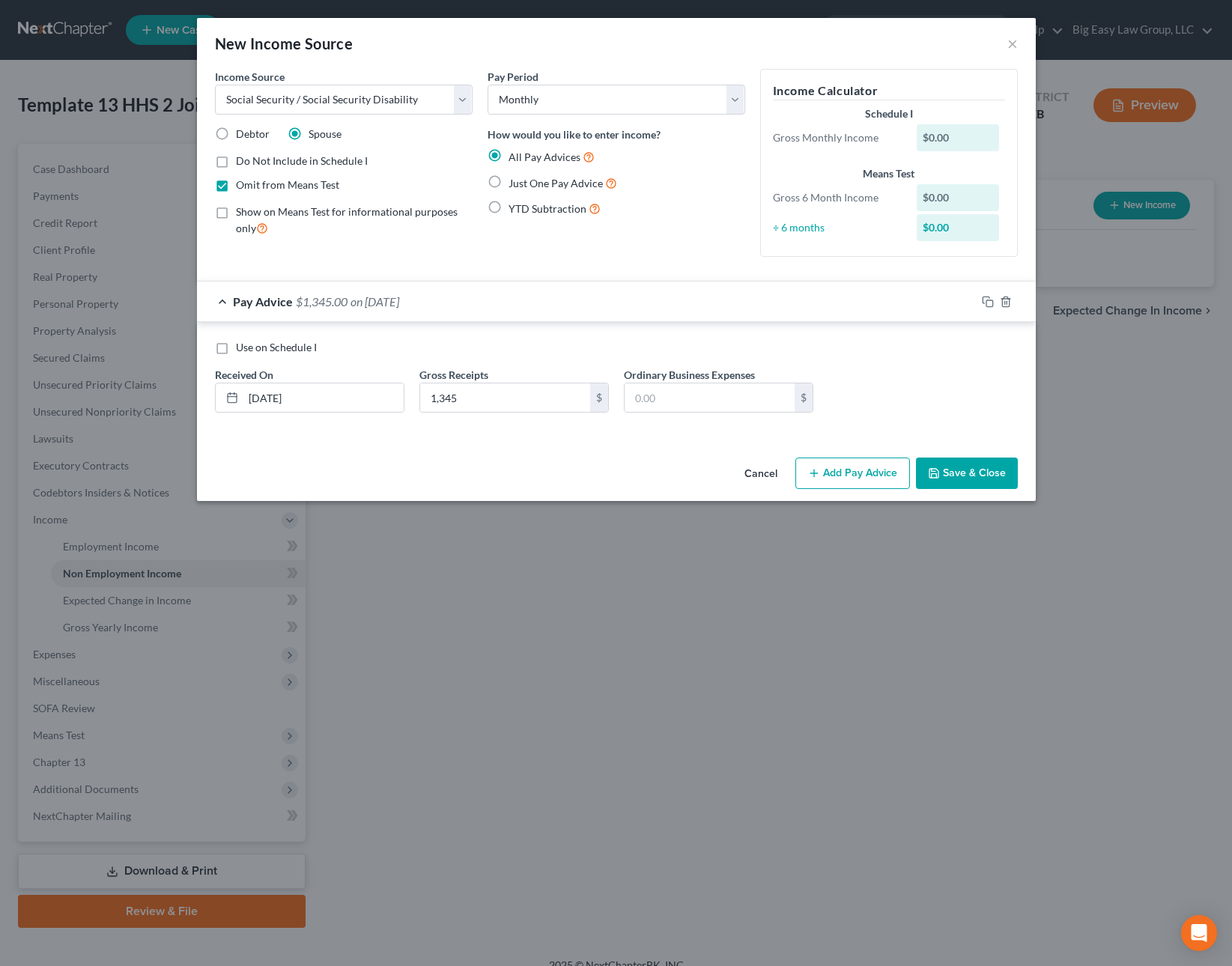
click at [977, 471] on button "Save & Close" at bounding box center [967, 473] width 102 height 31
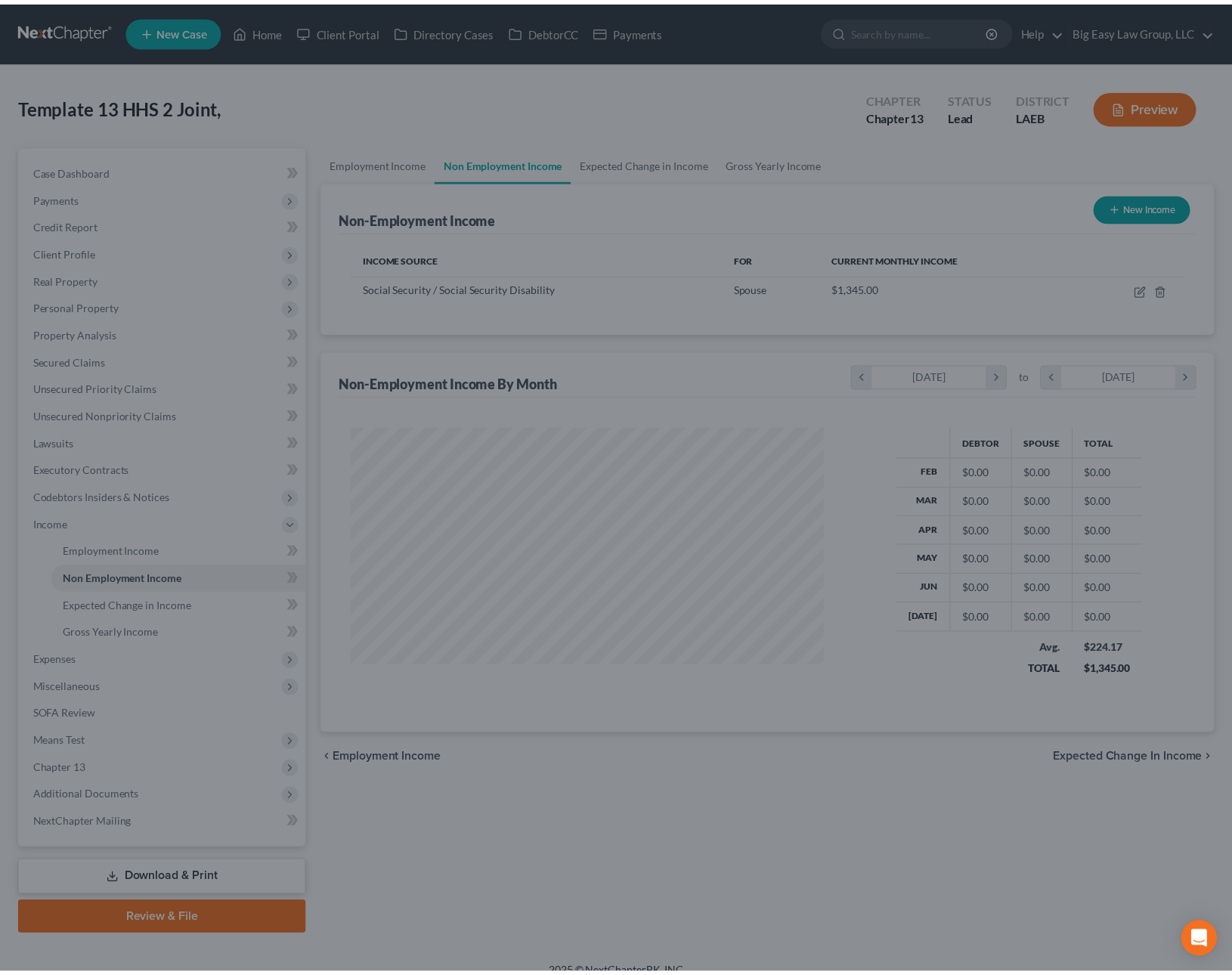
scroll to position [271, 504]
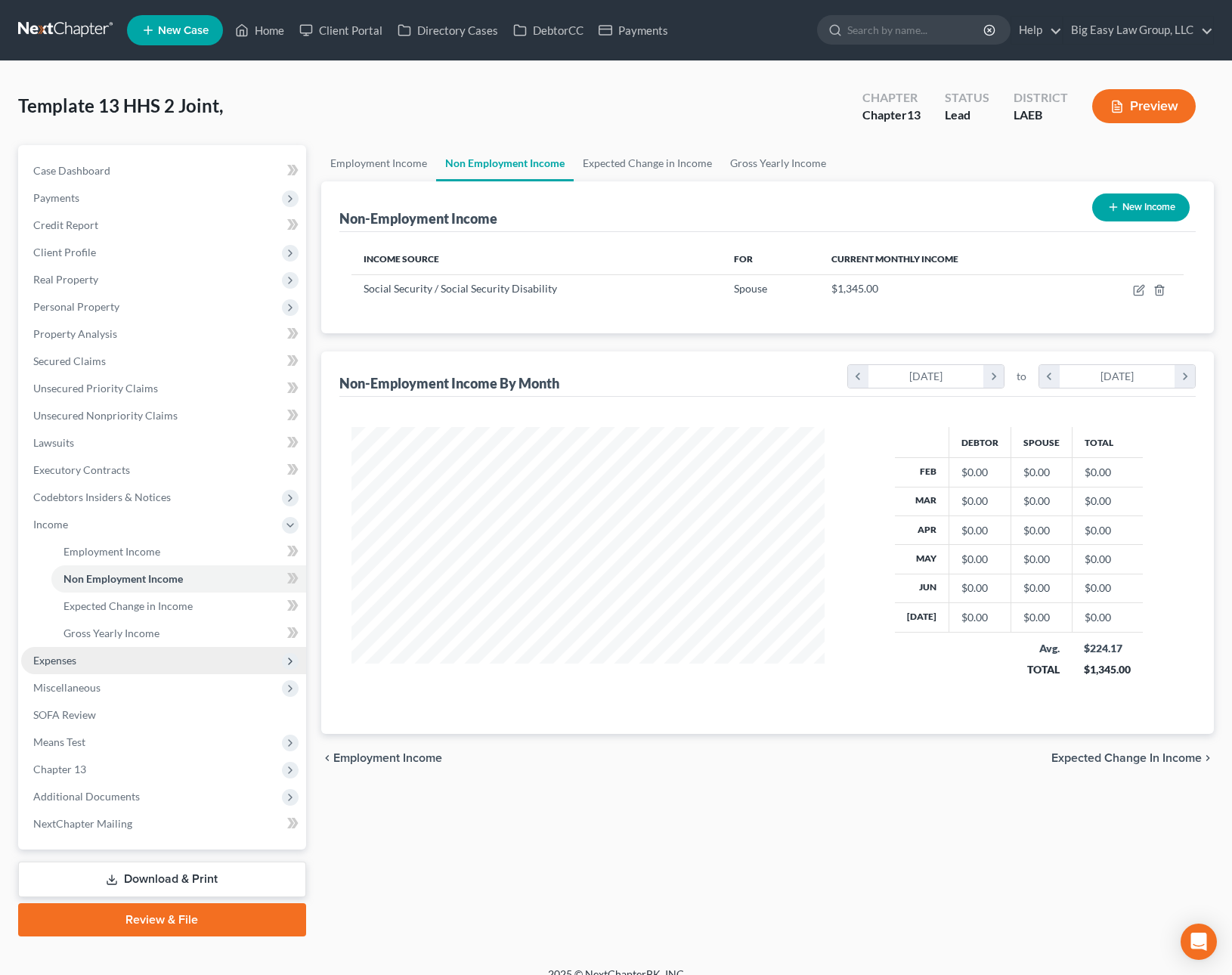
click at [142, 660] on span "Expenses" at bounding box center [163, 660] width 285 height 27
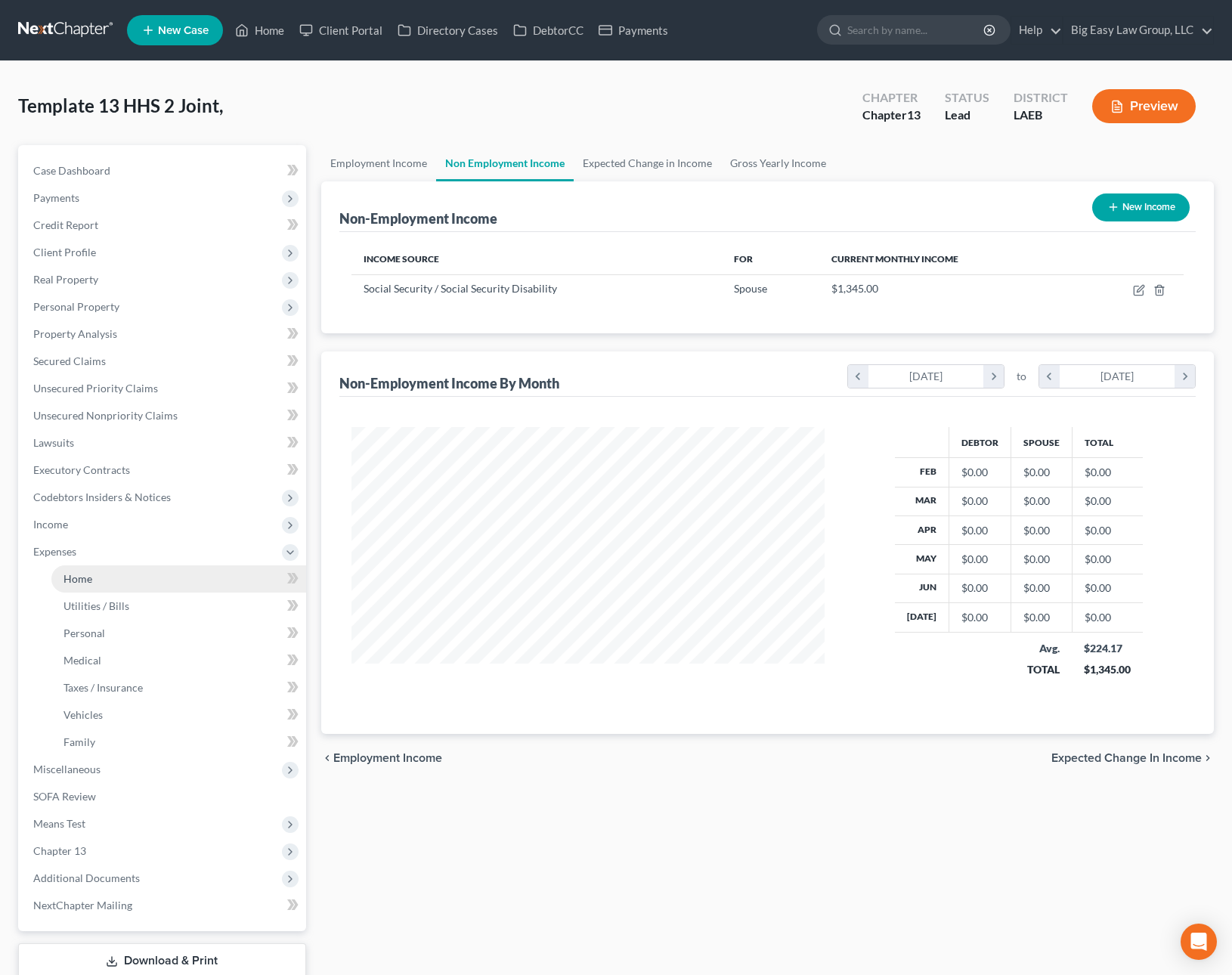
click at [138, 573] on link "Home" at bounding box center [179, 579] width 255 height 27
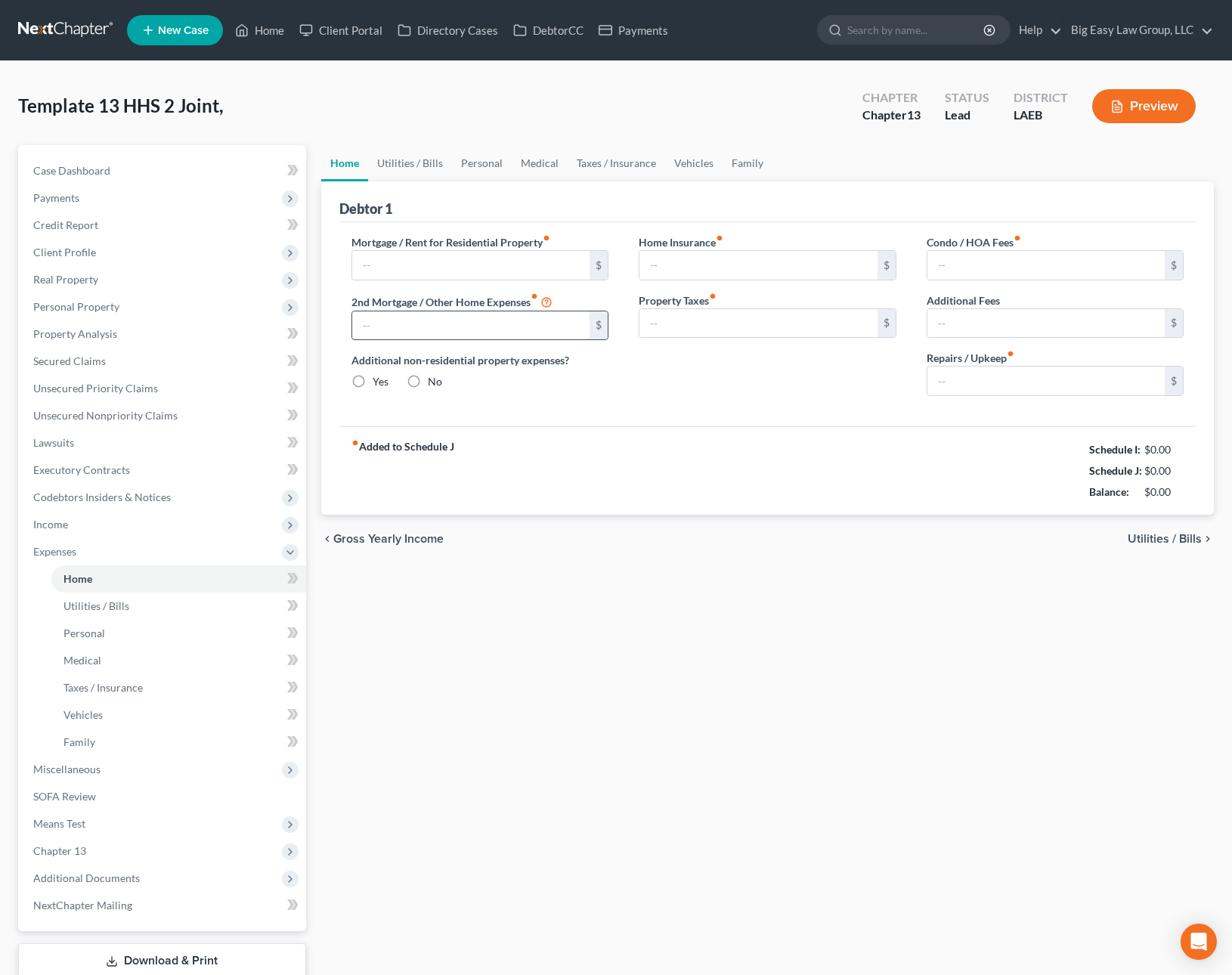
type input "0.00"
radio input "true"
type input "0.00"
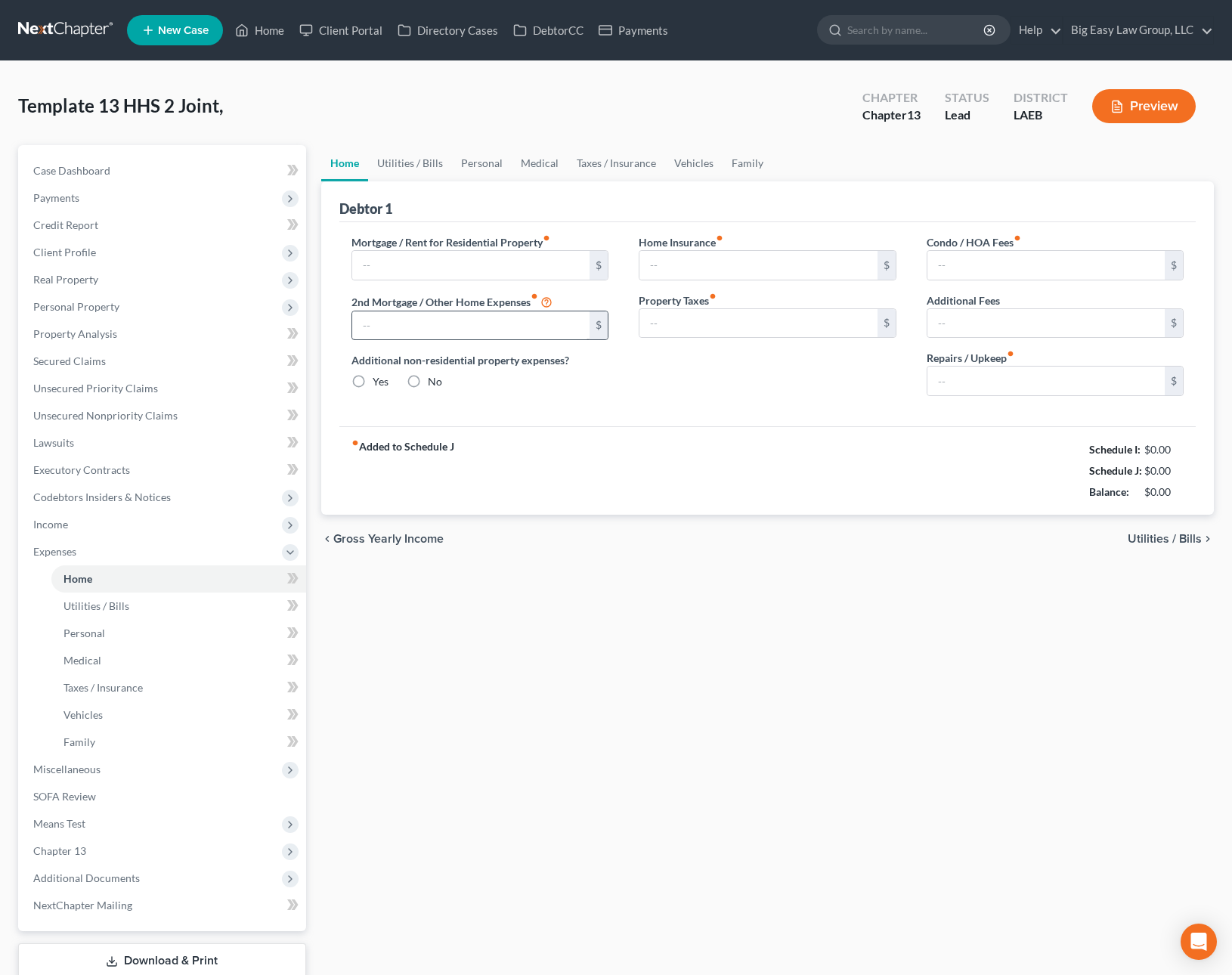
type input "0.00"
click at [417, 263] on input "text" at bounding box center [472, 265] width 238 height 29
type input "1,200"
click at [423, 159] on link "Utilities / Bills" at bounding box center [410, 162] width 84 height 36
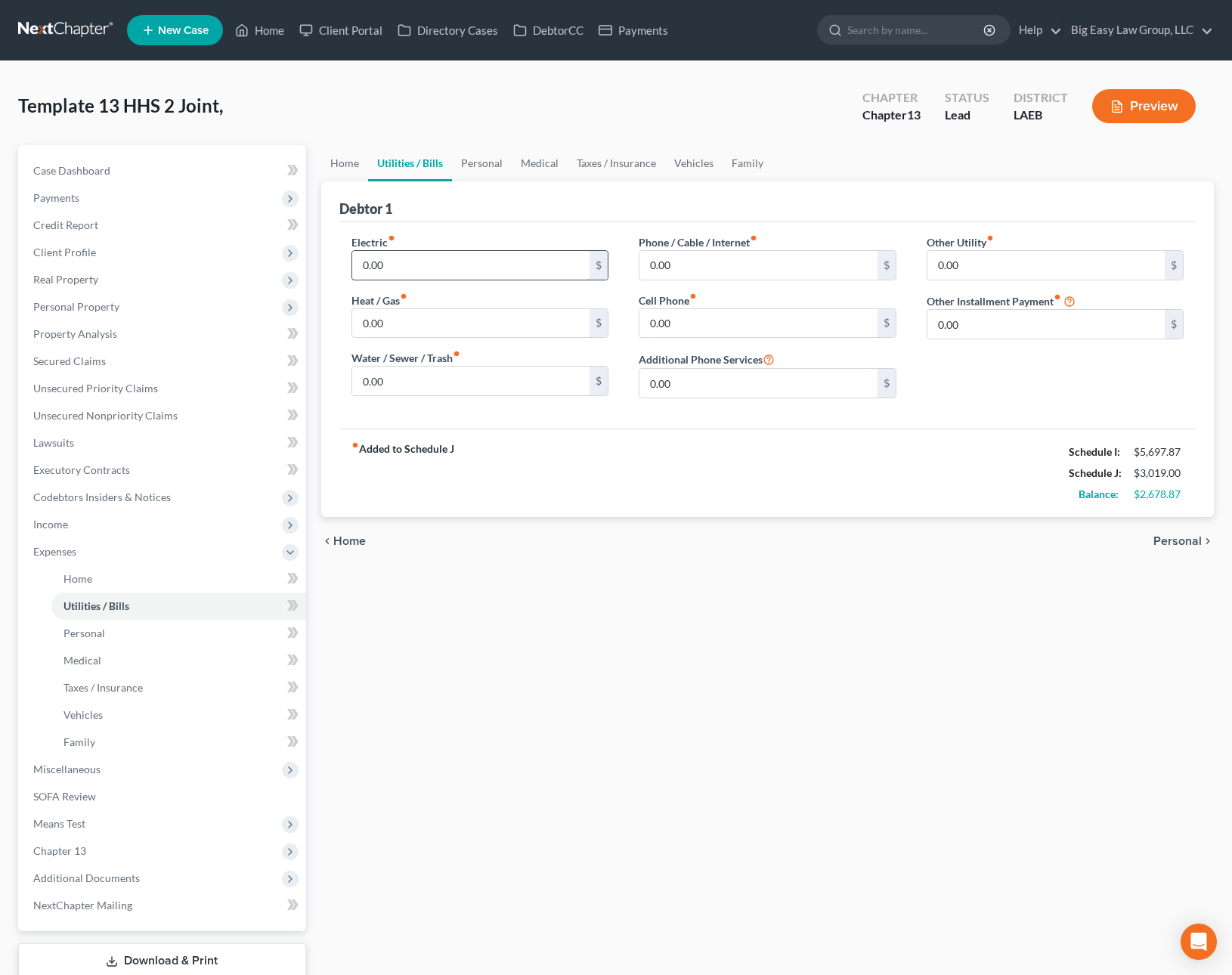
click at [389, 252] on input "0.00" at bounding box center [472, 265] width 238 height 29
type input "253"
drag, startPoint x: 700, startPoint y: 322, endPoint x: 581, endPoint y: 314, distance: 119.3
click at [581, 314] on div "Electric fiber_manual_record 253 $ Heat / Gas fiber_manual_record 0.00 $ Water …" at bounding box center [768, 322] width 863 height 176
drag, startPoint x: 645, startPoint y: 321, endPoint x: 741, endPoint y: 342, distance: 98.3
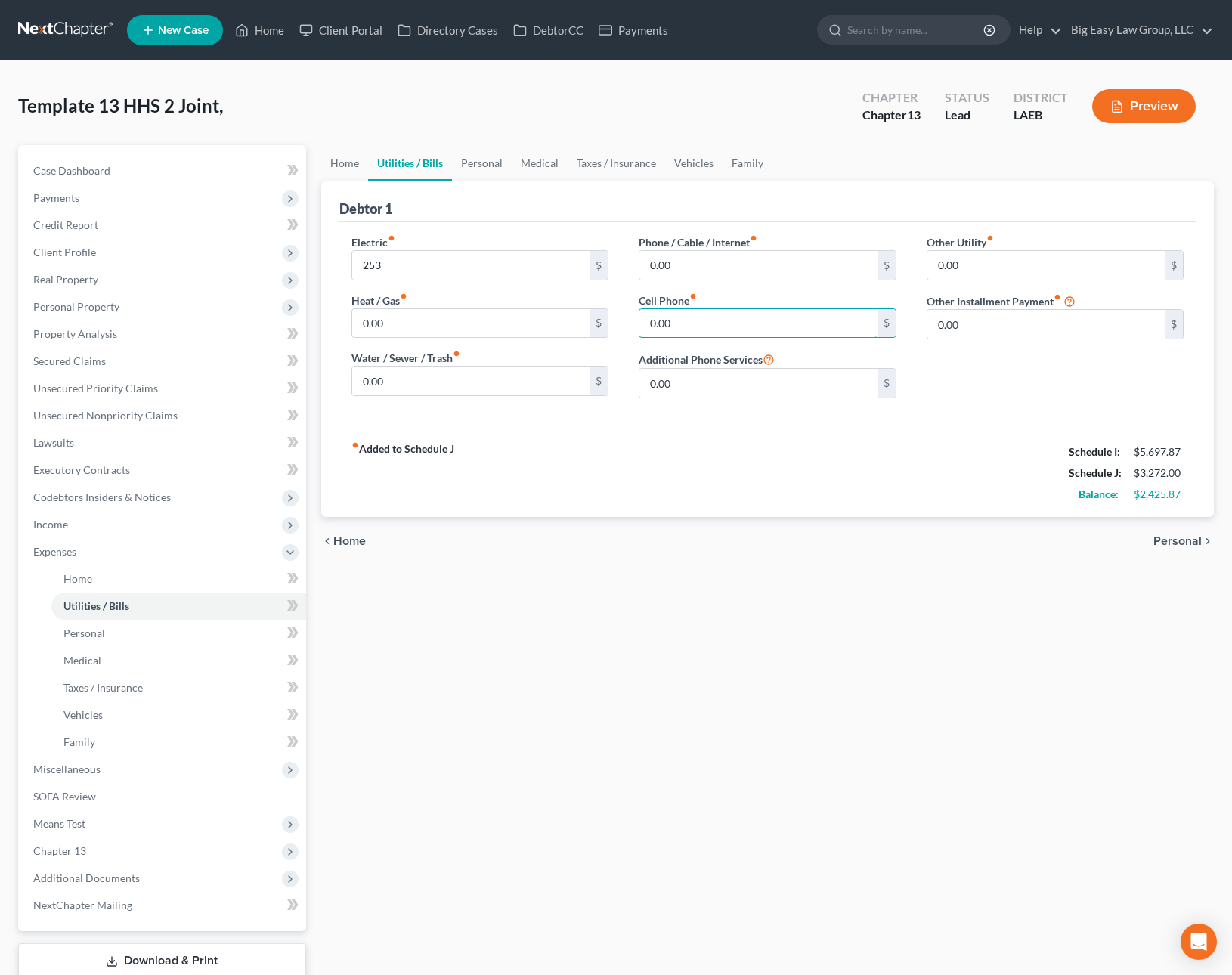
click at [741, 342] on div "Phone / Cable / Internet fiber_manual_record 0.00 $ Cell Phone fiber_manual_rec…" at bounding box center [768, 322] width 288 height 176
type input "142"
click at [723, 261] on input "0.00" at bounding box center [759, 265] width 238 height 29
type input "151"
click at [491, 167] on link "Personal" at bounding box center [482, 162] width 60 height 36
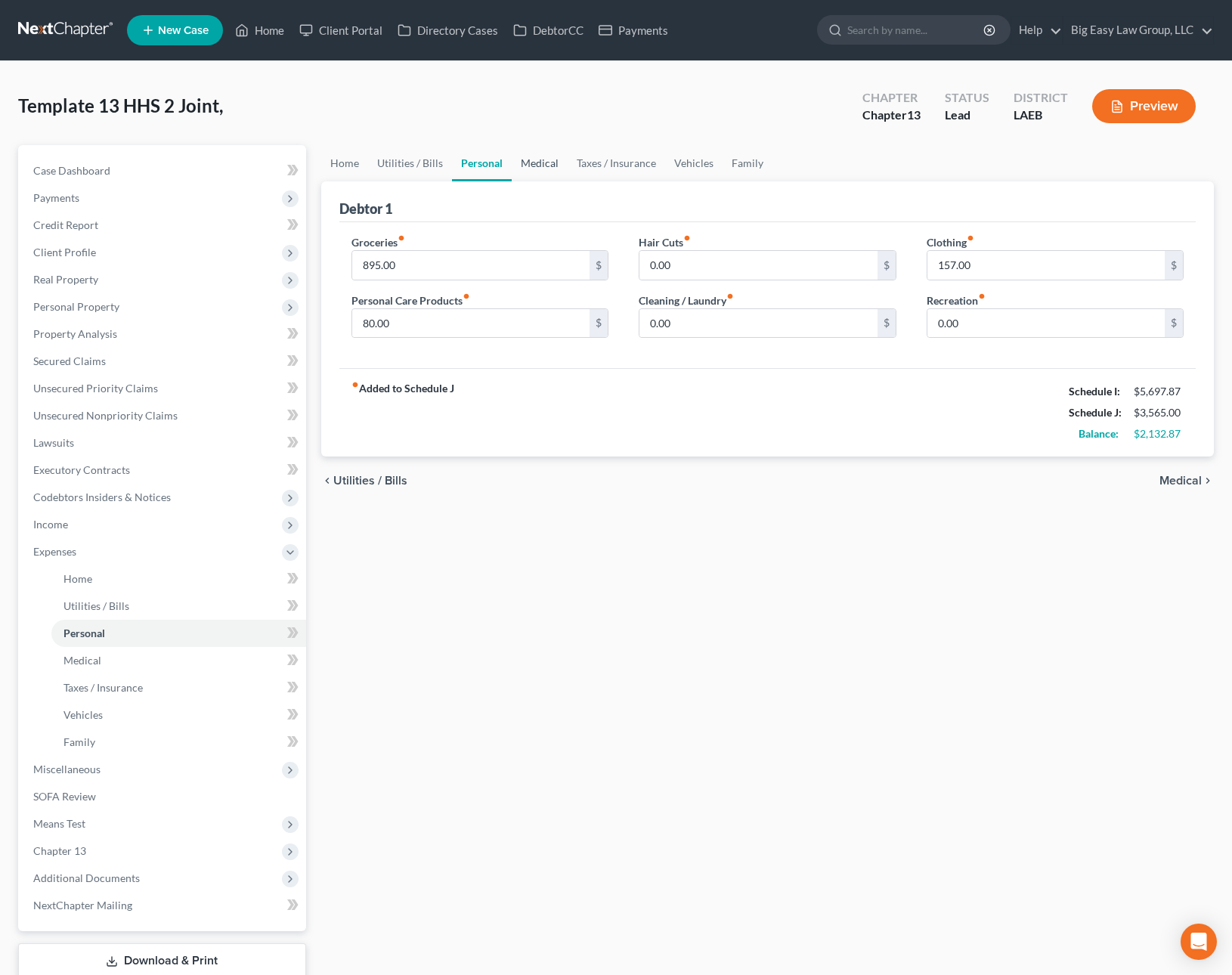
click at [558, 172] on link "Medical" at bounding box center [540, 162] width 56 height 36
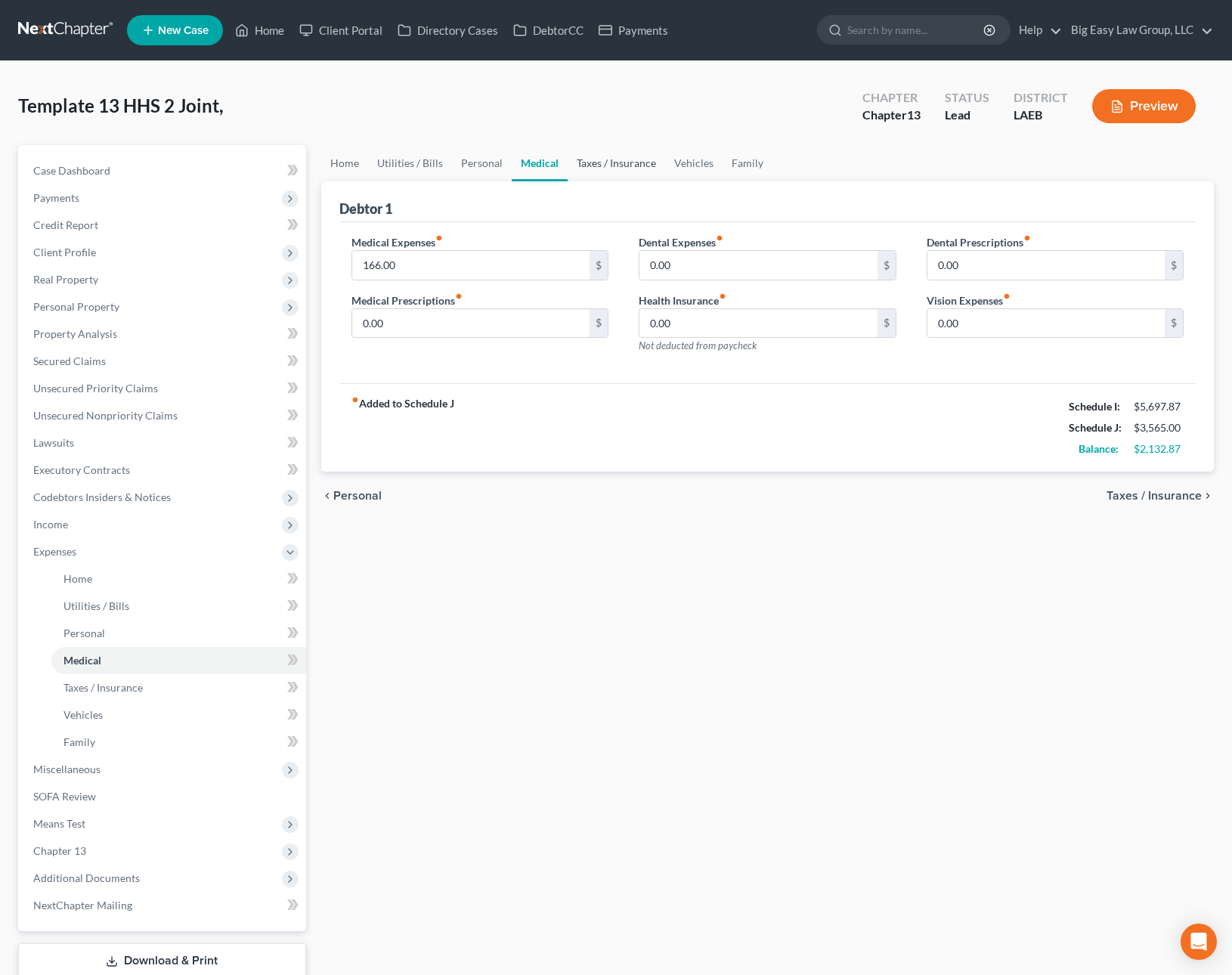
drag, startPoint x: 582, startPoint y: 170, endPoint x: 628, endPoint y: 174, distance: 46.2
click at [582, 170] on link "Taxes / Insurance" at bounding box center [616, 162] width 97 height 36
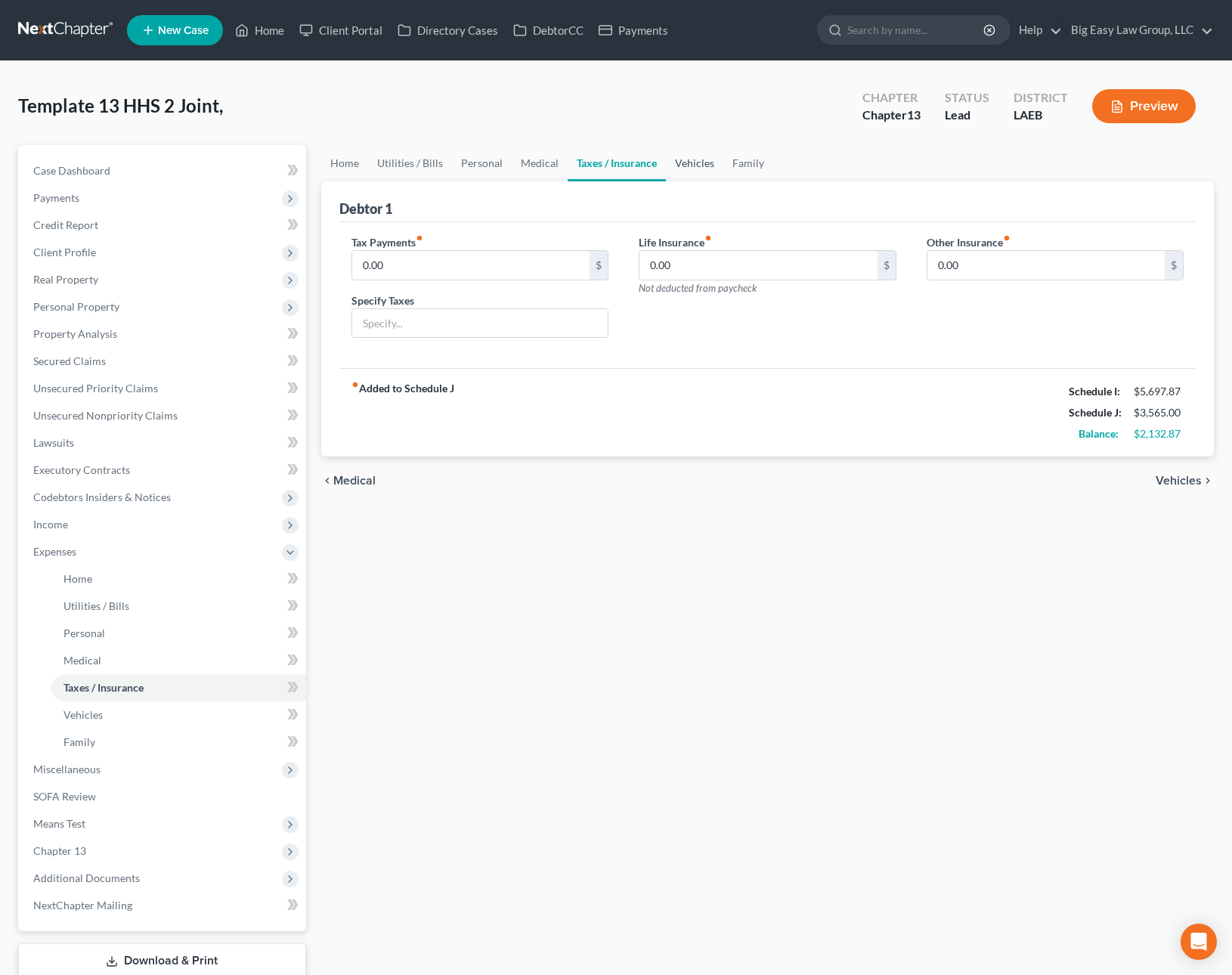
click at [686, 171] on link "Vehicles" at bounding box center [694, 162] width 57 height 36
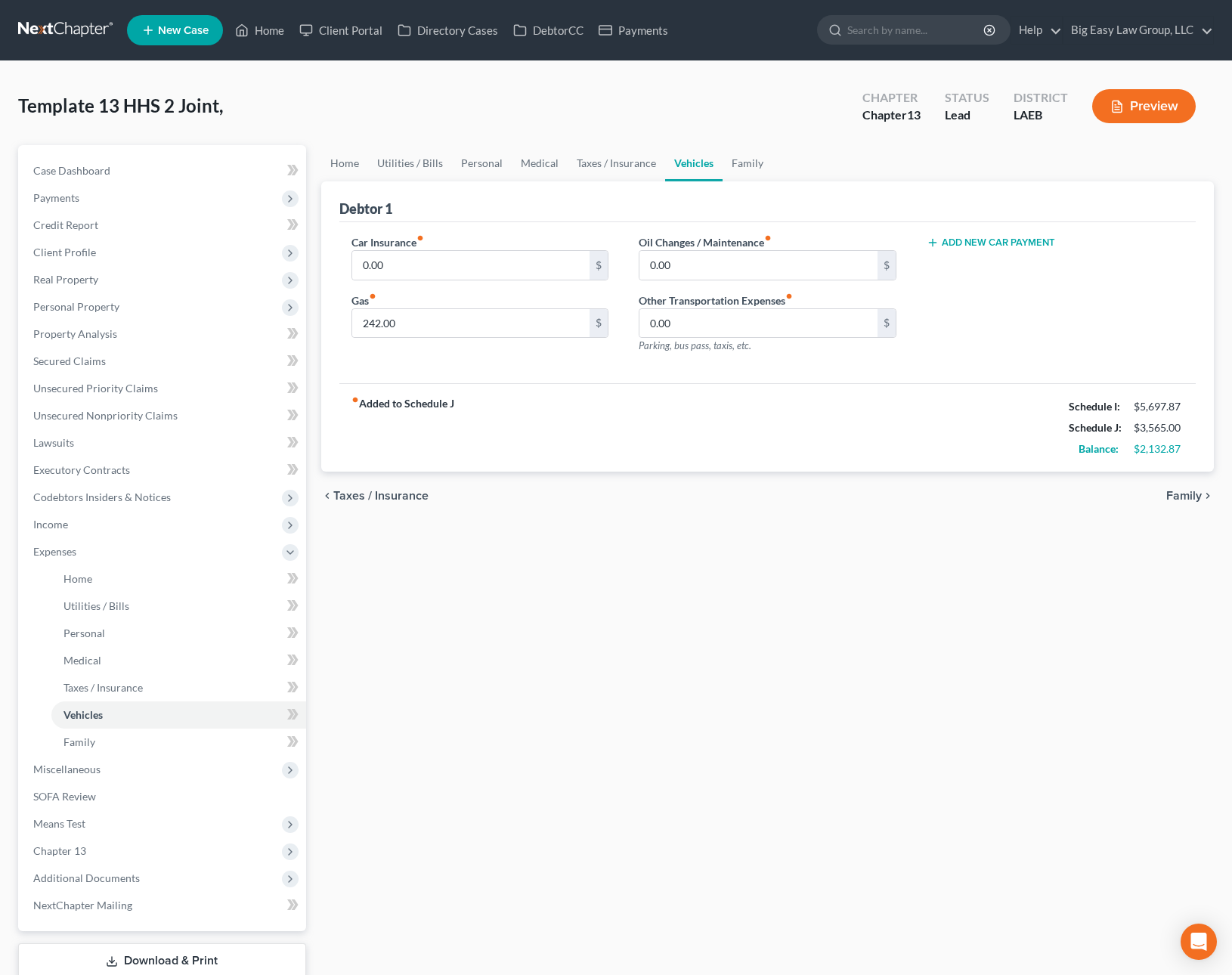
click at [933, 244] on icon "button" at bounding box center [932, 242] width 12 height 12
click at [969, 275] on input "text" at bounding box center [1034, 265] width 215 height 29
type input "252"
drag, startPoint x: 354, startPoint y: 217, endPoint x: 373, endPoint y: 251, distance: 38.9
click at [354, 217] on div "Debtor 1" at bounding box center [768, 201] width 857 height 41
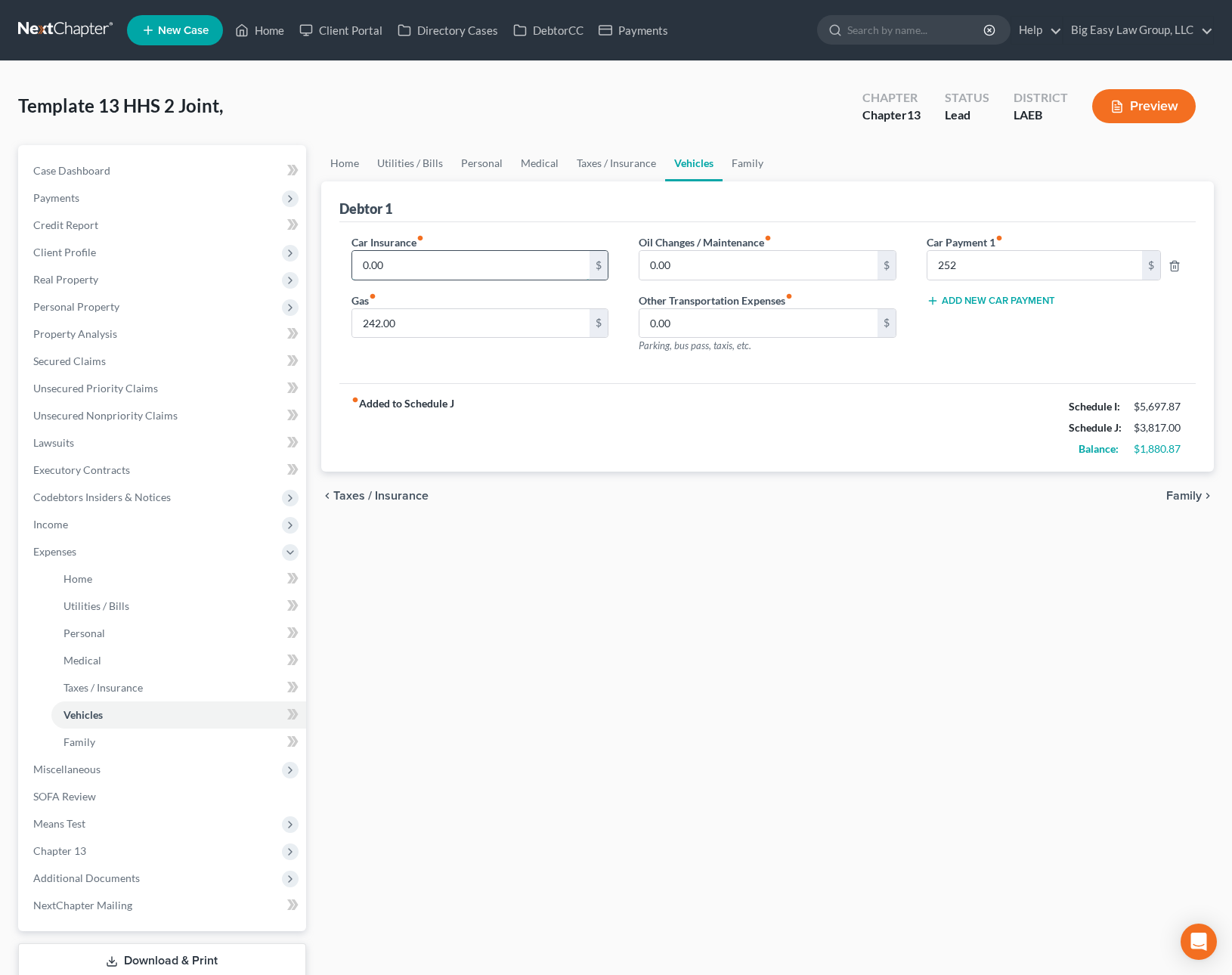
drag, startPoint x: 366, startPoint y: 261, endPoint x: 442, endPoint y: 274, distance: 77.1
click at [442, 274] on input "0.00" at bounding box center [472, 265] width 238 height 29
type input "142"
click at [447, 317] on input "242.00" at bounding box center [472, 323] width 238 height 29
type input "500"
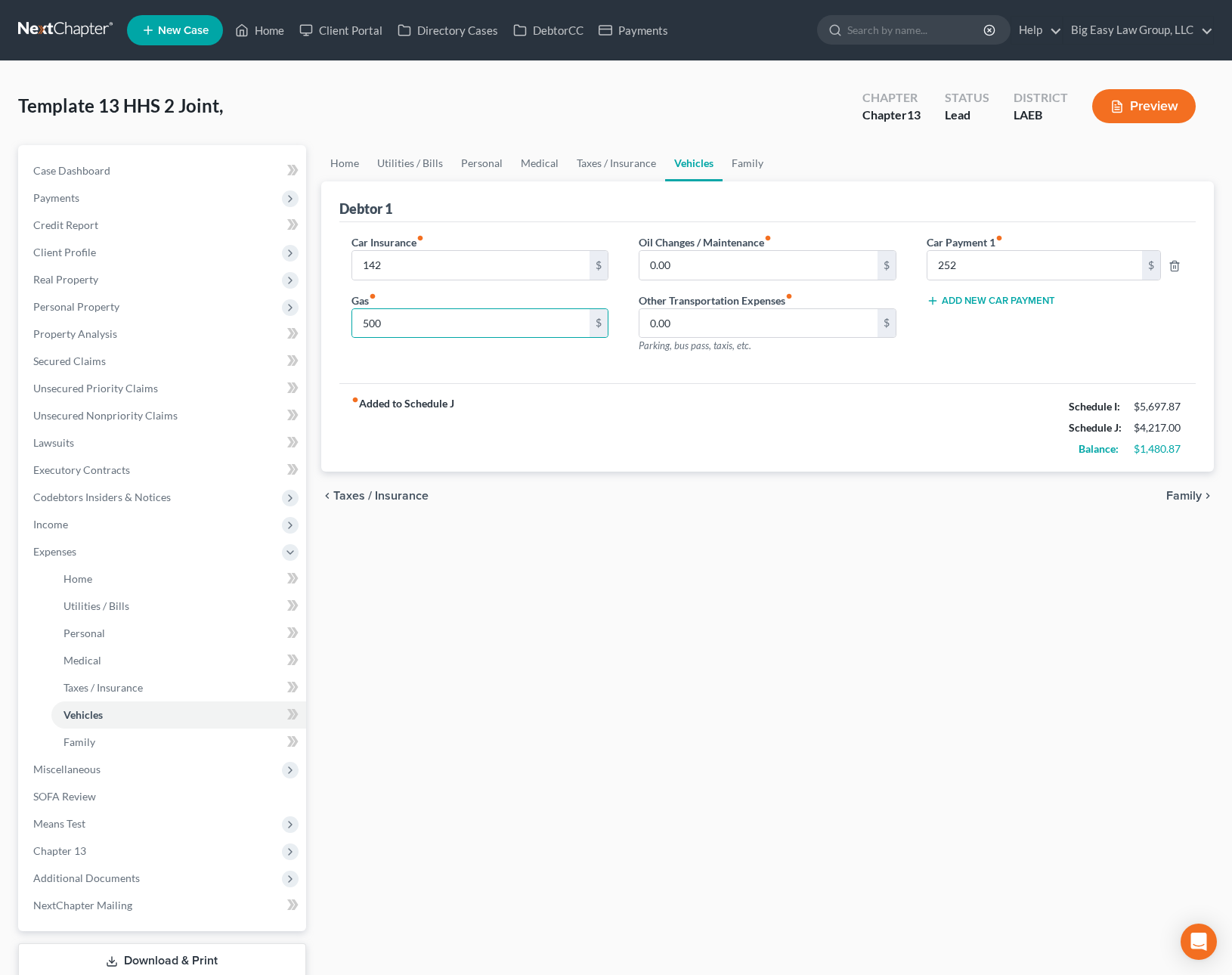
click at [517, 466] on div "fiber_manual_record Added to Schedule J Schedule I: $5,697.87 Schedule J: $4,21…" at bounding box center [768, 427] width 857 height 88
click at [171, 535] on span "Income" at bounding box center [163, 525] width 285 height 27
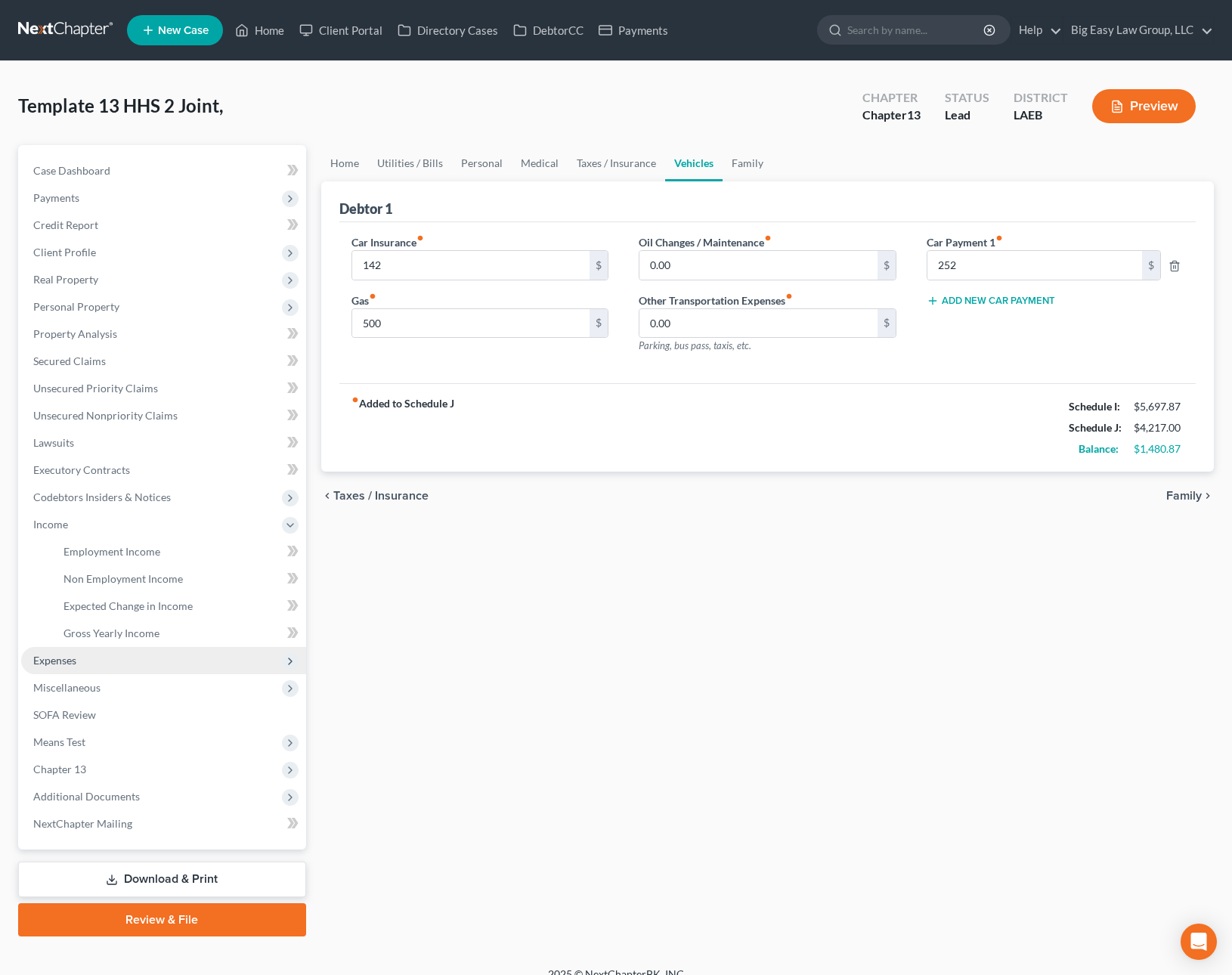
click at [202, 651] on span "Expenses" at bounding box center [163, 660] width 285 height 27
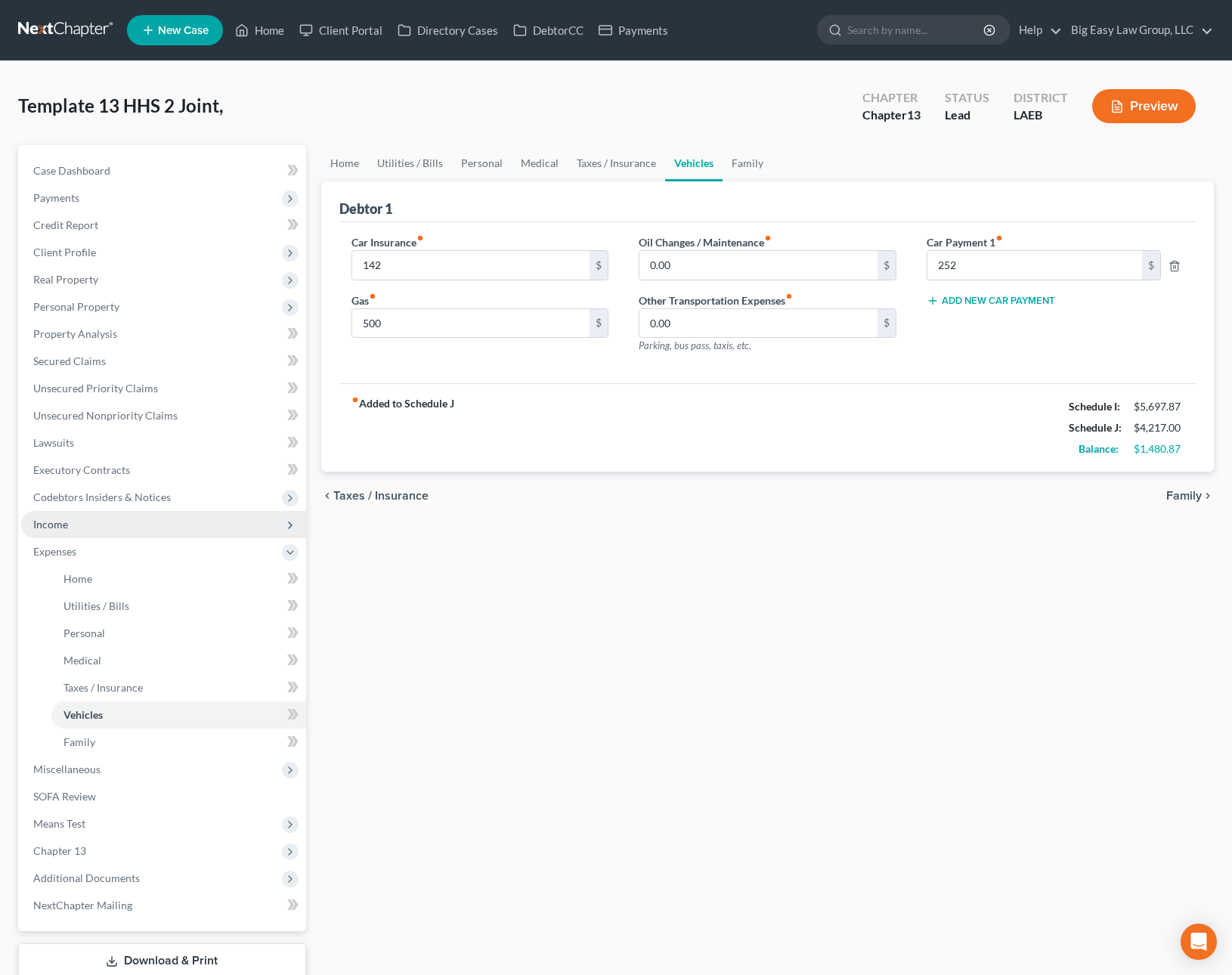
click at [193, 533] on span "Income" at bounding box center [163, 525] width 285 height 27
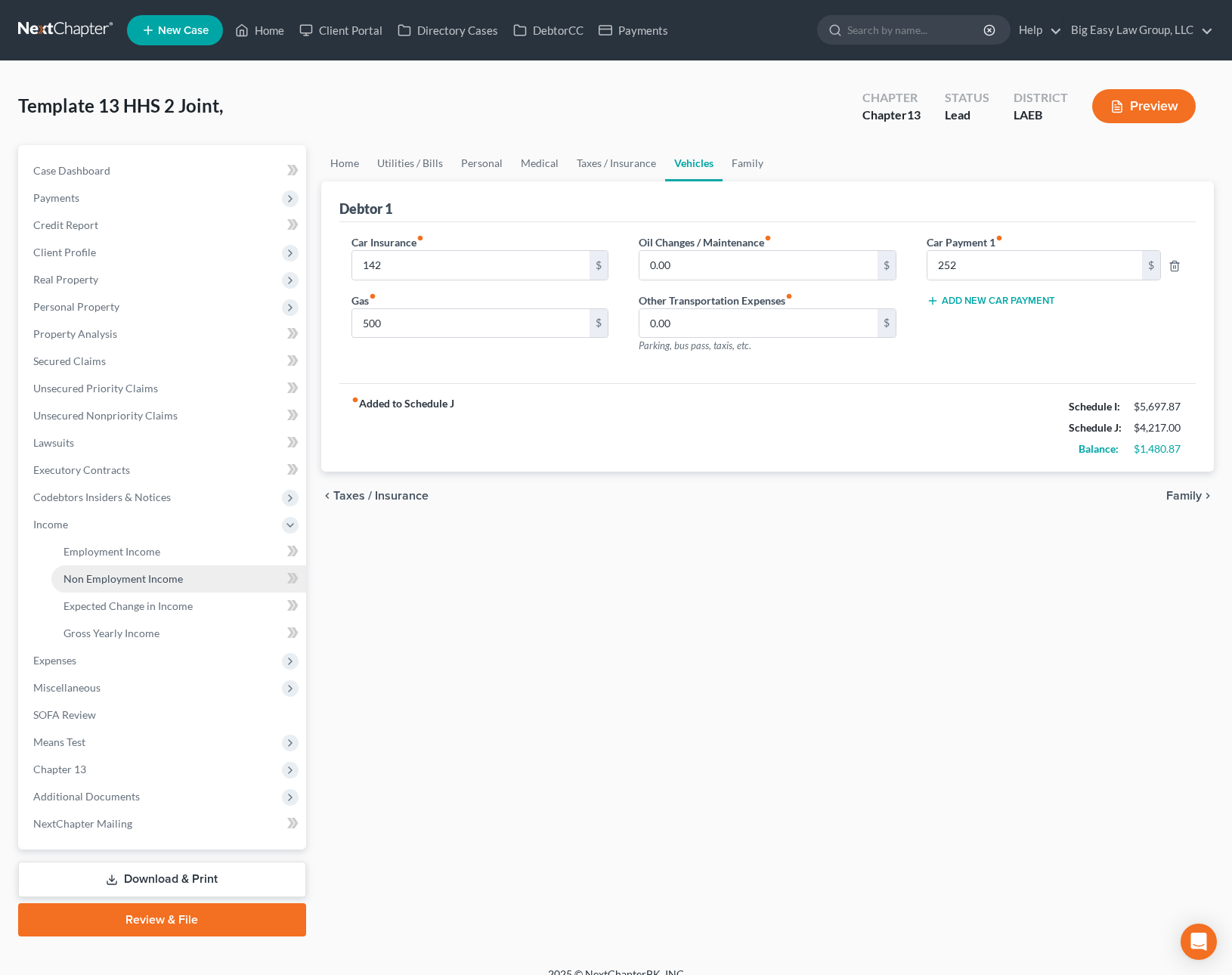
click at [200, 570] on link "Non Employment Income" at bounding box center [179, 579] width 255 height 27
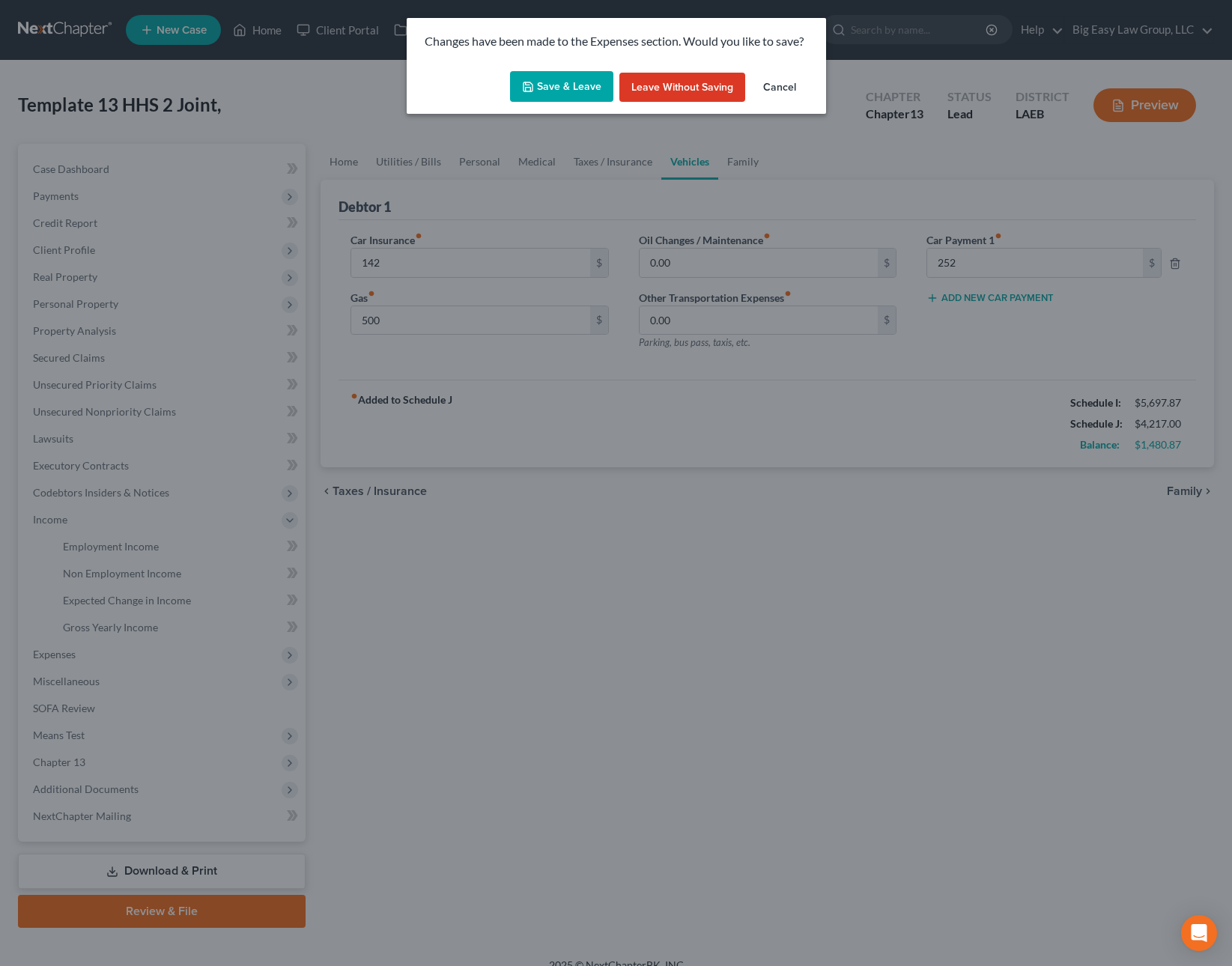
click at [586, 93] on button "Save & Leave" at bounding box center [562, 86] width 104 height 31
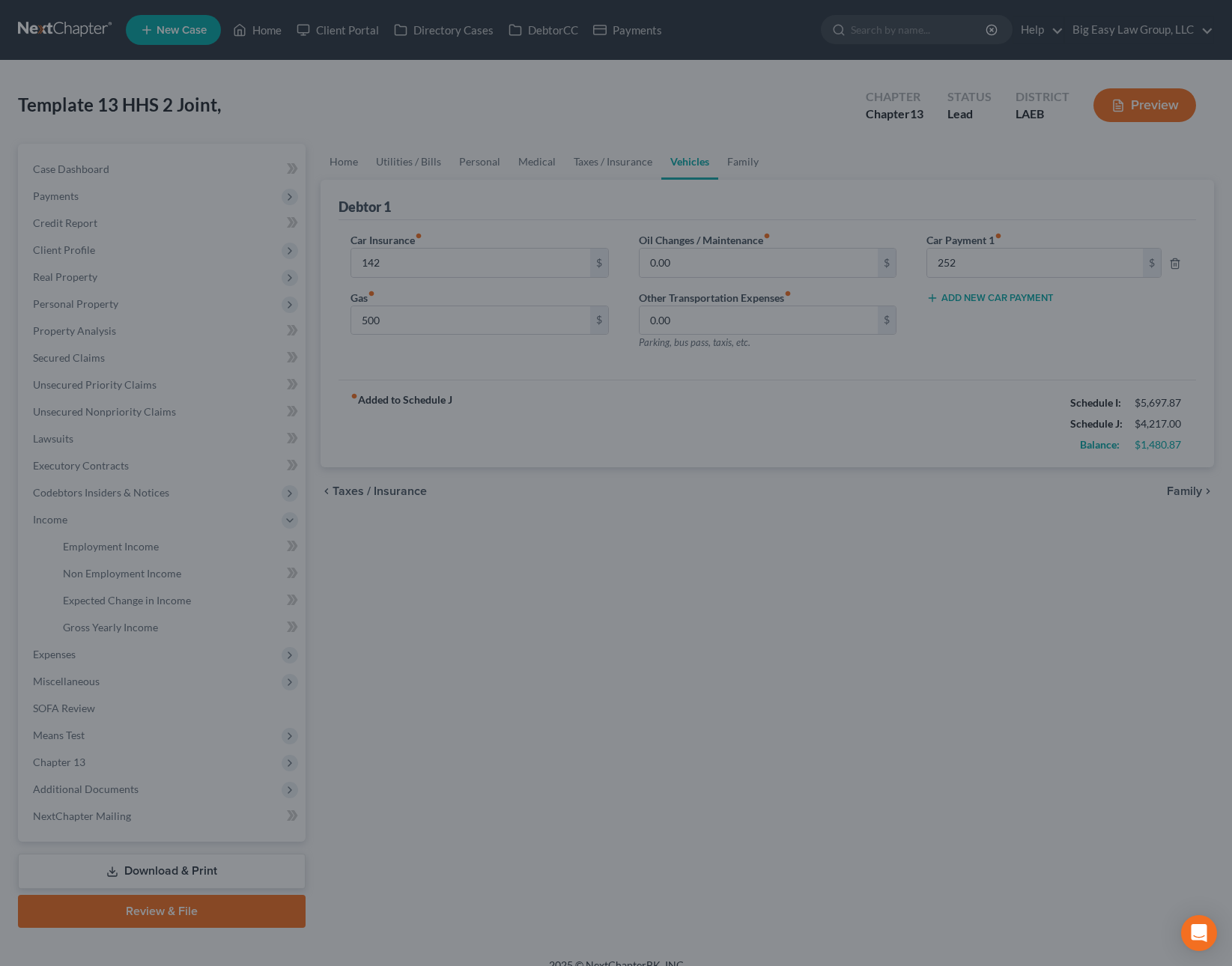
type input "142.00"
type input "500.00"
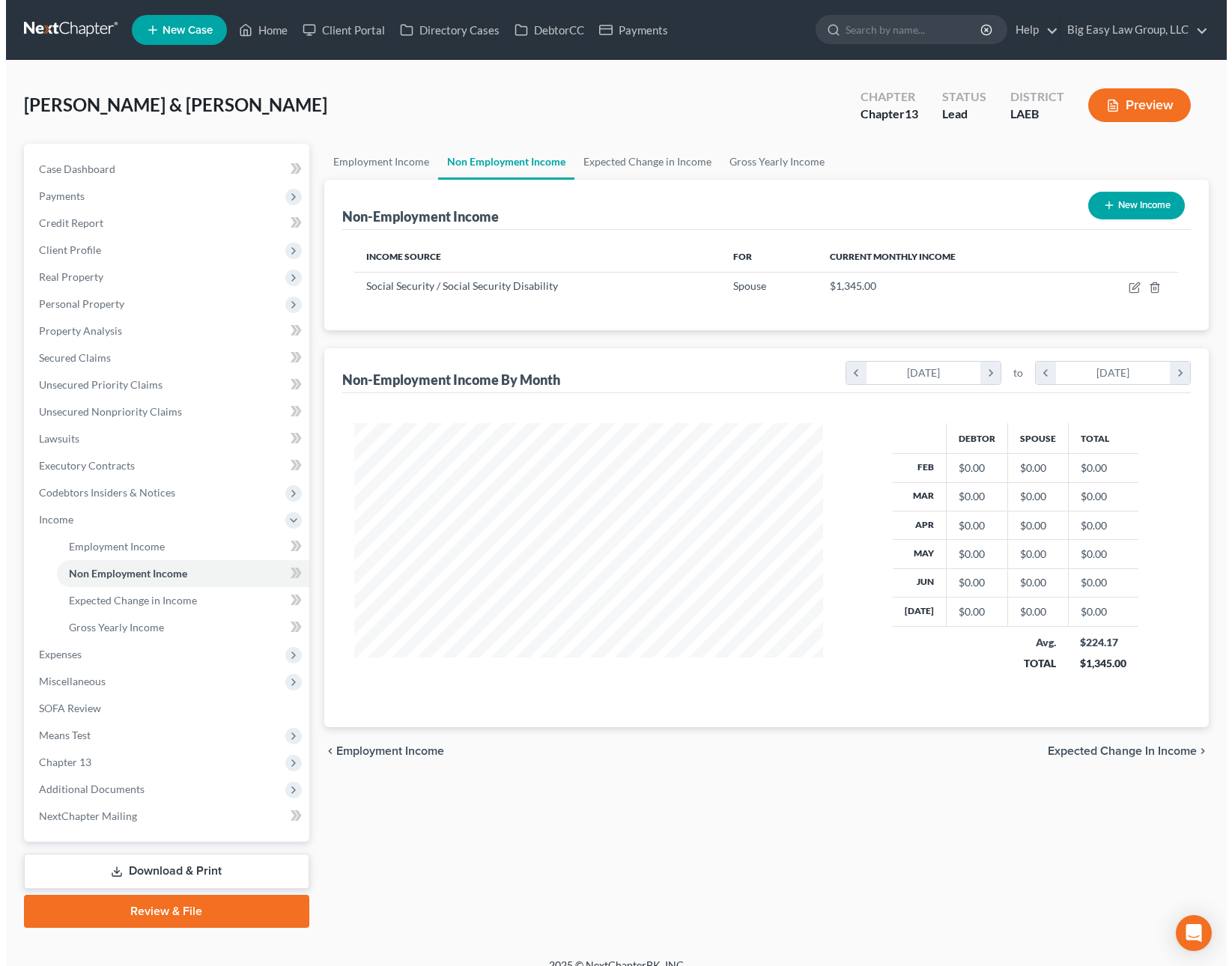
scroll to position [269, 499]
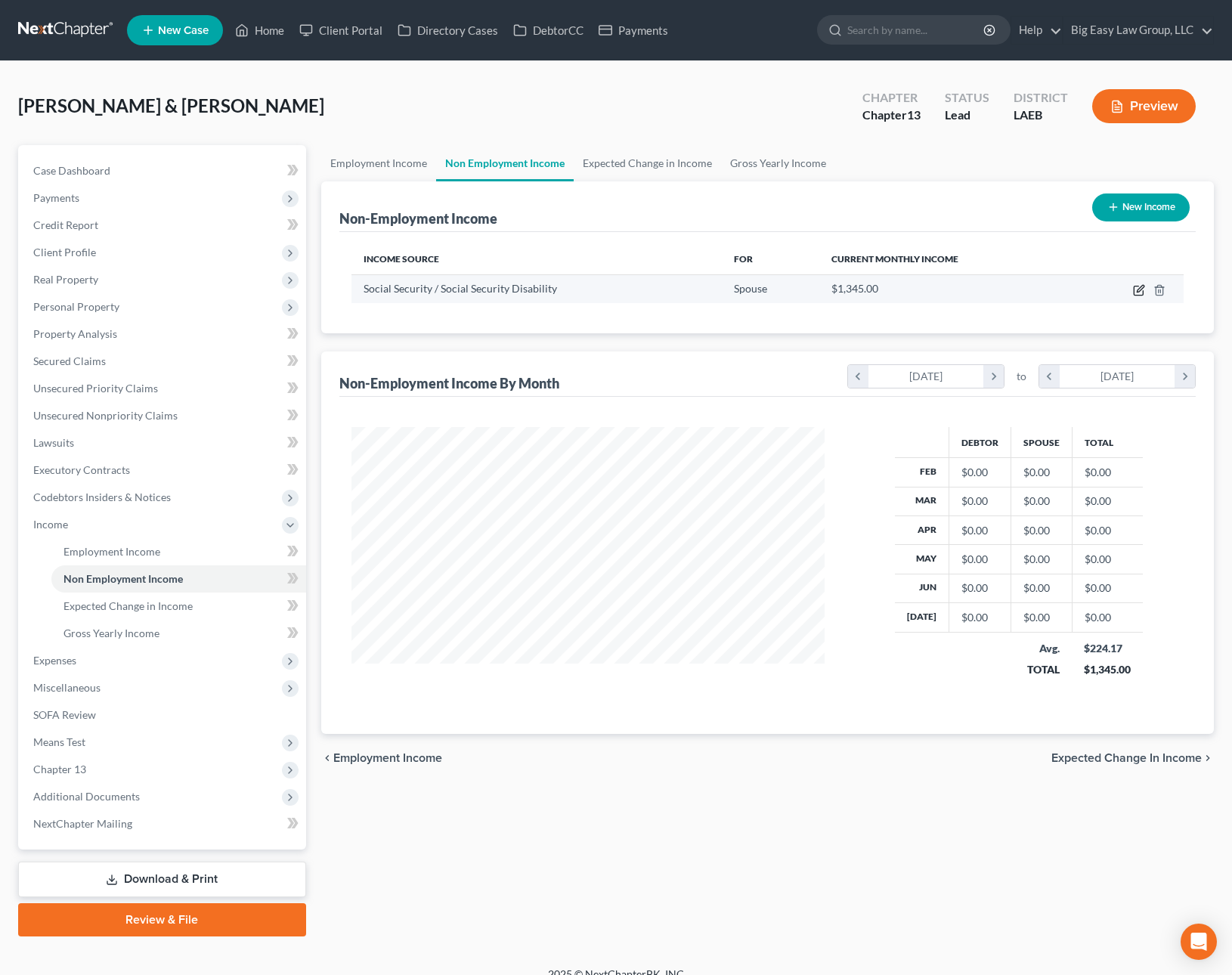
click at [1141, 285] on icon "button" at bounding box center [1140, 288] width 6 height 6
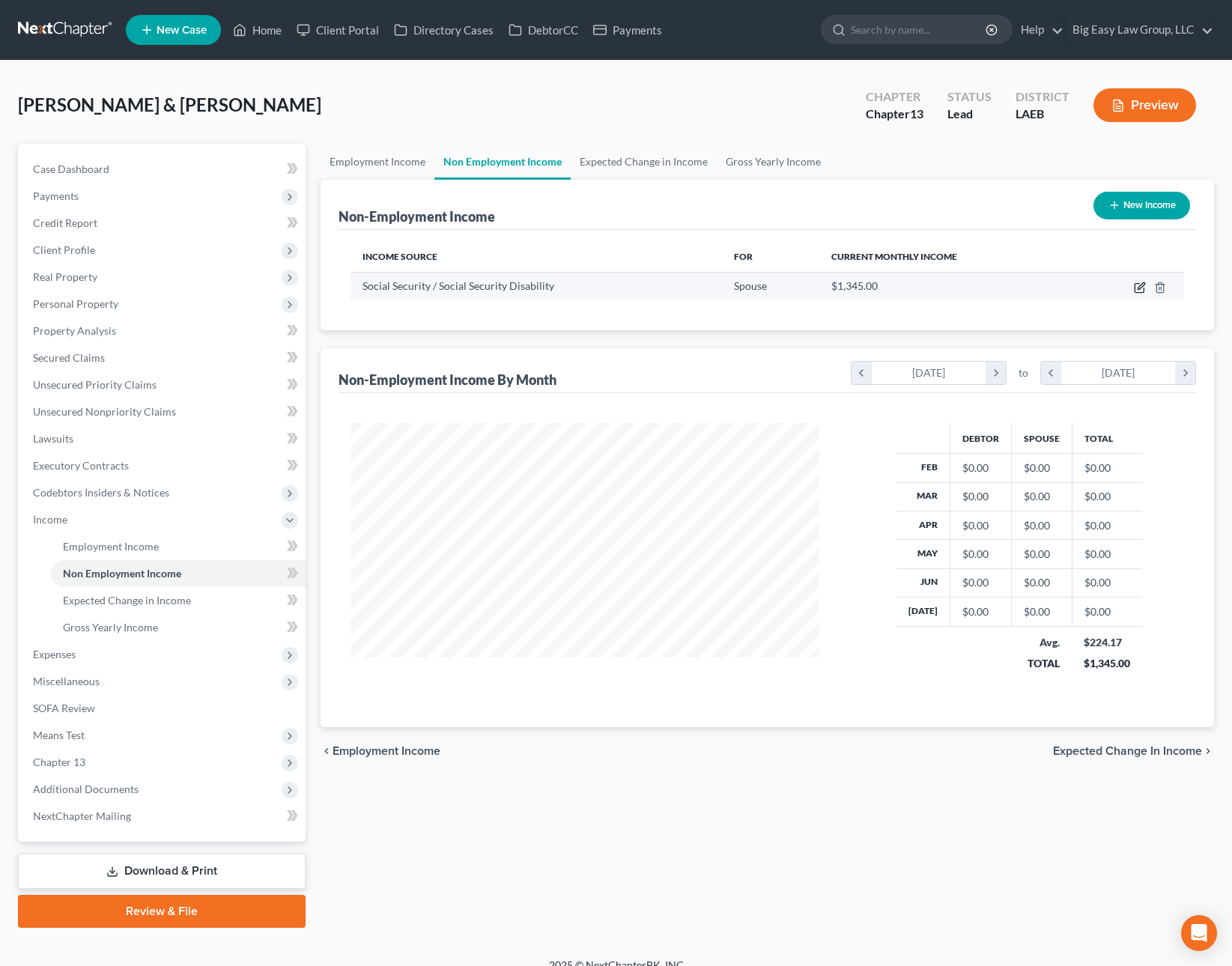
select select "4"
select select "0"
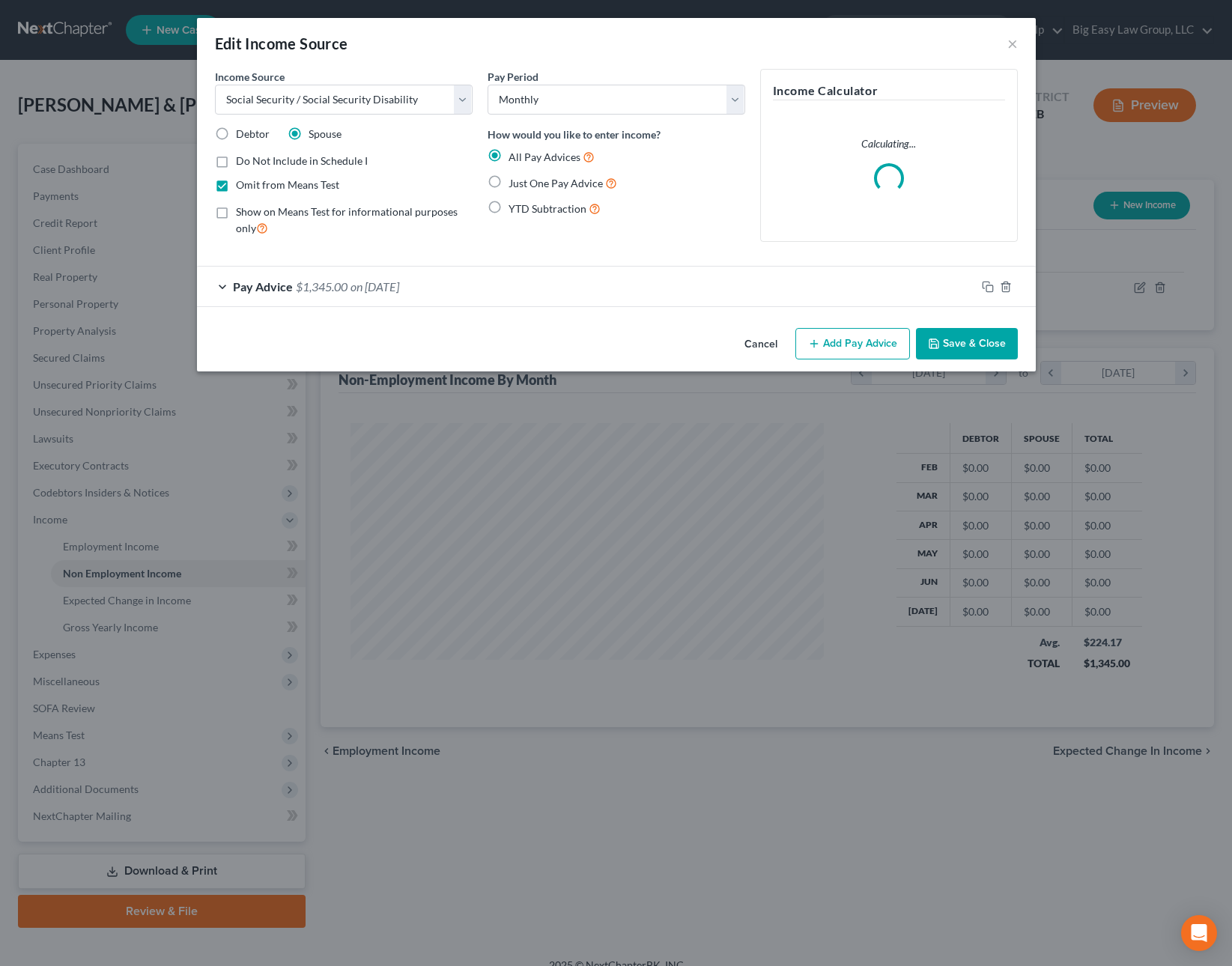
click at [344, 163] on span "Do Not Include in Schedule I" at bounding box center [301, 160] width 132 height 13
click at [252, 163] on input "Do Not Include in Schedule I" at bounding box center [246, 159] width 10 height 10
checkbox input "true"
click at [938, 329] on button "Save & Close" at bounding box center [967, 343] width 102 height 31
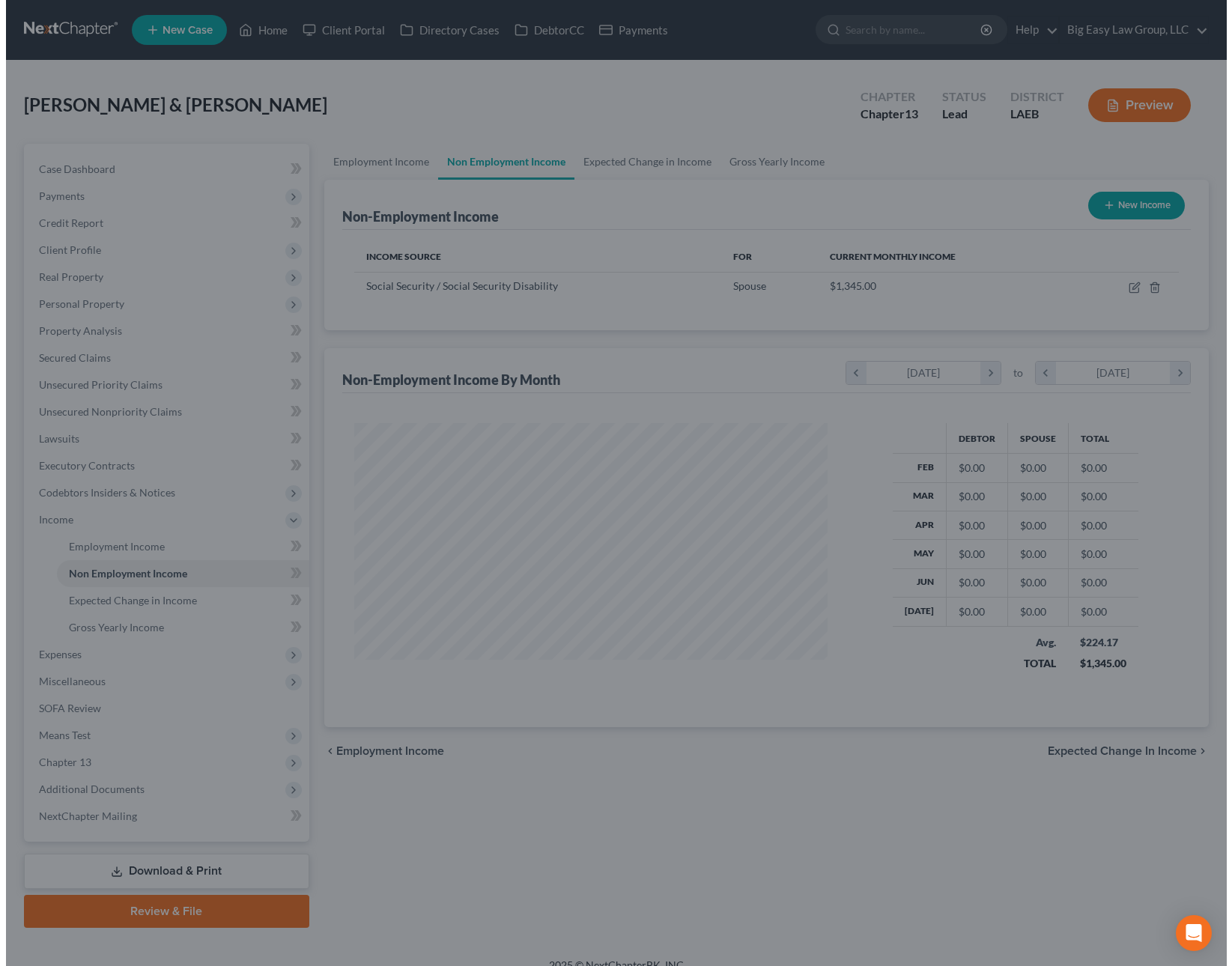
scroll to position [748320, 748448]
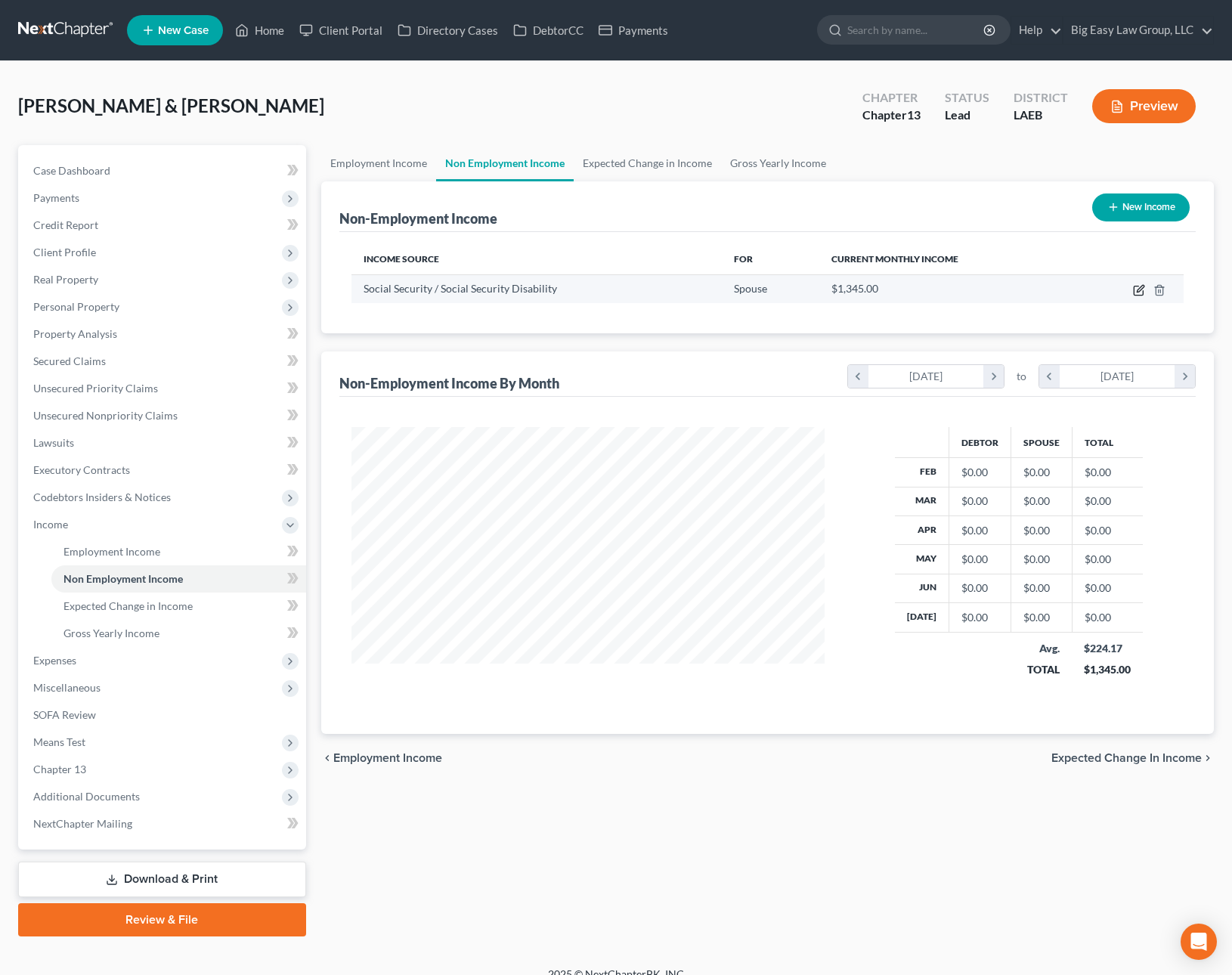
click at [1140, 289] on icon "button" at bounding box center [1139, 290] width 12 height 12
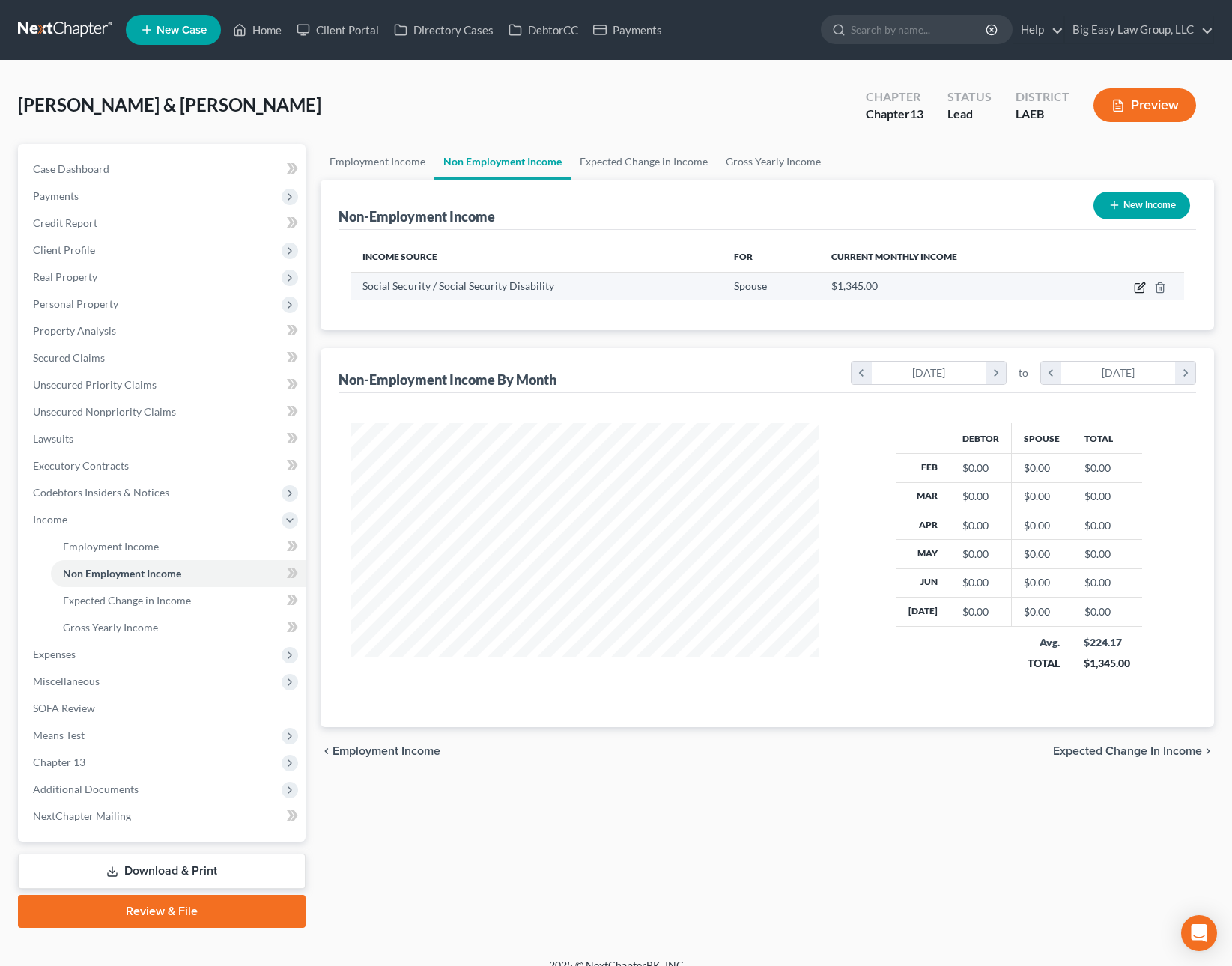
select select "4"
select select "0"
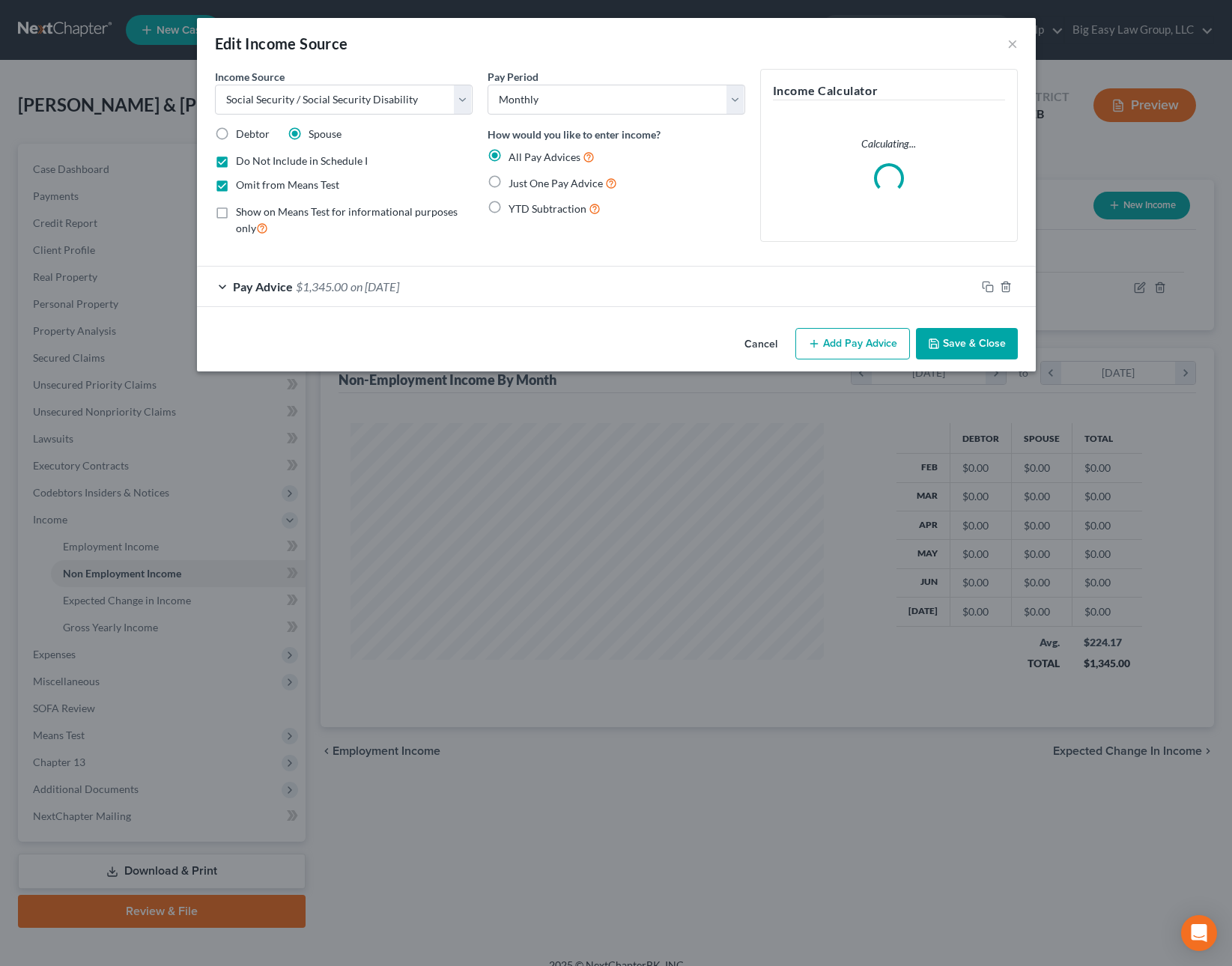
click at [509, 181] on label "Just One Pay Advice" at bounding box center [563, 183] width 108 height 18
click at [514, 181] on input "Just One Pay Advice" at bounding box center [519, 179] width 10 height 10
radio input "true"
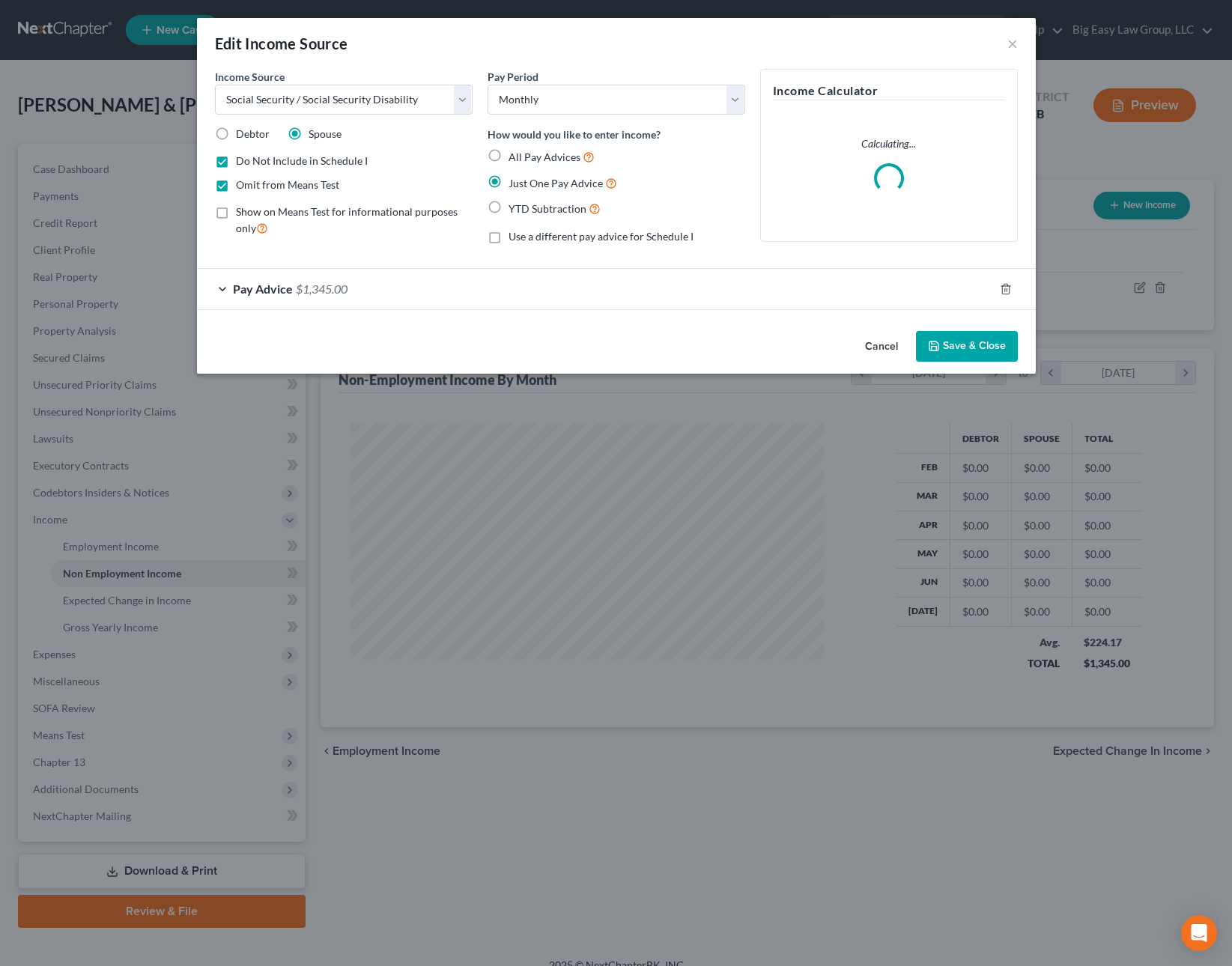
click at [962, 336] on button "Save & Close" at bounding box center [967, 346] width 102 height 31
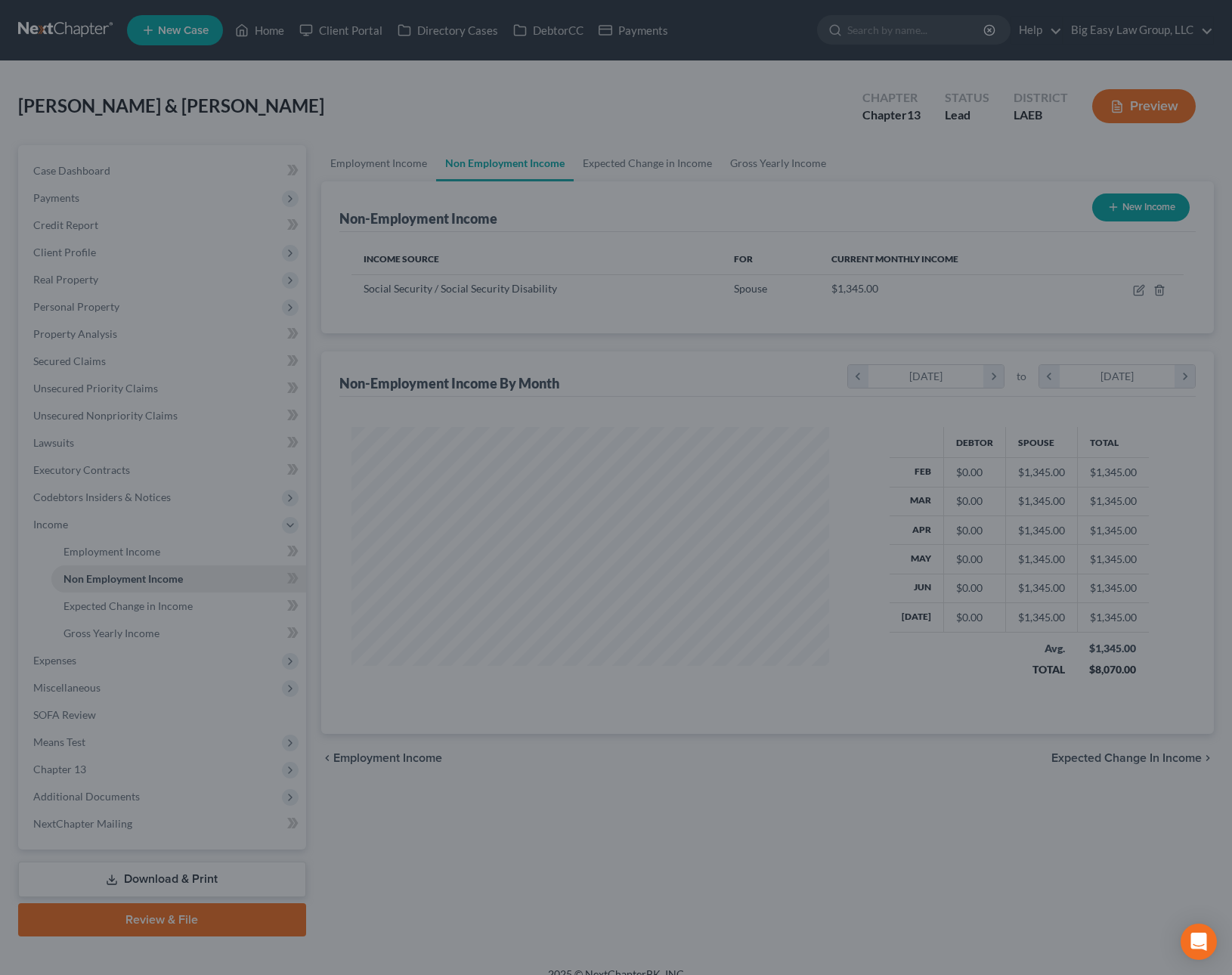
scroll to position [755292, 755292]
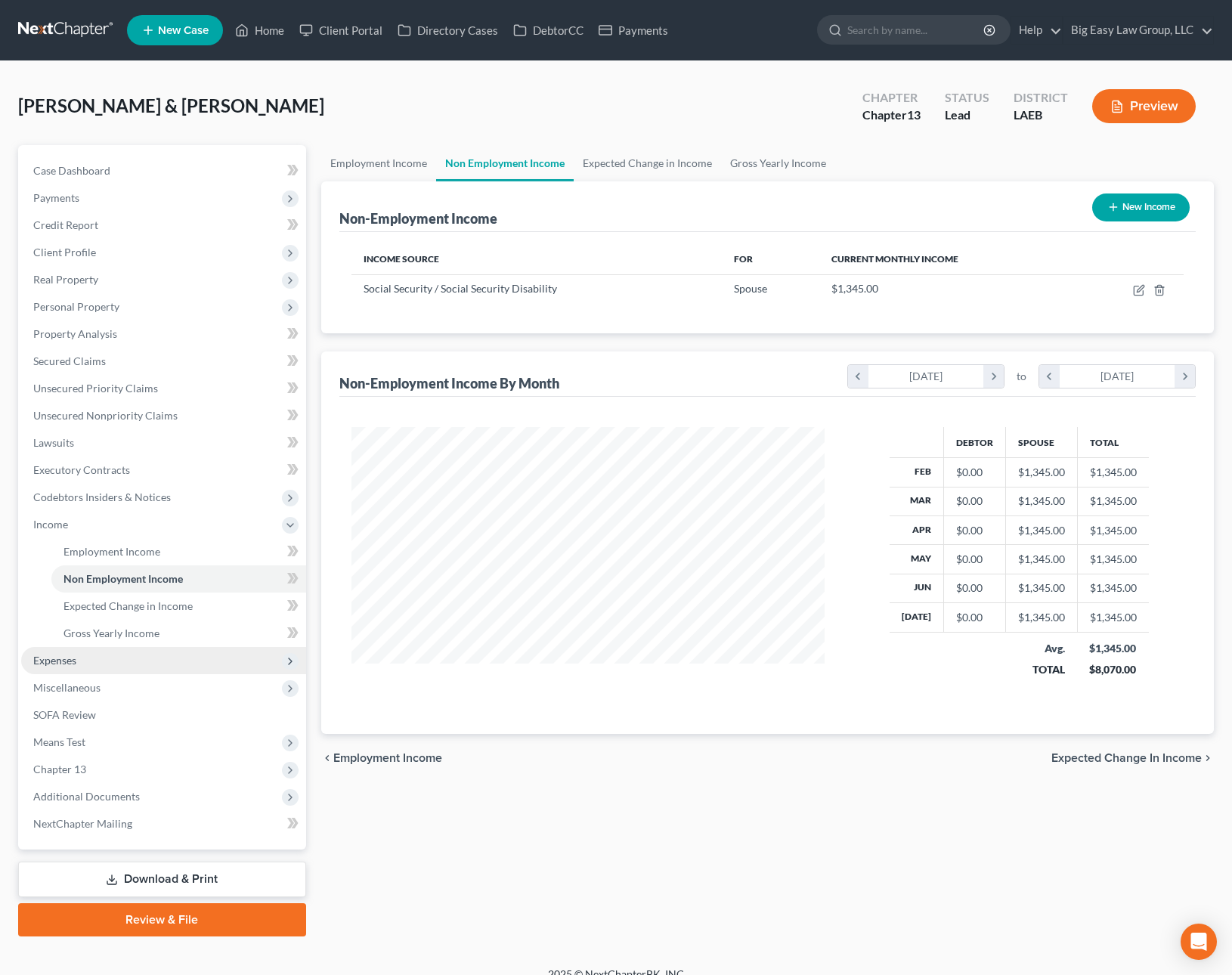
click at [51, 668] on span "Expenses" at bounding box center [163, 660] width 285 height 27
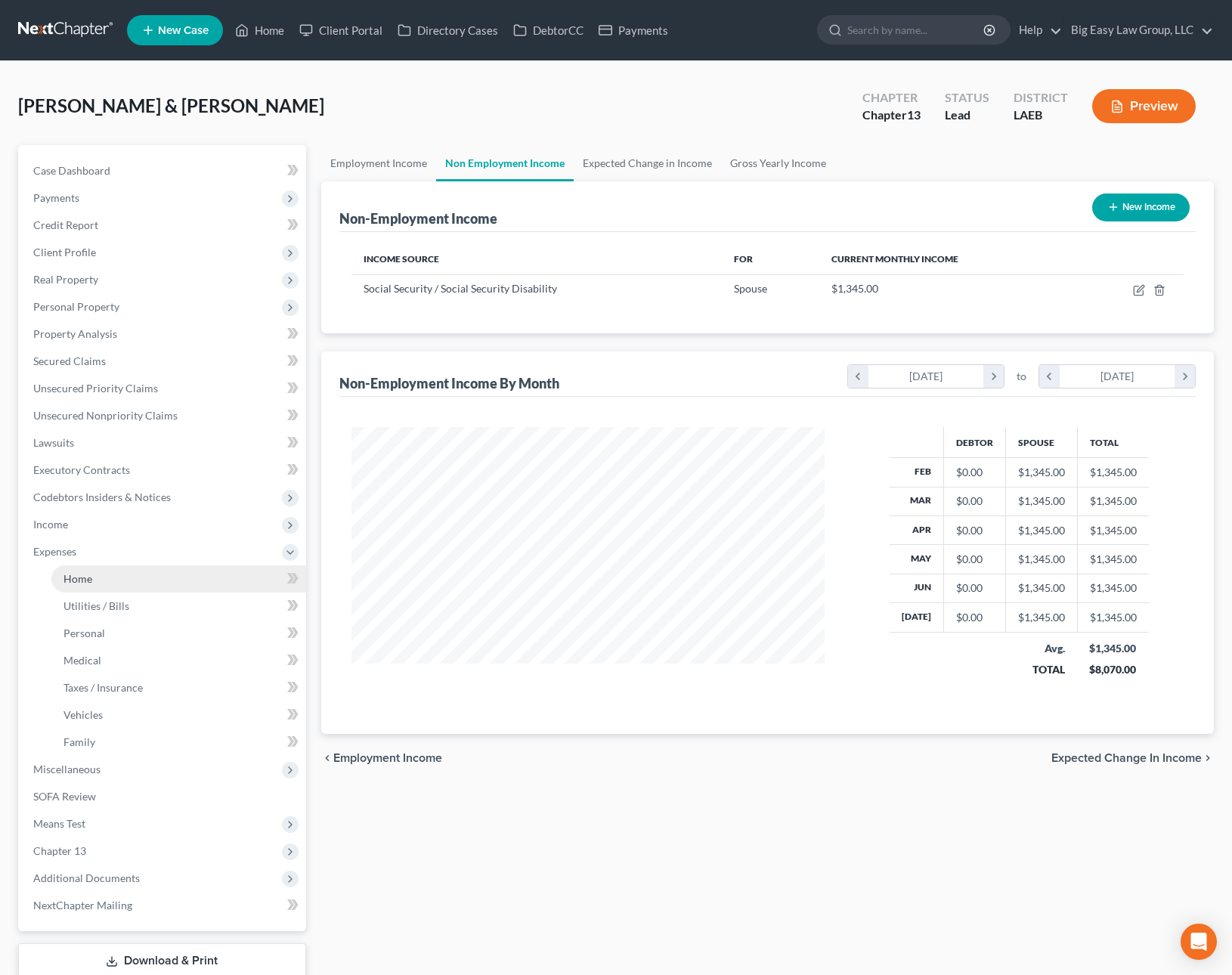
click at [71, 584] on span "Home" at bounding box center [78, 578] width 29 height 13
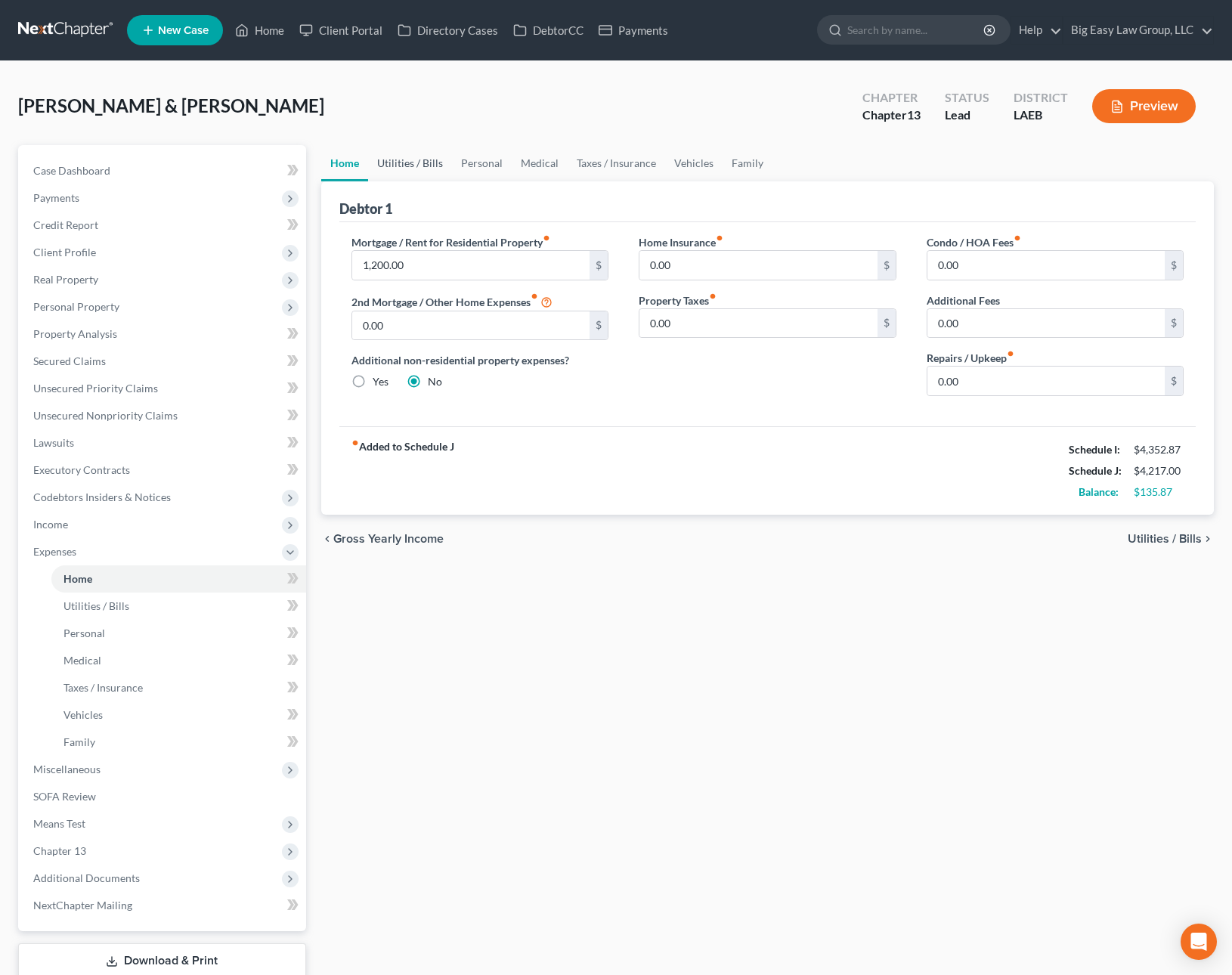
click at [409, 161] on link "Utilities / Bills" at bounding box center [410, 162] width 84 height 36
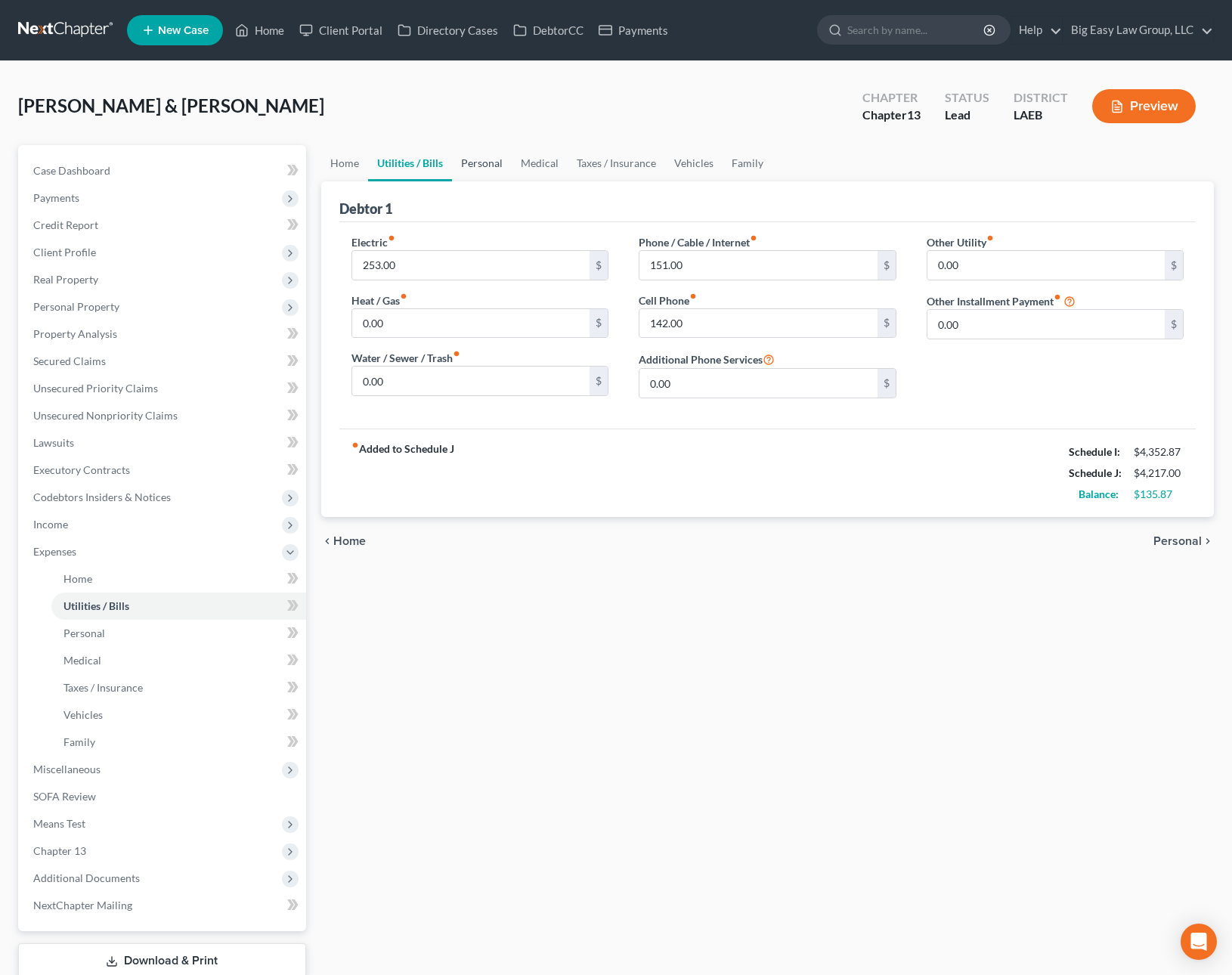
click at [472, 164] on link "Personal" at bounding box center [482, 162] width 60 height 36
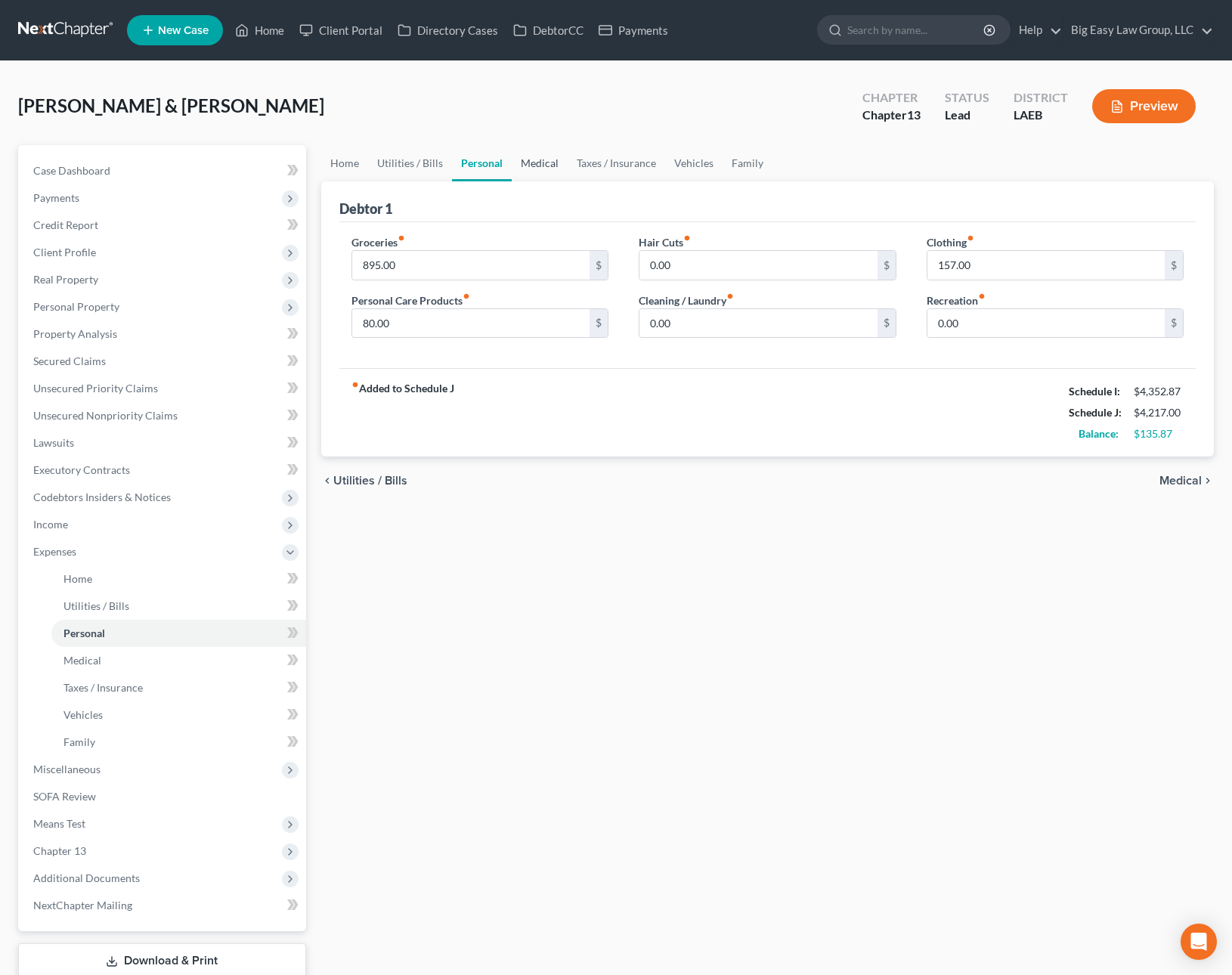
click at [546, 161] on link "Medical" at bounding box center [540, 162] width 56 height 36
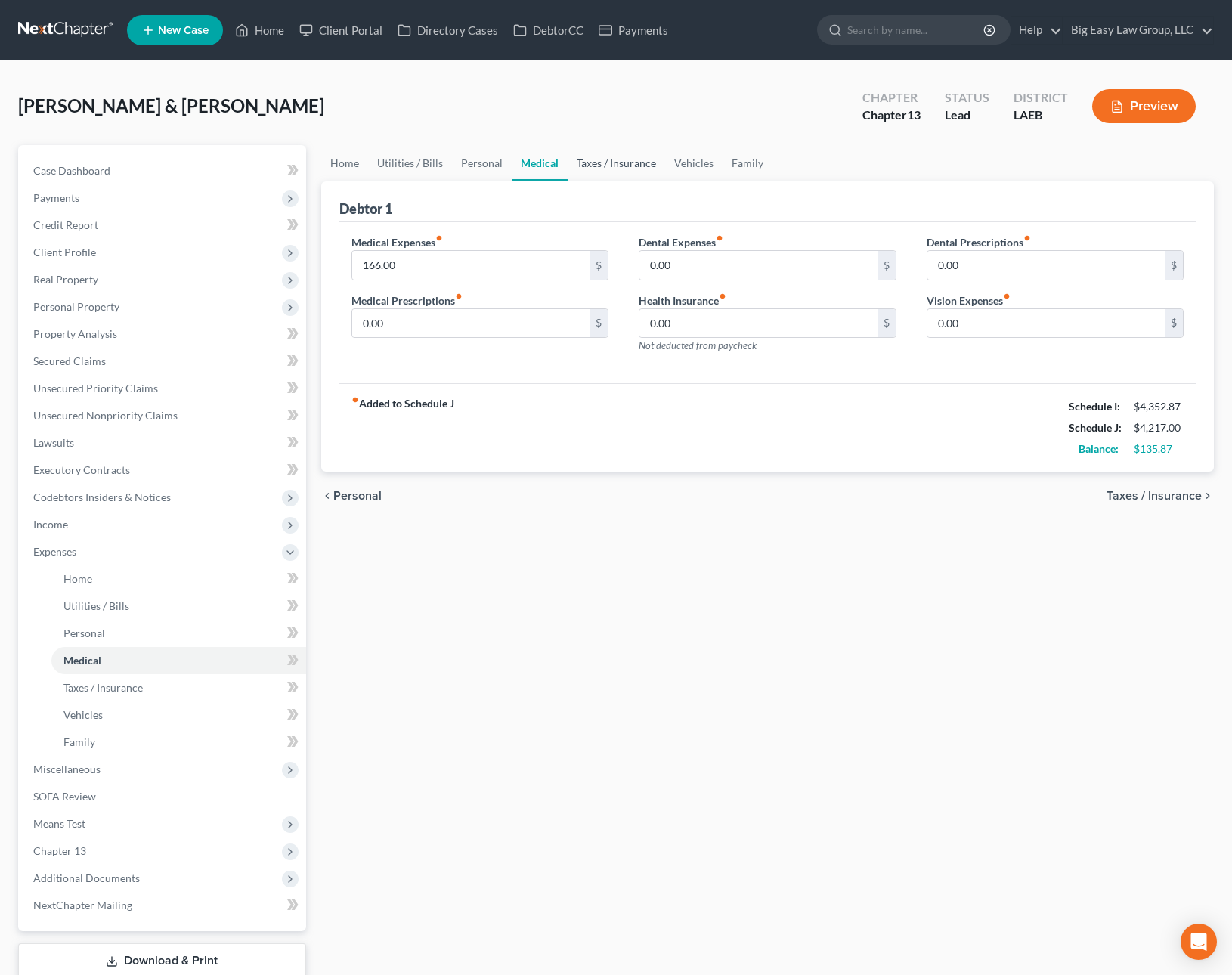
click at [591, 166] on link "Taxes / Insurance" at bounding box center [616, 162] width 97 height 36
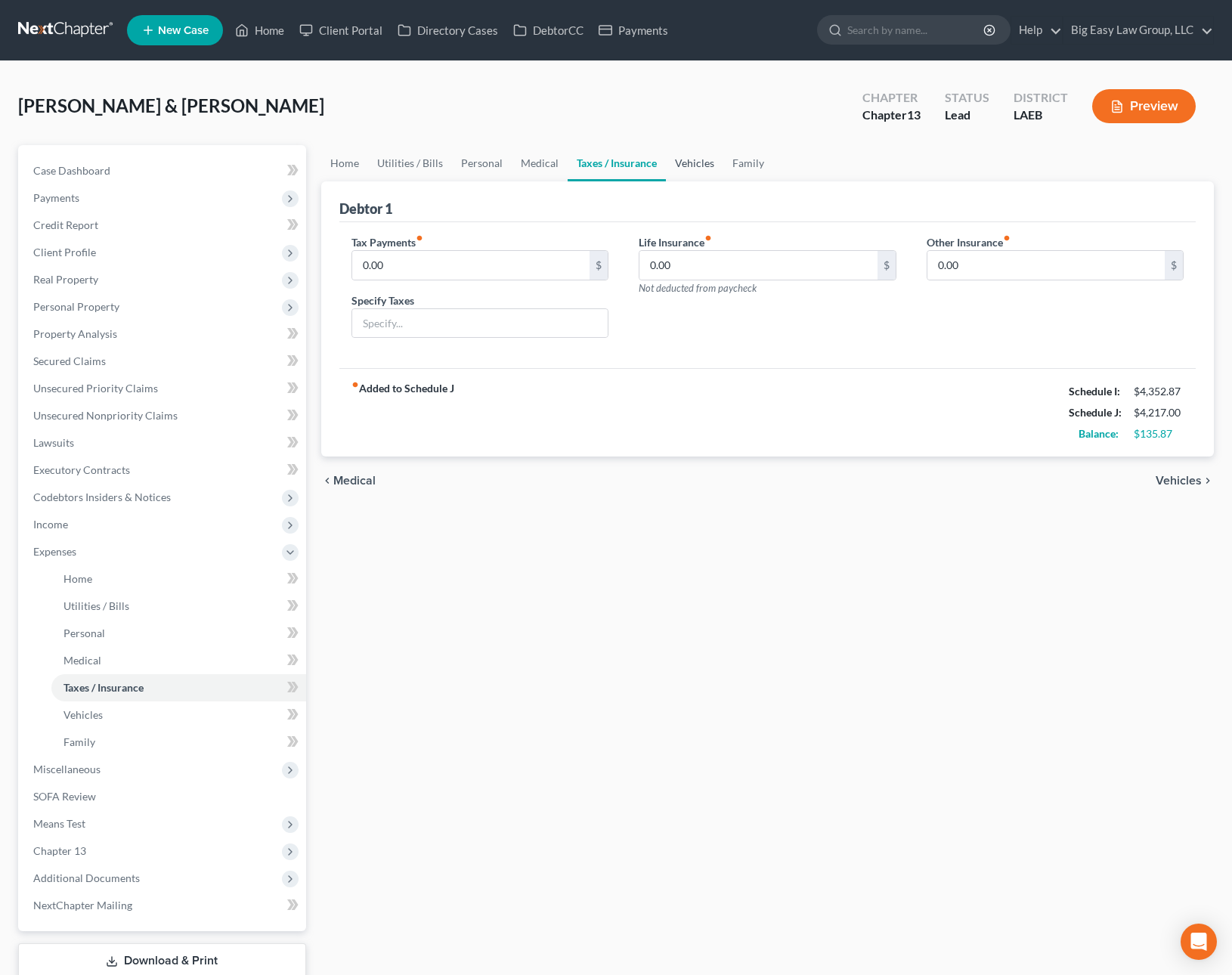
click at [684, 165] on link "Vehicles" at bounding box center [694, 162] width 57 height 36
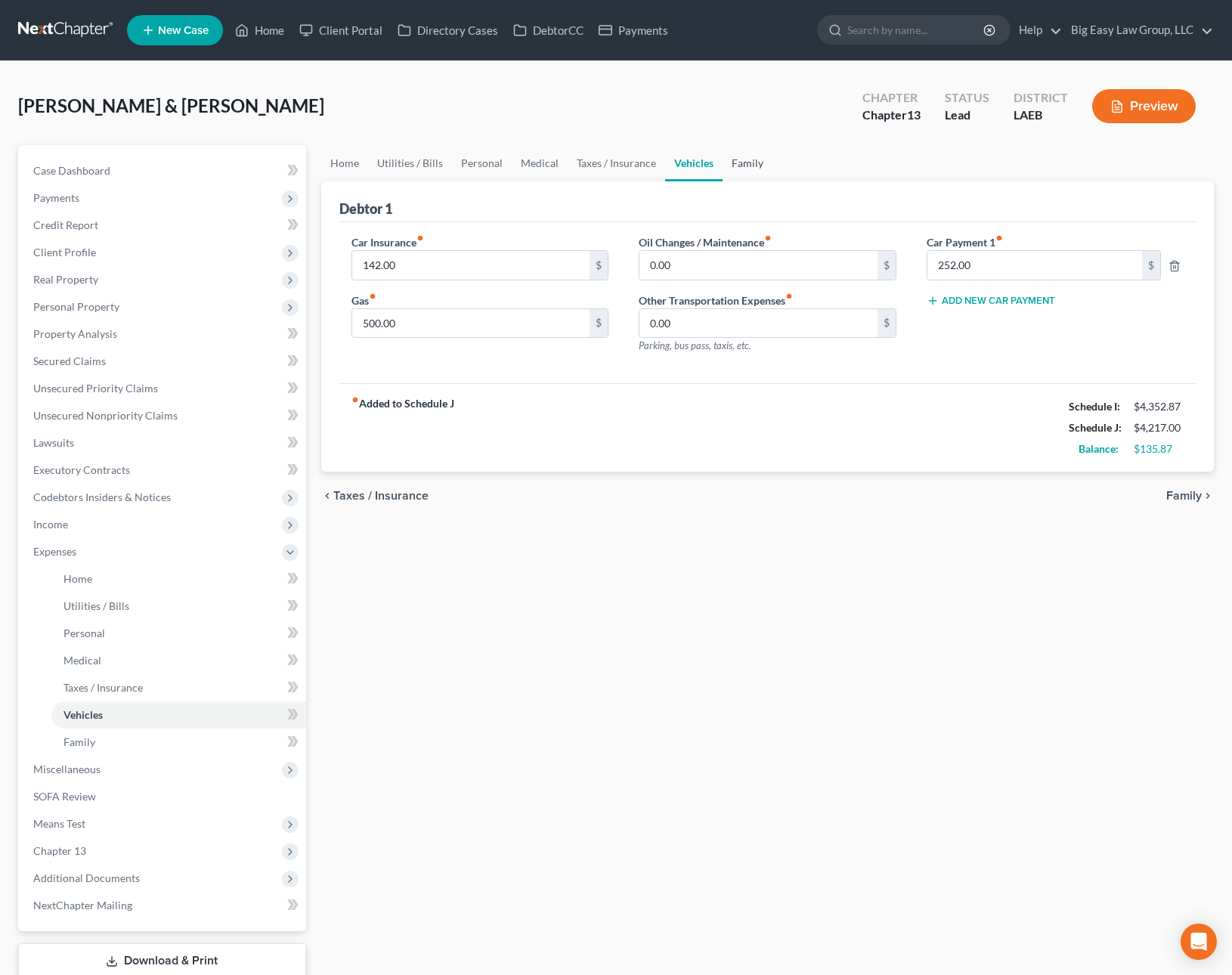
click at [735, 158] on link "Family" at bounding box center [748, 162] width 50 height 36
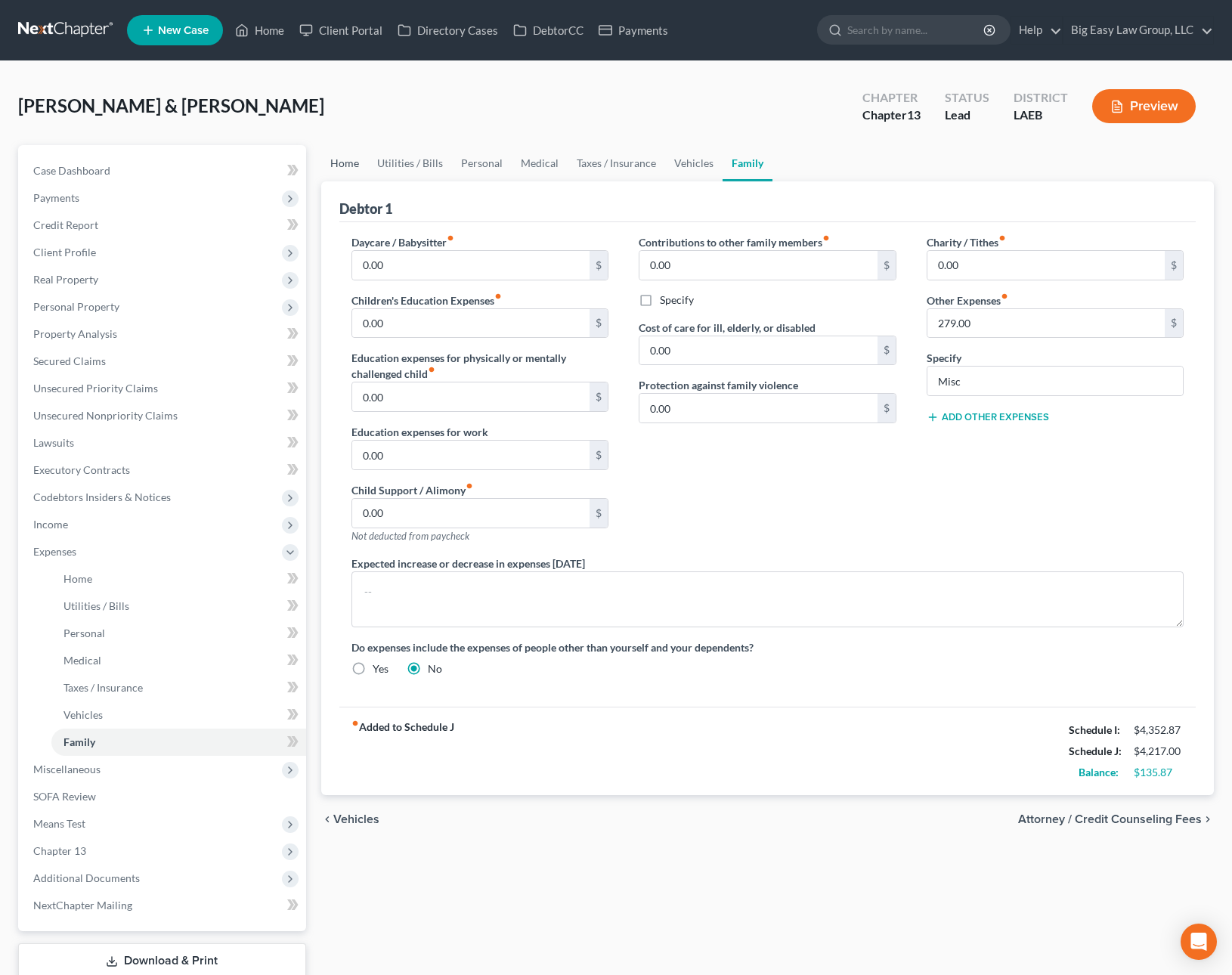
click at [338, 158] on link "Home" at bounding box center [344, 162] width 47 height 36
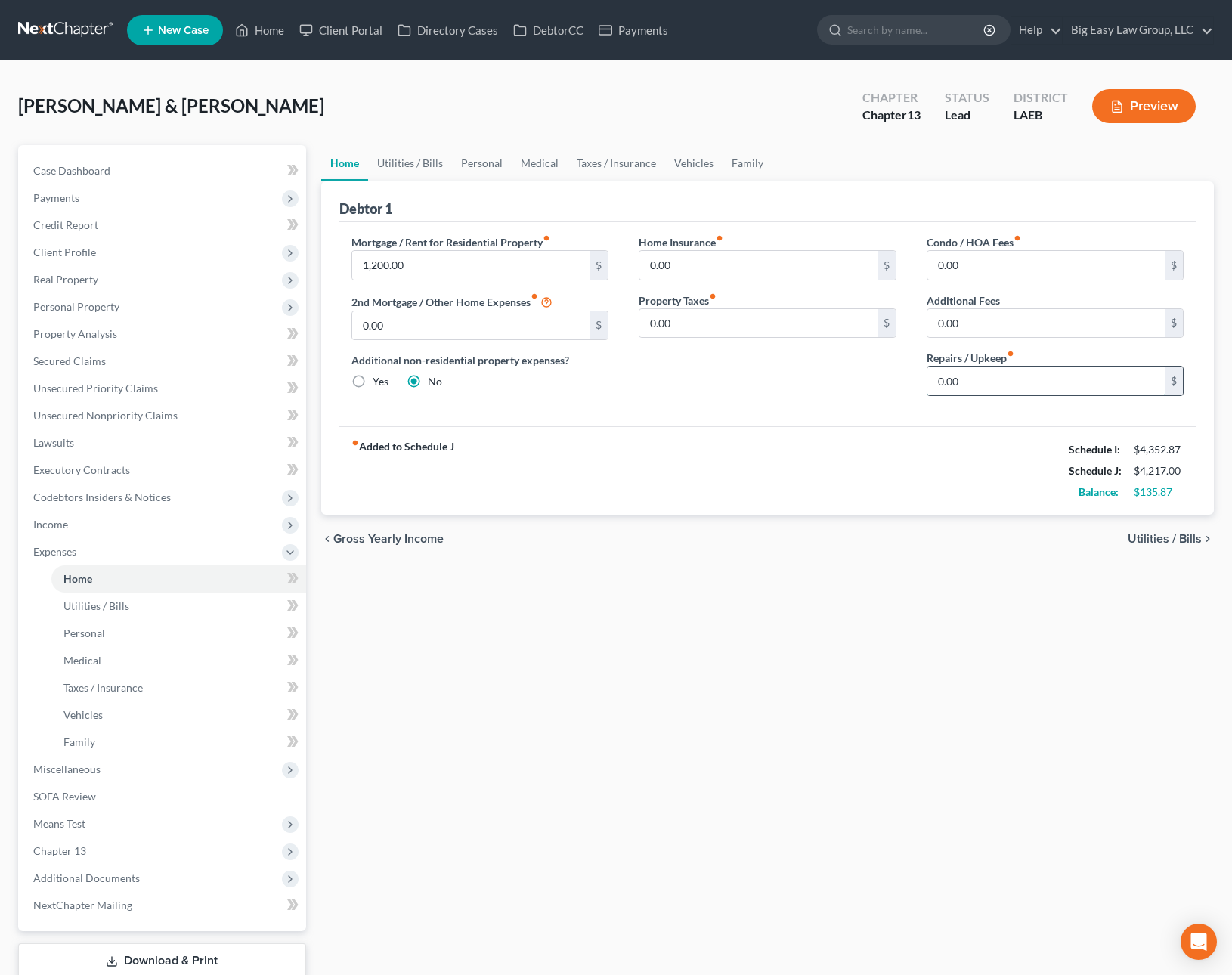
click at [1004, 385] on input "0.00" at bounding box center [1046, 381] width 238 height 29
drag, startPoint x: 984, startPoint y: 381, endPoint x: 912, endPoint y: 367, distance: 73.3
click at [912, 367] on div "Condo / HOA Fees fiber_manual_record 0.00 $ Additional Fees 0.00 $ Repairs / Up…" at bounding box center [1056, 321] width 288 height 174
click at [933, 501] on div "fiber_manual_record Added to Schedule J Schedule I: $4,352.87 Schedule J: $4,26…" at bounding box center [768, 471] width 857 height 88
click at [188, 819] on span "Means Test" at bounding box center [163, 824] width 285 height 27
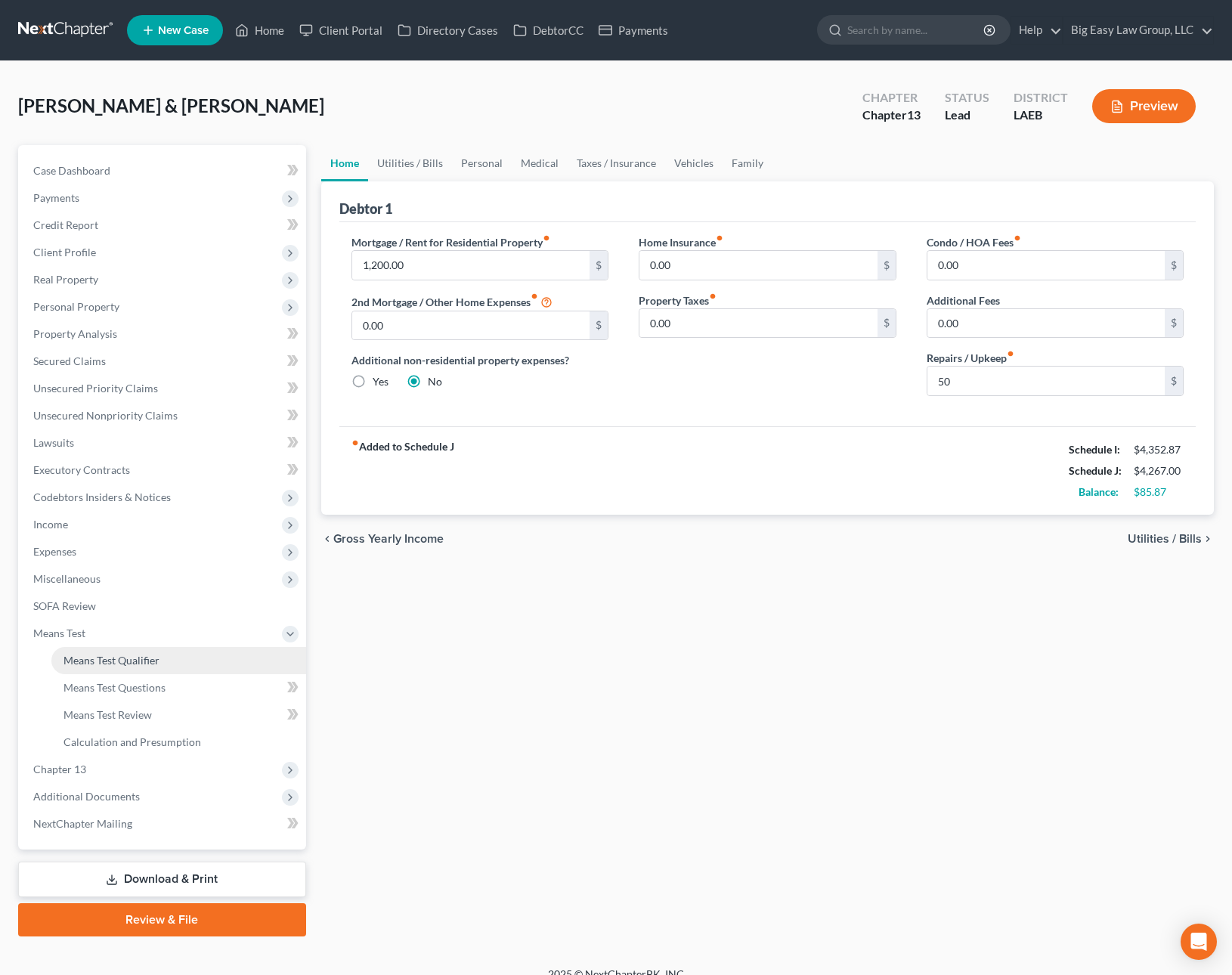
click at [183, 652] on link "Means Test Qualifier" at bounding box center [179, 660] width 255 height 27
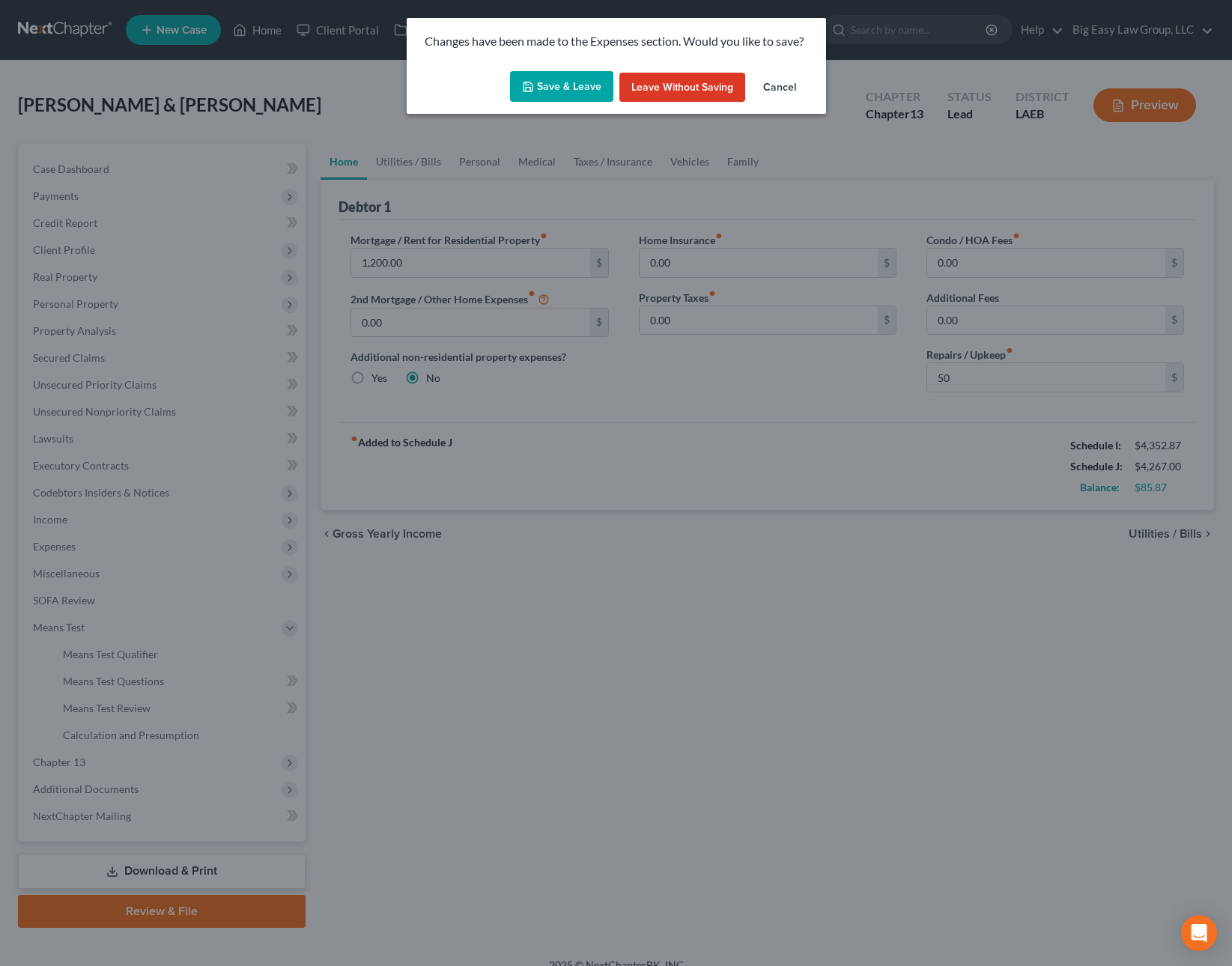
drag, startPoint x: 530, startPoint y: 80, endPoint x: 539, endPoint y: 83, distance: 9.5
click at [531, 80] on icon "button" at bounding box center [528, 86] width 12 height 12
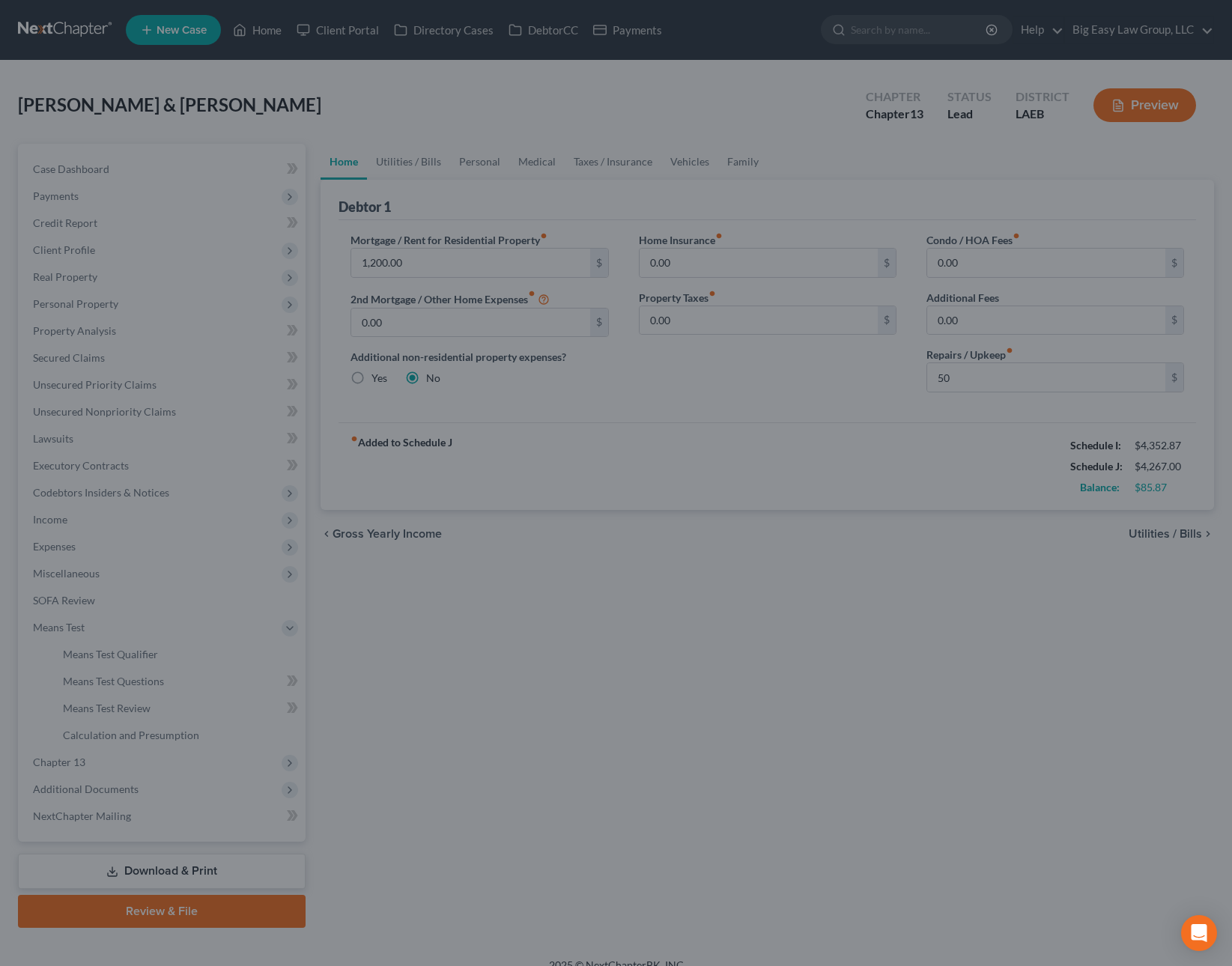
type input "50.00"
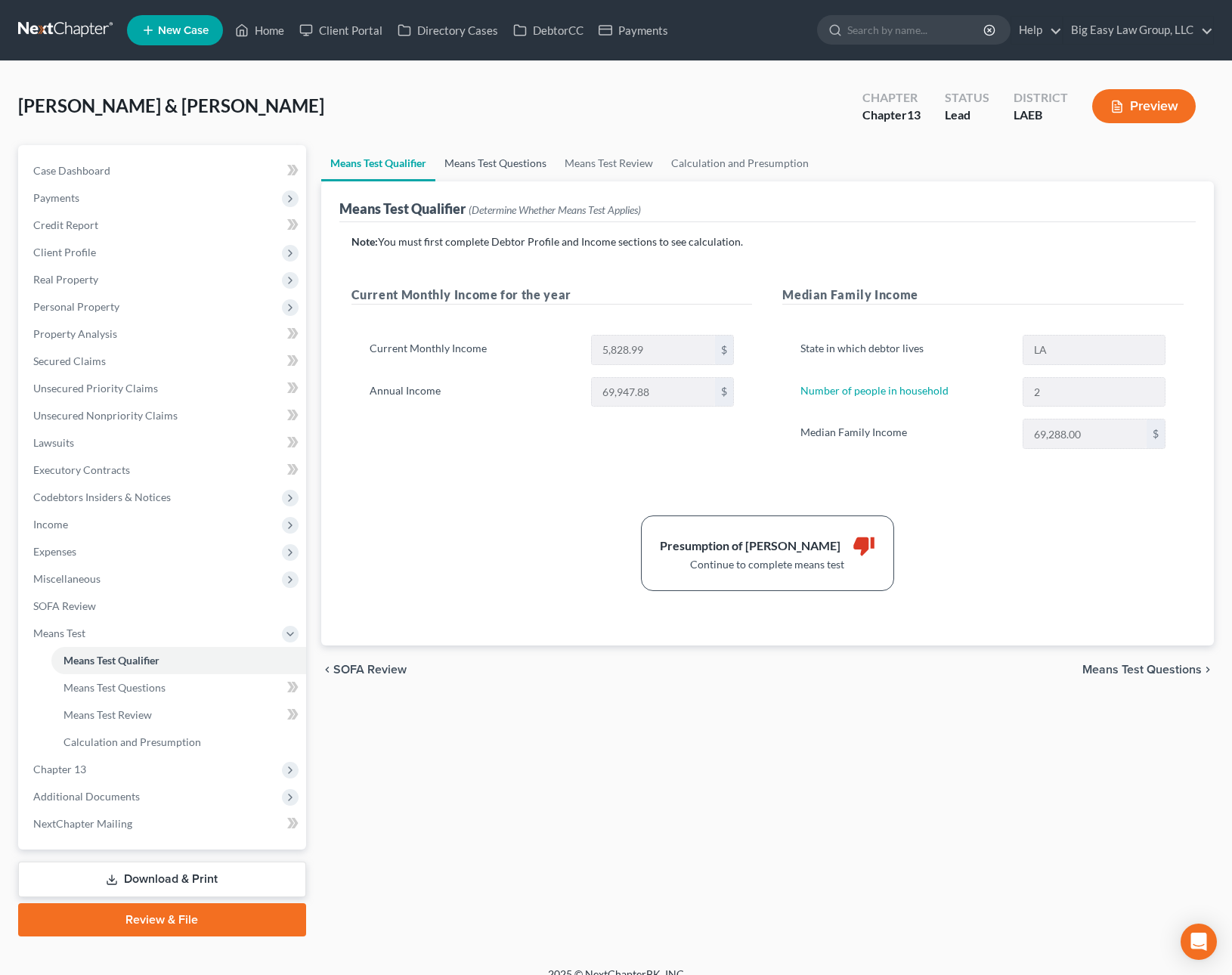
click at [529, 156] on link "Means Test Questions" at bounding box center [495, 162] width 120 height 36
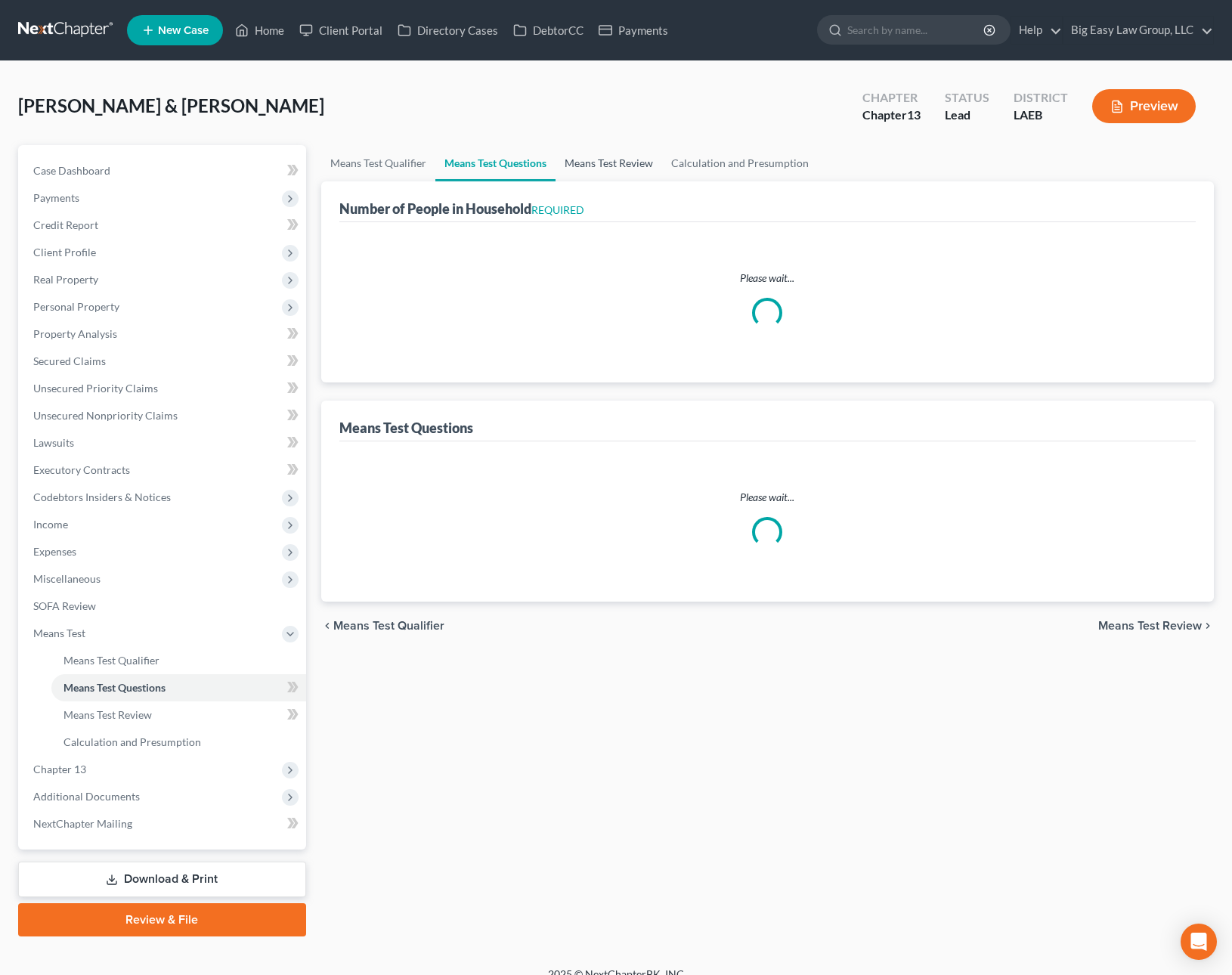
select select "60"
select select "2"
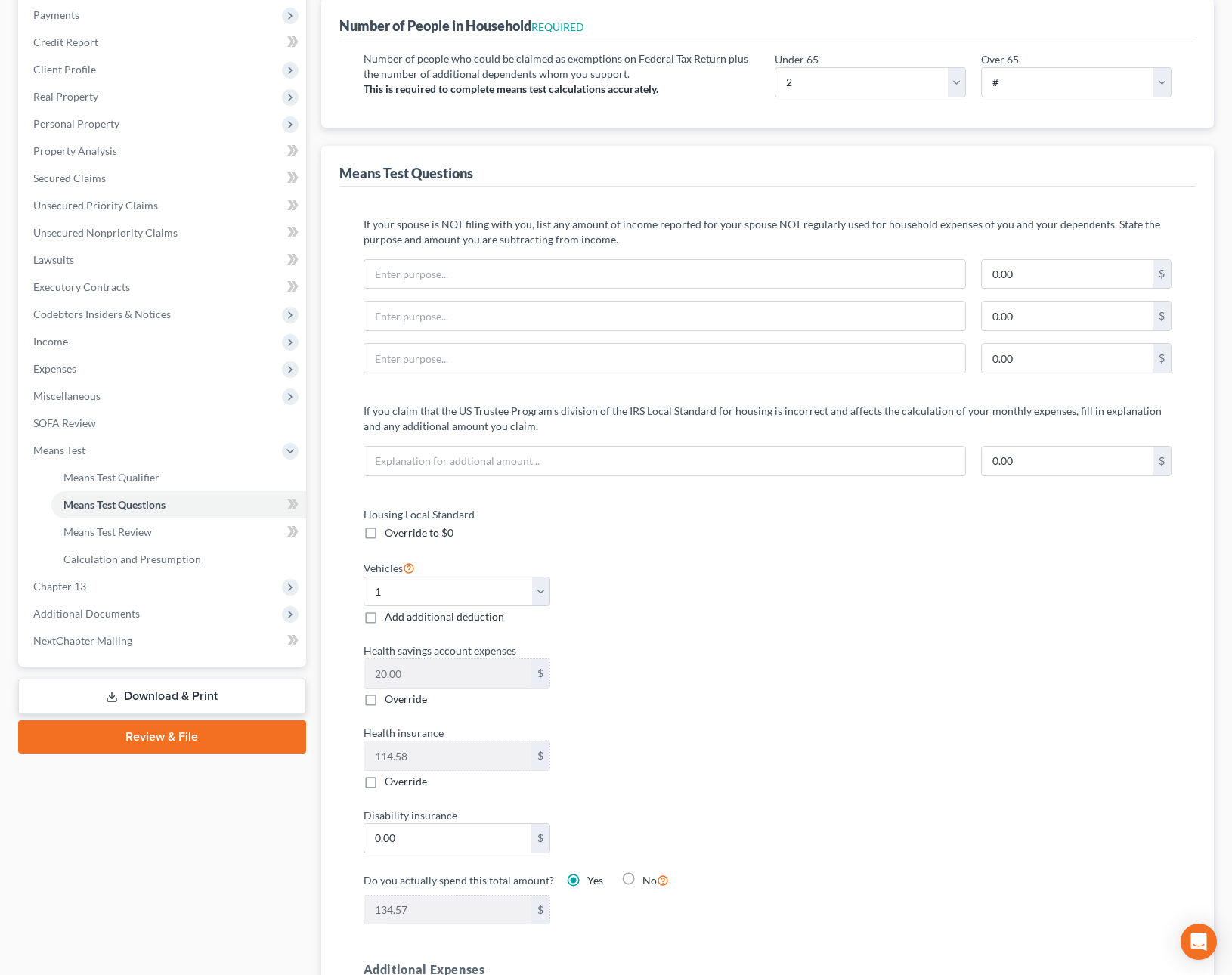
scroll to position [381, 0]
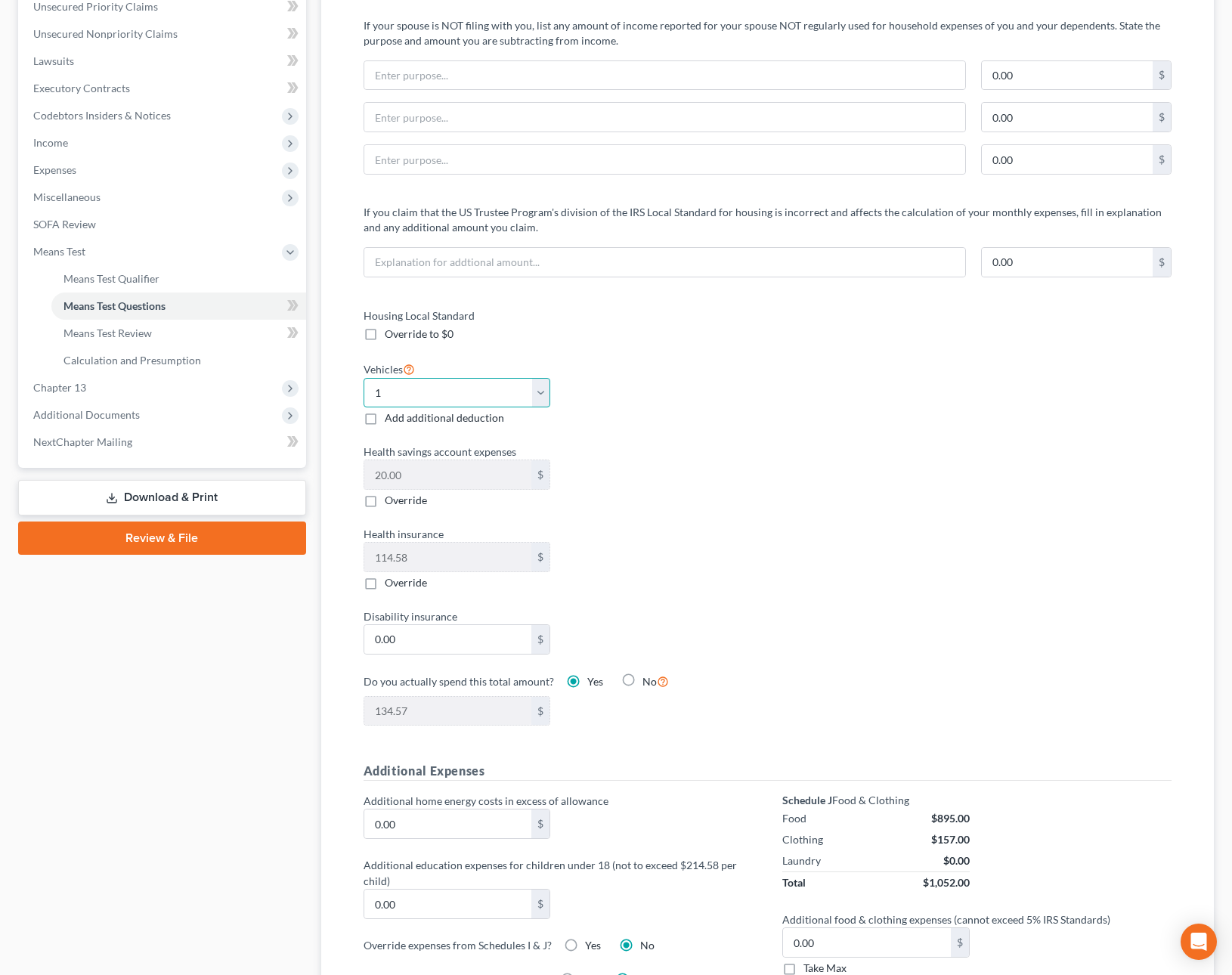
click at [541, 385] on select "Select 0 1 2 3 4 5" at bounding box center [457, 393] width 187 height 31
select select "2"
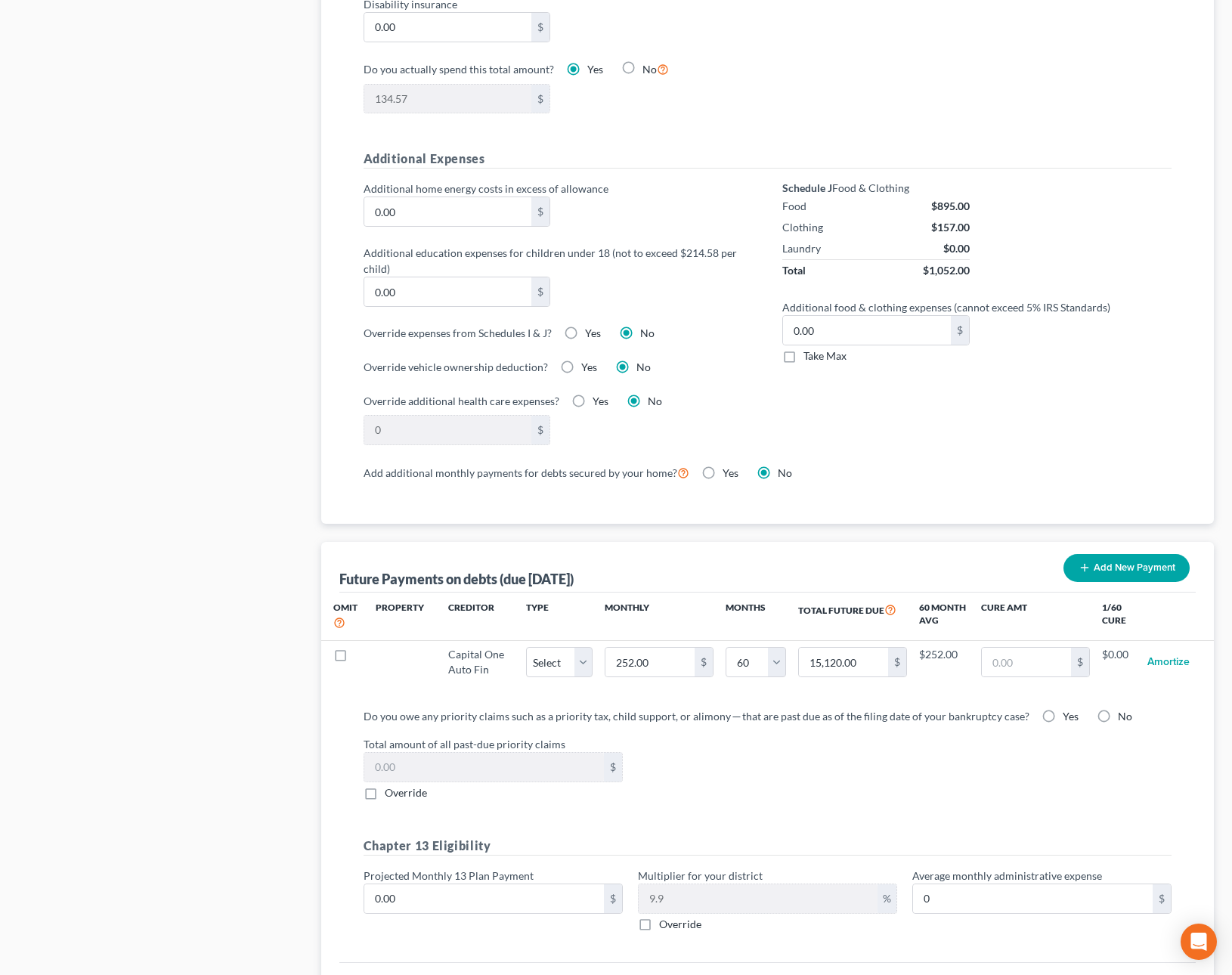
scroll to position [994, 0]
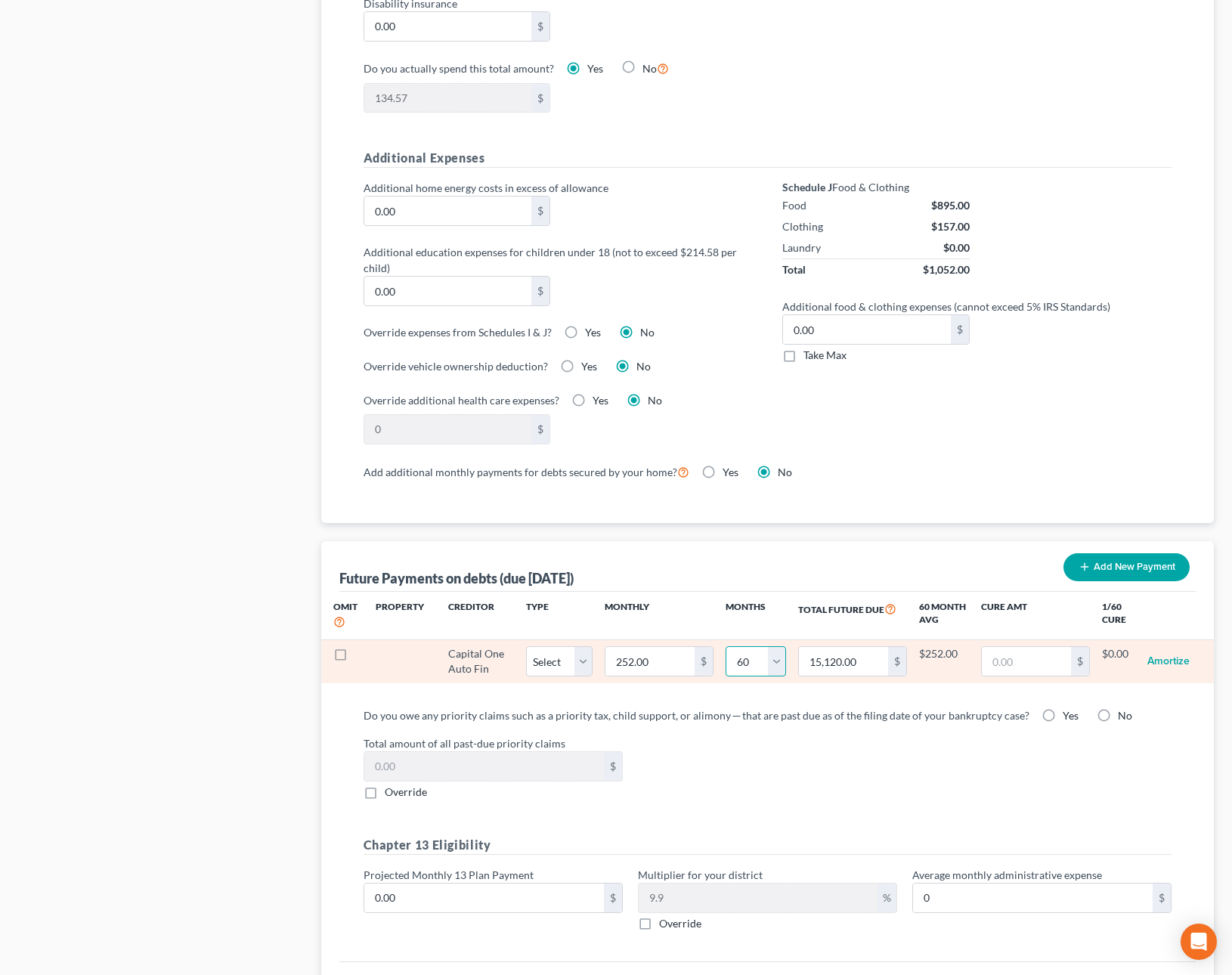
click at [783, 660] on select "0 1 2 3 4 5 6 7 8 9 10 11 12 13 14 15 16 17 18 19 20 21 22 23 24 25 26 27 28 29…" at bounding box center [756, 661] width 60 height 31
select select "15"
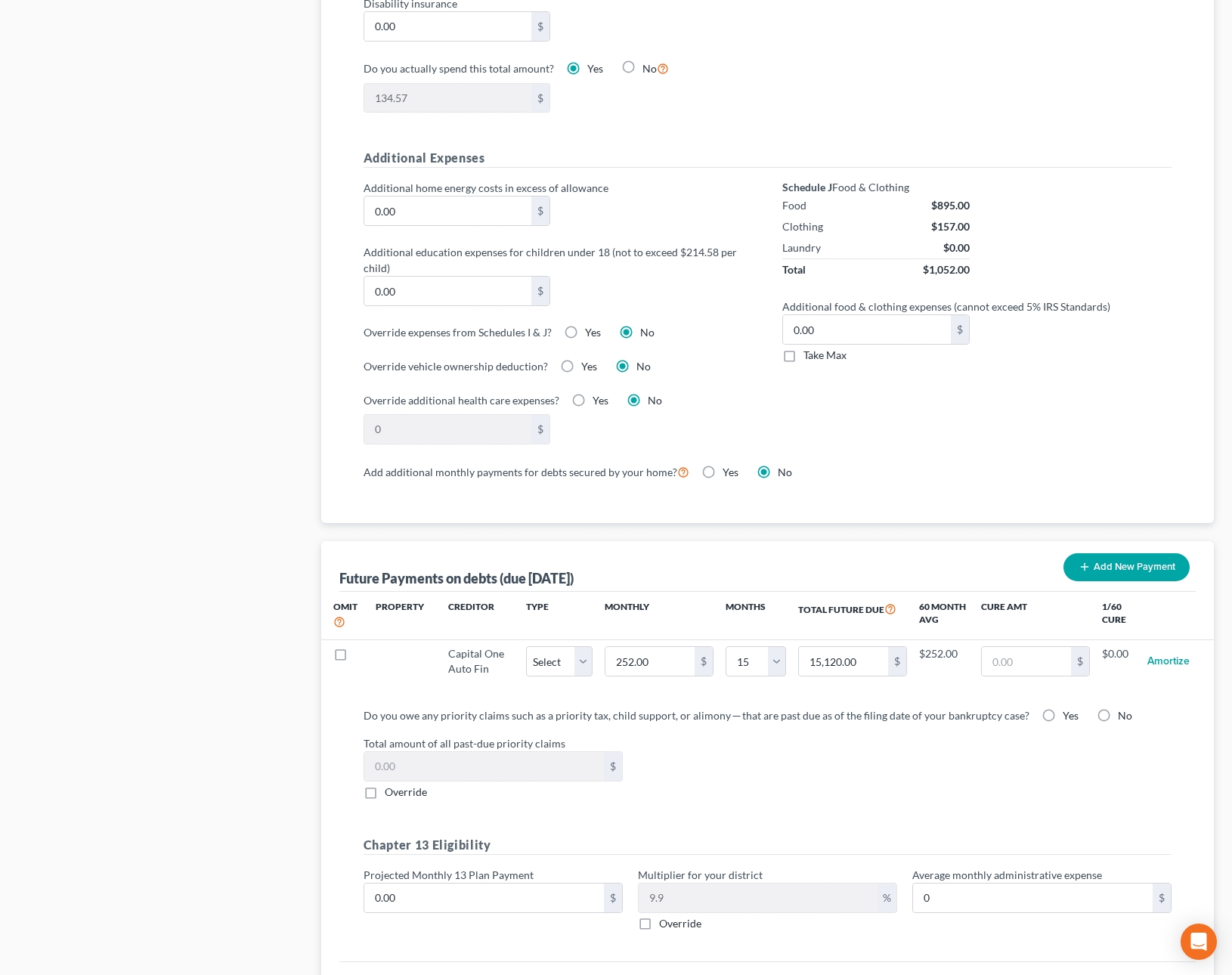
select select "15"
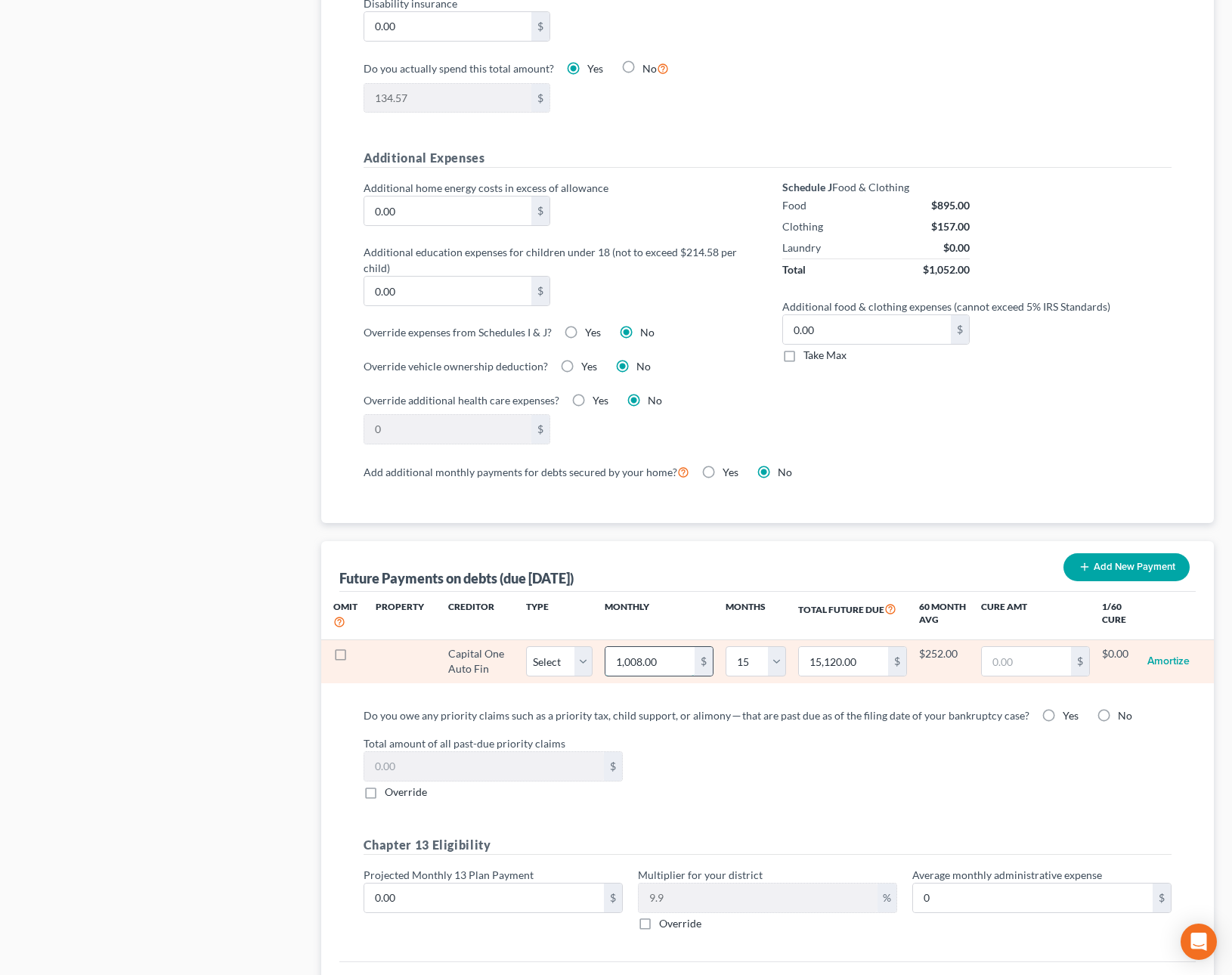
drag, startPoint x: 677, startPoint y: 659, endPoint x: 678, endPoint y: 669, distance: 10.0
click at [676, 669] on input "1,008.00" at bounding box center [649, 661] width 89 height 29
type input "2"
type input "30.00"
type input "25"
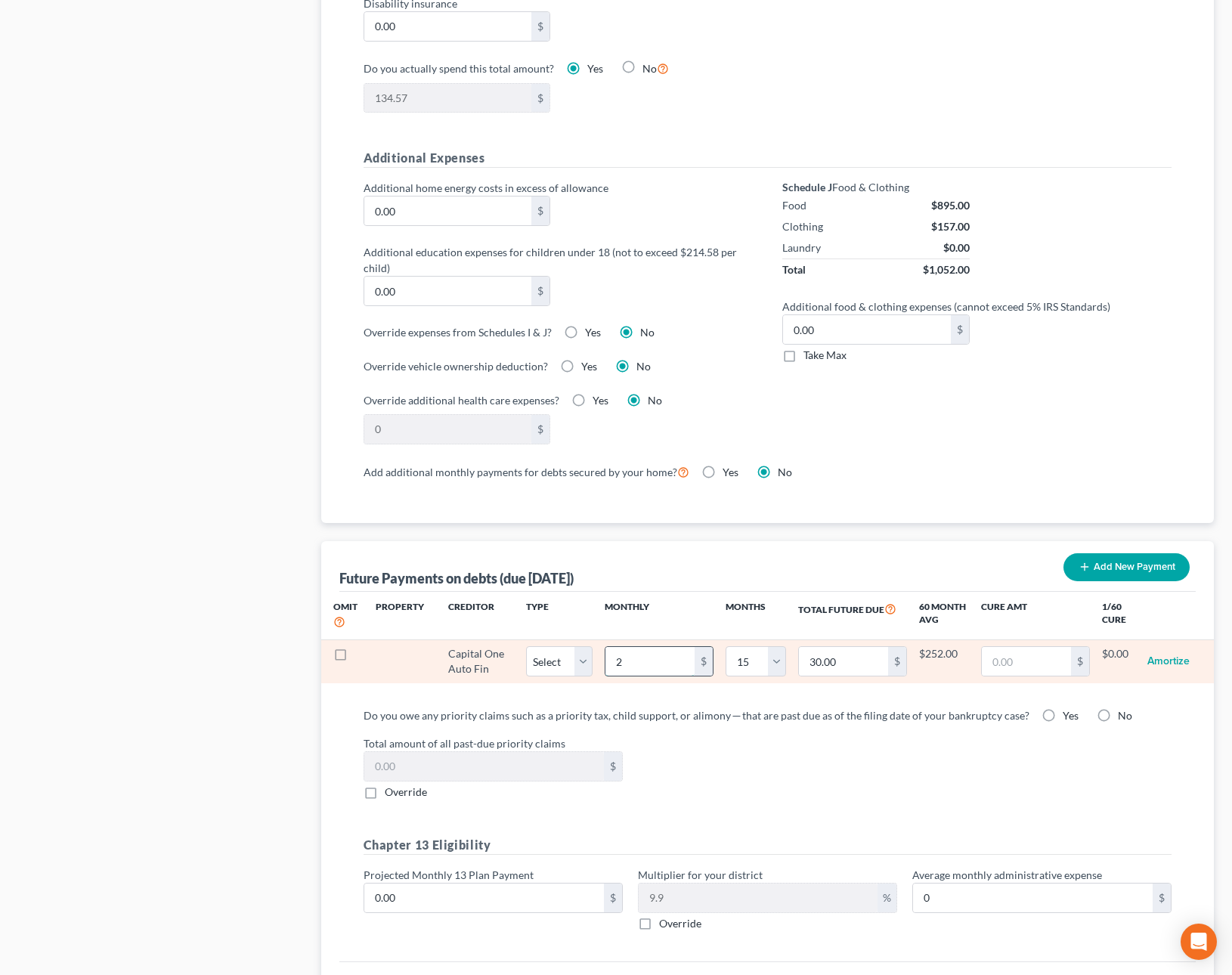
type input "375.00"
type input "252"
type input "3,780.00"
type input "252.00"
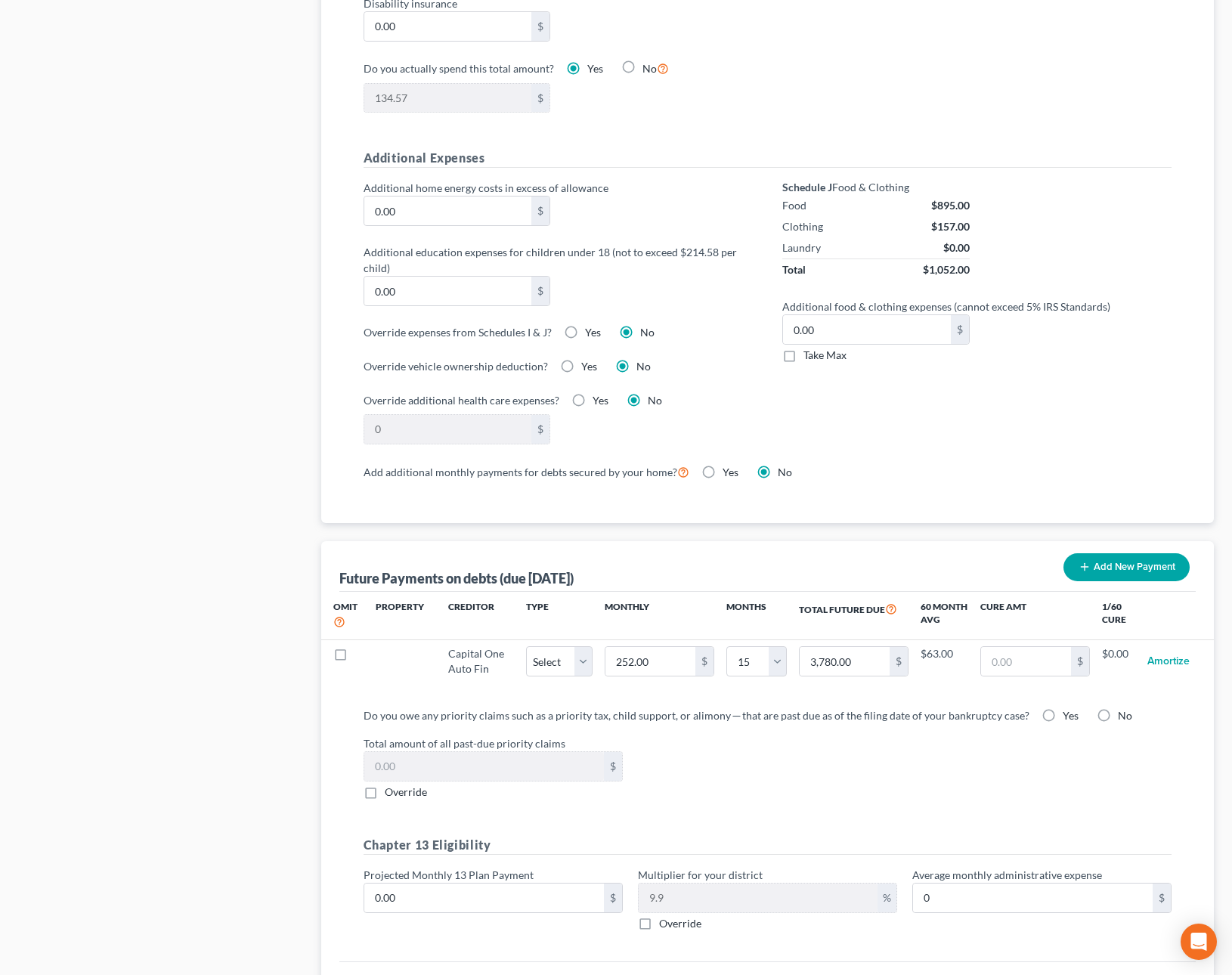
select select "15"
click at [808, 804] on div "Do you owe any priority claims such as a priority tax, child support, or alimon…" at bounding box center [768, 825] width 833 height 236
select select "15"
click at [806, 723] on div "Do you owe any priority claims such as a priority tax, child support, or alimon…" at bounding box center [768, 753] width 809 height 93
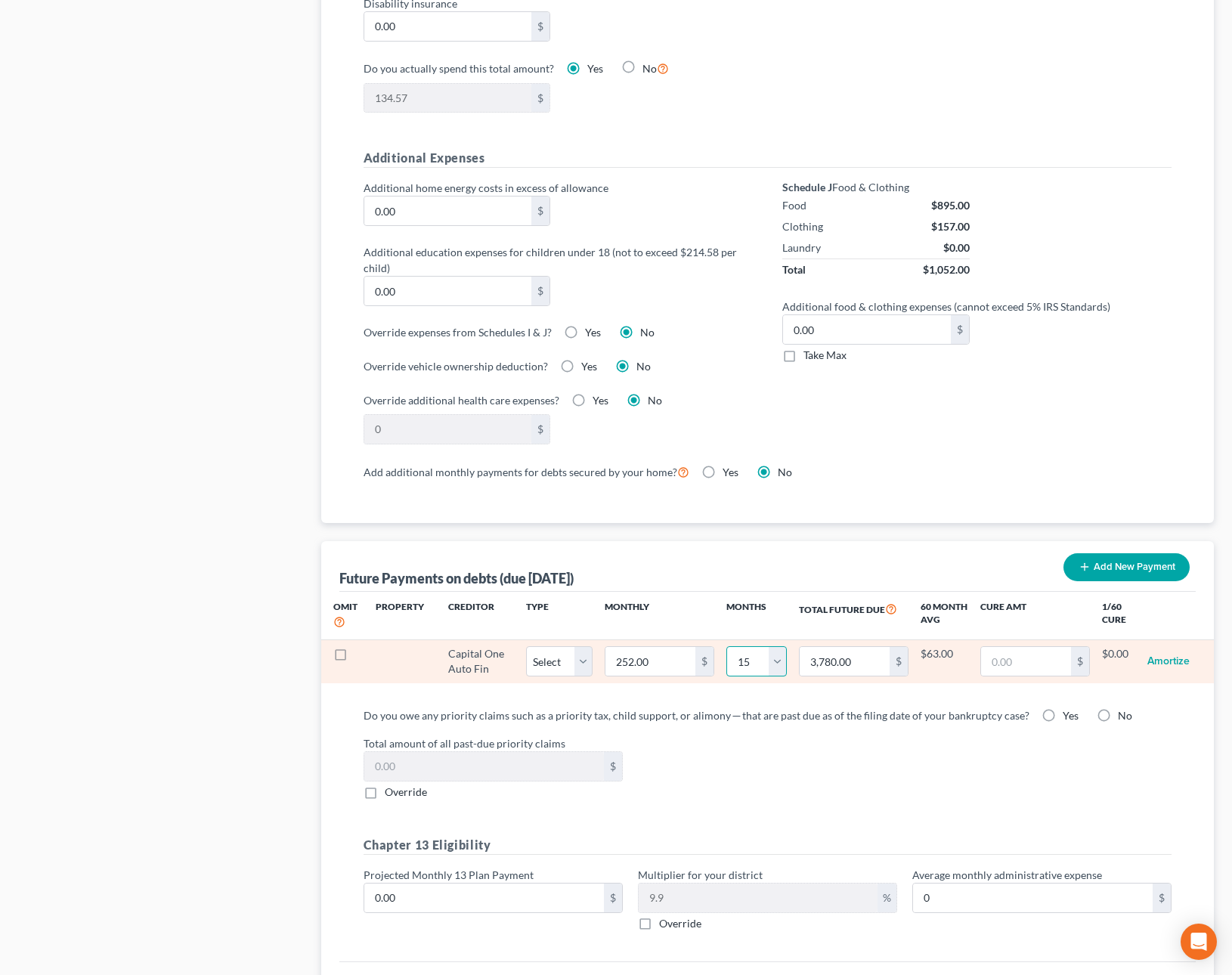
click at [774, 667] on select "0 1 2 3 4 5 6 7 8 9 10 11 12 13 14 15 16 17 18 19 20 21 22 23 24 25 26 27 28 29…" at bounding box center [756, 661] width 60 height 31
select select "9"
drag, startPoint x: 671, startPoint y: 665, endPoint x: 550, endPoint y: 640, distance: 123.6
click at [555, 651] on tr "Capital One Auto Fin Select Home Vehicle Other 420.00 $ 0 1 2 3 4 5 6 7 8 9 10 …" at bounding box center [768, 661] width 893 height 43
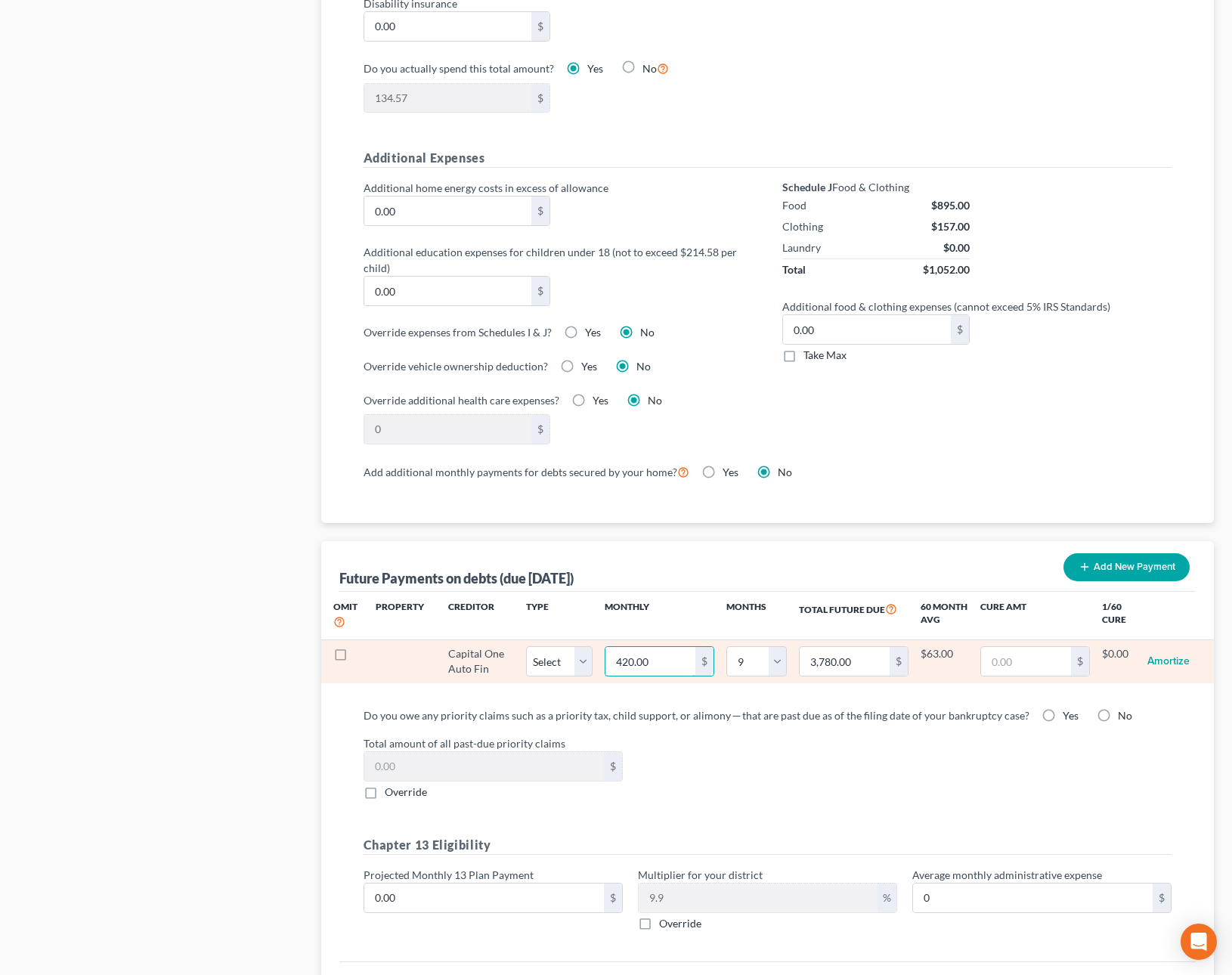
type input "20.00"
type input "180.00"
type input "0.00"
type input "0"
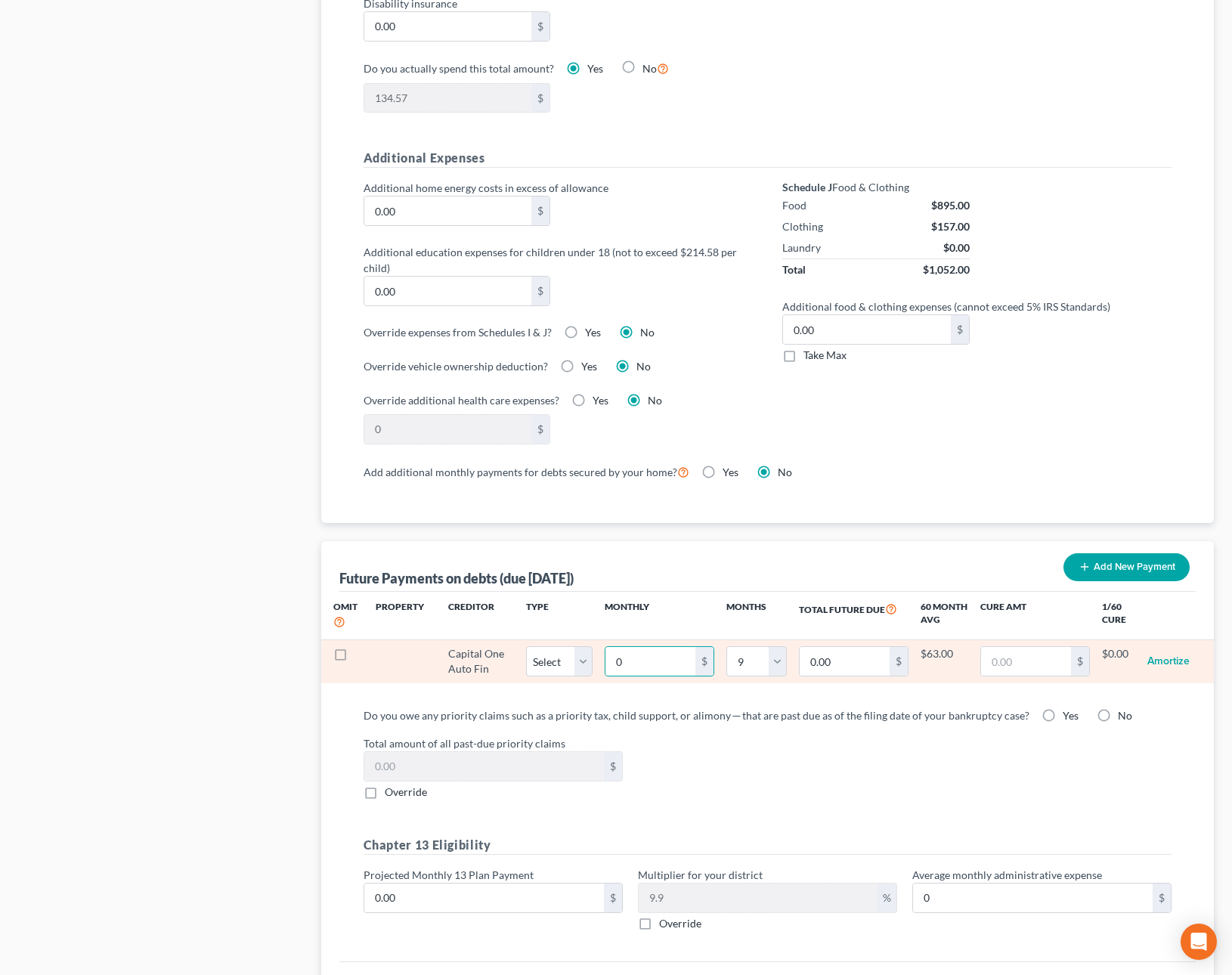
select select "9"
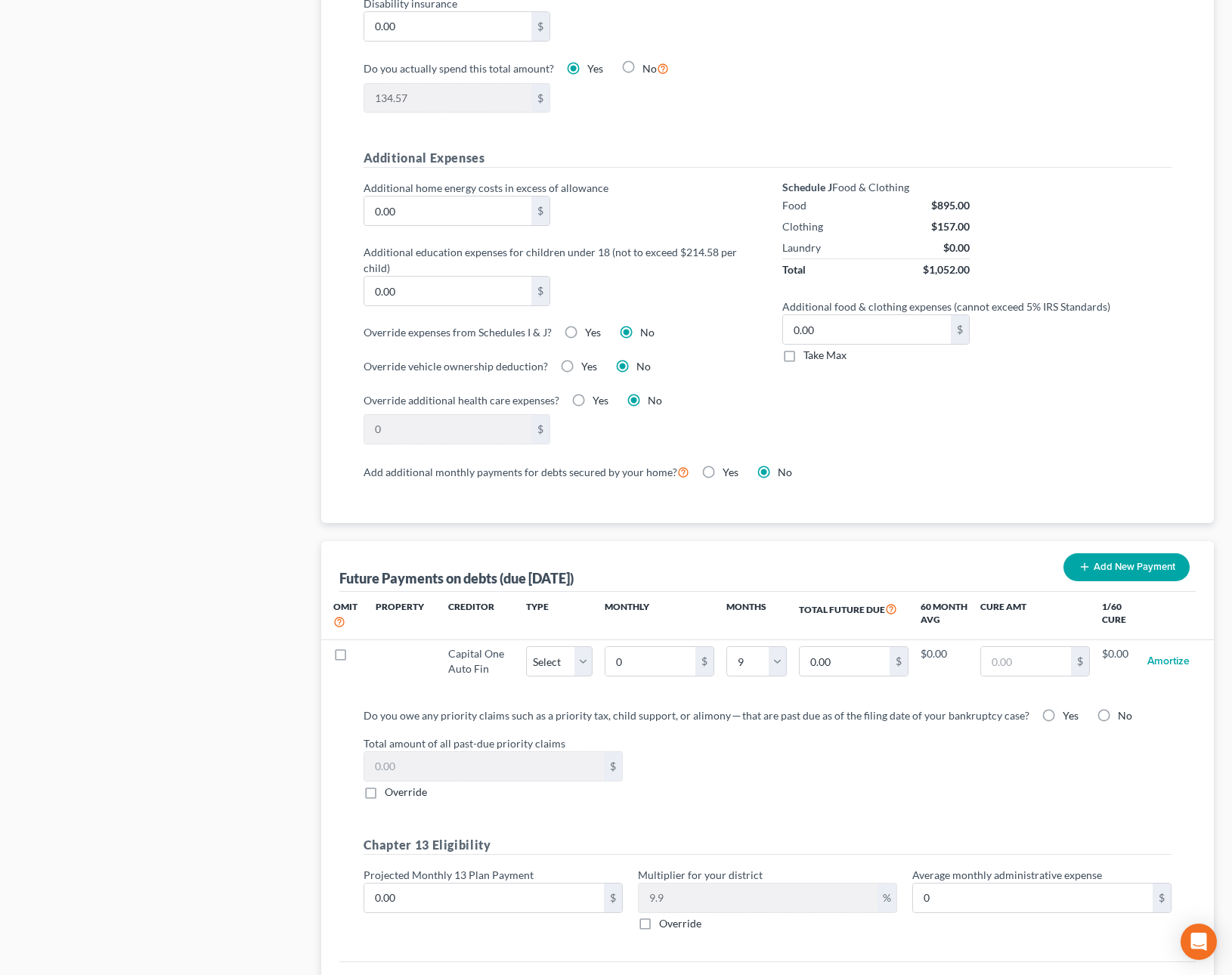
select select "9"
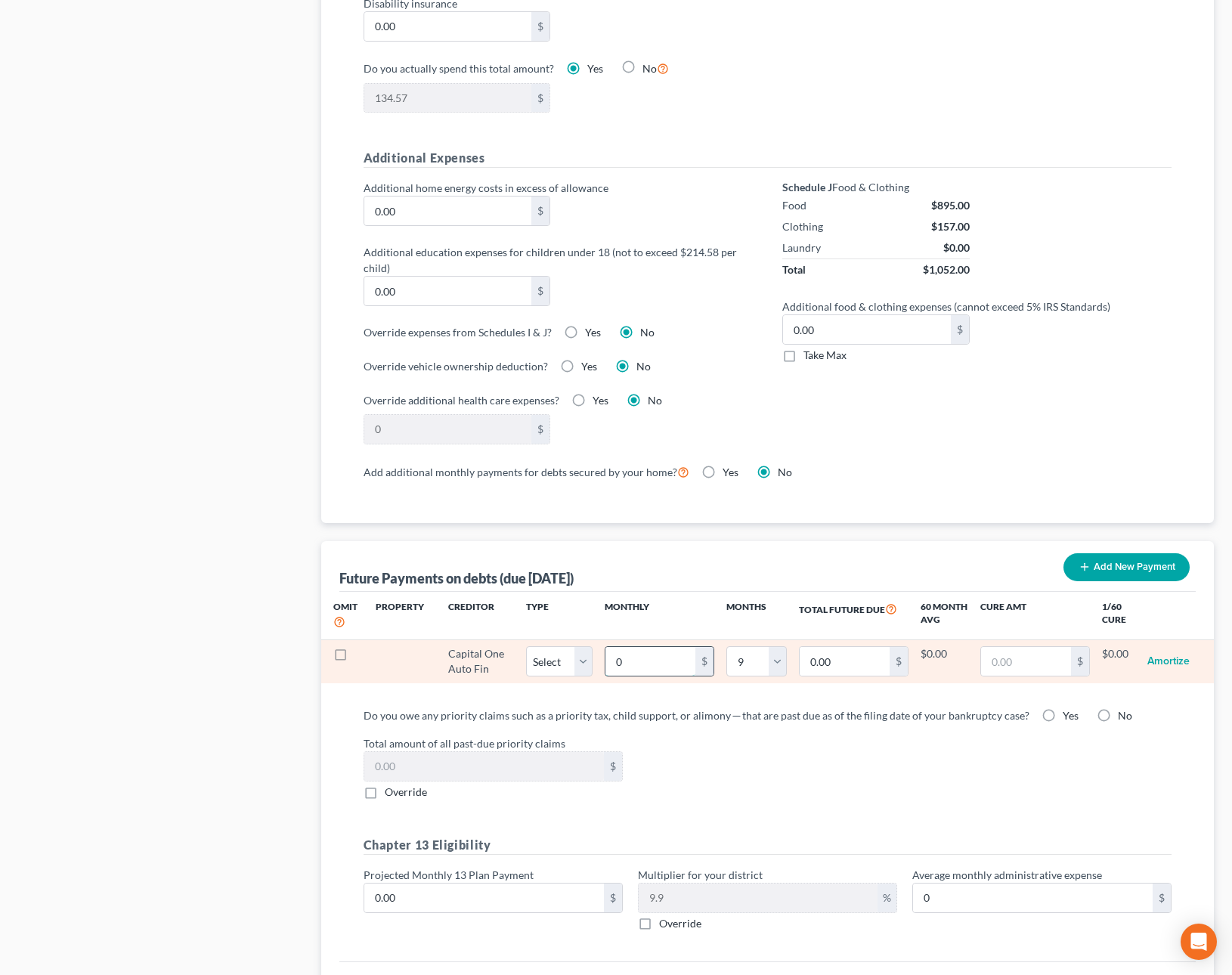
drag, startPoint x: 651, startPoint y: 664, endPoint x: 632, endPoint y: 672, distance: 20.6
click at [633, 672] on input "0" at bounding box center [650, 661] width 90 height 29
type input "2"
type input "18.00"
type input "25"
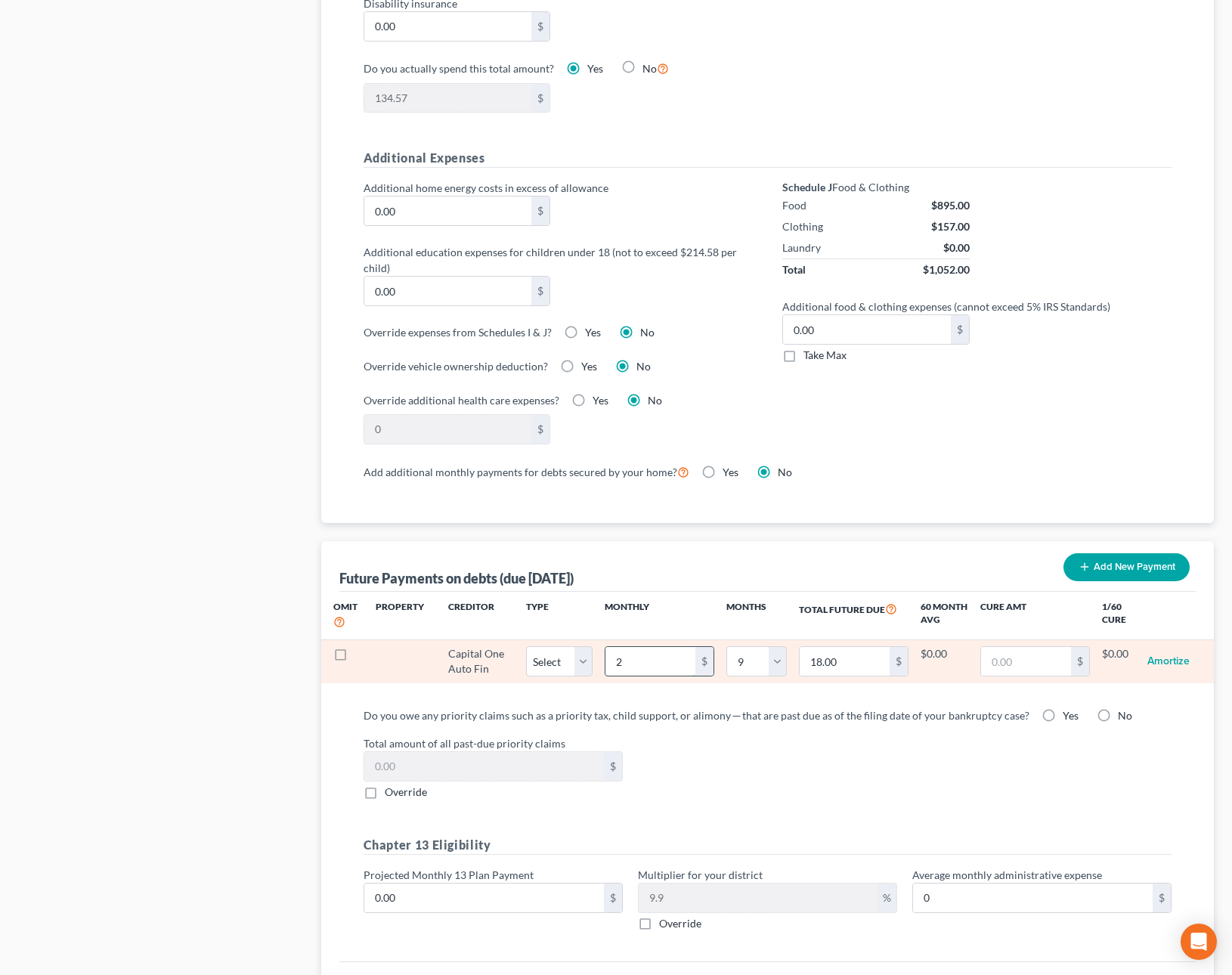
type input "225.00"
type input "252"
type input "2,268.00"
type input "252.0"
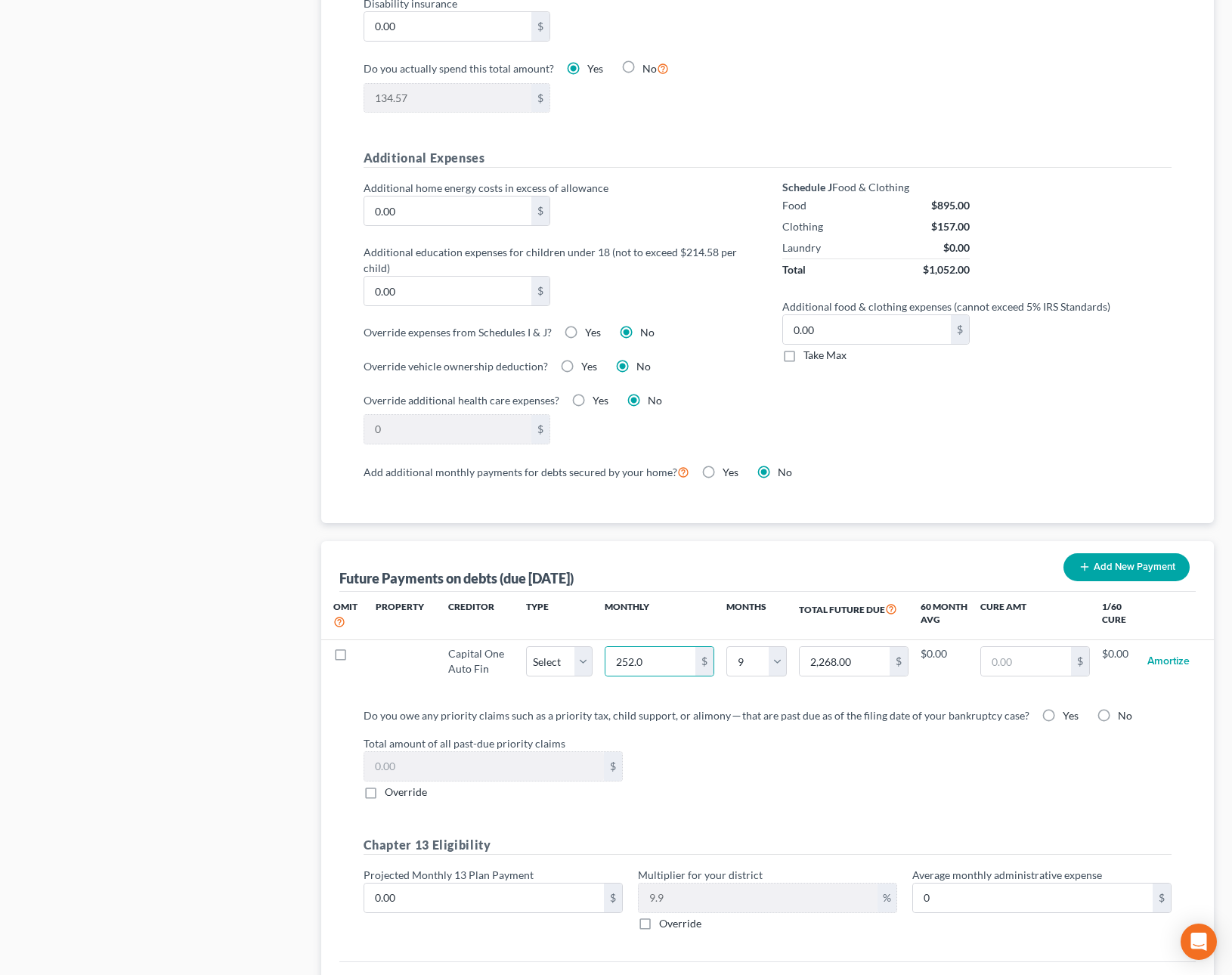
select select "9"
click at [929, 766] on div "Total amount of all past-due priority claims $ Override" at bounding box center [768, 767] width 824 height 64
select select "9"
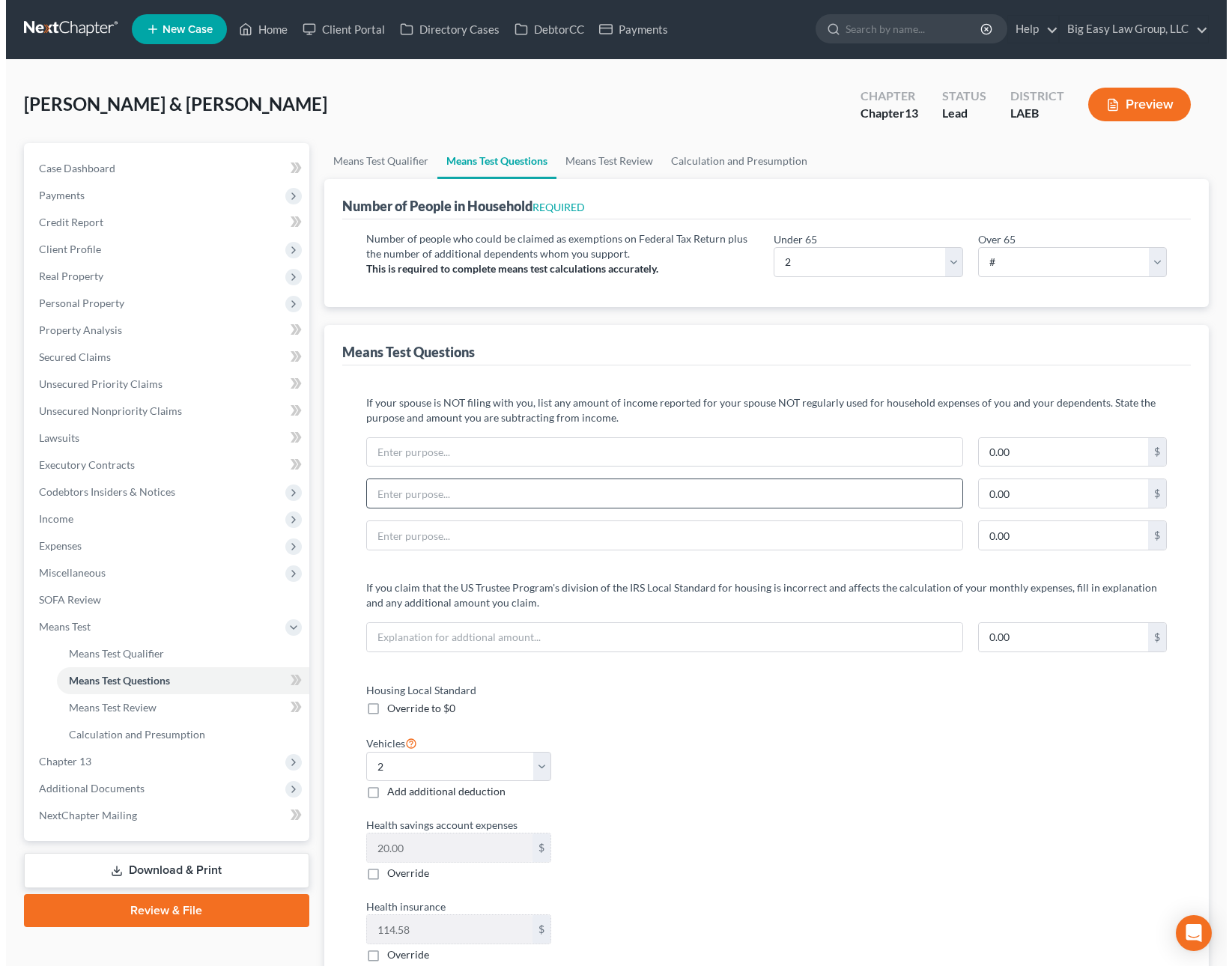
scroll to position [0, 0]
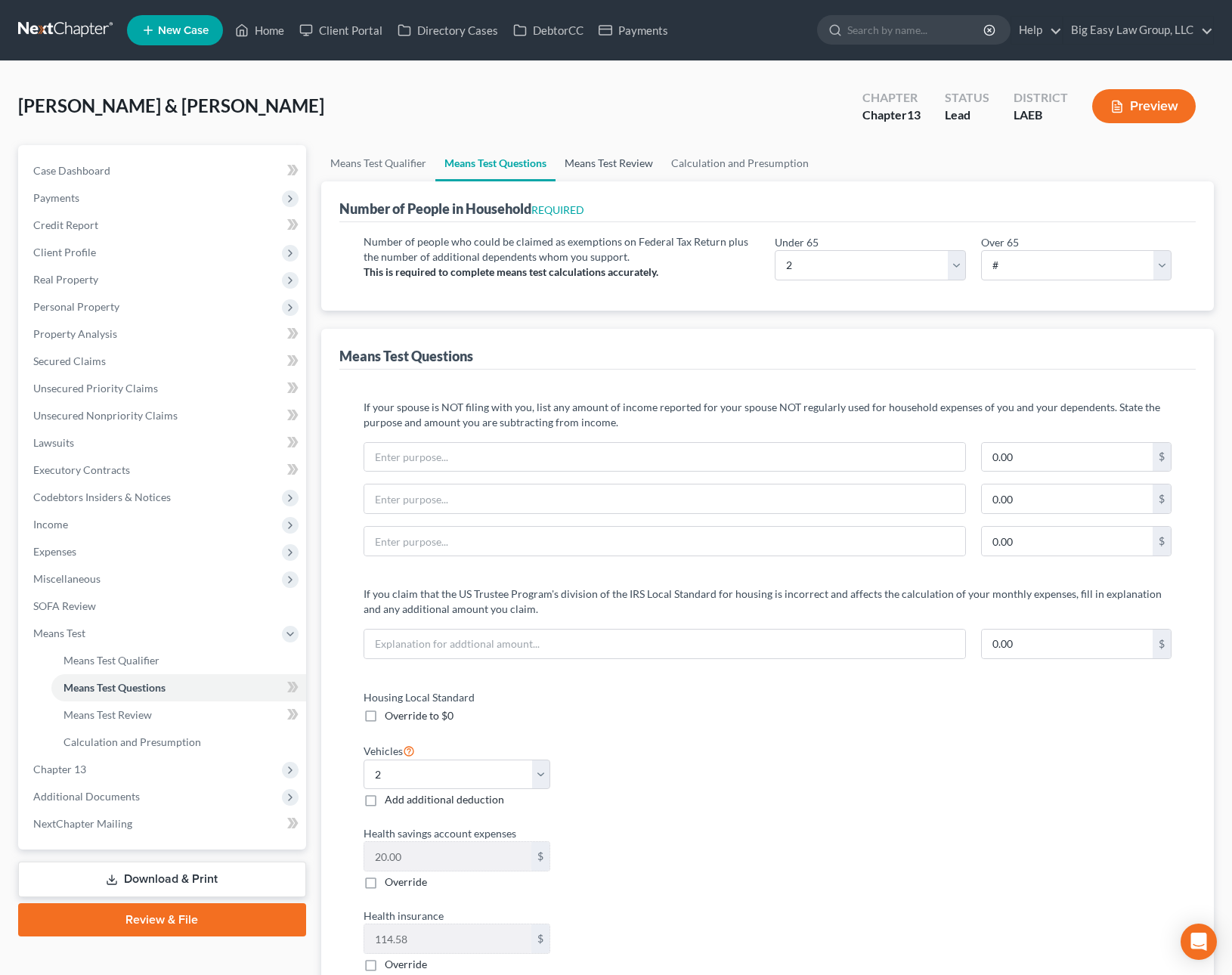
click at [622, 157] on link "Means Test Review" at bounding box center [608, 162] width 106 height 36
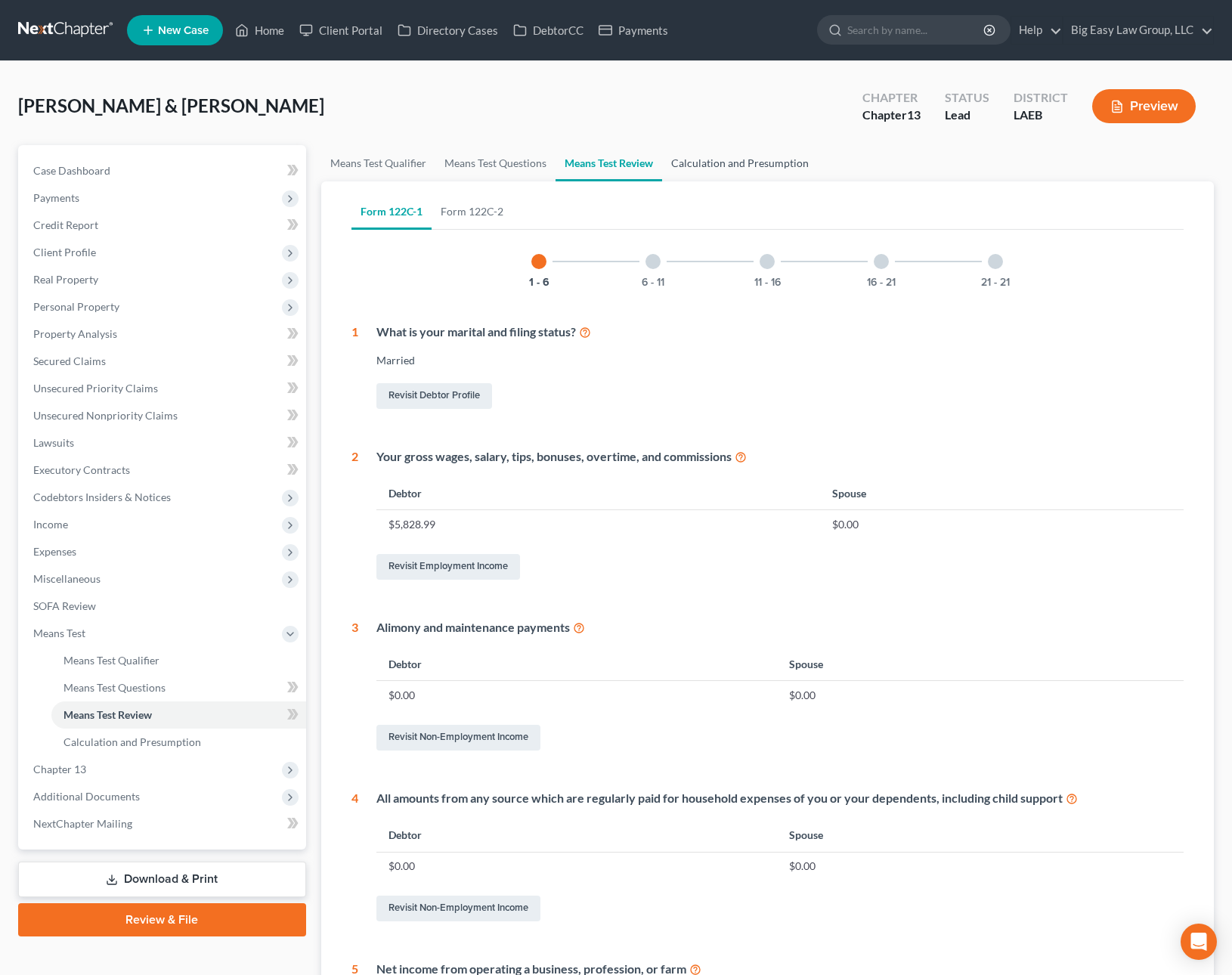
click at [710, 158] on link "Calculation and Presumption" at bounding box center [740, 162] width 155 height 36
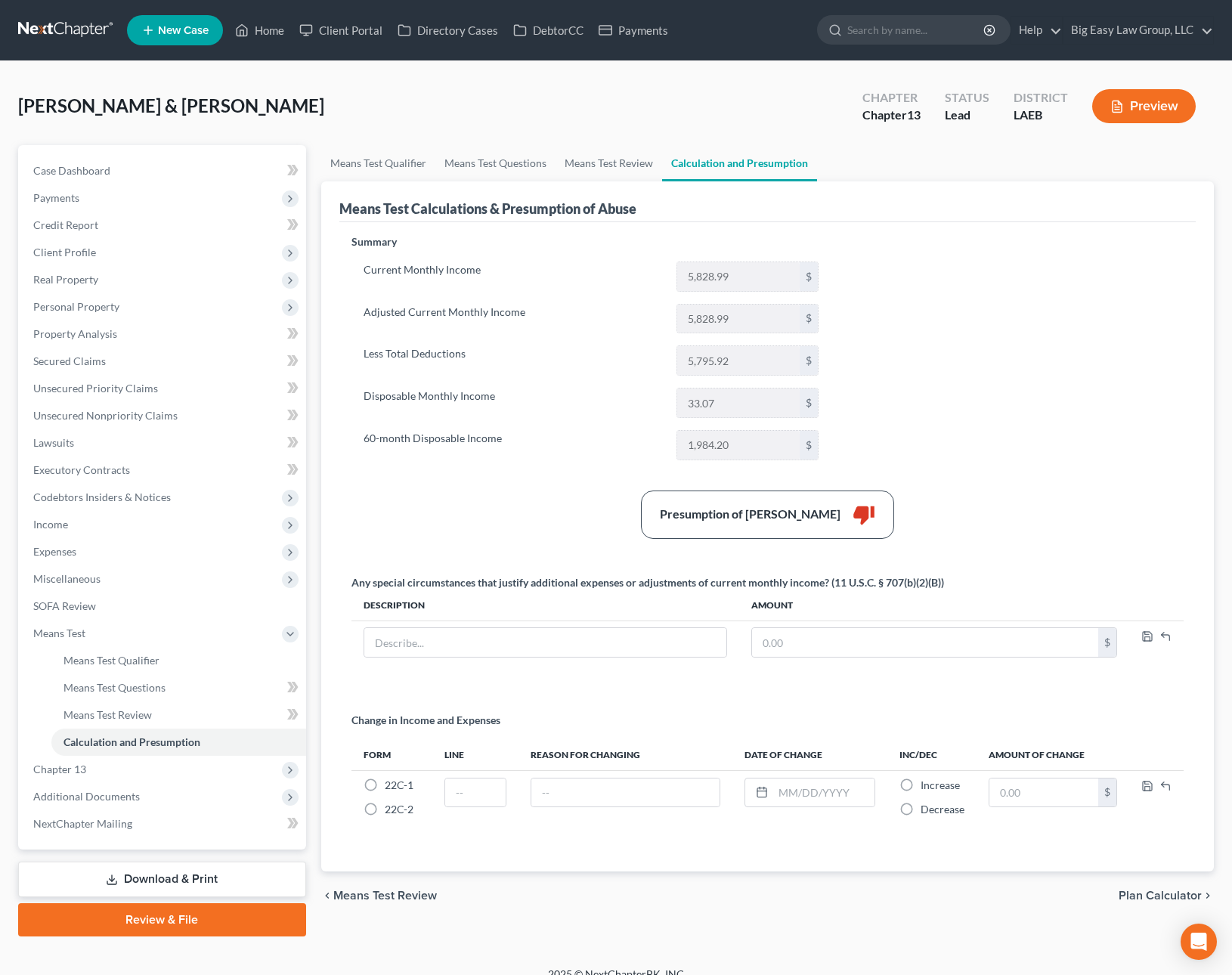
click at [957, 385] on div "Summary Current Monthly Income 5,828.99 $ Adjusted Current Monthly Income 5,828…" at bounding box center [768, 543] width 848 height 619
drag, startPoint x: 342, startPoint y: 162, endPoint x: 455, endPoint y: 168, distance: 113.2
click at [342, 162] on link "Means Test Qualifier" at bounding box center [378, 162] width 114 height 36
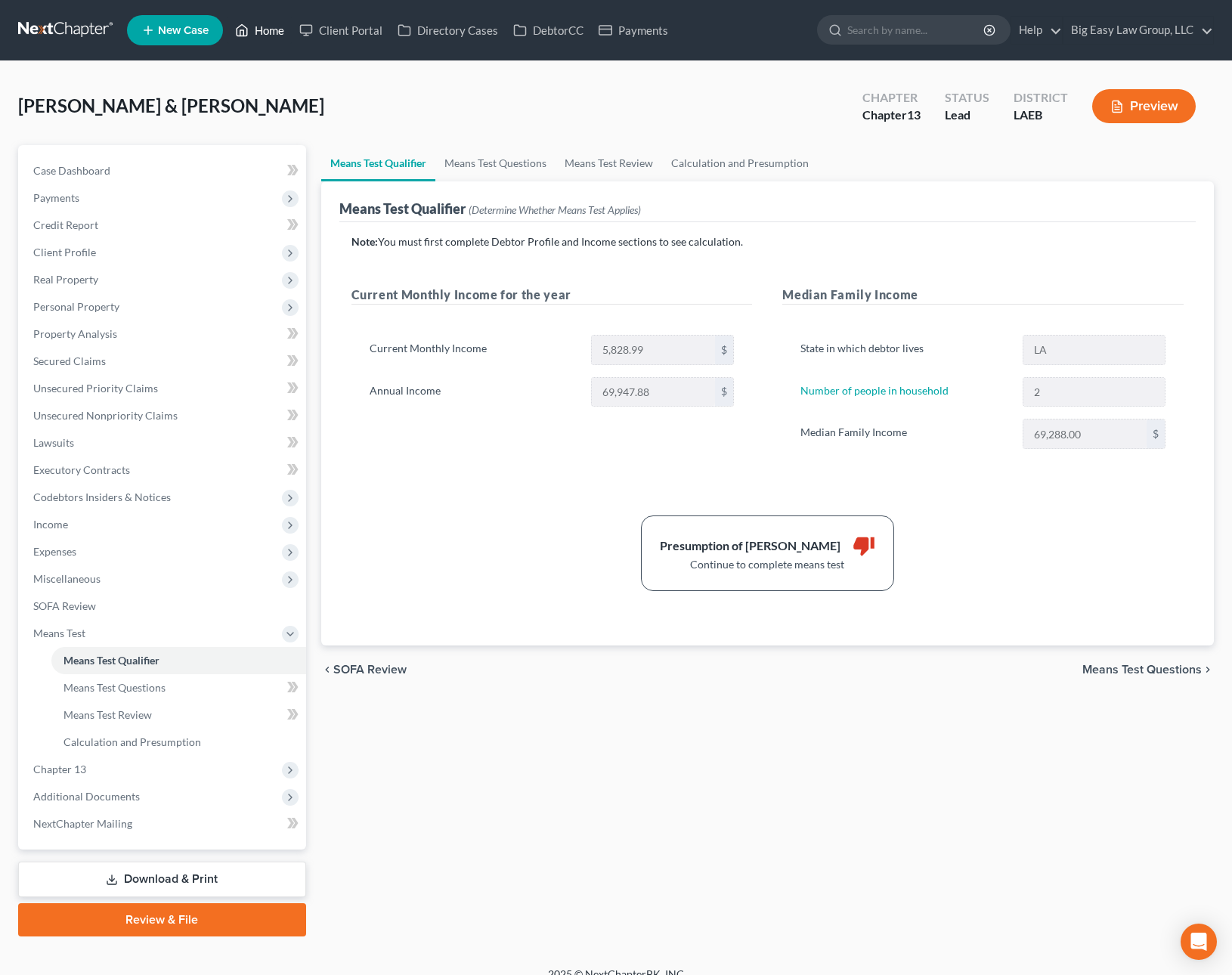
click at [278, 34] on link "Home" at bounding box center [260, 31] width 64 height 27
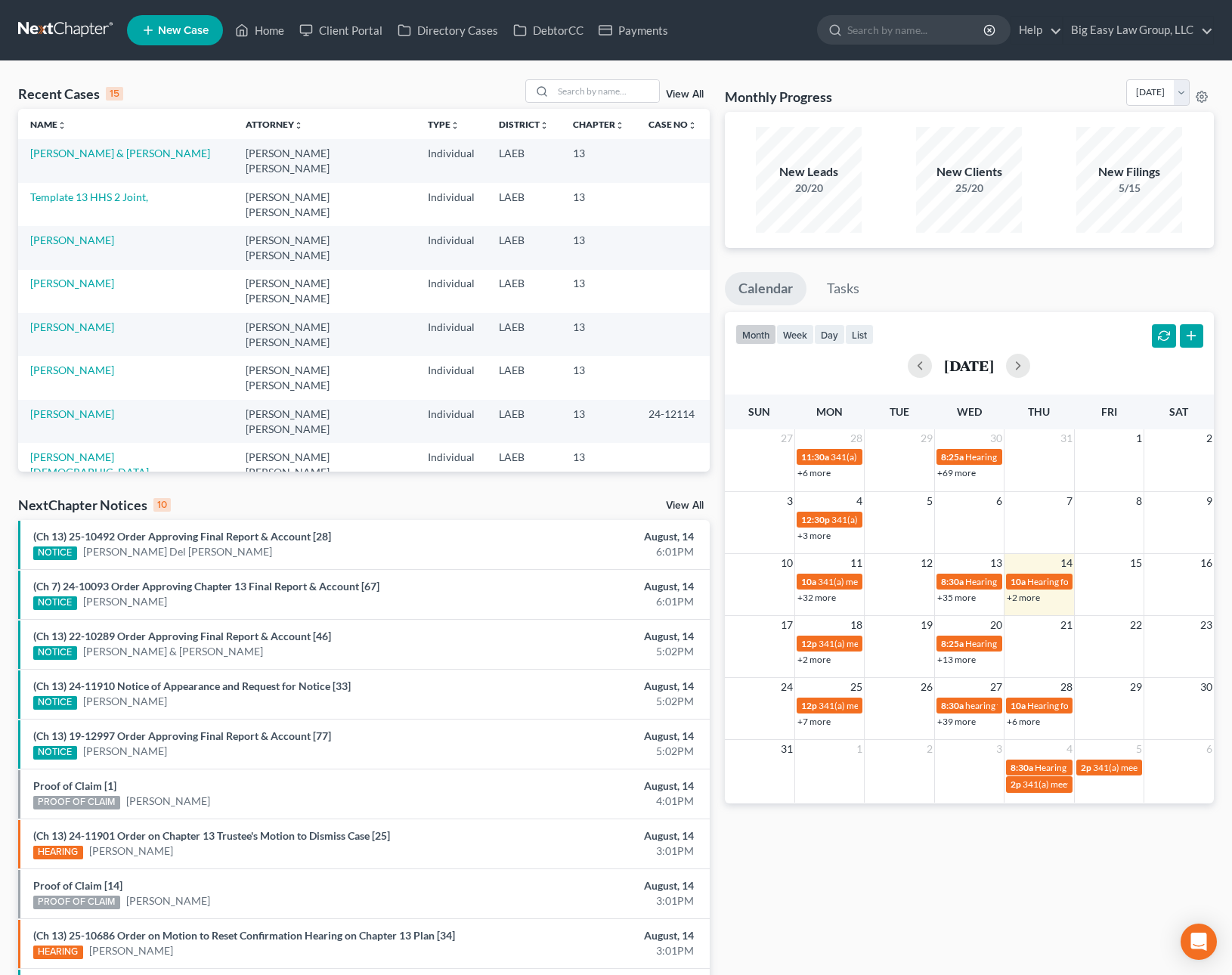
click at [687, 95] on link "View All" at bounding box center [684, 94] width 38 height 10
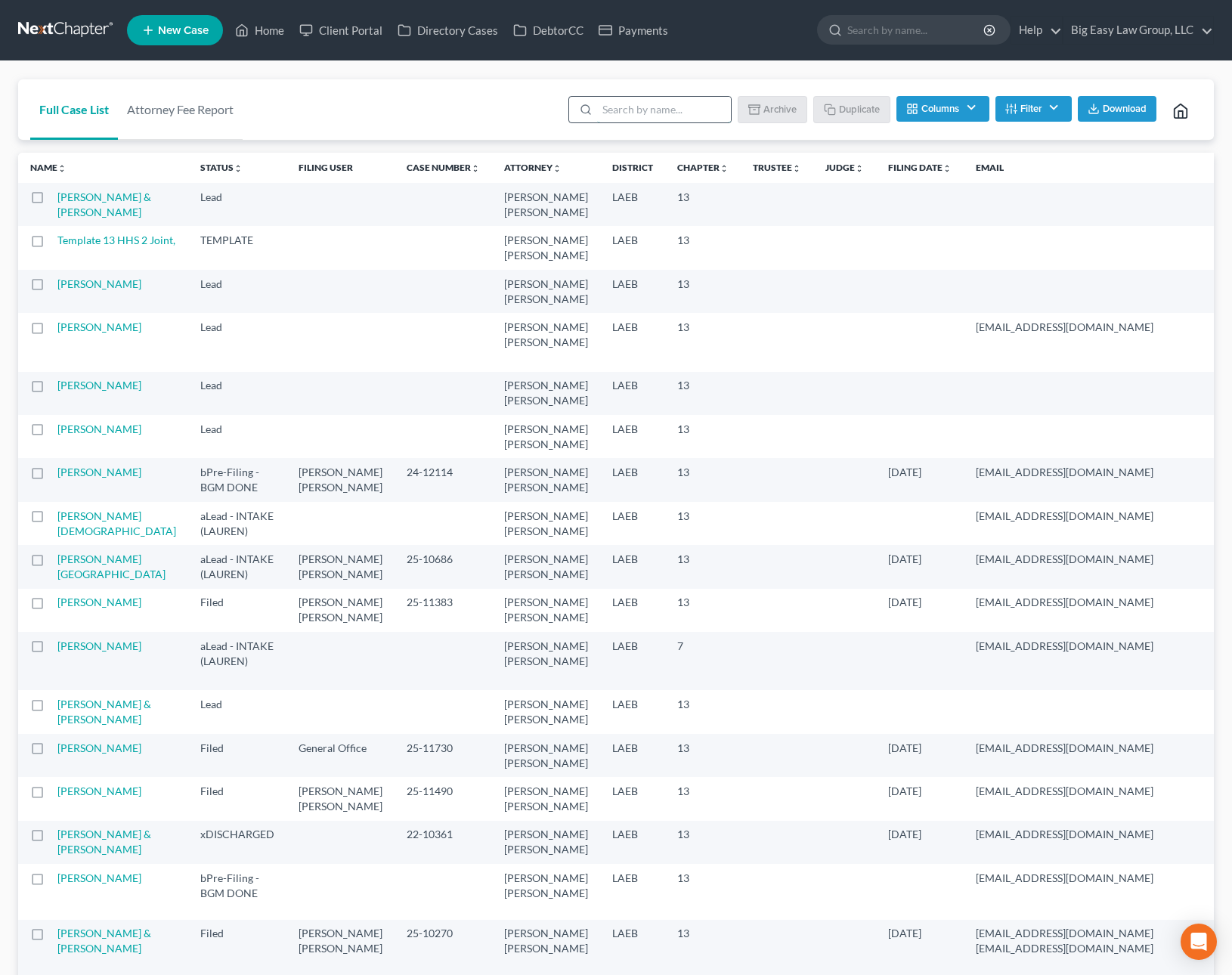
click at [618, 118] on input "search" at bounding box center [664, 109] width 134 height 26
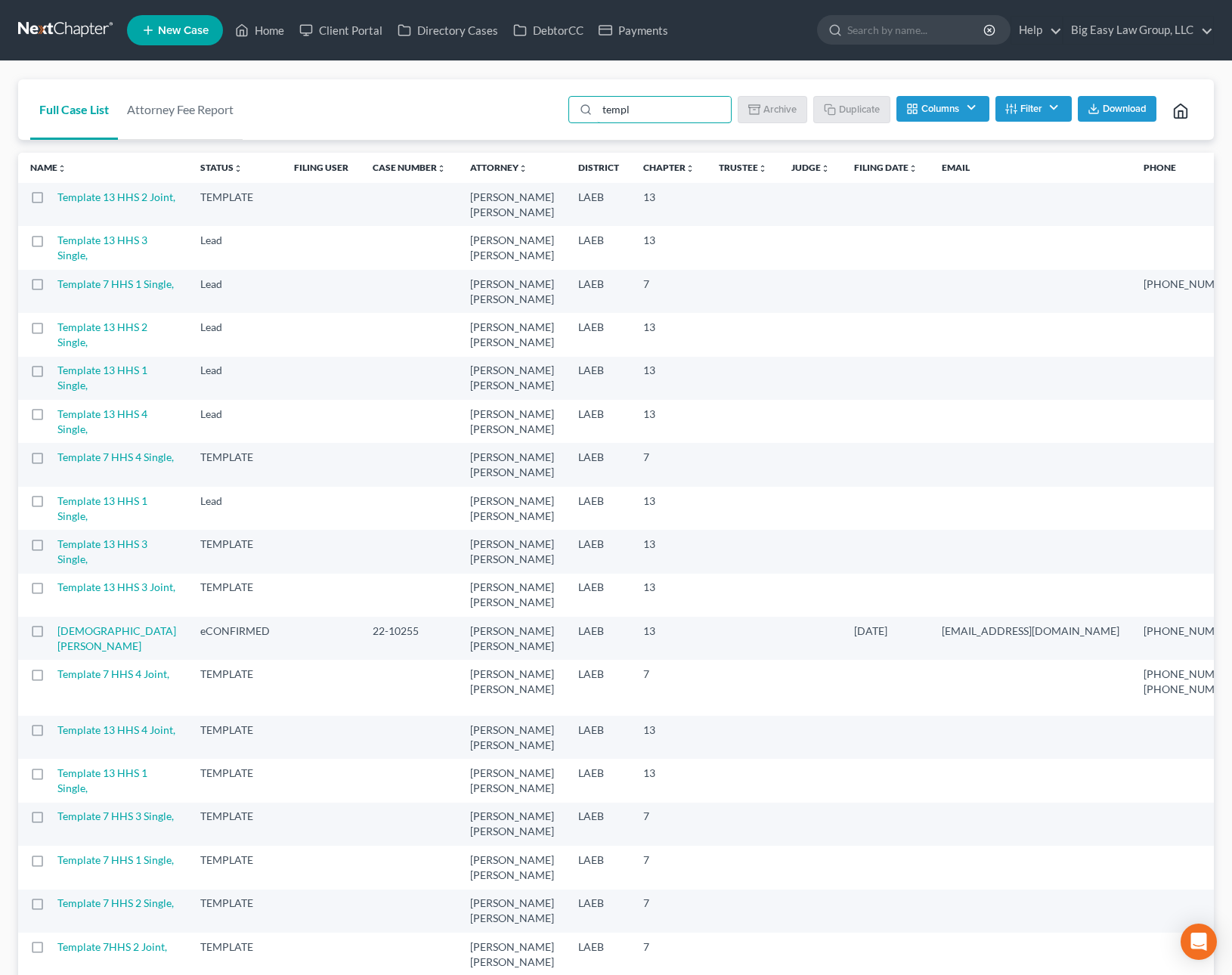
click at [52, 201] on label at bounding box center [52, 201] width 0 height 0
type input "templ"
click at [57, 200] on input "checkbox" at bounding box center [62, 195] width 10 height 10
click at [843, 113] on button "Duplicate" at bounding box center [852, 109] width 76 height 26
checkbox input "false"
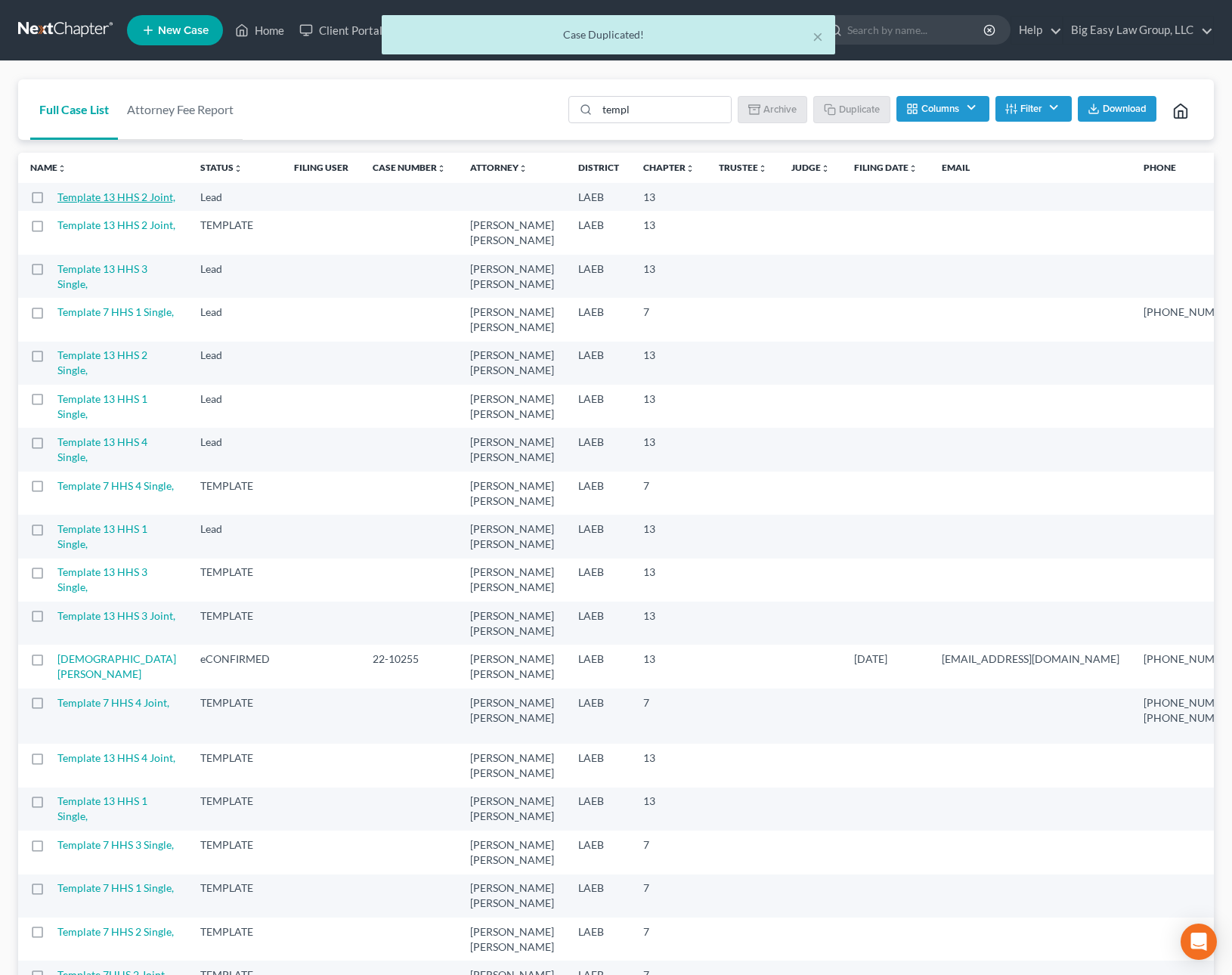
click at [80, 204] on link "Template 13 HHS 2 Joint," at bounding box center [116, 197] width 118 height 13
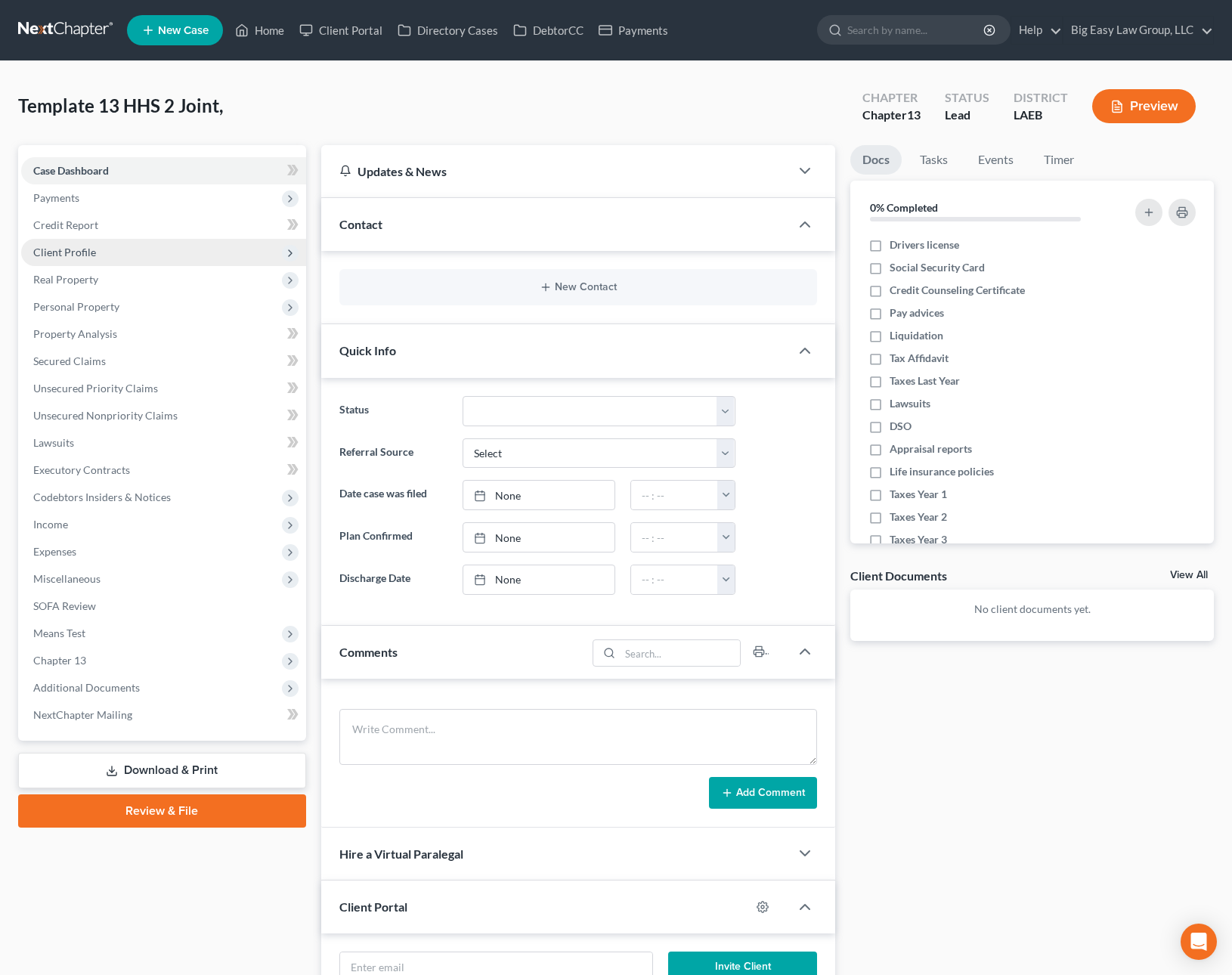
click at [188, 255] on span "Client Profile" at bounding box center [163, 253] width 285 height 27
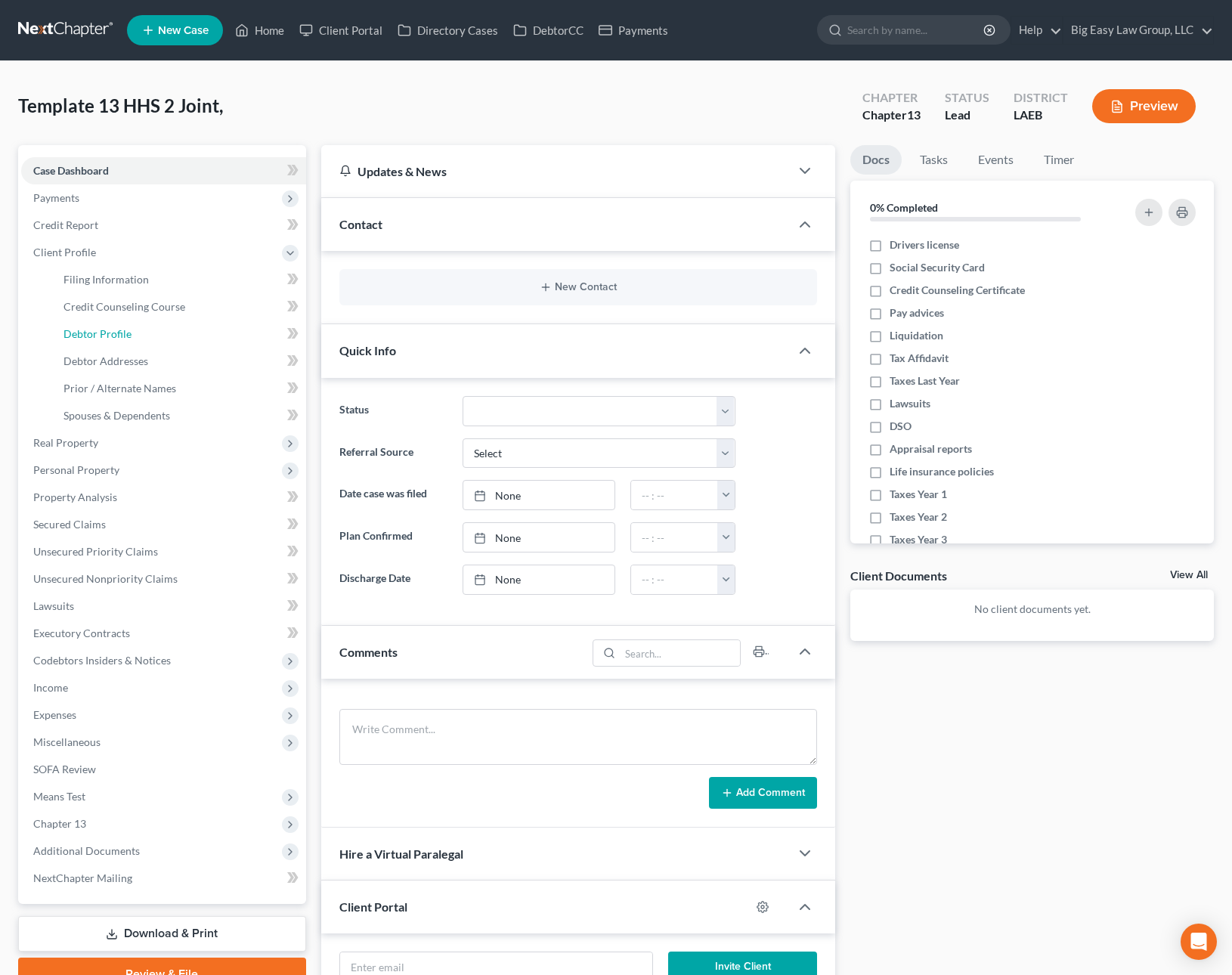
click at [204, 335] on link "Debtor Profile" at bounding box center [179, 334] width 255 height 27
select select "1"
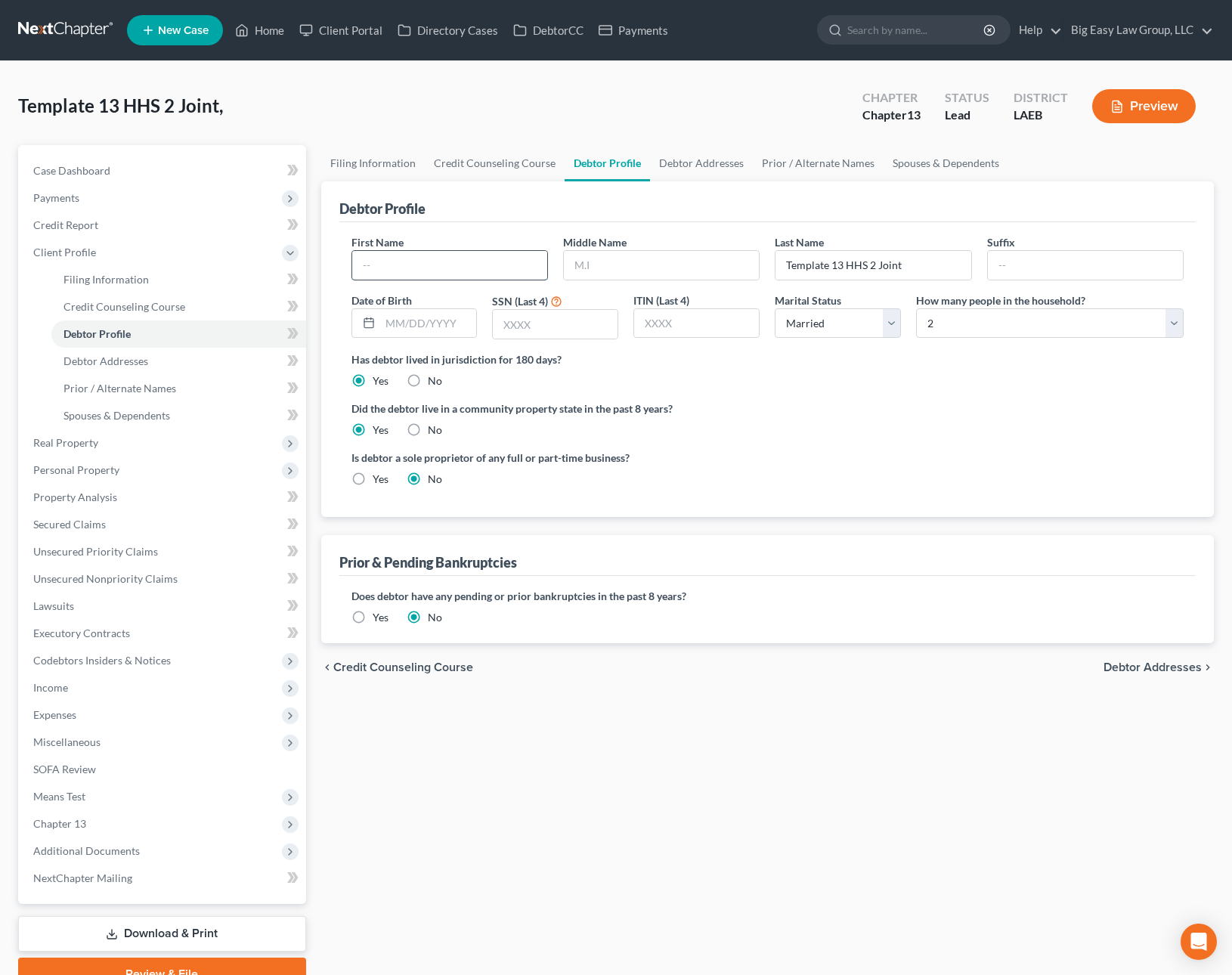
click at [382, 271] on input "text" at bounding box center [450, 265] width 195 height 29
type input "Michael"
type input "B"
type input "Dennis"
click at [230, 277] on link "Filing Information" at bounding box center [179, 280] width 255 height 27
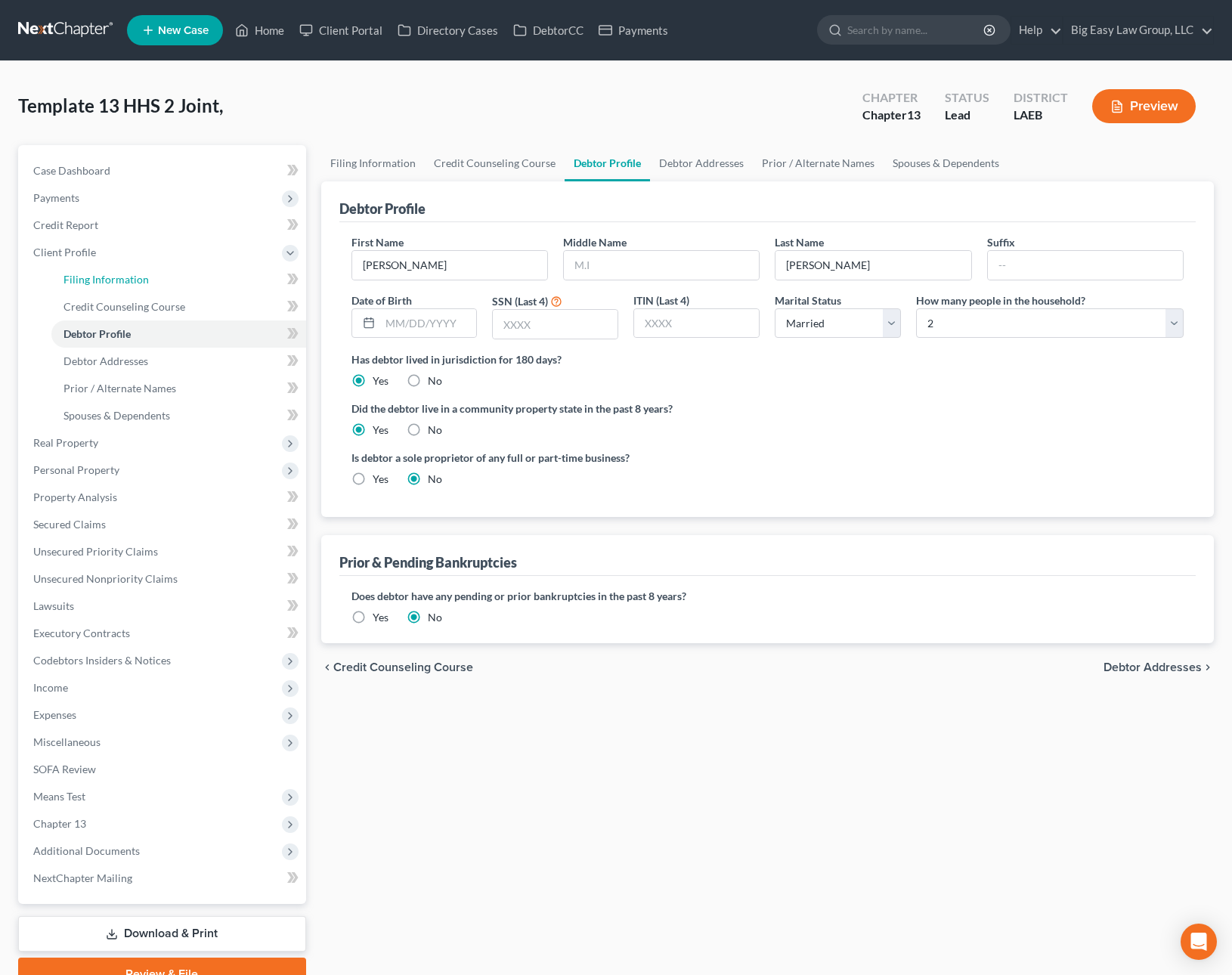
select select "1"
select select "0"
select select "3"
select select "34"
select select "0"
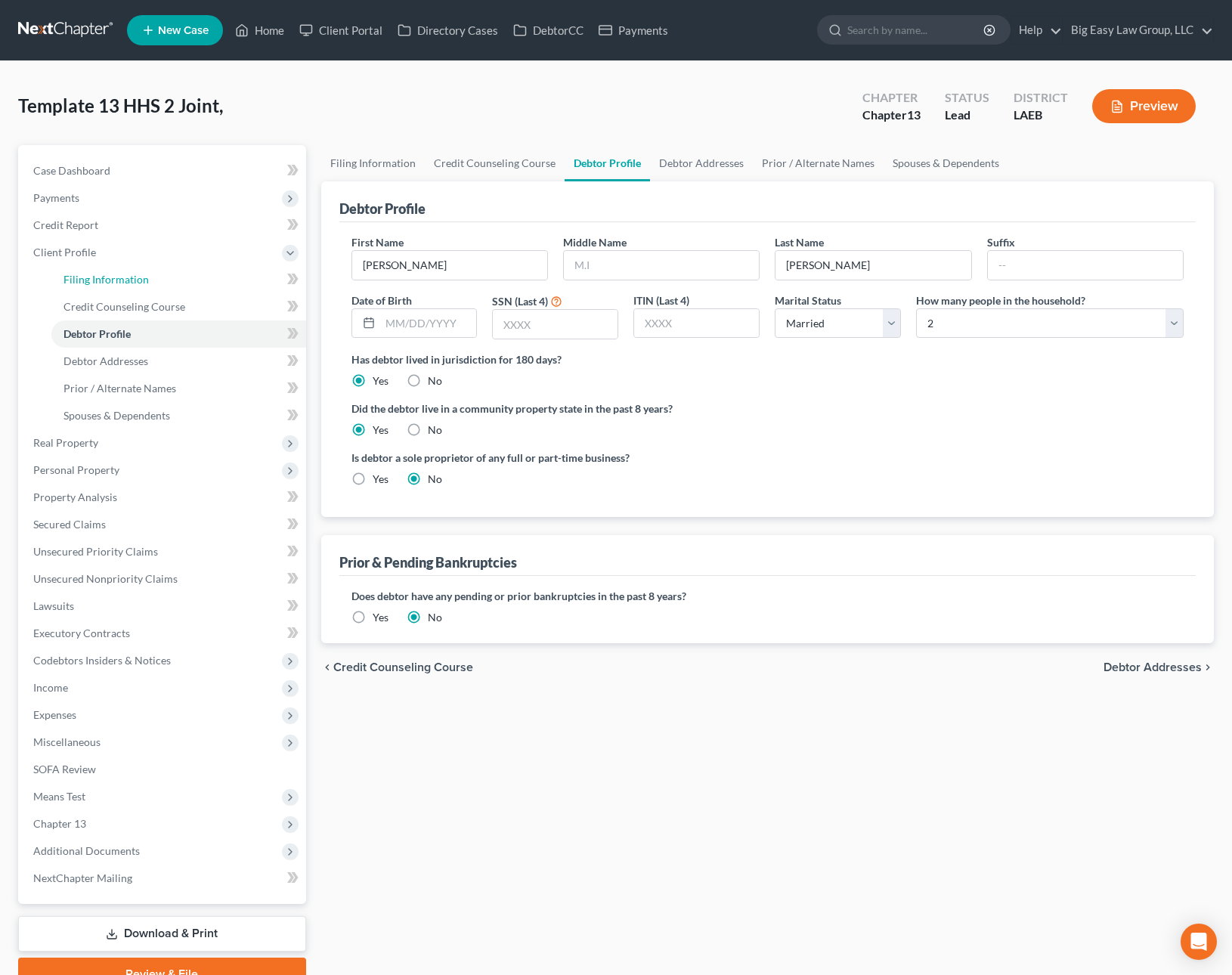
select select "19"
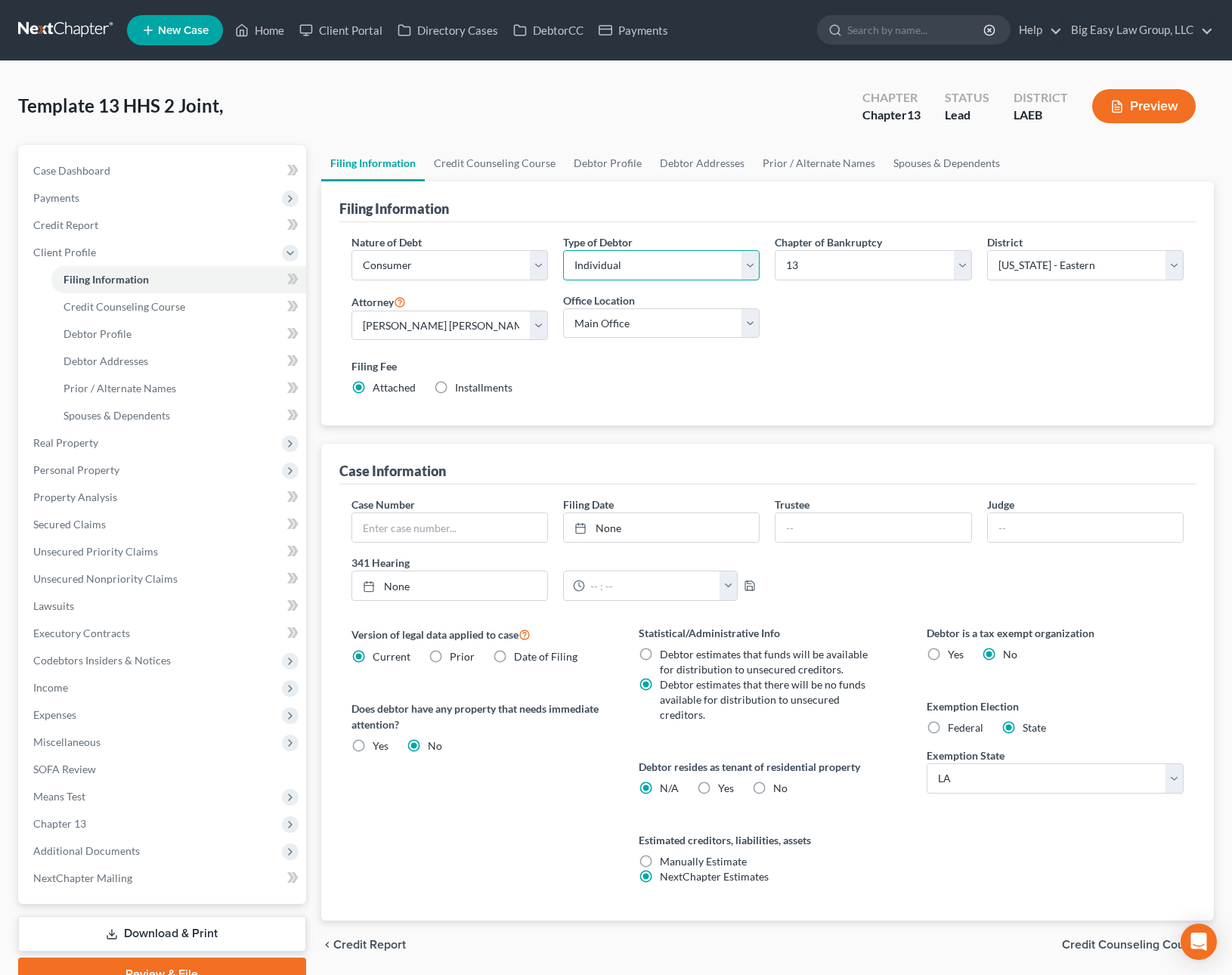
click at [740, 275] on select "Select Individual Joint" at bounding box center [661, 265] width 196 height 31
select select "1"
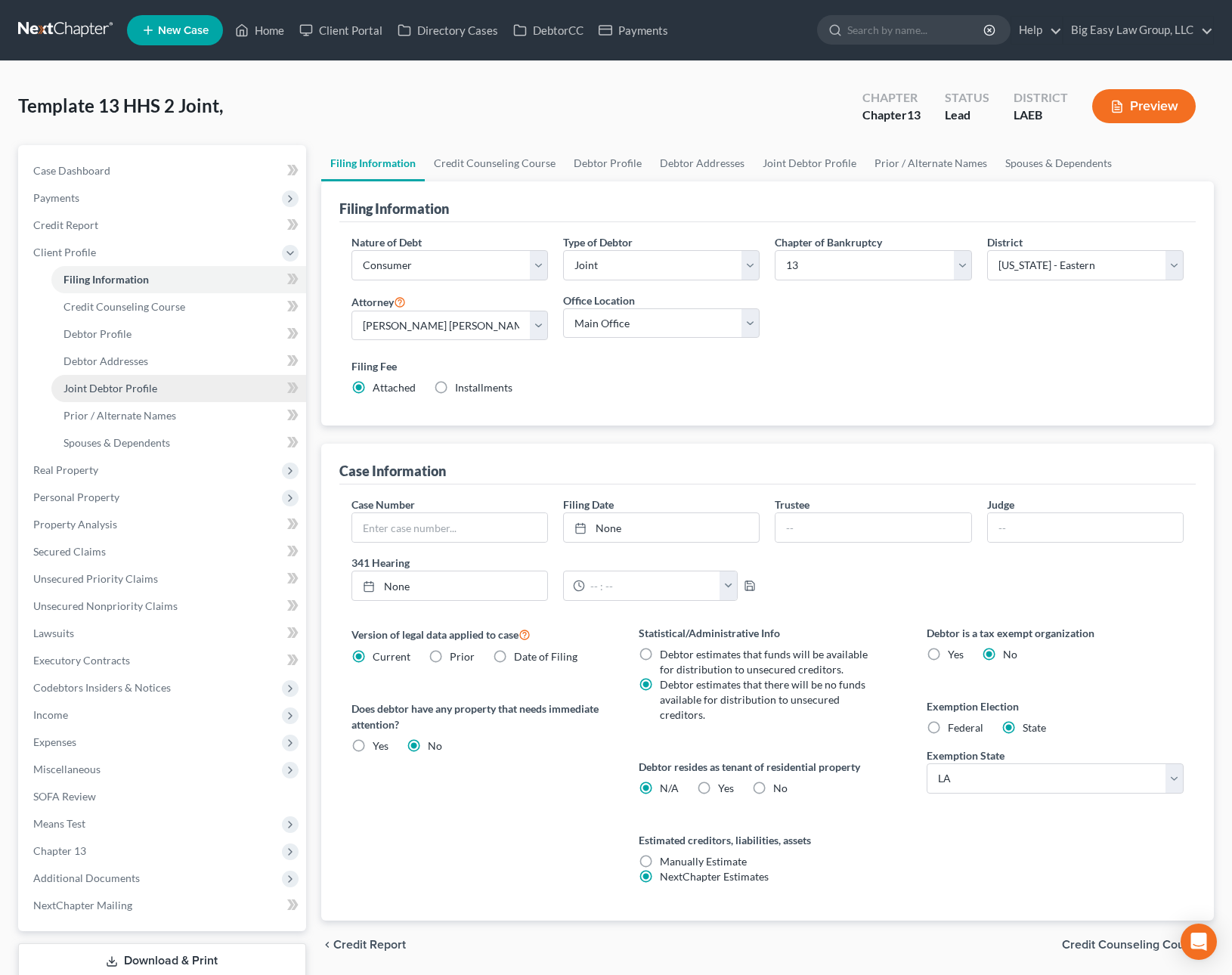
click at [186, 394] on link "Joint Debtor Profile" at bounding box center [179, 389] width 255 height 27
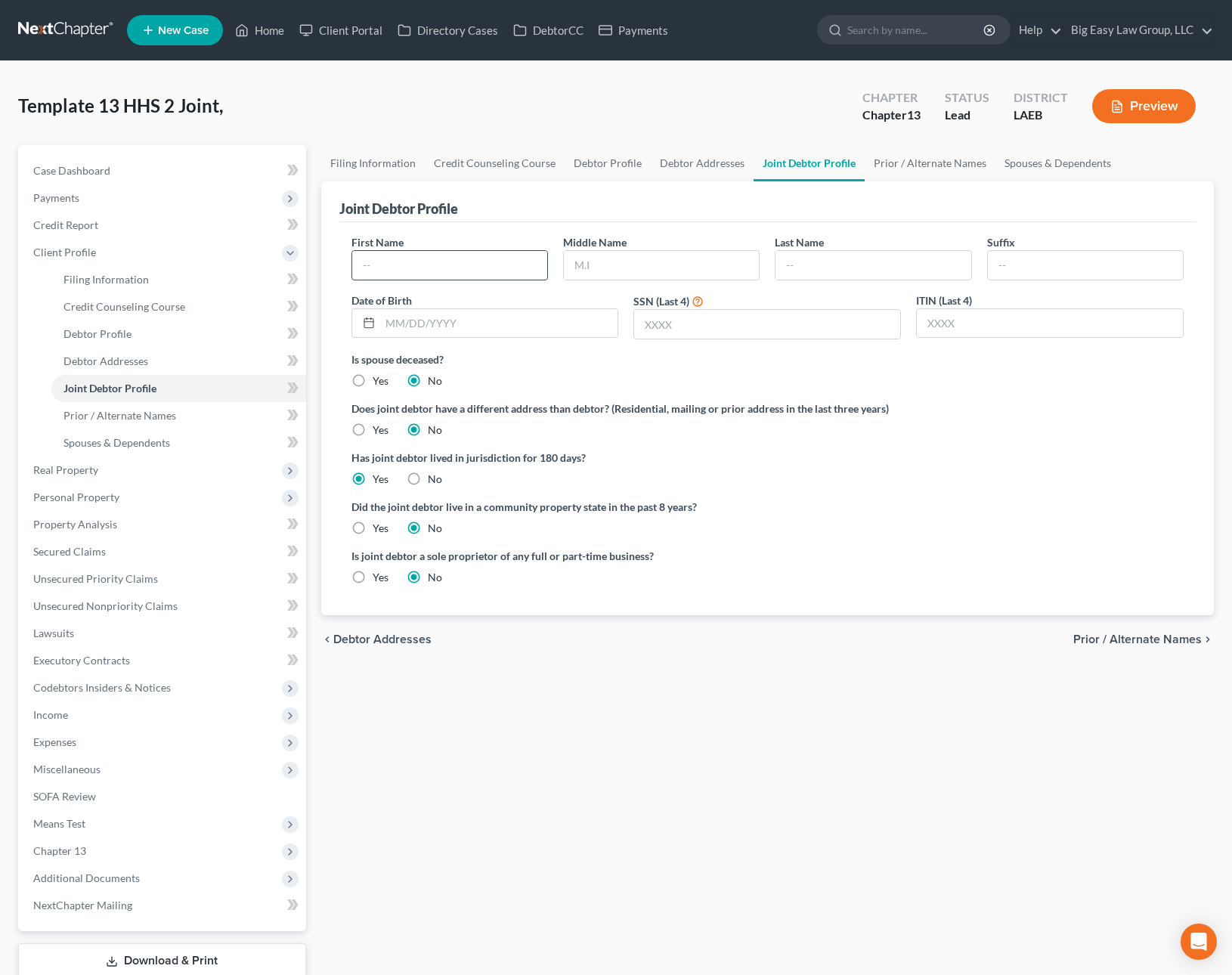
click at [488, 274] on input "text" at bounding box center [450, 265] width 195 height 29
click at [404, 245] on div "First Name" at bounding box center [449, 257] width 212 height 46
click at [412, 262] on input "text" at bounding box center [450, 265] width 195 height 29
type input "Pamela"
type input "Dennis"
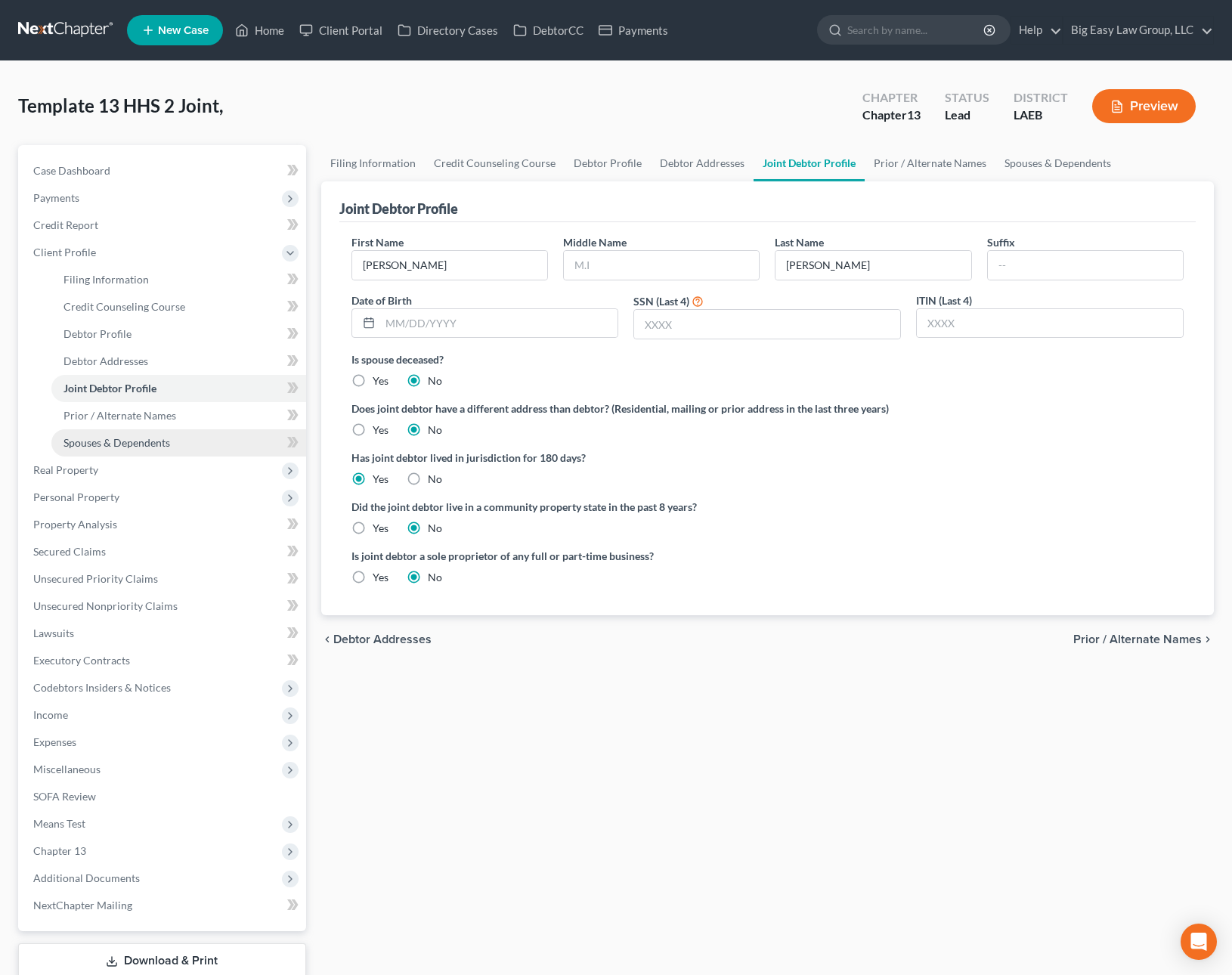
click at [187, 439] on link "Spouses & Dependents" at bounding box center [179, 442] width 255 height 27
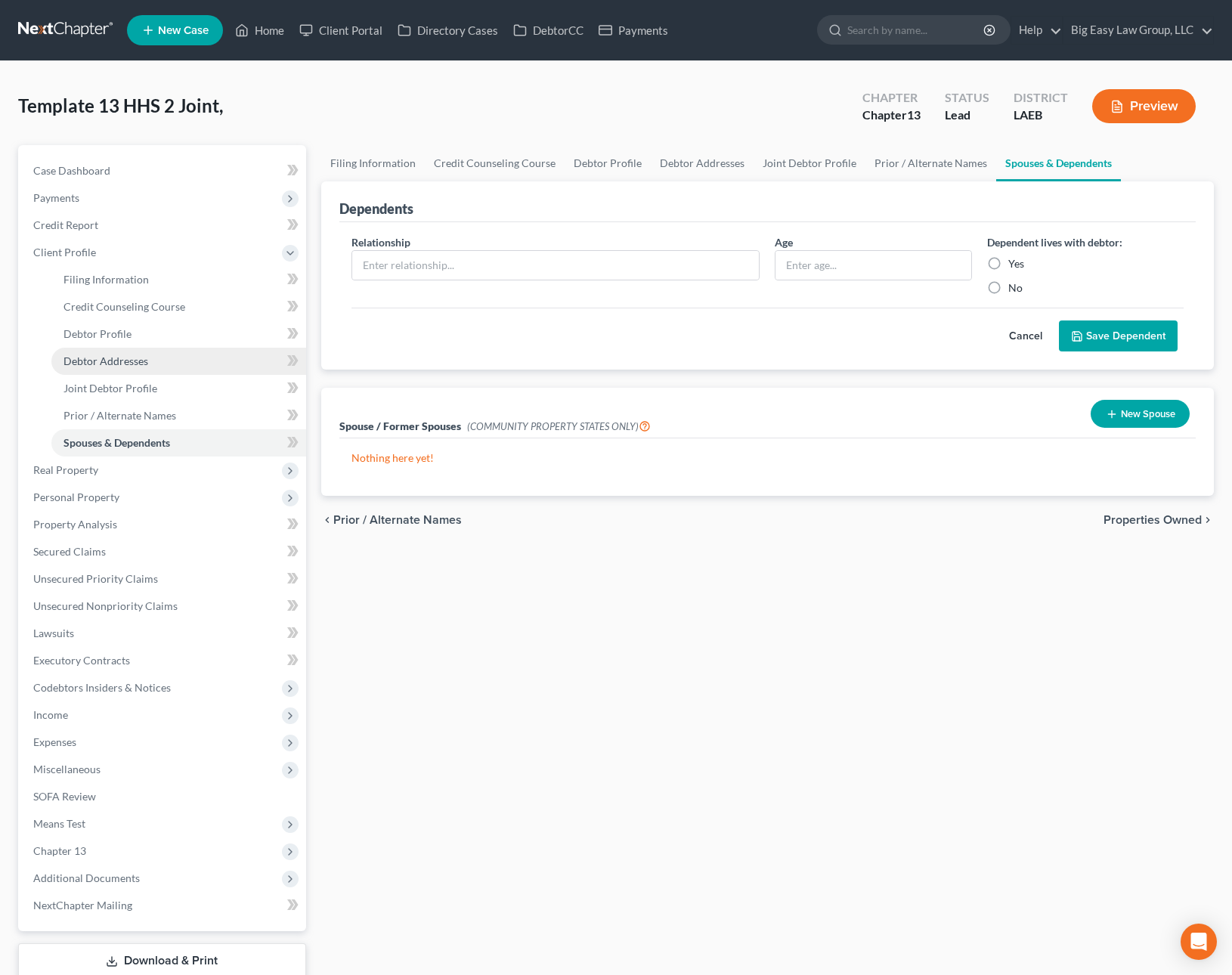
click at [204, 360] on link "Debtor Addresses" at bounding box center [179, 361] width 255 height 27
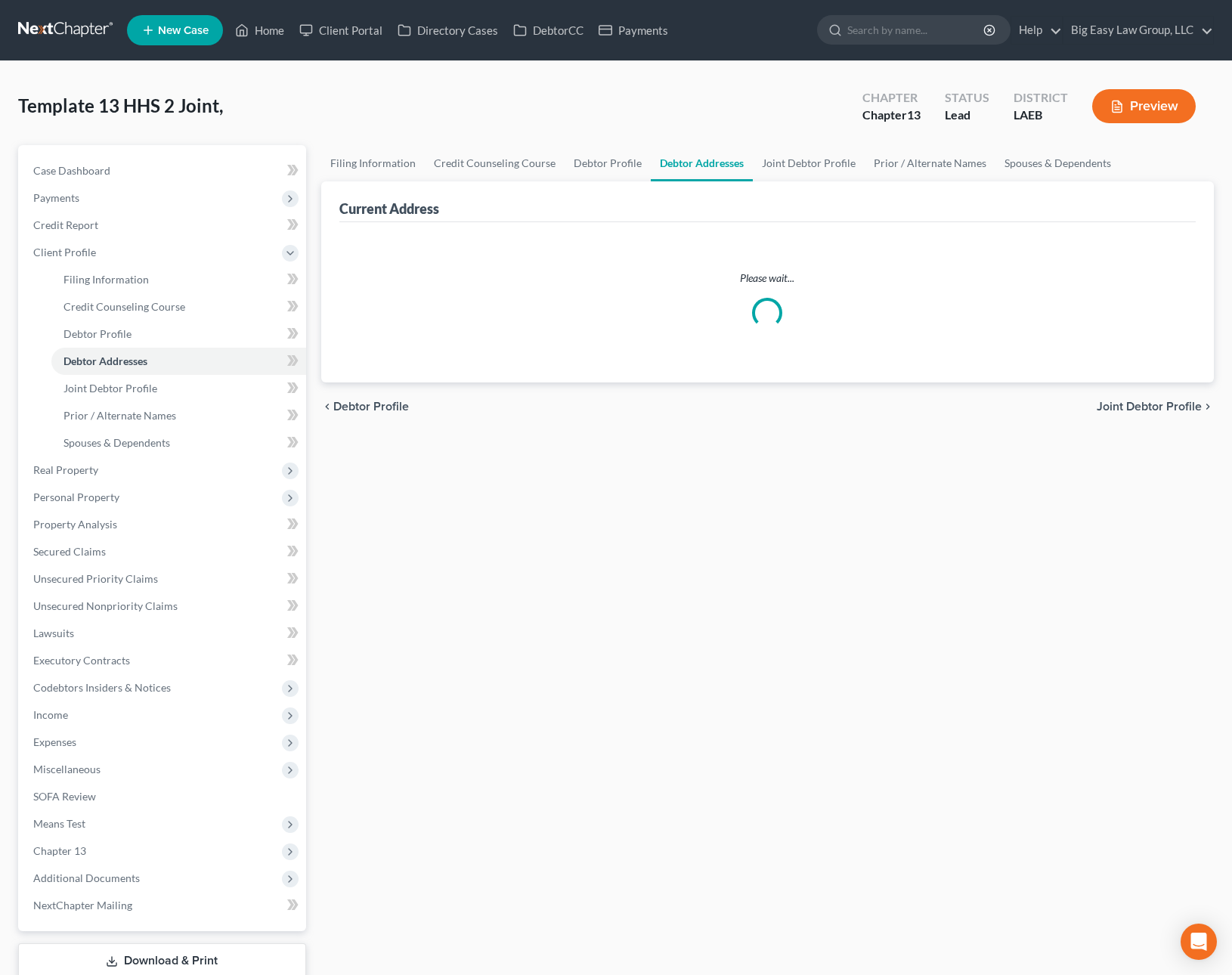
select select "0"
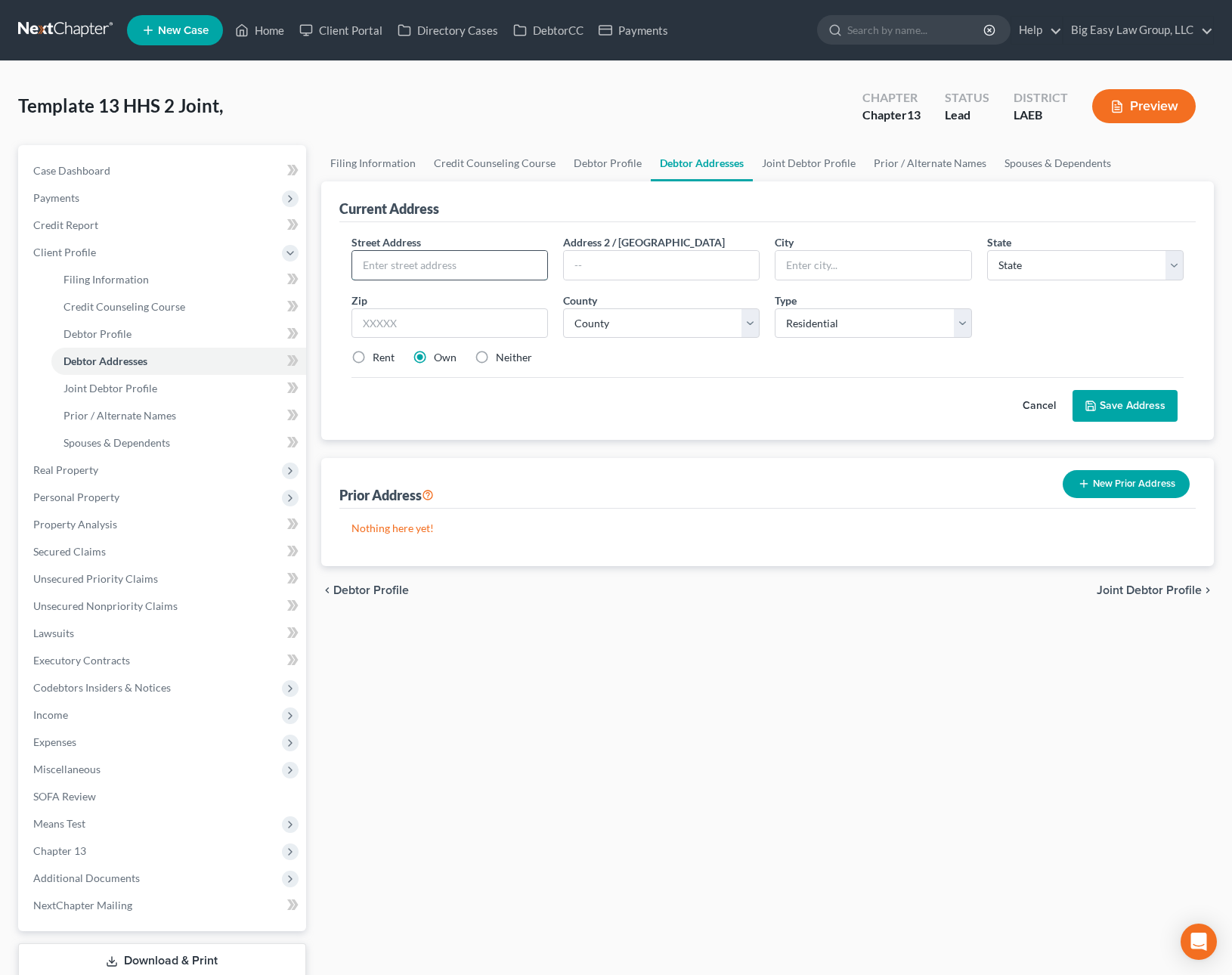
click at [484, 267] on input "text" at bounding box center [450, 265] width 195 height 29
click at [416, 265] on input "text" at bounding box center [450, 265] width 195 height 29
type input "1"
click at [694, 330] on select "County Acadia Allen Ascension Assumption Avoyelles Beauregard Bienville Bossier…" at bounding box center [661, 323] width 196 height 31
click at [1131, 408] on button "Save Address" at bounding box center [1125, 405] width 105 height 31
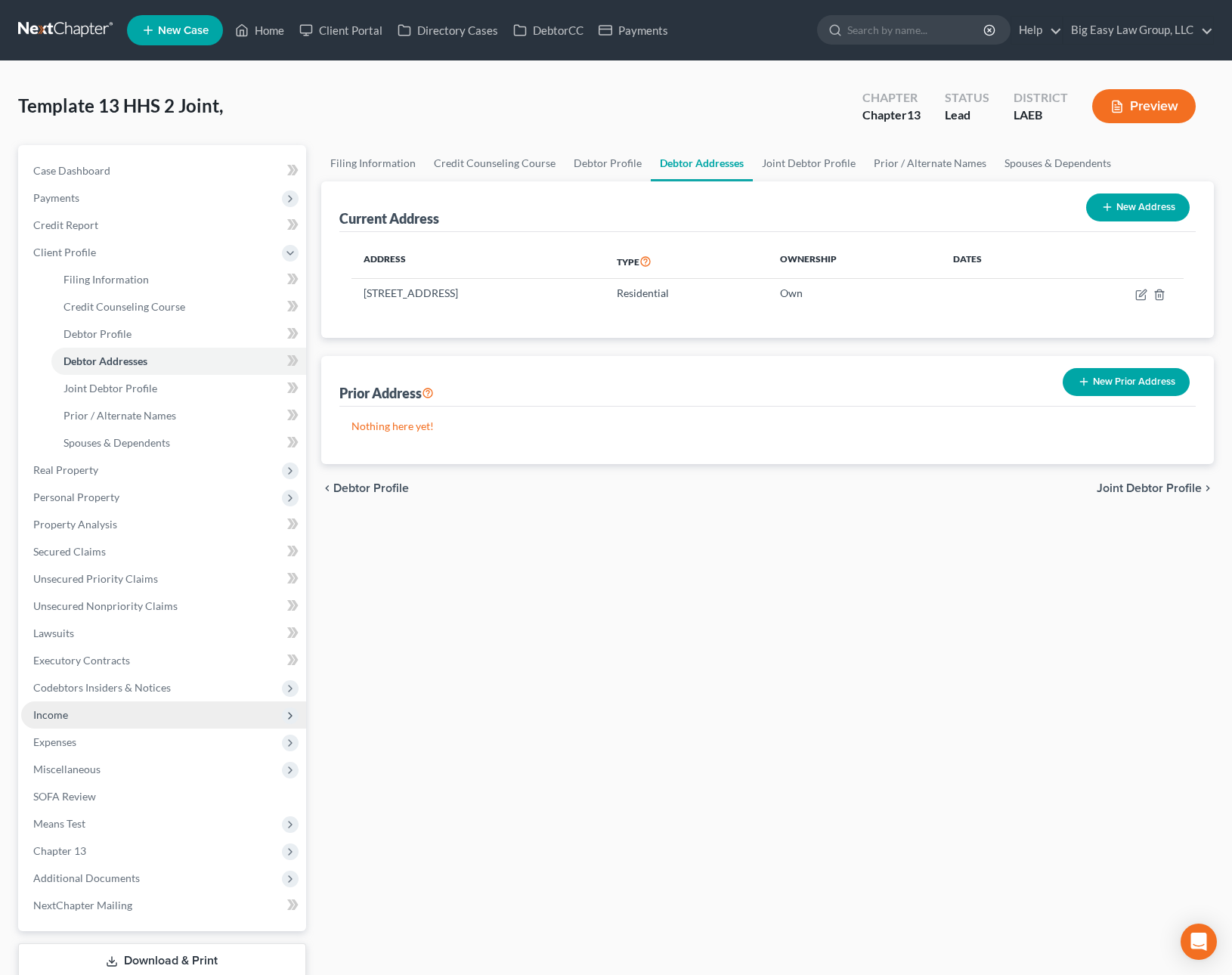
click at [175, 730] on span "Expenses" at bounding box center [163, 742] width 285 height 27
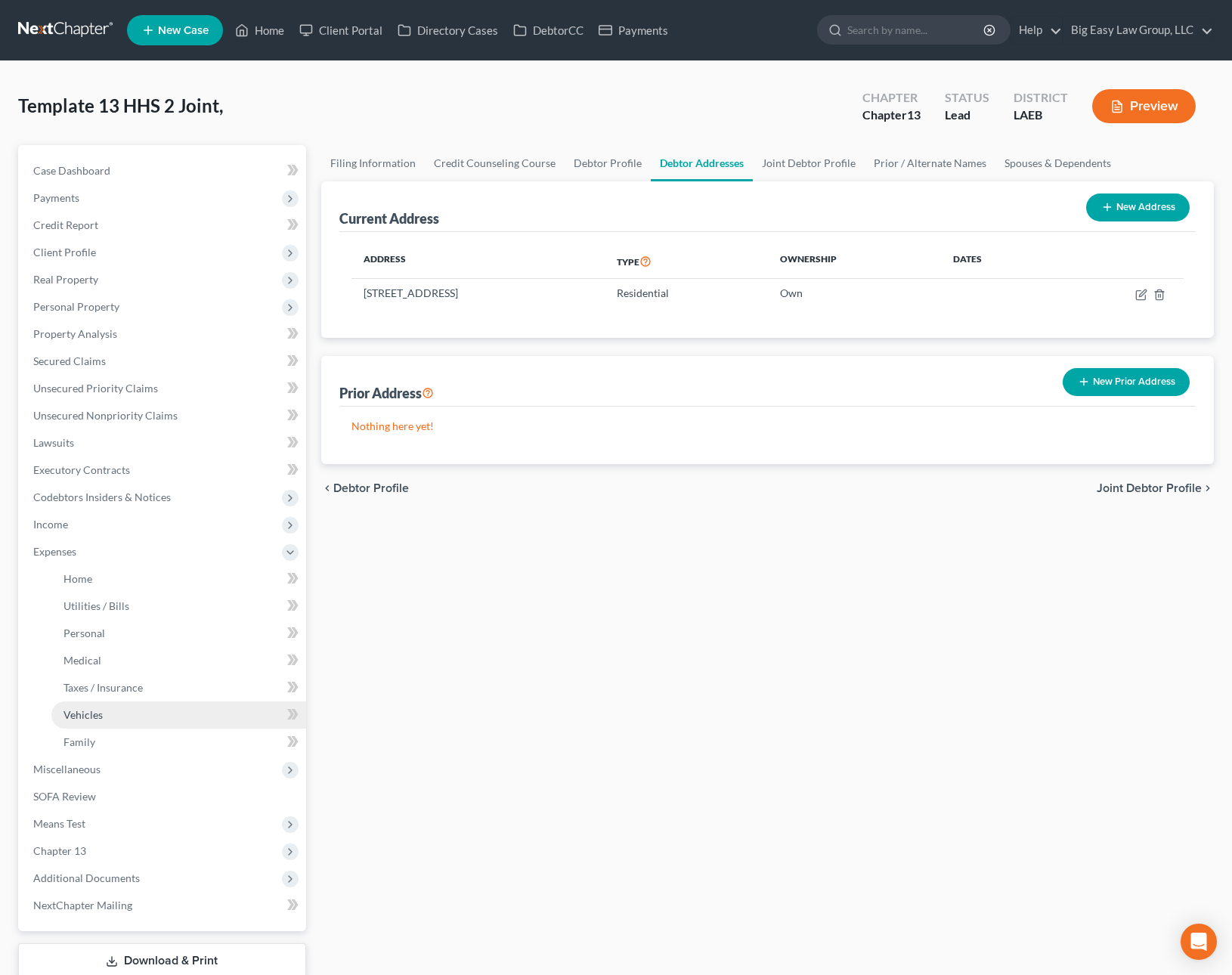
drag, startPoint x: 175, startPoint y: 722, endPoint x: 174, endPoint y: 702, distance: 20.0
click at [175, 721] on link "Vehicles" at bounding box center [179, 715] width 255 height 27
click at [134, 545] on span "Expenses" at bounding box center [163, 552] width 285 height 27
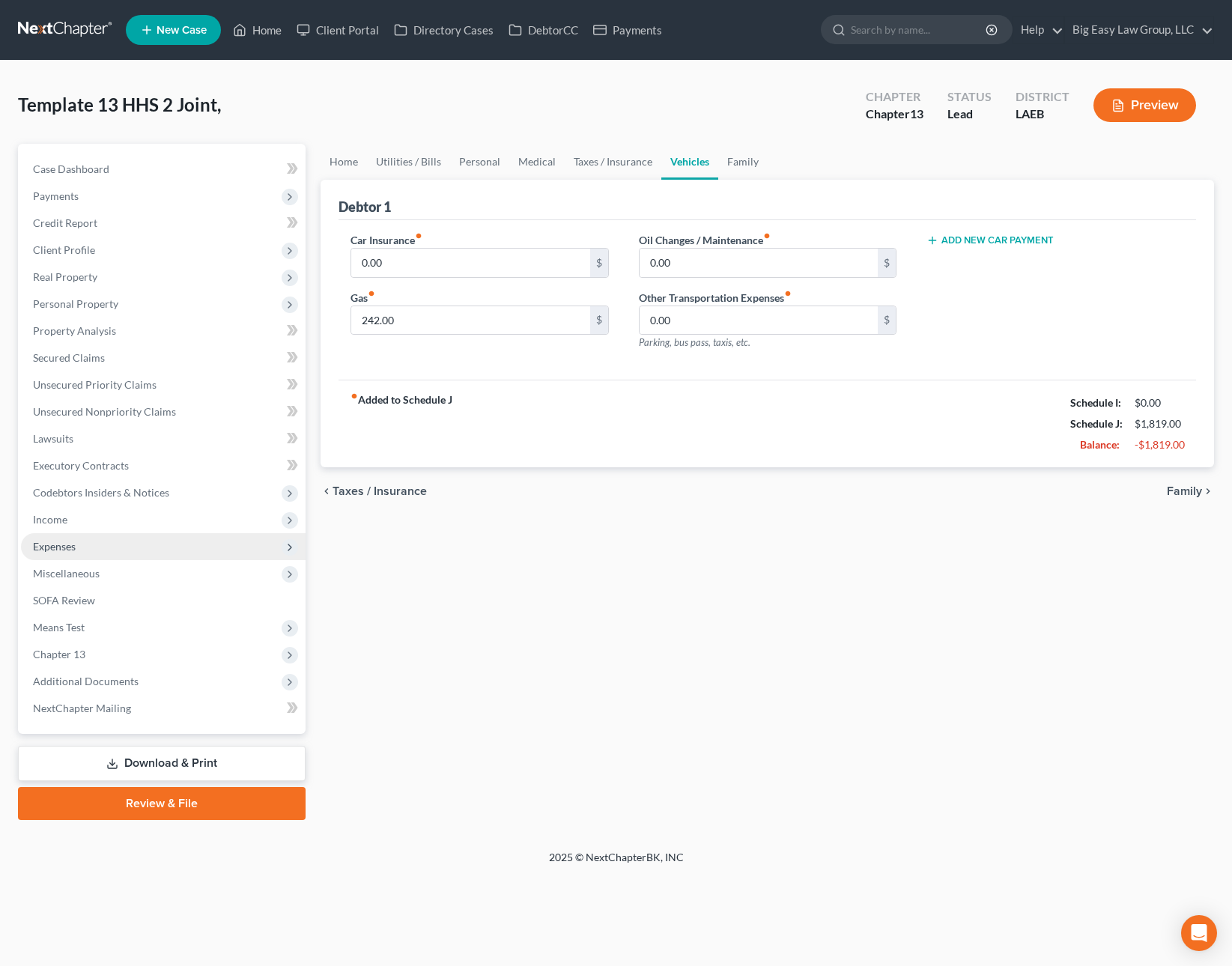
click at [132, 534] on span "Expenses" at bounding box center [163, 547] width 285 height 27
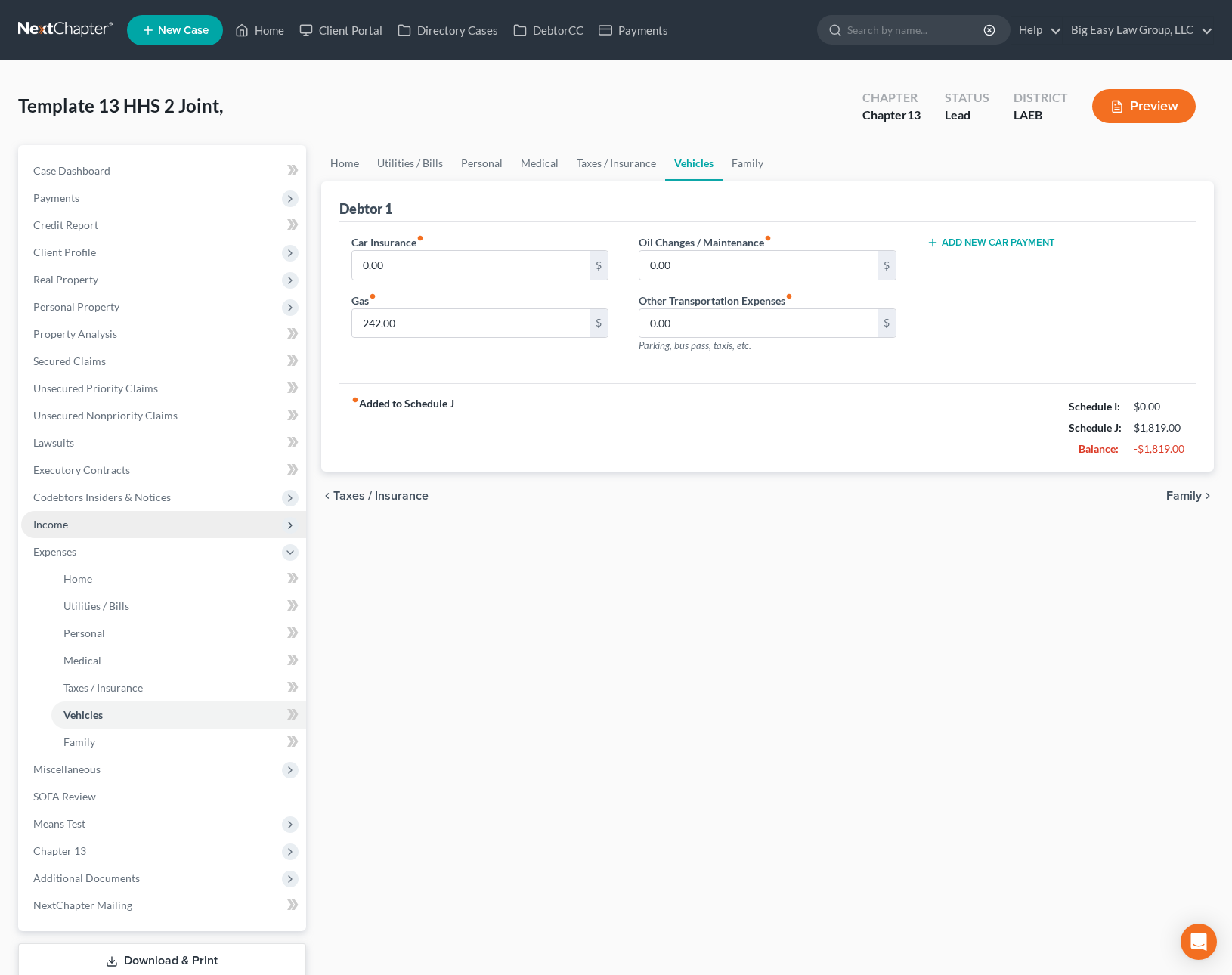
click at [134, 530] on span "Income" at bounding box center [163, 525] width 285 height 27
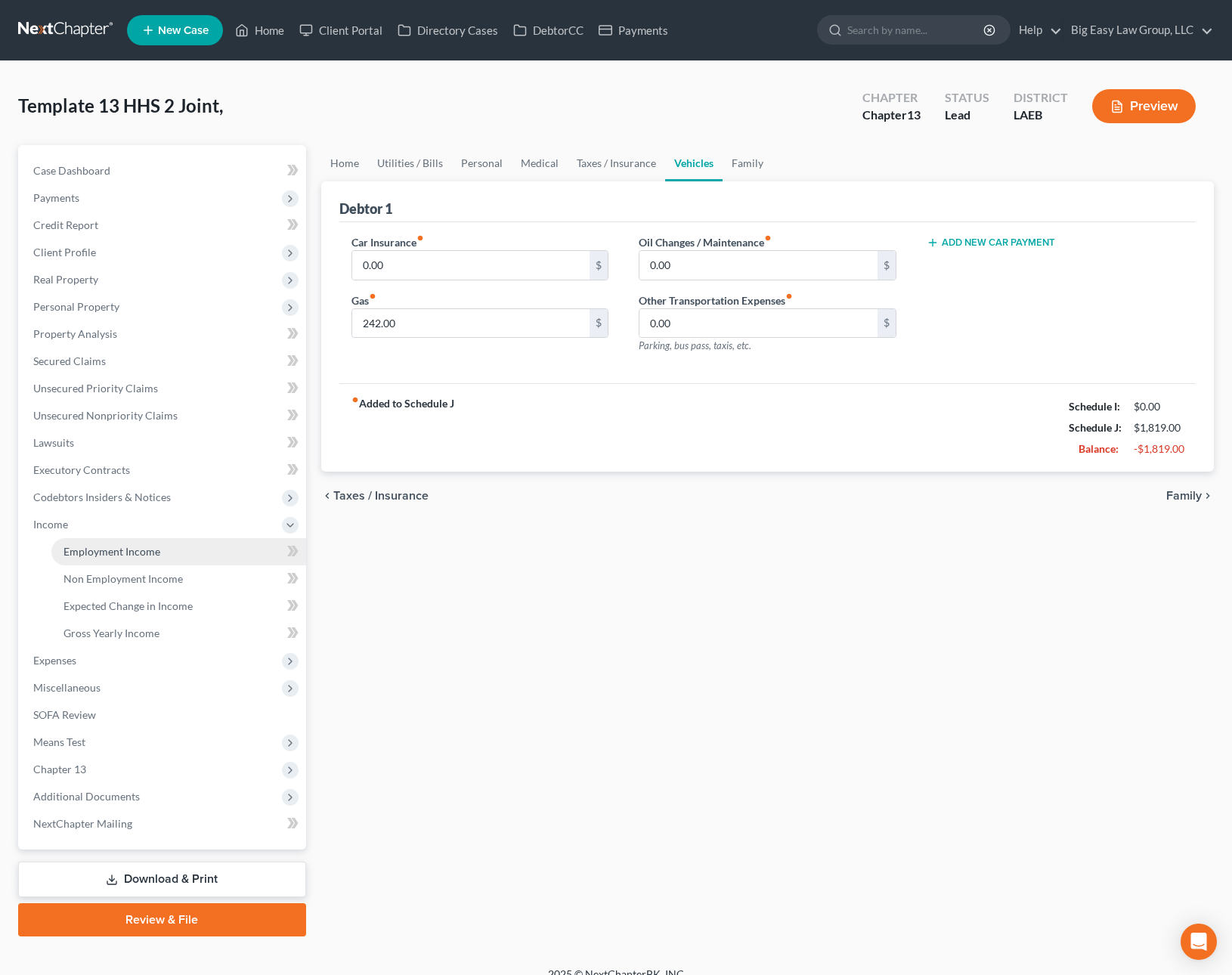
drag, startPoint x: 180, startPoint y: 545, endPoint x: 341, endPoint y: 502, distance: 166.6
click at [180, 545] on link "Employment Income" at bounding box center [179, 552] width 255 height 27
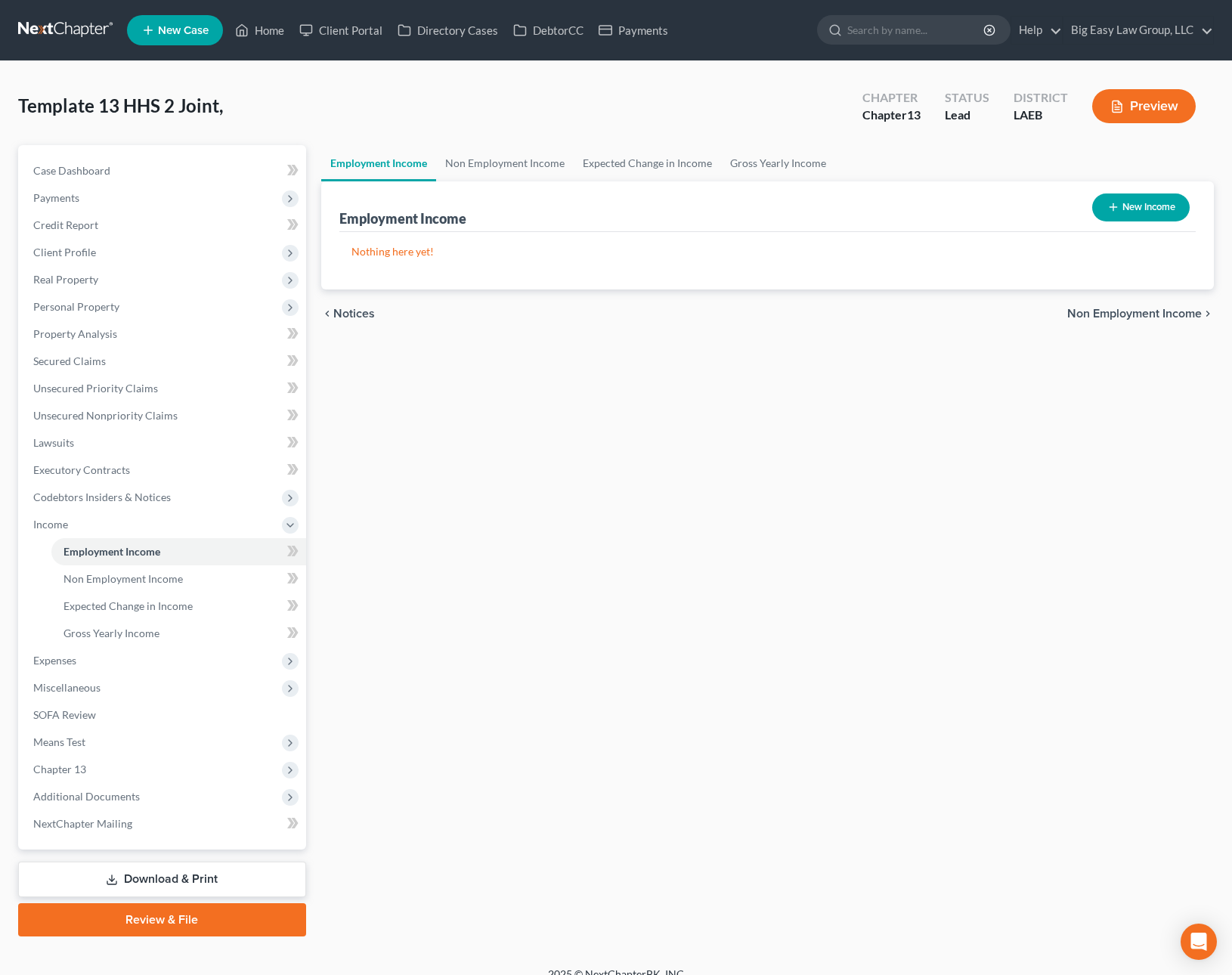
click at [1097, 212] on button "New Income" at bounding box center [1140, 207] width 97 height 28
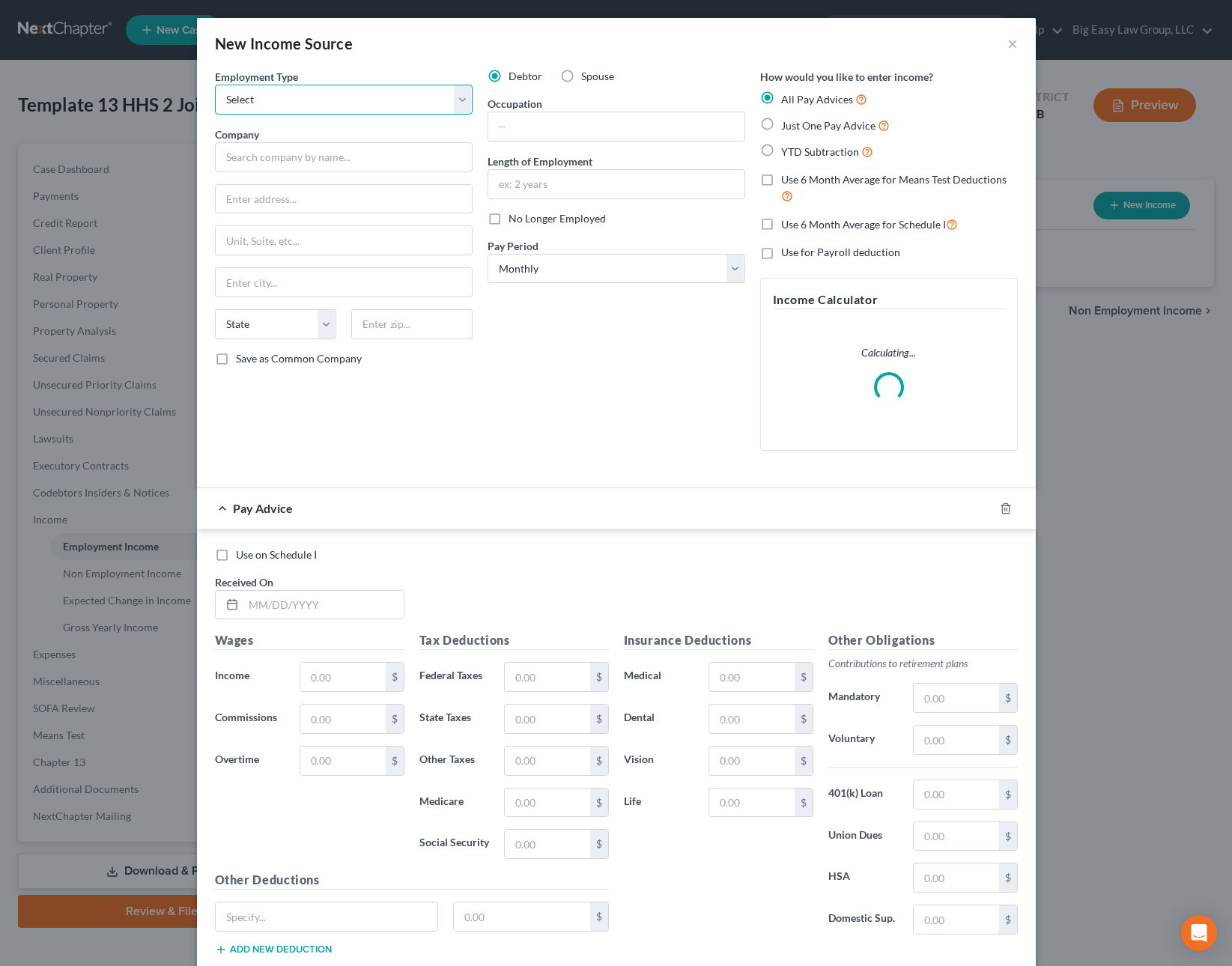
click at [353, 91] on select "Select Full or [DEMOGRAPHIC_DATA] Employment Self Employment" at bounding box center [344, 100] width 258 height 30
click at [352, 164] on input "text" at bounding box center [344, 157] width 258 height 30
click at [351, 163] on input "text" at bounding box center [344, 157] width 258 height 30
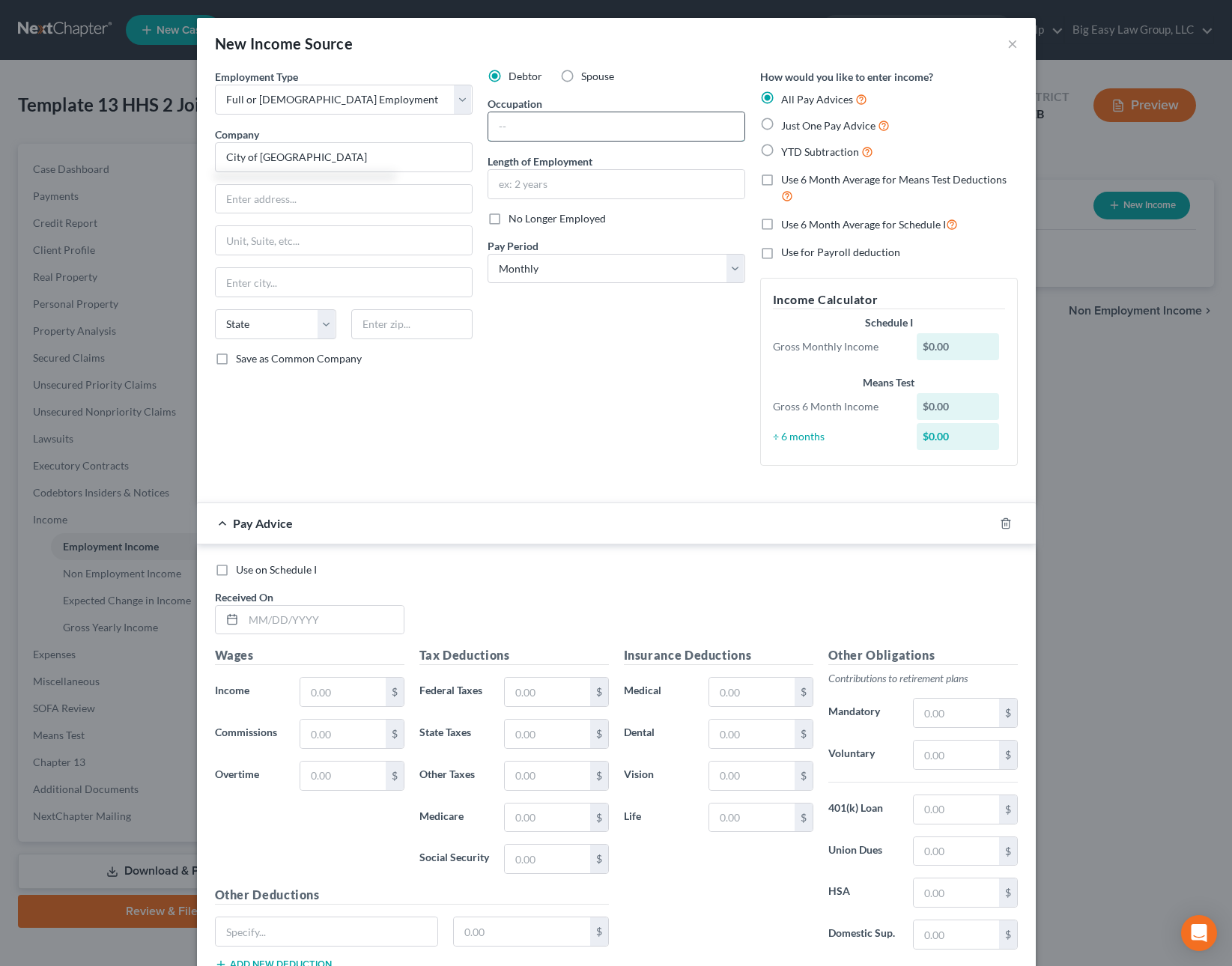
click at [517, 134] on input "text" at bounding box center [616, 127] width 256 height 29
click at [781, 151] on label "YTD Subtraction" at bounding box center [828, 151] width 92 height 18
click at [787, 151] on input "YTD Subtraction" at bounding box center [792, 147] width 10 height 10
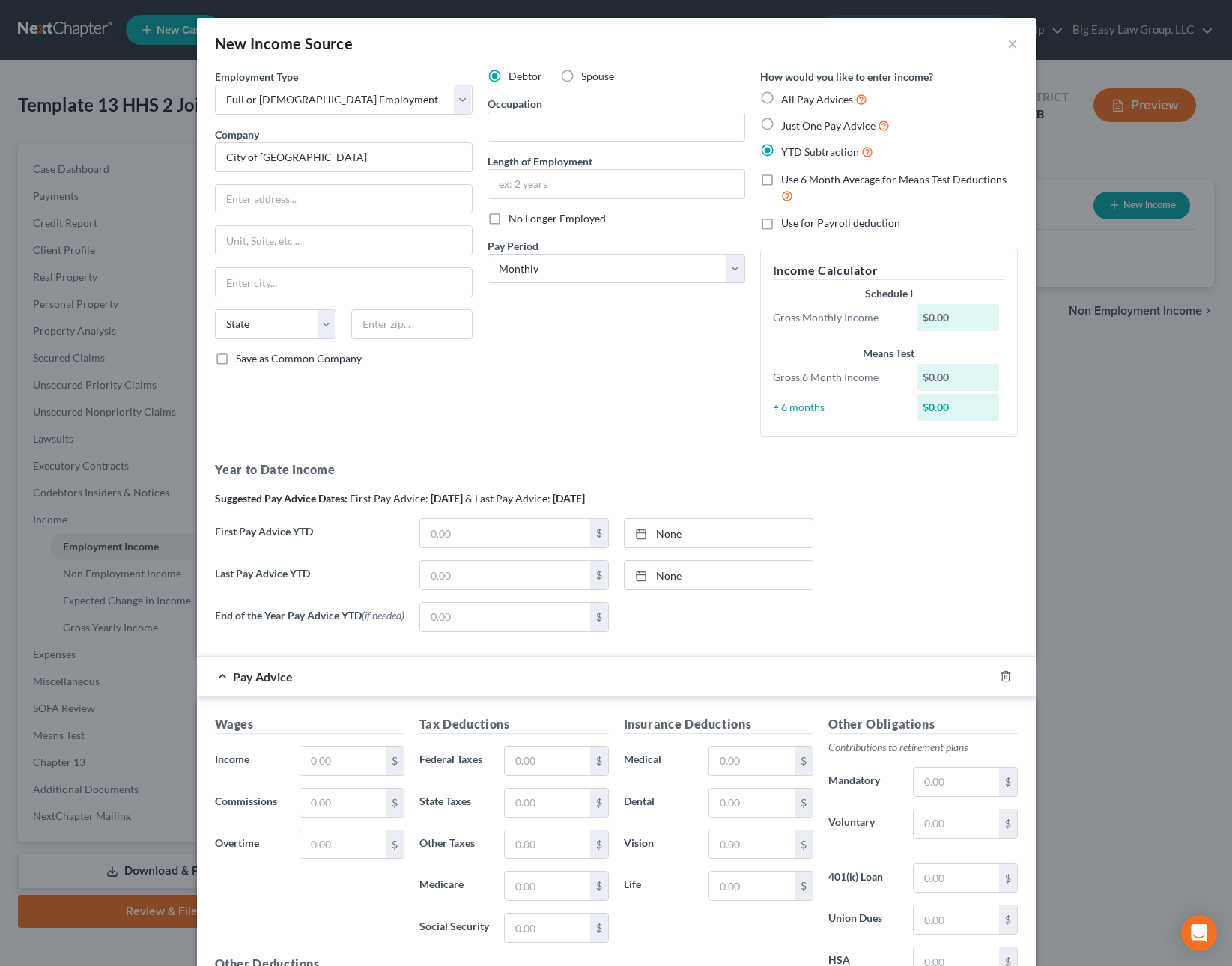
click at [781, 180] on label "Use 6 Month Average for Means Test Deductions" at bounding box center [899, 188] width 237 height 32
click at [787, 180] on input "Use 6 Month Average for Means Test Deductions" at bounding box center [792, 177] width 10 height 10
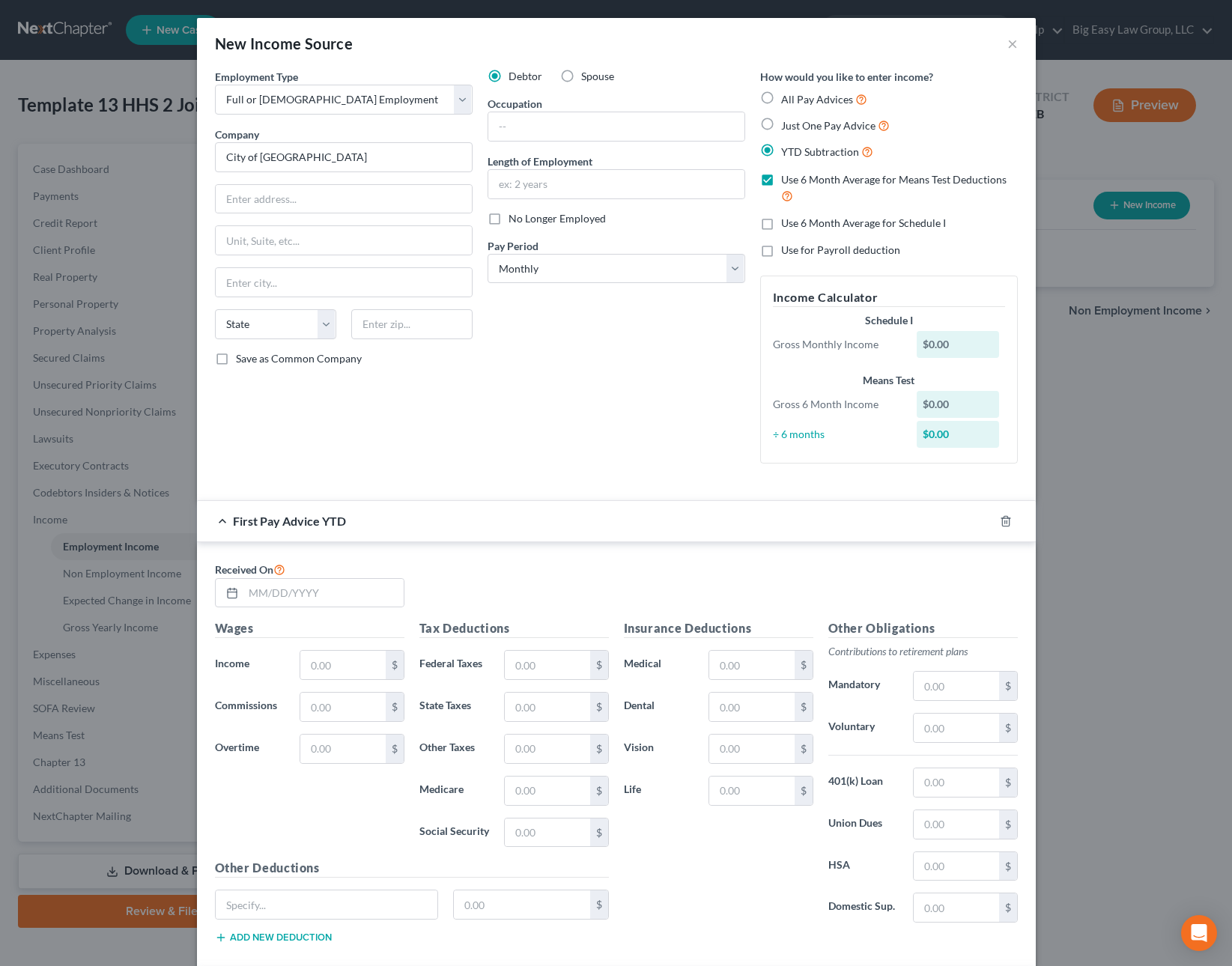
click at [781, 222] on label "Use 6 Month Average for Schedule I" at bounding box center [864, 222] width 165 height 15
click at [787, 222] on input "Use 6 Month Average for Schedule I" at bounding box center [792, 220] width 10 height 10
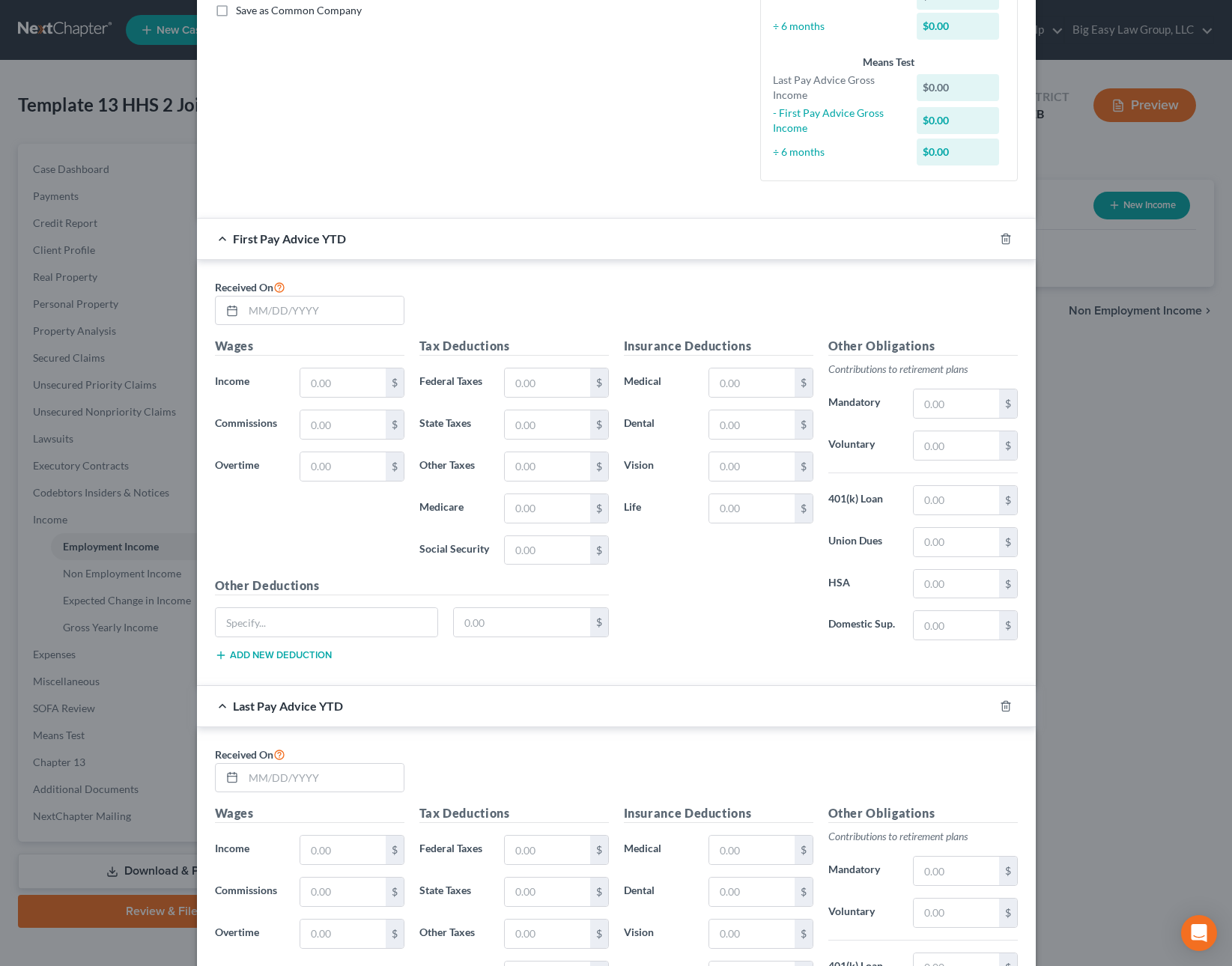
scroll to position [617, 0]
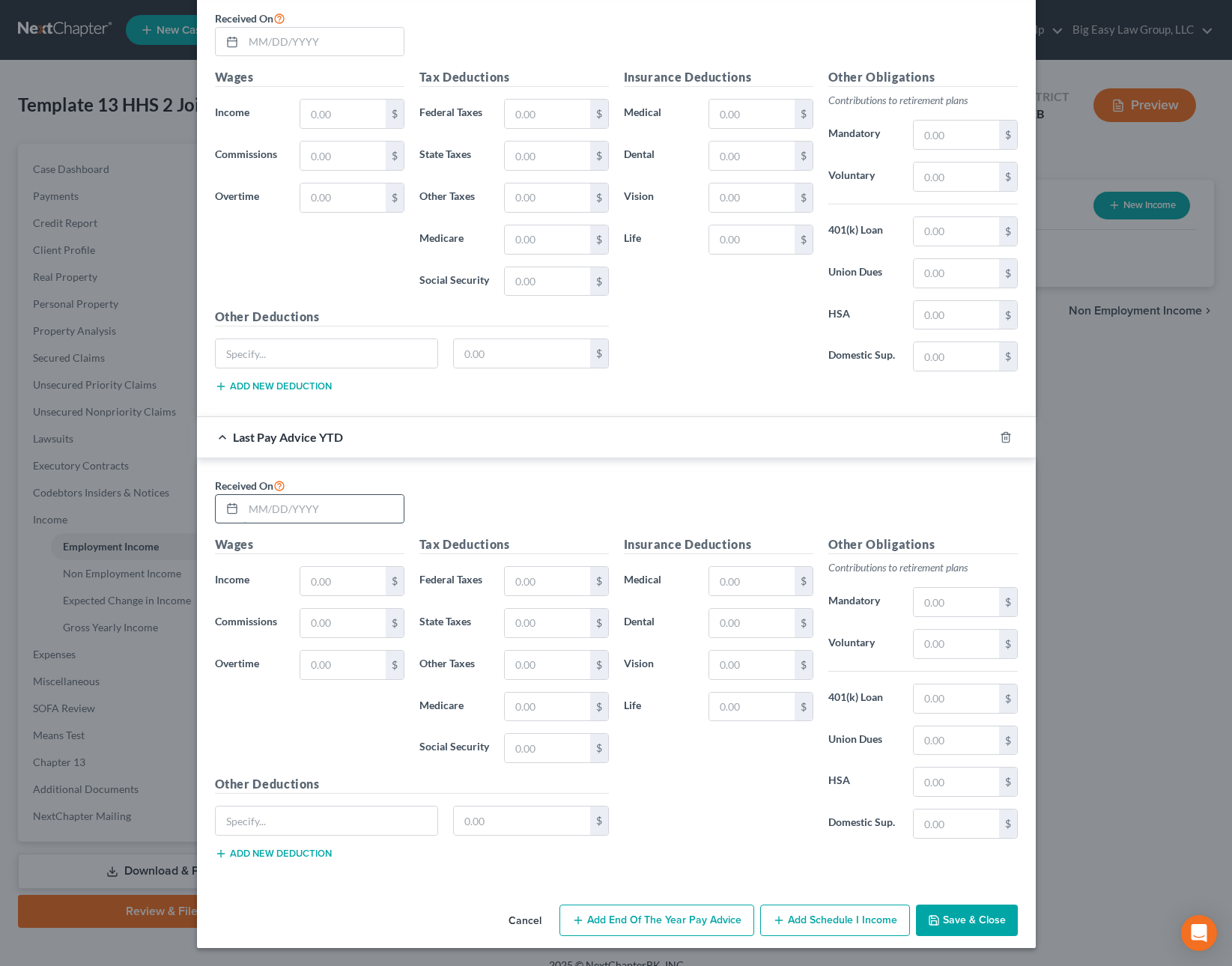
click at [312, 512] on input "text" at bounding box center [323, 509] width 160 height 29
click at [356, 582] on input "text" at bounding box center [343, 581] width 85 height 29
click at [359, 624] on input "text" at bounding box center [343, 623] width 85 height 29
click at [549, 580] on input "text" at bounding box center [547, 581] width 85 height 29
click at [548, 757] on input "text" at bounding box center [547, 748] width 85 height 29
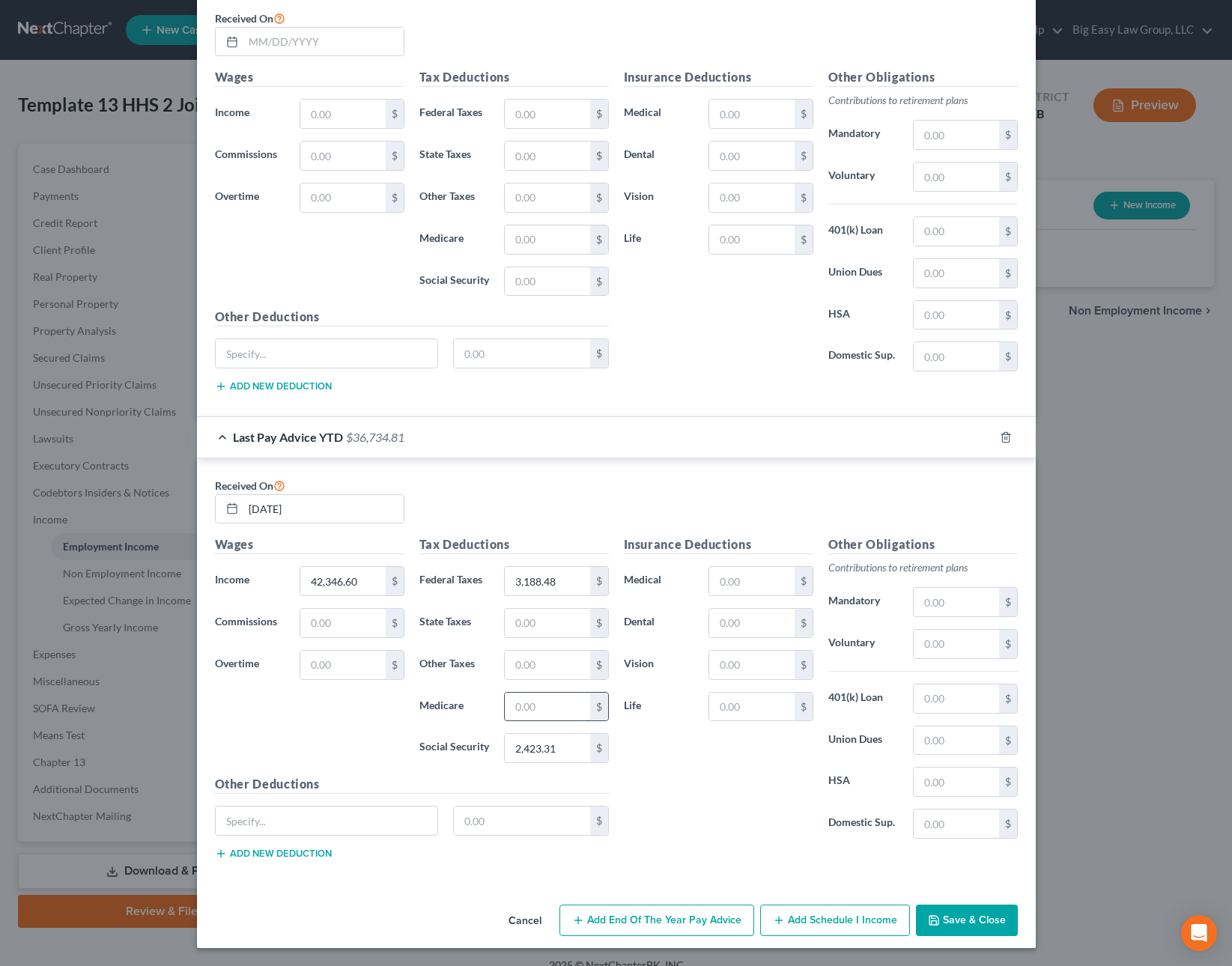
click at [528, 700] on input "text" at bounding box center [547, 707] width 85 height 29
click at [522, 634] on input "text" at bounding box center [547, 623] width 85 height 29
click at [754, 583] on input "text" at bounding box center [751, 581] width 85 height 29
click at [942, 662] on div "Other Obligations Contributions to retirement plans Mandatory $ Voluntary $ 401…" at bounding box center [923, 693] width 204 height 315
click at [943, 650] on input "text" at bounding box center [956, 644] width 85 height 29
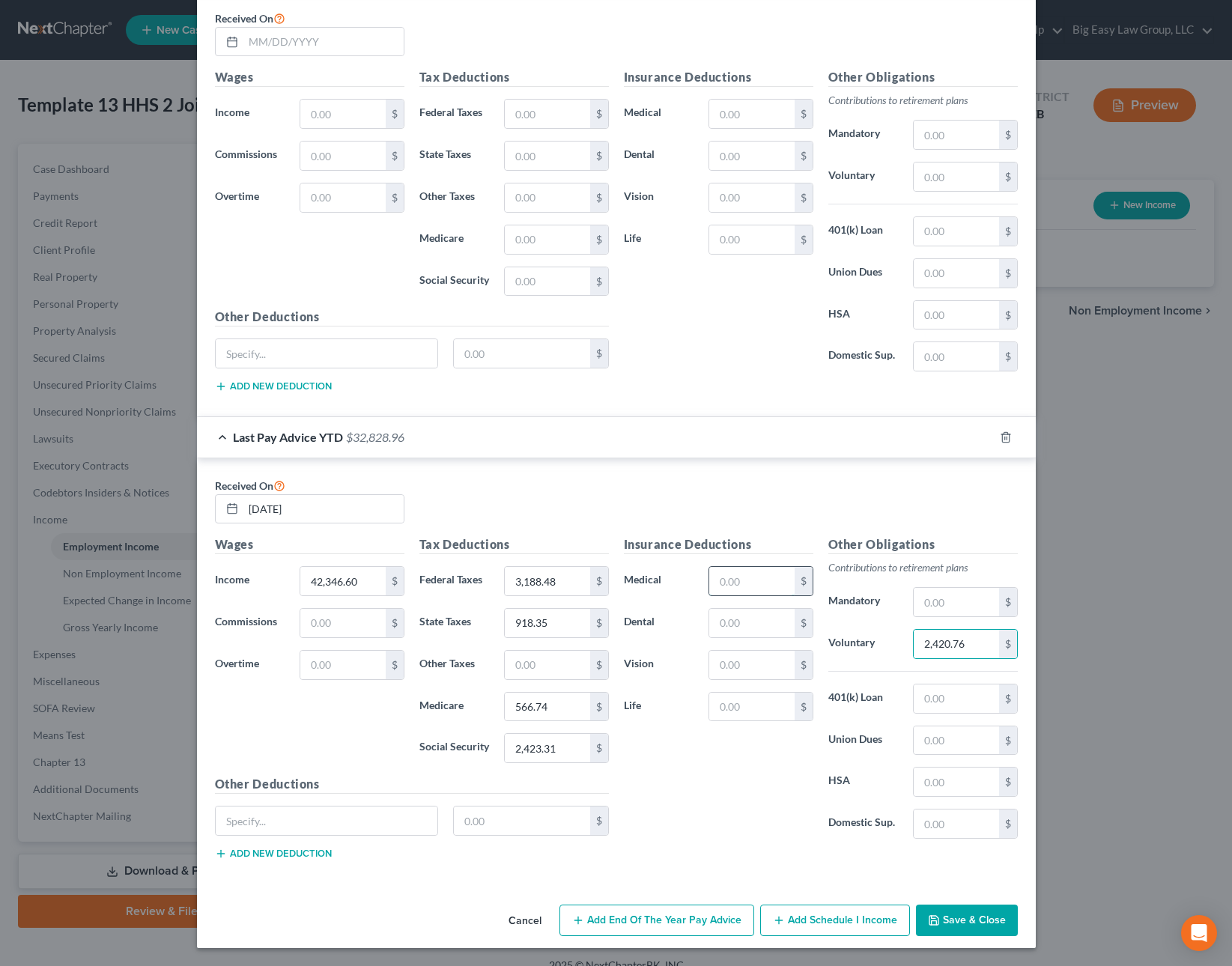
click at [737, 575] on input "text" at bounding box center [751, 581] width 85 height 29
drag, startPoint x: 764, startPoint y: 583, endPoint x: 662, endPoint y: 567, distance: 103.2
click at [662, 567] on div "Medical 207.60 $" at bounding box center [718, 581] width 204 height 30
click at [722, 617] on input "text" at bounding box center [751, 623] width 85 height 29
click at [730, 571] on input "text" at bounding box center [751, 581] width 85 height 29
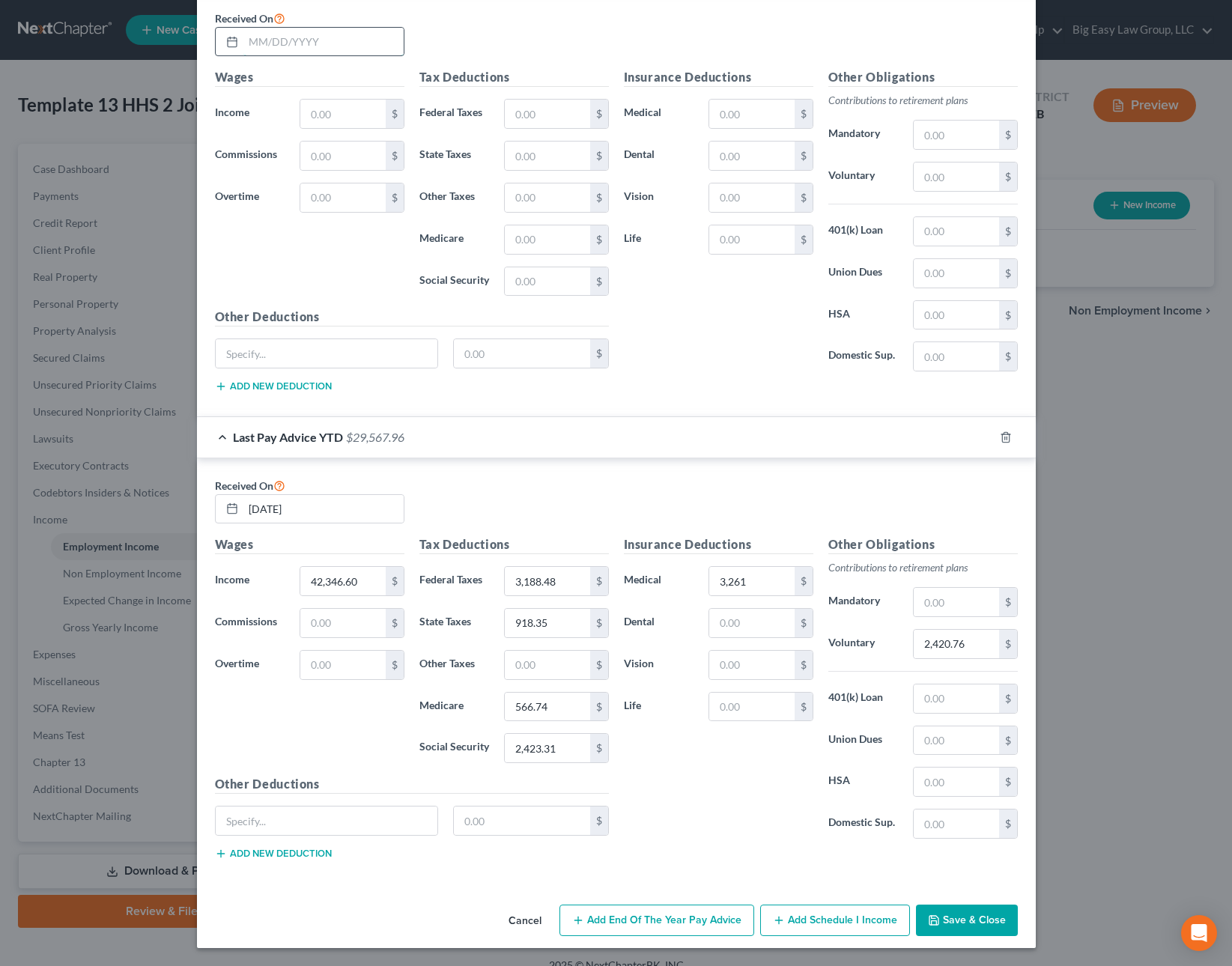
click at [328, 45] on input "text" at bounding box center [323, 42] width 160 height 29
click at [292, 40] on input "text" at bounding box center [323, 42] width 160 height 29
click at [333, 124] on input "text" at bounding box center [343, 114] width 85 height 29
click at [552, 115] on input "text" at bounding box center [547, 114] width 85 height 29
click at [537, 146] on input "text" at bounding box center [547, 156] width 85 height 29
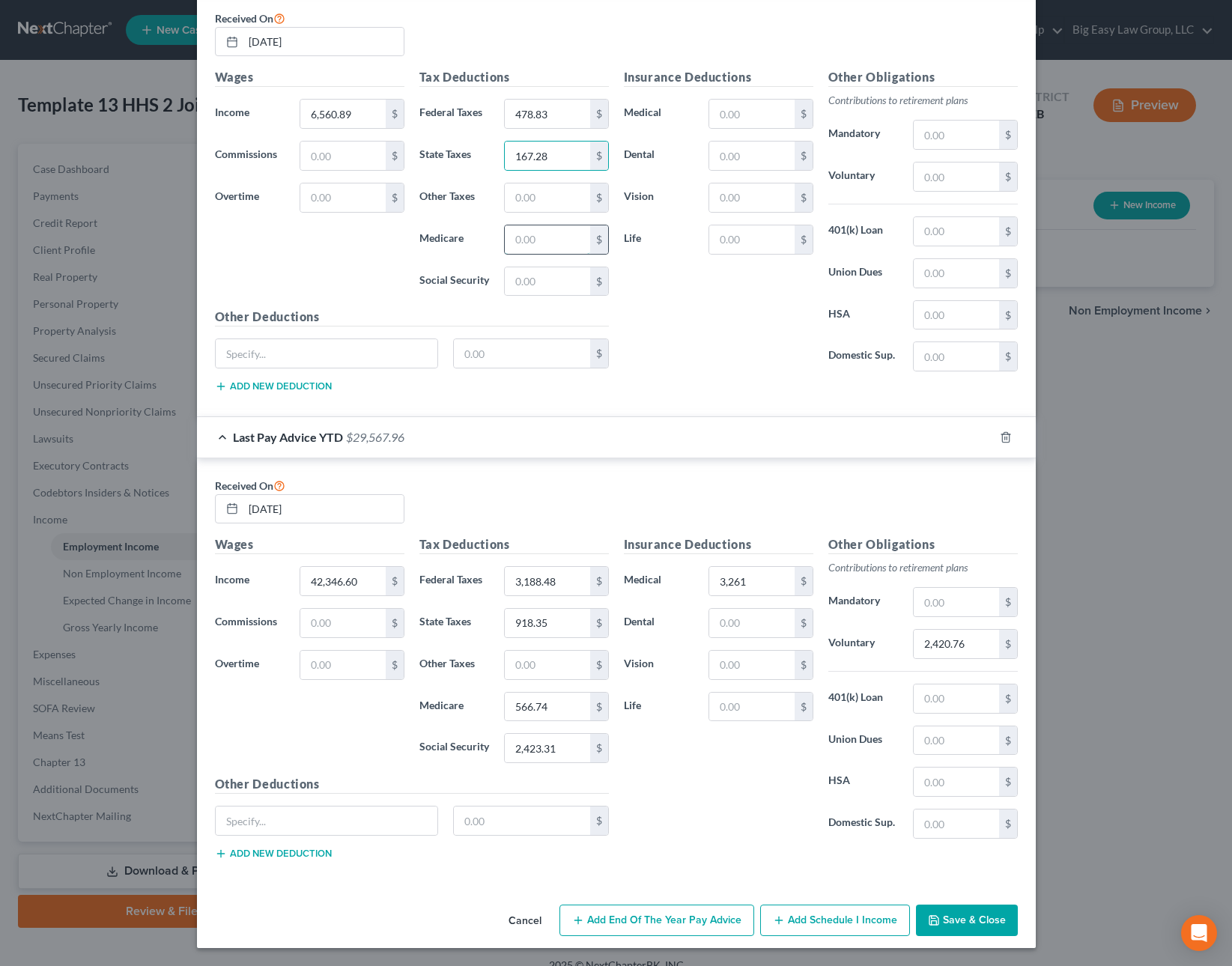
drag, startPoint x: 510, startPoint y: 239, endPoint x: 518, endPoint y: 238, distance: 8.1
click at [510, 239] on input "text" at bounding box center [547, 240] width 85 height 29
click at [548, 274] on input "text" at bounding box center [547, 281] width 85 height 29
click at [729, 165] on input "text" at bounding box center [751, 156] width 85 height 29
click at [748, 116] on input "text" at bounding box center [751, 114] width 85 height 29
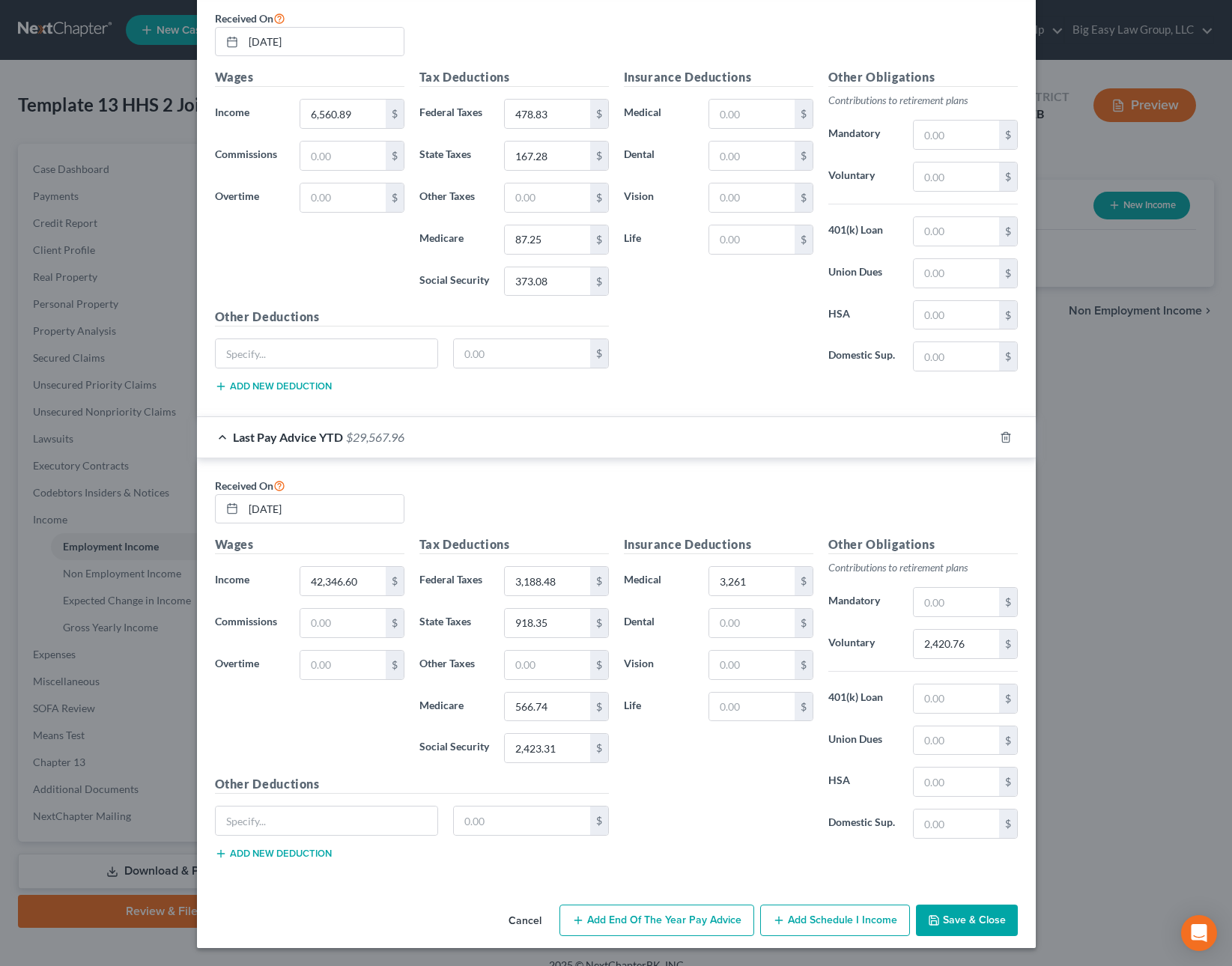
click at [652, 61] on div "Received On 1/31/2025" at bounding box center [616, 38] width 818 height 60
click at [745, 111] on input "text" at bounding box center [751, 114] width 85 height 29
click at [742, 112] on input "text" at bounding box center [751, 114] width 85 height 29
click at [725, 104] on input "text" at bounding box center [751, 114] width 85 height 29
click at [947, 185] on input "text" at bounding box center [956, 177] width 85 height 29
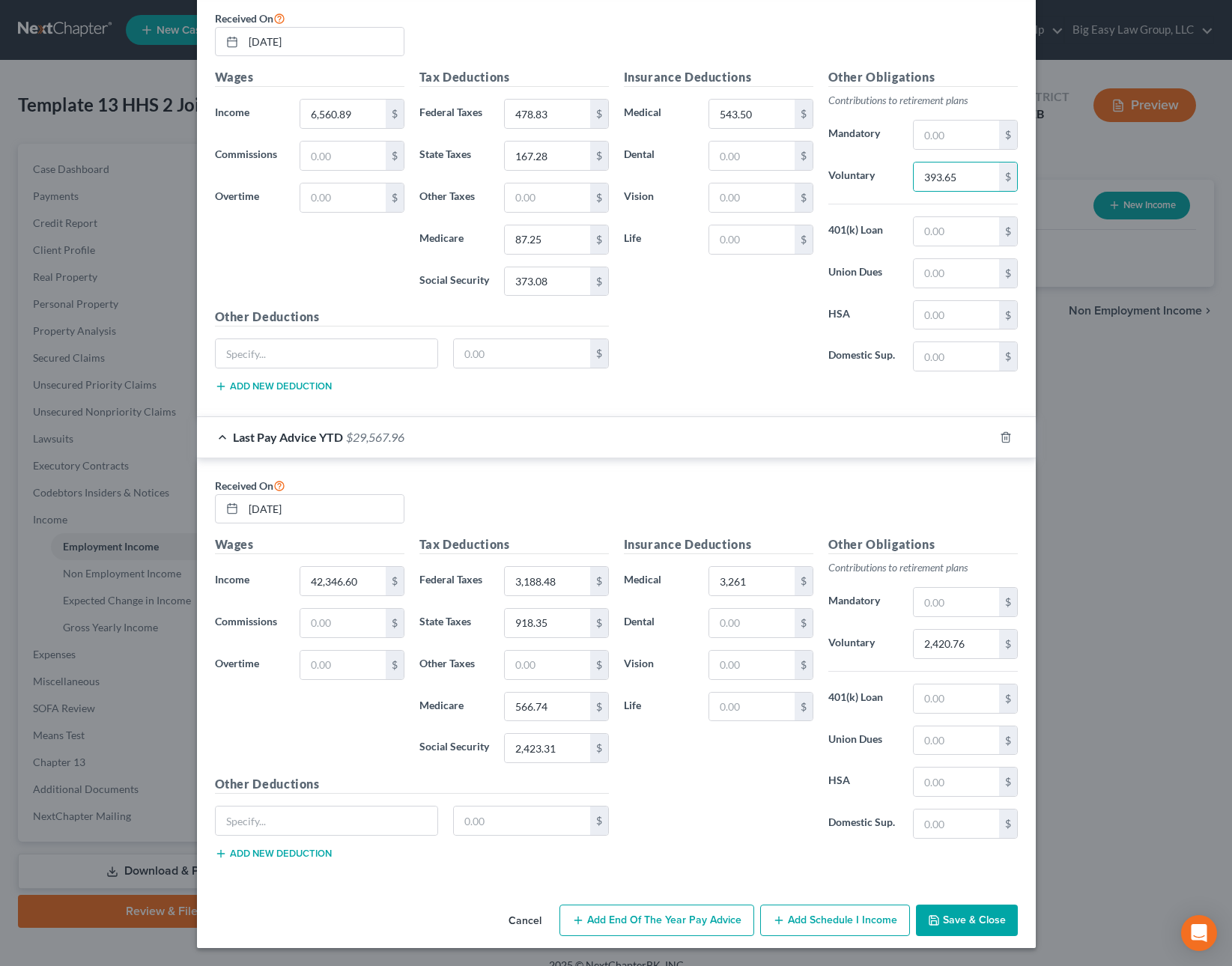
click at [956, 924] on button "Save & Close" at bounding box center [967, 920] width 102 height 31
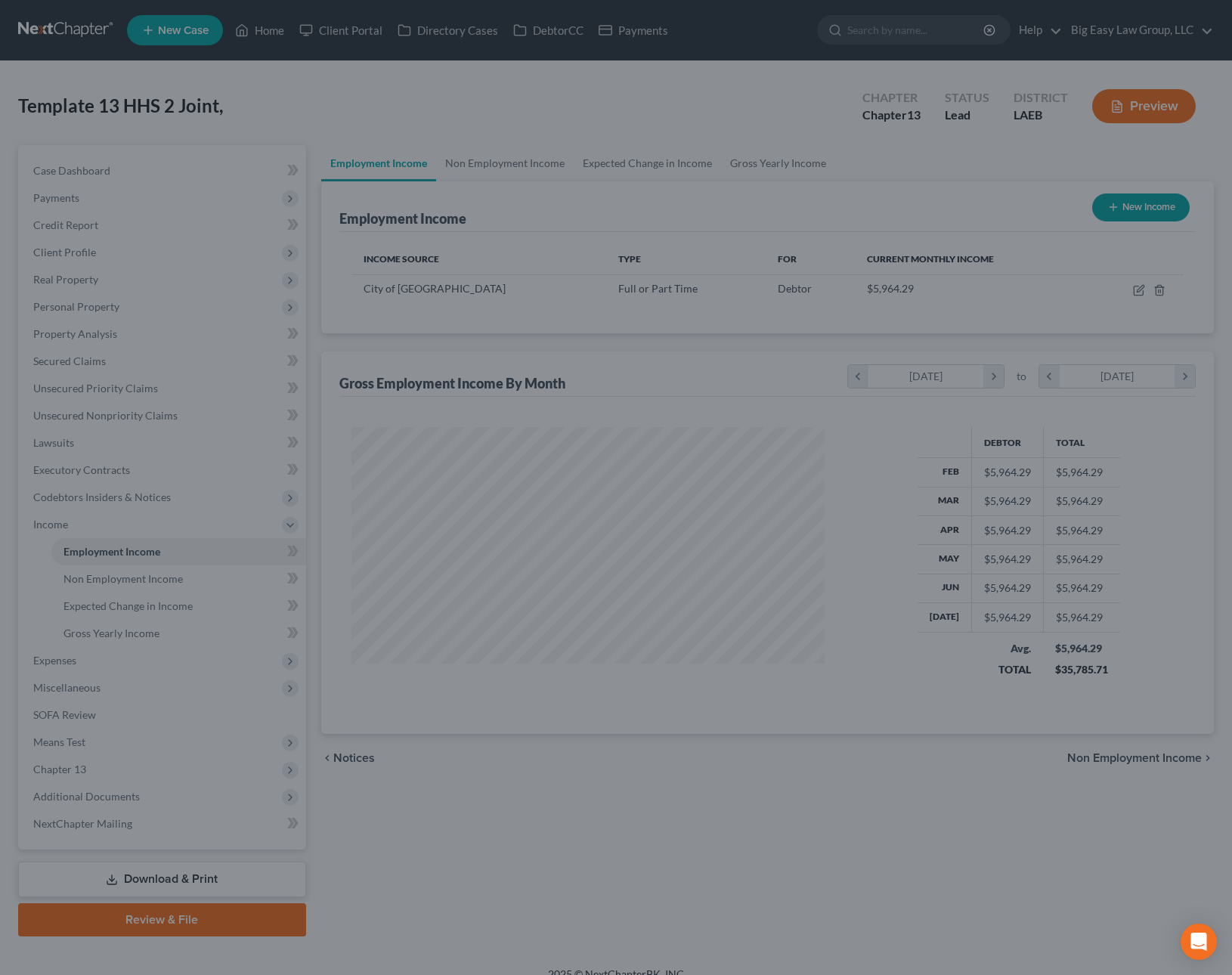
scroll to position [755292, 755292]
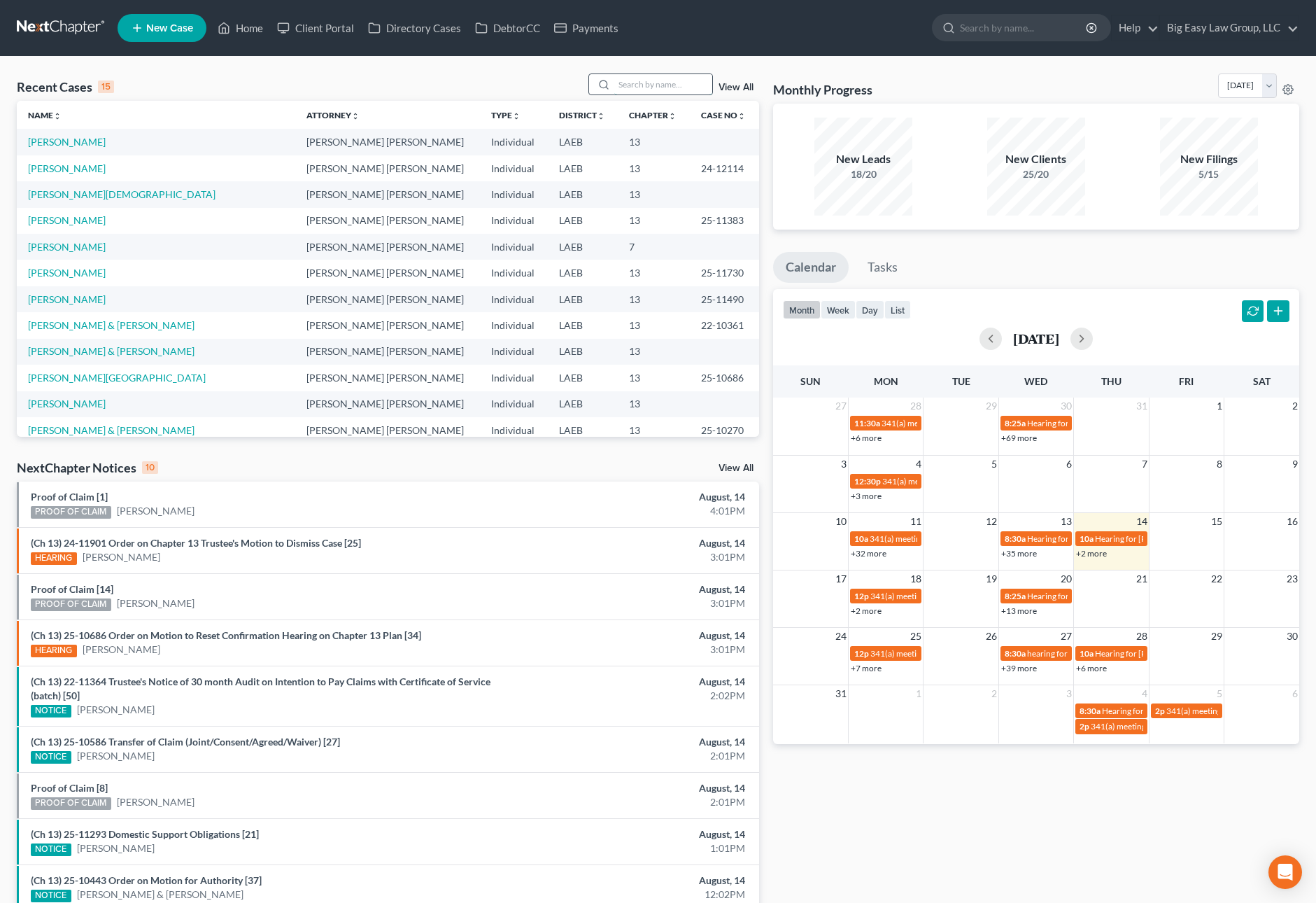
click at [662, 90] on input "search" at bounding box center [663, 84] width 98 height 20
type input "[PERSON_NAME]"
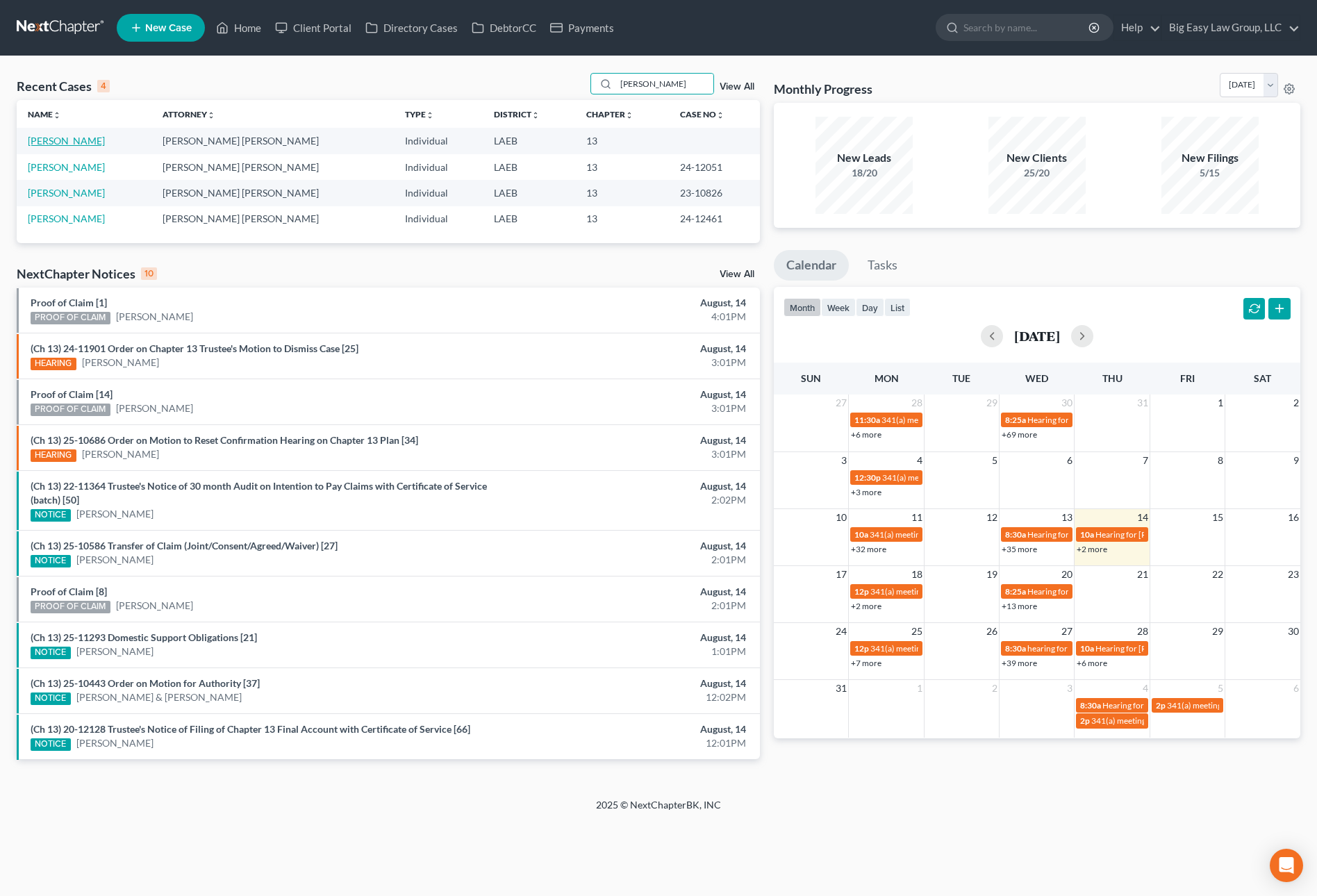
click at [75, 143] on link "[PERSON_NAME]" at bounding box center [67, 140] width 77 height 12
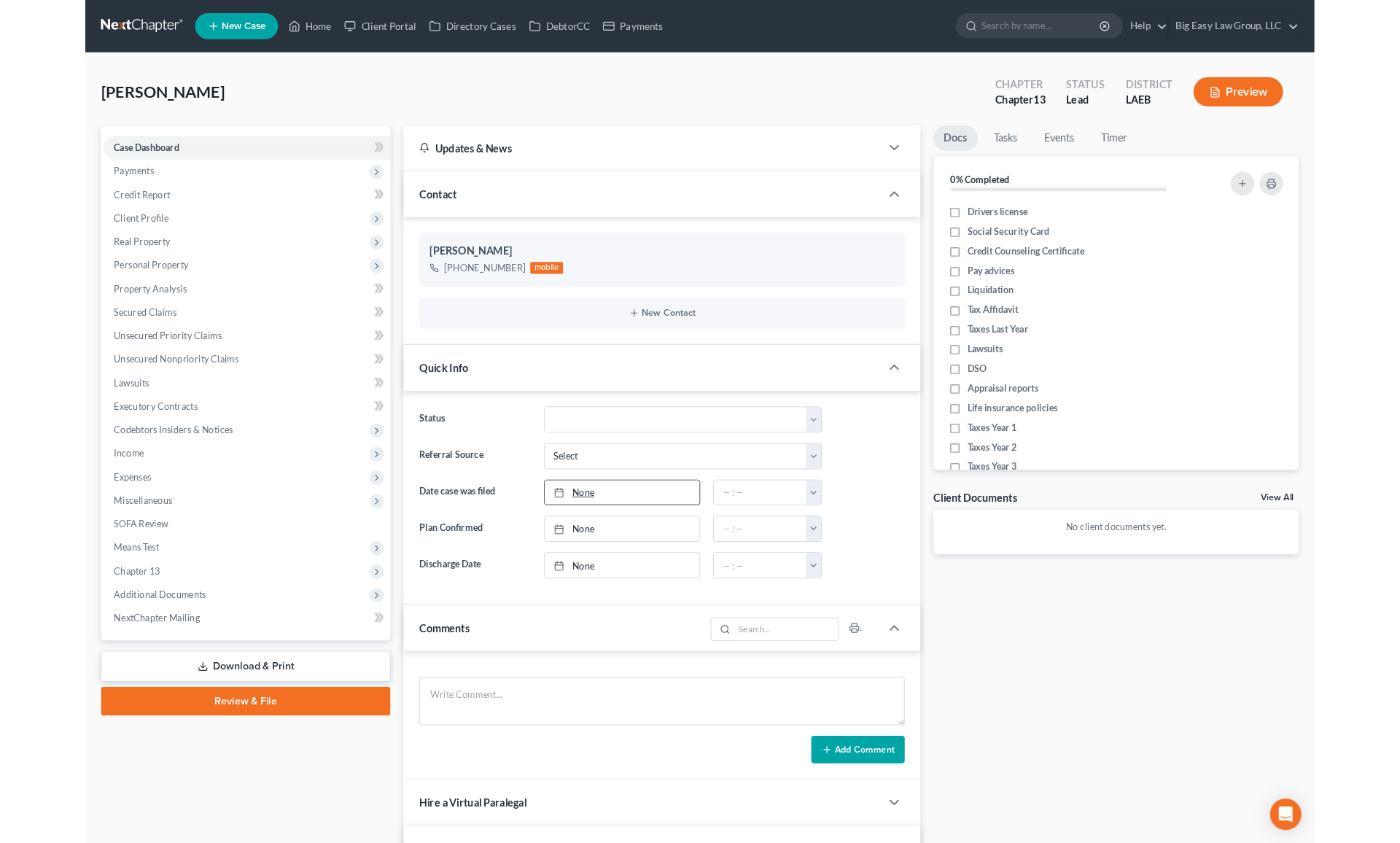
scroll to position [642, 0]
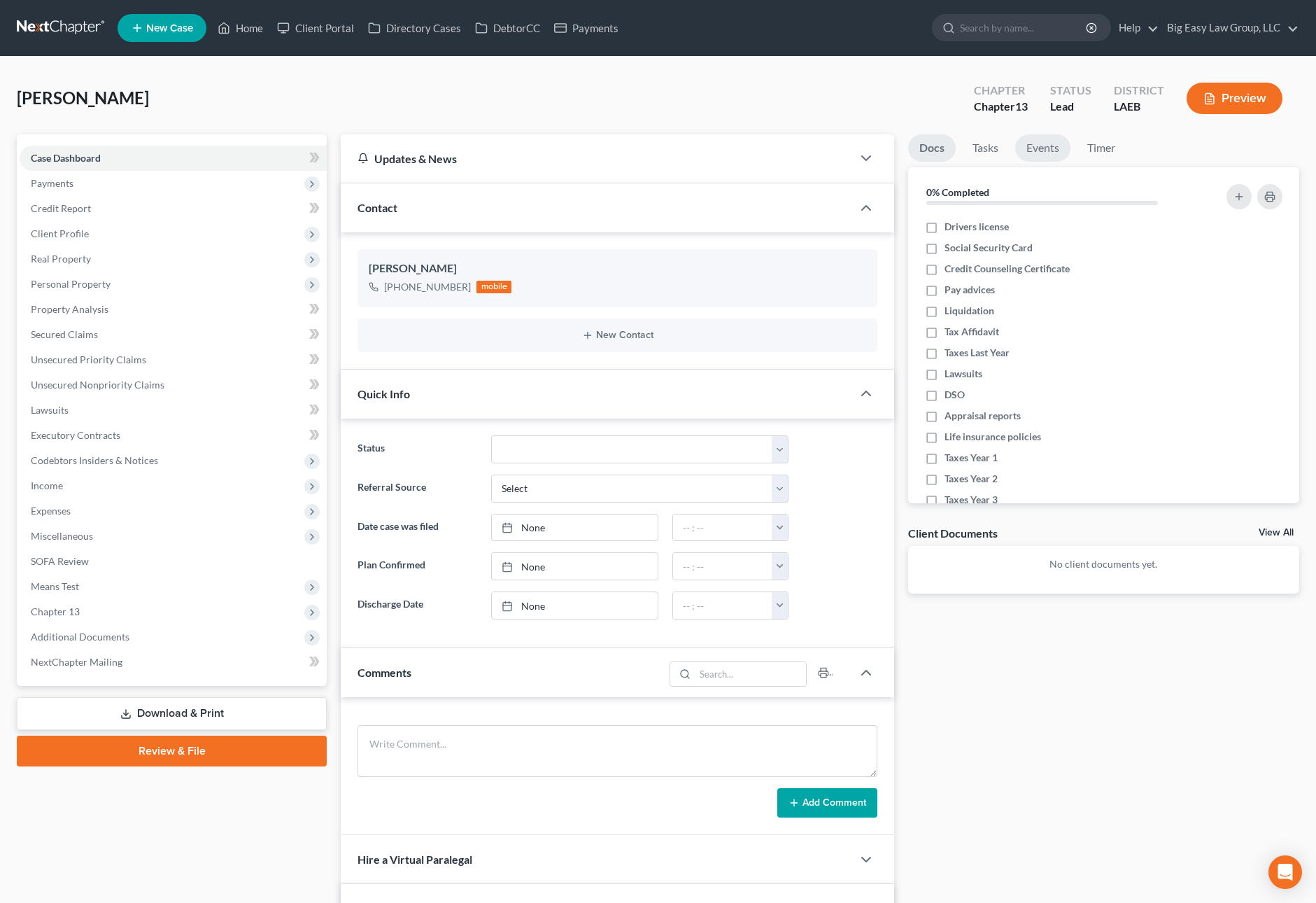
click at [1030, 142] on link "Events" at bounding box center [1043, 148] width 55 height 28
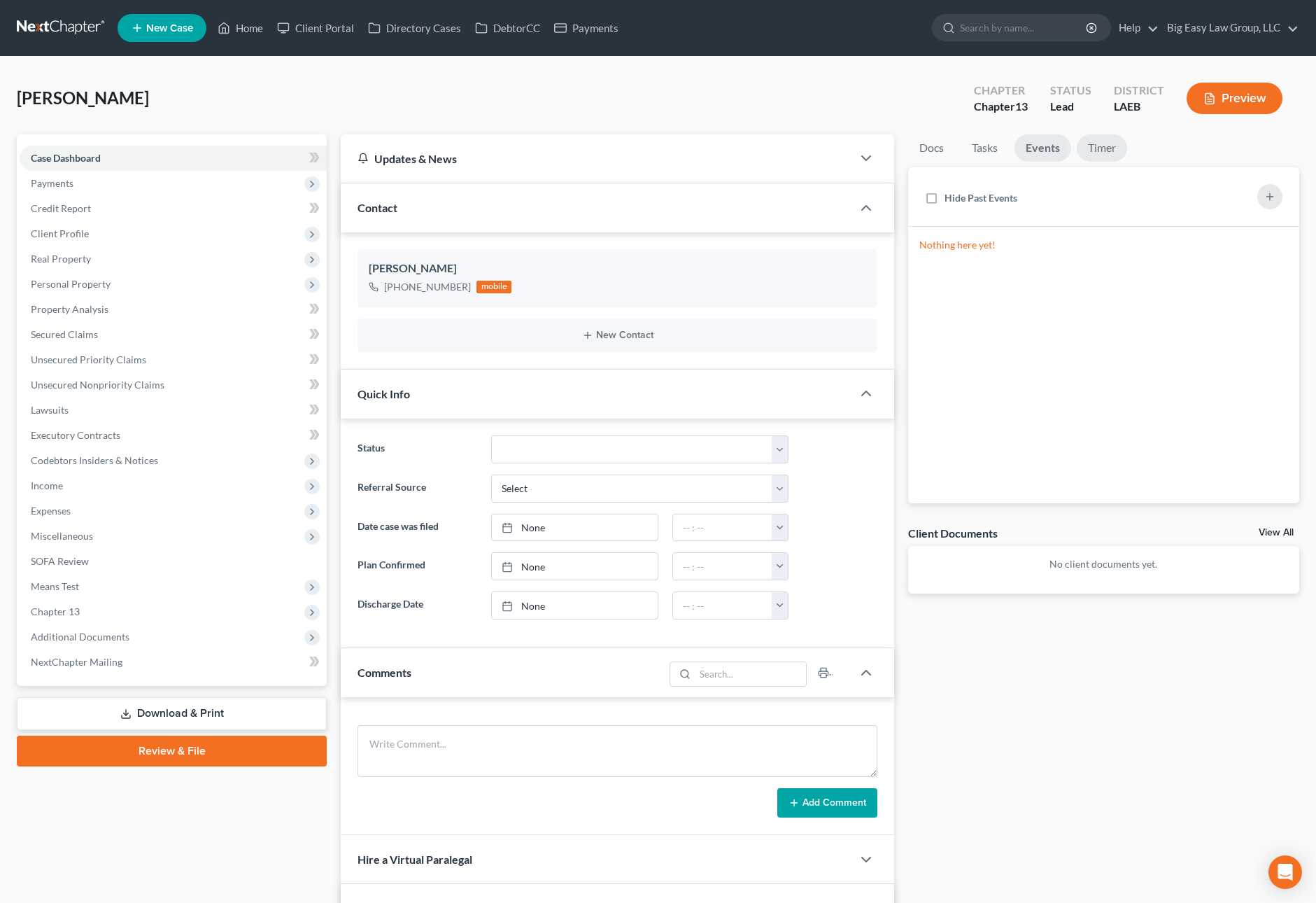
click at [1087, 148] on link "Timer" at bounding box center [1102, 148] width 51 height 28
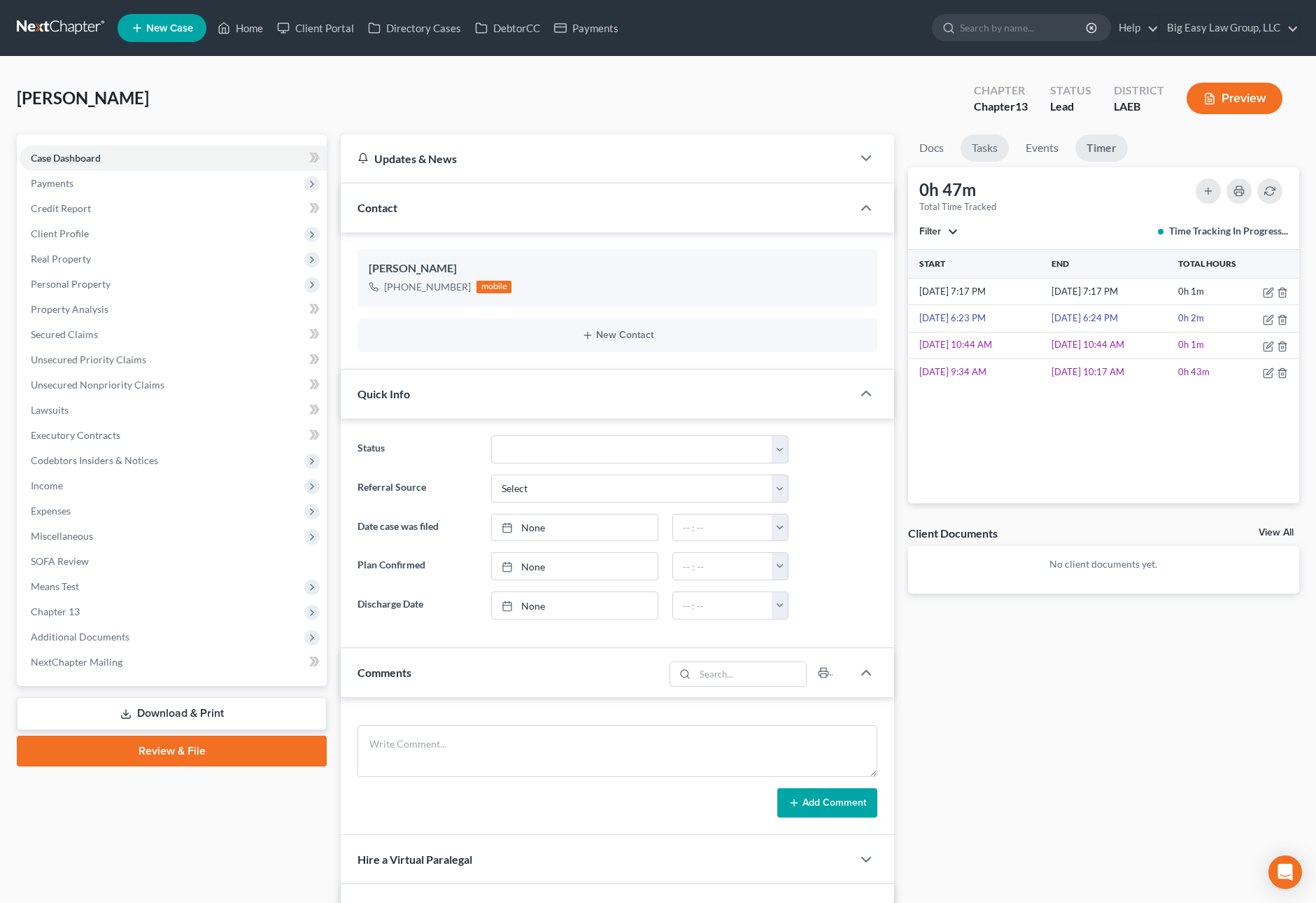
click at [981, 142] on link "Tasks" at bounding box center [985, 148] width 48 height 28
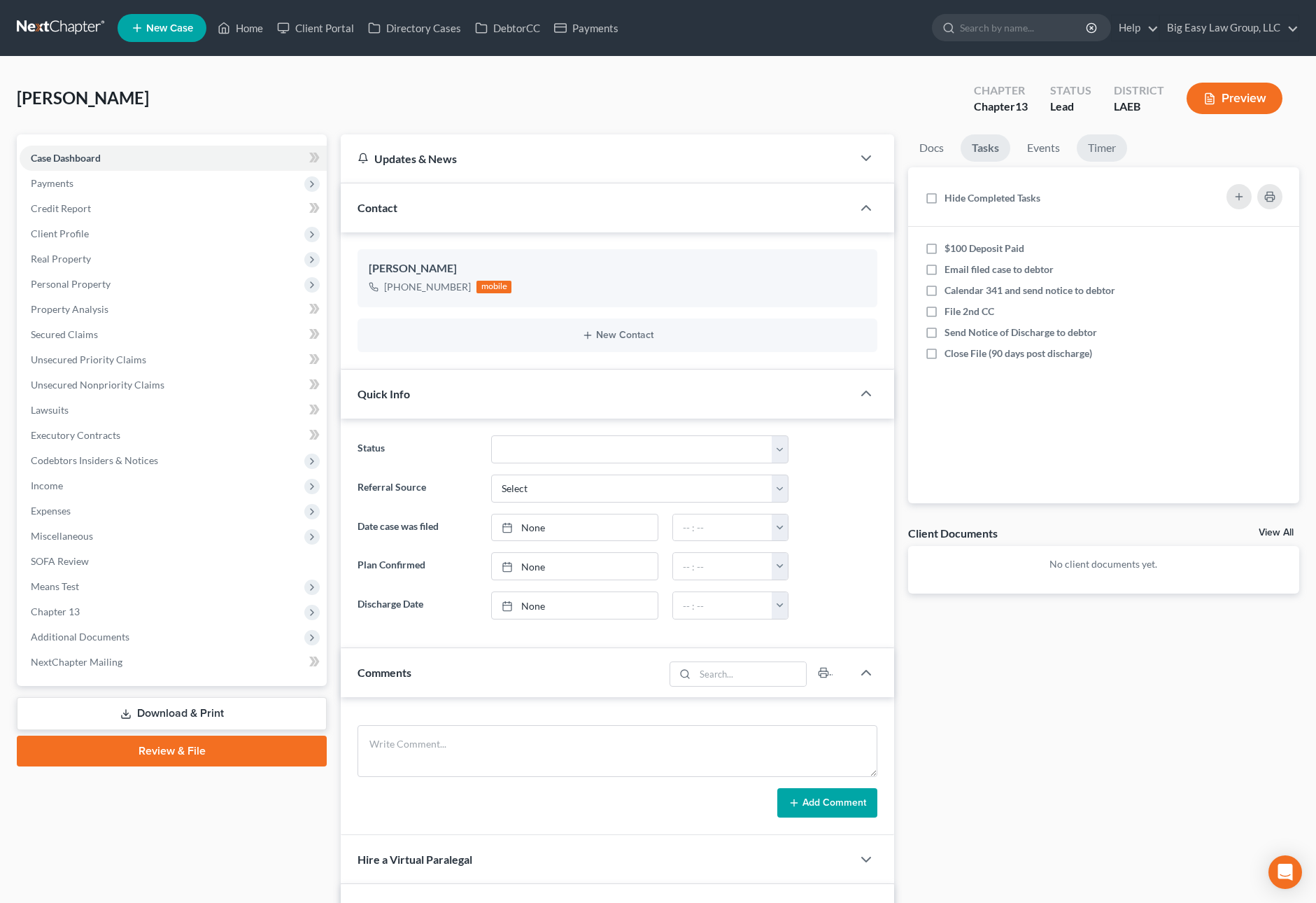
click at [1088, 150] on link "Timer" at bounding box center [1102, 148] width 51 height 28
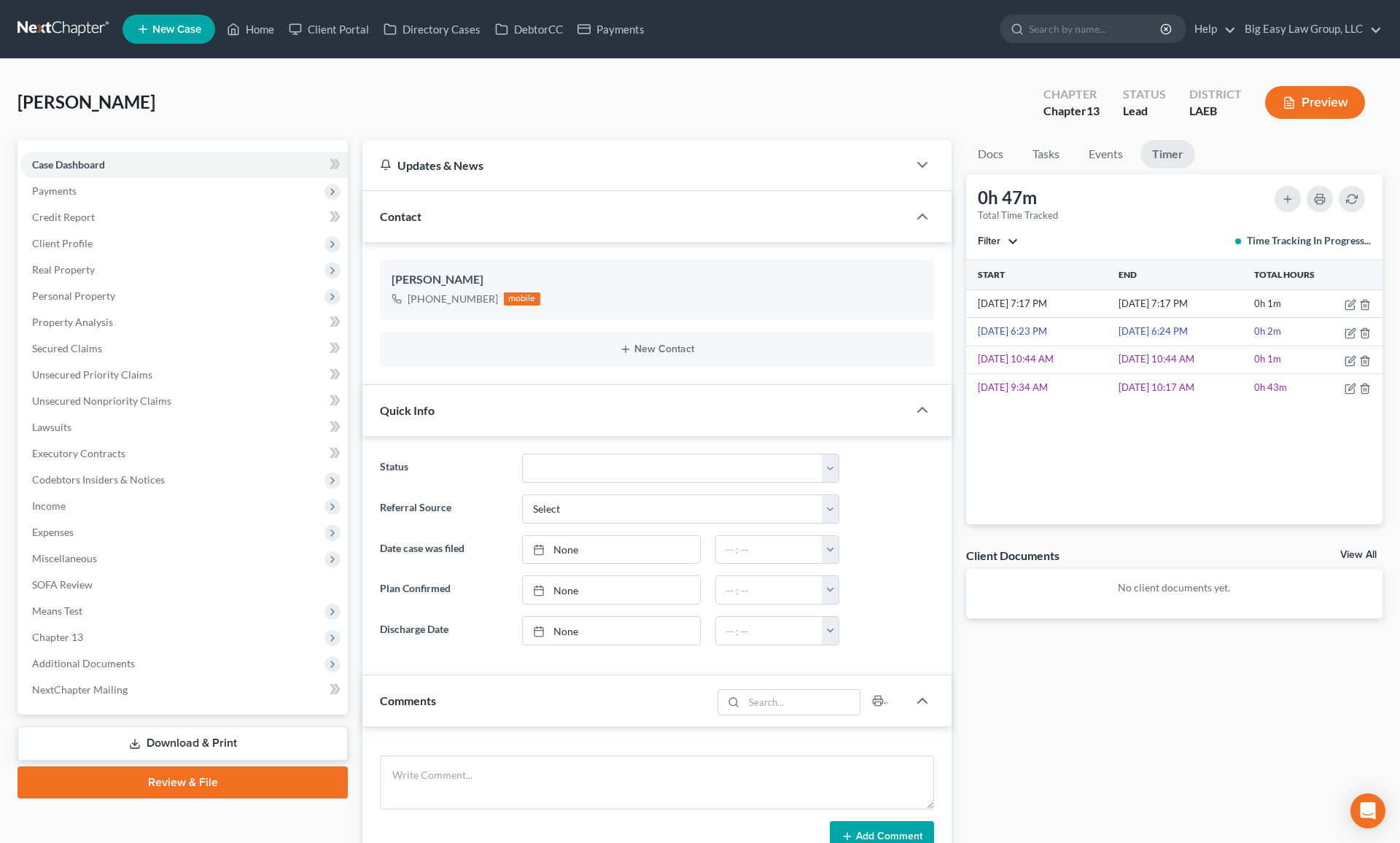
scroll to position [628, 0]
click at [259, 31] on link "Home" at bounding box center [251, 29] width 62 height 26
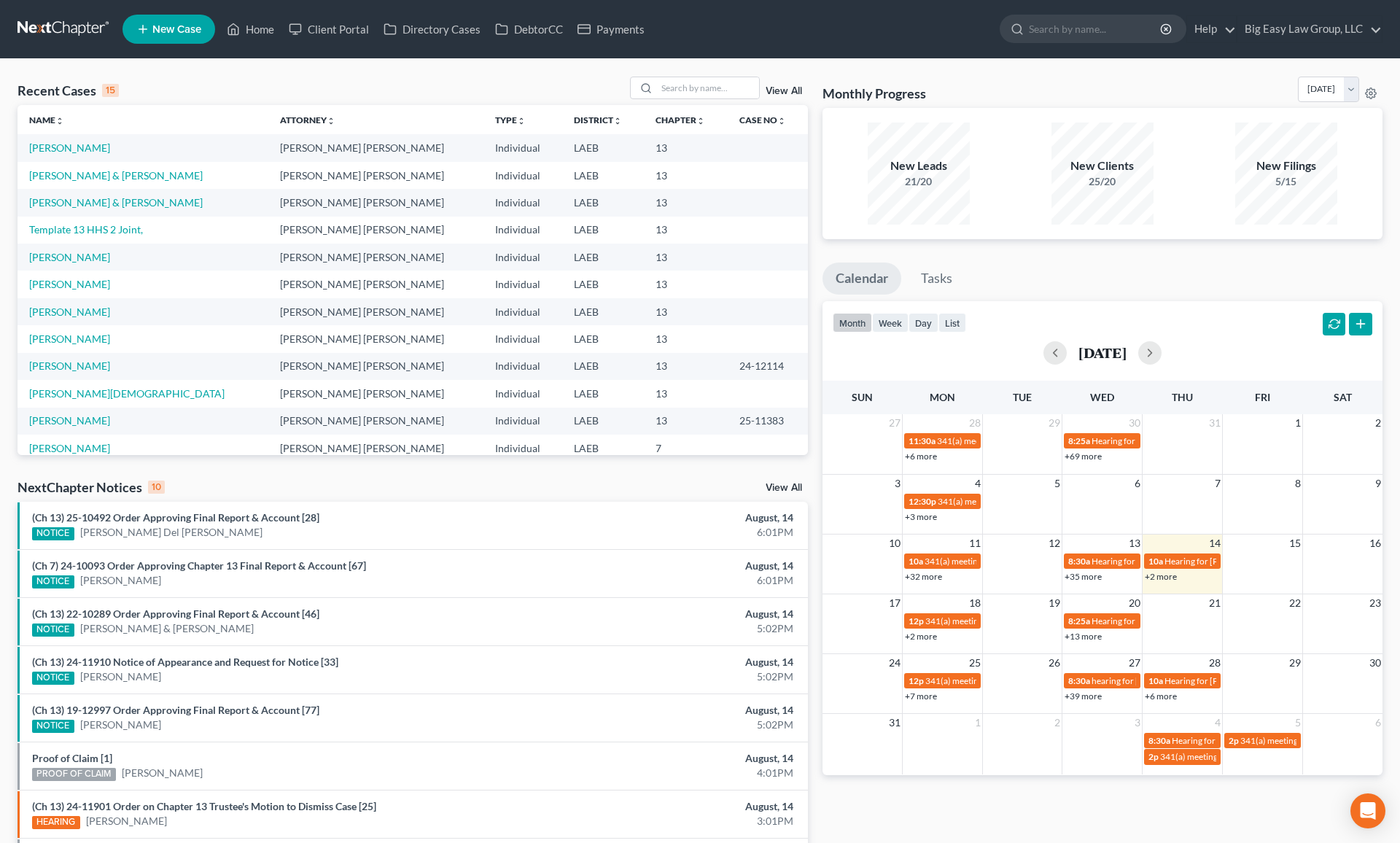
click at [786, 92] on link "View All" at bounding box center [783, 91] width 36 height 10
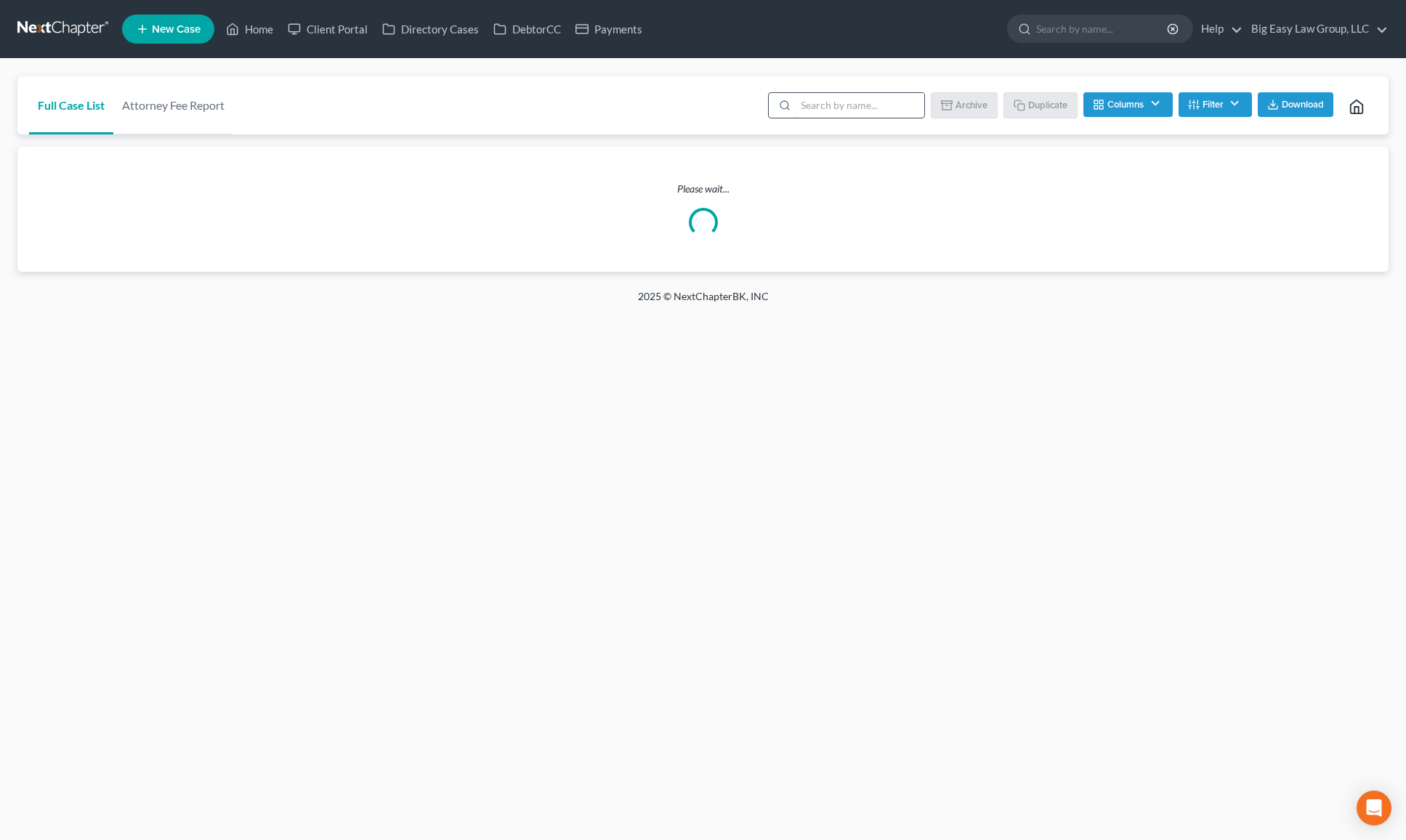
click at [811, 102] on input "search" at bounding box center [860, 105] width 128 height 25
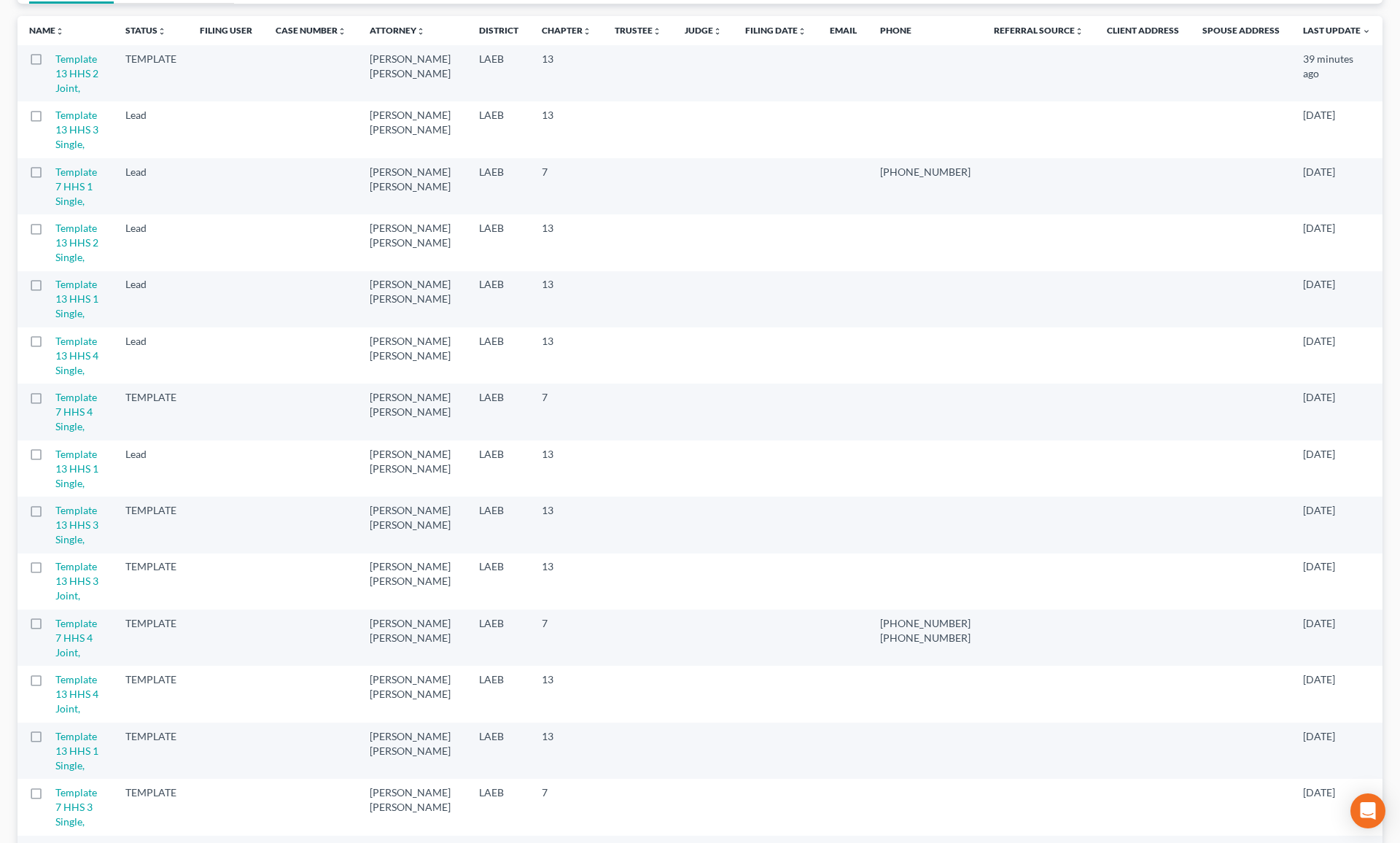
scroll to position [158, 0]
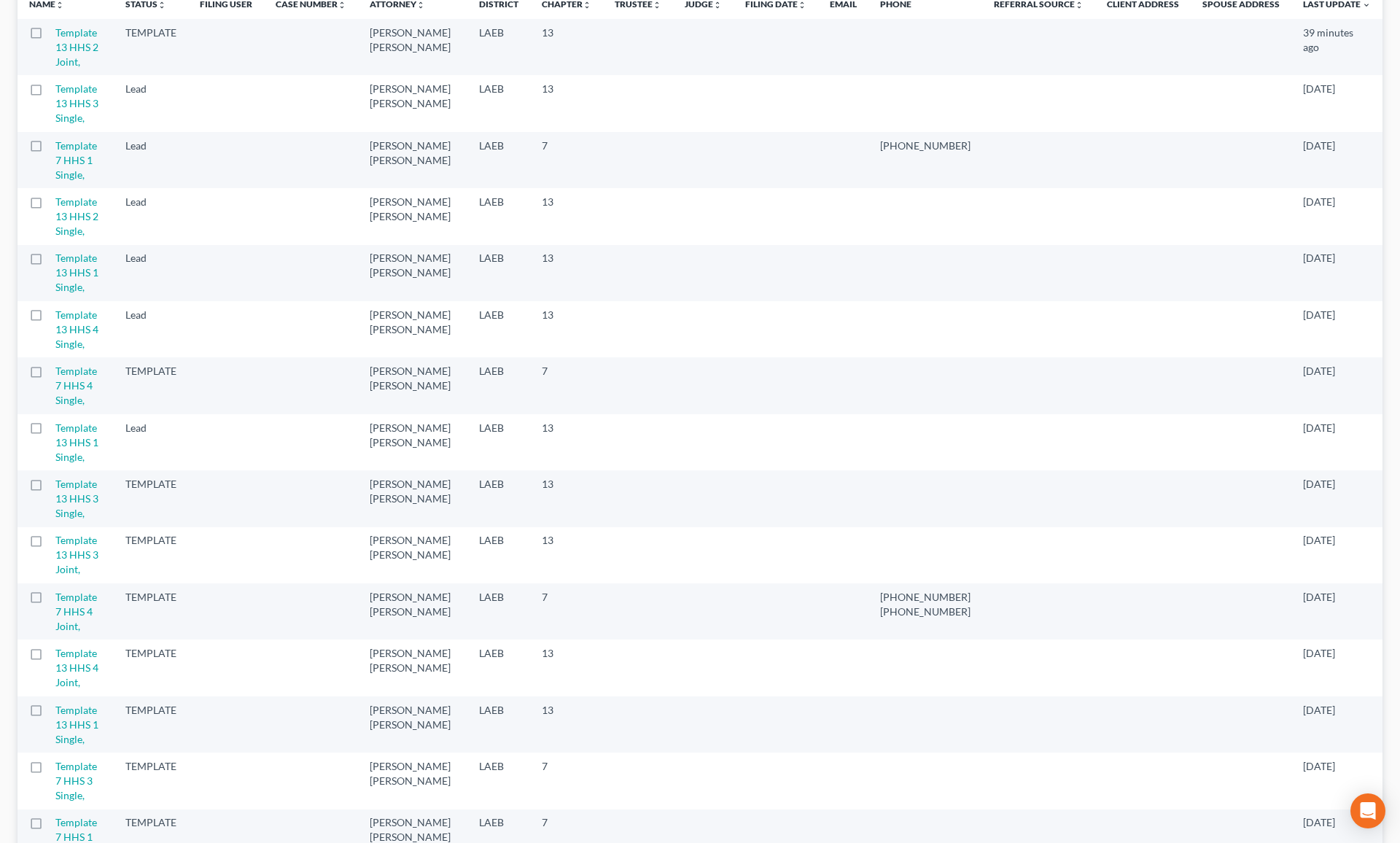
click at [50, 713] on label at bounding box center [50, 713] width 0 height 0
type input "templates"
click at [55, 702] on input "checkbox" at bounding box center [60, 707] width 9 height 9
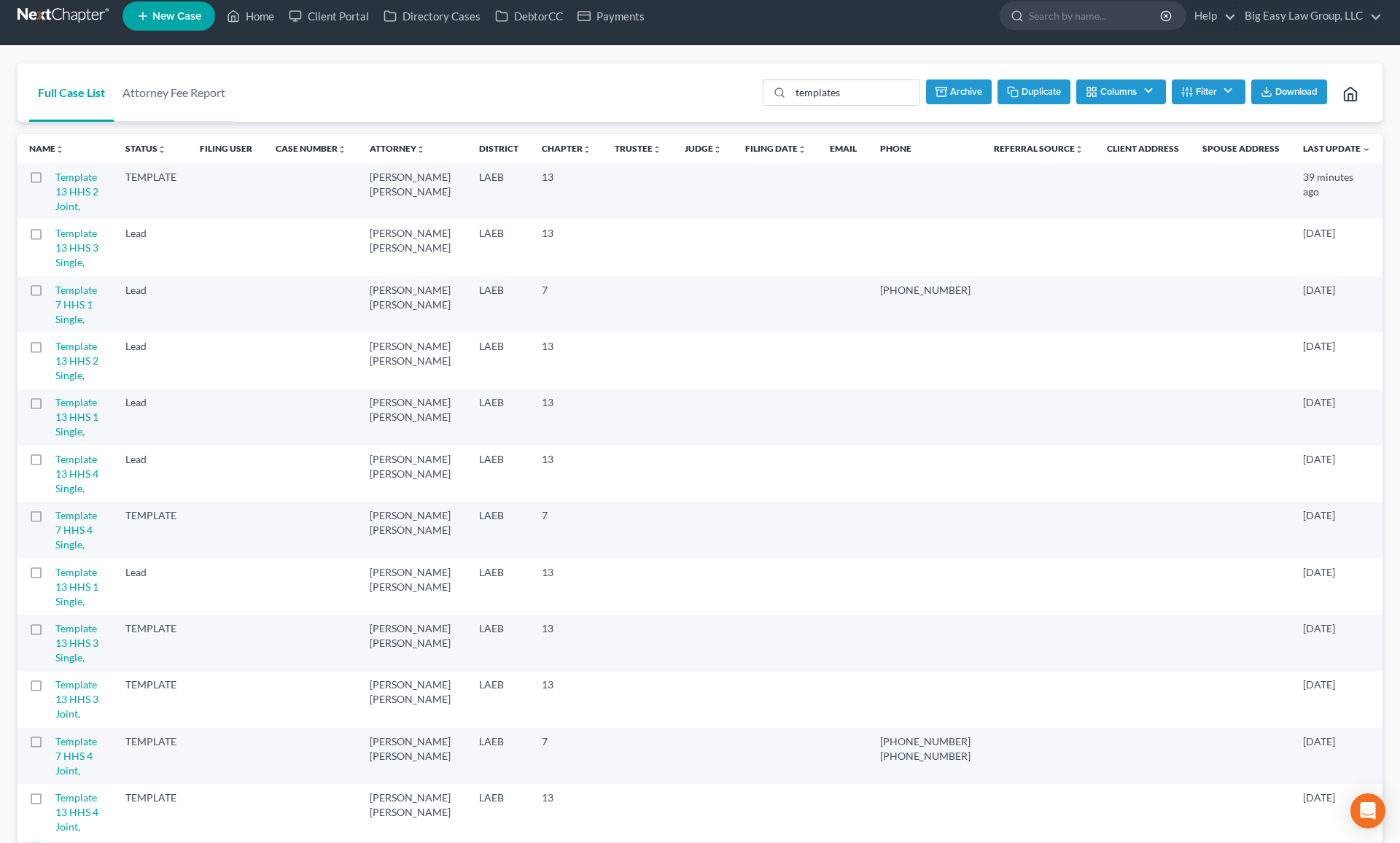
scroll to position [0, 0]
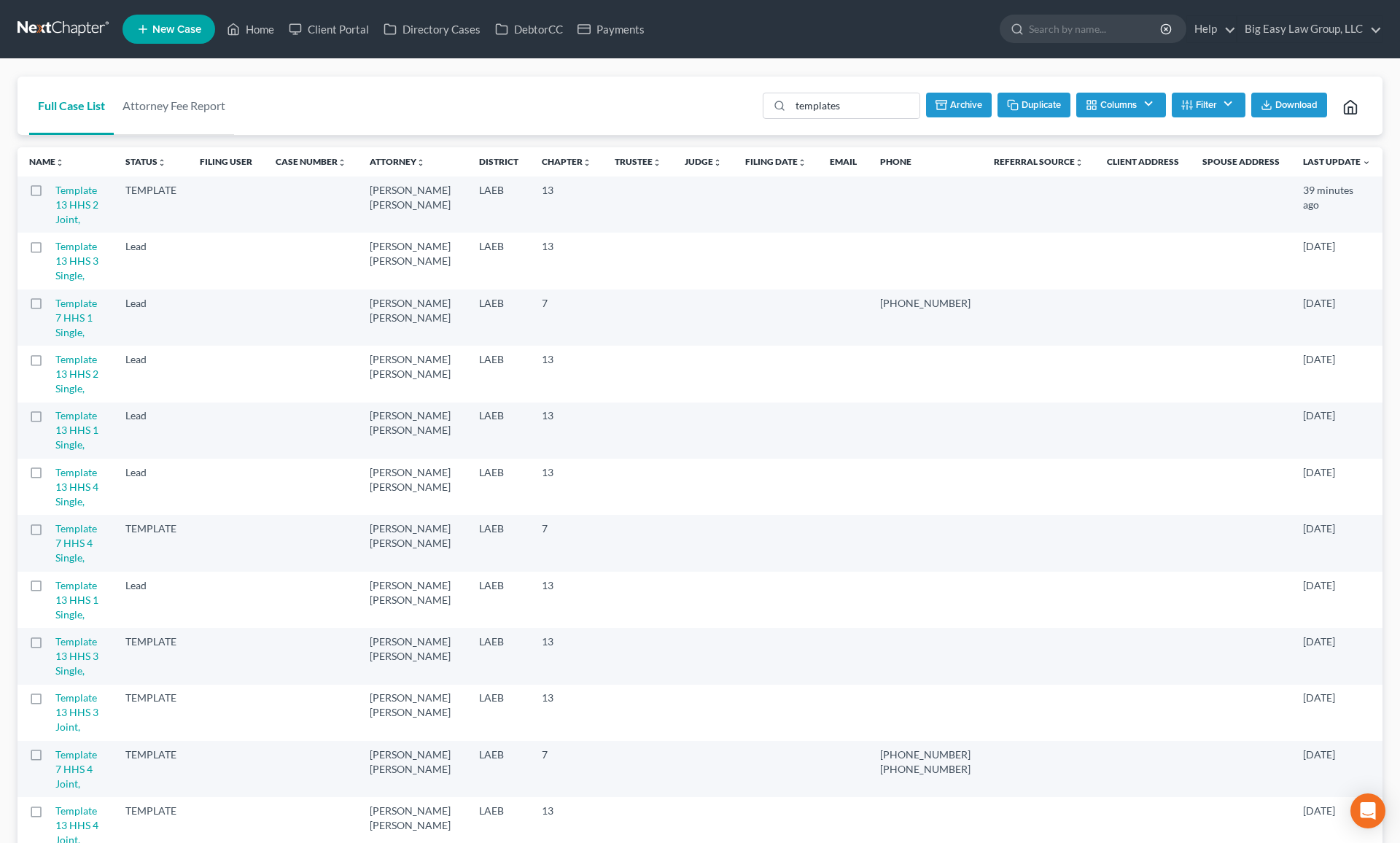
click at [1031, 106] on button "Duplicate" at bounding box center [1034, 105] width 73 height 25
checkbox input "false"
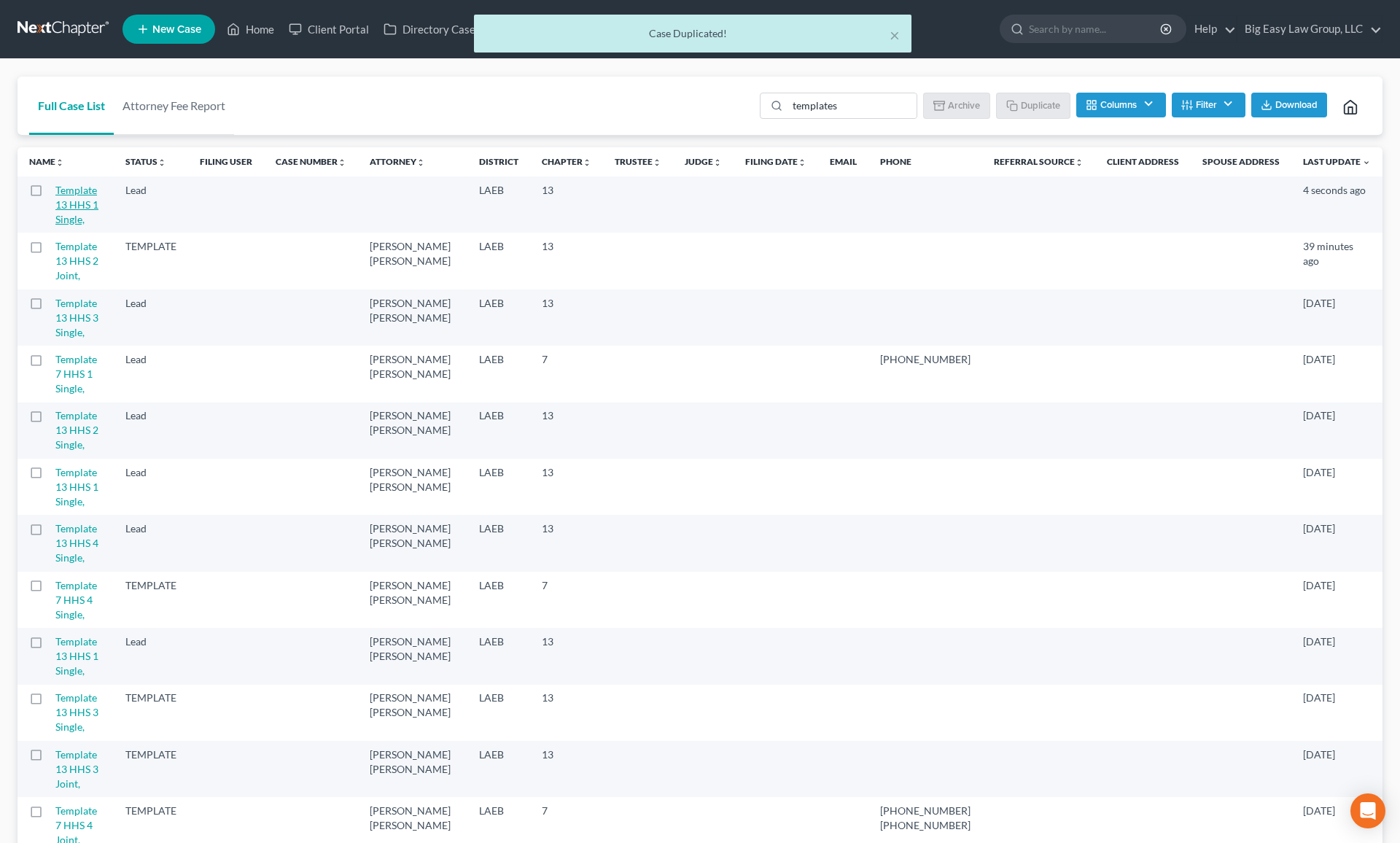
click at [99, 204] on link "Template 13 HHS 1 Single," at bounding box center [76, 205] width 43 height 42
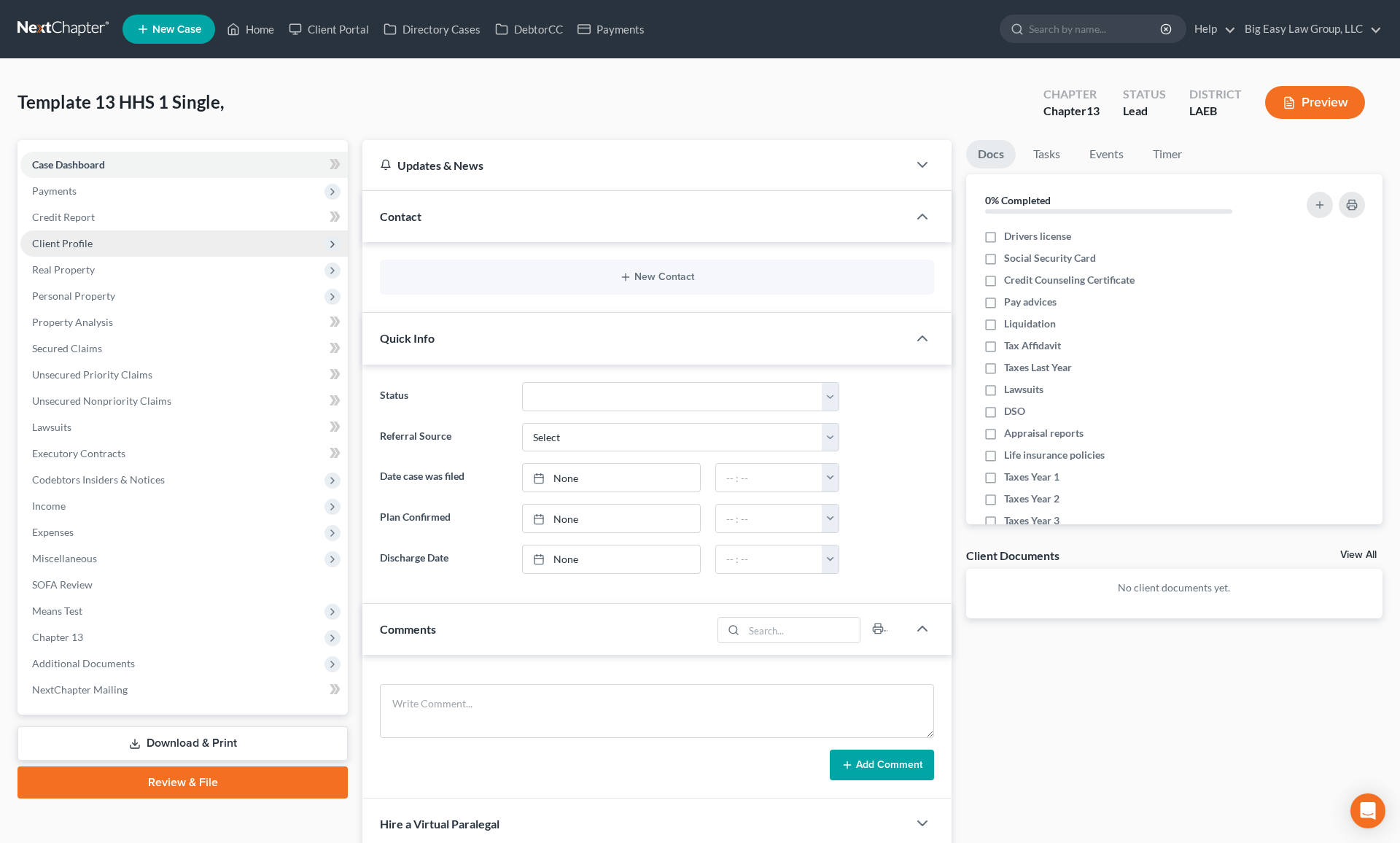
click at [189, 240] on span "Client Profile" at bounding box center [184, 244] width 328 height 26
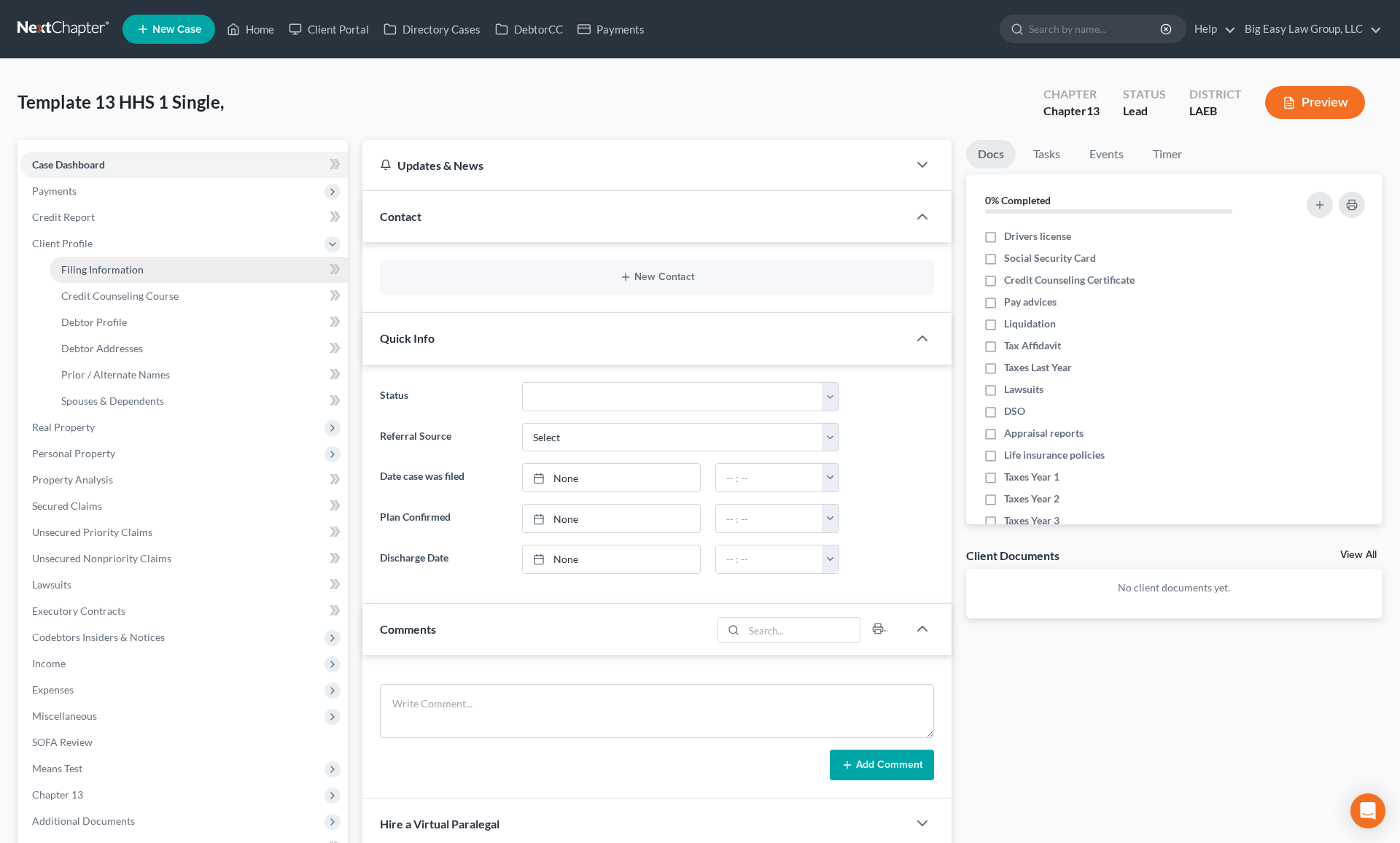
drag, startPoint x: 203, startPoint y: 262, endPoint x: 278, endPoint y: 258, distance: 75.1
click at [203, 262] on link "Filing Information" at bounding box center [199, 270] width 298 height 26
select select "1"
select select "0"
select select "3"
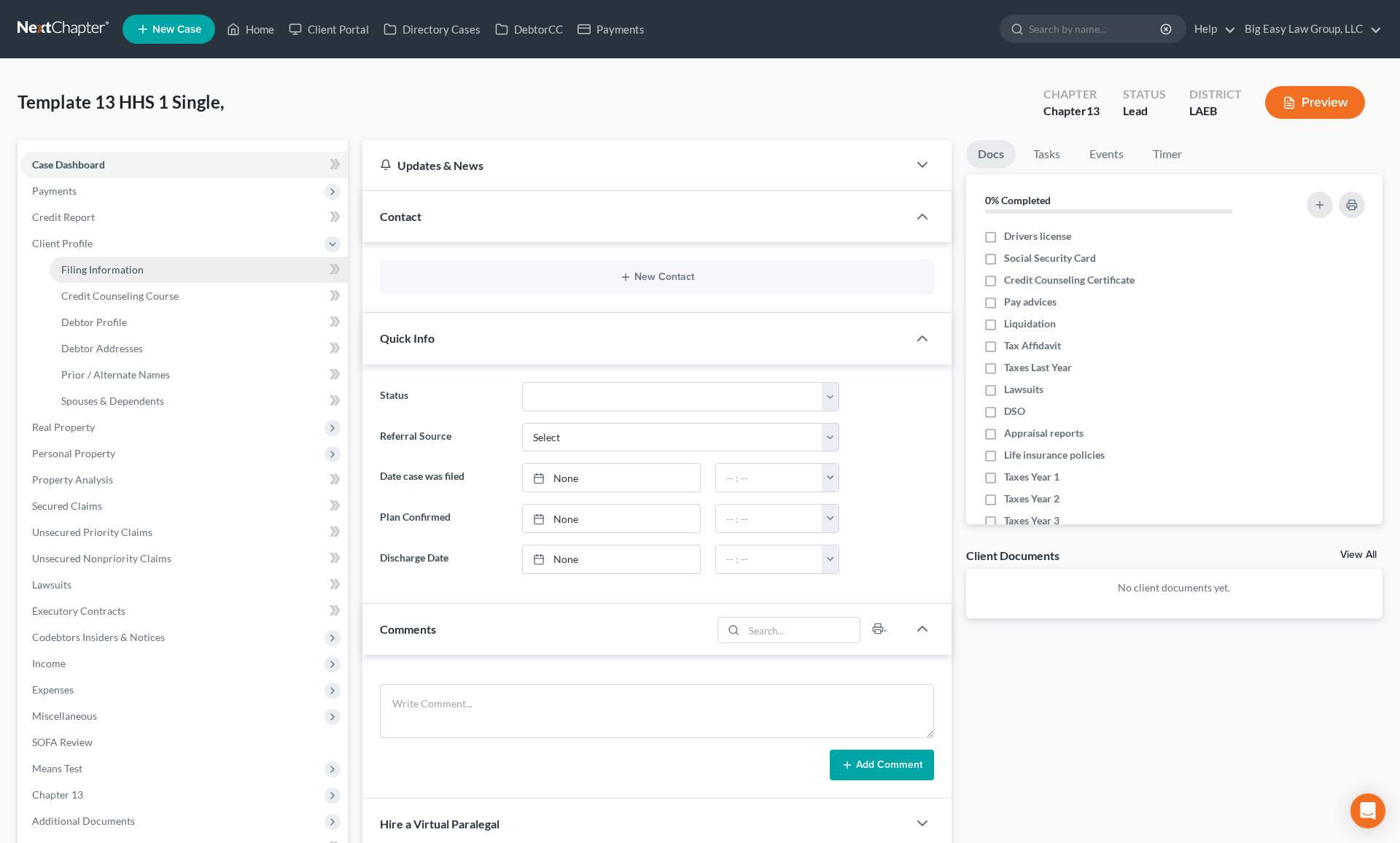
select select "34"
select select "0"
select select "19"
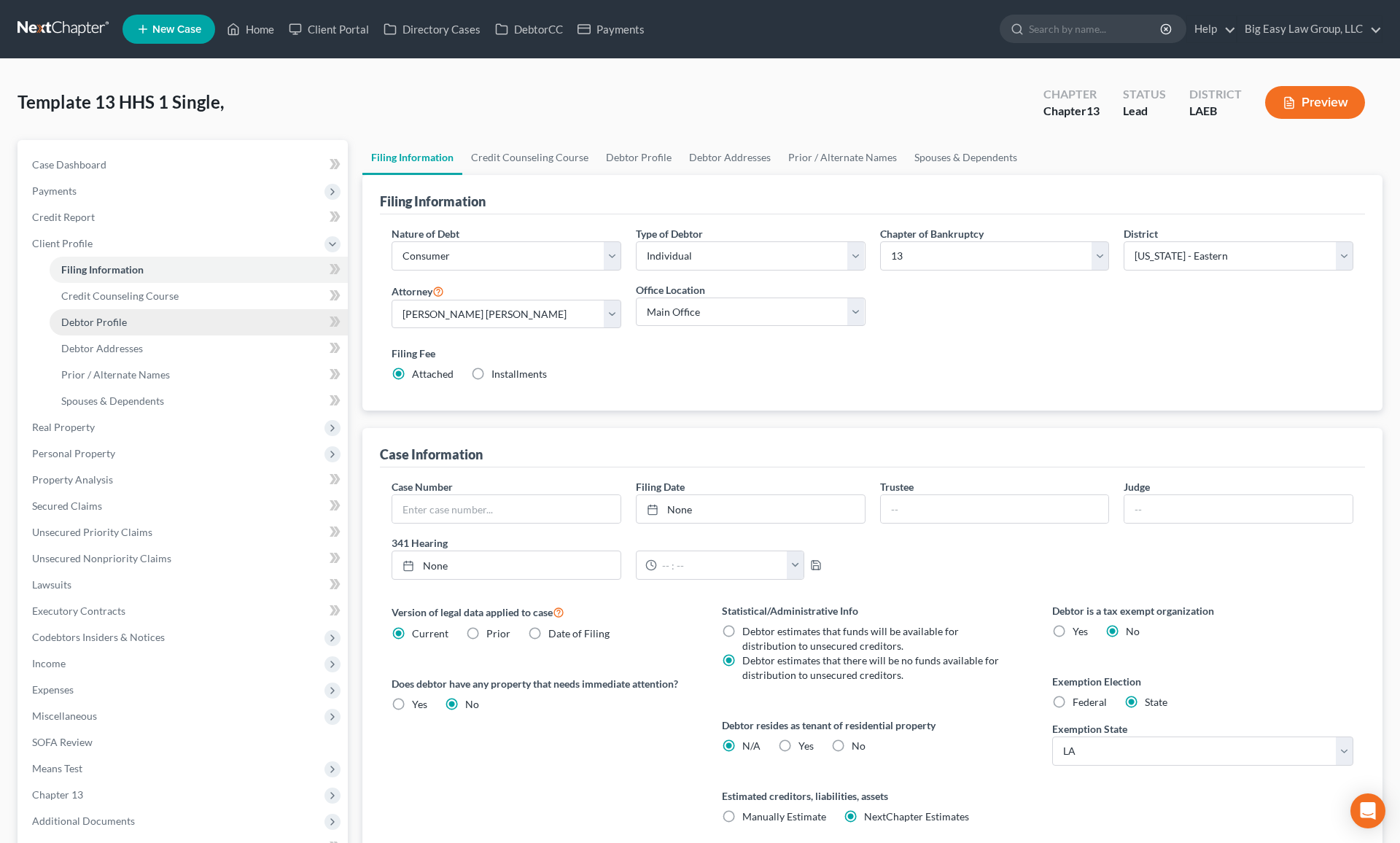
click at [186, 324] on link "Debtor Profile" at bounding box center [199, 322] width 298 height 26
select select "0"
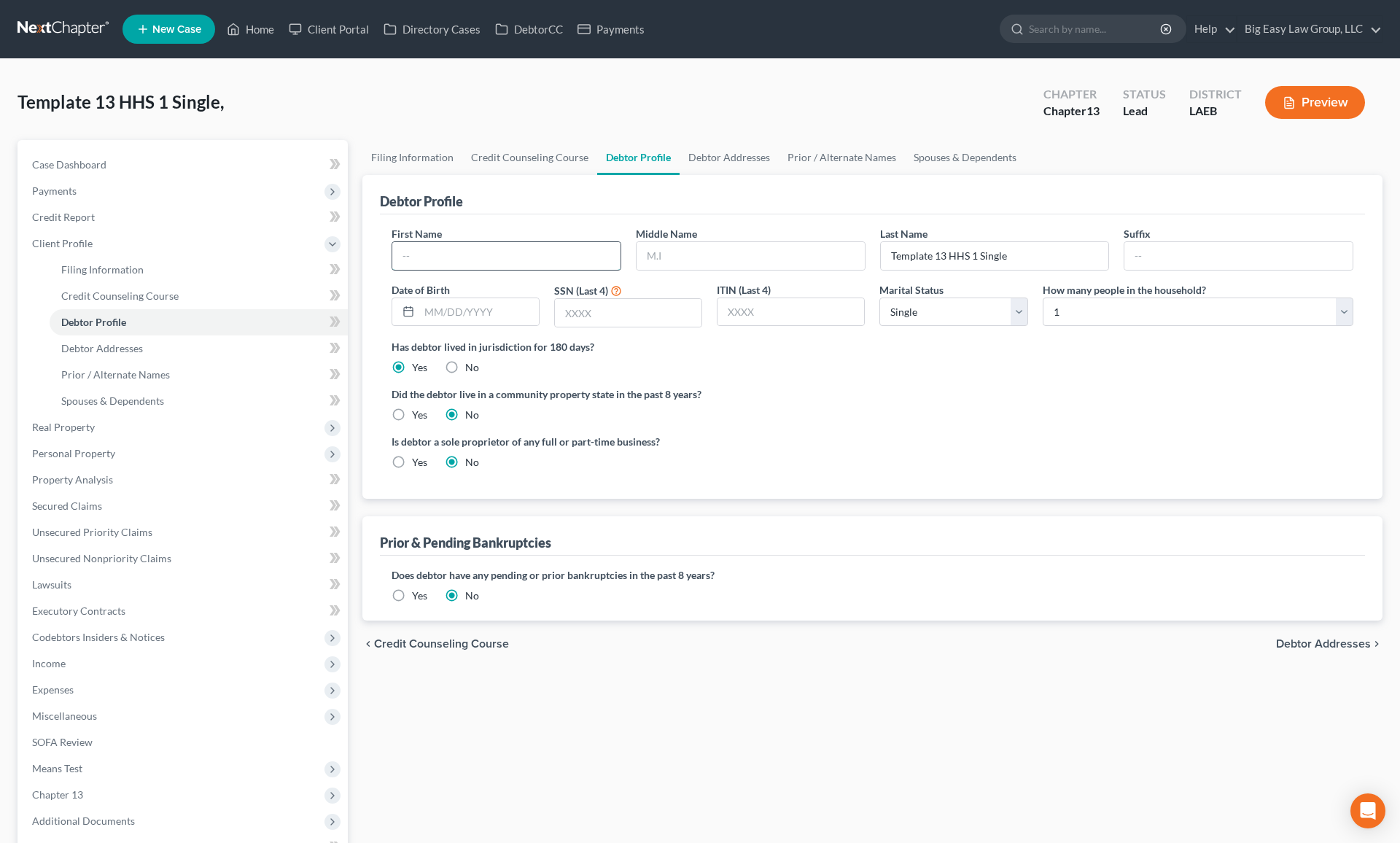
click at [485, 255] on input "text" at bounding box center [506, 256] width 228 height 28
type input "[PERSON_NAME]"
click at [215, 357] on link "Debtor Addresses" at bounding box center [199, 349] width 298 height 26
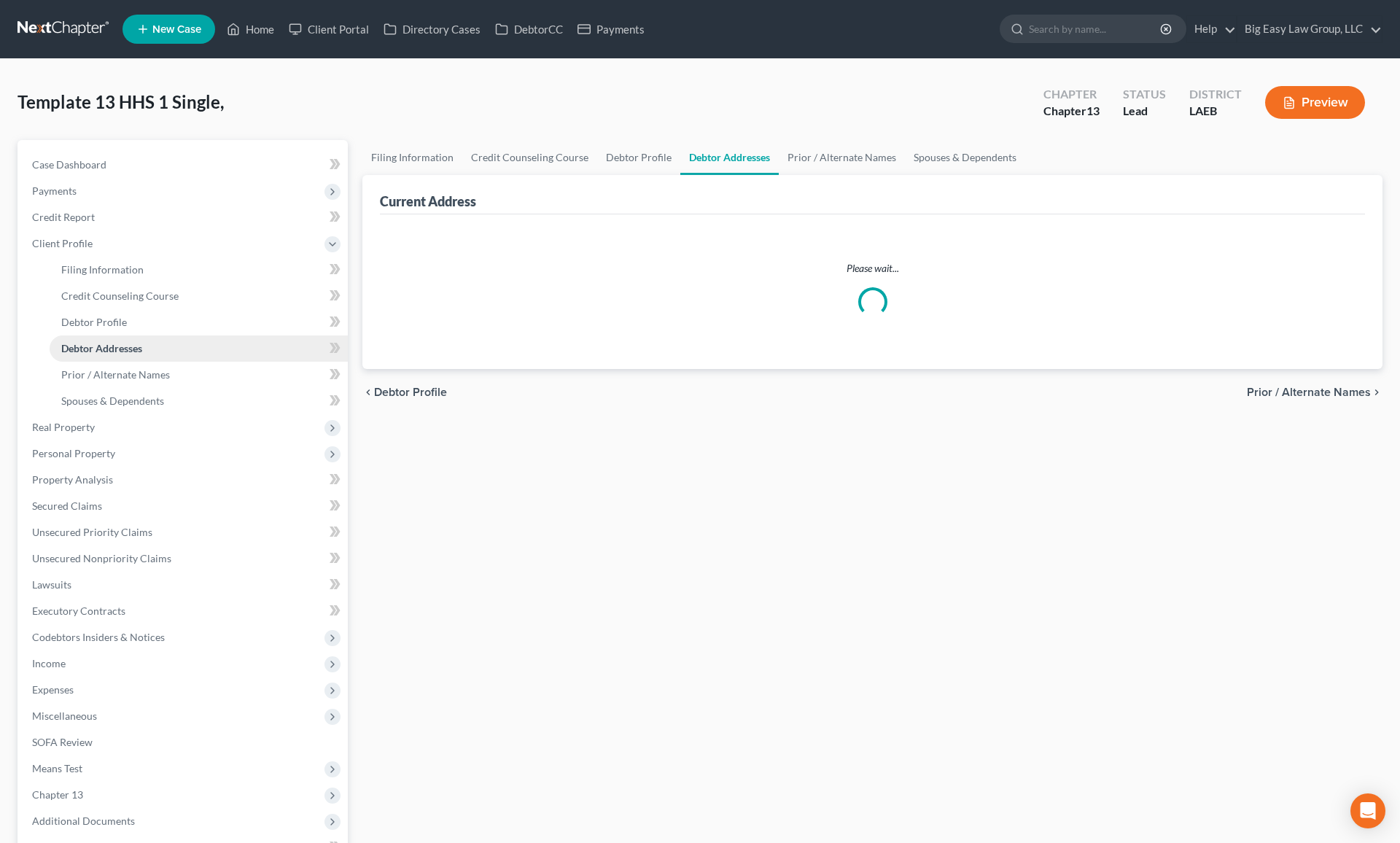
select select "0"
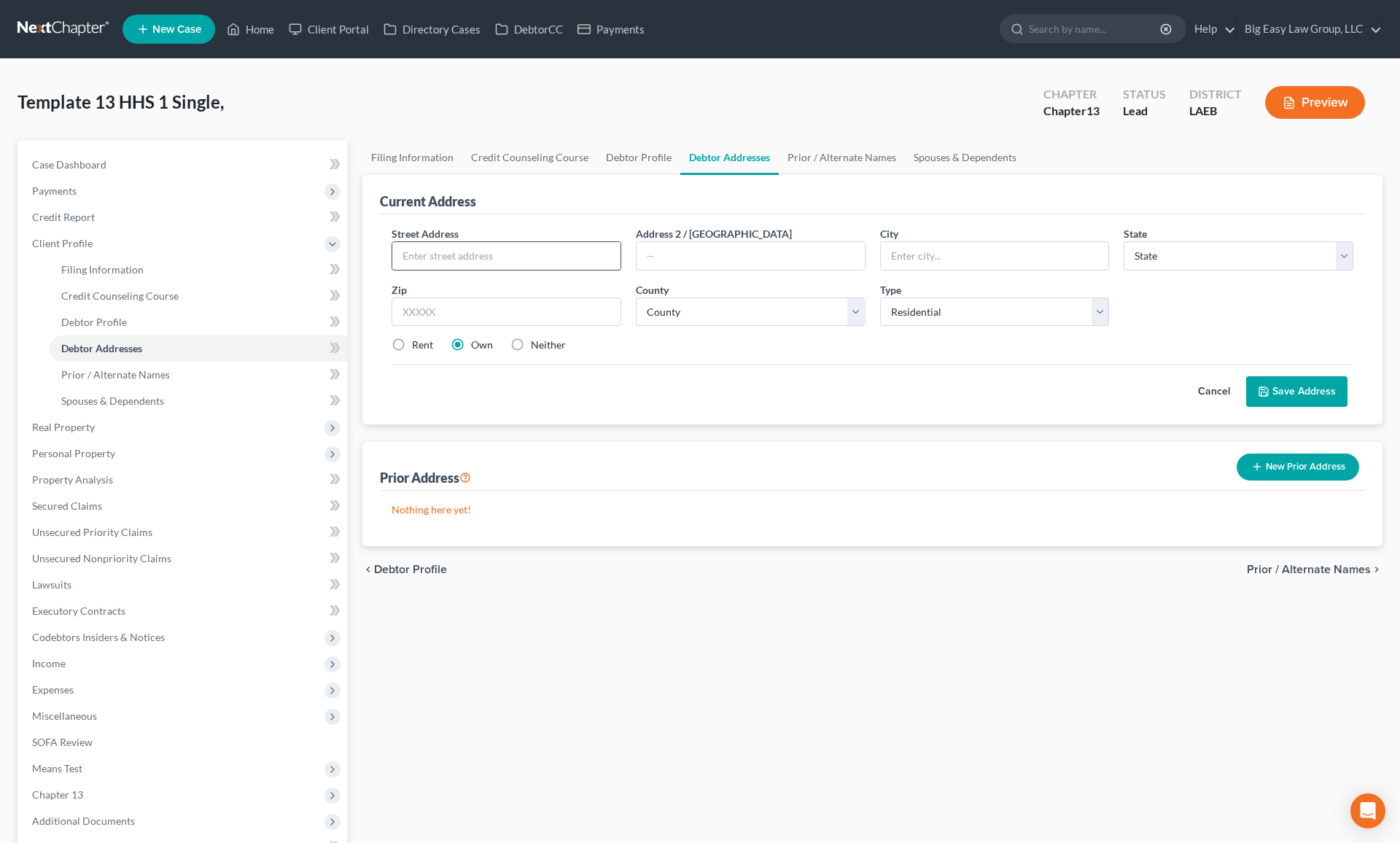
click at [426, 251] on input "text" at bounding box center [506, 256] width 228 height 28
type input "[STREET_ADDRESS]"
type input "70005"
type input "Metairie"
select select "19"
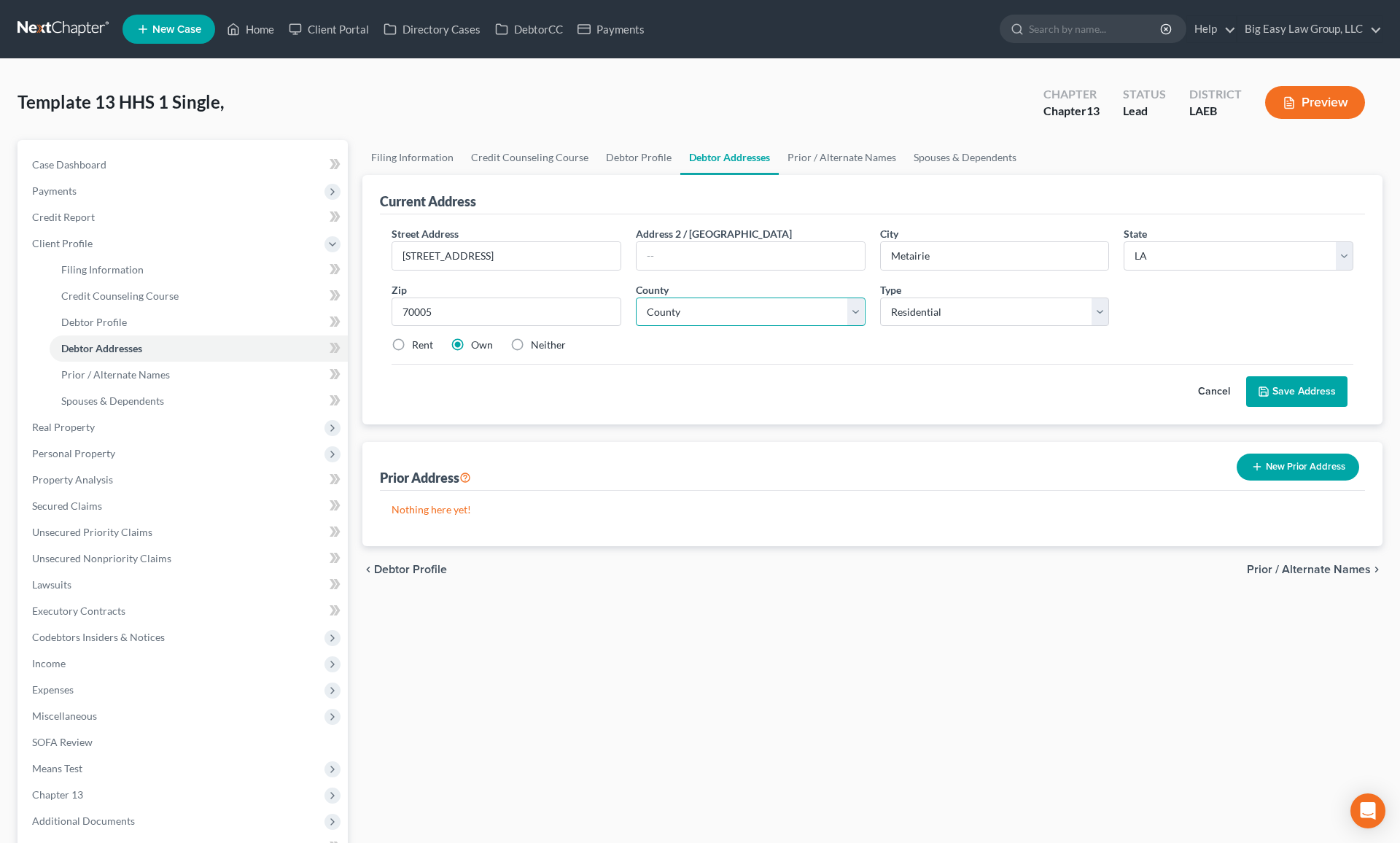
click at [665, 323] on select "County" at bounding box center [751, 312] width 230 height 29
select select "25"
click at [419, 342] on label "Rent" at bounding box center [422, 345] width 21 height 15
click at [419, 342] on input "Rent" at bounding box center [422, 342] width 9 height 9
radio input "true"
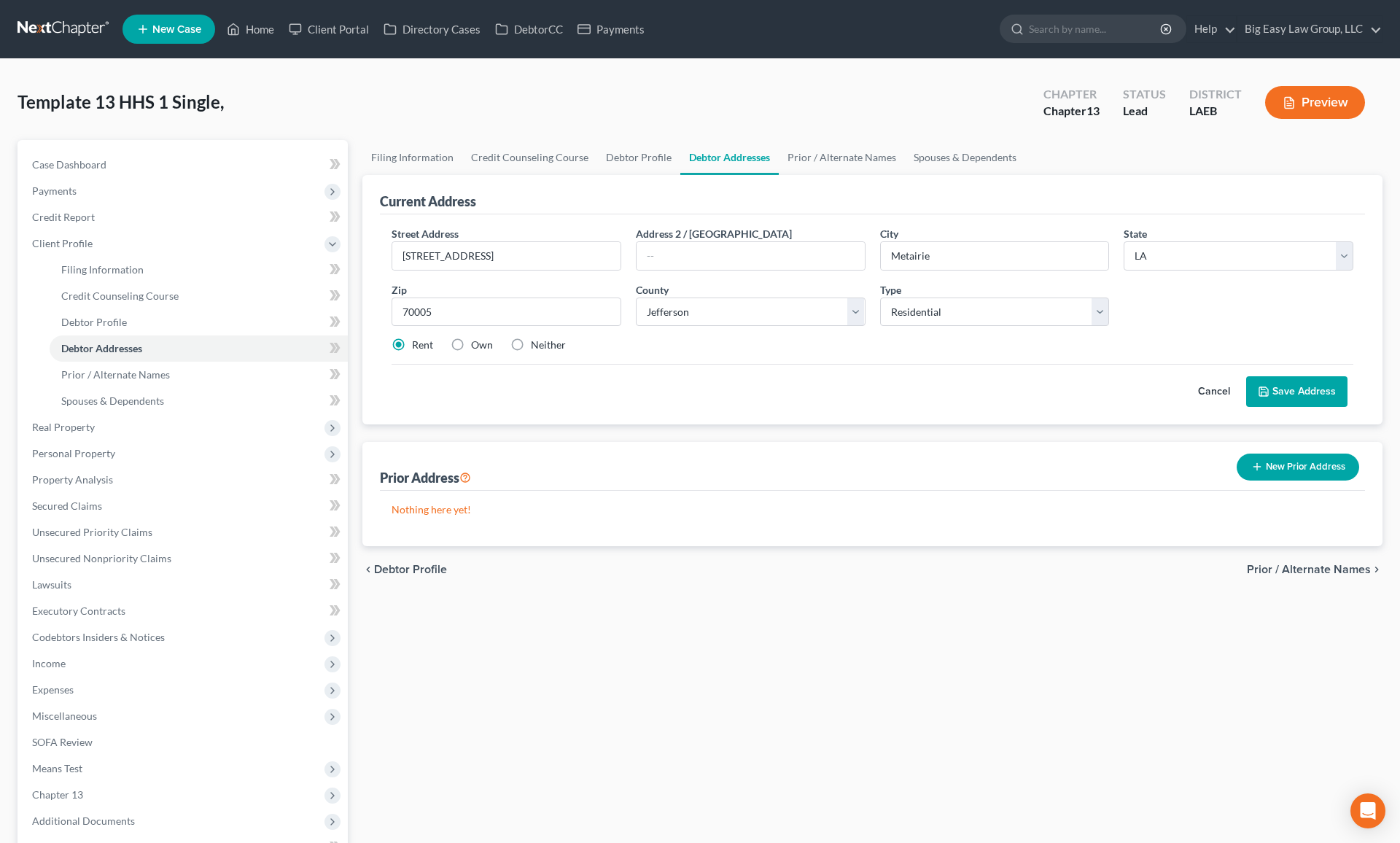
click at [1188, 390] on button "Save Address" at bounding box center [1297, 391] width 102 height 30
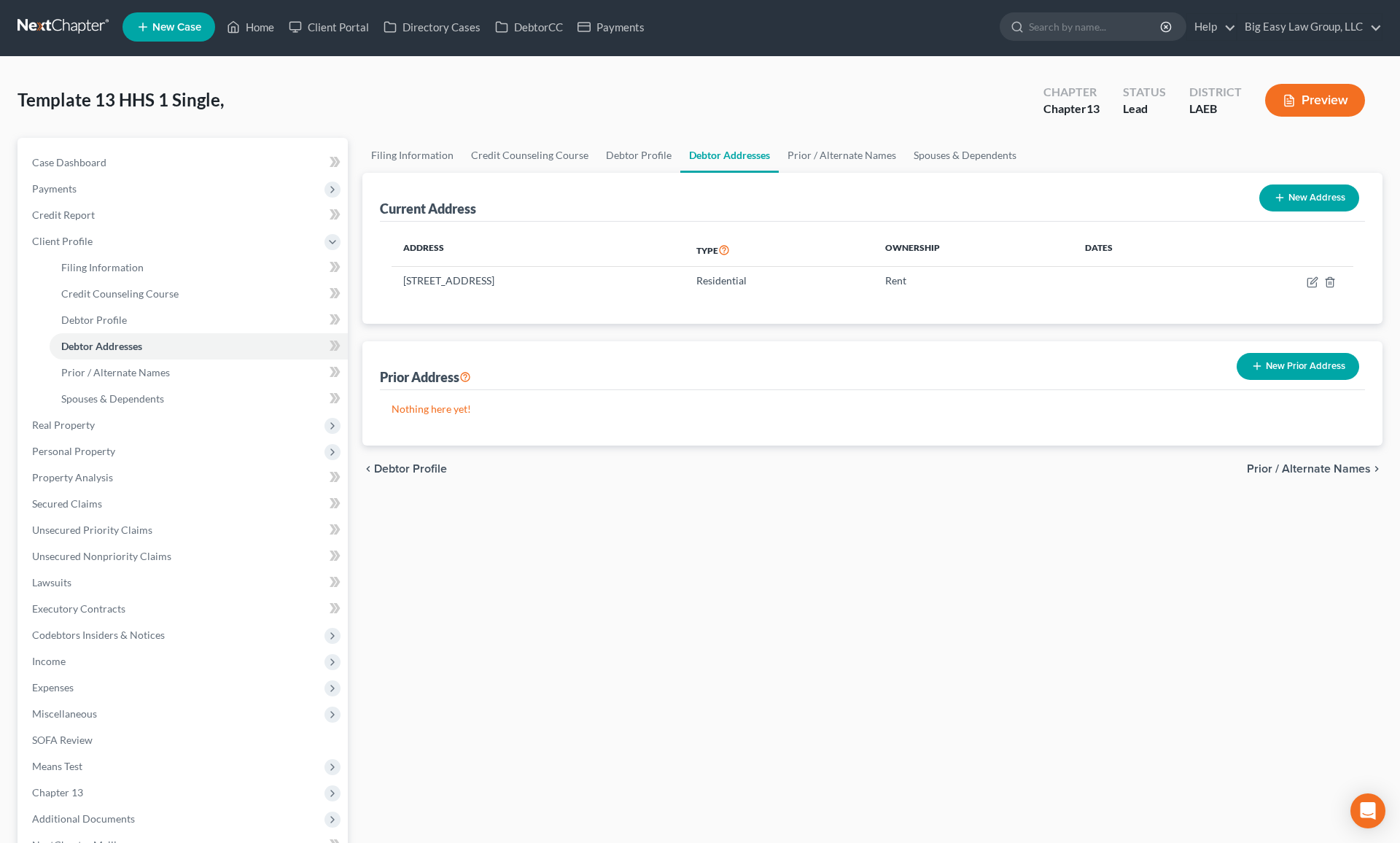
scroll to position [3, 0]
click at [113, 210] on link "Credit Report" at bounding box center [184, 214] width 328 height 26
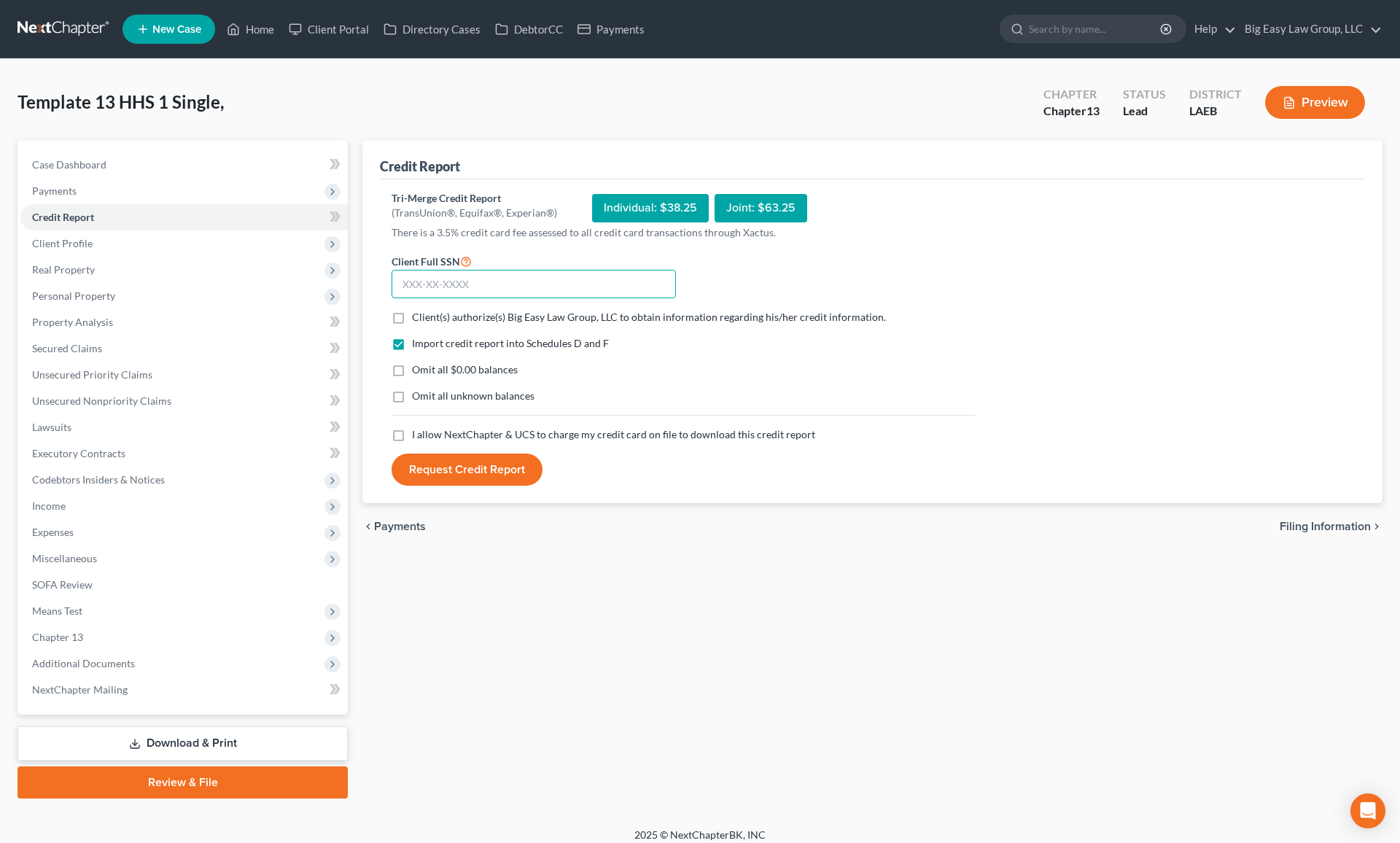
click at [444, 281] on input "text" at bounding box center [533, 285] width 284 height 29
type input "436-47-5855"
click at [412, 318] on label "Client(s) authorize(s) Big Easy Law Group, LLC to obtain information regarding …" at bounding box center [649, 317] width 474 height 15
click at [418, 318] on input "Client(s) authorize(s) Big Easy Law Group, LLC to obtain information regarding …" at bounding box center [422, 314] width 9 height 9
checkbox input "true"
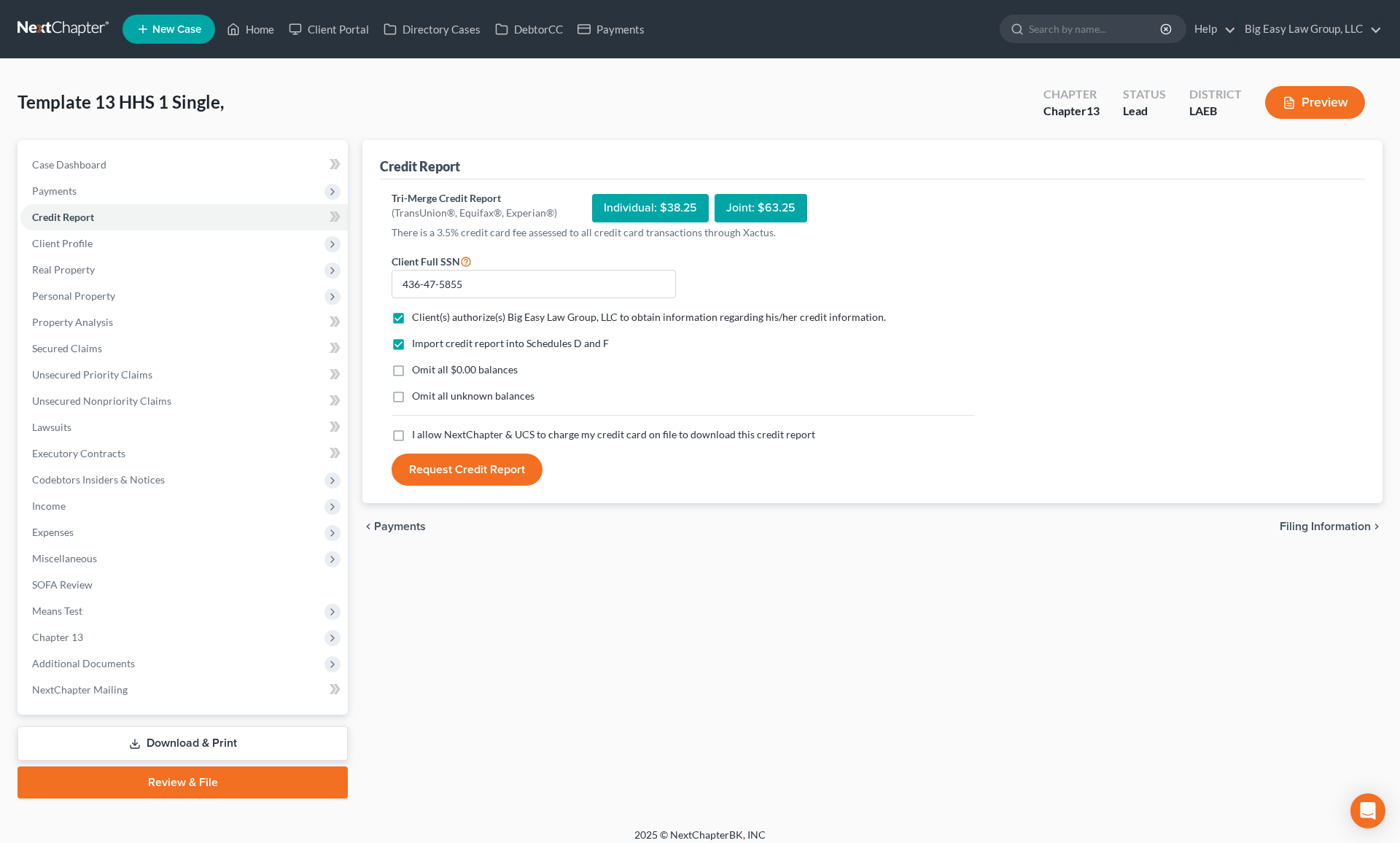
drag, startPoint x: 400, startPoint y: 367, endPoint x: 403, endPoint y: 380, distance: 13.3
click at [412, 368] on label "Omit all $0.00 balances" at bounding box center [465, 369] width 106 height 15
click at [418, 368] on input "Omit all $0.00 balances" at bounding box center [422, 367] width 9 height 9
checkbox input "true"
drag, startPoint x: 400, startPoint y: 394, endPoint x: 406, endPoint y: 425, distance: 31.6
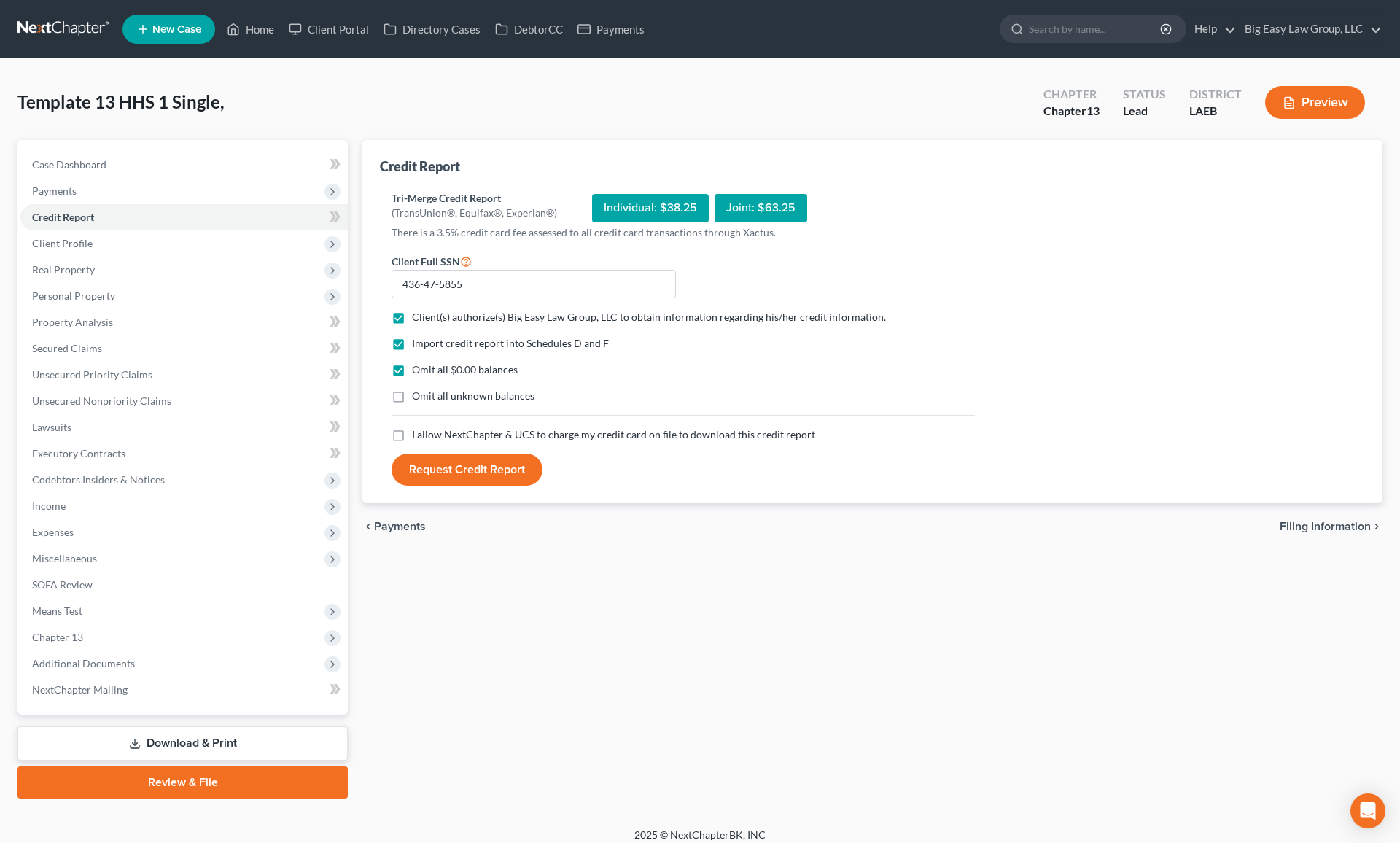
click at [412, 395] on label "Omit all unknown balances" at bounding box center [474, 396] width 123 height 15
click at [418, 395] on input "Omit all unknown balances" at bounding box center [422, 394] width 9 height 9
checkbox input "true"
click at [412, 438] on label "I allow NextChapter & UCS to charge my credit card on file to download this cre…" at bounding box center [613, 434] width 403 height 15
click at [418, 437] on input "I allow NextChapter & UCS to charge my credit card on file to download this cre…" at bounding box center [422, 432] width 9 height 9
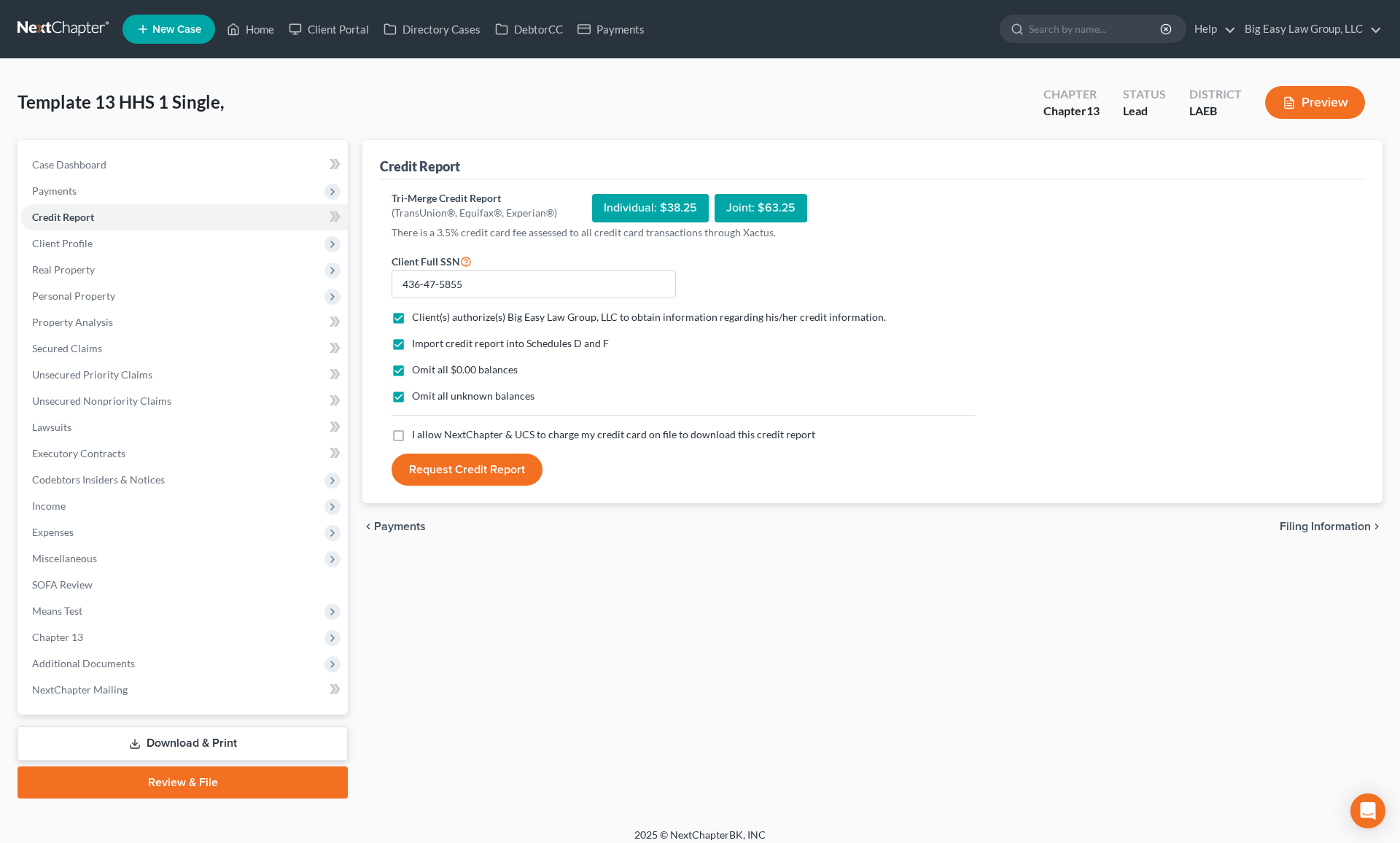
checkbox input "true"
click at [444, 471] on button "Request Credit Report" at bounding box center [467, 469] width 151 height 32
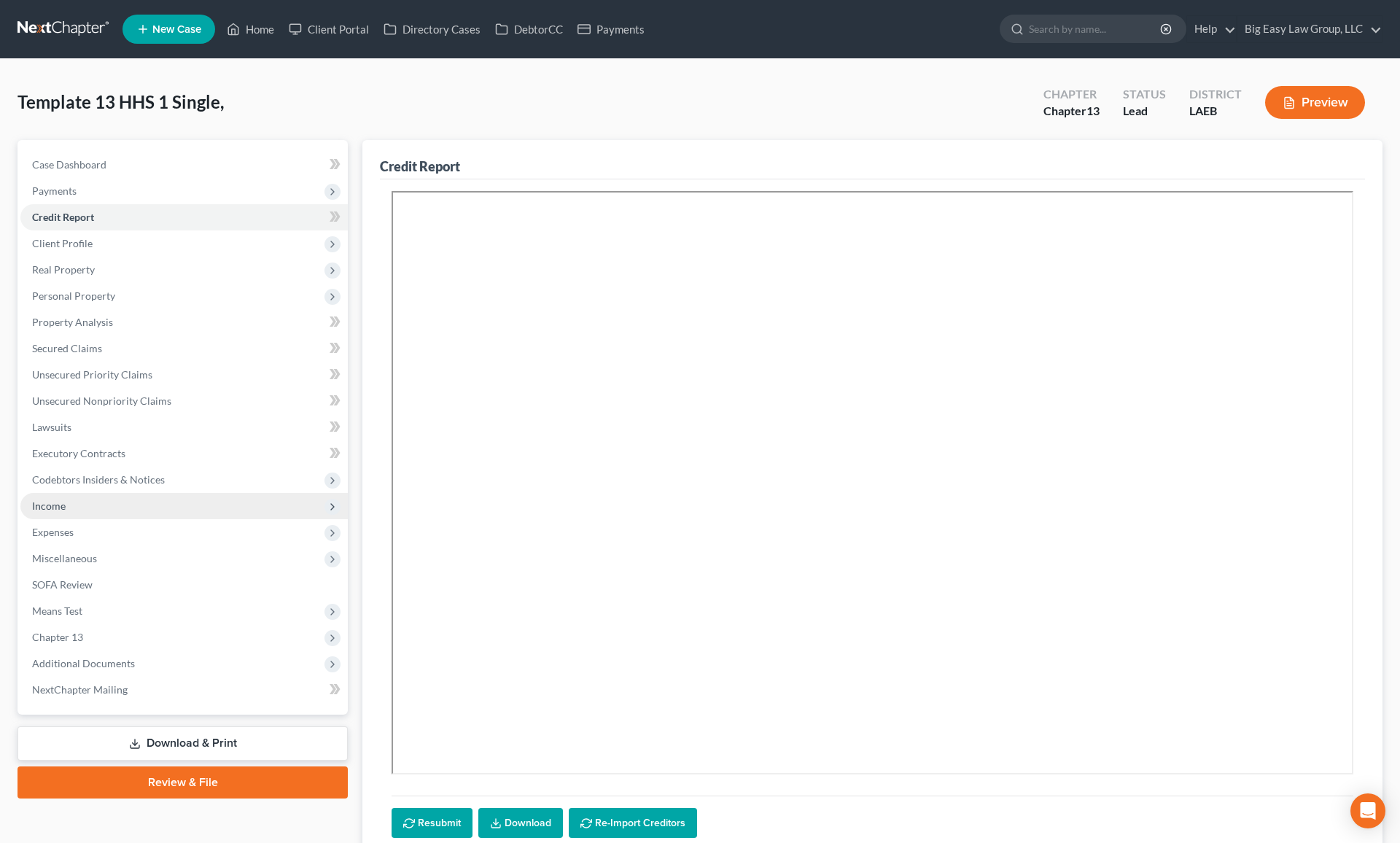
click at [184, 511] on span "Income" at bounding box center [184, 506] width 328 height 26
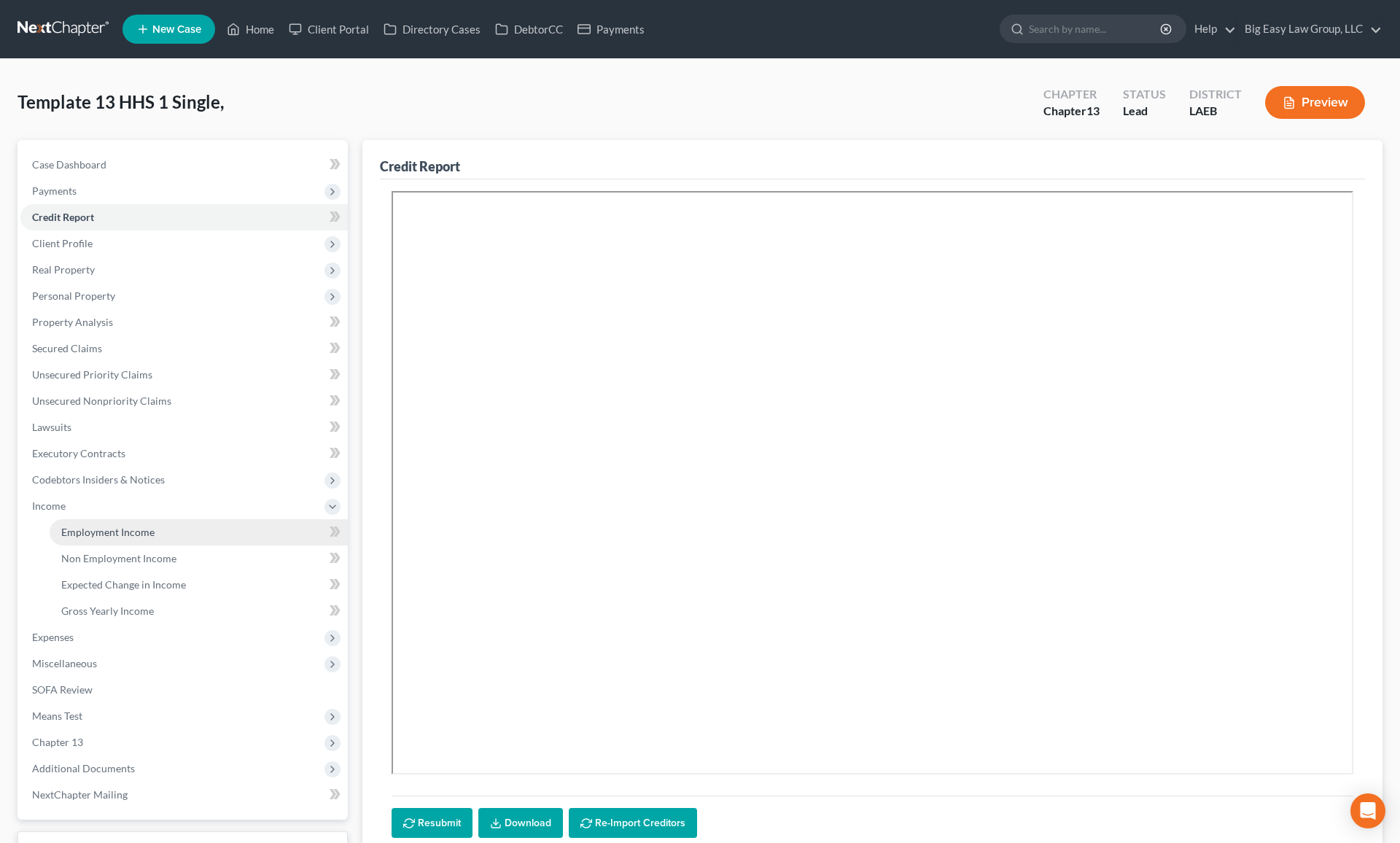
click at [197, 525] on link "Employment Income" at bounding box center [199, 533] width 298 height 26
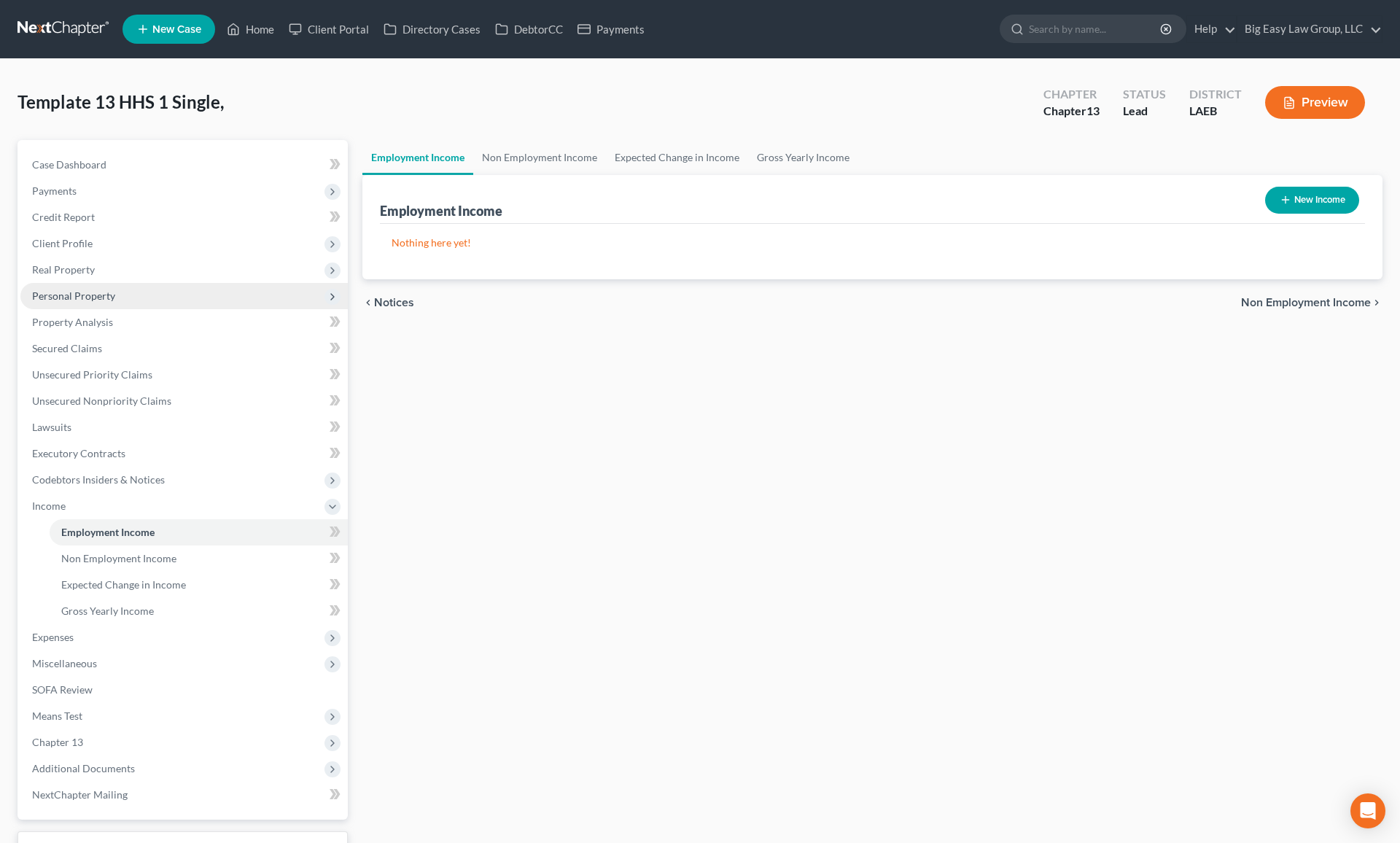
click at [172, 294] on span "Personal Property" at bounding box center [184, 296] width 328 height 26
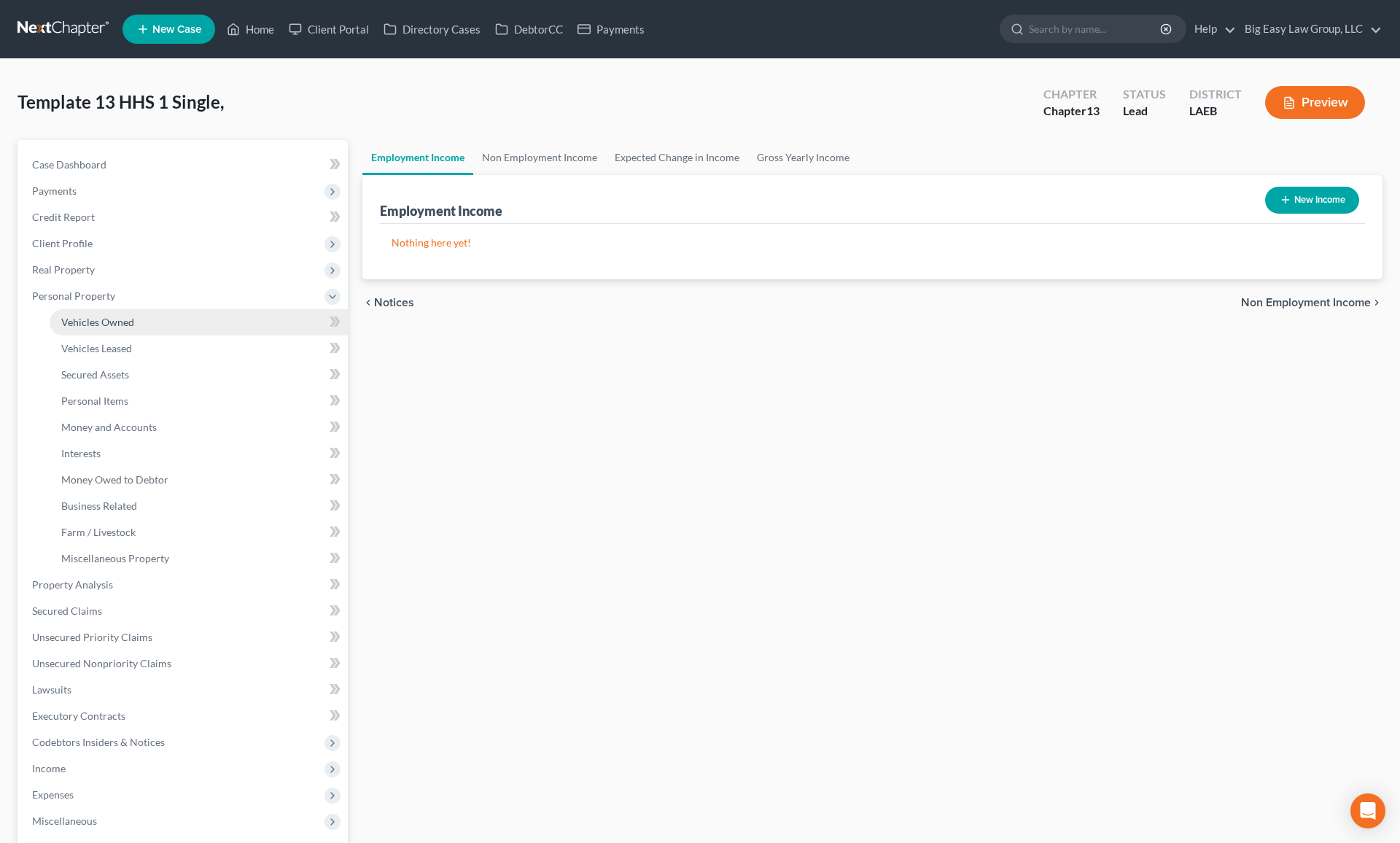
click at [198, 318] on link "Vehicles Owned" at bounding box center [199, 322] width 298 height 26
click at [1188, 197] on button "New Vehicle" at bounding box center [1312, 199] width 94 height 27
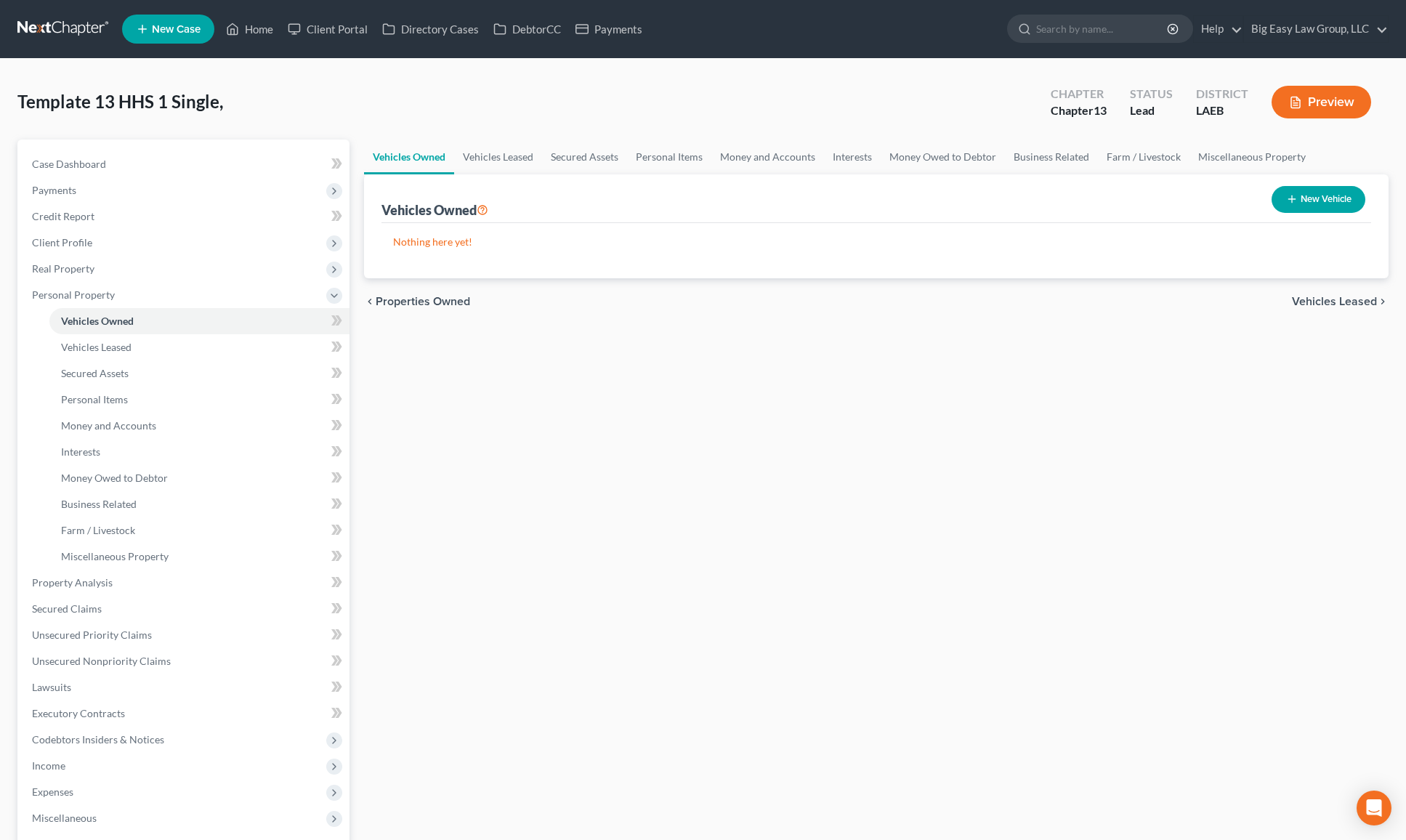
select select "0"
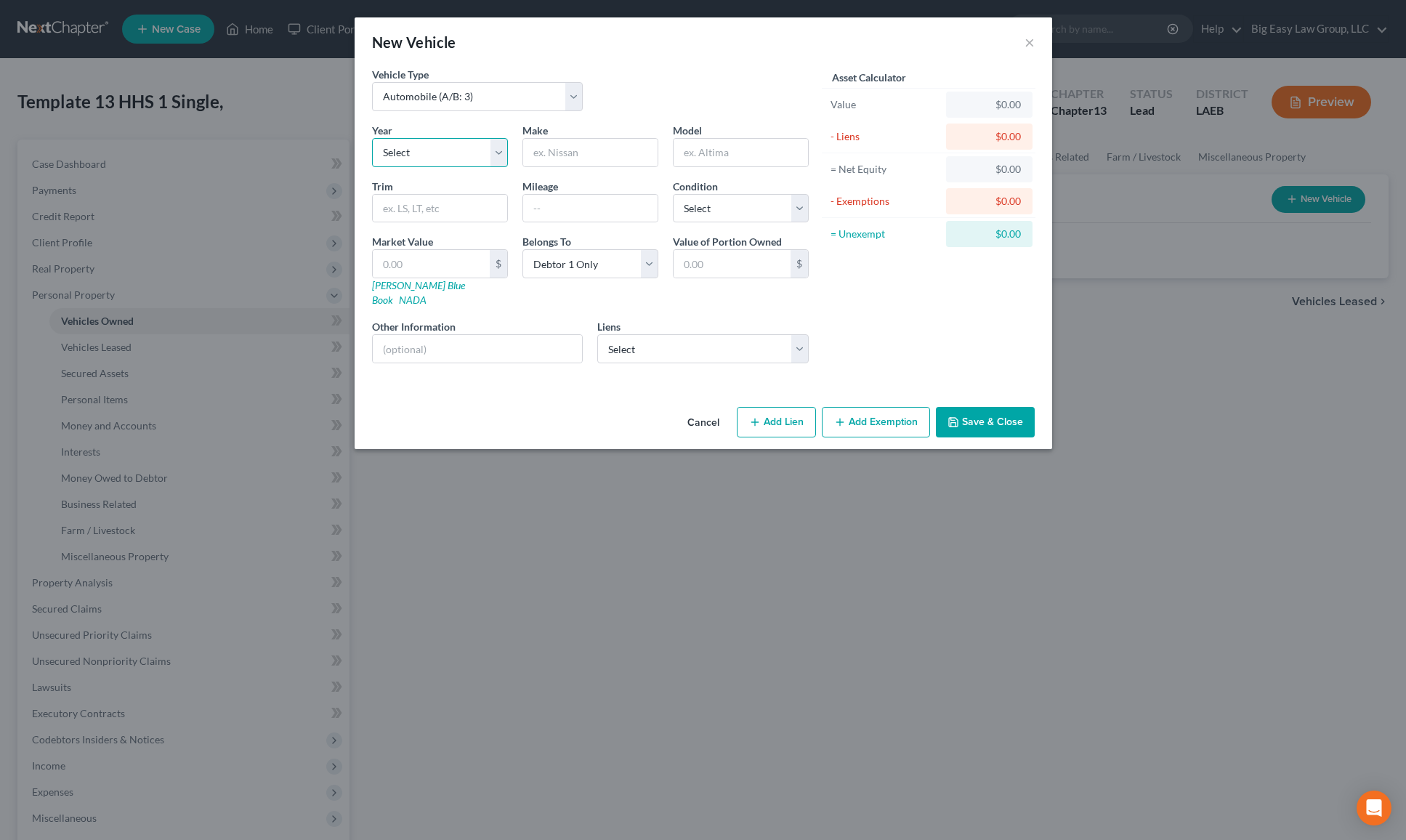
click at [454, 147] on select "Select 2026 2025 2024 2023 2022 2021 2020 2019 2018 2017 2016 2015 2014 2013 20…" at bounding box center [440, 152] width 136 height 29
select select "13"
click at [563, 160] on input "text" at bounding box center [590, 152] width 135 height 28
type input "Audi"
type input "A6"
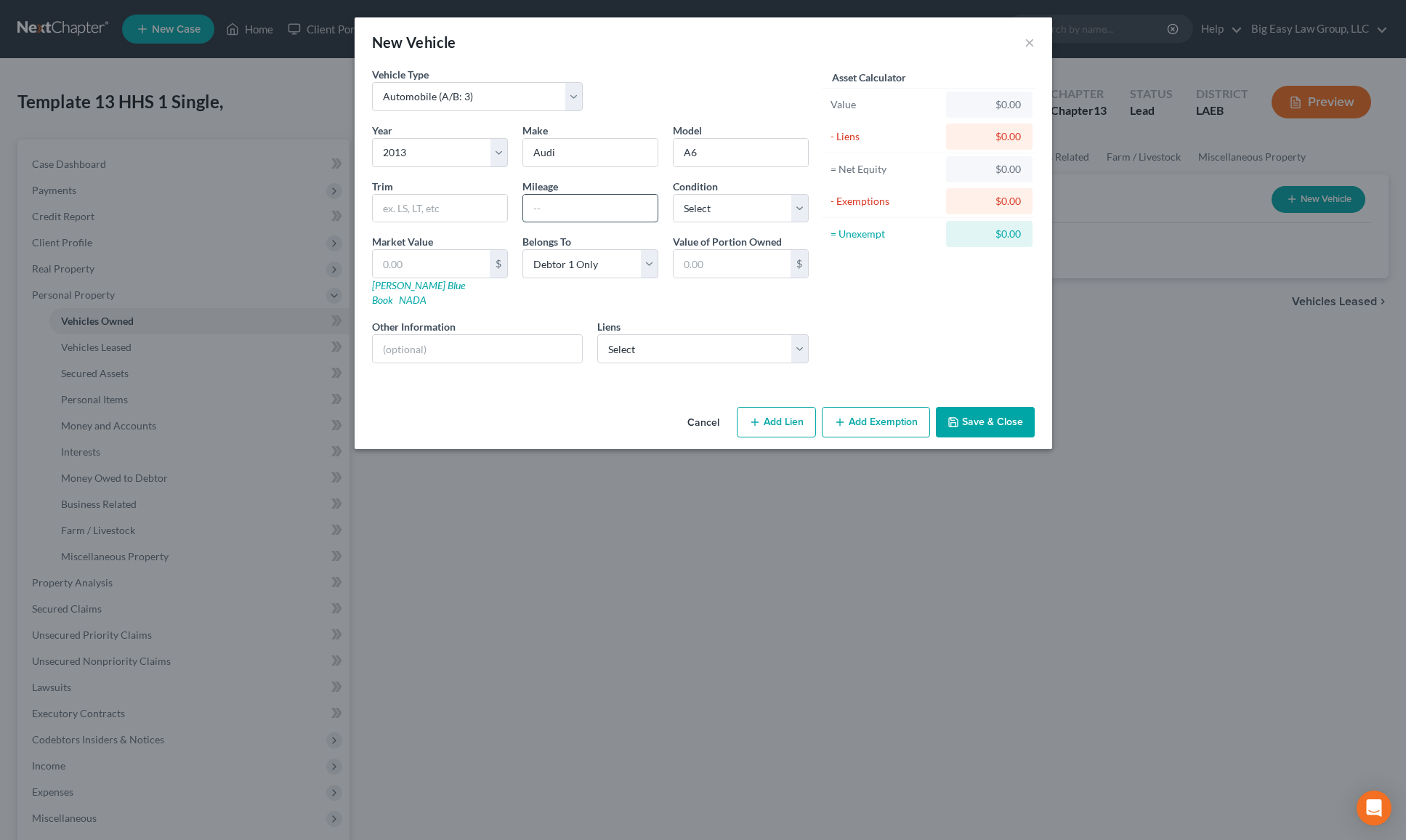
click at [549, 200] on input "text" at bounding box center [590, 209] width 135 height 28
type input "129000"
click at [439, 265] on input "text" at bounding box center [431, 264] width 117 height 28
click at [953, 330] on div "Asset Calculator Value $0.00 - Liens $0.00 = Net Equity $0.00 - Exemptions $0.0…" at bounding box center [929, 220] width 226 height 308
click at [1003, 410] on button "Save & Close" at bounding box center [986, 422] width 99 height 30
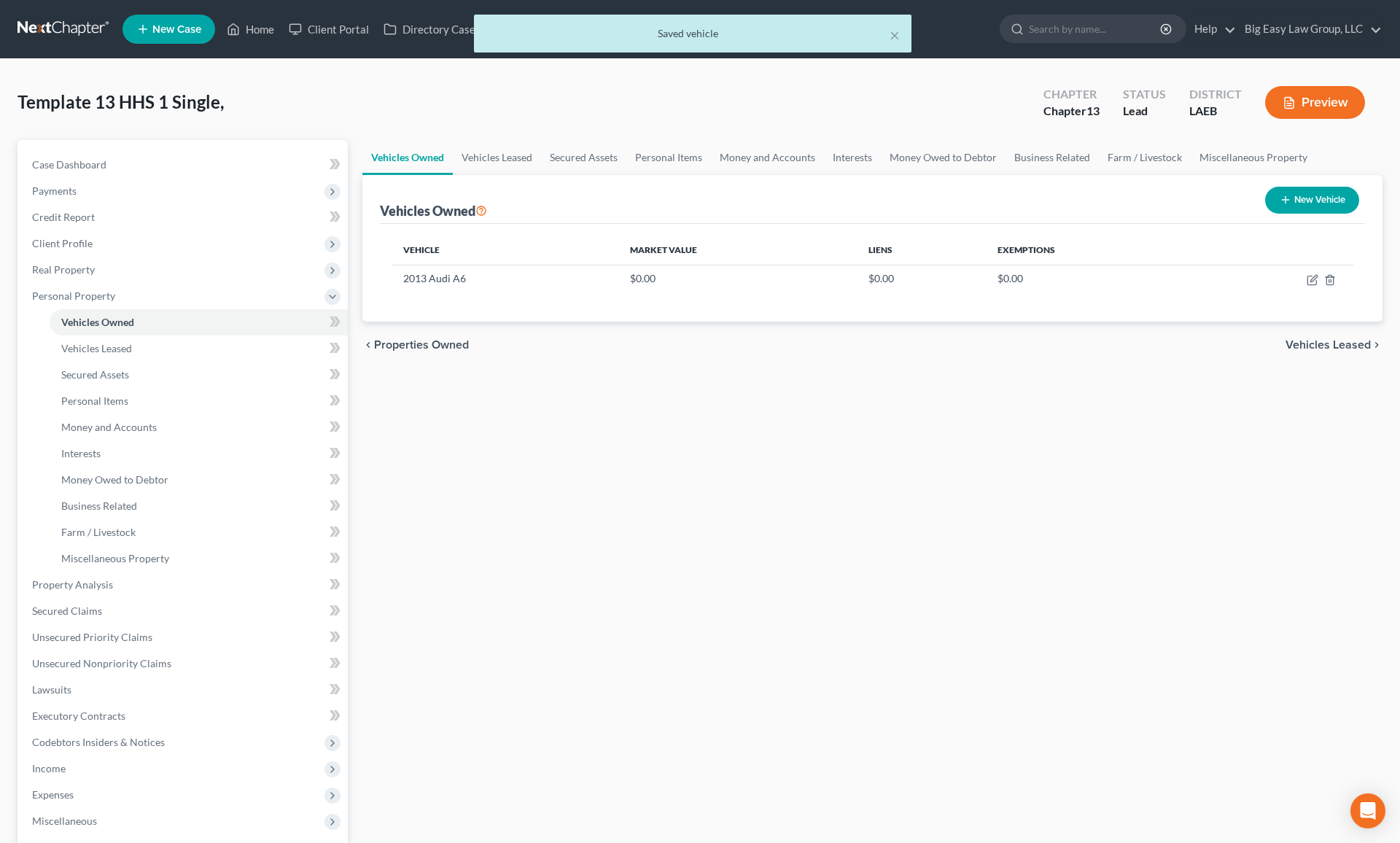
click at [1188, 203] on button "New Vehicle" at bounding box center [1312, 199] width 94 height 27
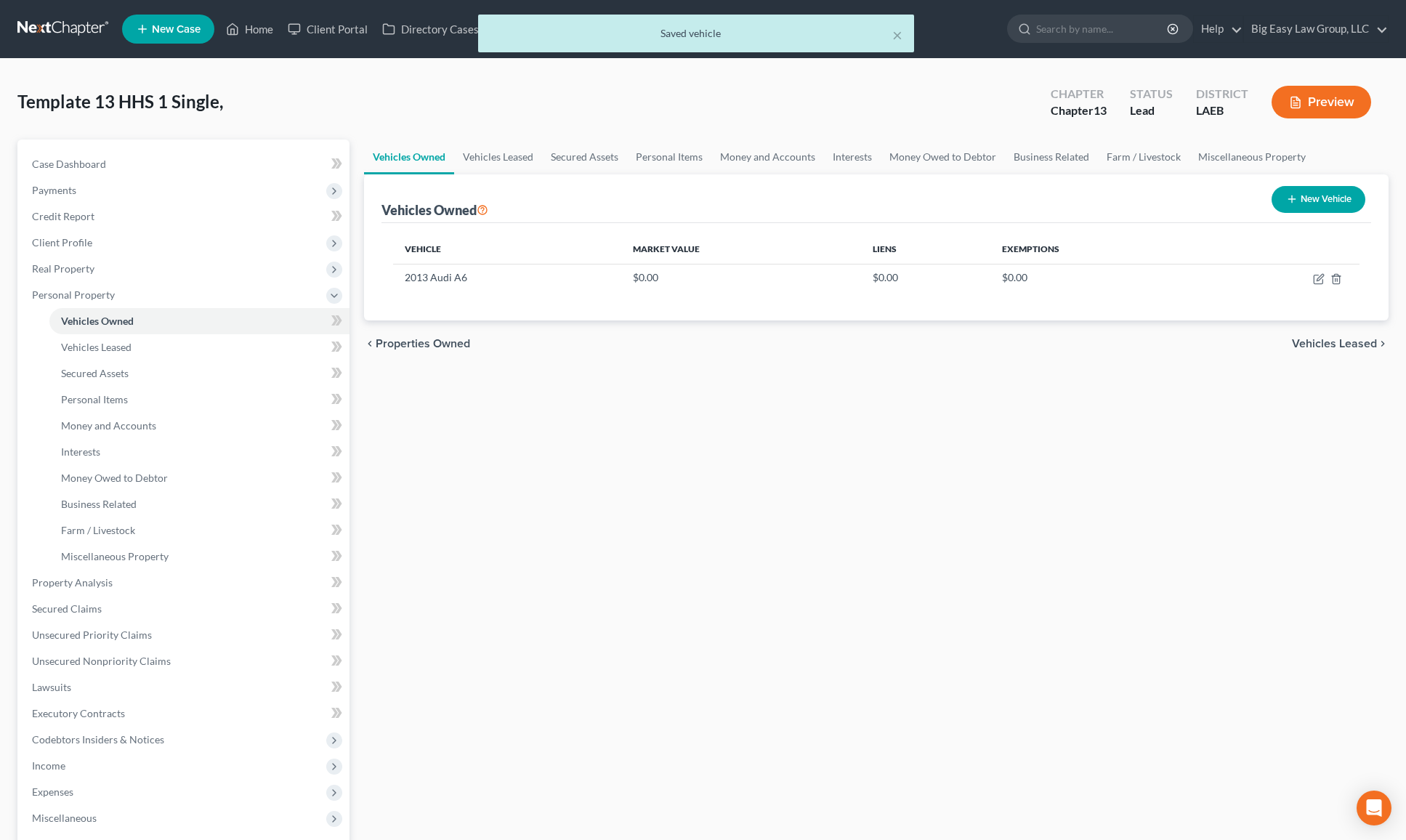
select select "0"
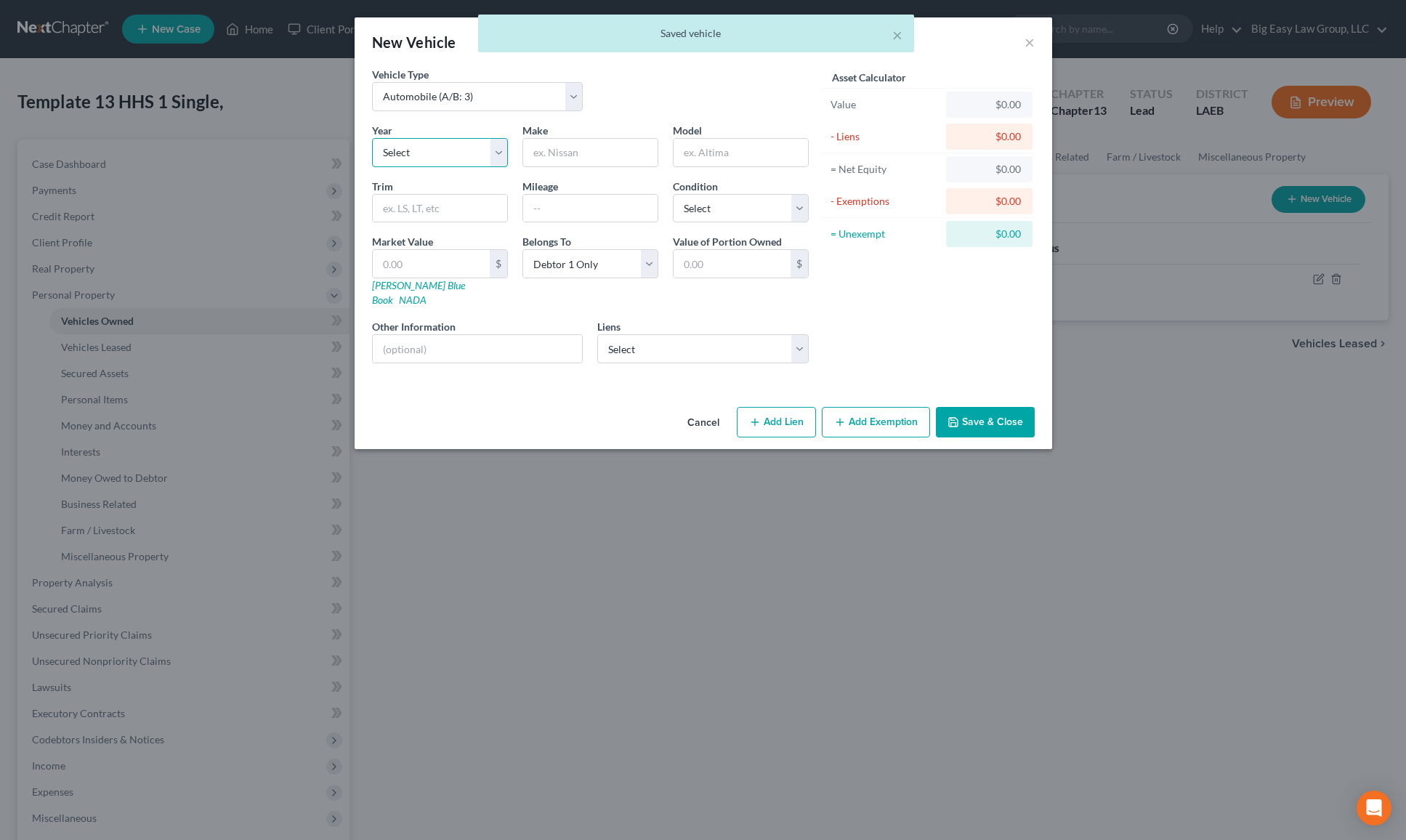
click at [442, 152] on select "Select 2026 2025 2024 2023 2022 2021 2020 2019 2018 2017 2016 2015 2014 2013 20…" at bounding box center [440, 152] width 136 height 29
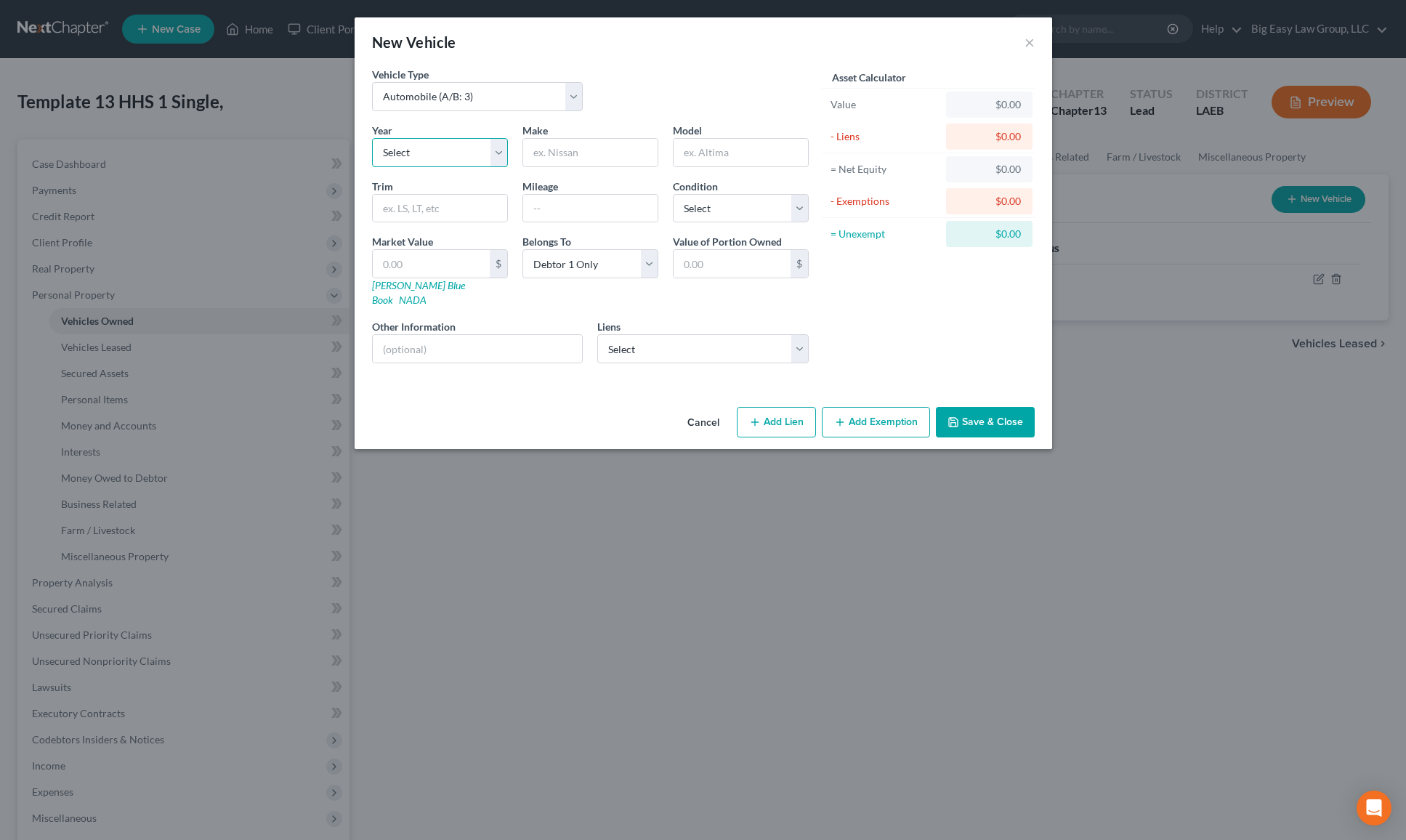
select select "15"
click at [589, 154] on input "text" at bounding box center [590, 152] width 135 height 28
type input "BMW"
click at [604, 208] on input "text" at bounding box center [590, 209] width 135 height 28
type input "78000"
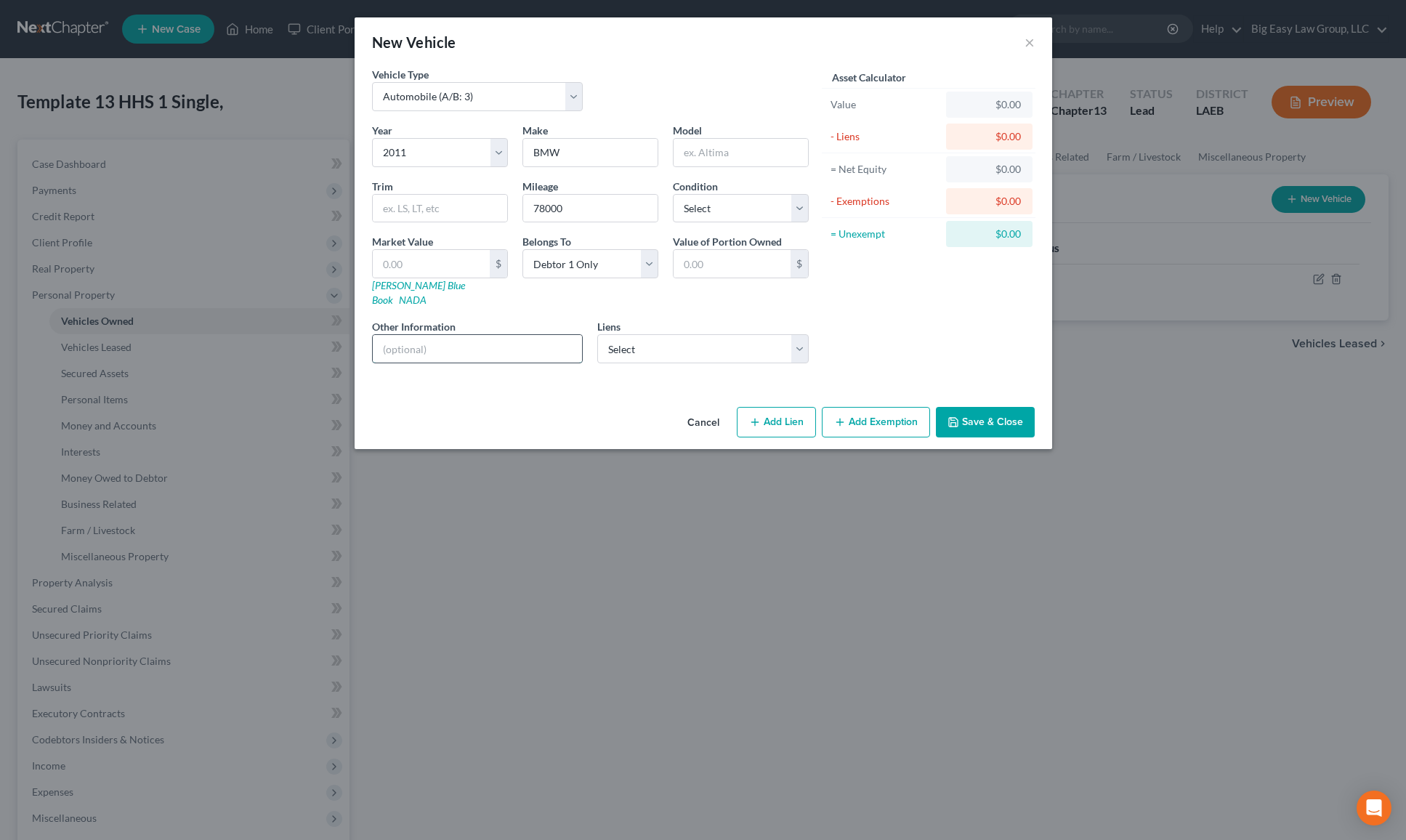
click at [520, 335] on input "text" at bounding box center [477, 349] width 210 height 28
type input "inoperable"
click at [1007, 418] on button "Save & Close" at bounding box center [986, 422] width 99 height 30
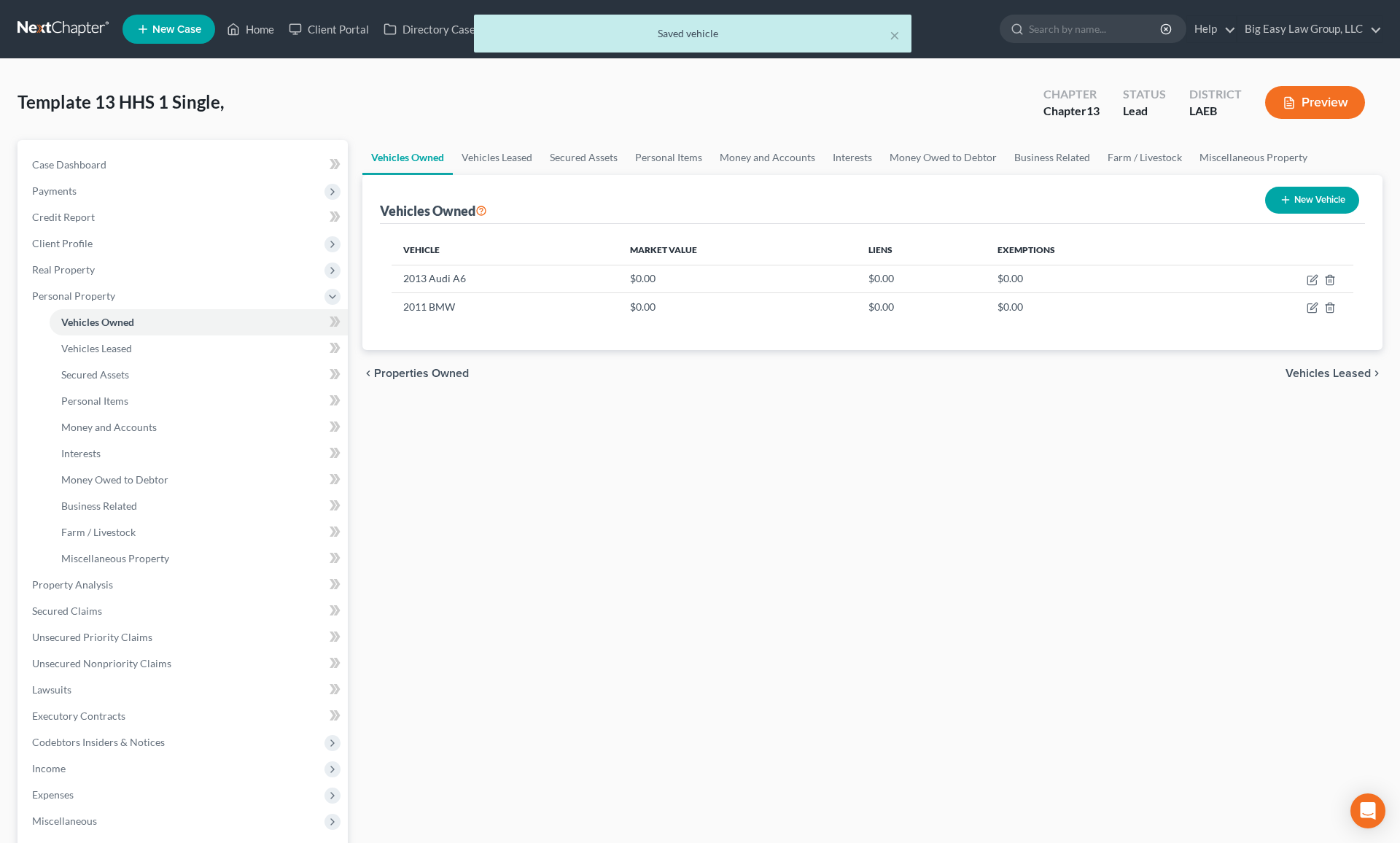
click at [1188, 197] on button "New Vehicle" at bounding box center [1312, 199] width 94 height 27
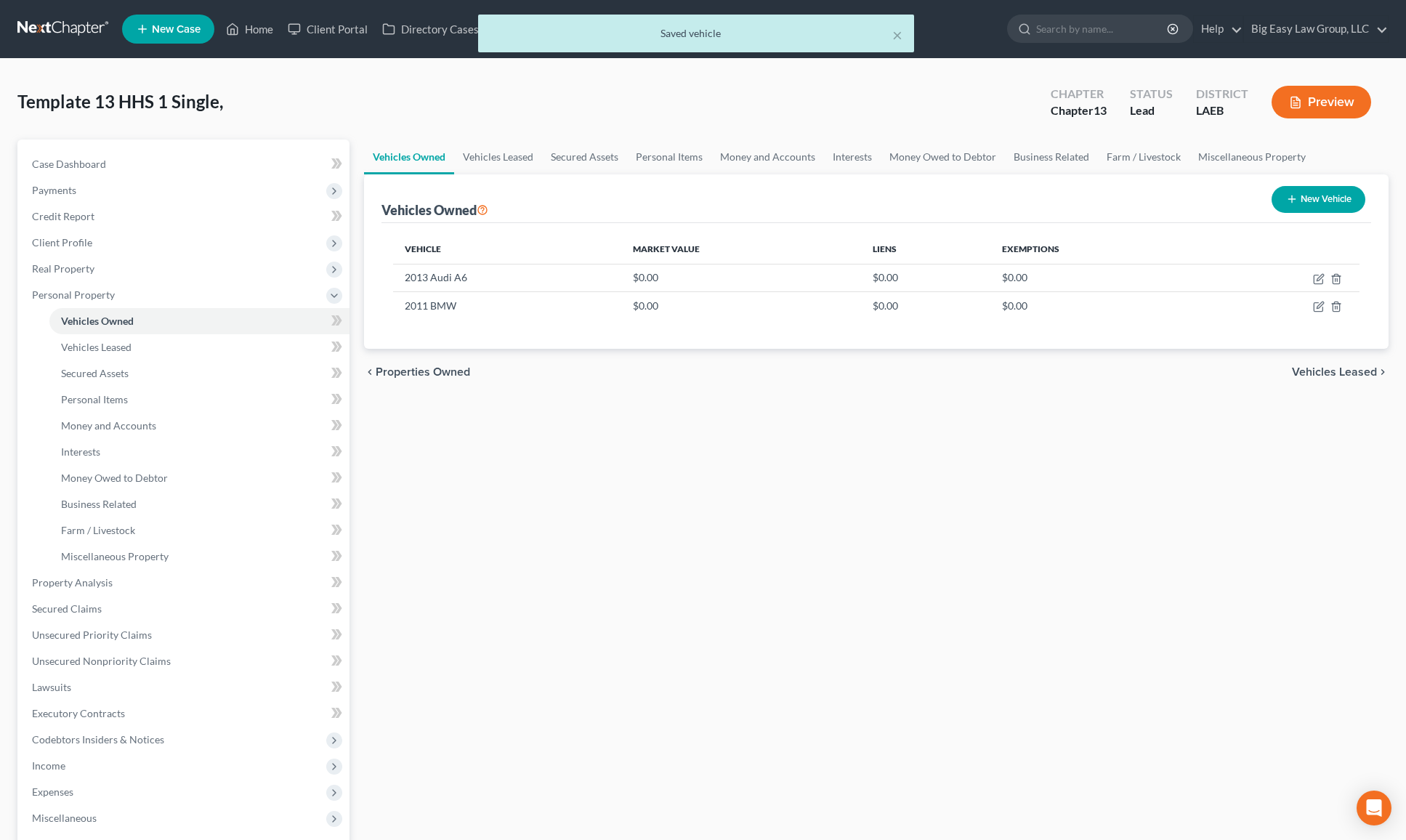
select select "0"
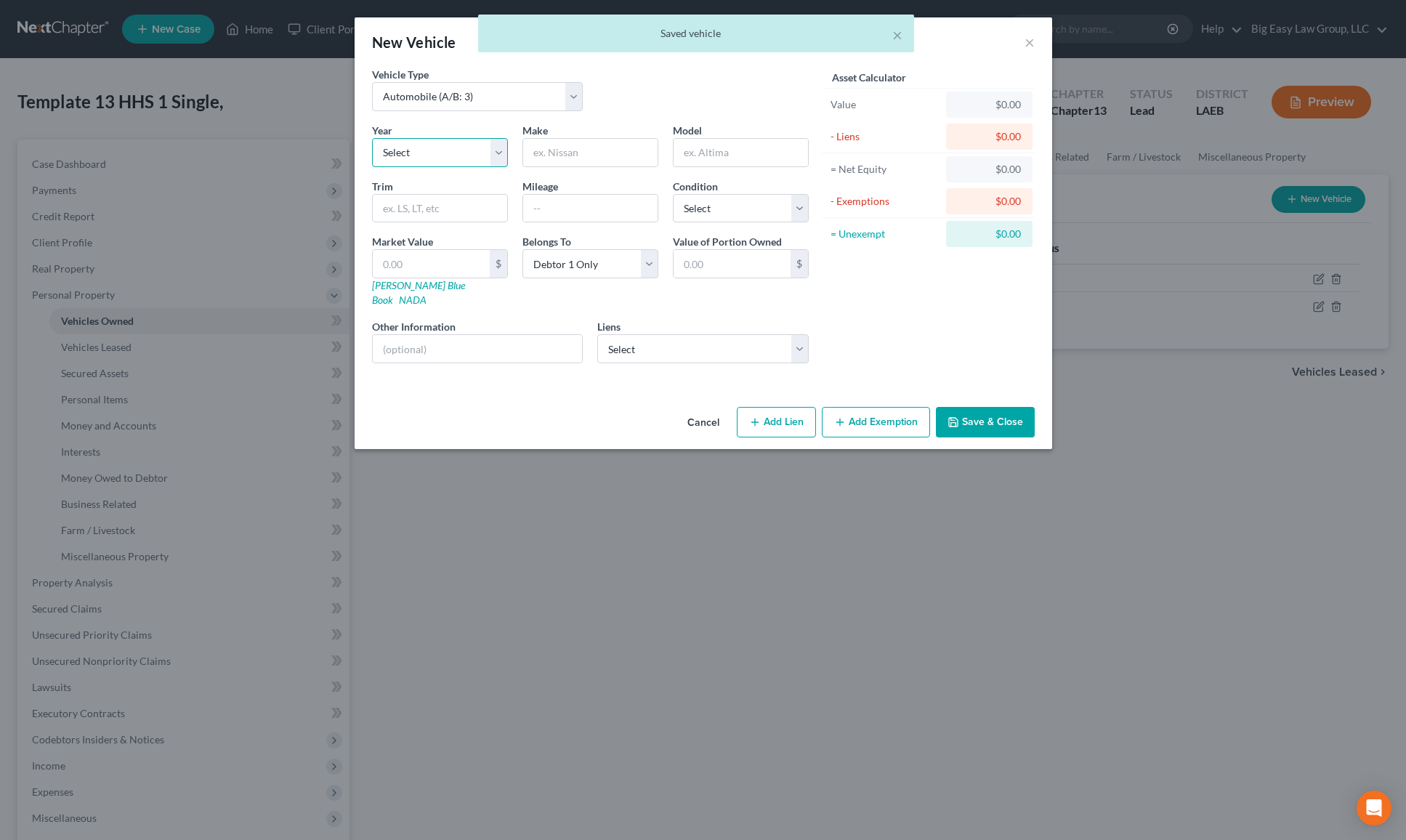
click at [450, 149] on select "Select 2026 2025 2024 2023 2022 2021 2020 2019 2018 2017 2016 2015 2014 2013 20…" at bounding box center [440, 152] width 136 height 29
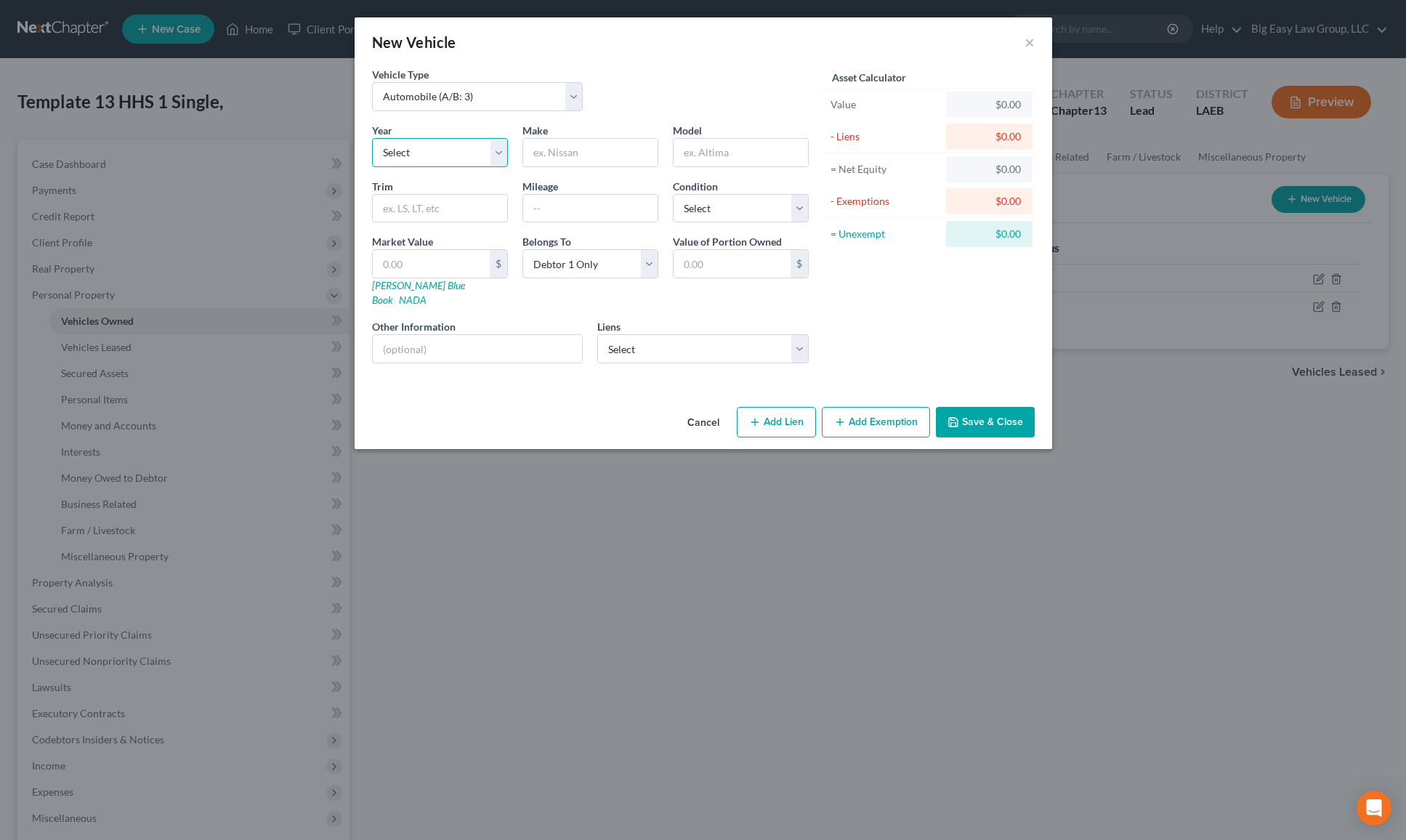
select select "18"
click at [569, 154] on input "text" at bounding box center [590, 152] width 135 height 28
type input "X"
type input "H"
type input "Chevy"
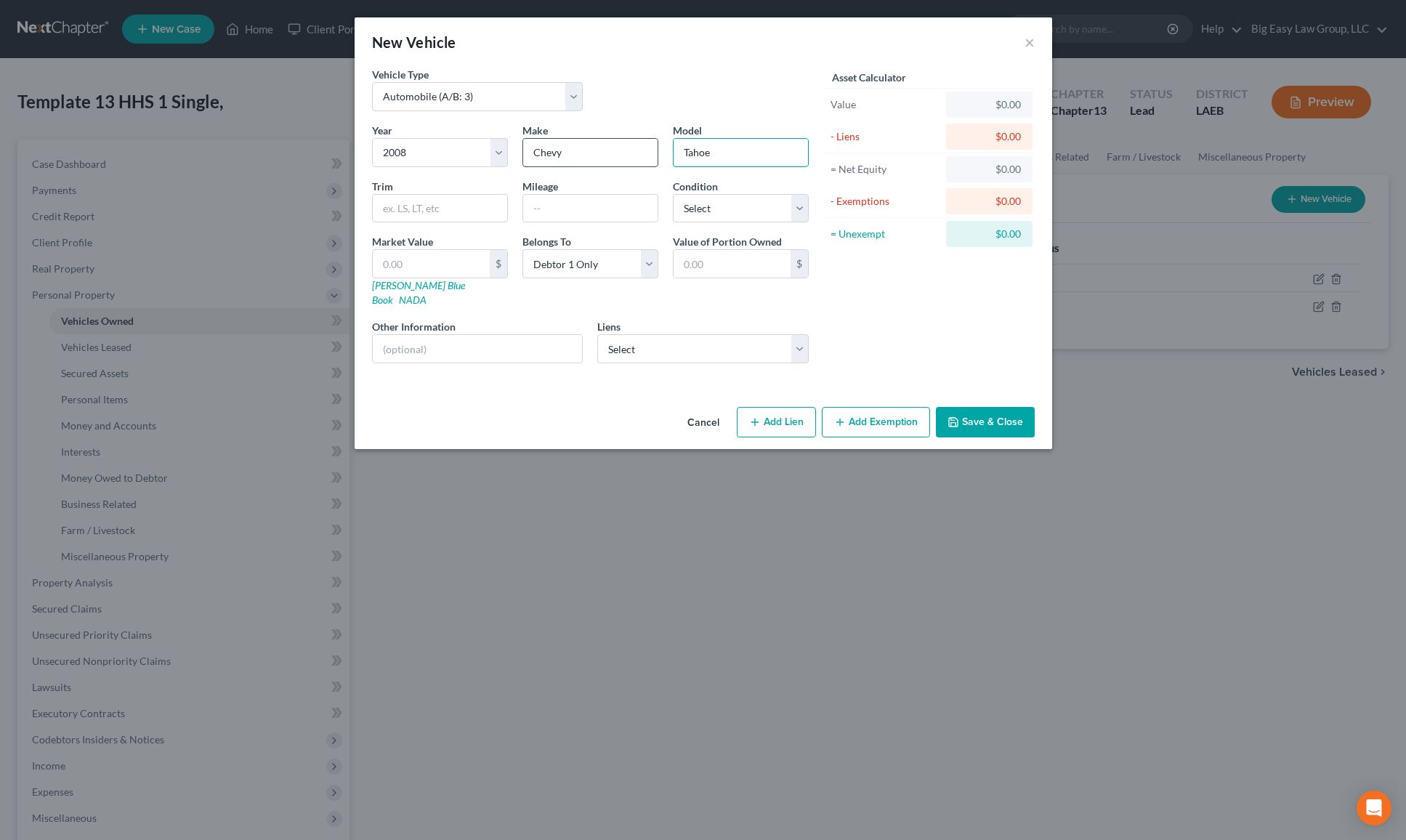
type input "Tahoe"
click at [465, 348] on div at bounding box center [477, 349] width 211 height 29
click at [443, 335] on input "text" at bounding box center [477, 349] width 210 height 28
type input "inoperable"
click at [566, 215] on input "text" at bounding box center [590, 209] width 135 height 28
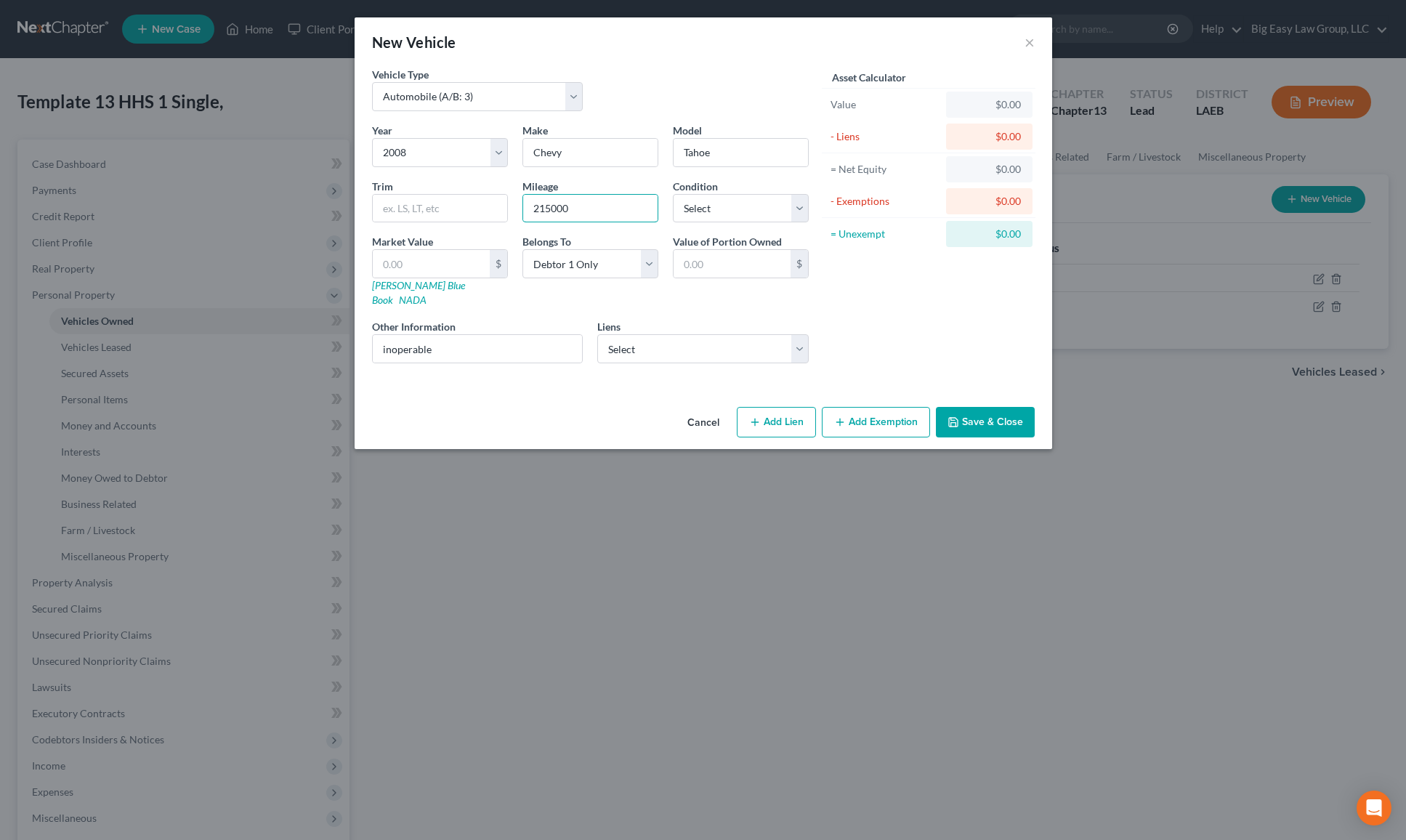
type input "215000"
click at [990, 407] on button "Save & Close" at bounding box center [986, 422] width 99 height 30
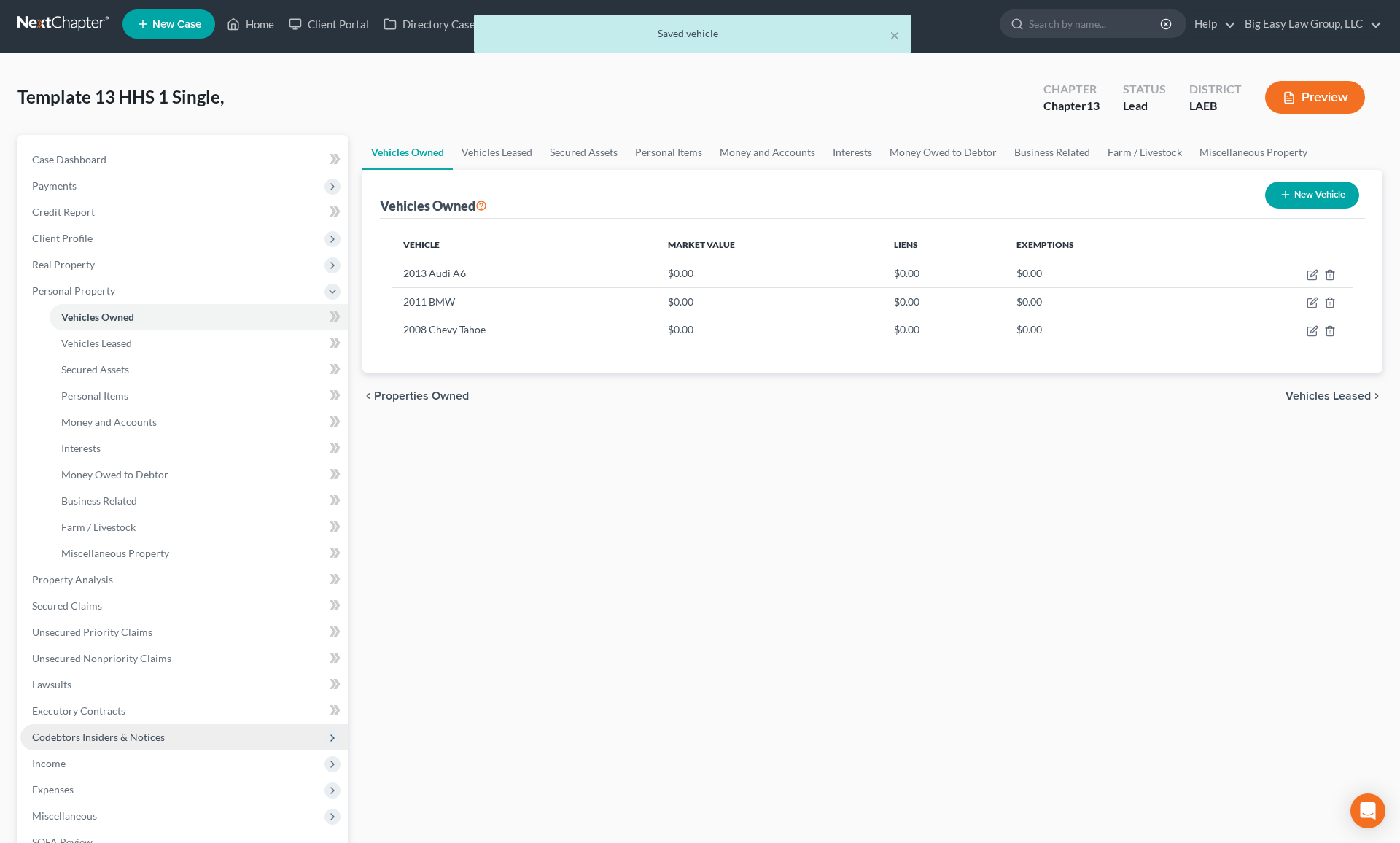
scroll to position [6, 0]
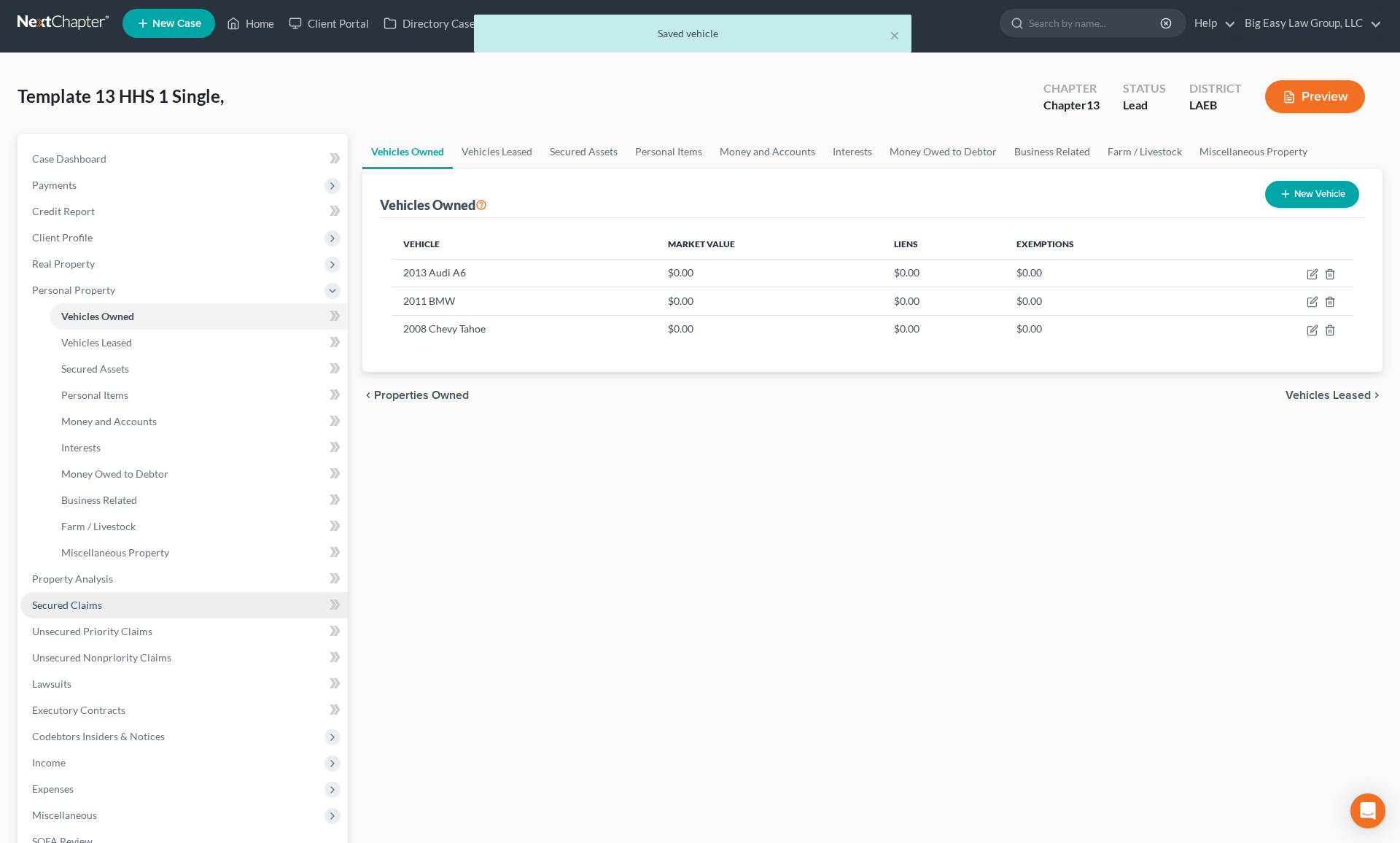
click at [244, 616] on link "Secured Claims" at bounding box center [184, 605] width 328 height 26
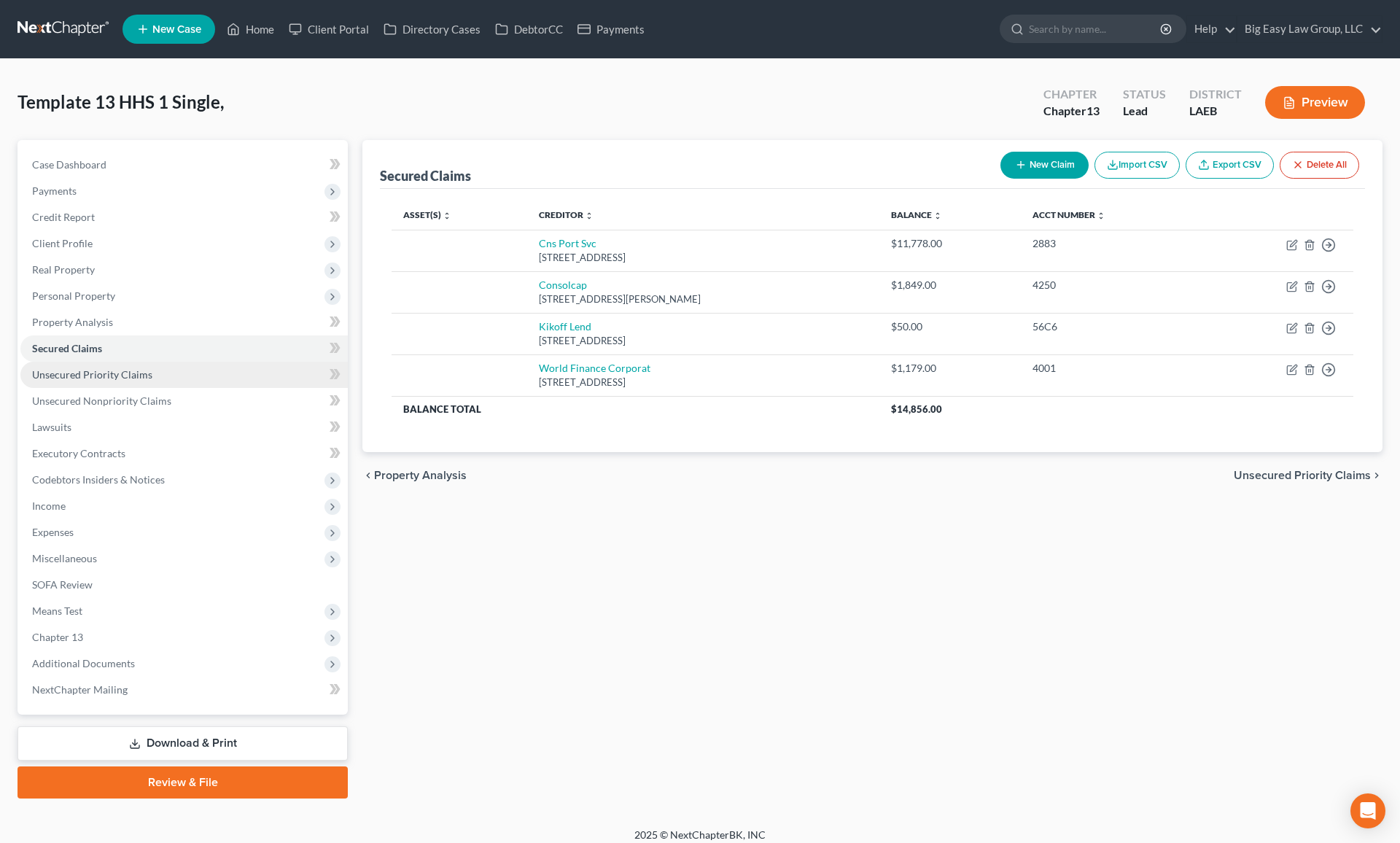
click at [233, 385] on link "Unsecured Priority Claims" at bounding box center [184, 375] width 328 height 26
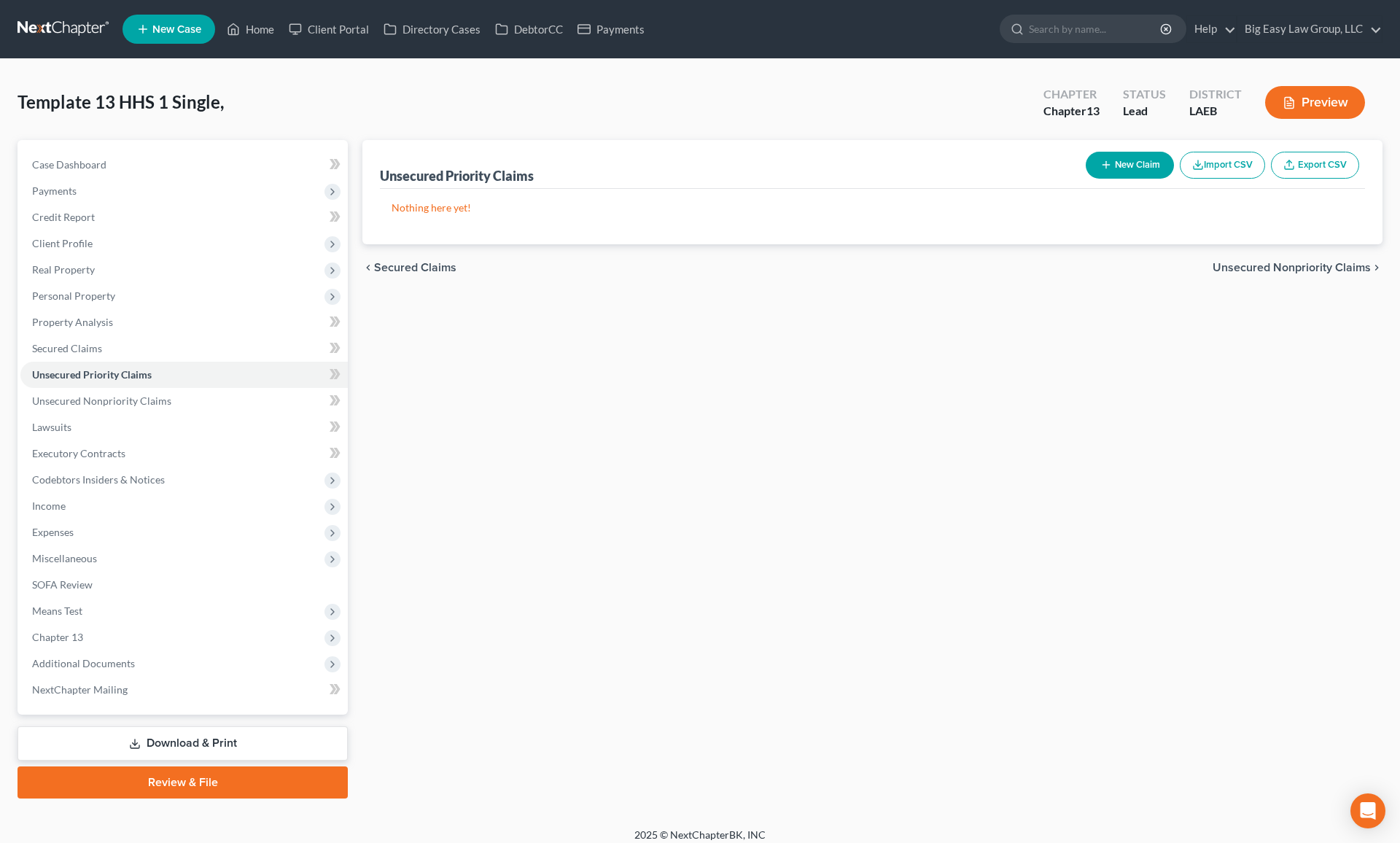
click at [1124, 160] on button "New Claim" at bounding box center [1131, 165] width 89 height 27
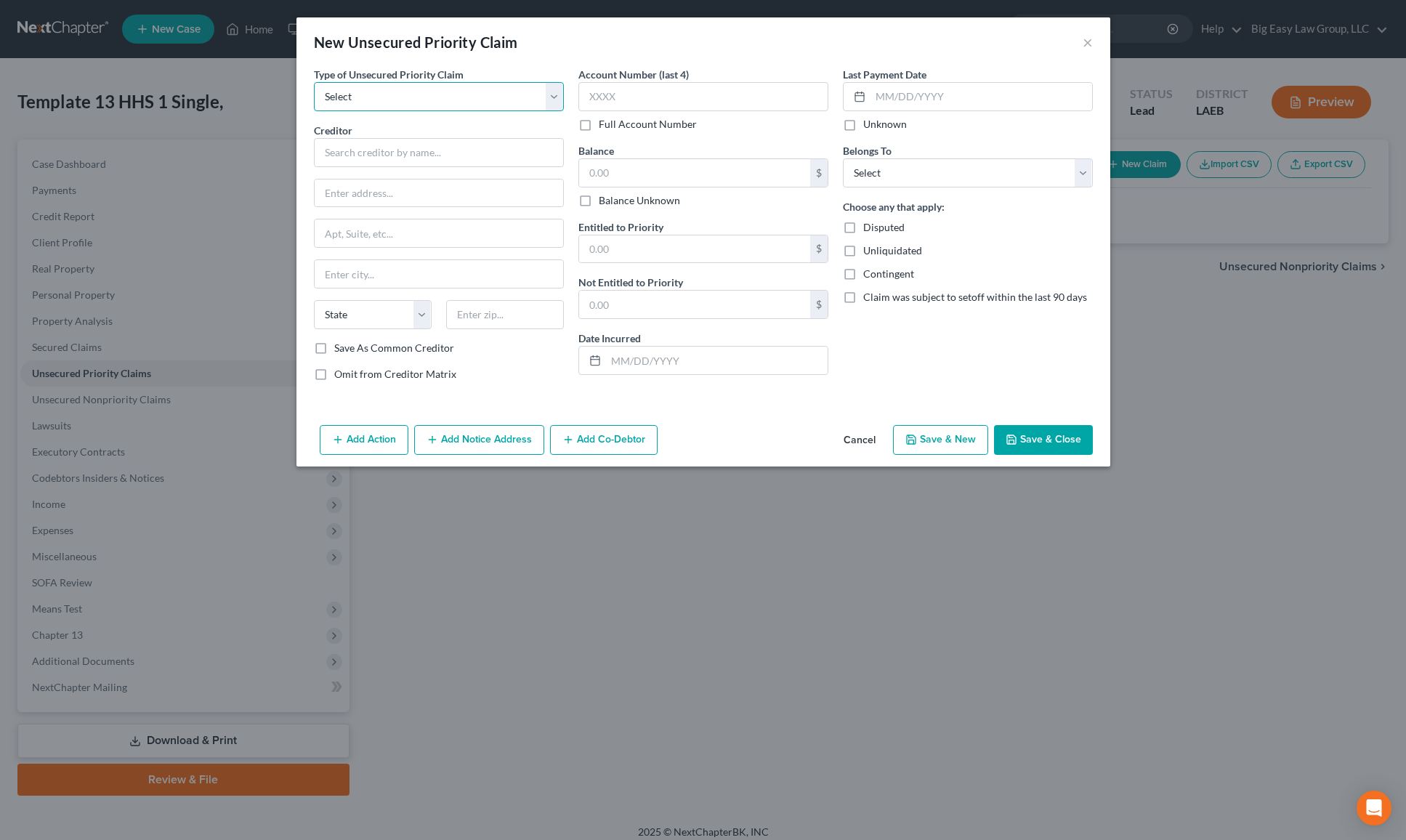
click at [494, 89] on select "Select Taxes & Other Government Units Domestic Support Obligations Extensions o…" at bounding box center [439, 97] width 250 height 29
select select "0"
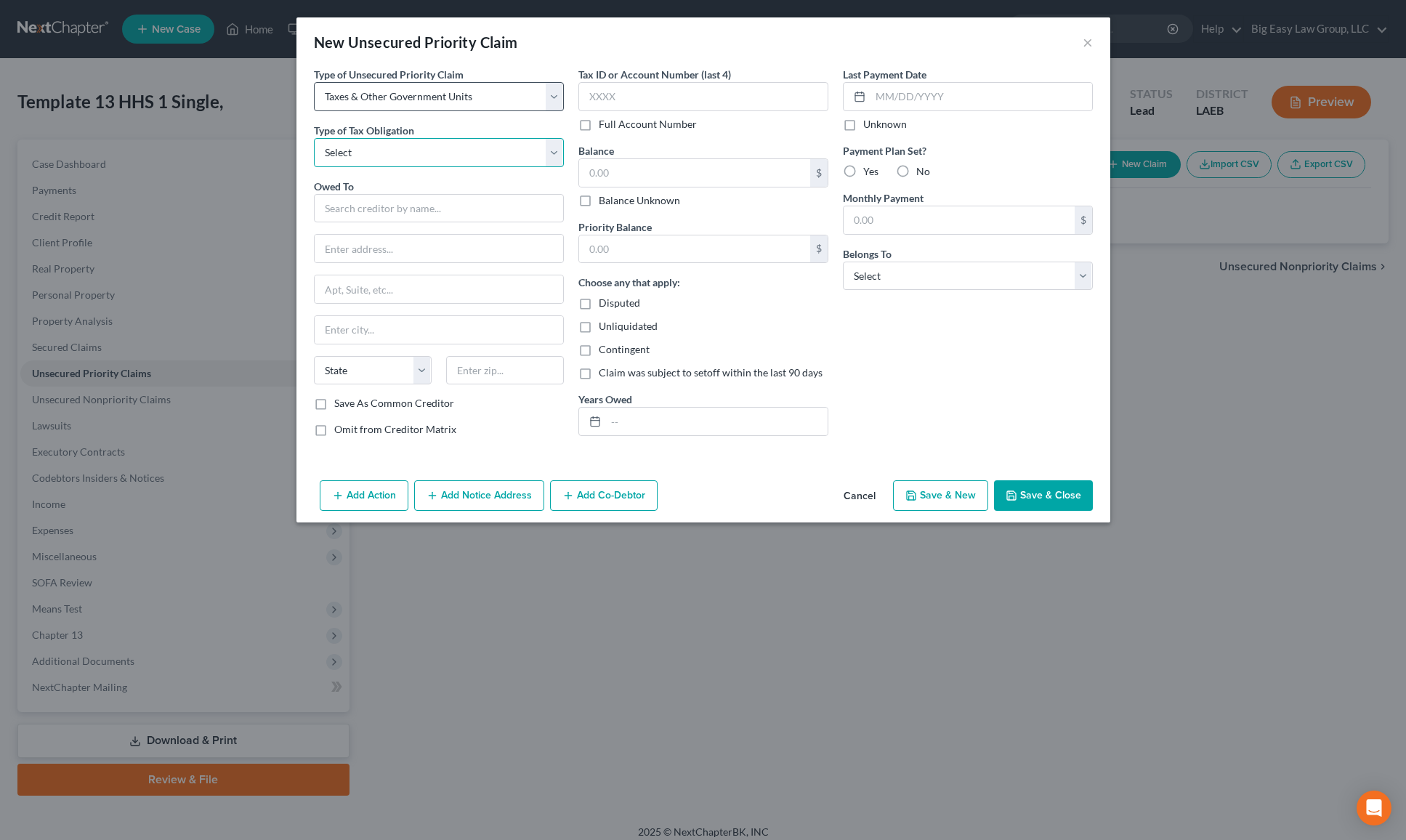
click at [472, 162] on select "Select Federal City State Franchise Tax Board Other" at bounding box center [439, 152] width 250 height 29
select select "0"
click at [479, 211] on input "text" at bounding box center [439, 209] width 250 height 29
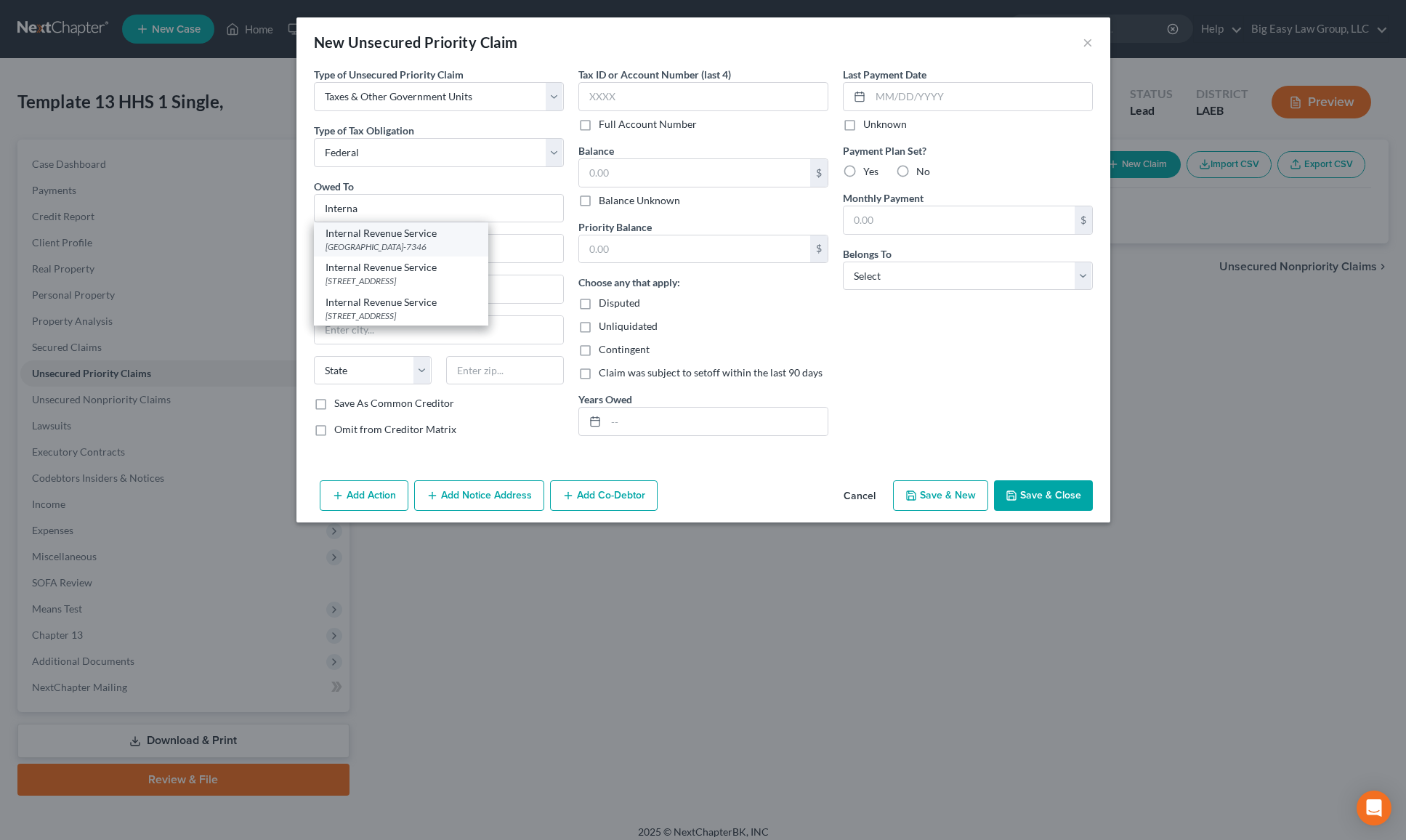
click at [422, 234] on div "Internal Revenue Service" at bounding box center [401, 233] width 151 height 15
type input "Internal Revenue Service"
type input "PO Box 7346"
type input "[GEOGRAPHIC_DATA]"
select select "39"
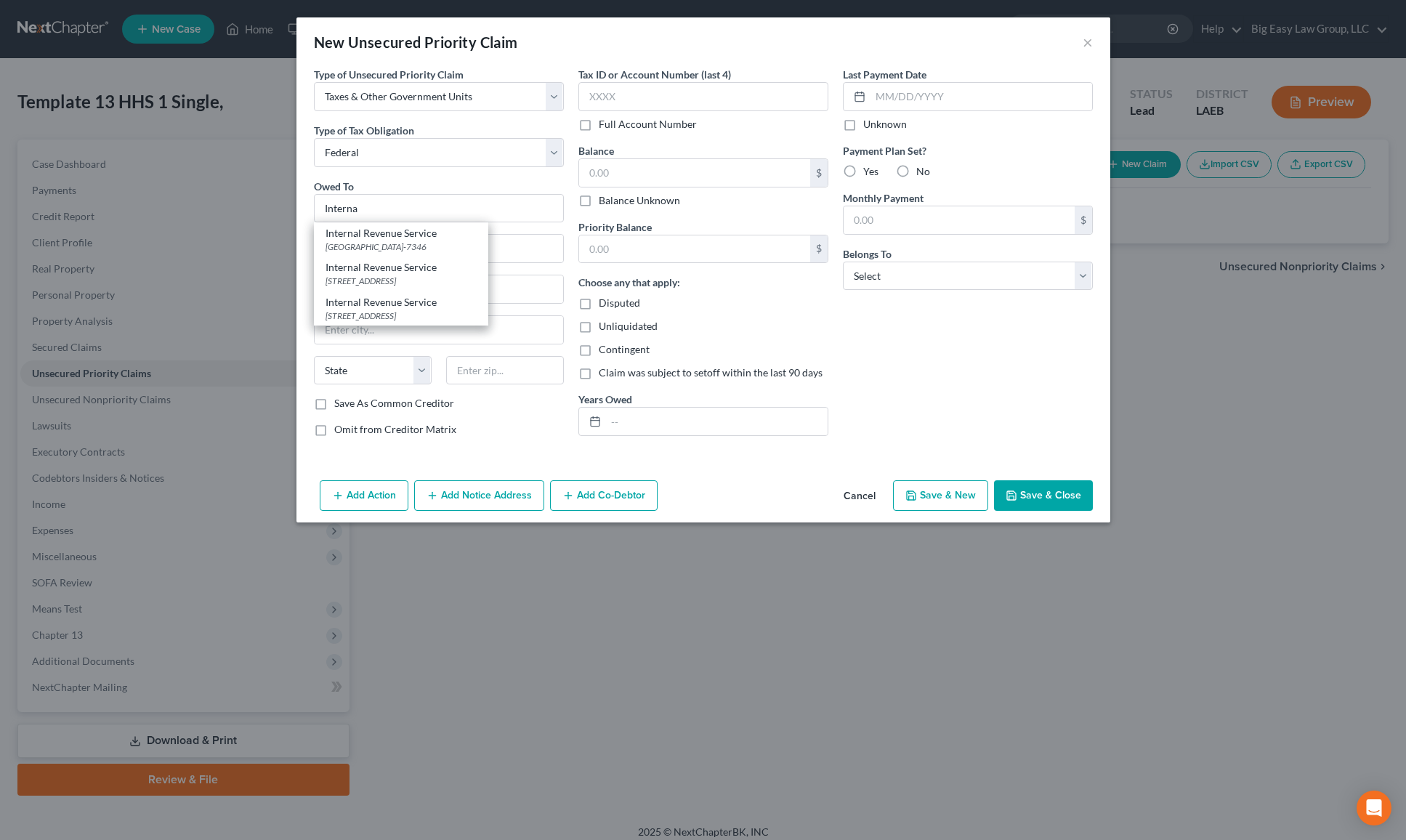
type input "19101-7346"
click at [682, 176] on input "text" at bounding box center [695, 173] width 231 height 28
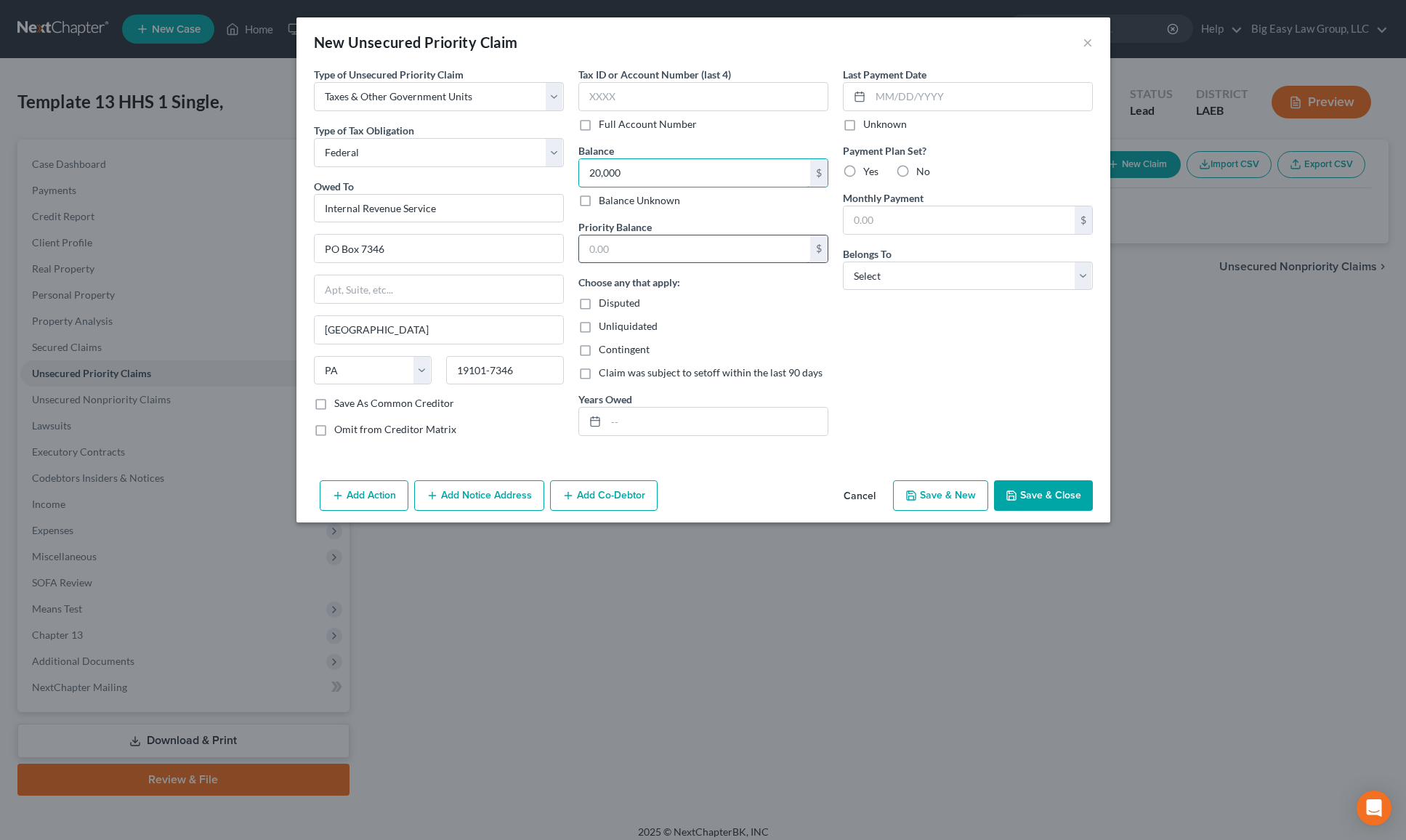
type input "20,000"
click at [703, 239] on input "text" at bounding box center [695, 249] width 231 height 28
type input "20,000"
click at [1034, 490] on button "Save & Close" at bounding box center [1044, 495] width 99 height 30
click at [1031, 275] on select "Select Debtor 1 Only Debtor 2 Only Debtor 1 And Debtor 2 Only At Least One Of T…" at bounding box center [967, 276] width 250 height 29
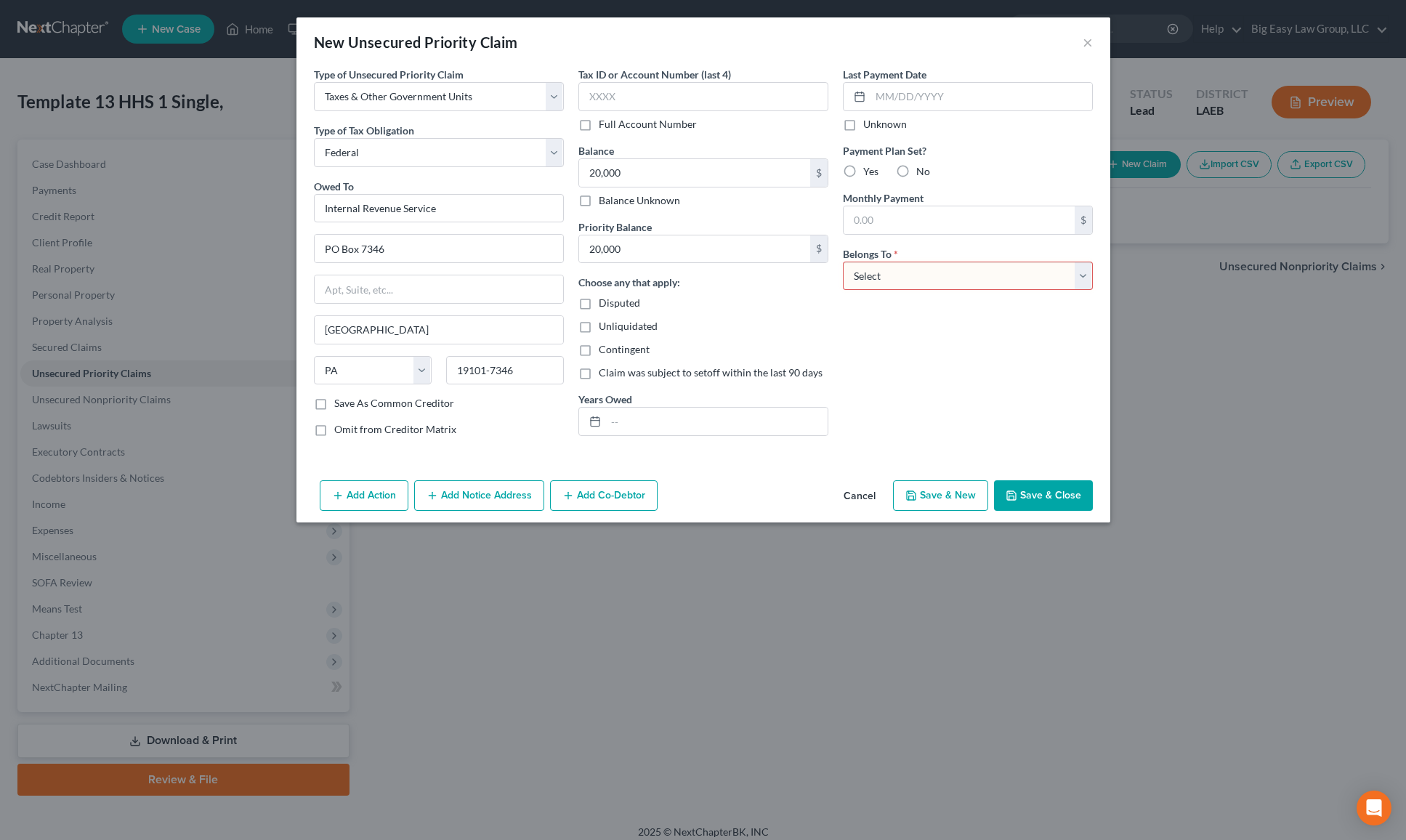
select select "0"
click at [1038, 501] on button "Save & Close" at bounding box center [1044, 495] width 99 height 30
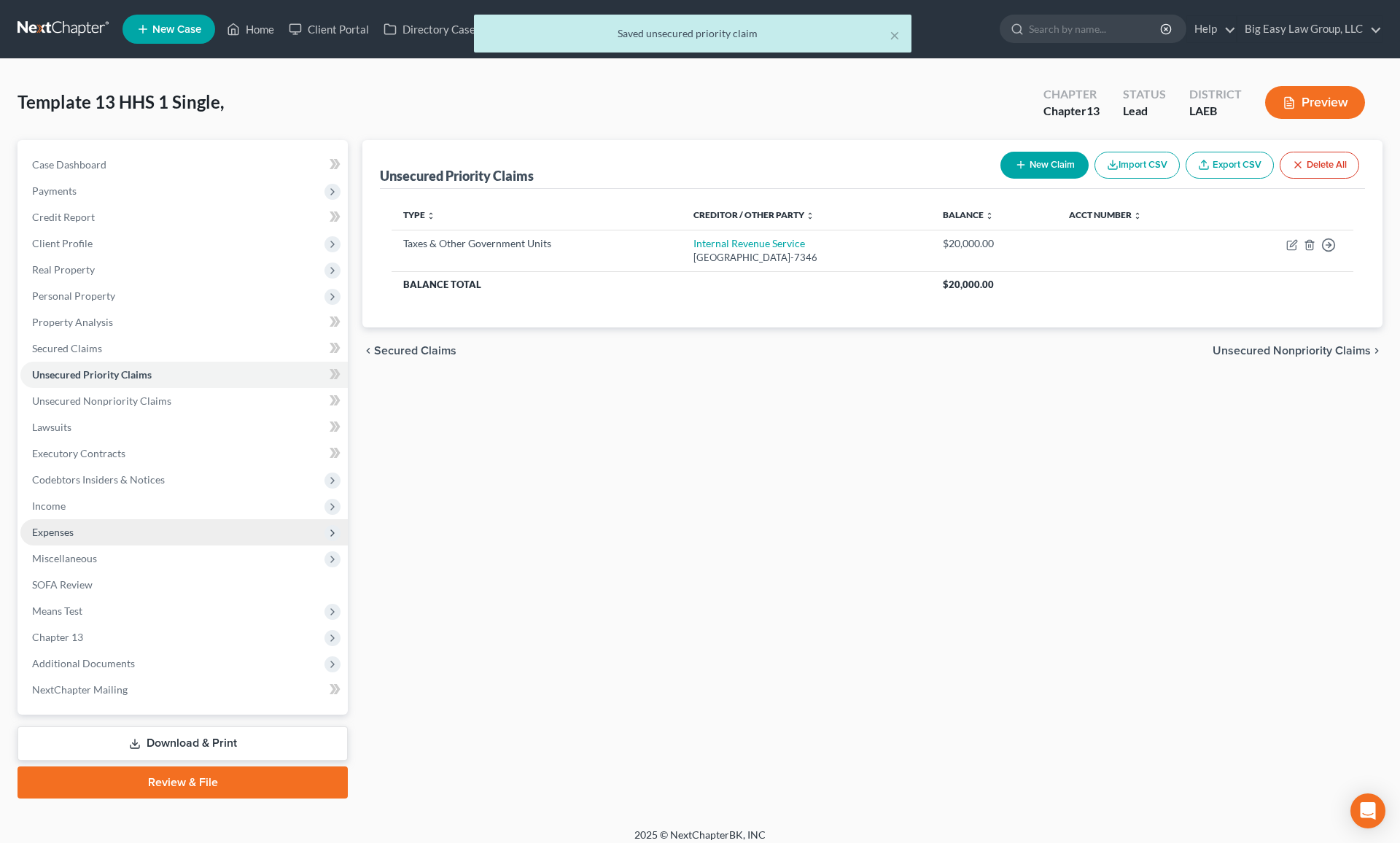
click at [124, 531] on span "Expenses" at bounding box center [184, 533] width 328 height 26
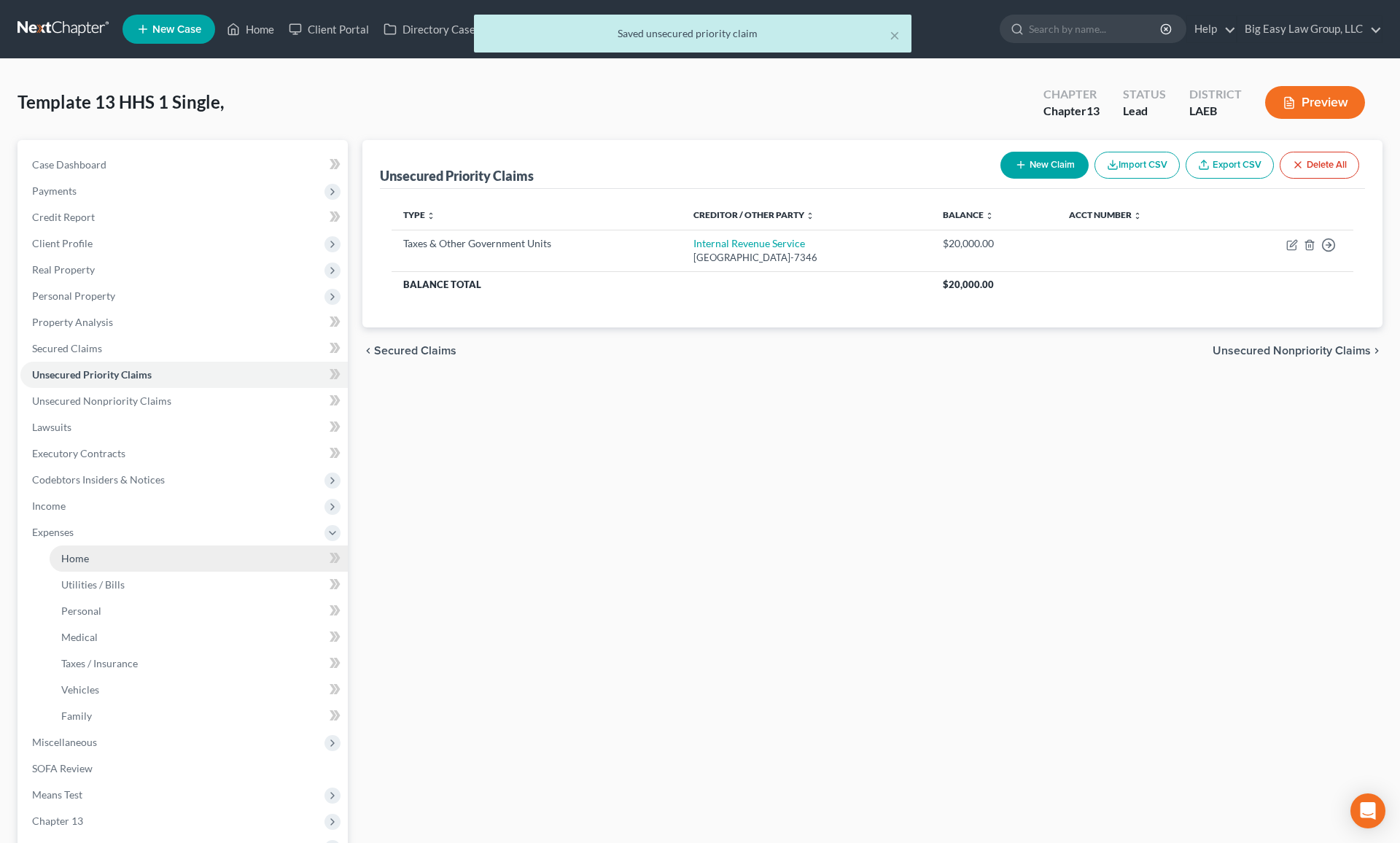
click at [174, 550] on link "Home" at bounding box center [199, 559] width 298 height 26
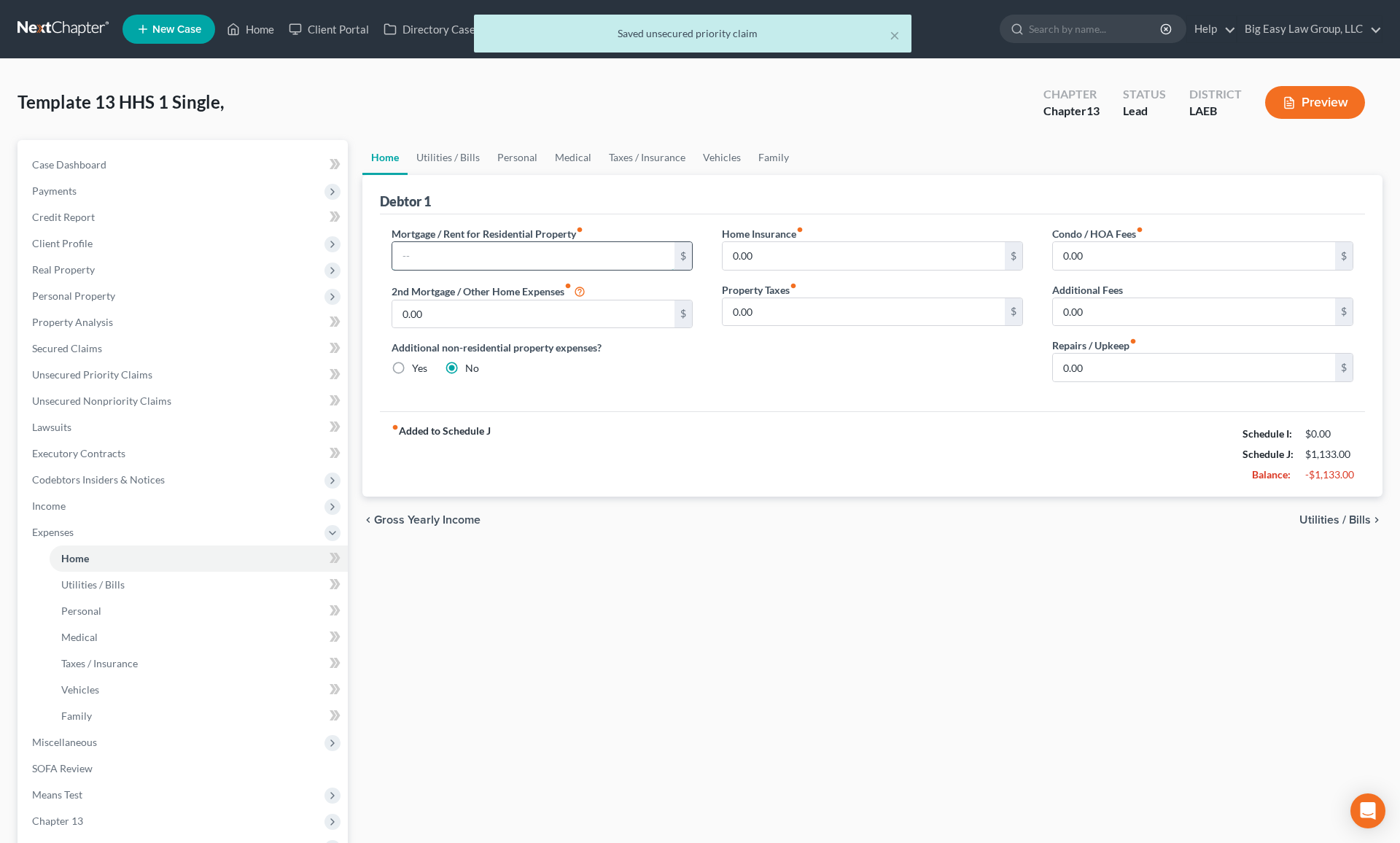
click at [501, 248] on input "text" at bounding box center [533, 256] width 282 height 28
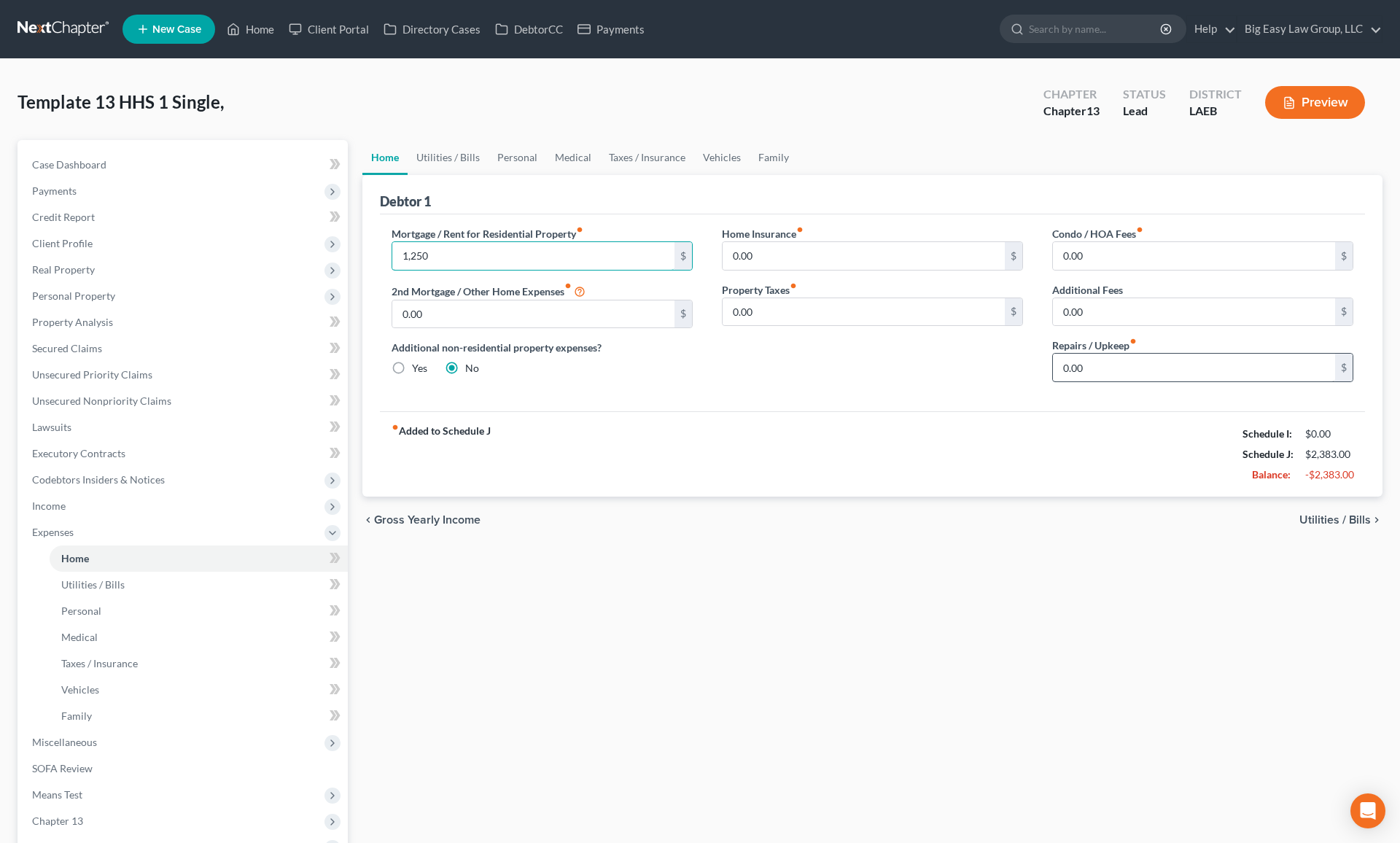
type input "1,250"
drag, startPoint x: 1093, startPoint y: 373, endPoint x: 1105, endPoint y: 374, distance: 12.0
click at [1105, 374] on input "0.00" at bounding box center [1193, 368] width 282 height 28
type input "100"
click at [467, 155] on link "Utilities / Bills" at bounding box center [448, 157] width 81 height 35
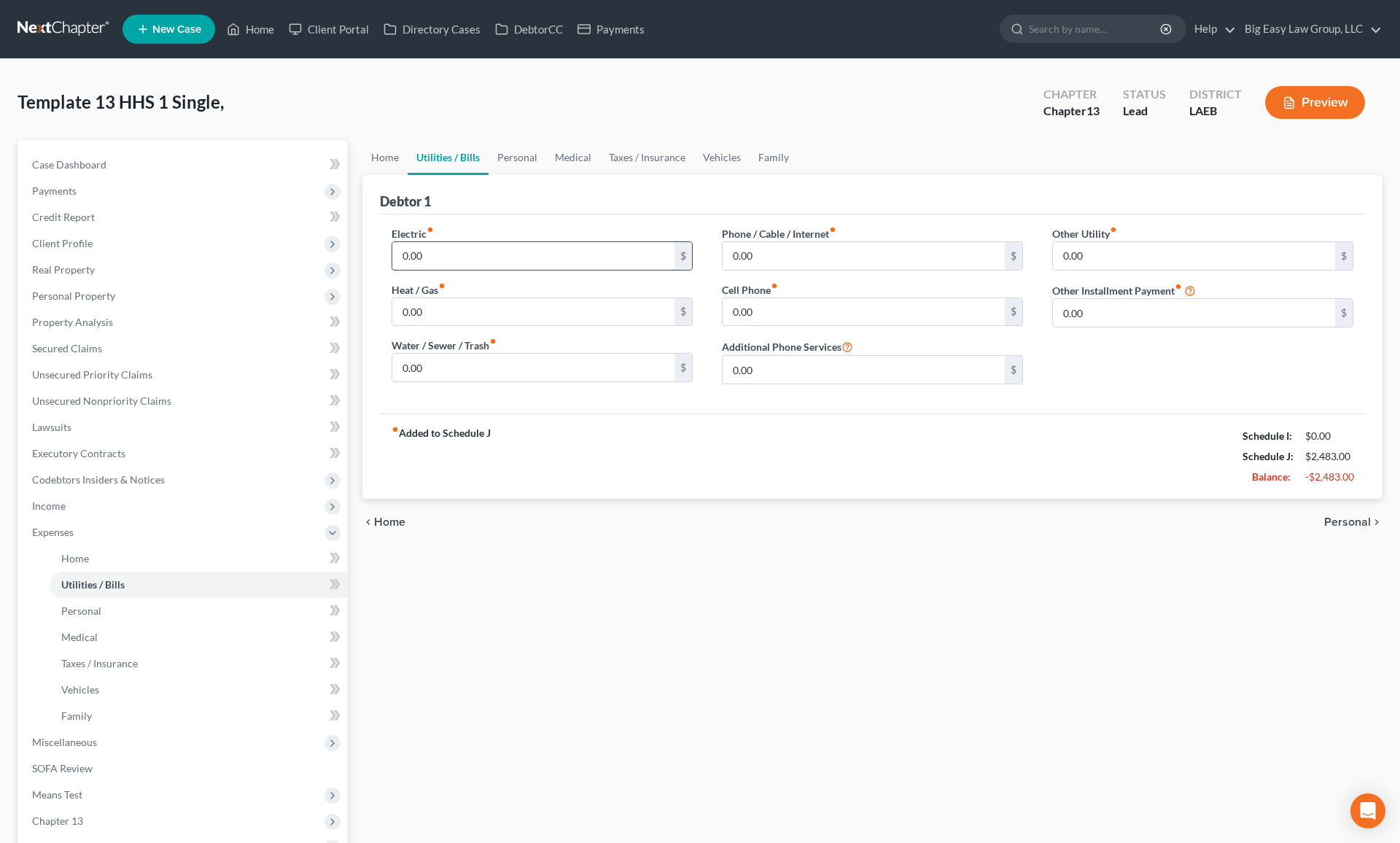
click at [504, 246] on input "0.00" at bounding box center [533, 256] width 282 height 28
type input "180"
click at [580, 366] on input "0.00" at bounding box center [533, 368] width 282 height 28
type input "40"
click at [753, 259] on input "0.00" at bounding box center [863, 256] width 282 height 28
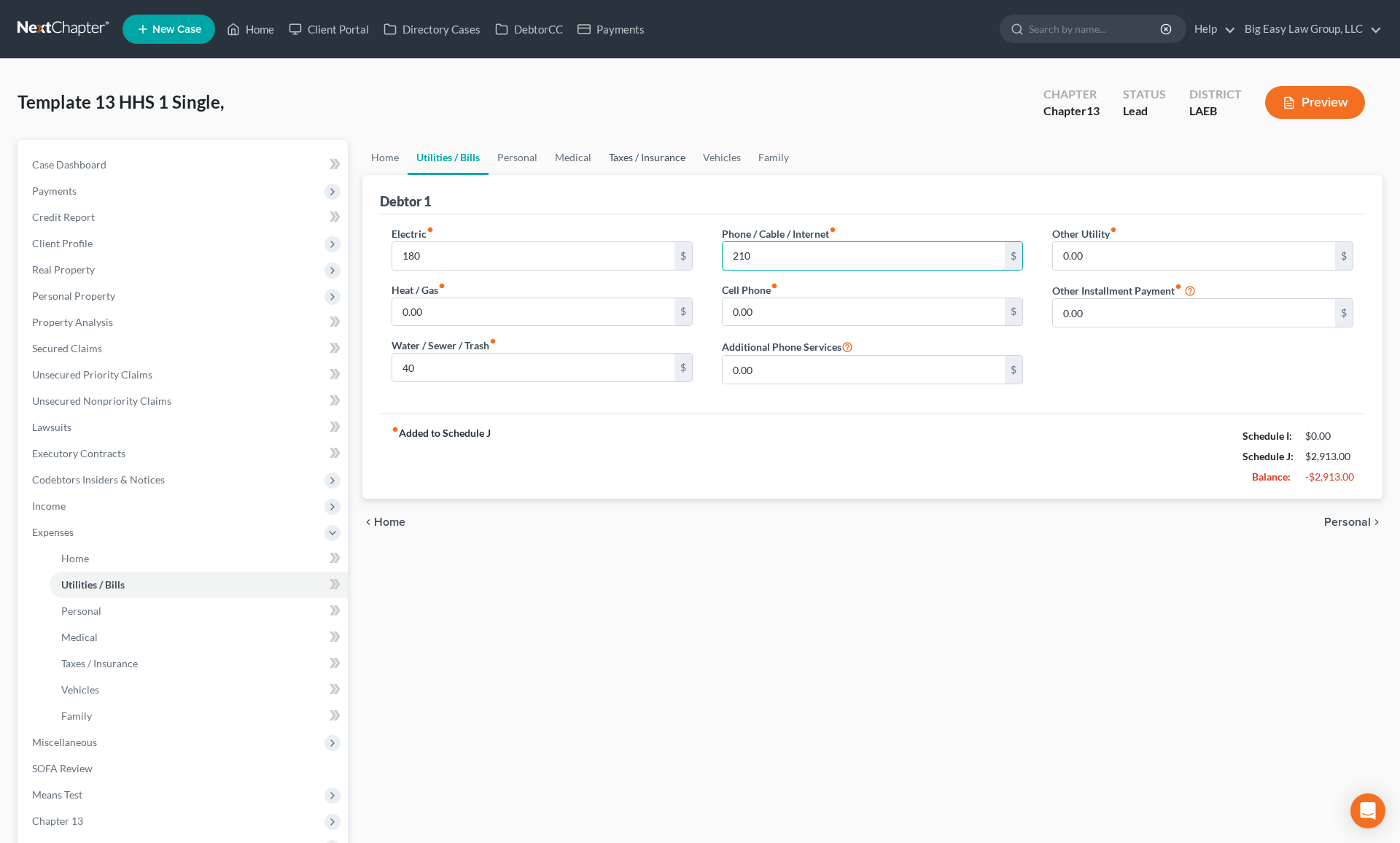
type input "210"
click at [662, 157] on link "Taxes / Insurance" at bounding box center [647, 157] width 94 height 35
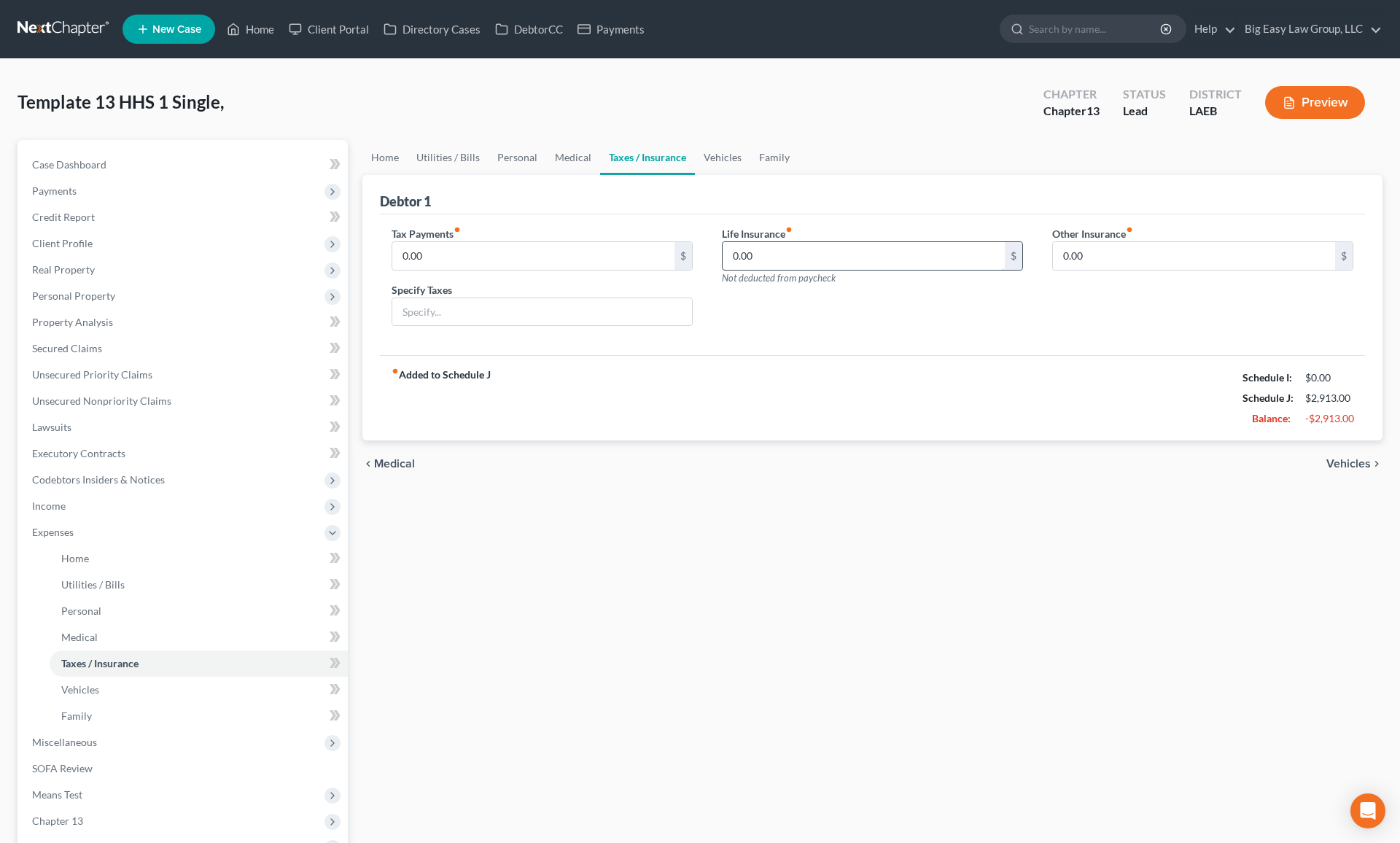
click at [820, 250] on input "0.00" at bounding box center [863, 256] width 282 height 28
type input "150"
click at [717, 153] on link "Vehicles" at bounding box center [722, 157] width 55 height 35
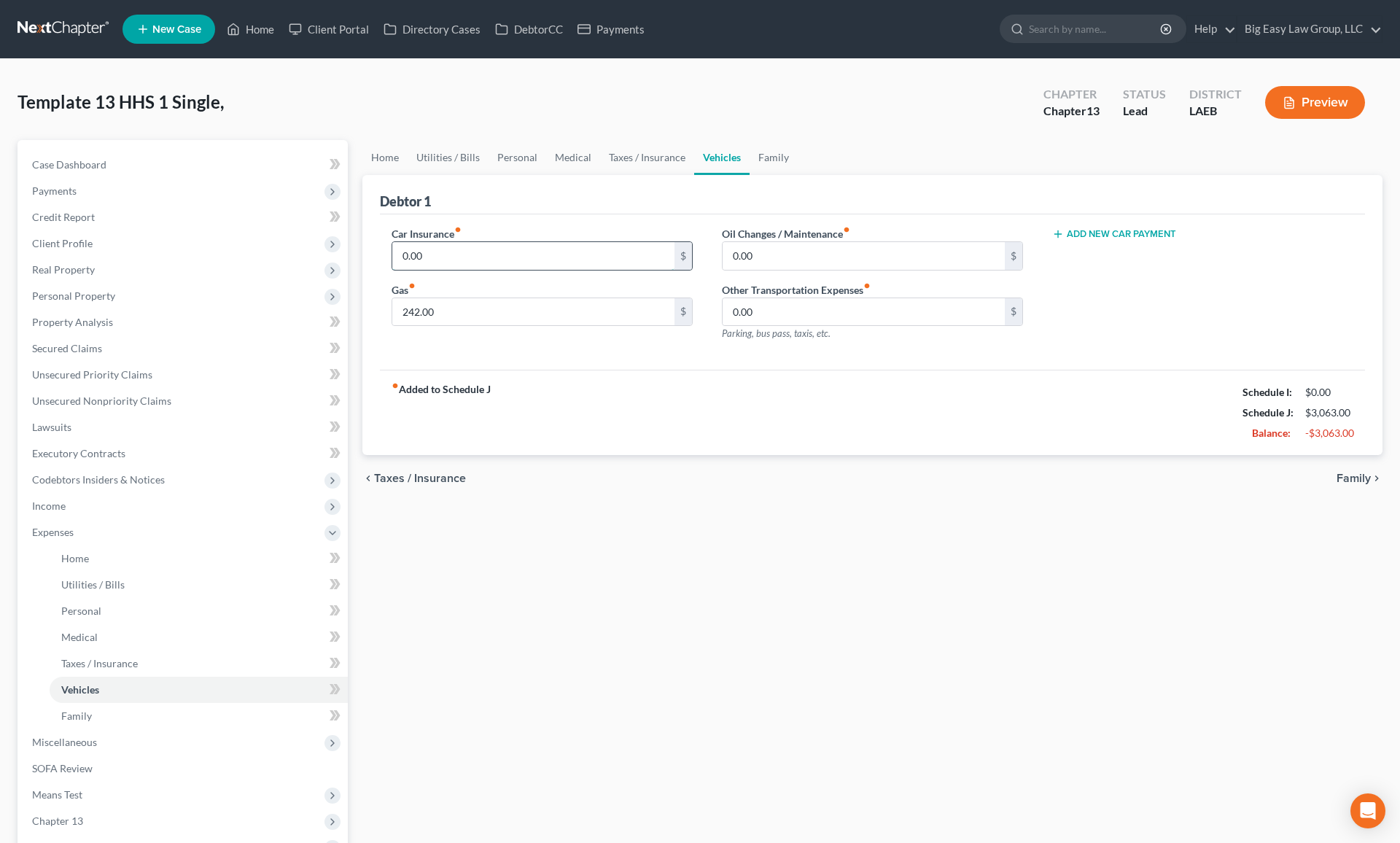
click at [518, 268] on input "0.00" at bounding box center [533, 256] width 282 height 28
type input "599"
drag, startPoint x: 783, startPoint y: 461, endPoint x: 809, endPoint y: 408, distance: 59.0
click at [783, 461] on div "chevron_left Taxes / Insurance Family chevron_right" at bounding box center [873, 478] width 1020 height 47
click at [779, 154] on link "Family" at bounding box center [774, 157] width 48 height 35
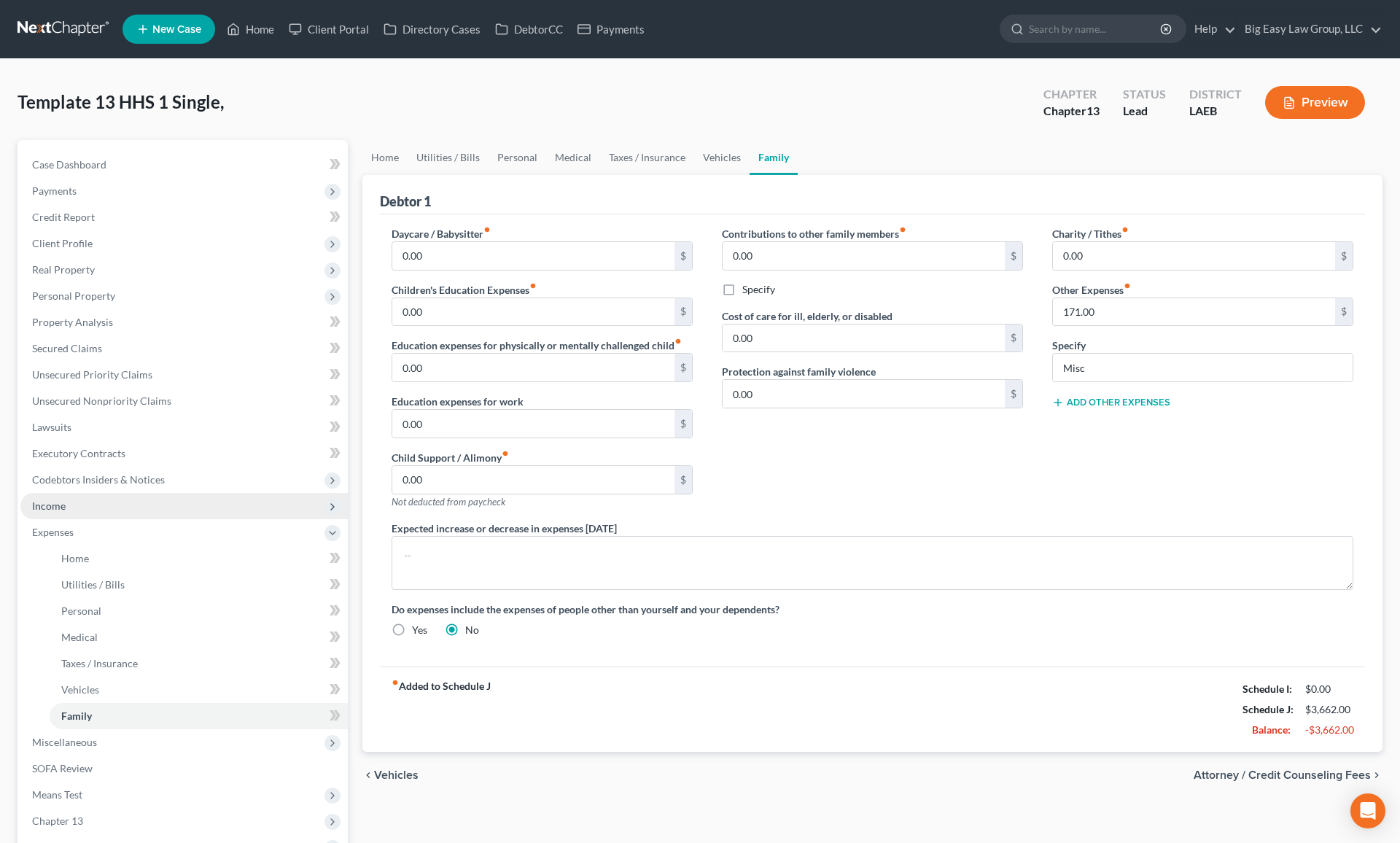
click at [208, 493] on span "Income" at bounding box center [184, 506] width 328 height 26
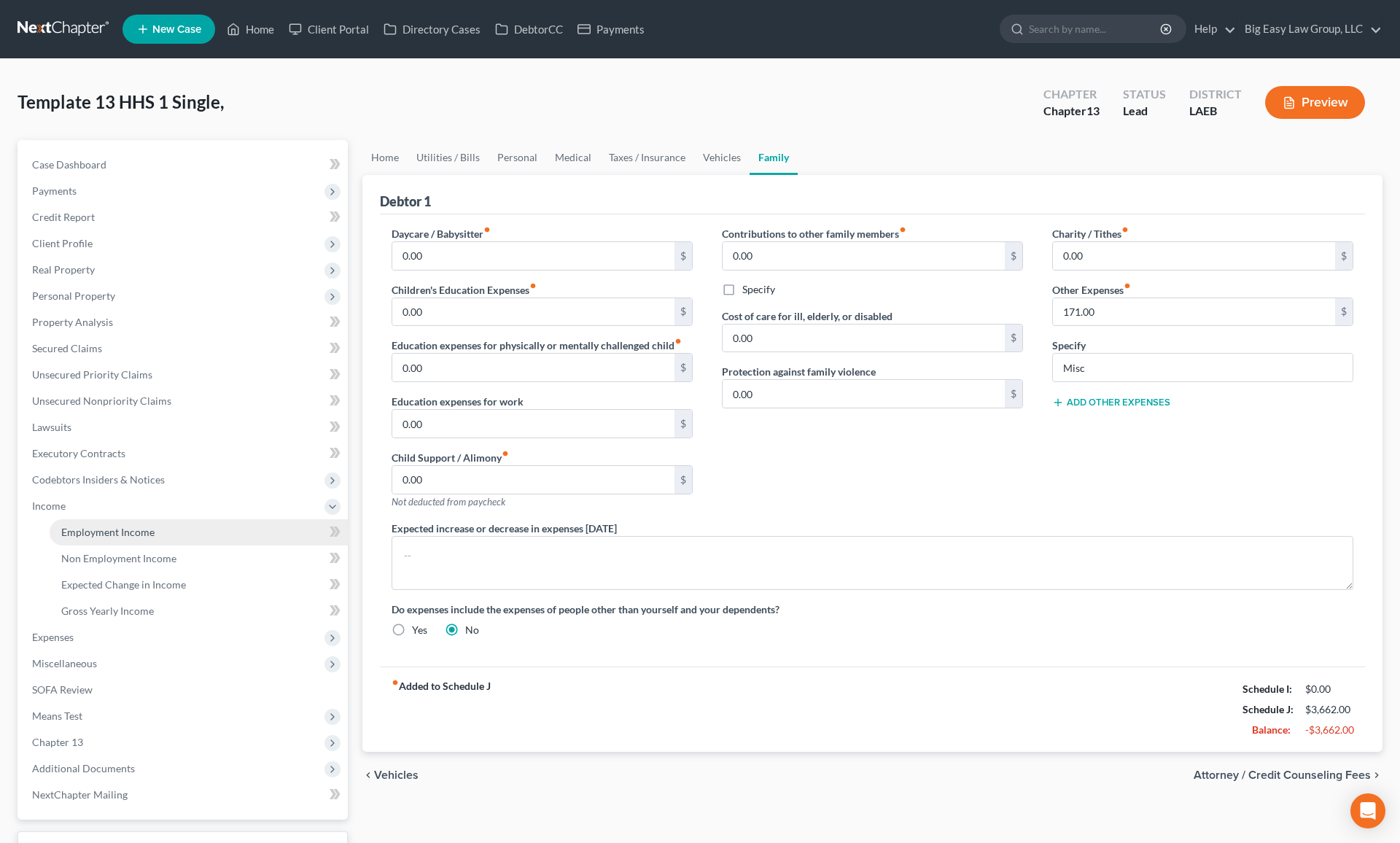
click at [142, 524] on link "Employment Income" at bounding box center [199, 533] width 298 height 26
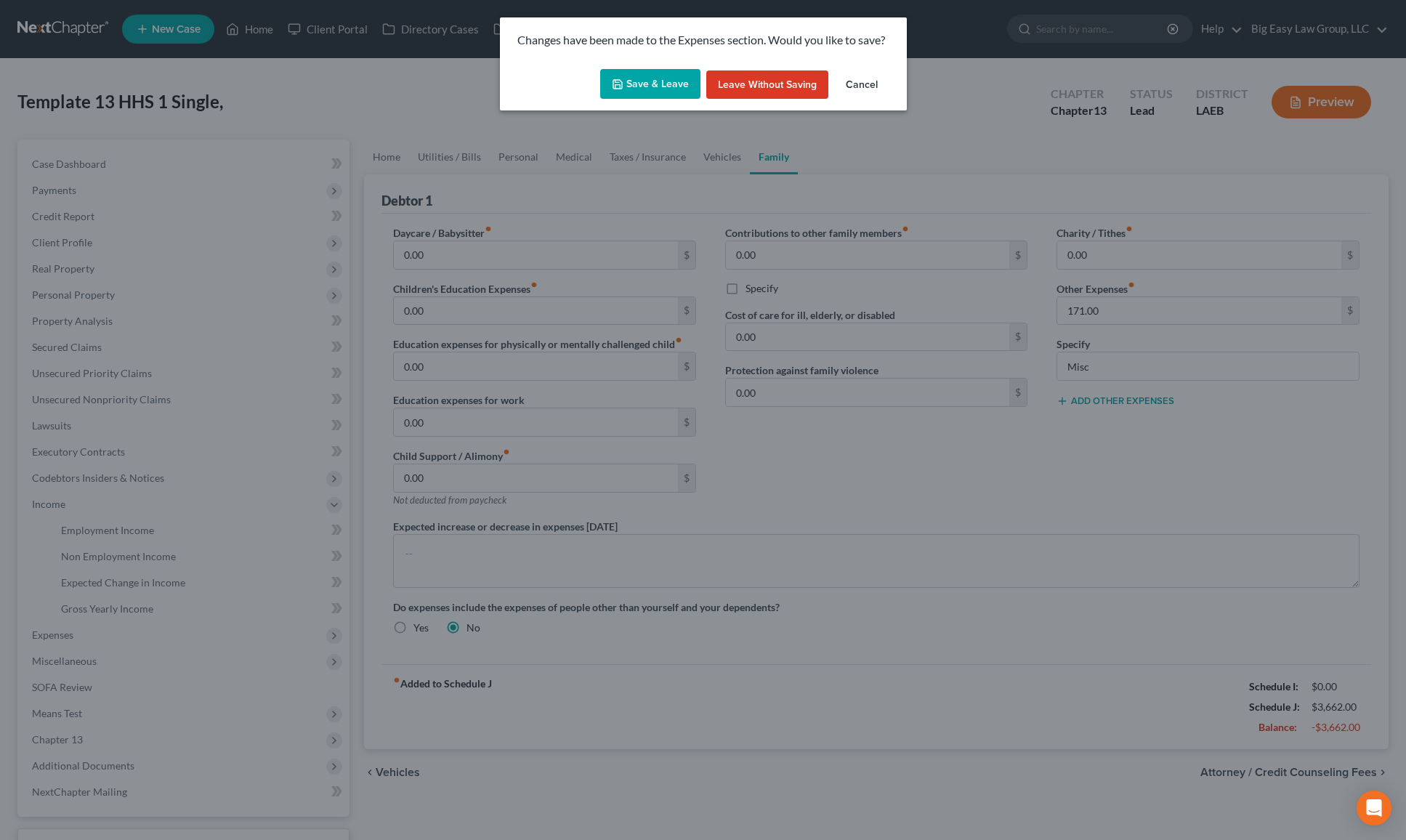
click at [648, 81] on button "Save & Leave" at bounding box center [651, 84] width 101 height 30
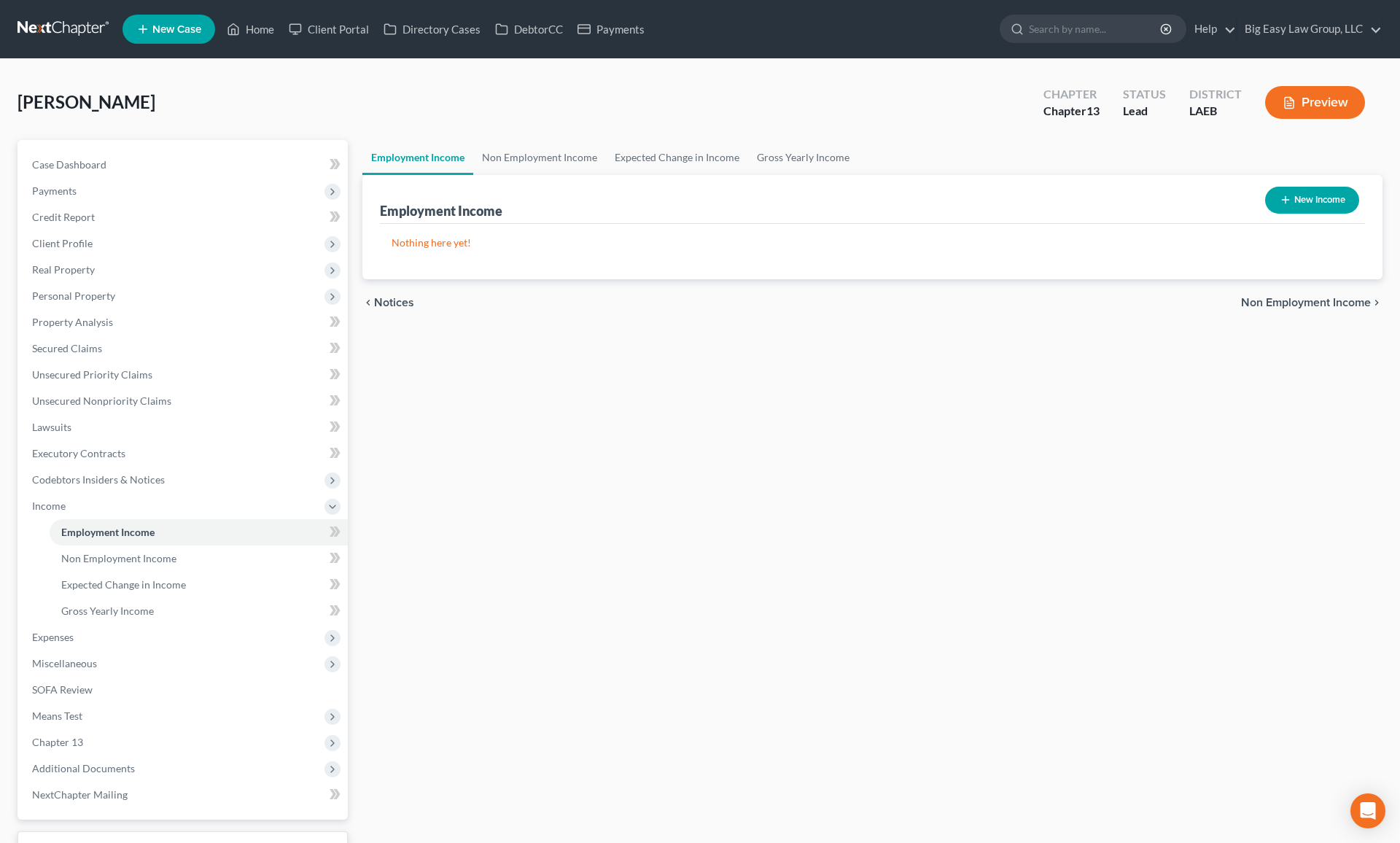
click at [1188, 205] on button "New Income" at bounding box center [1312, 199] width 94 height 27
select select "0"
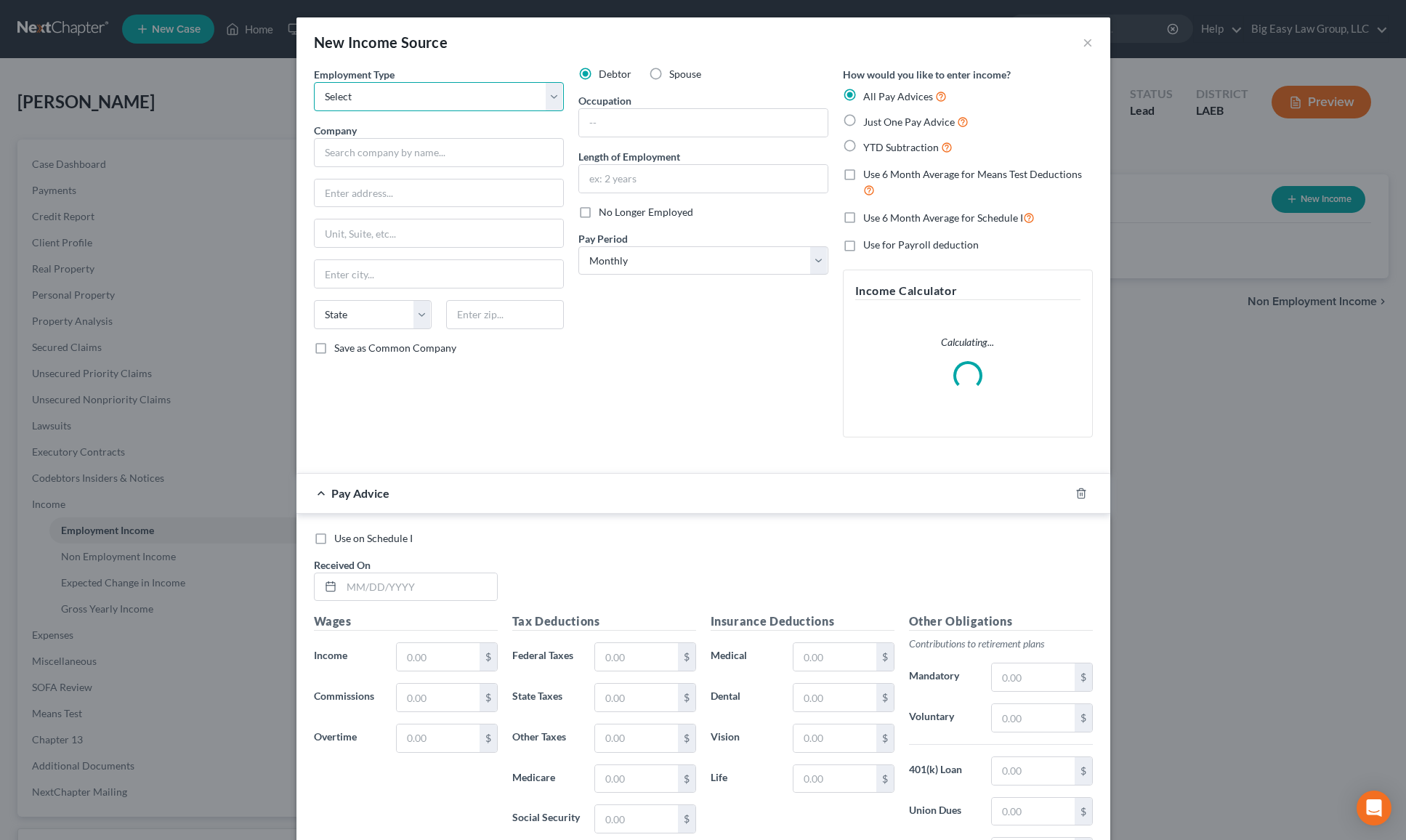
click at [438, 104] on select "Select Full or [DEMOGRAPHIC_DATA] Employment Self Employment" at bounding box center [439, 97] width 250 height 29
select select "0"
click at [407, 152] on input "text" at bounding box center [439, 152] width 250 height 29
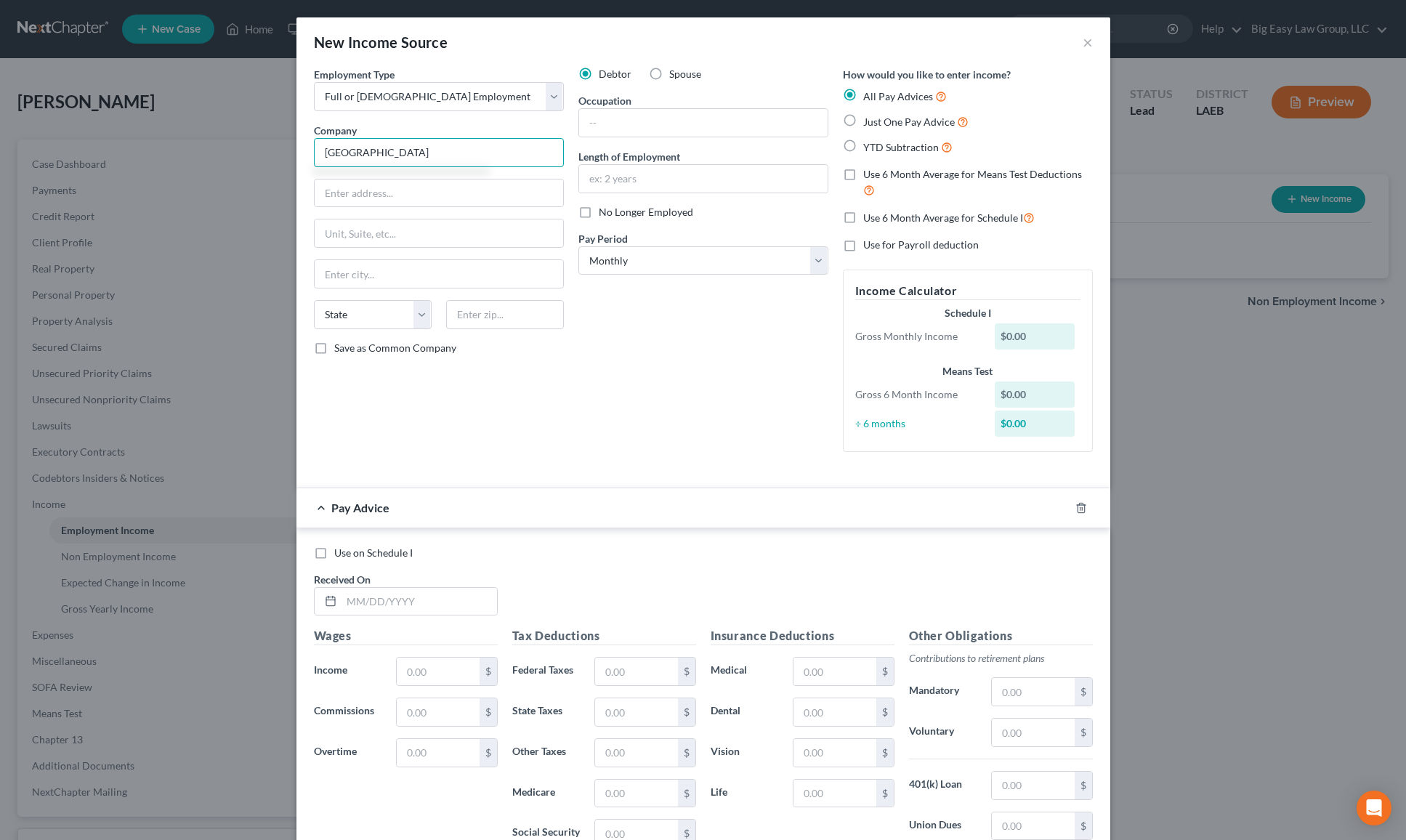
type input "[GEOGRAPHIC_DATA]"
click at [864, 153] on label "YTD Subtraction" at bounding box center [908, 147] width 90 height 17
click at [869, 149] on input "YTD Subtraction" at bounding box center [874, 143] width 9 height 9
radio input "true"
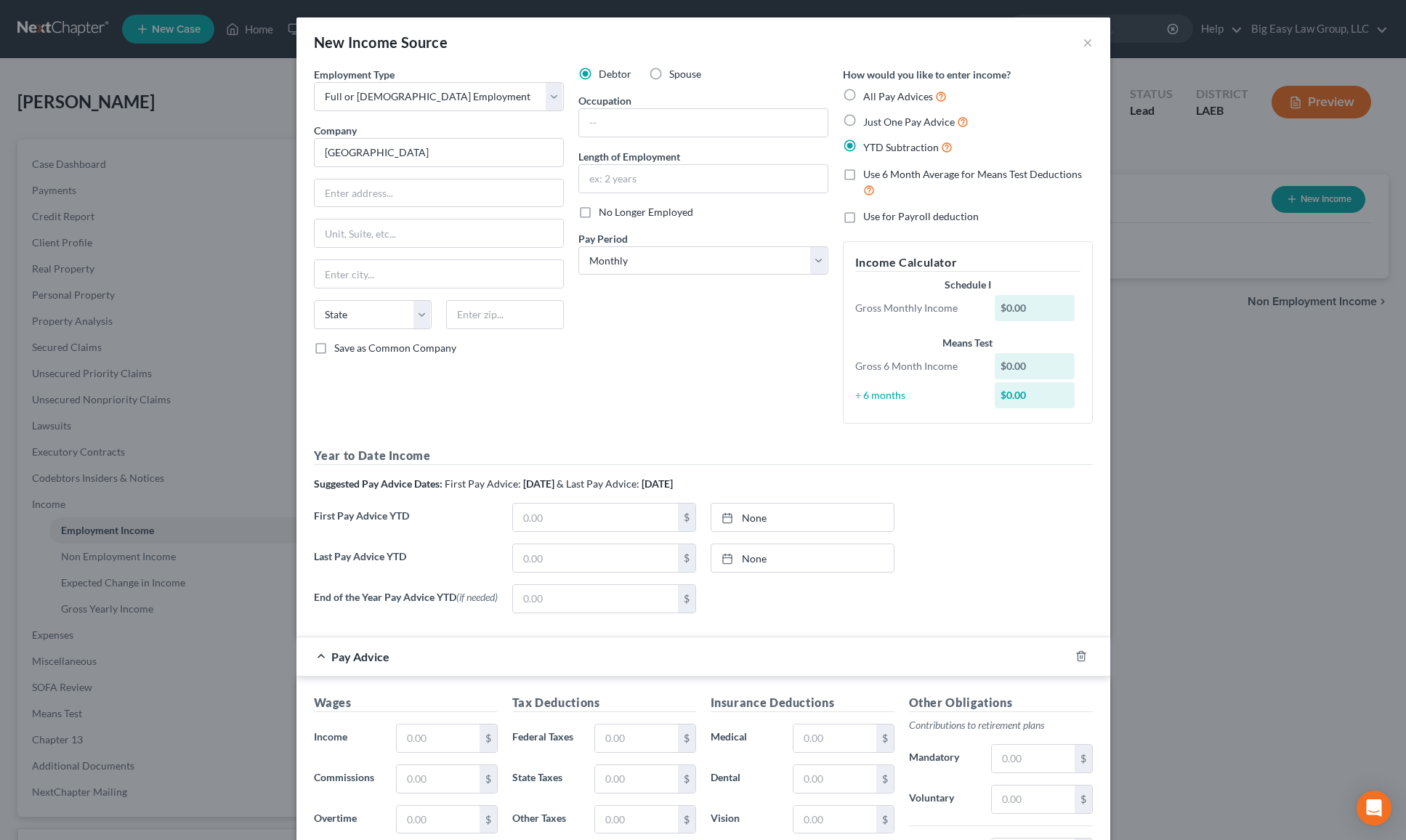
click at [864, 168] on label "Use 6 Month Average for Means Test Deductions" at bounding box center [978, 183] width 230 height 31
click at [869, 168] on input "Use 6 Month Average for Means Test Deductions" at bounding box center [874, 172] width 9 height 9
checkbox input "true"
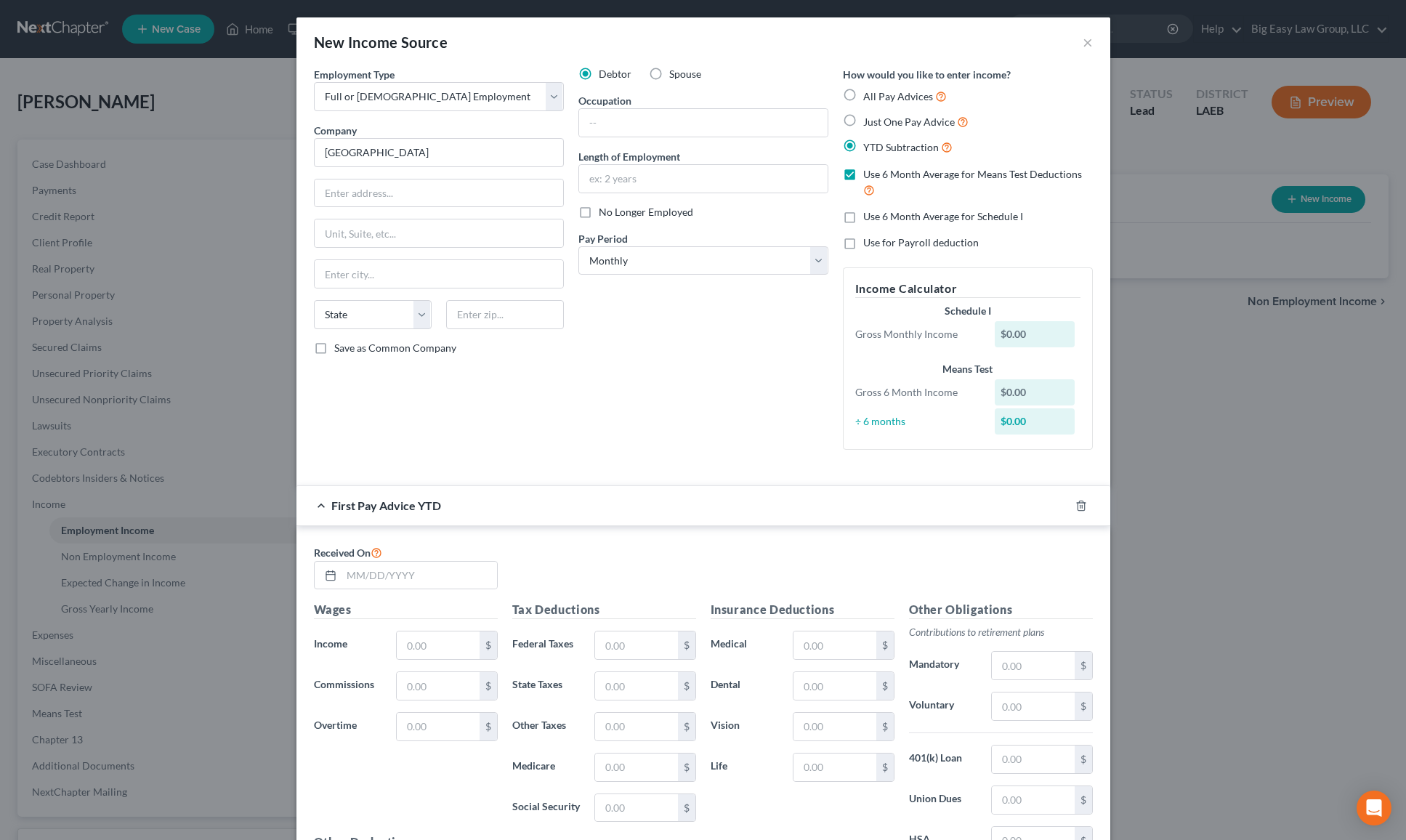
click at [864, 211] on label "Use 6 Month Average for Schedule I" at bounding box center [943, 216] width 160 height 15
click at [869, 211] on input "Use 6 Month Average for Schedule I" at bounding box center [874, 213] width 9 height 9
checkbox input "true"
click at [403, 572] on input "text" at bounding box center [419, 575] width 156 height 28
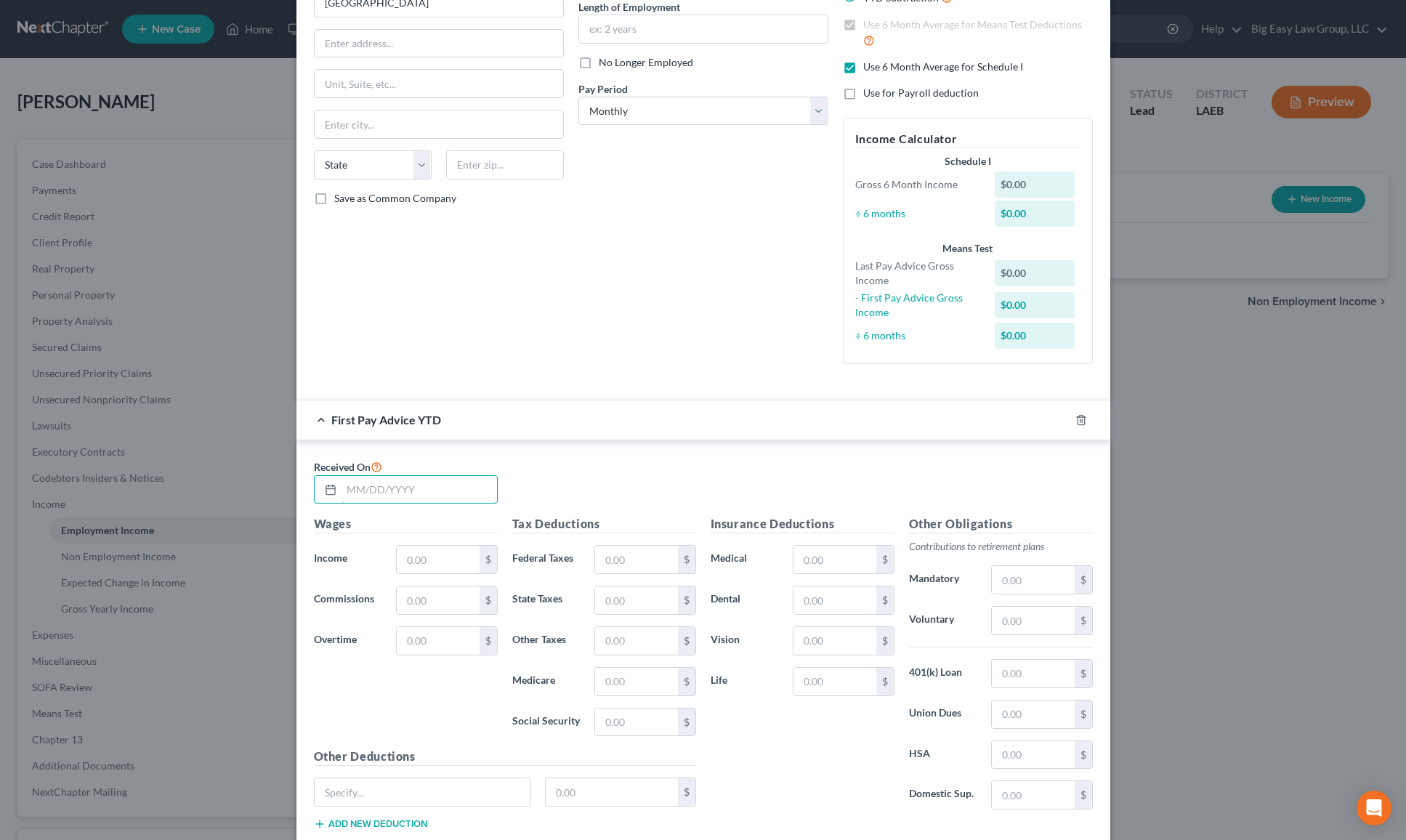
scroll to position [212, 0]
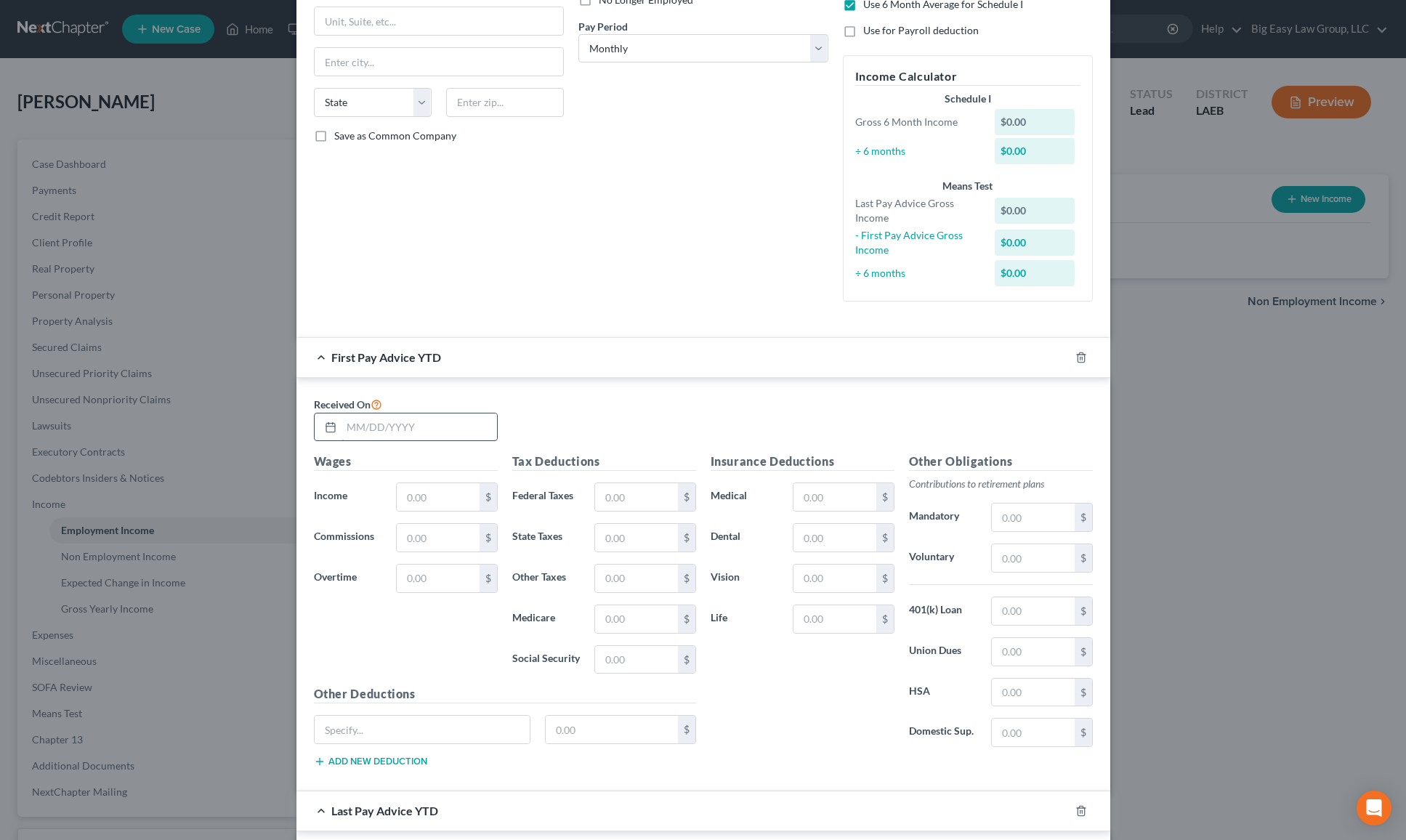
click at [372, 426] on input "text" at bounding box center [419, 427] width 156 height 28
drag, startPoint x: 435, startPoint y: 434, endPoint x: 347, endPoint y: 443, distance: 88.5
click at [351, 442] on div "Received On 8799.40" at bounding box center [703, 424] width 794 height 58
drag, startPoint x: 394, startPoint y: 425, endPoint x: 271, endPoint y: 415, distance: 123.4
click at [276, 422] on div "New Income Source × Employment Type * Select Full or [DEMOGRAPHIC_DATA] Employm…" at bounding box center [703, 420] width 1406 height 840
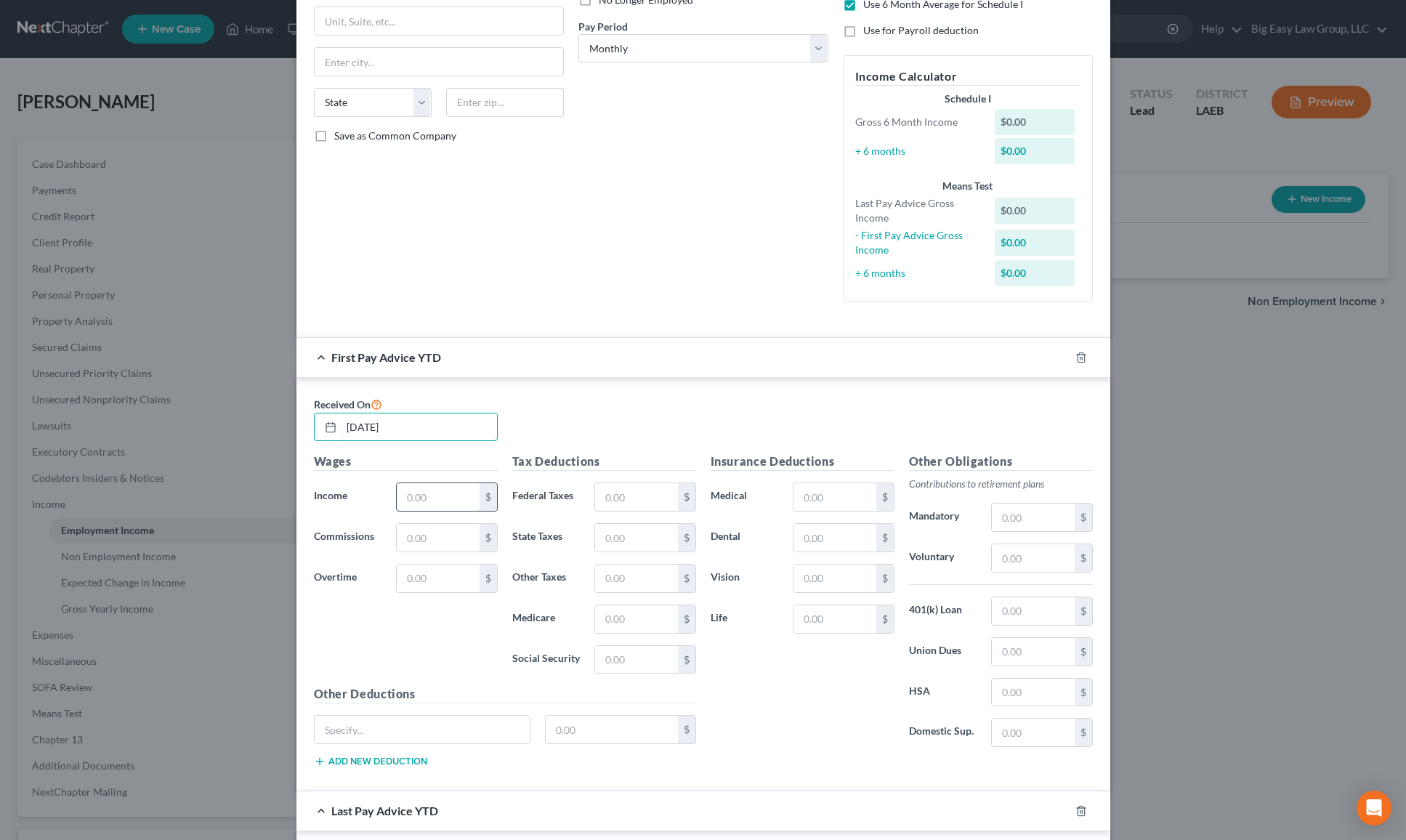
type input "[DATE]"
drag, startPoint x: 394, startPoint y: 487, endPoint x: 416, endPoint y: 491, distance: 22.4
click at [397, 487] on input "text" at bounding box center [438, 497] width 82 height 28
type input "5"
type input "8,799.40"
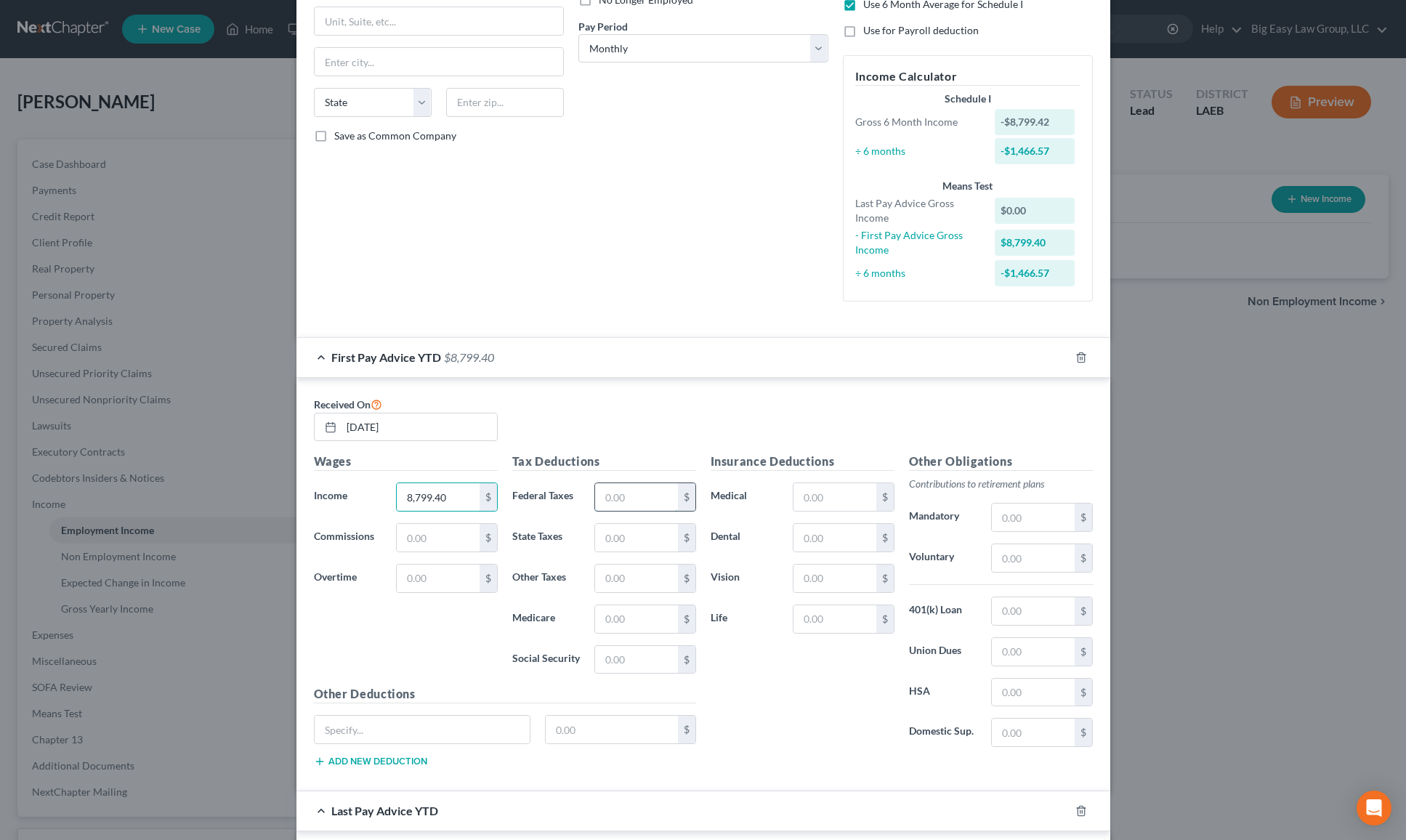
click at [602, 495] on input "text" at bounding box center [636, 497] width 82 height 28
click at [595, 545] on input "text" at bounding box center [636, 538] width 82 height 28
click at [613, 681] on div "Tax Deductions Federal Taxes $ State Taxes $ Other Taxes $ Medicare $ Social Se…" at bounding box center [604, 569] width 198 height 233
click at [610, 673] on div "$" at bounding box center [645, 660] width 101 height 29
click at [611, 645] on div "$" at bounding box center [645, 660] width 115 height 29
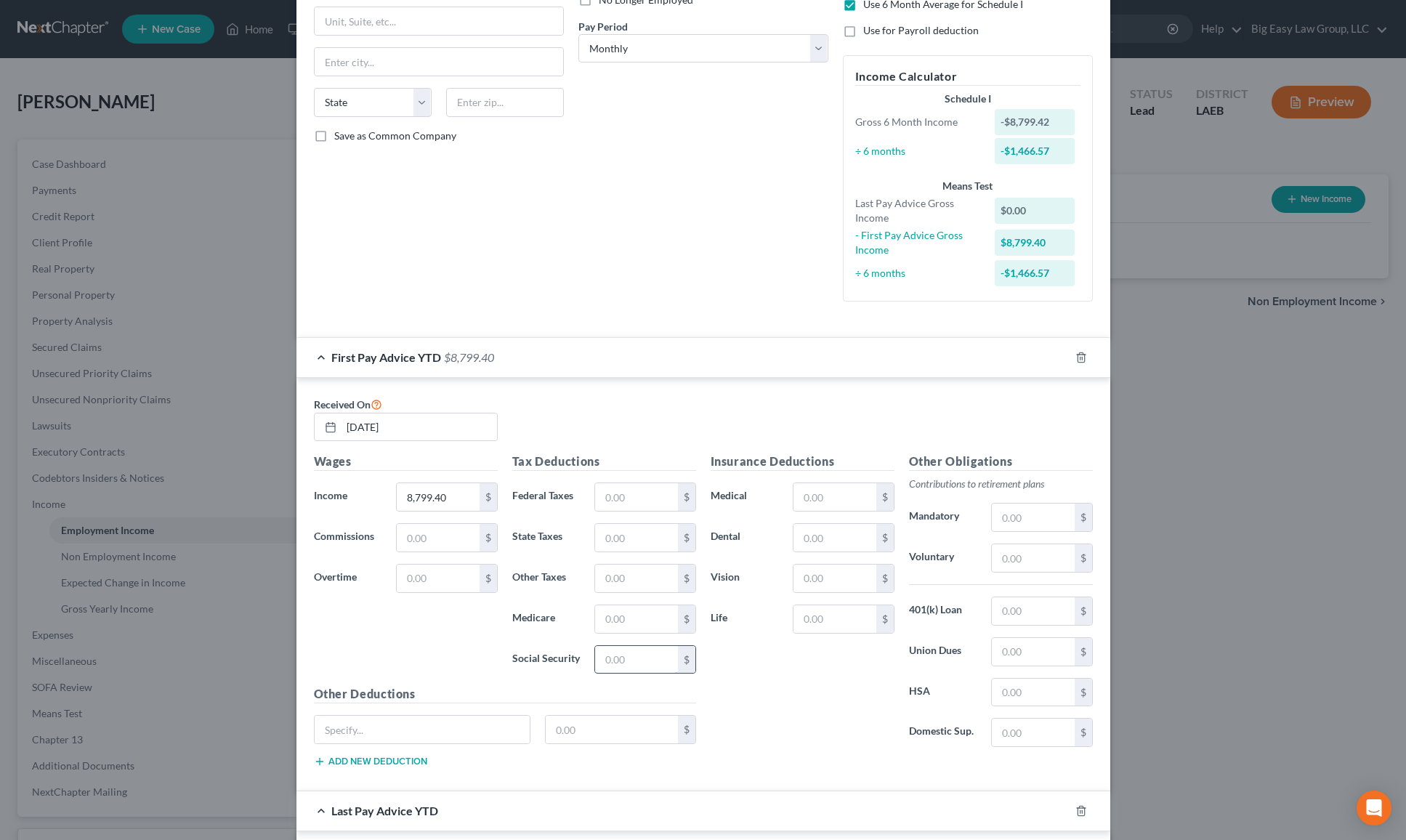
drag, startPoint x: 612, startPoint y: 650, endPoint x: 619, endPoint y: 651, distance: 7.1
click at [612, 650] on input "text" at bounding box center [636, 660] width 82 height 28
type input "536.50"
click at [631, 612] on input "text" at bounding box center [636, 619] width 82 height 28
type input "2"
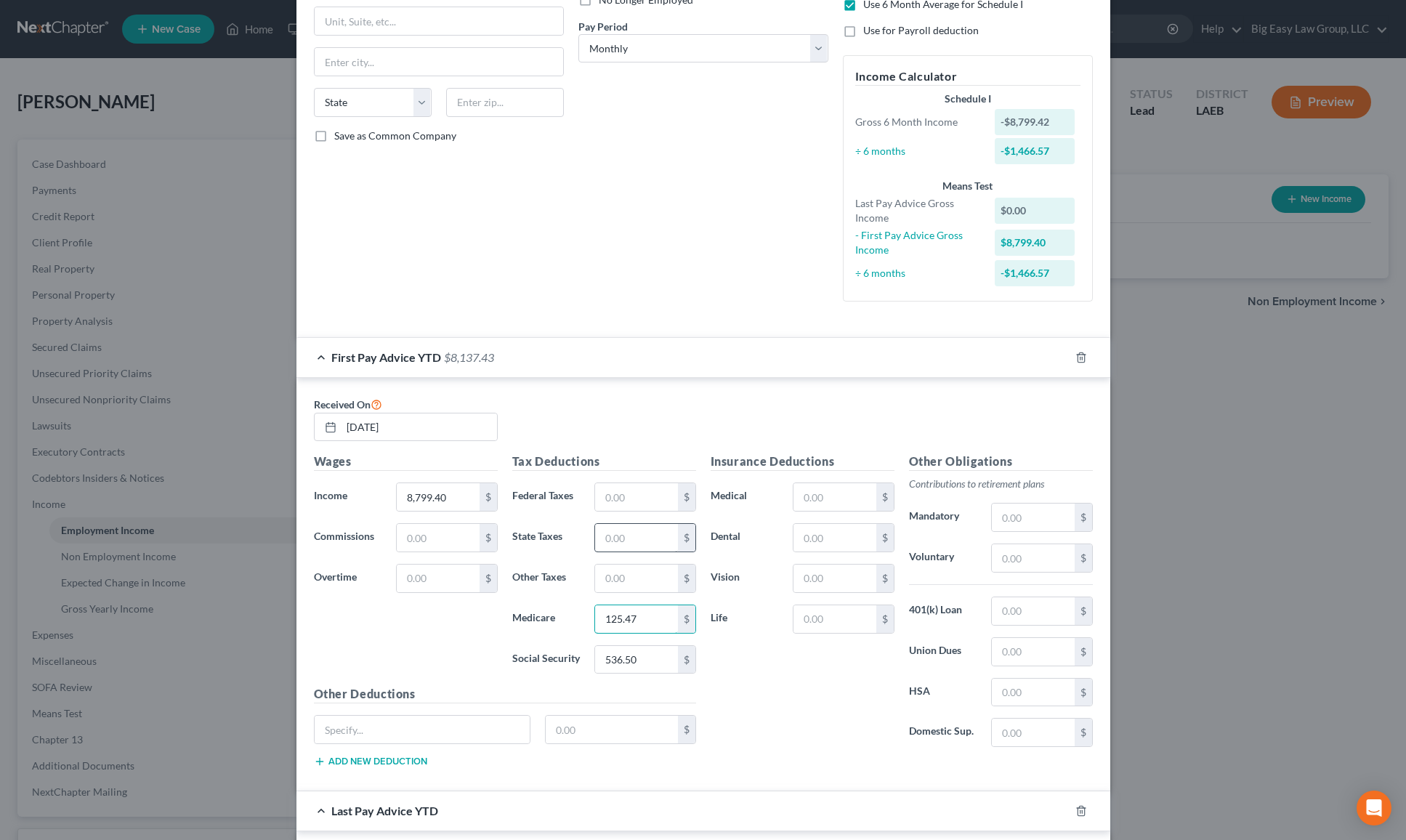
type input "125.47"
click at [652, 540] on input "text" at bounding box center [636, 538] width 82 height 28
type input "295.81"
click at [819, 505] on input "text" at bounding box center [835, 497] width 82 height 28
type input "156.72"
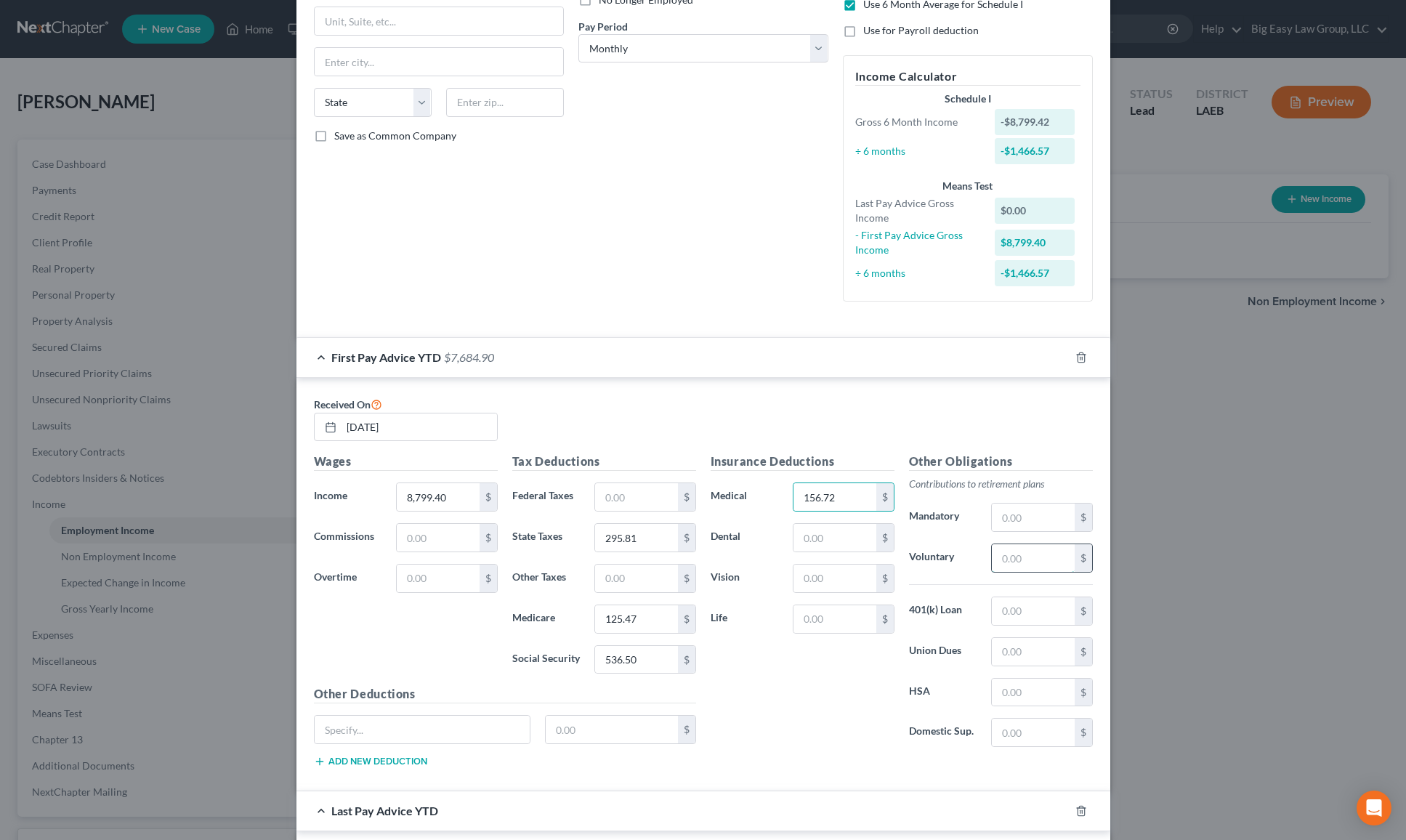
click at [1011, 566] on input "text" at bounding box center [1033, 558] width 82 height 28
type input "613.16"
click at [1005, 607] on input "text" at bounding box center [1033, 611] width 82 height 28
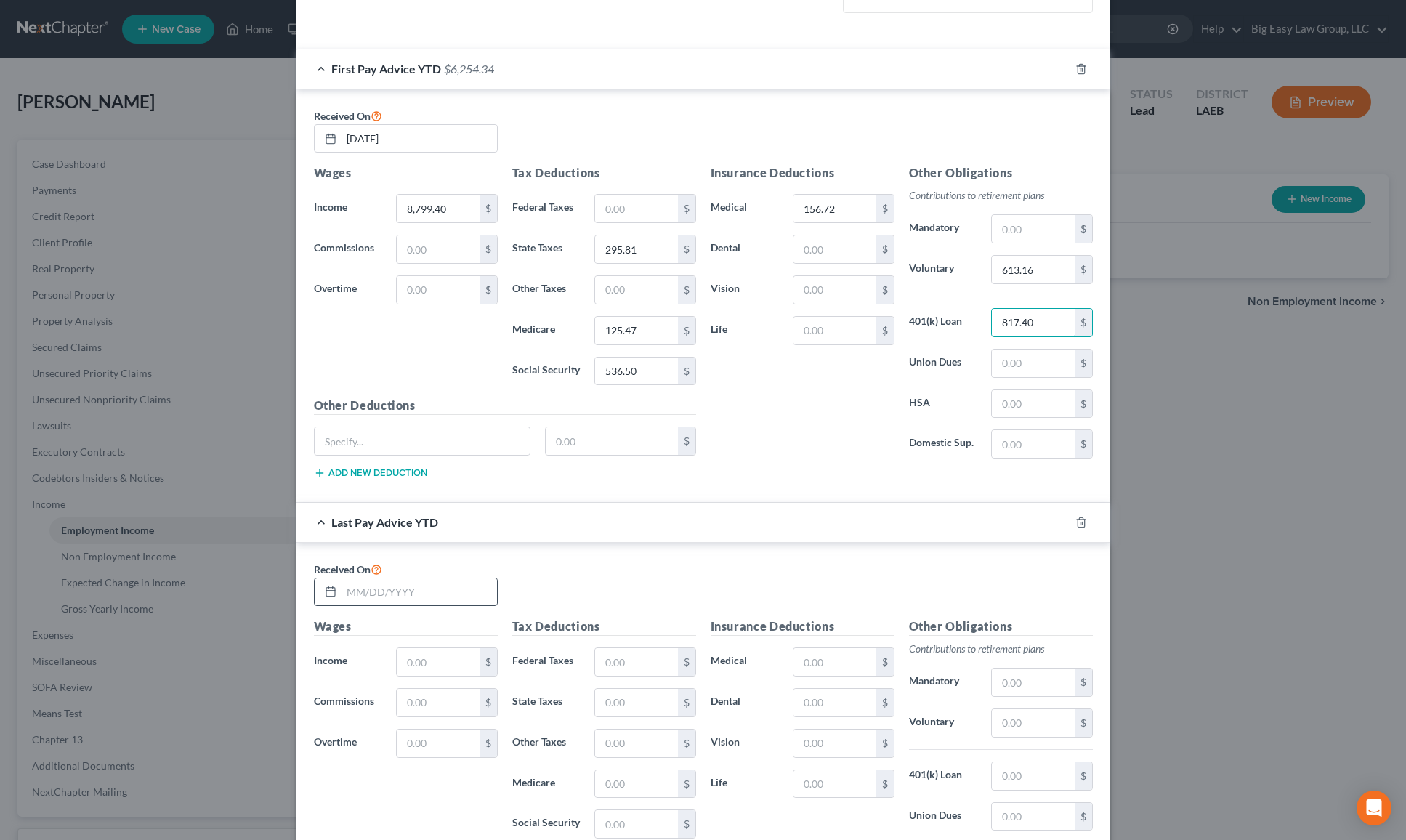
type input "817.40"
click at [471, 592] on input "text" at bounding box center [419, 592] width 156 height 28
type input "[DATE]"
click at [433, 668] on input "text" at bounding box center [438, 659] width 82 height 28
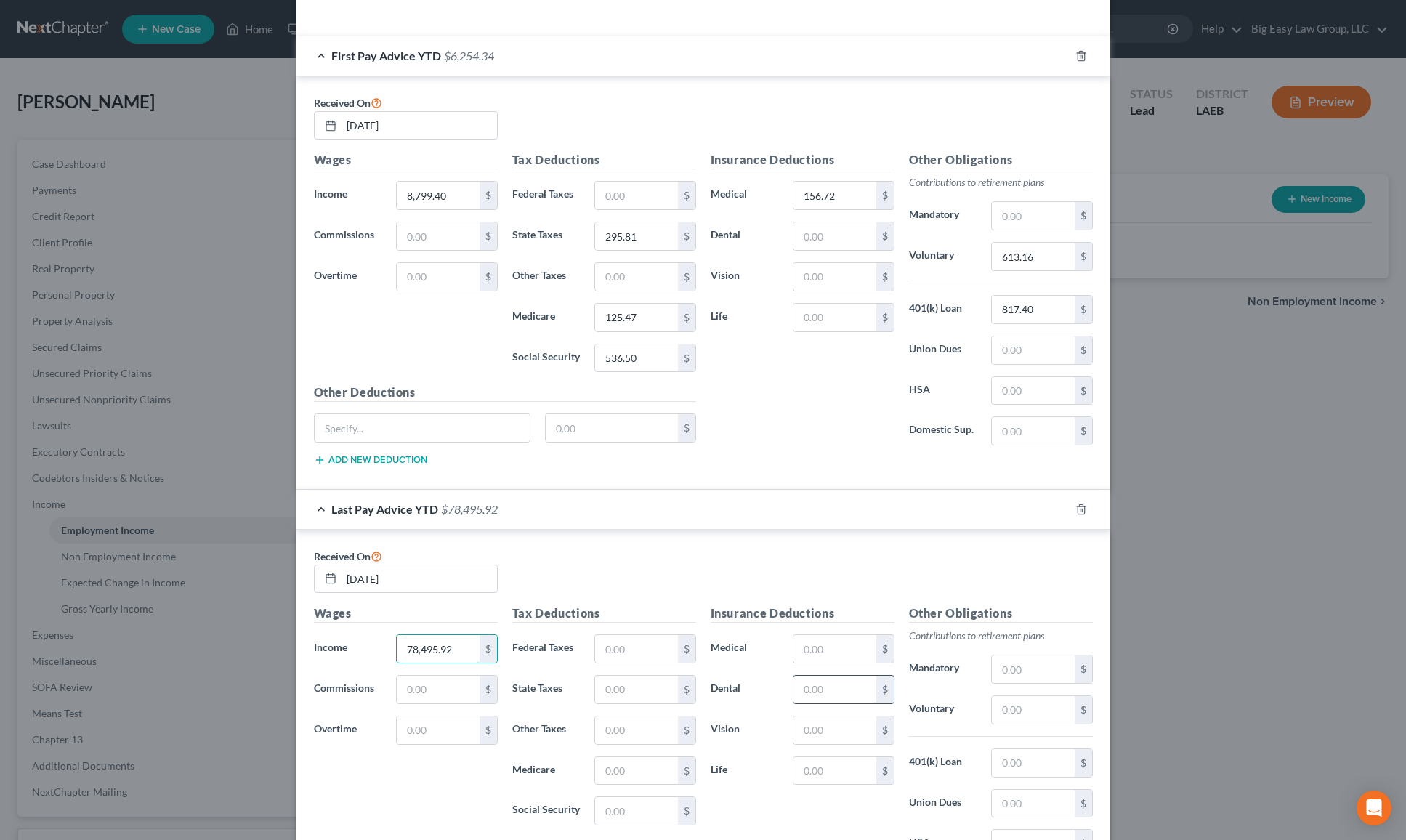
scroll to position [618, 0]
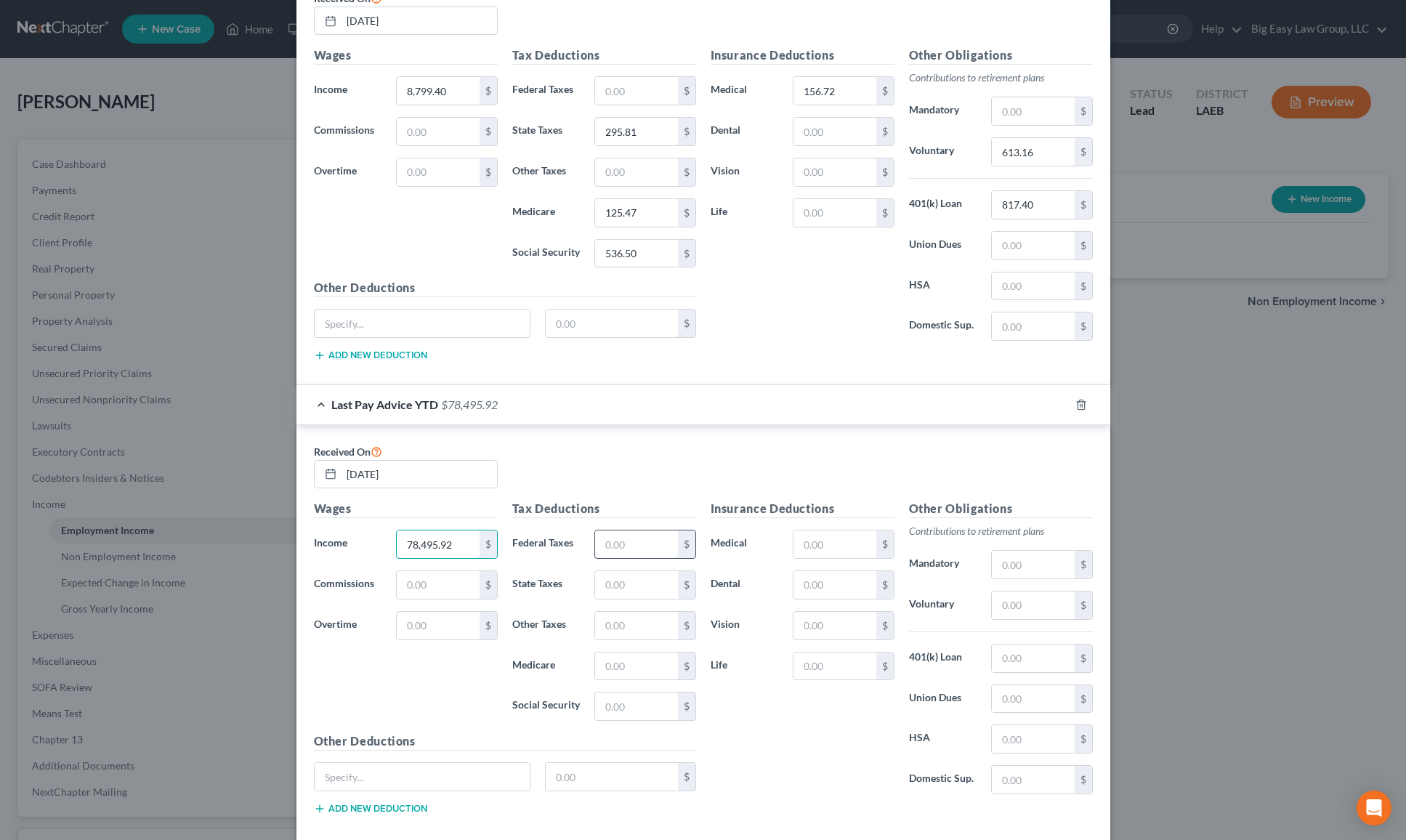
type input "78,495.92"
click at [640, 547] on input "text" at bounding box center [636, 545] width 82 height 28
type input "4,942.40"
click at [617, 592] on input "text" at bounding box center [636, 585] width 82 height 28
type input "2,195.12"
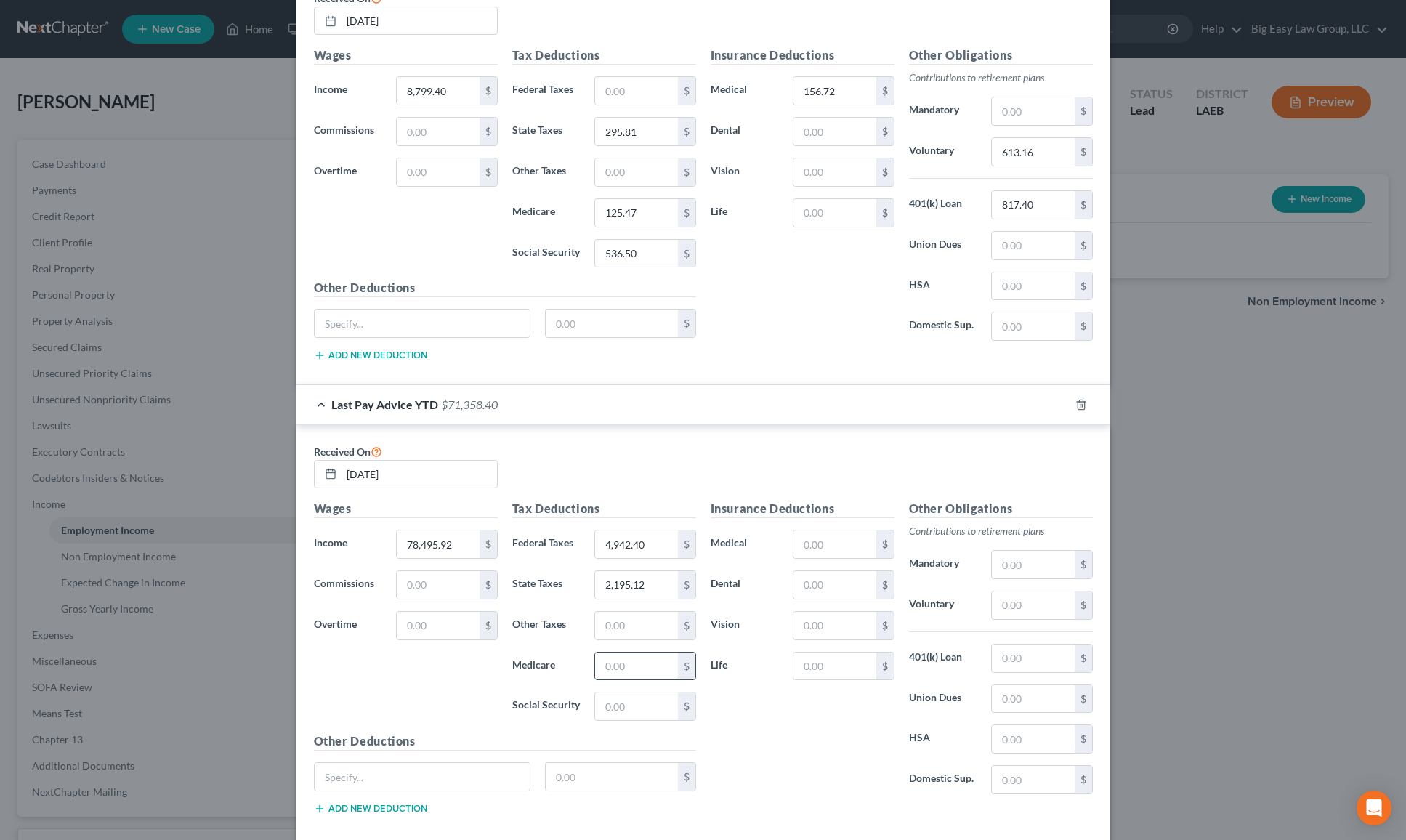
click at [650, 673] on input "text" at bounding box center [636, 666] width 82 height 28
type input "1,122.33"
click at [633, 693] on input "text" at bounding box center [636, 706] width 82 height 28
type input "4,798.95"
click at [816, 539] on input "text" at bounding box center [835, 545] width 82 height 28
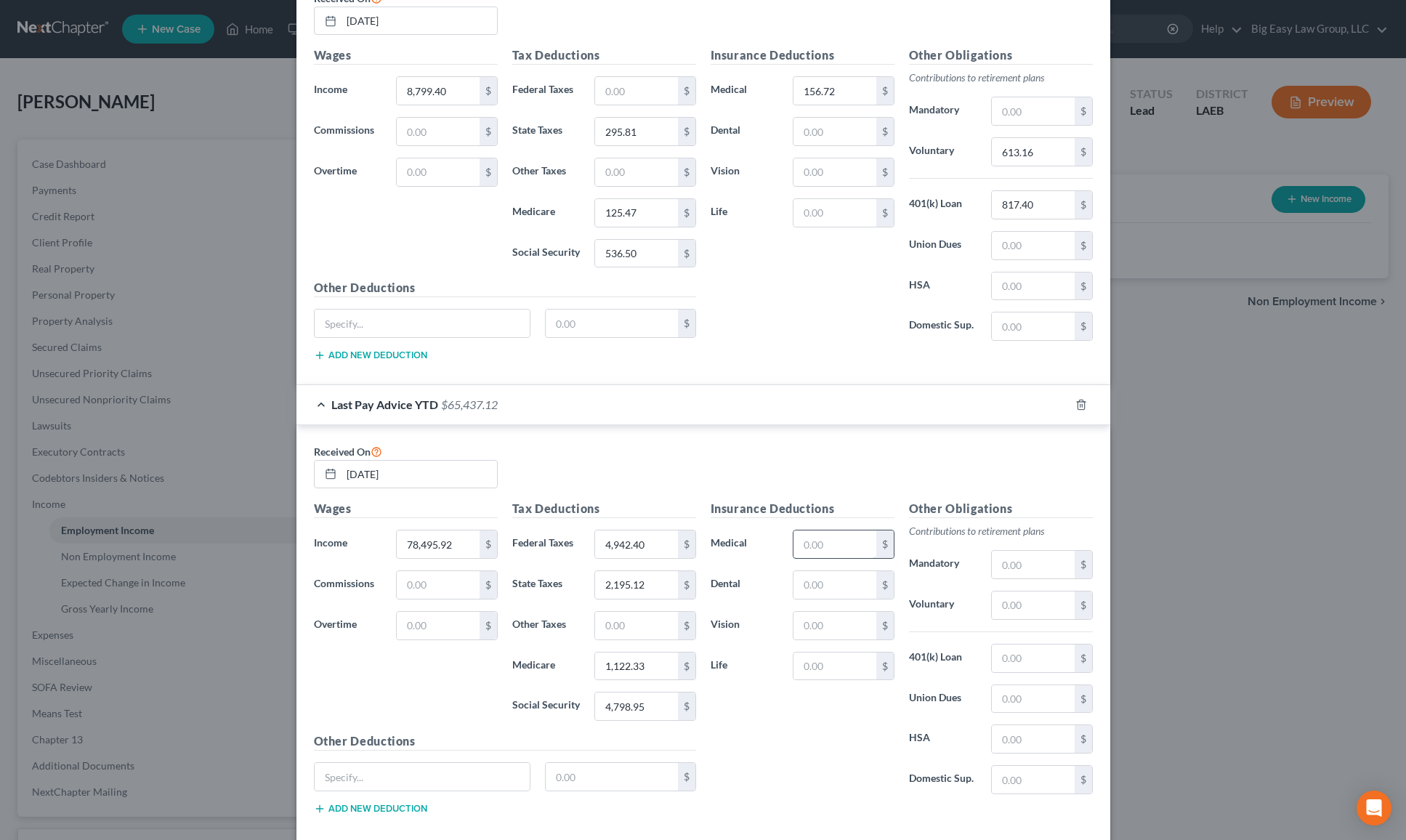
click at [830, 541] on input "text" at bounding box center [835, 545] width 82 height 28
type input "1,175.40"
click at [992, 603] on input "text" at bounding box center [1033, 606] width 82 height 28
type input "5,411.41"
click at [1042, 653] on input "text" at bounding box center [1033, 658] width 82 height 28
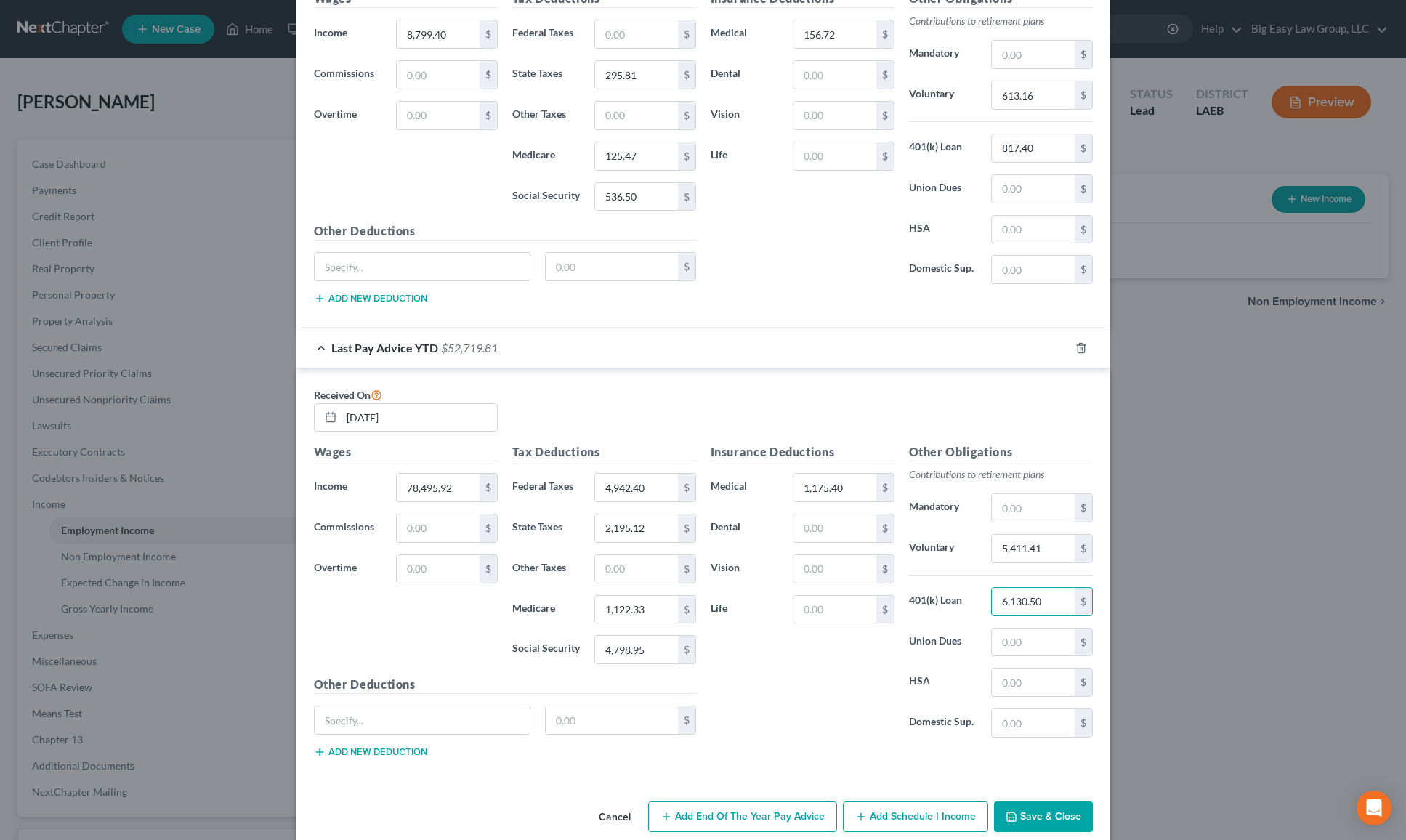
scroll to position [696, 0]
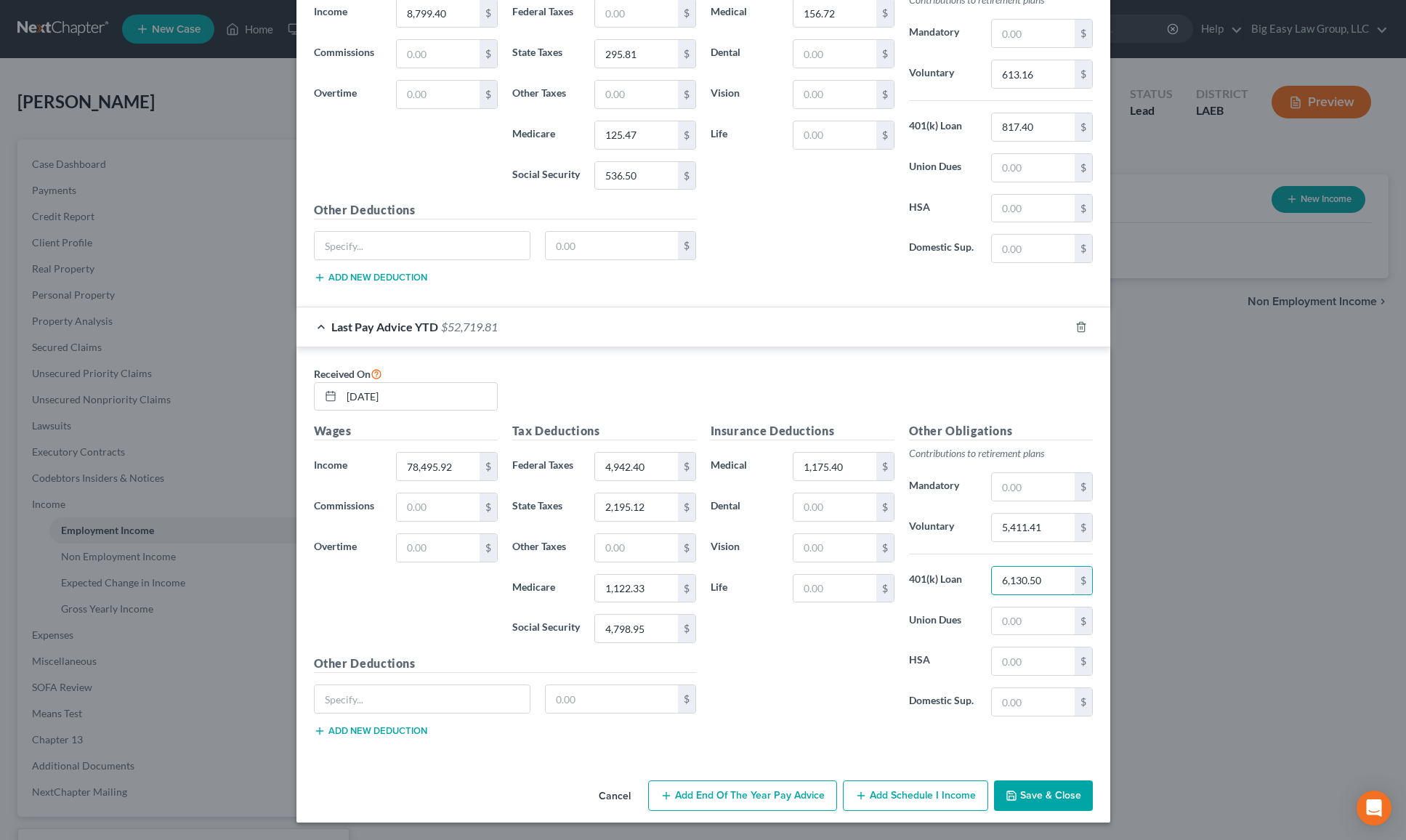
type input "6,130.50"
click at [1022, 795] on button "Save & Close" at bounding box center [1044, 795] width 99 height 30
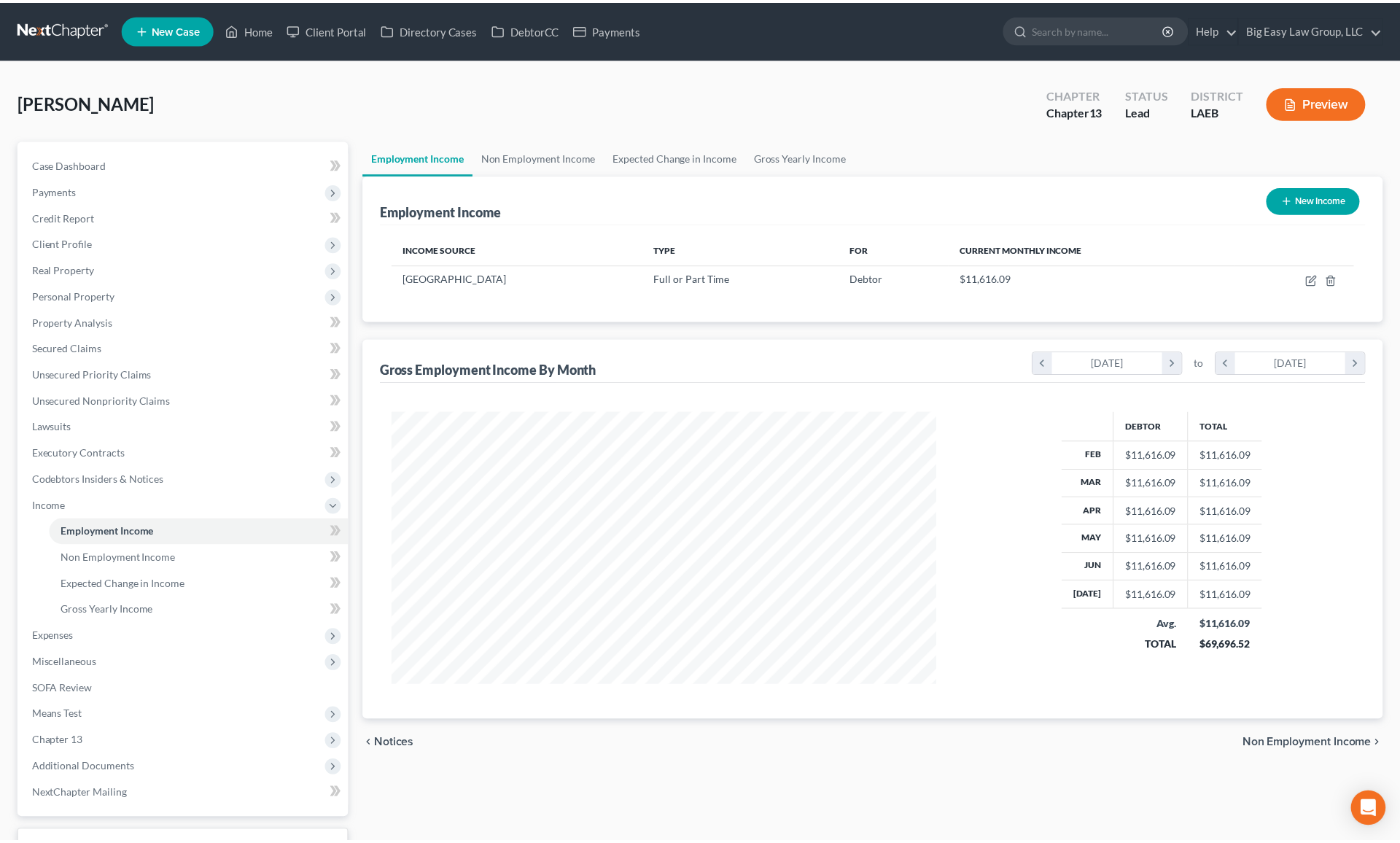
scroll to position [728791, 728712]
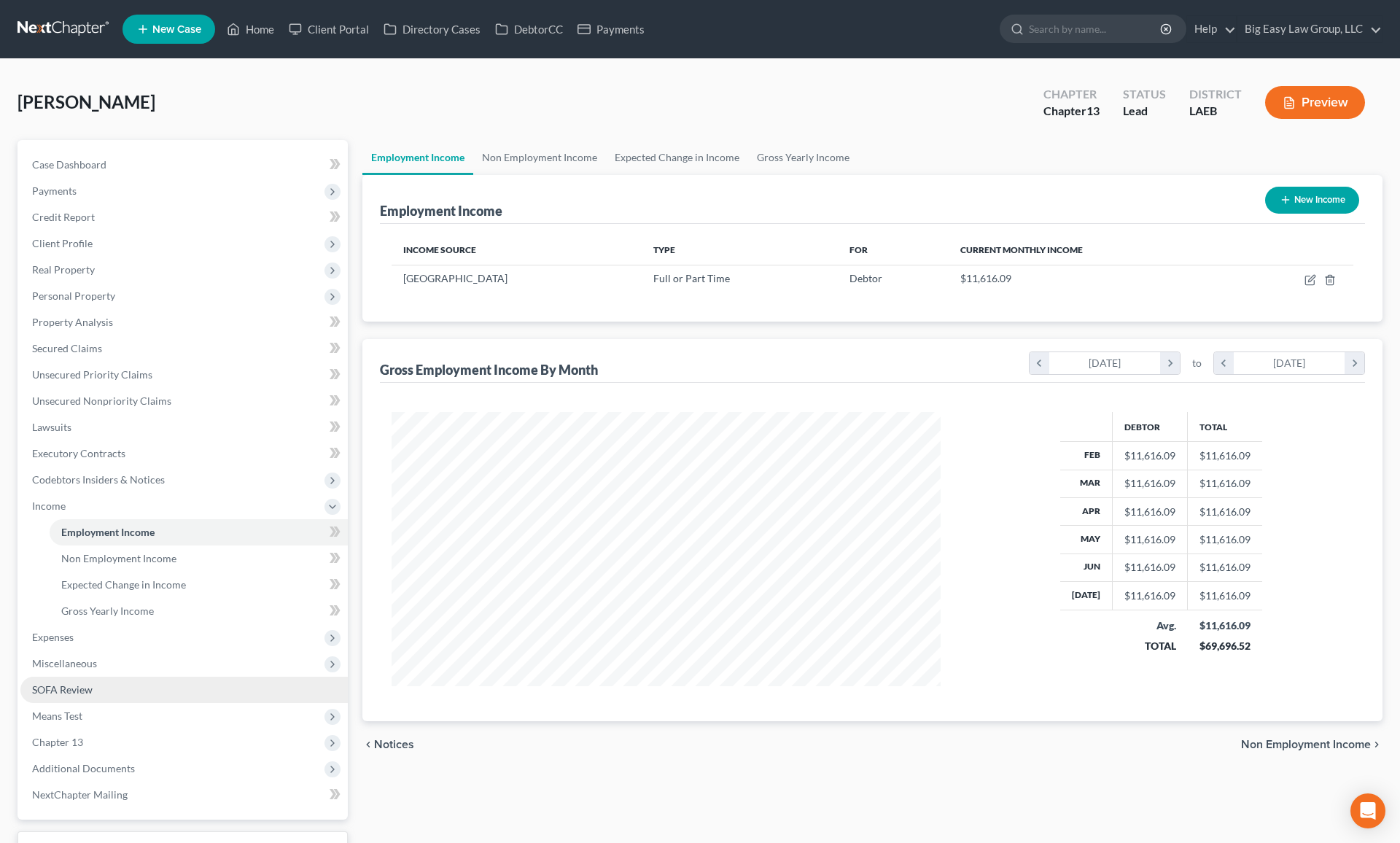
drag, startPoint x: 153, startPoint y: 708, endPoint x: 166, endPoint y: 697, distance: 17.0
click at [153, 708] on span "Means Test" at bounding box center [184, 716] width 328 height 26
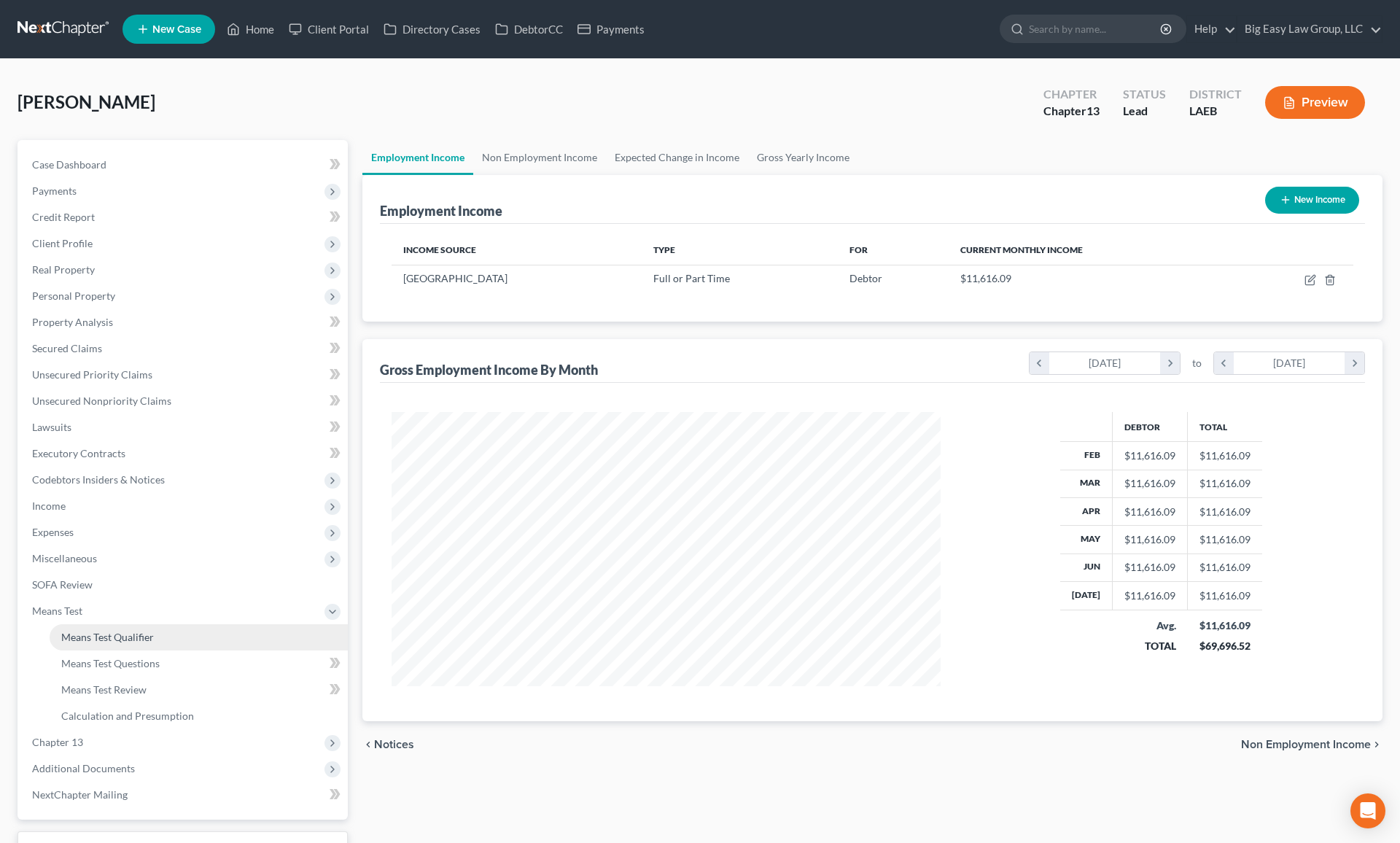
click at [186, 637] on link "Means Test Qualifier" at bounding box center [199, 637] width 298 height 26
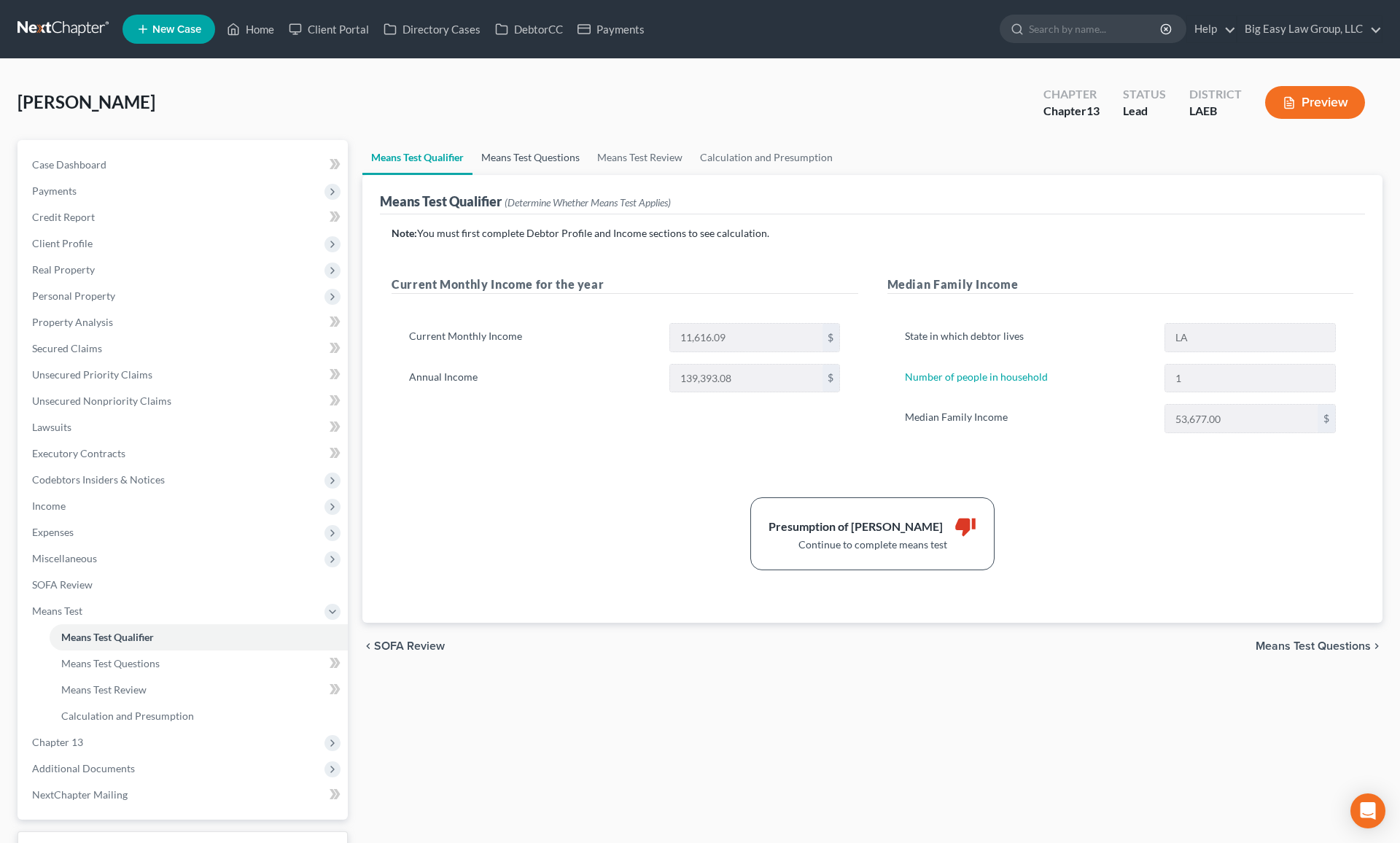
click at [548, 161] on link "Means Test Questions" at bounding box center [530, 157] width 116 height 35
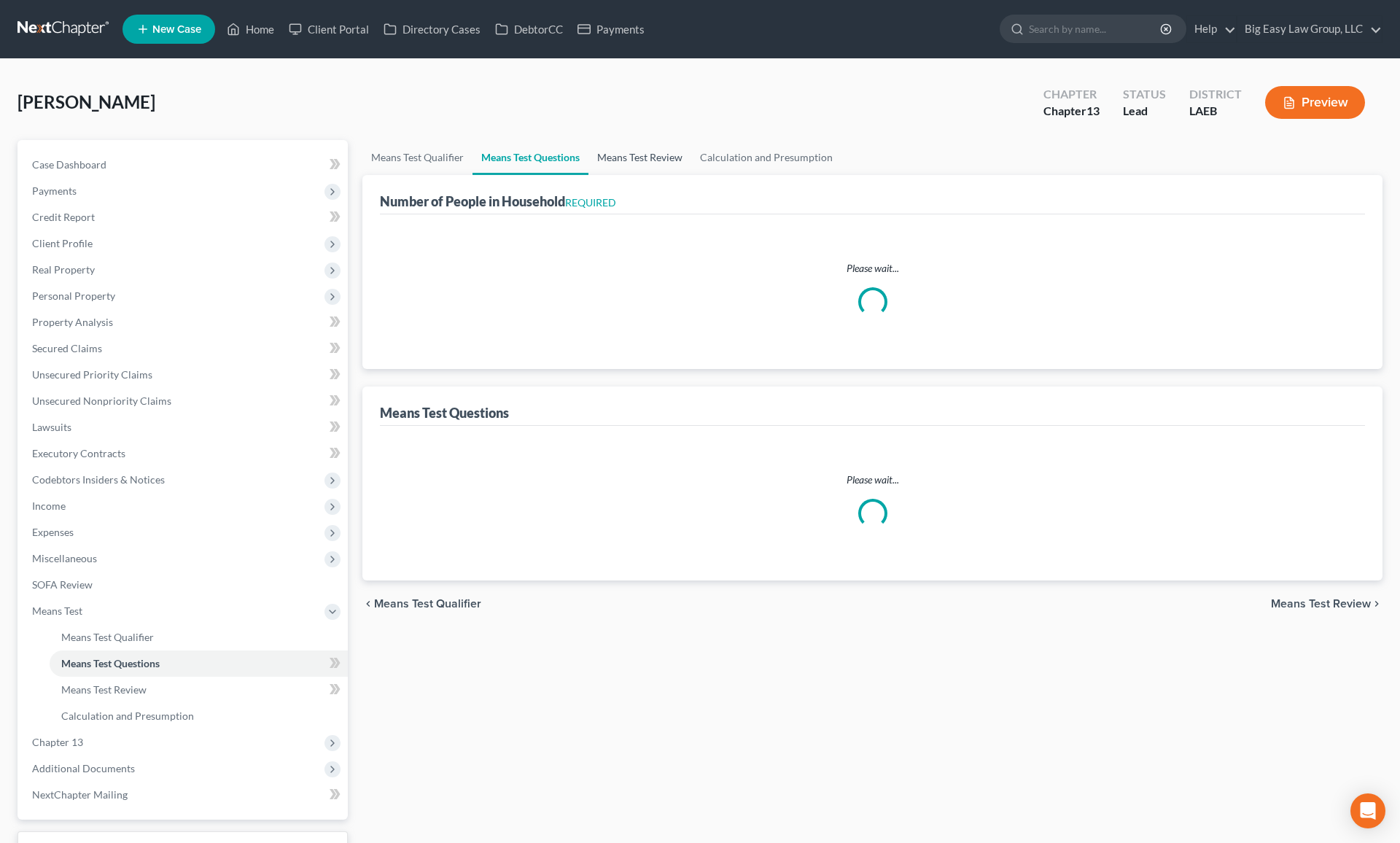
select select "60"
select select "3"
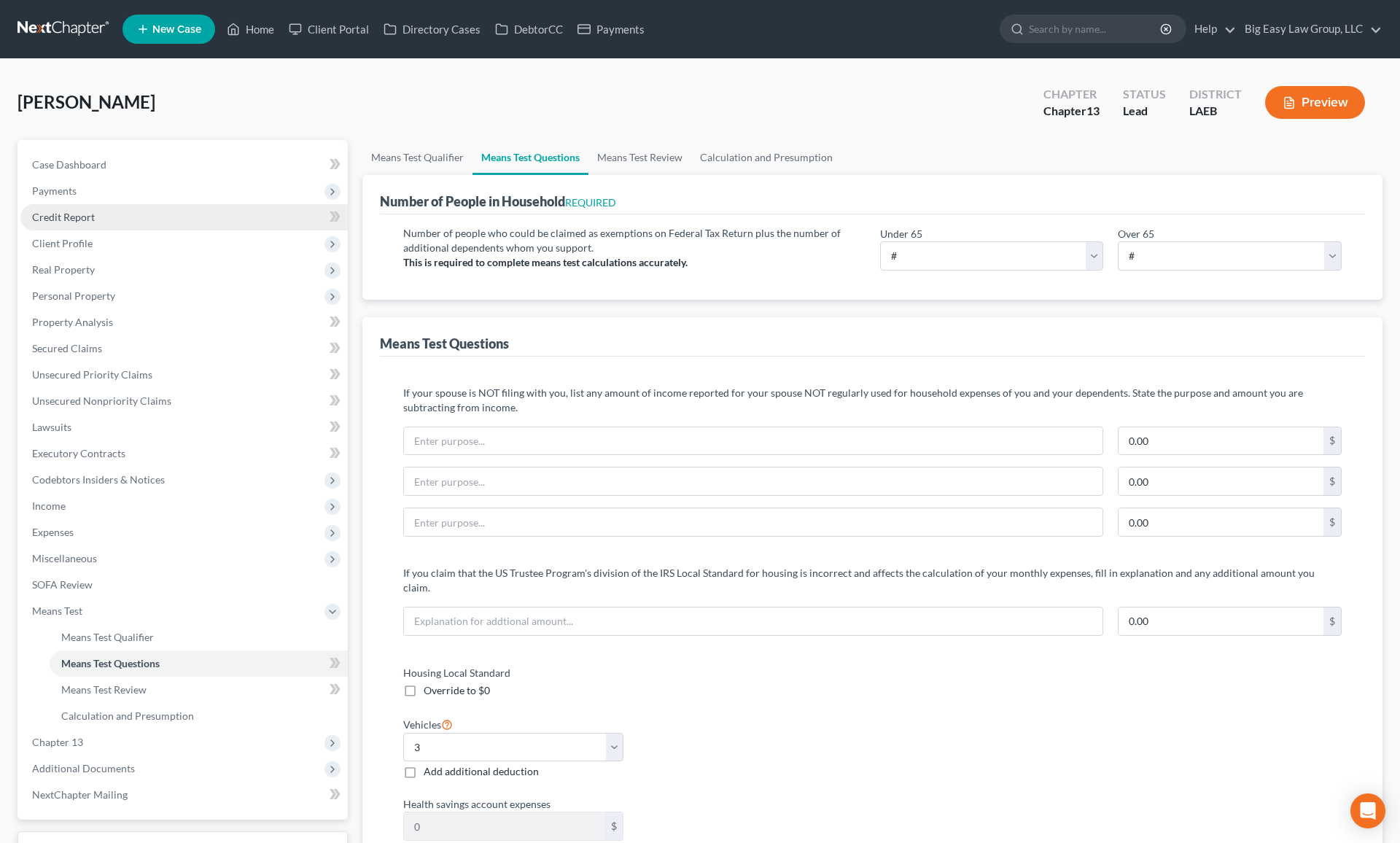
click at [174, 210] on link "Credit Report" at bounding box center [184, 217] width 328 height 26
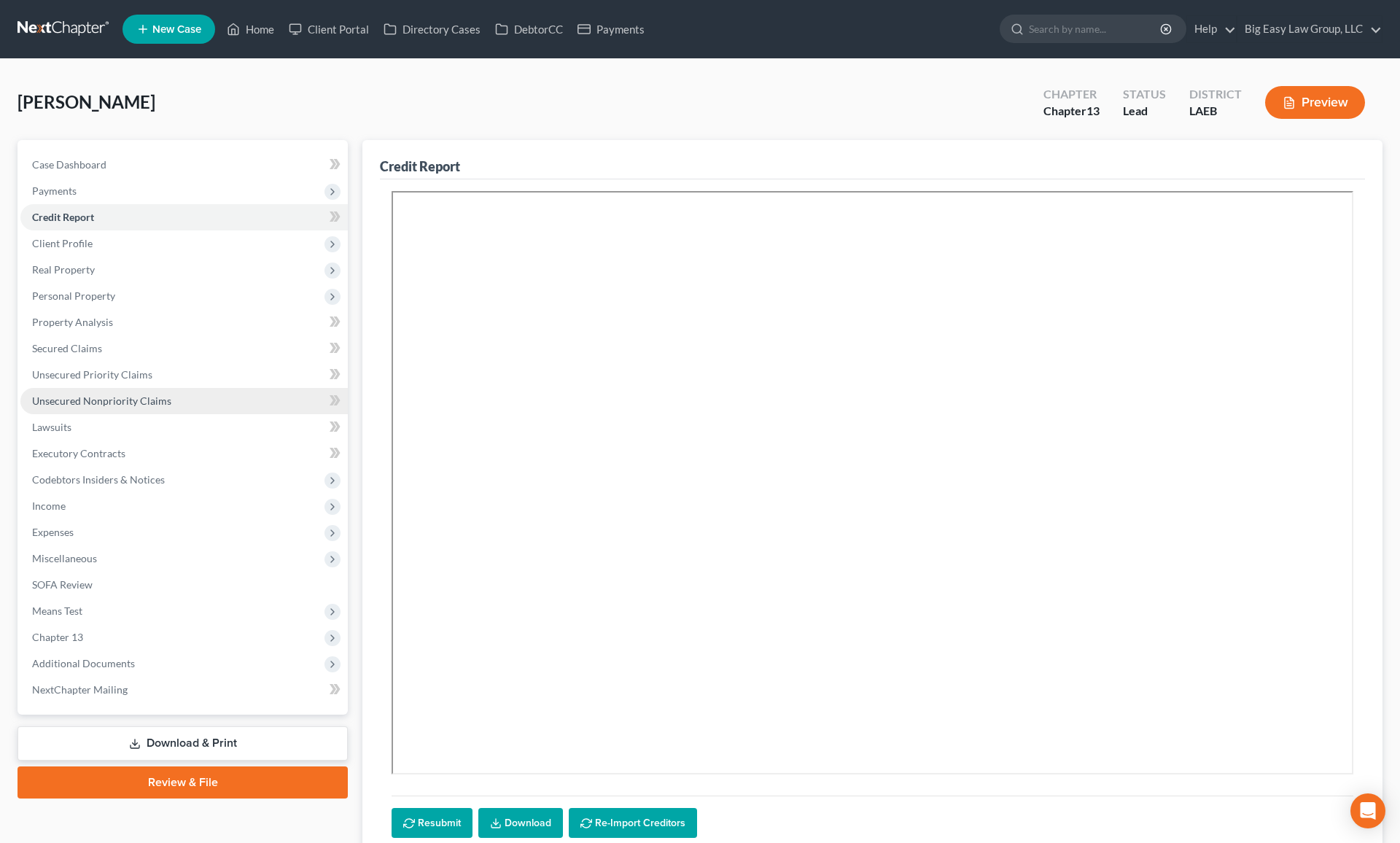
click at [89, 390] on link "Unsecured Nonpriority Claims" at bounding box center [184, 401] width 328 height 26
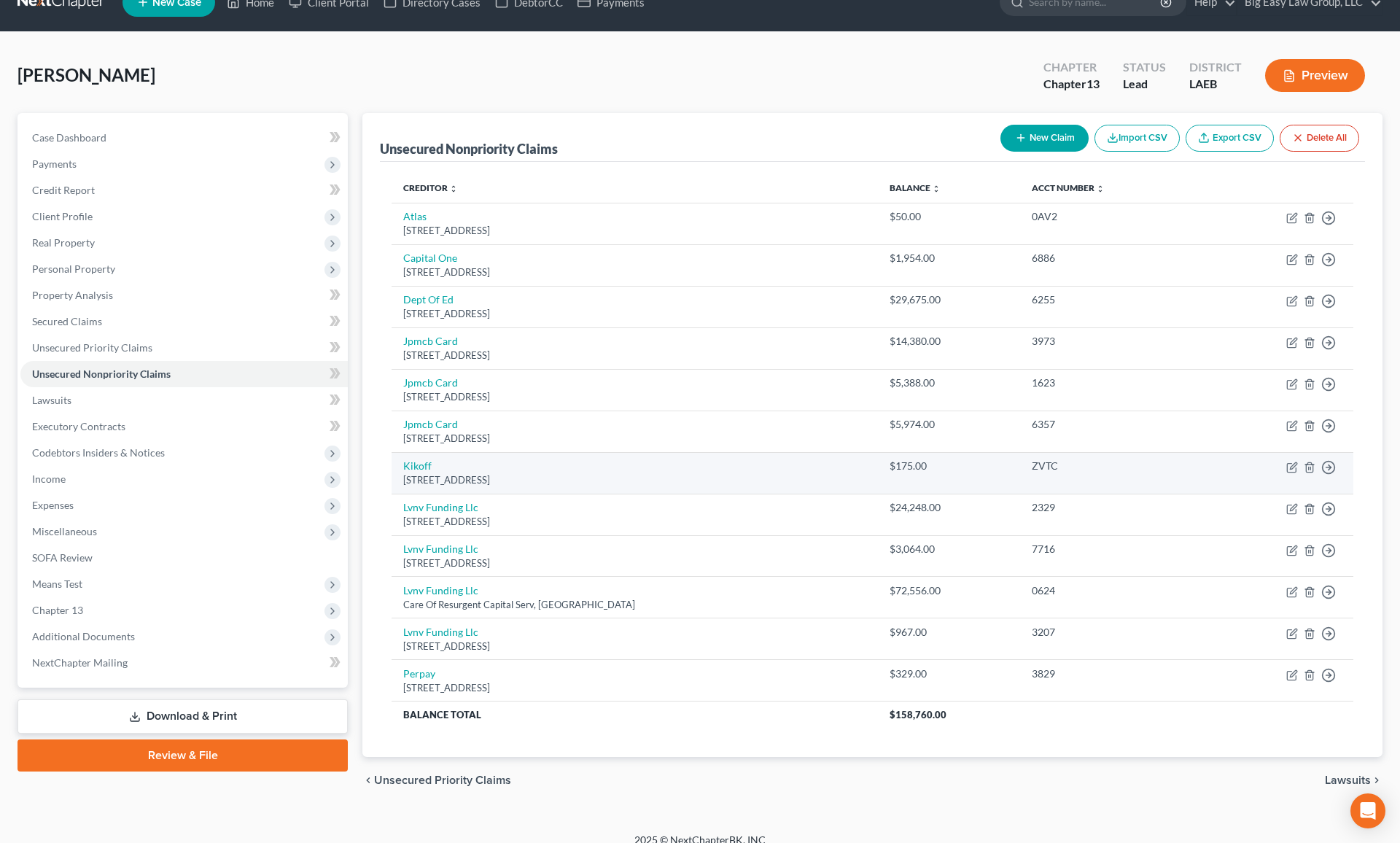
scroll to position [28, 0]
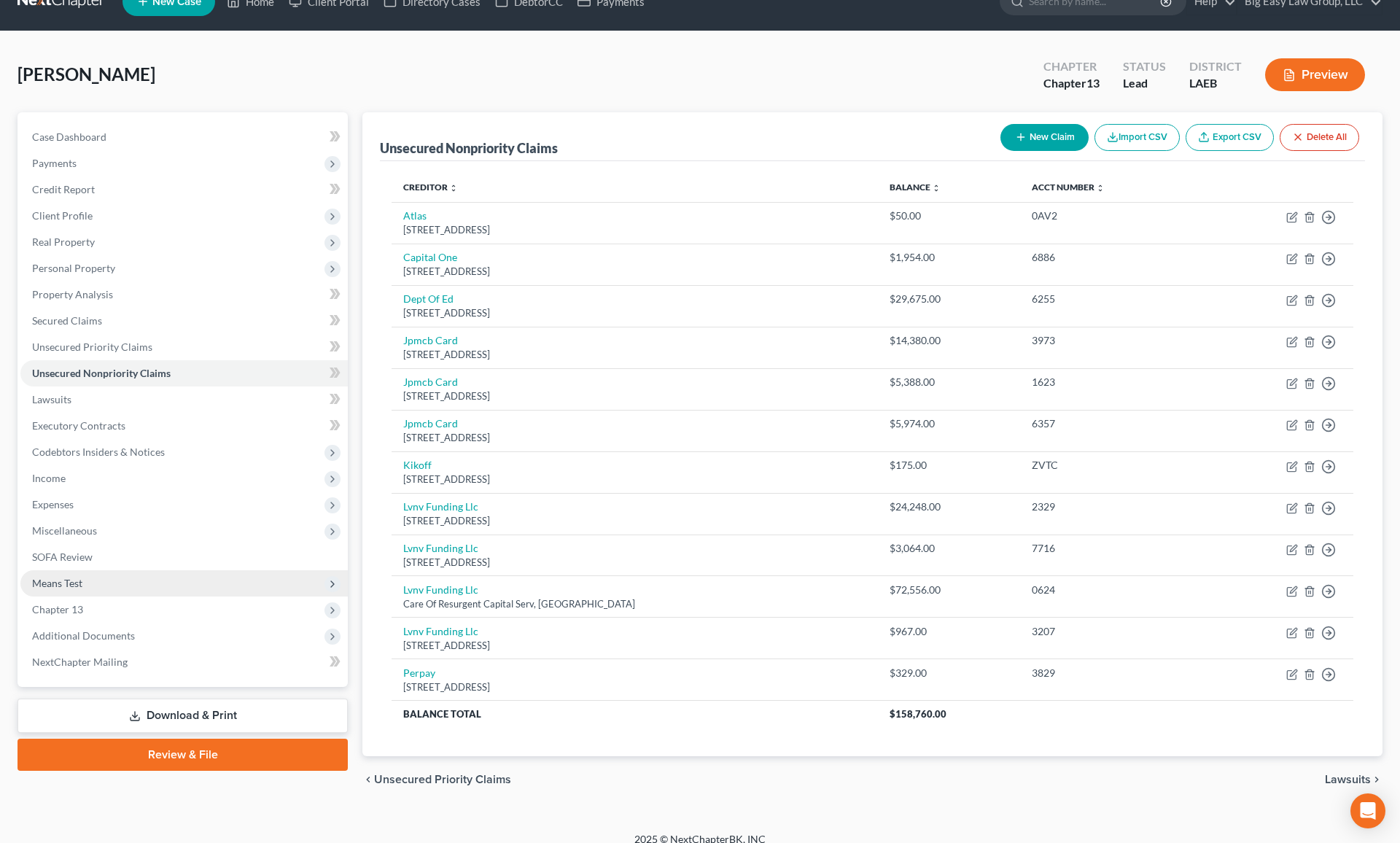
click at [256, 583] on span "Means Test" at bounding box center [184, 583] width 328 height 26
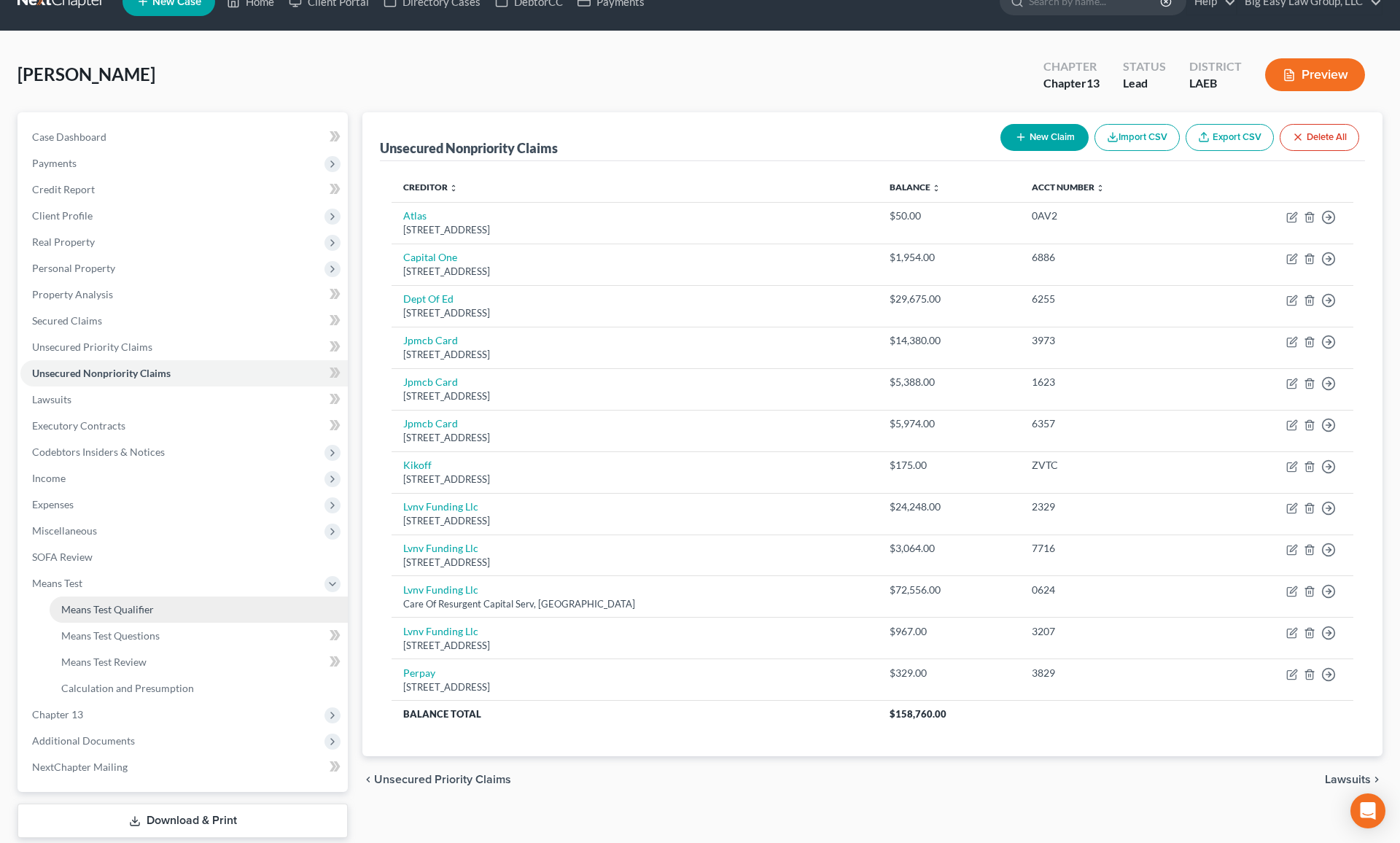
click at [252, 603] on link "Means Test Qualifier" at bounding box center [199, 609] width 298 height 26
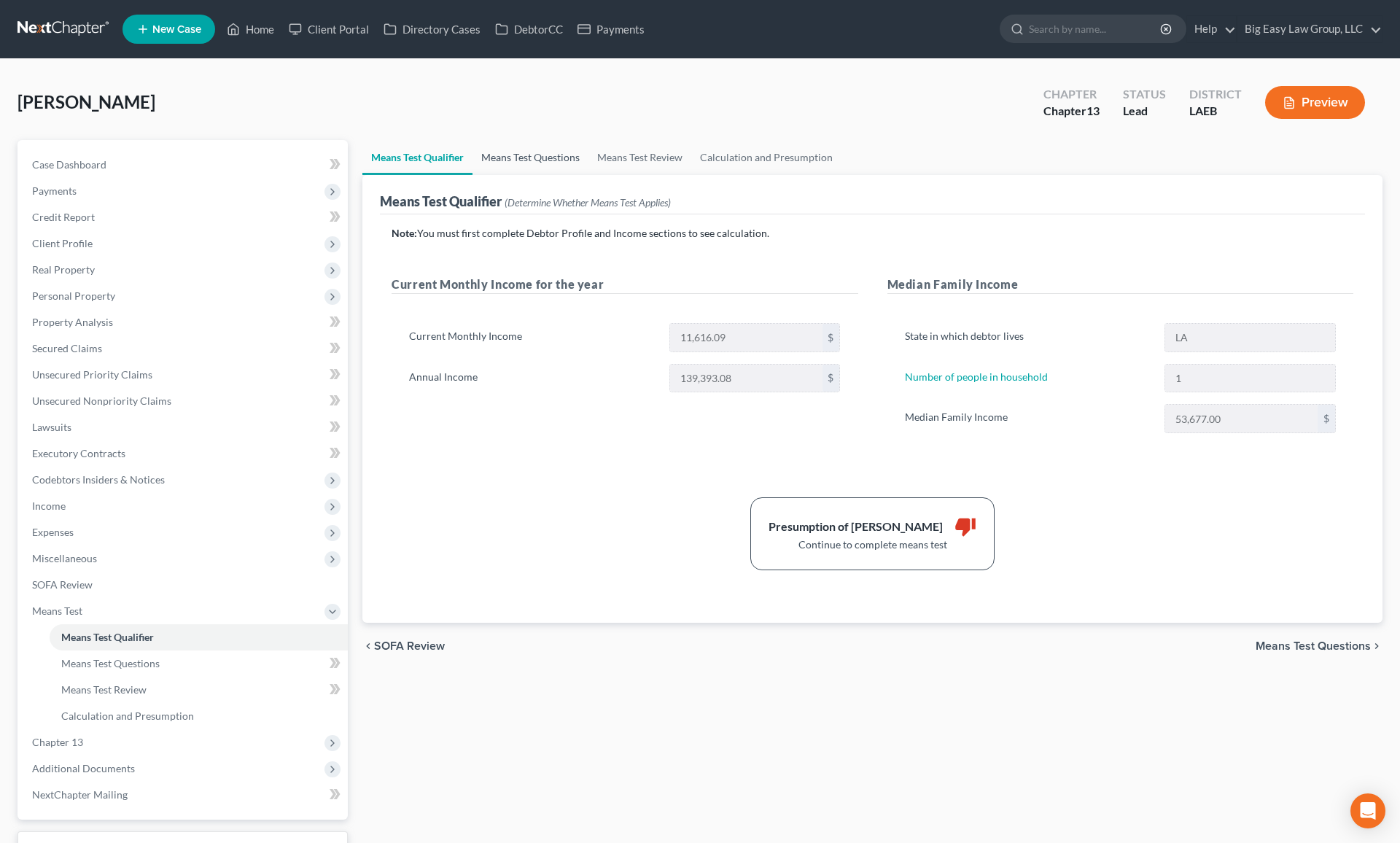
click at [513, 159] on link "Means Test Questions" at bounding box center [530, 157] width 116 height 35
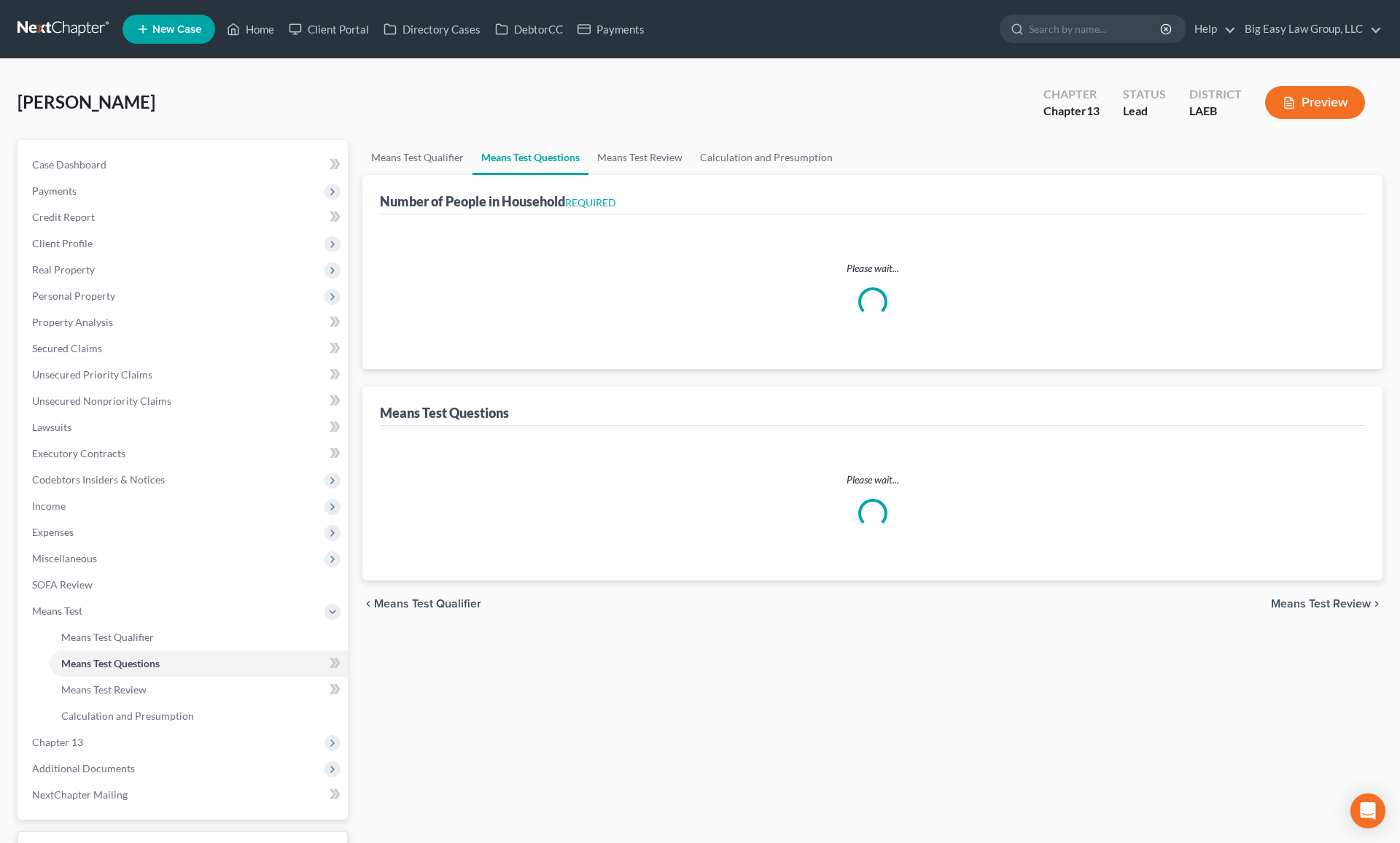
select select "60"
select select "3"
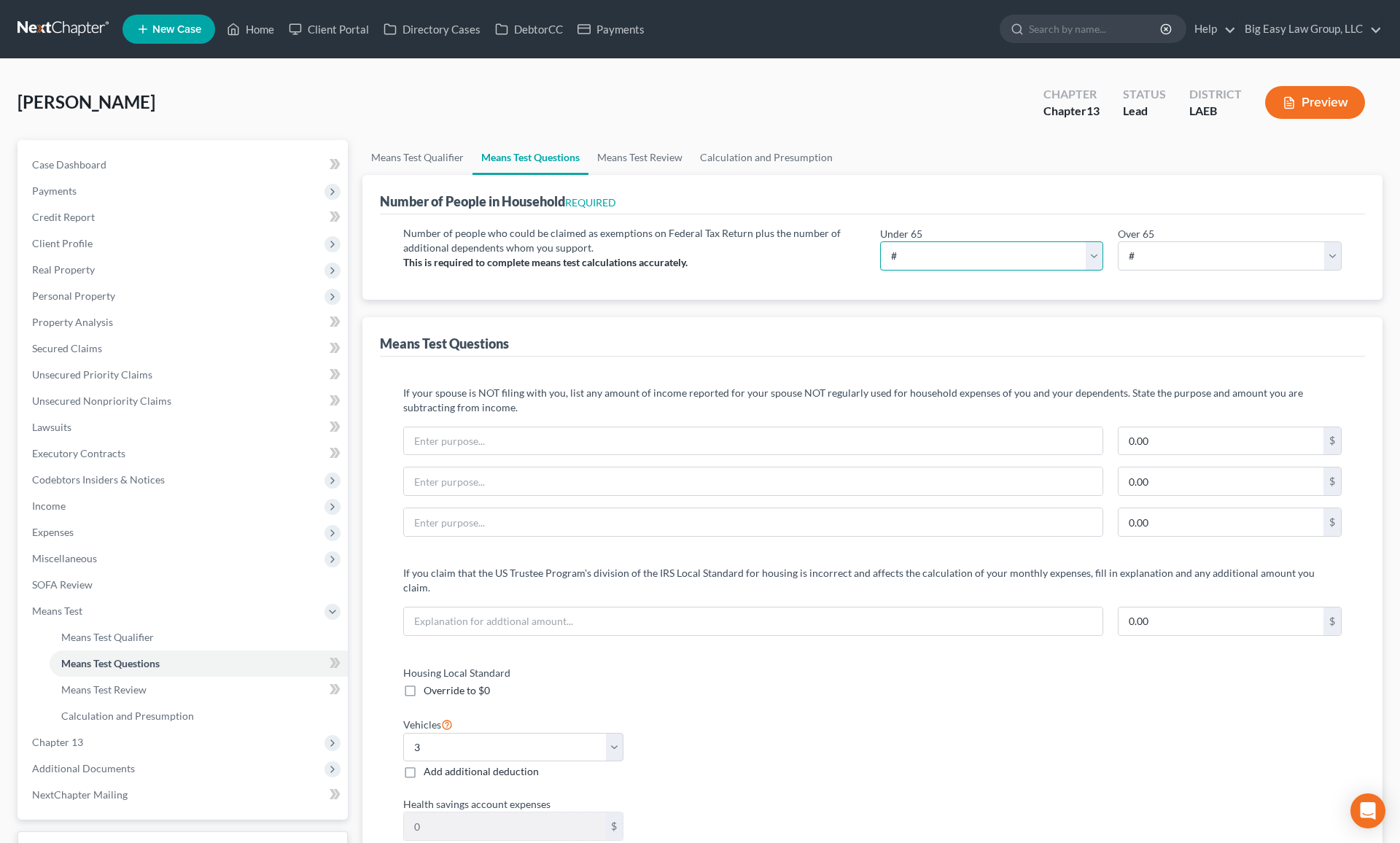
click at [978, 248] on select "# 0 1 2 3 4 5 6 7 8 9 10" at bounding box center [992, 256] width 224 height 29
select select "1"
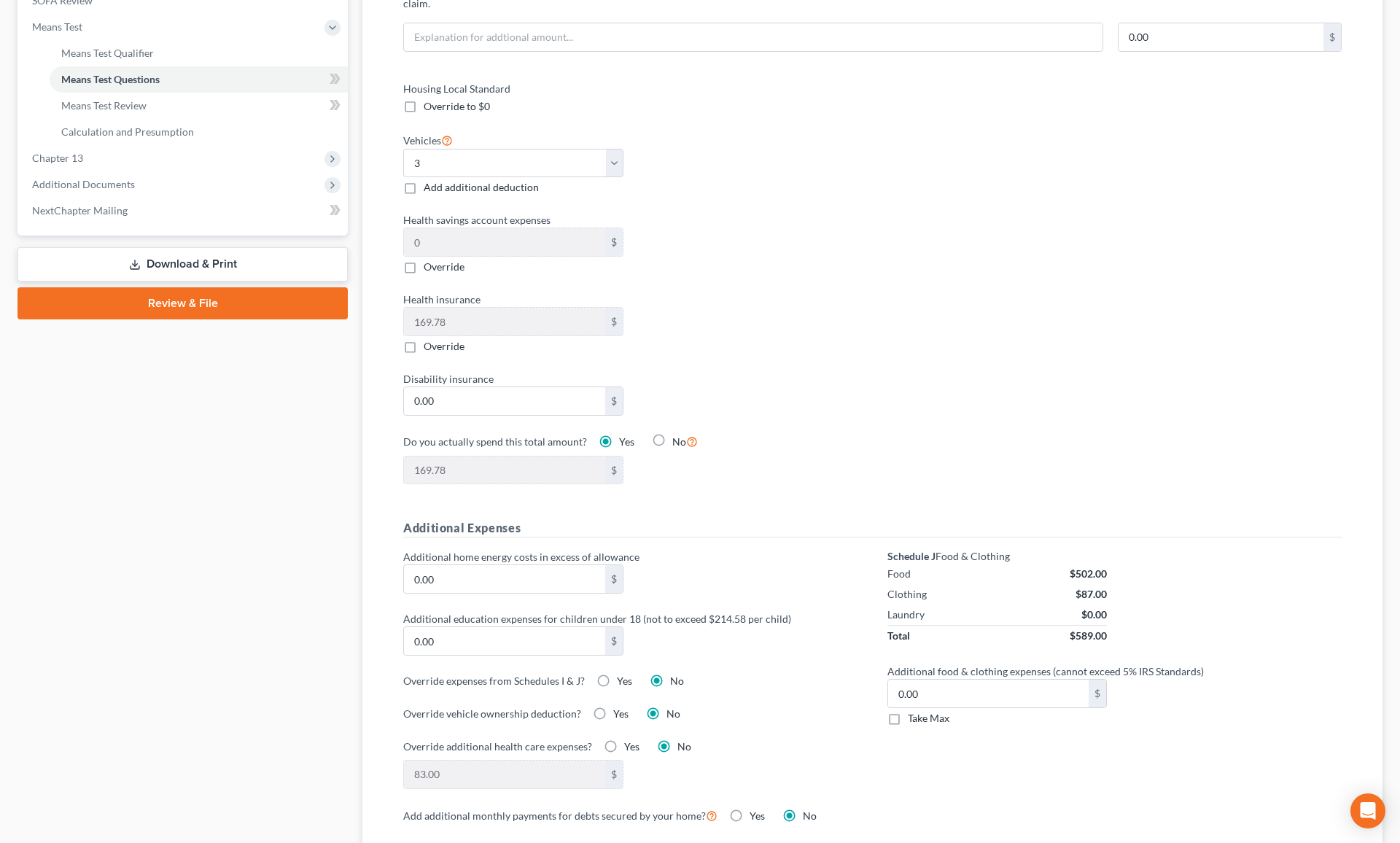
scroll to position [585, 0]
click at [613, 148] on select "Select 0 1 2 3 4 5" at bounding box center [513, 163] width 221 height 29
select select "1"
click at [765, 291] on label "Health insurance" at bounding box center [631, 299] width 470 height 16
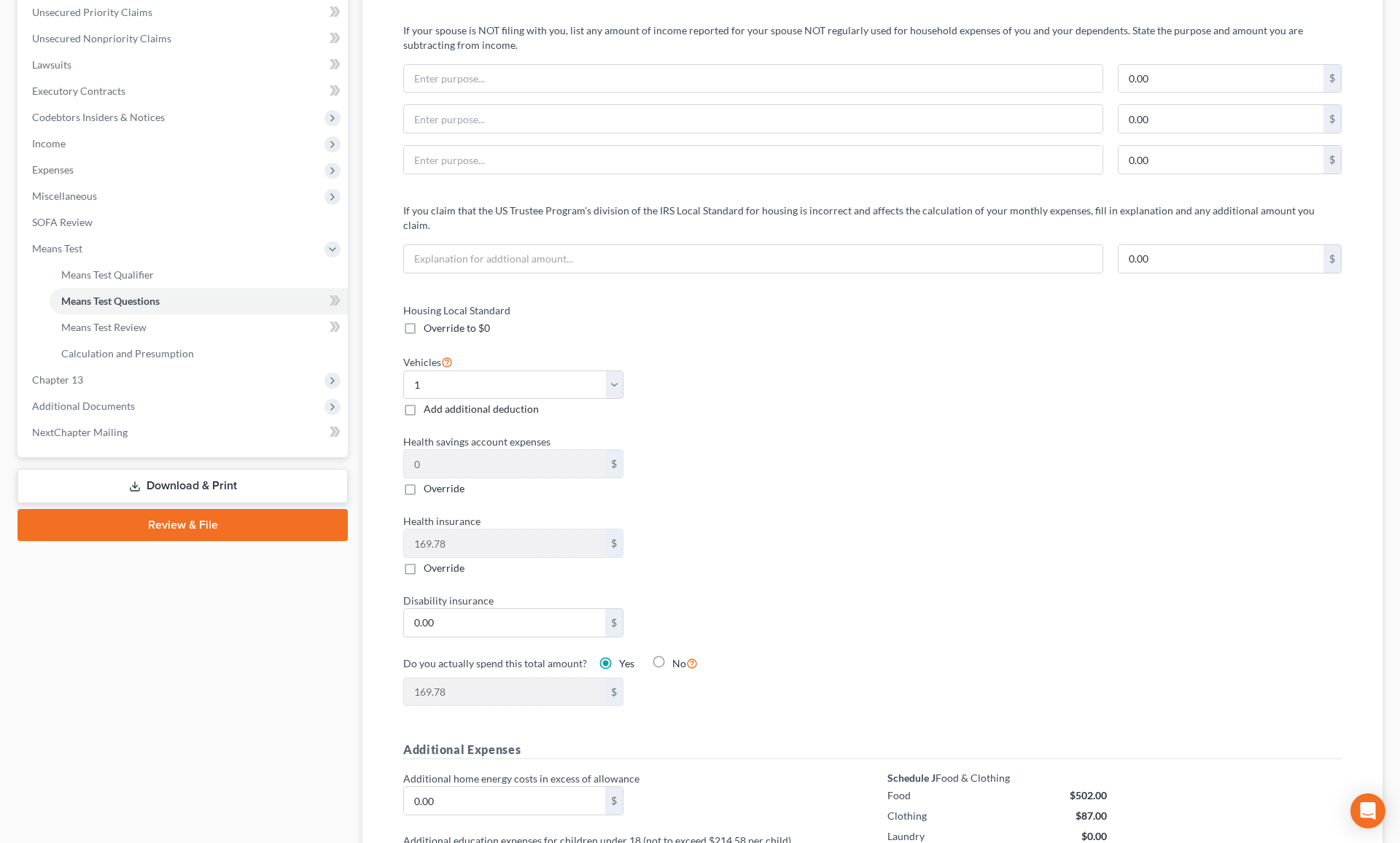
scroll to position [0, 0]
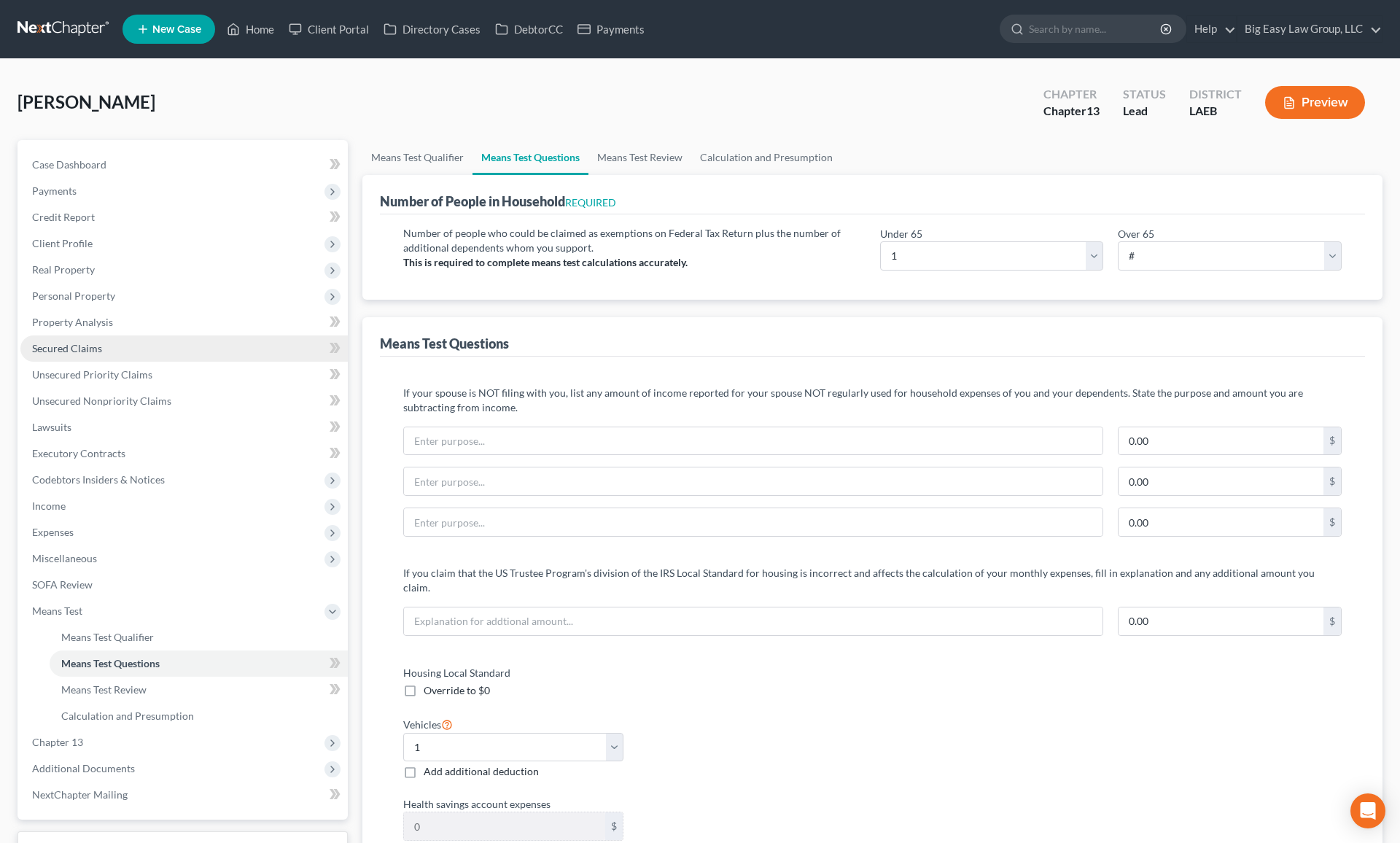
click at [210, 338] on link "Secured Claims" at bounding box center [184, 349] width 328 height 26
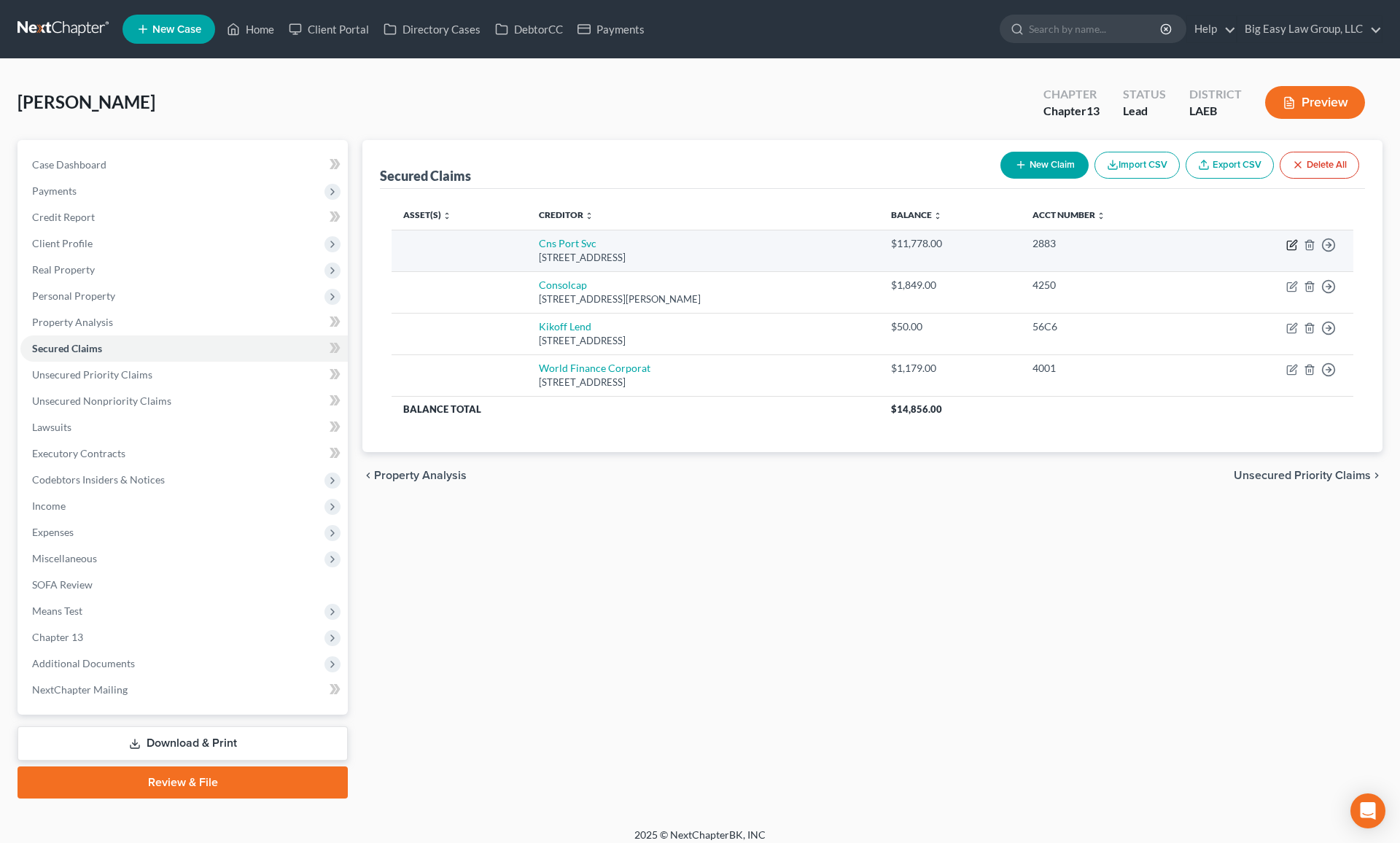
click at [1188, 244] on icon "button" at bounding box center [1292, 245] width 12 height 12
select select "4"
select select "0"
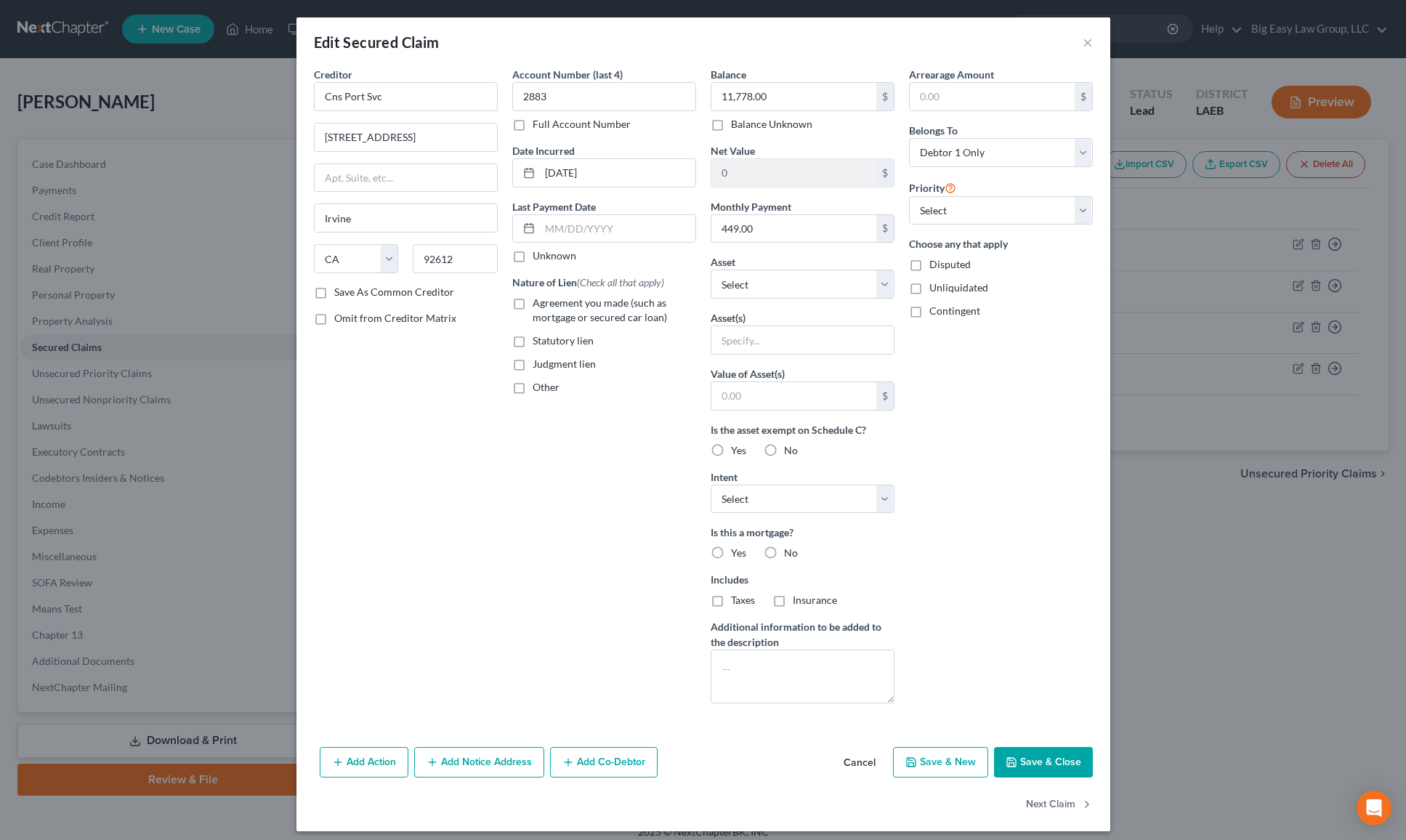
click at [532, 305] on label "Agreement you made (such as mortgage or secured car loan)" at bounding box center [614, 310] width 163 height 29
click at [539, 305] on input "Agreement you made (such as mortgage or secured car loan)" at bounding box center [543, 300] width 9 height 9
checkbox input "true"
click at [829, 290] on select "Select Other Multiple Assets 2013 Audi A6 - $0.0 2008 Chevy Tahoe - $0.0 Pre-pe…" at bounding box center [803, 284] width 184 height 29
select select "2"
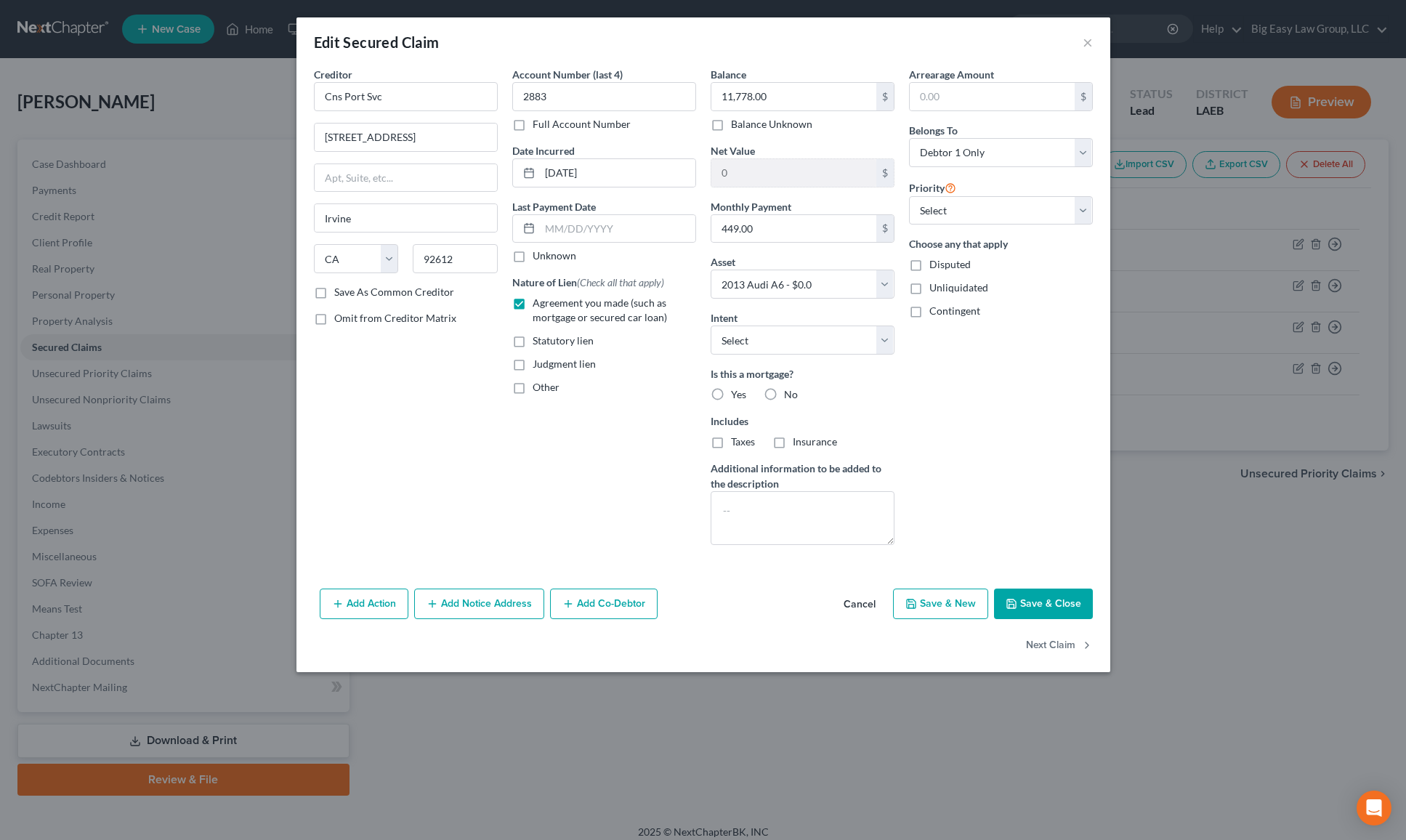
click at [794, 391] on span "No" at bounding box center [791, 394] width 14 height 12
click at [794, 391] on input "No" at bounding box center [795, 392] width 9 height 9
radio input "true"
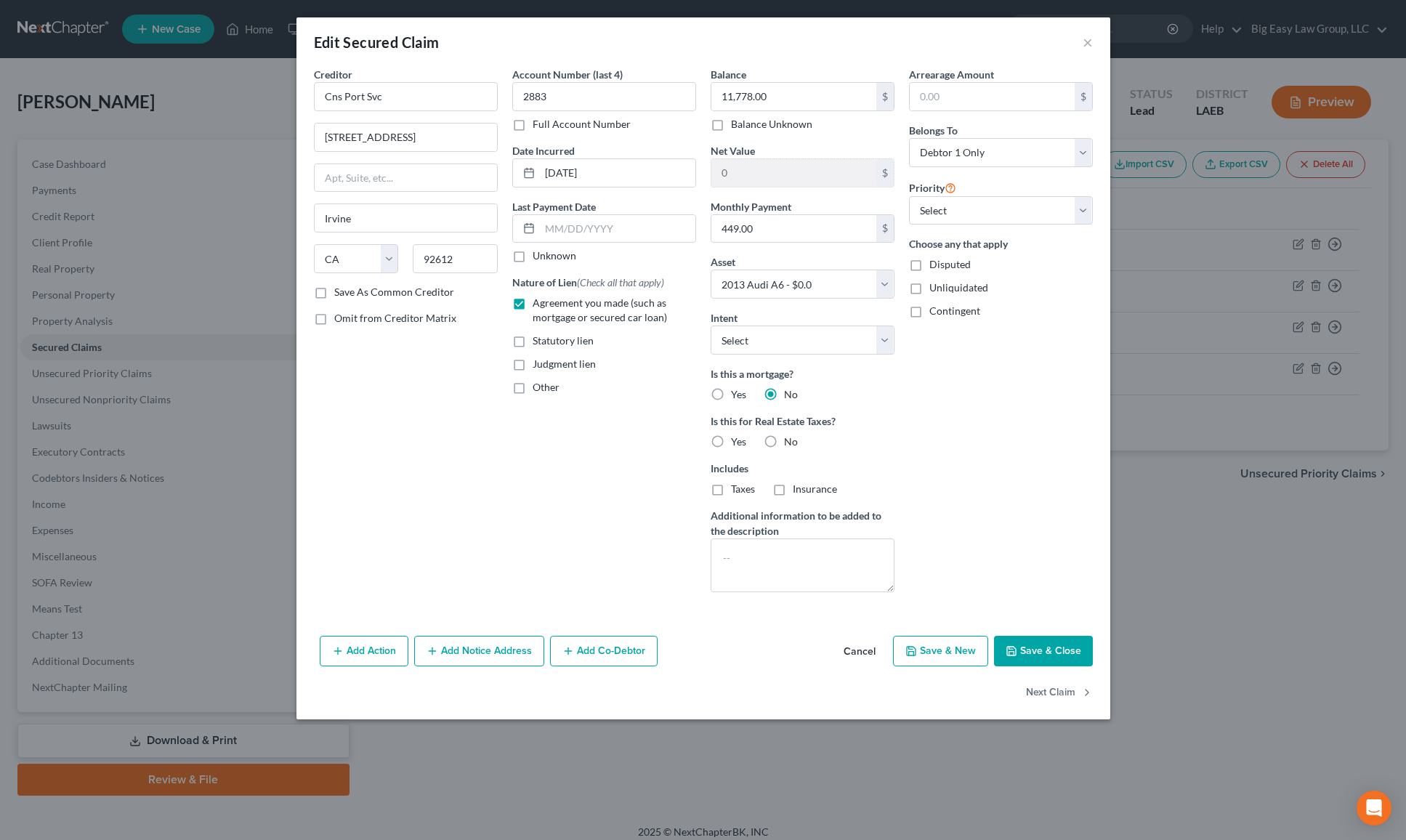
drag, startPoint x: 777, startPoint y: 431, endPoint x: 781, endPoint y: 437, distance: 7.2
click at [777, 431] on div "Is this for Real Estate Taxes? Yes No" at bounding box center [803, 431] width 184 height 36
click at [784, 437] on label "No" at bounding box center [791, 442] width 14 height 15
click at [790, 437] on input "No" at bounding box center [795, 439] width 9 height 9
radio input "true"
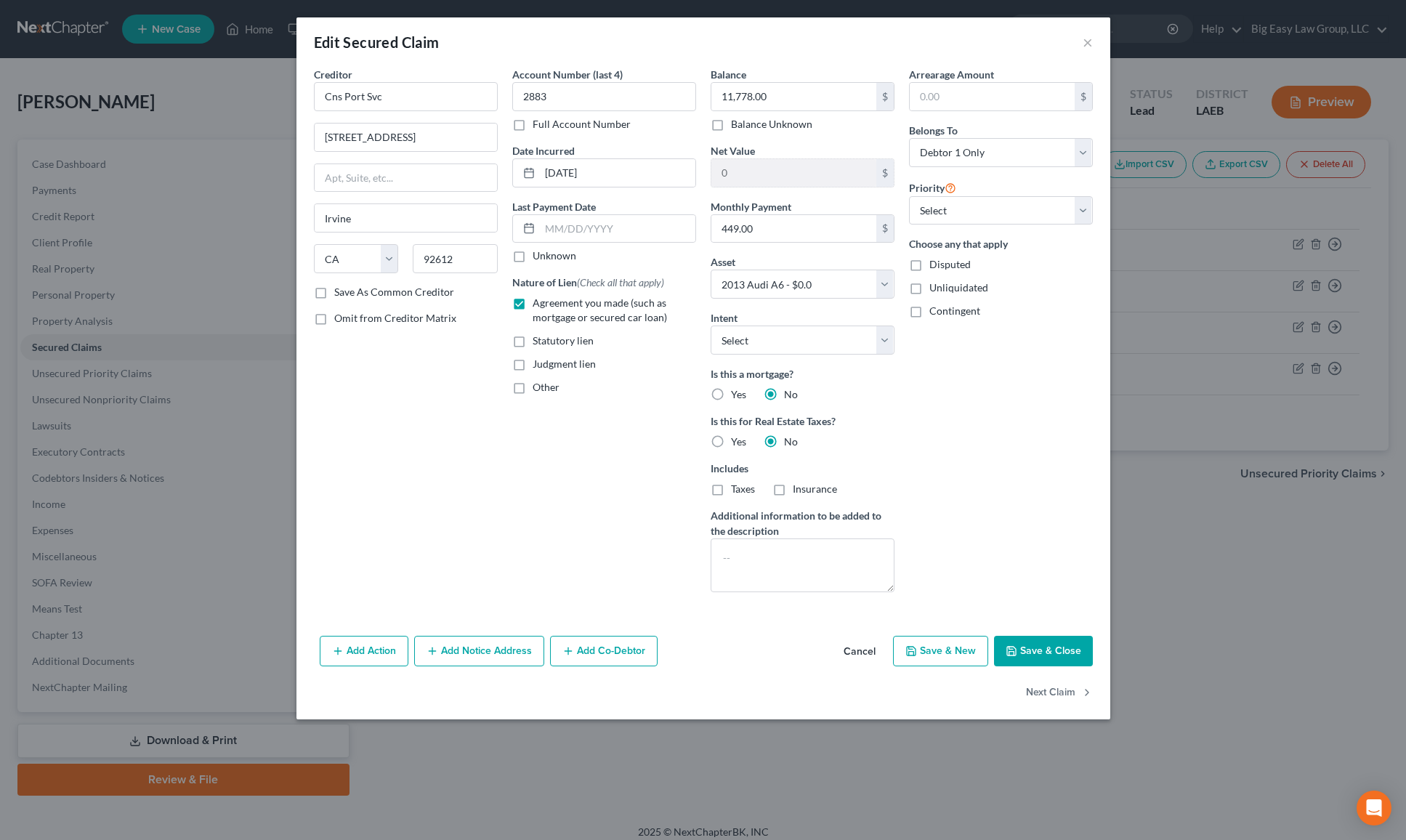
click at [1055, 642] on button "Save & Close" at bounding box center [1044, 650] width 99 height 30
select select
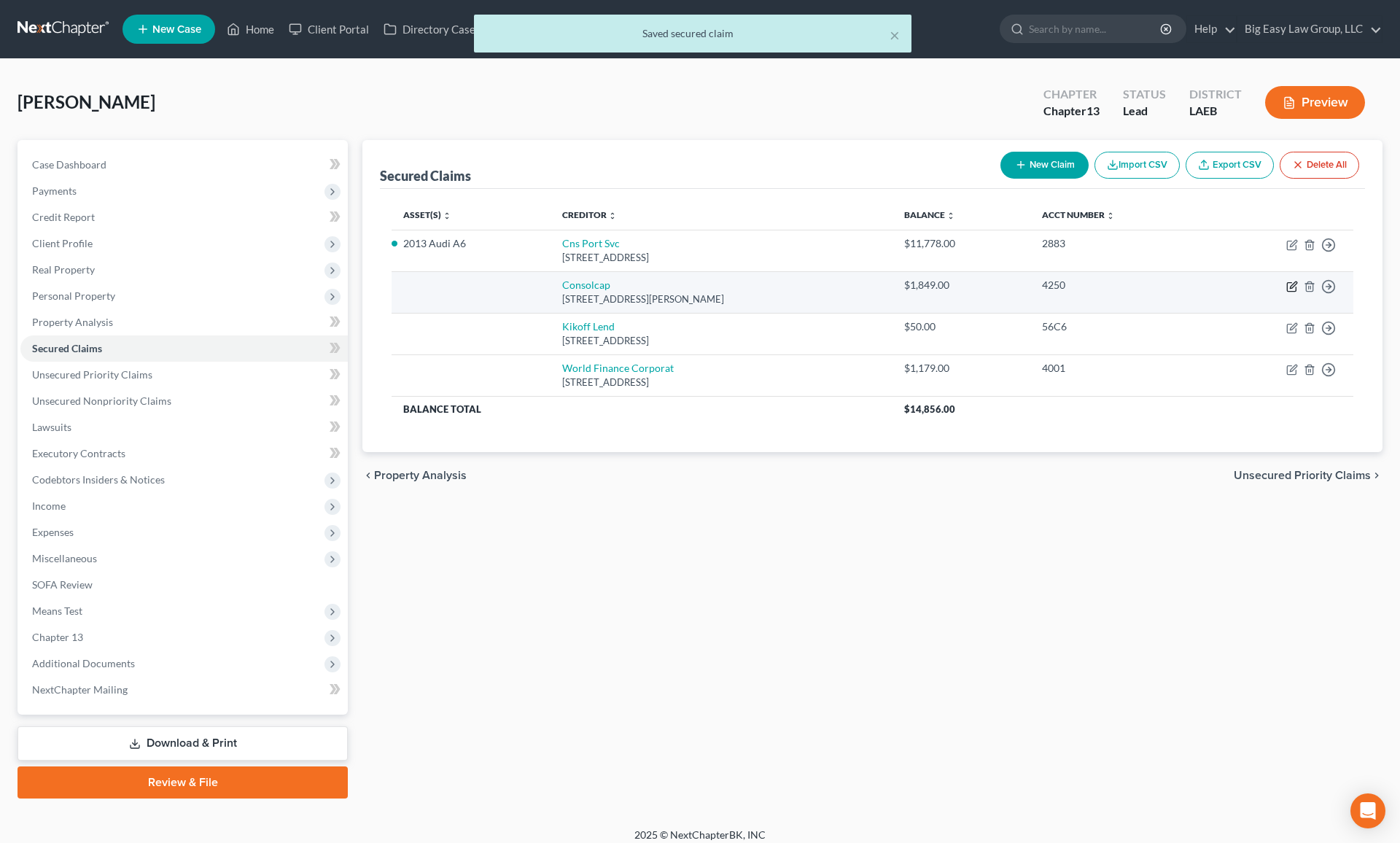
click at [1188, 285] on icon "button" at bounding box center [1293, 285] width 6 height 6
select select "22"
select select "0"
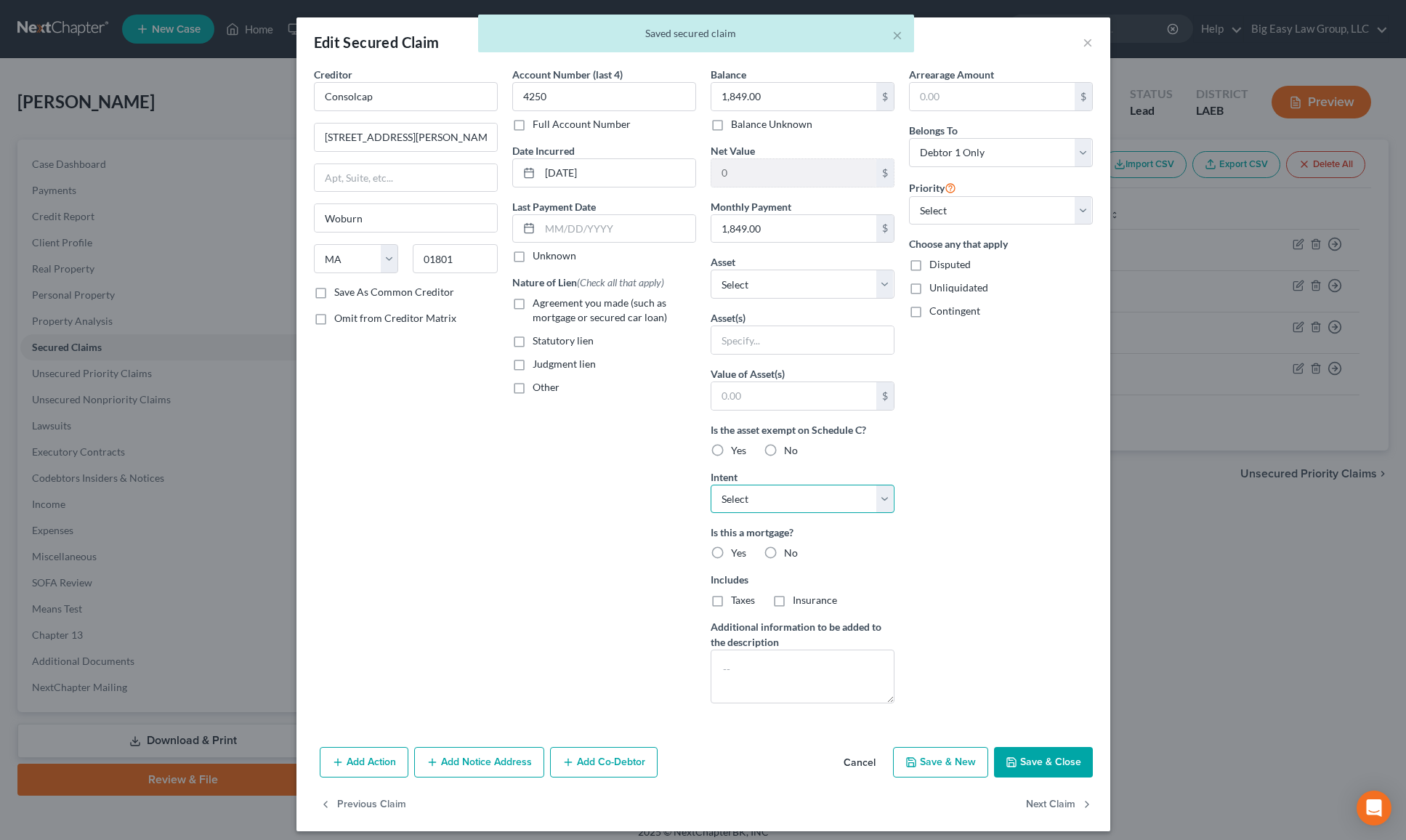
click at [785, 502] on select "Select Surrender Redeem Reaffirm Avoid Other" at bounding box center [803, 499] width 184 height 29
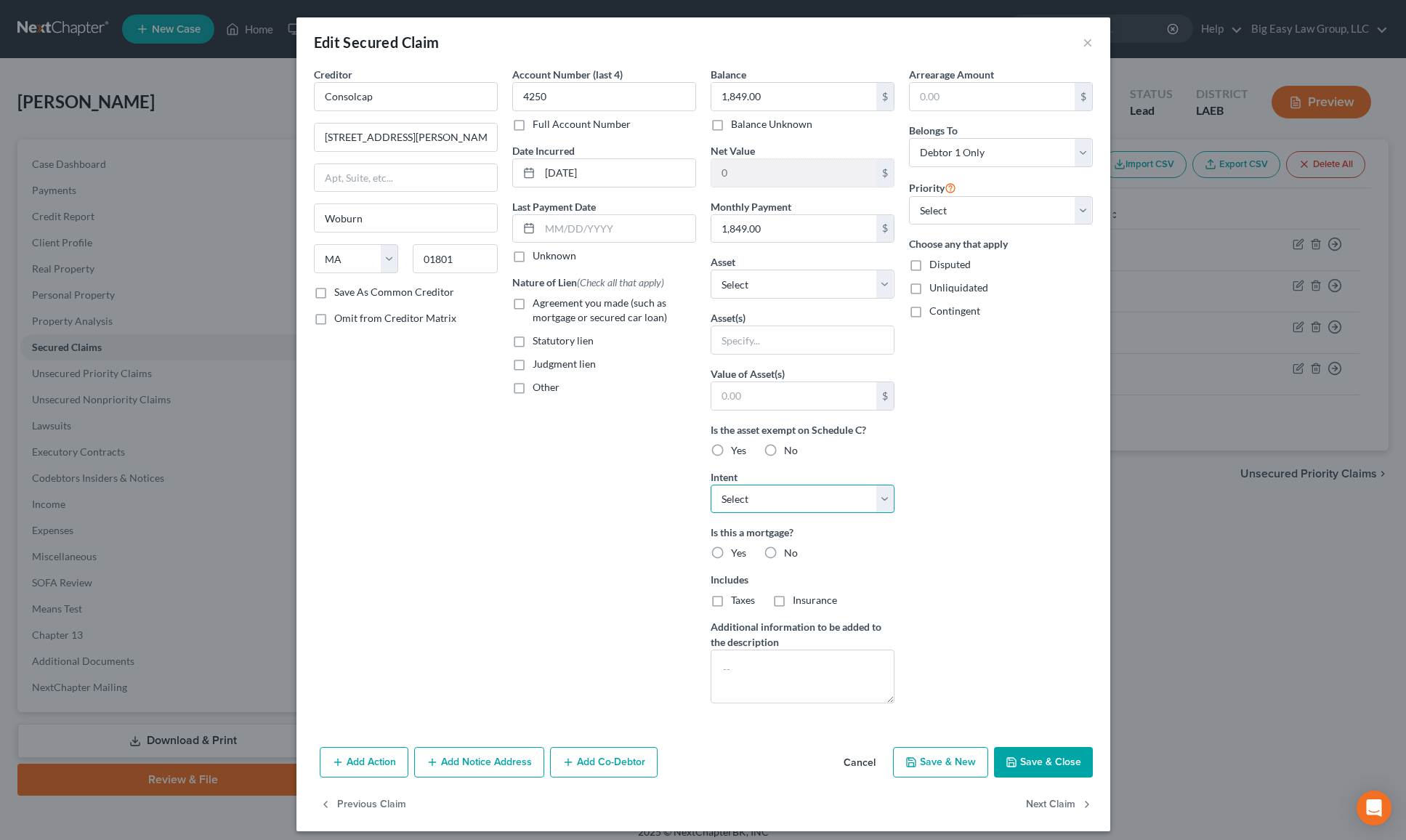
select select "0"
click at [1044, 762] on button "Save & Close" at bounding box center [1044, 762] width 99 height 30
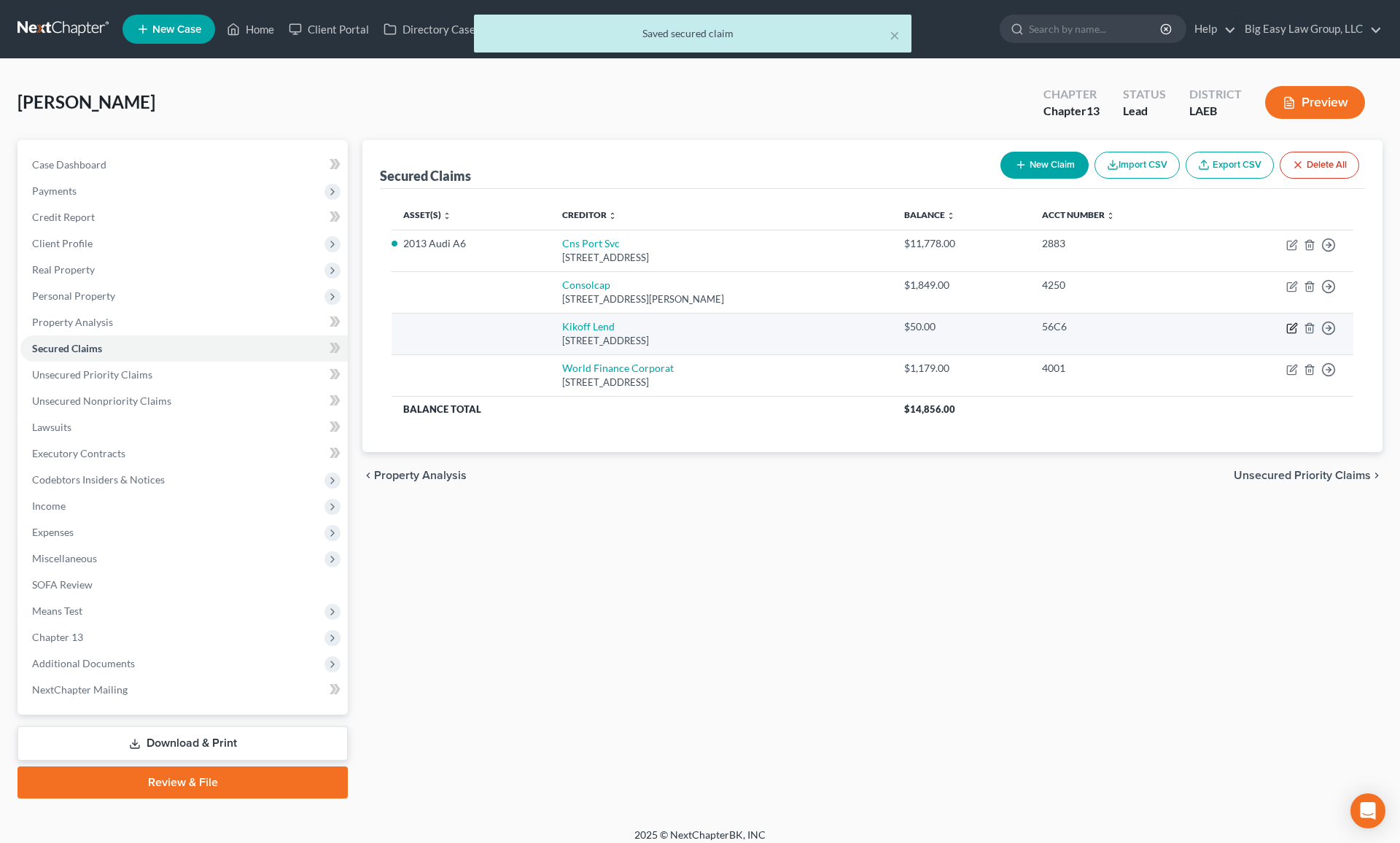
click at [1188, 324] on icon "button" at bounding box center [1292, 328] width 12 height 12
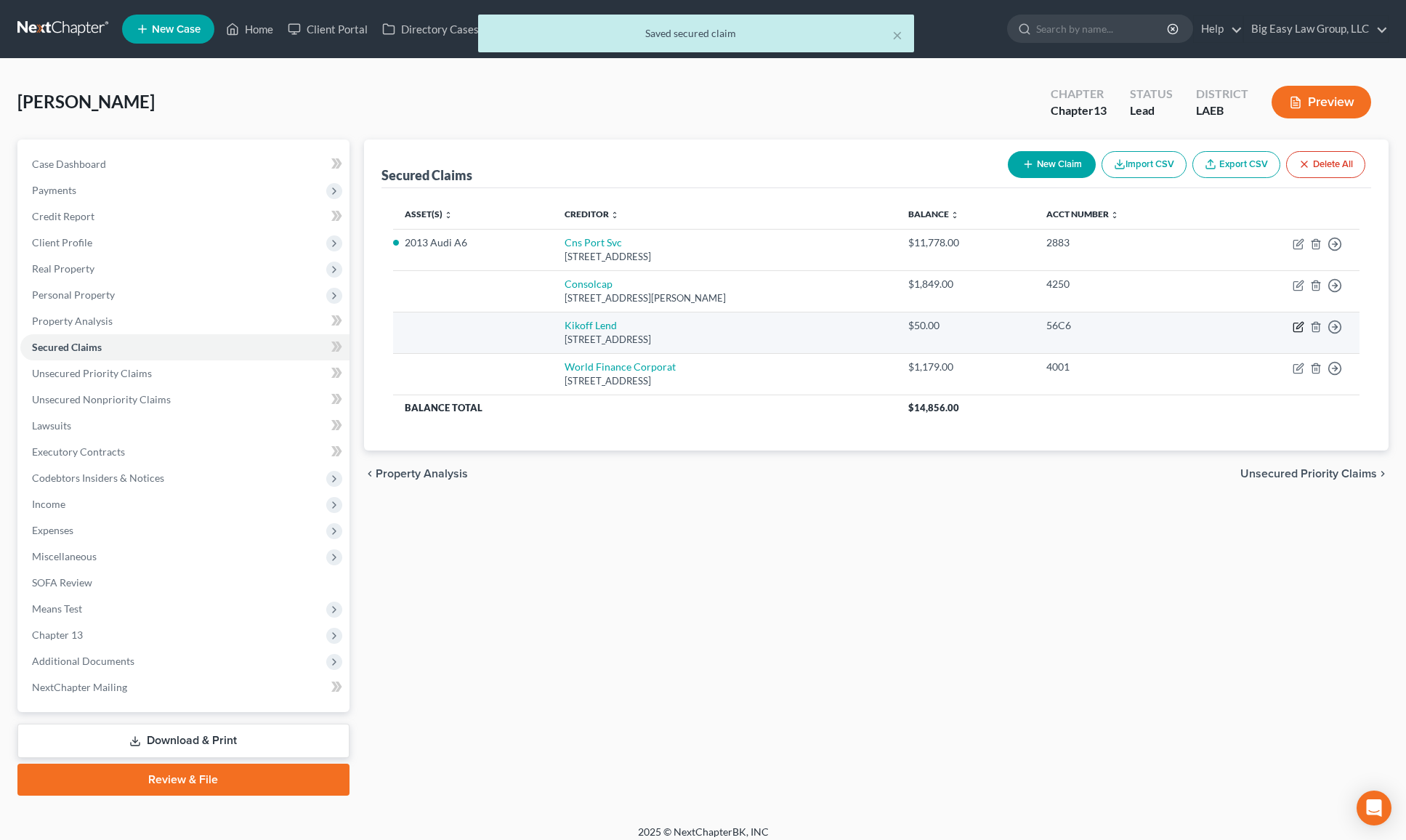
select select "4"
select select "0"
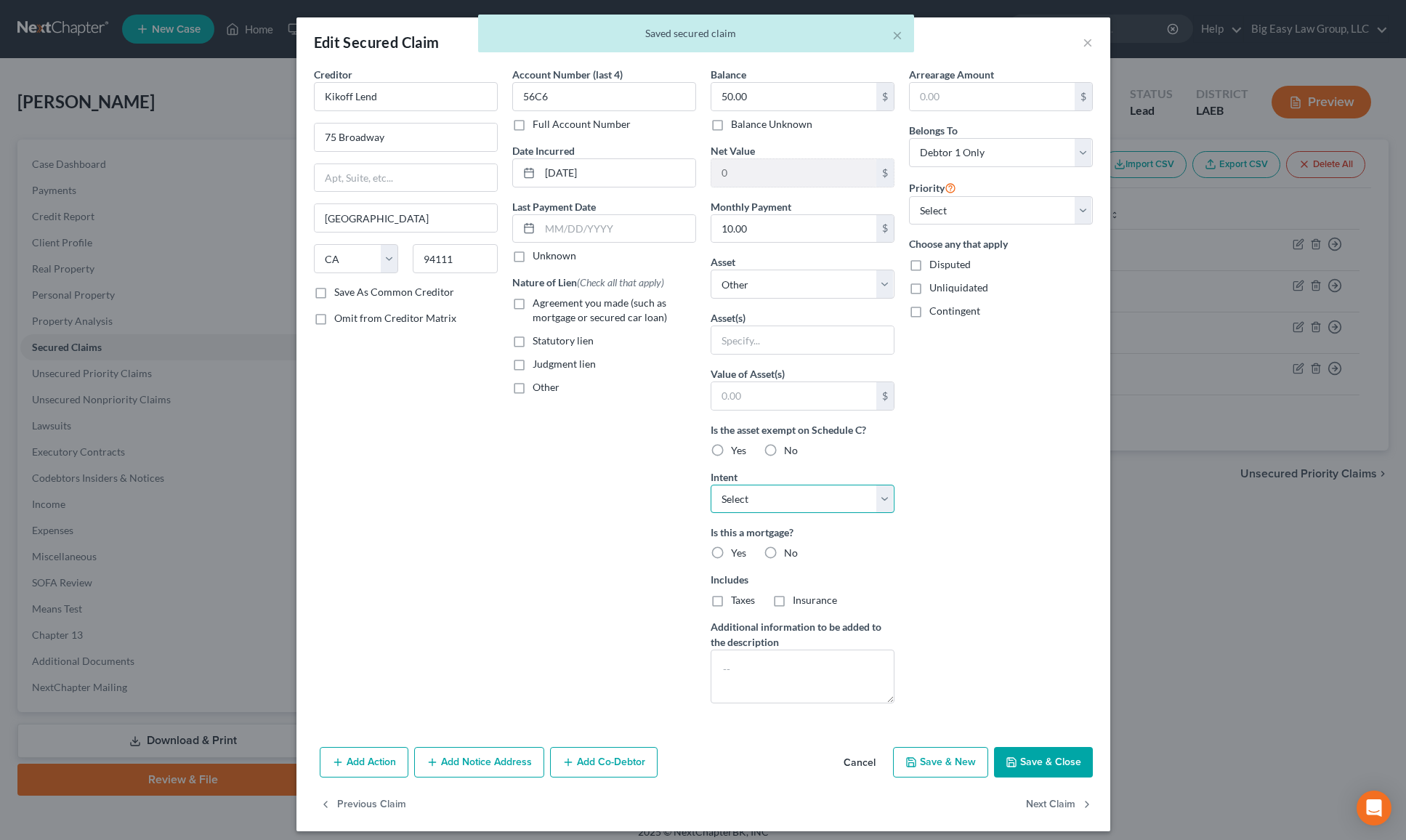
click at [802, 484] on select "Select Surrender Redeem Reaffirm Avoid Other" at bounding box center [803, 499] width 184 height 29
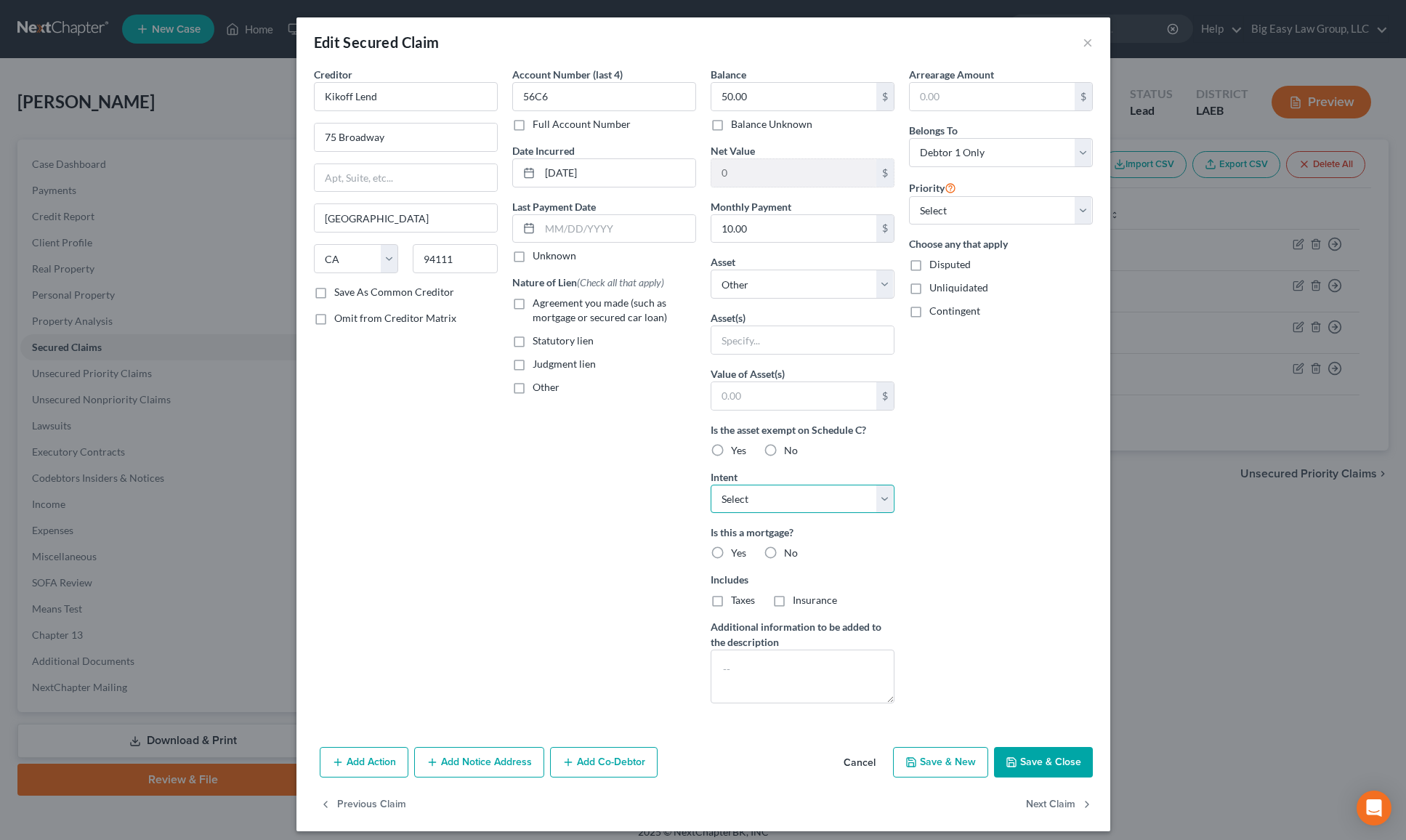
select select "0"
click at [1020, 752] on button "Save & Close" at bounding box center [1044, 762] width 99 height 30
select select
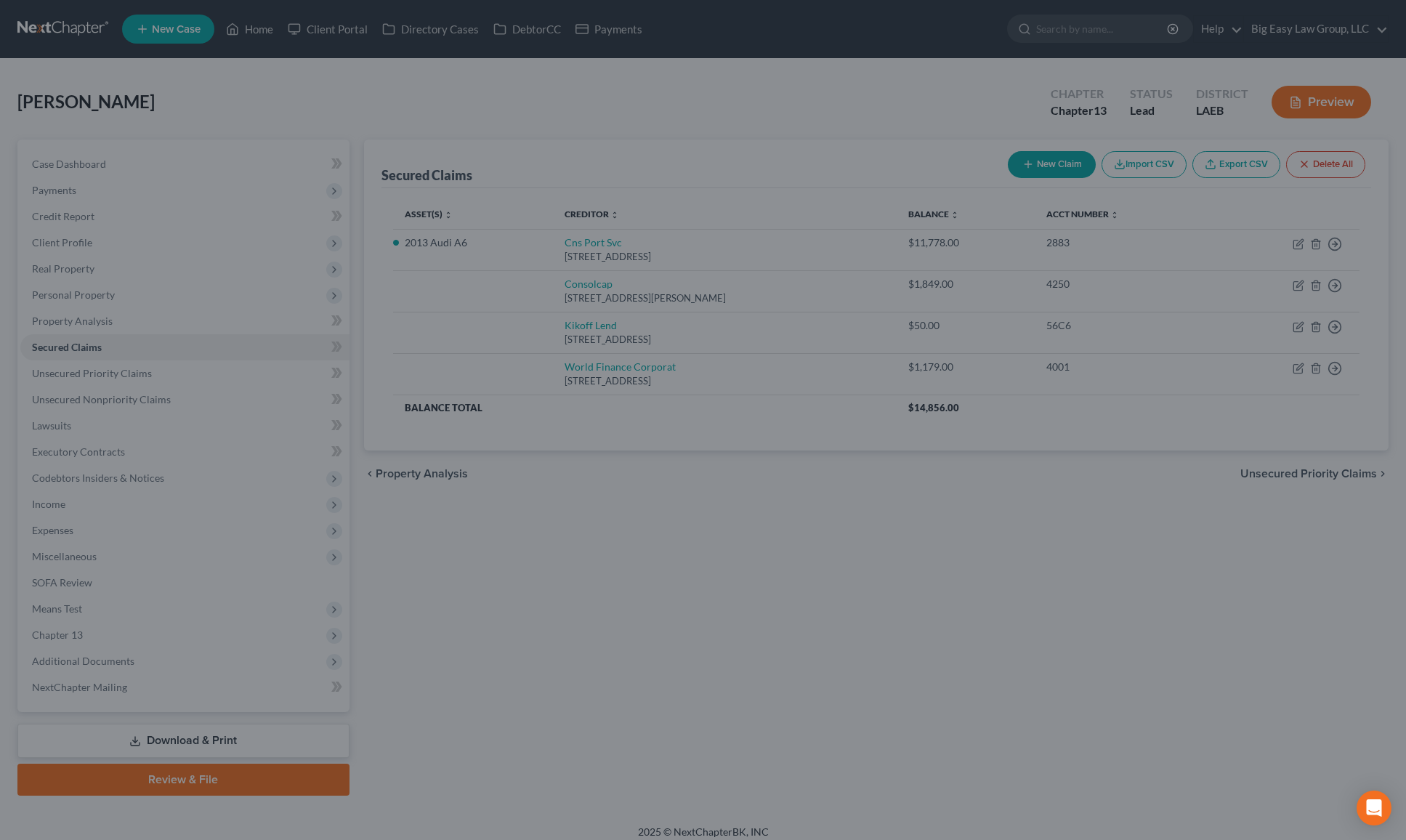
type input "0"
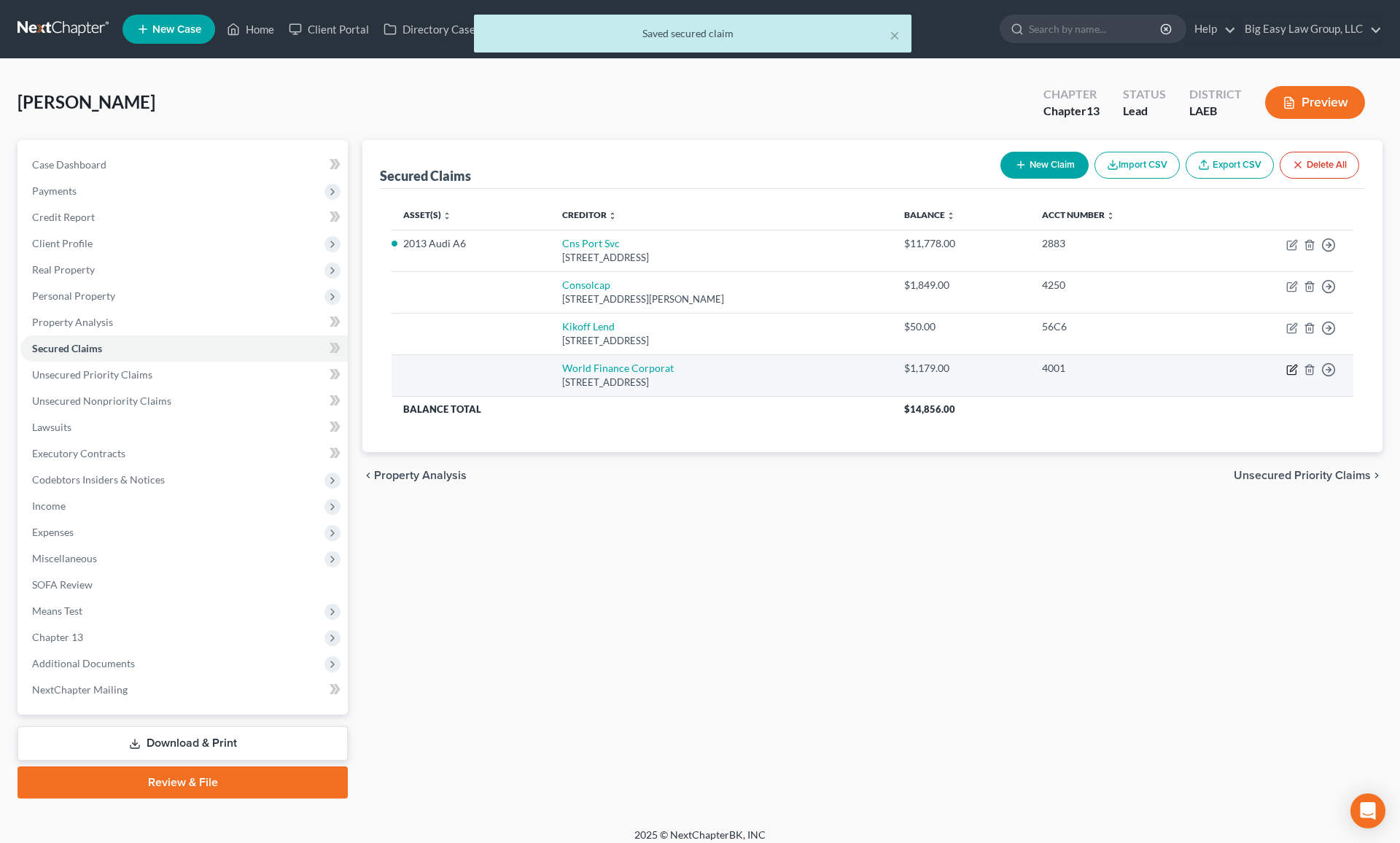
click at [1188, 367] on icon "button" at bounding box center [1292, 369] width 12 height 12
select select "42"
select select "0"
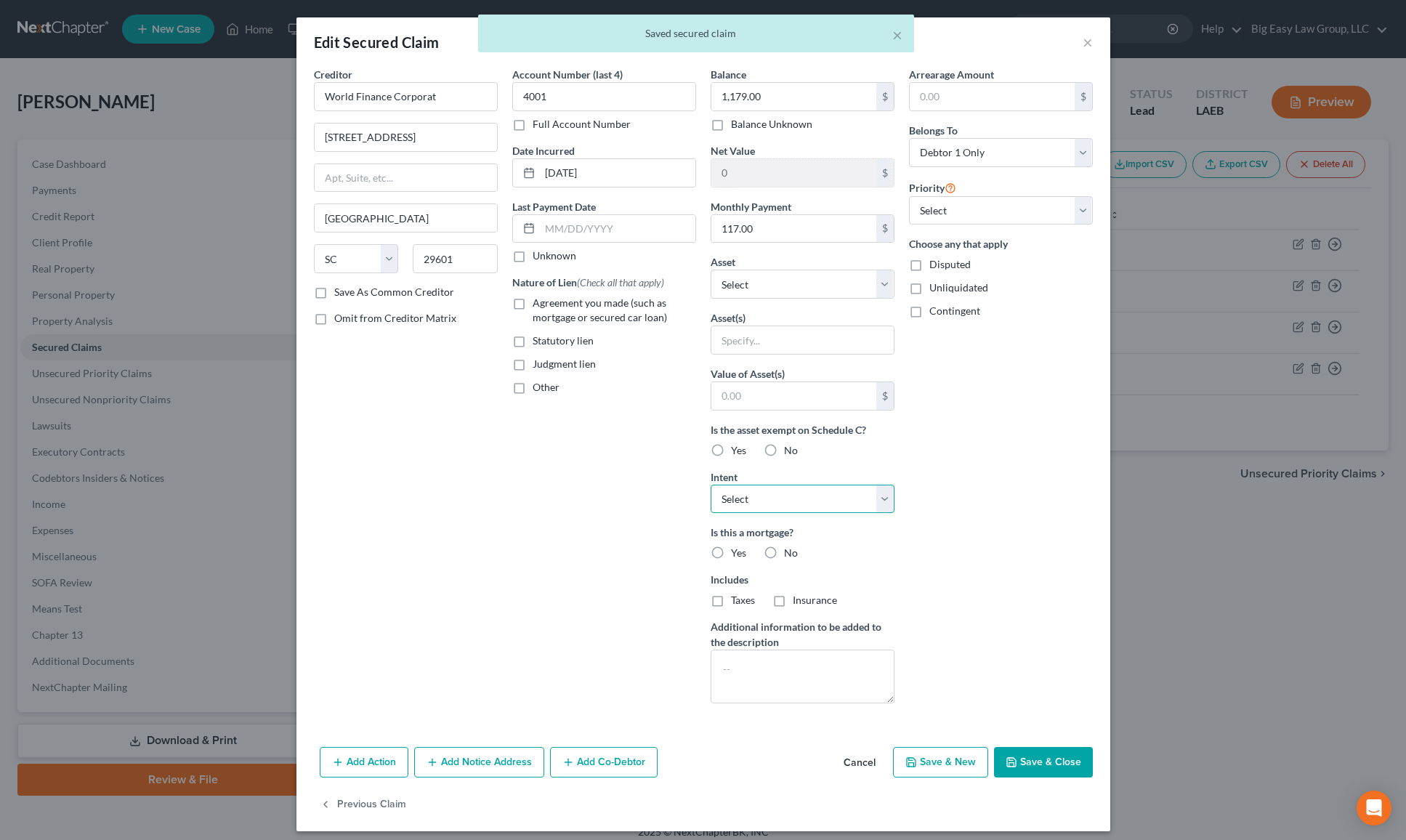
click at [763, 490] on select "Select Surrender Redeem Reaffirm Avoid Other" at bounding box center [803, 499] width 184 height 29
select select "0"
click at [1039, 769] on button "Save & Close" at bounding box center [1044, 762] width 99 height 30
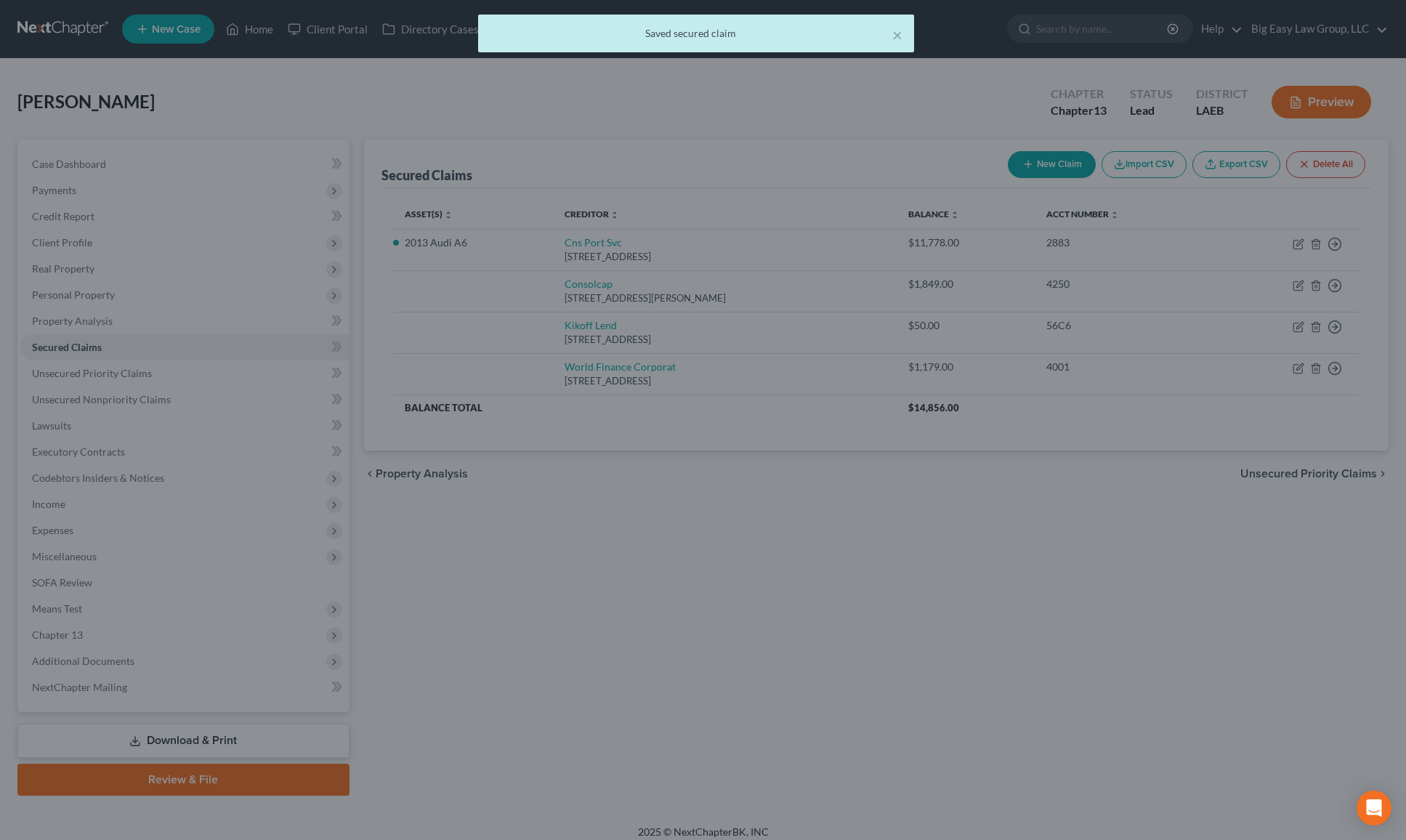
type input "0"
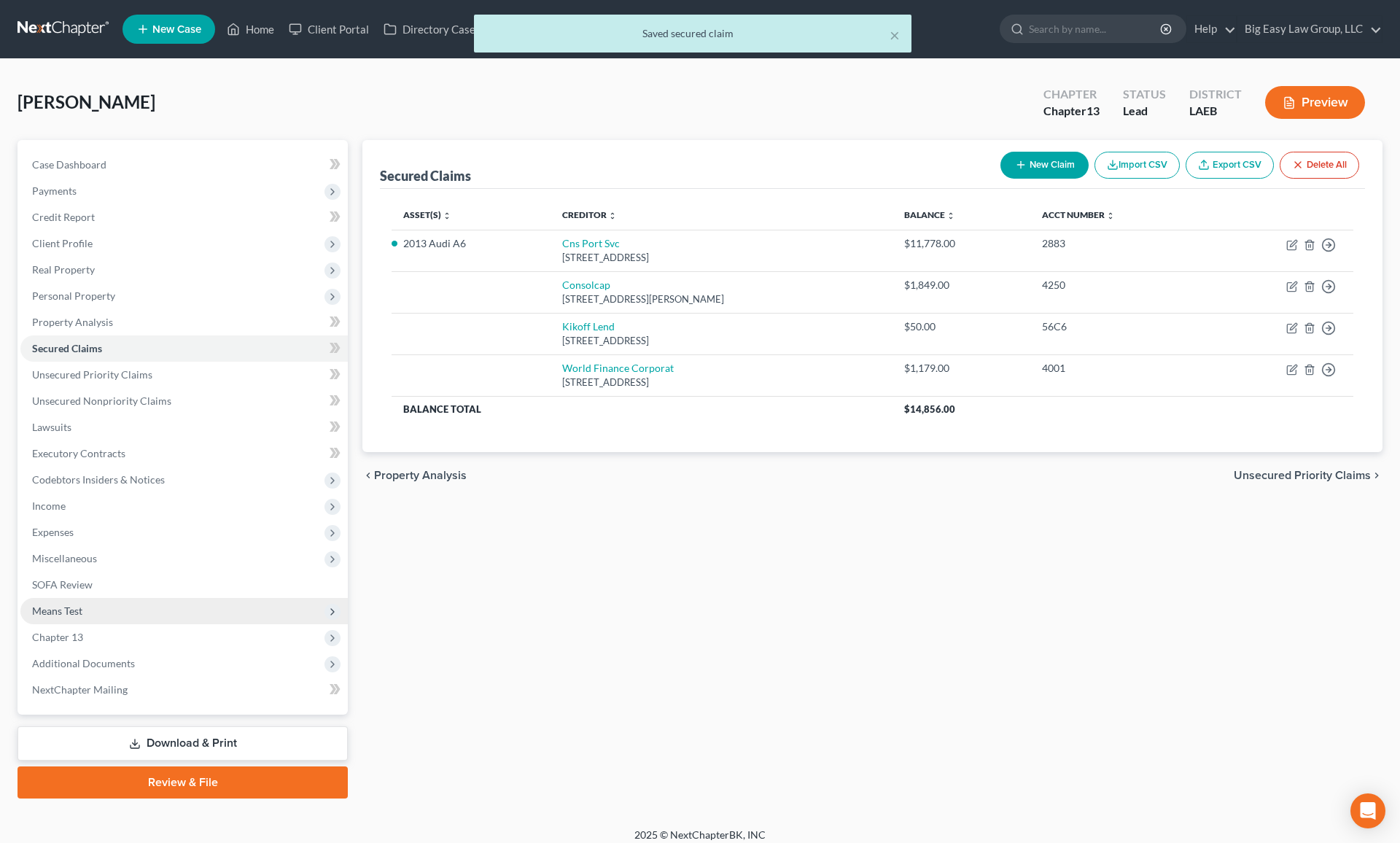
click at [146, 602] on span "Means Test" at bounding box center [184, 611] width 328 height 26
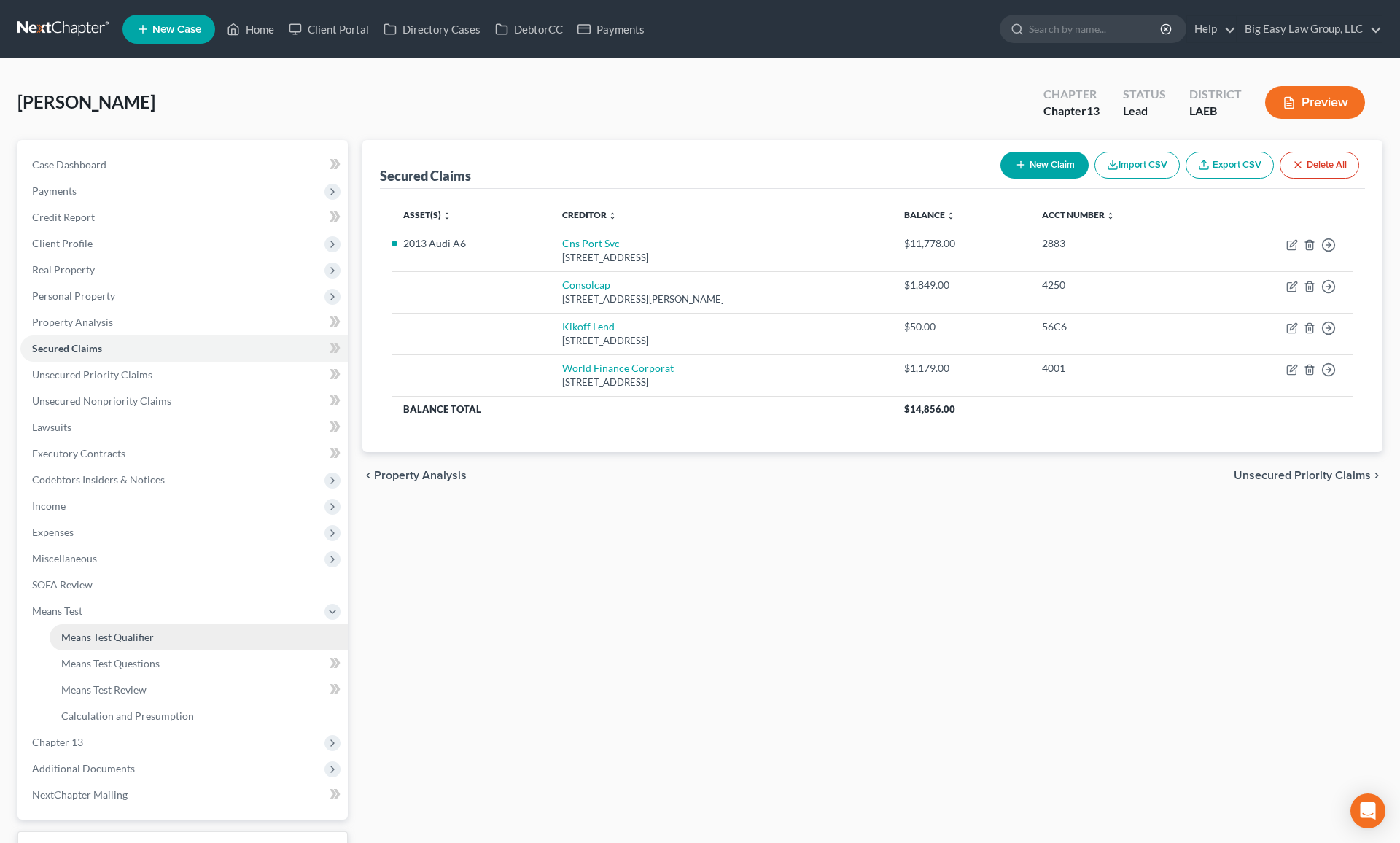
click at [246, 628] on link "Means Test Qualifier" at bounding box center [199, 637] width 298 height 26
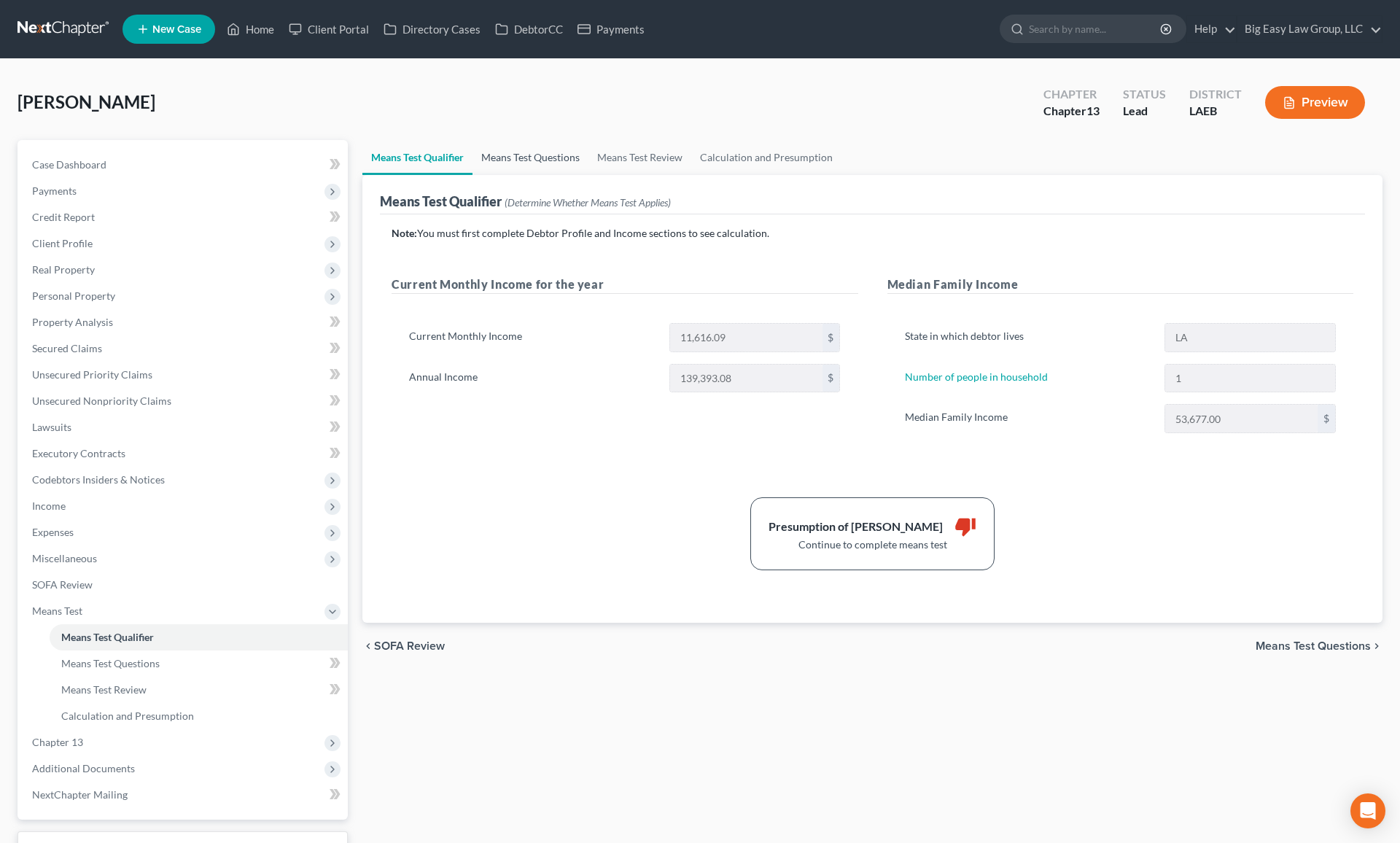
click at [532, 155] on link "Means Test Questions" at bounding box center [530, 157] width 116 height 35
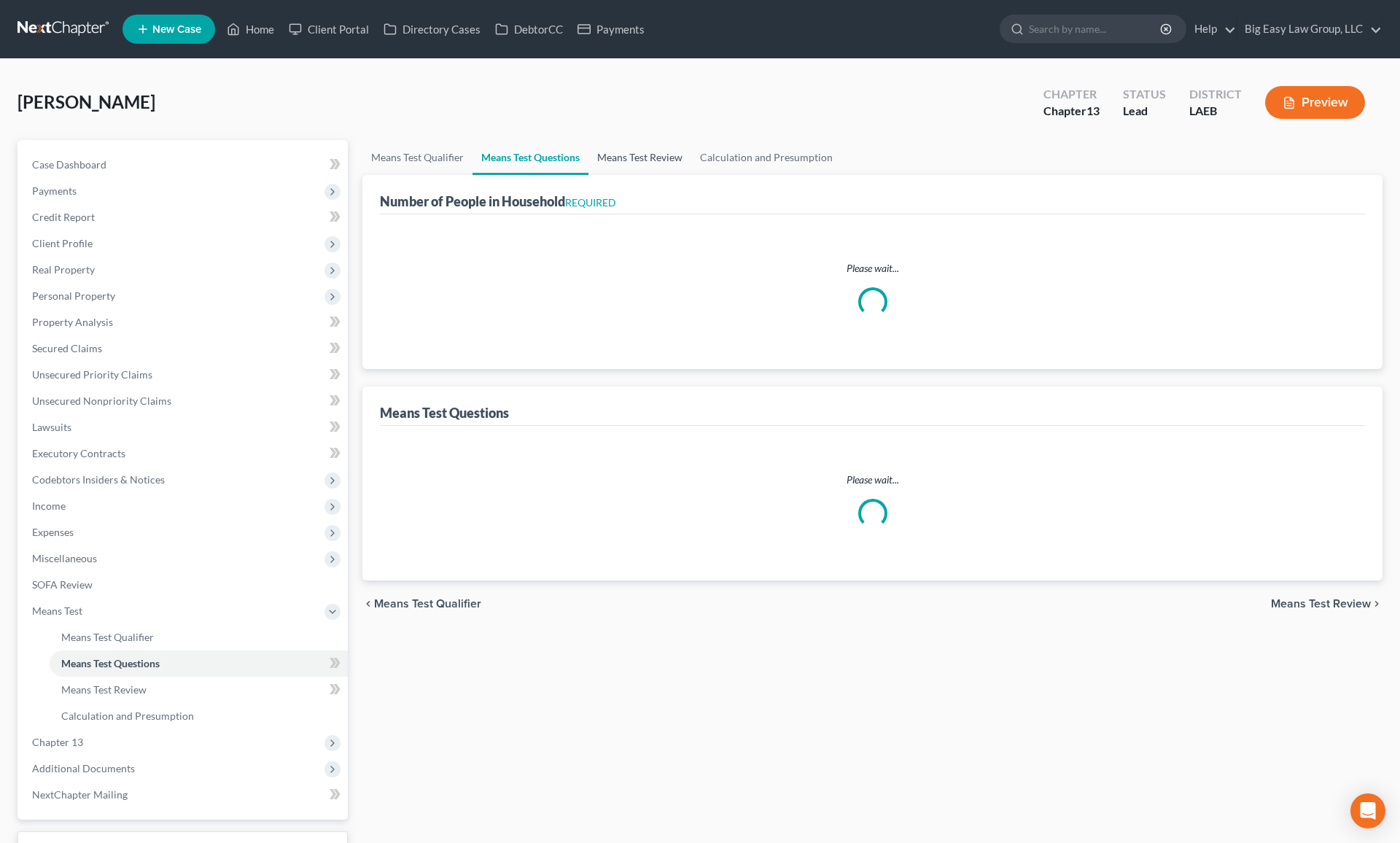
select select "1"
select select "60"
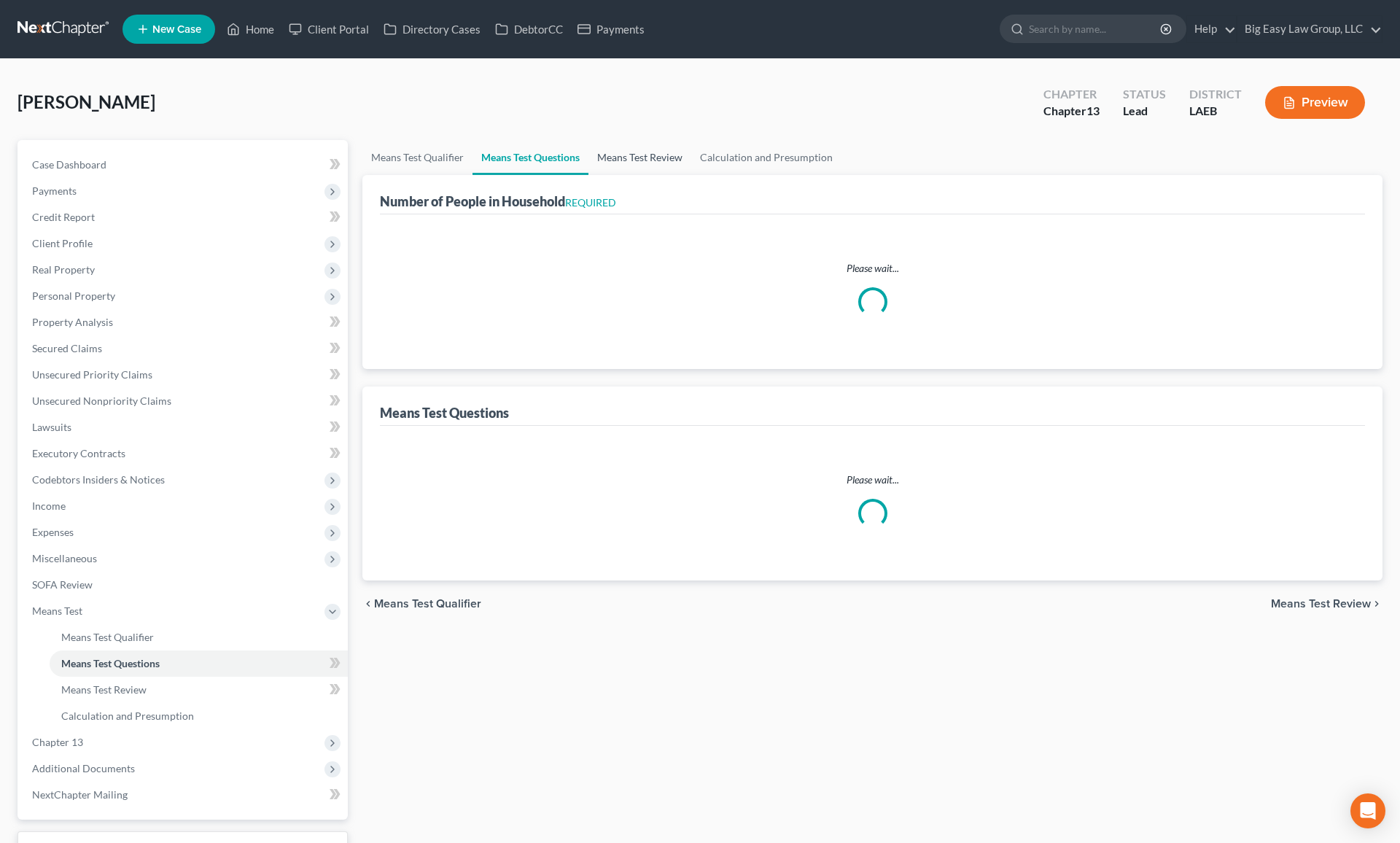
select select "1"
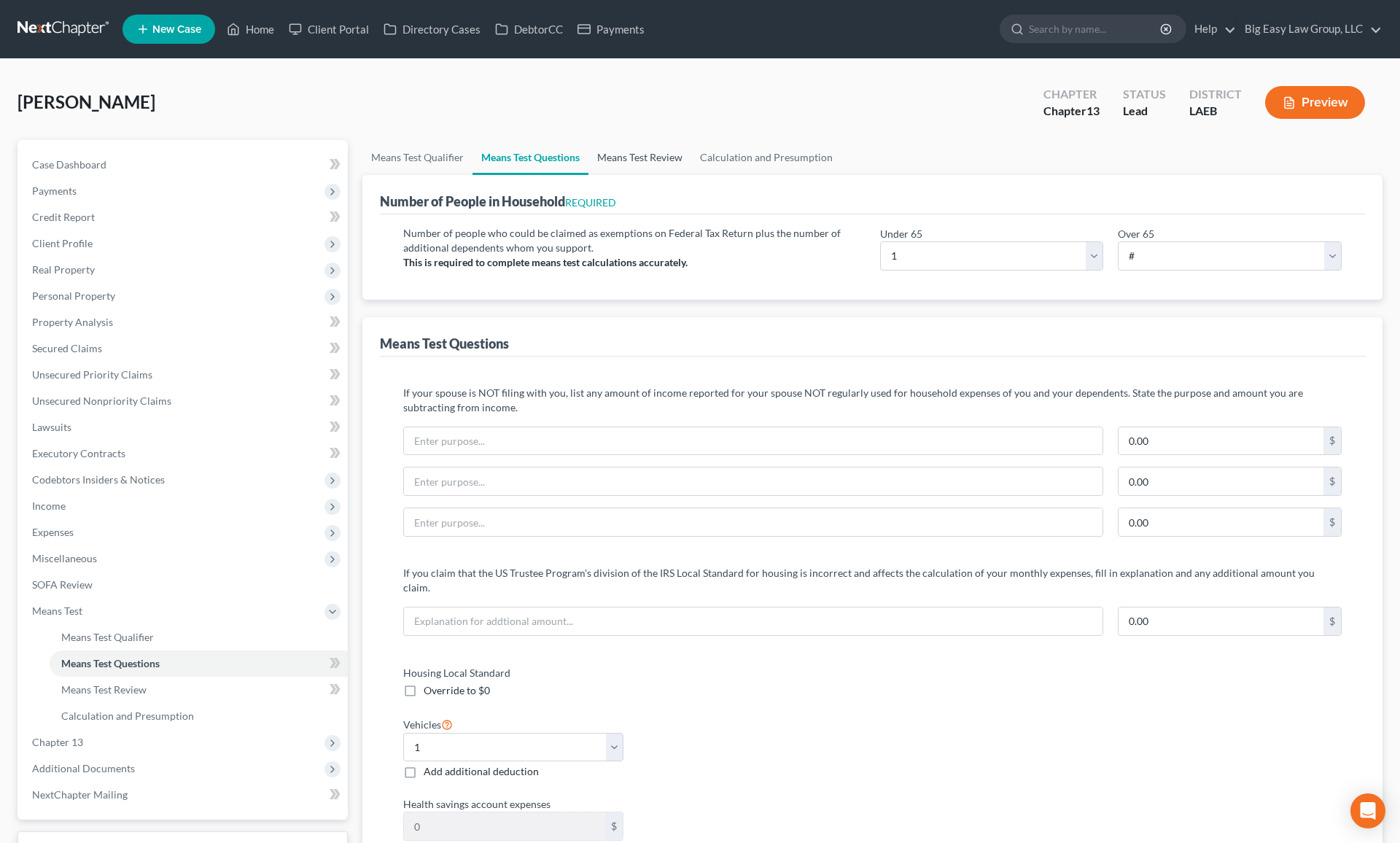
click at [650, 151] on link "Means Test Review" at bounding box center [640, 157] width 102 height 35
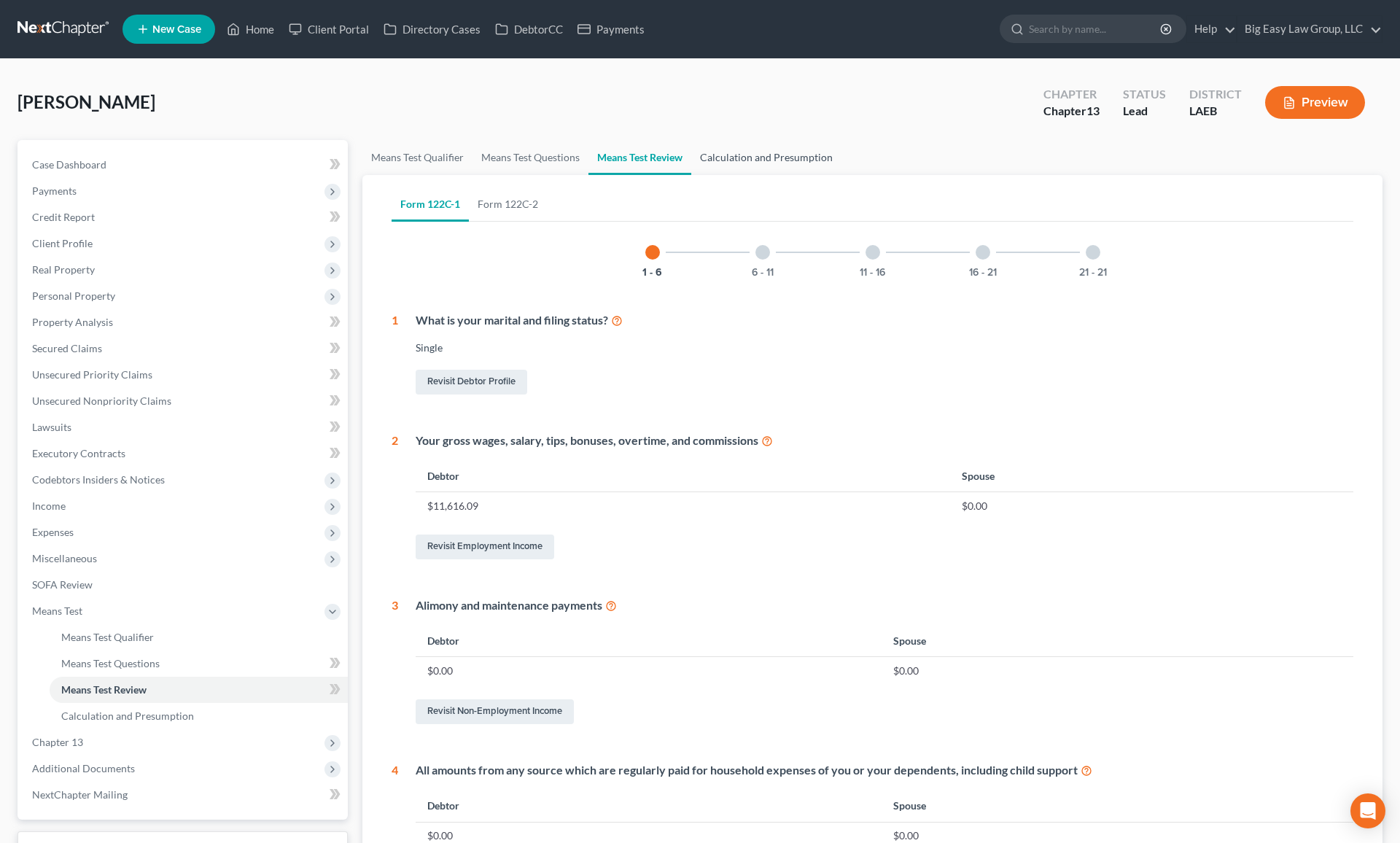
drag, startPoint x: 779, startPoint y: 136, endPoint x: 776, endPoint y: 155, distance: 19.2
click at [779, 136] on div "[PERSON_NAME] Upgraded Chapter Chapter 13 Status Lead District LAEB Preview" at bounding box center [700, 109] width 1365 height 64
click at [776, 157] on link "Calculation and Presumption" at bounding box center [766, 157] width 150 height 35
